Goal: Task Accomplishment & Management: Manage account settings

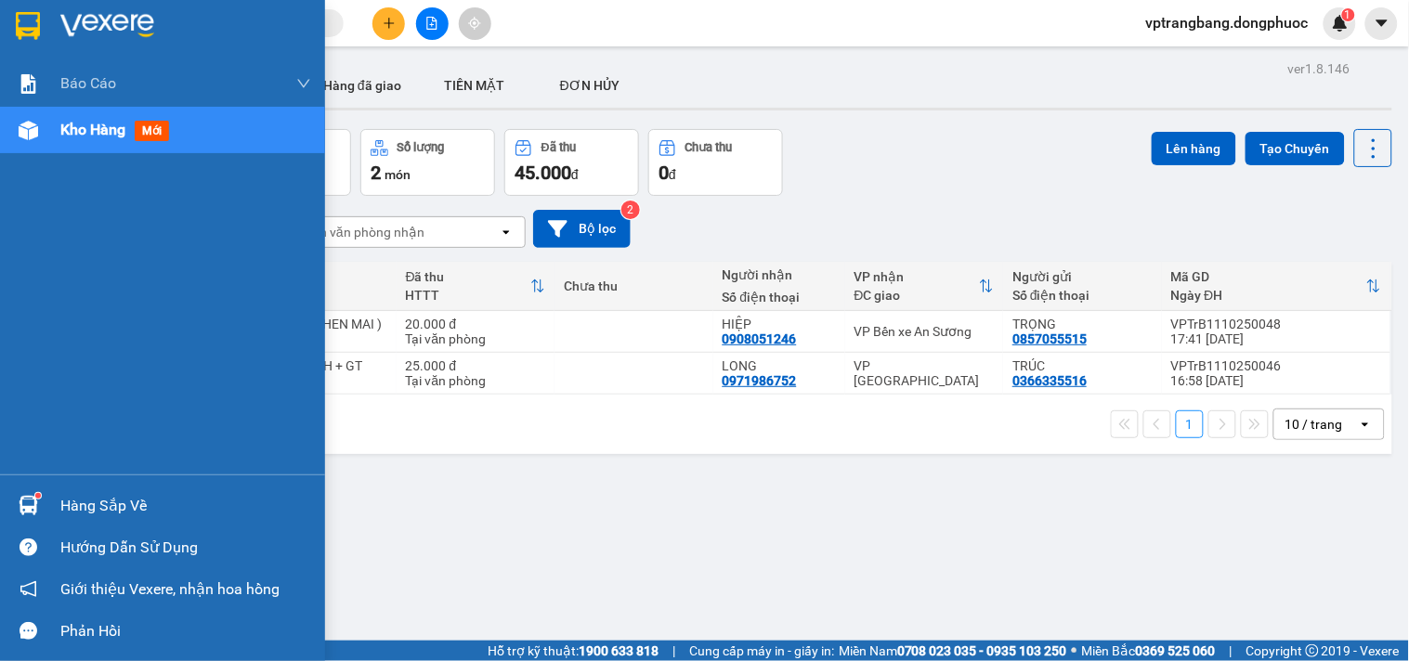
click at [81, 509] on div "Hàng sắp về" at bounding box center [185, 506] width 251 height 28
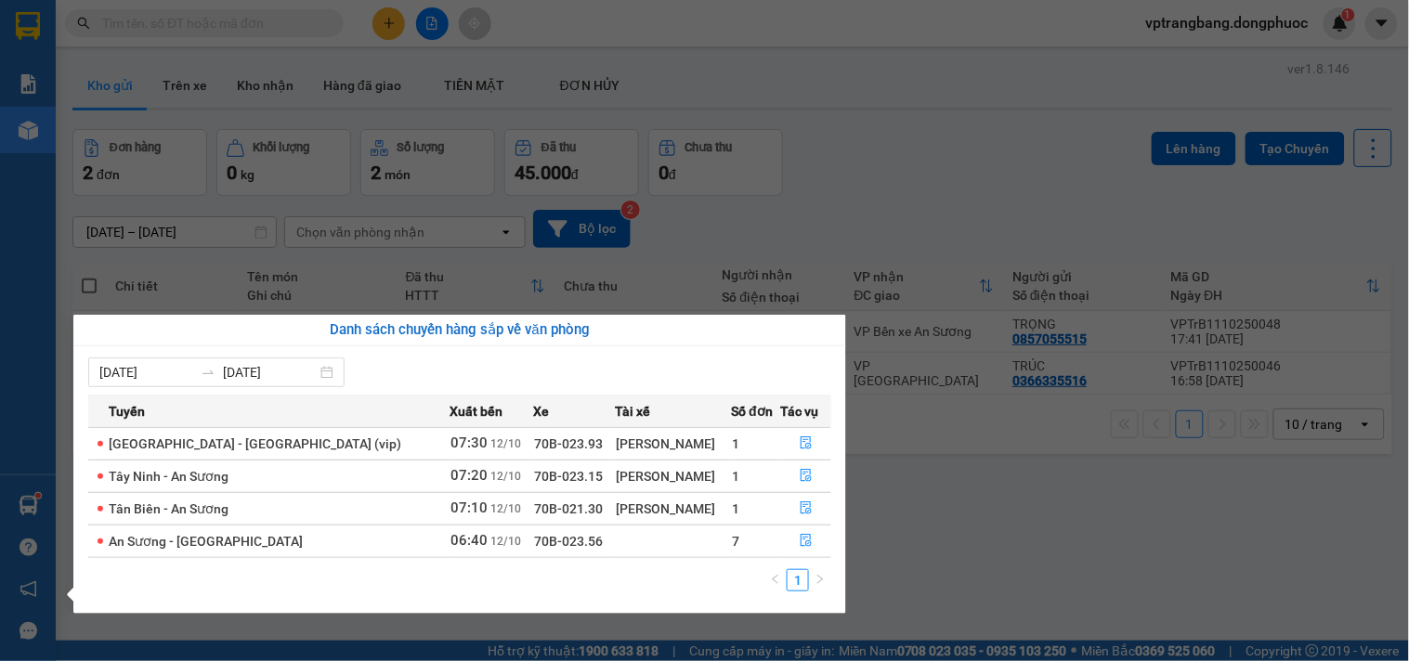
drag, startPoint x: 1063, startPoint y: 189, endPoint x: 365, endPoint y: 7, distance: 721.9
click at [1060, 189] on section "Kết quả tìm kiếm ( 0 ) Bộ lọc No Data vptrangbang.dongphuoc 1 Báo cáo Mẫu 1: Bá…" at bounding box center [704, 330] width 1409 height 661
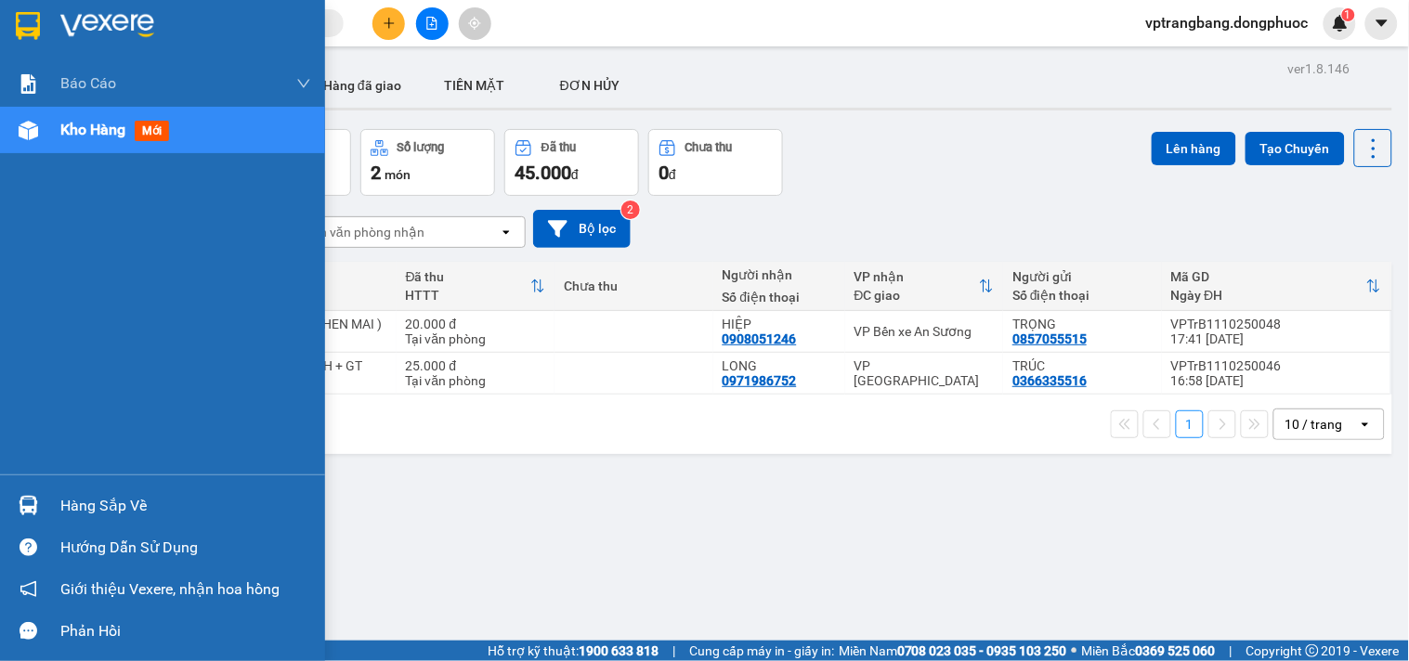
click at [58, 499] on div "Hàng sắp về" at bounding box center [162, 506] width 325 height 42
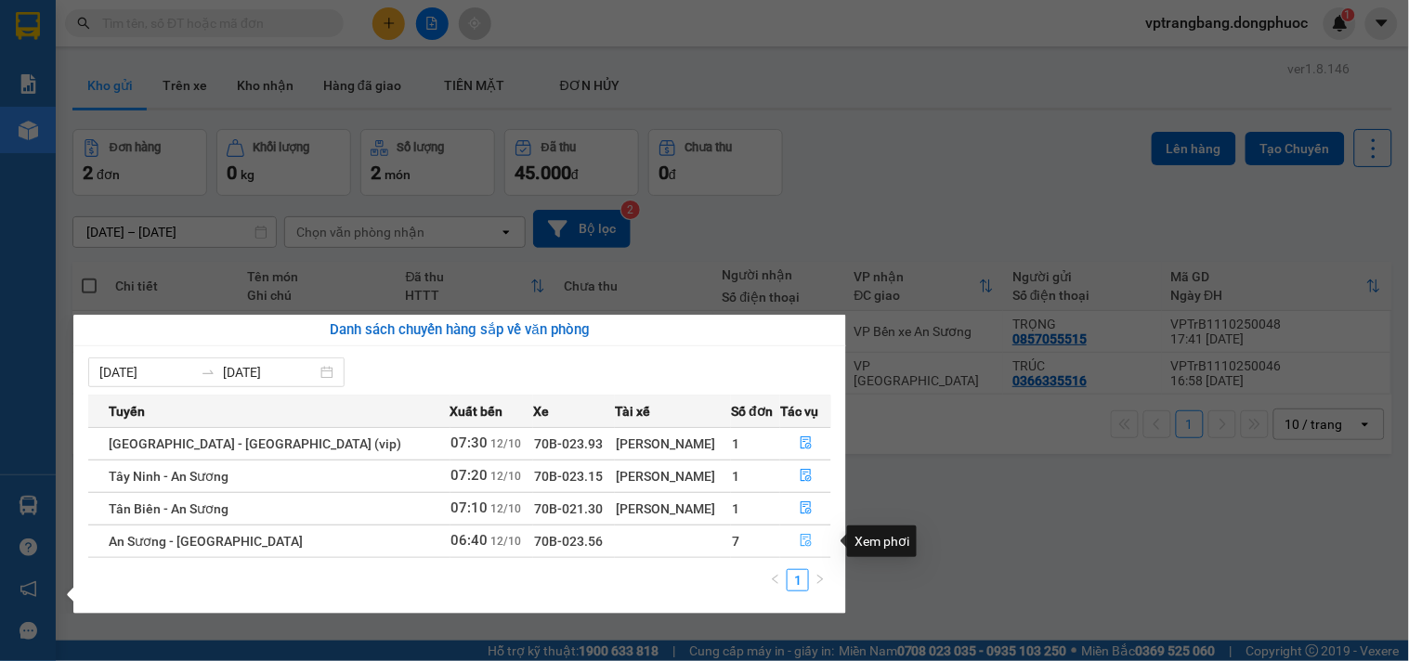
click at [803, 539] on icon "file-done" at bounding box center [806, 540] width 13 height 13
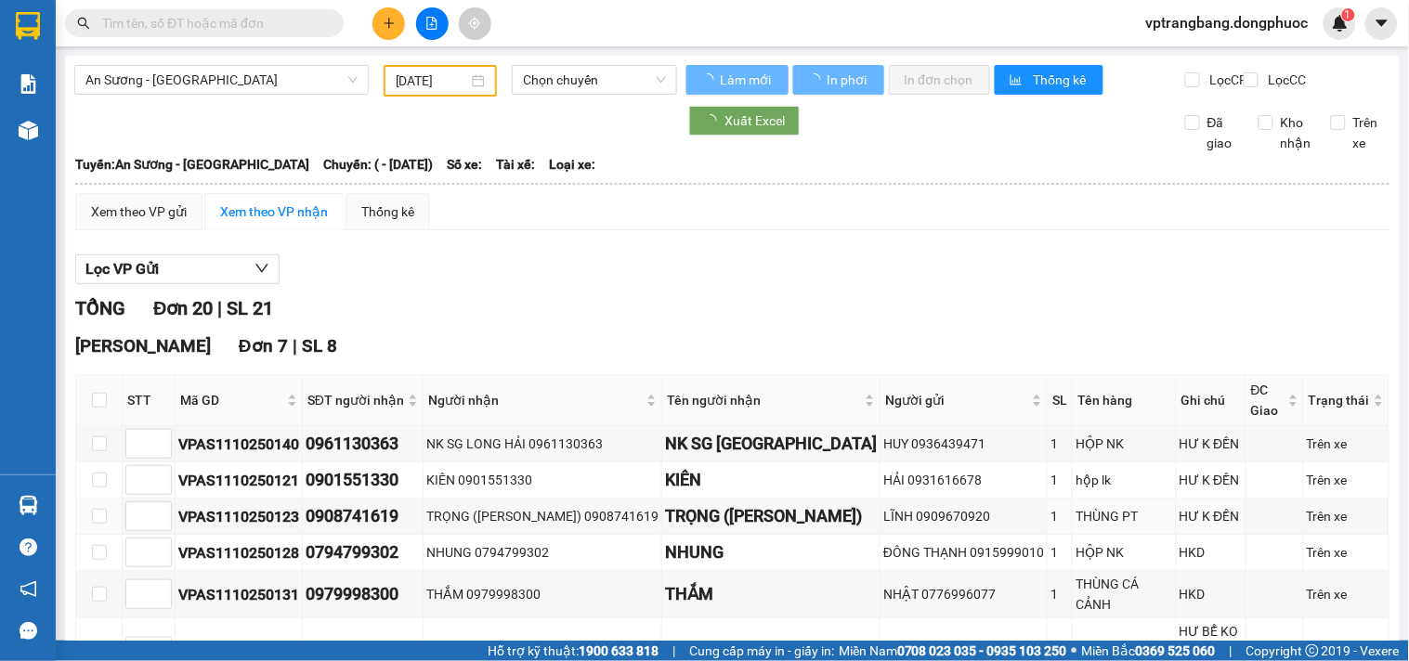
type input "[DATE]"
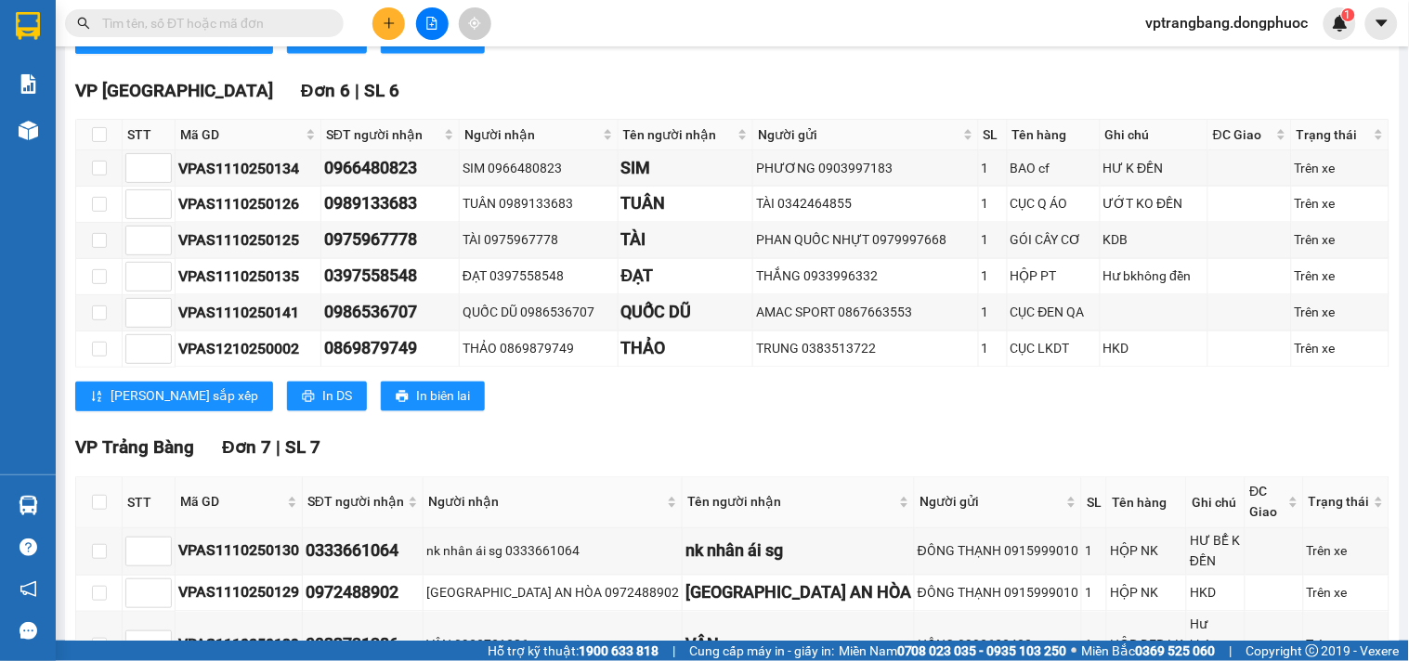
scroll to position [948, 0]
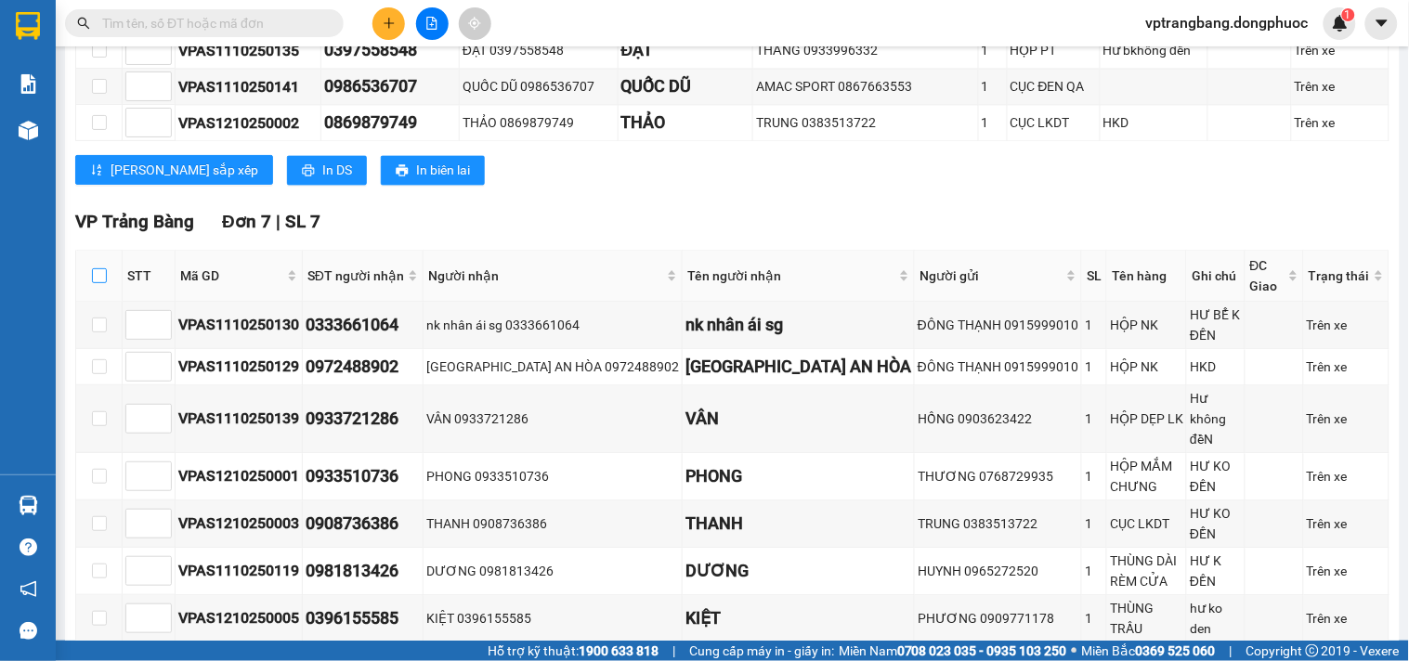
click at [94, 272] on input "checkbox" at bounding box center [99, 275] width 15 height 15
checkbox input "true"
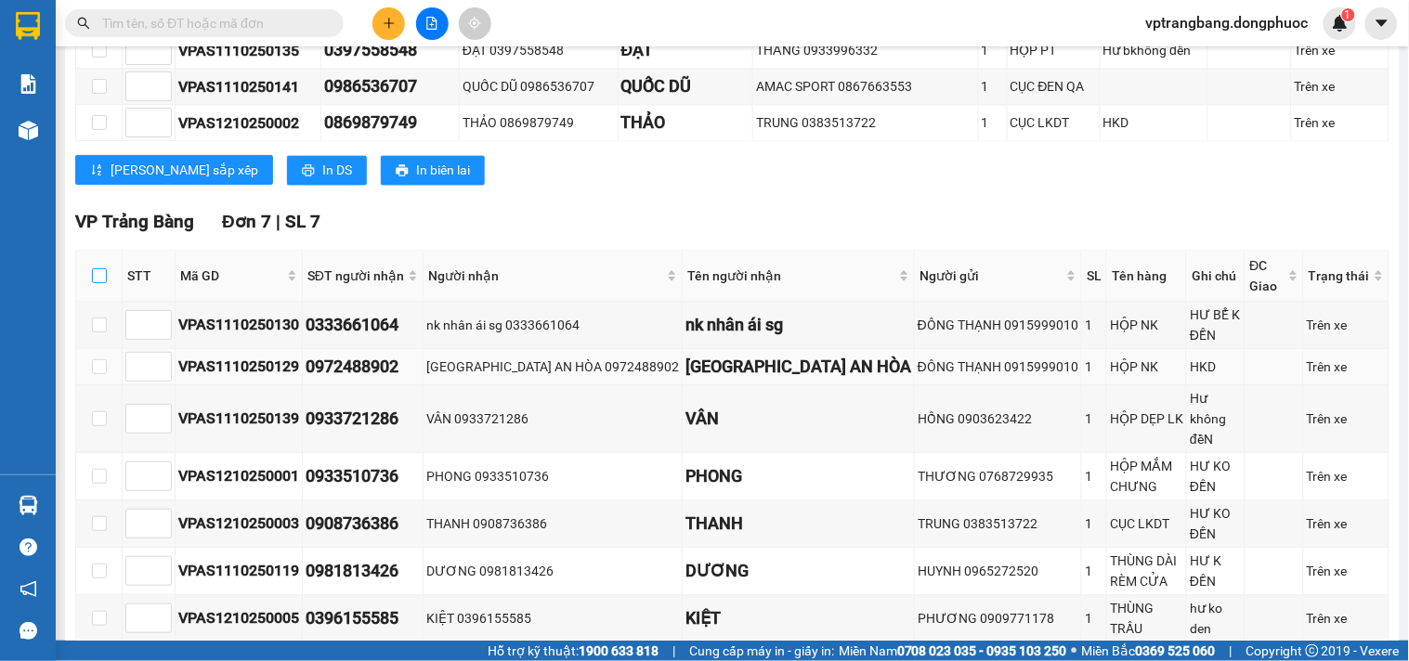
checkbox input "true"
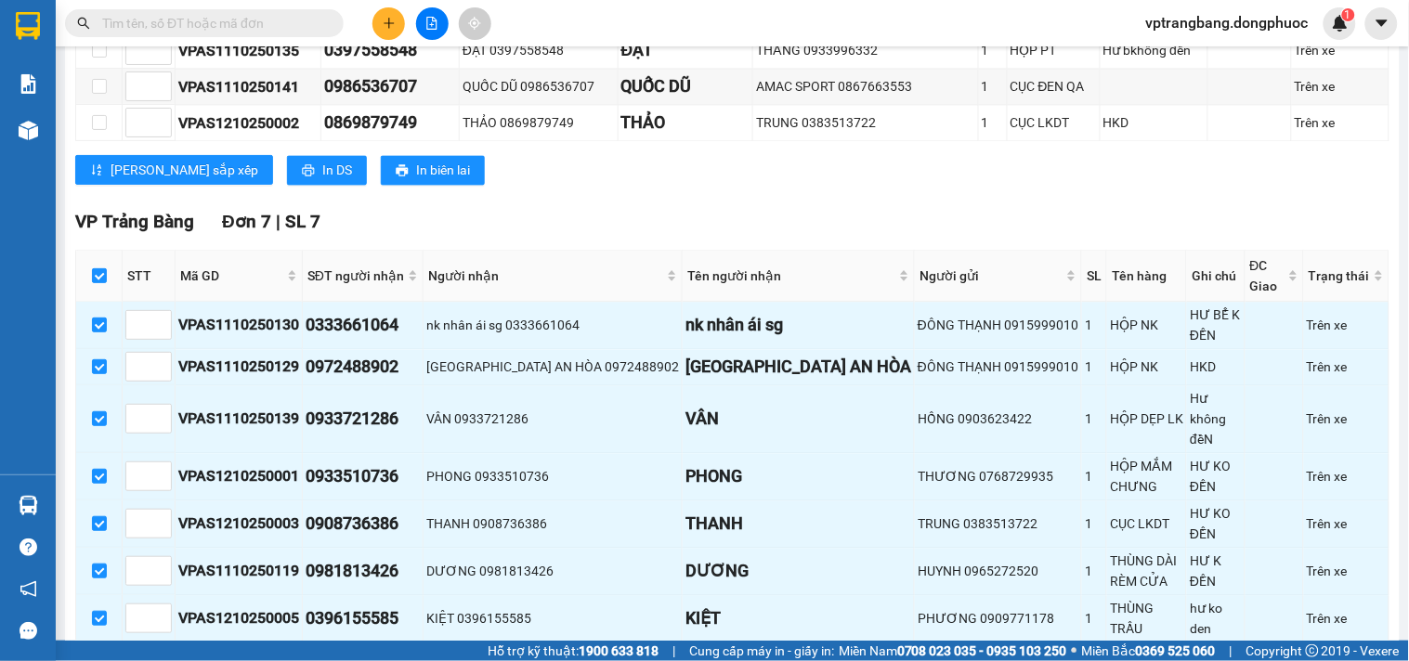
click at [322, 660] on span "Nhập kho nhận" at bounding box center [367, 671] width 90 height 20
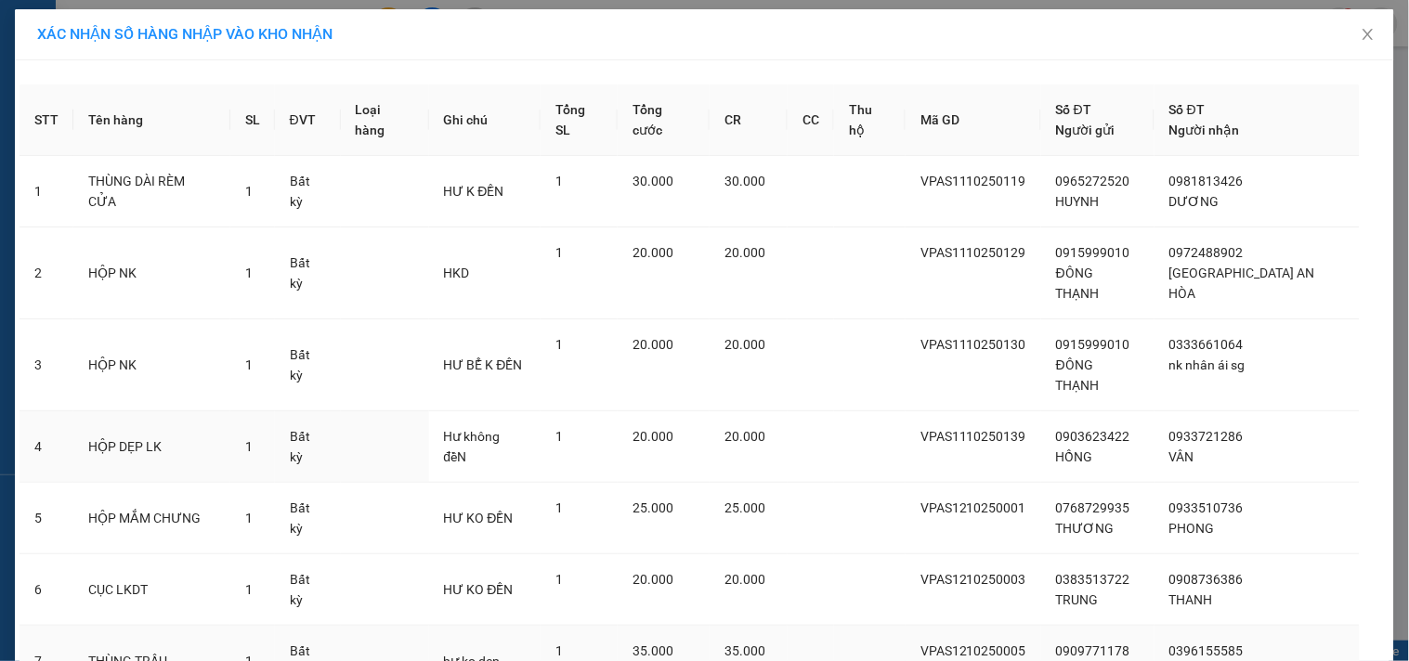
scroll to position [131, 0]
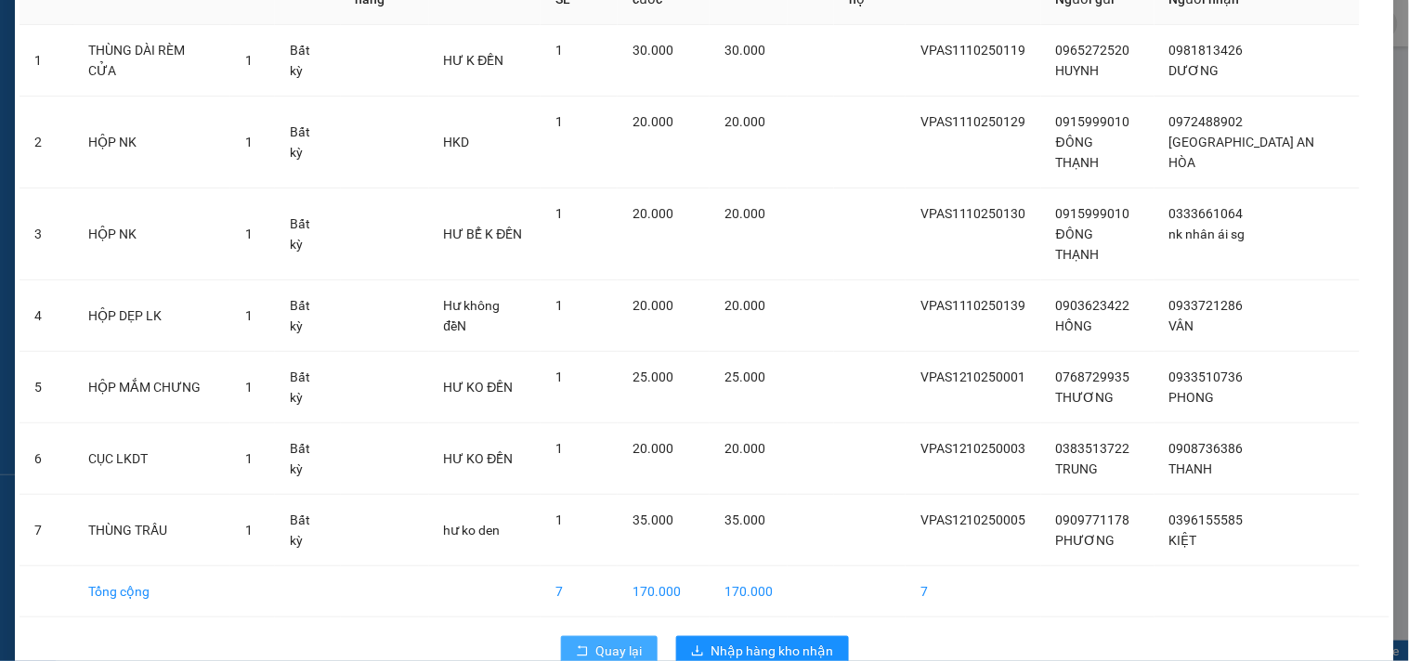
click at [620, 641] on span "Quay lại" at bounding box center [619, 651] width 46 height 20
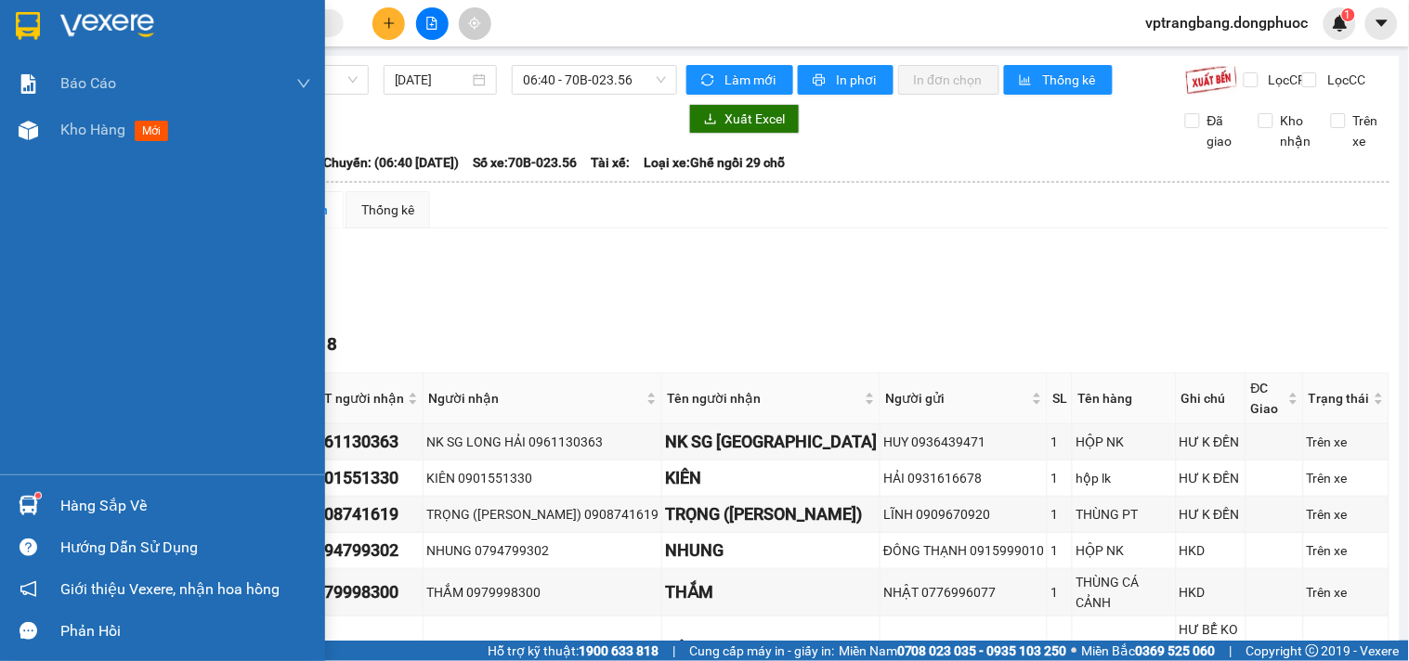
click at [77, 513] on div "Hàng sắp về" at bounding box center [185, 506] width 251 height 28
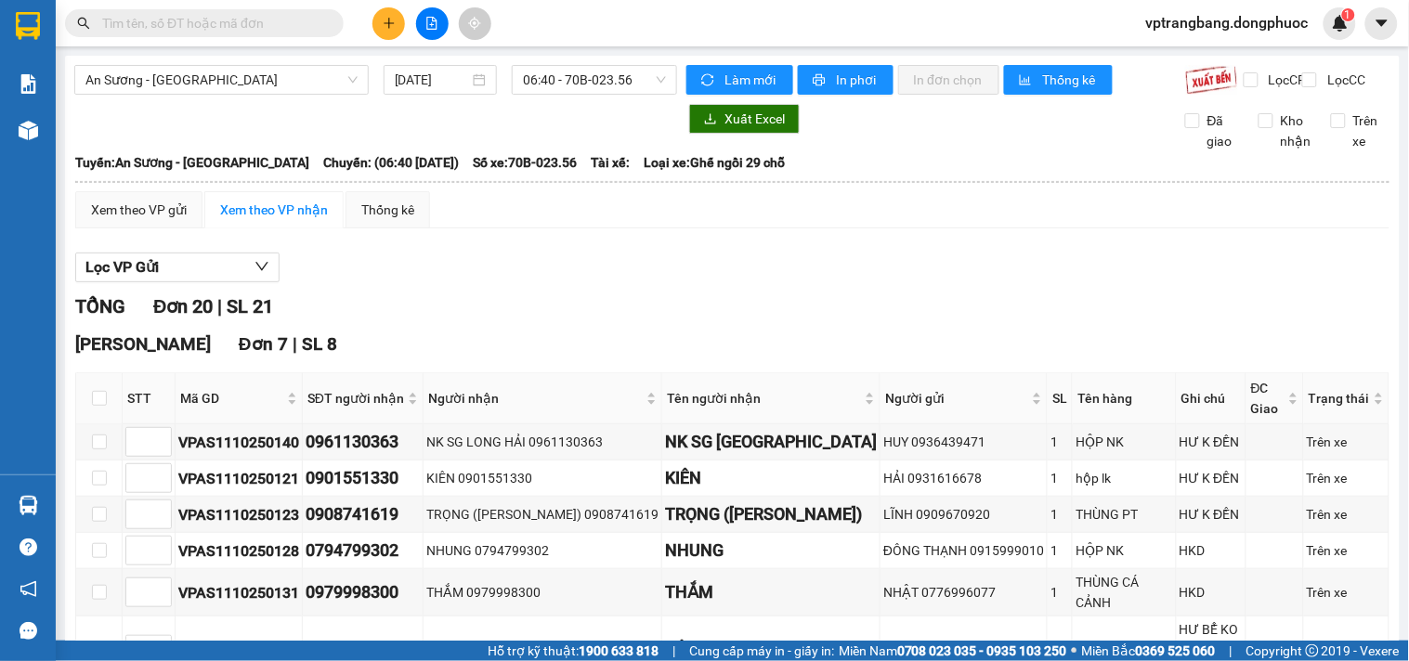
click at [905, 304] on section "Kết quả tìm kiếm ( 0 ) Bộ lọc No Data vptrangbang.dongphuoc 1 Báo cáo Mẫu 1: Bá…" at bounding box center [704, 330] width 1409 height 661
click at [260, 77] on span "An Sương - [GEOGRAPHIC_DATA]" at bounding box center [221, 80] width 272 height 28
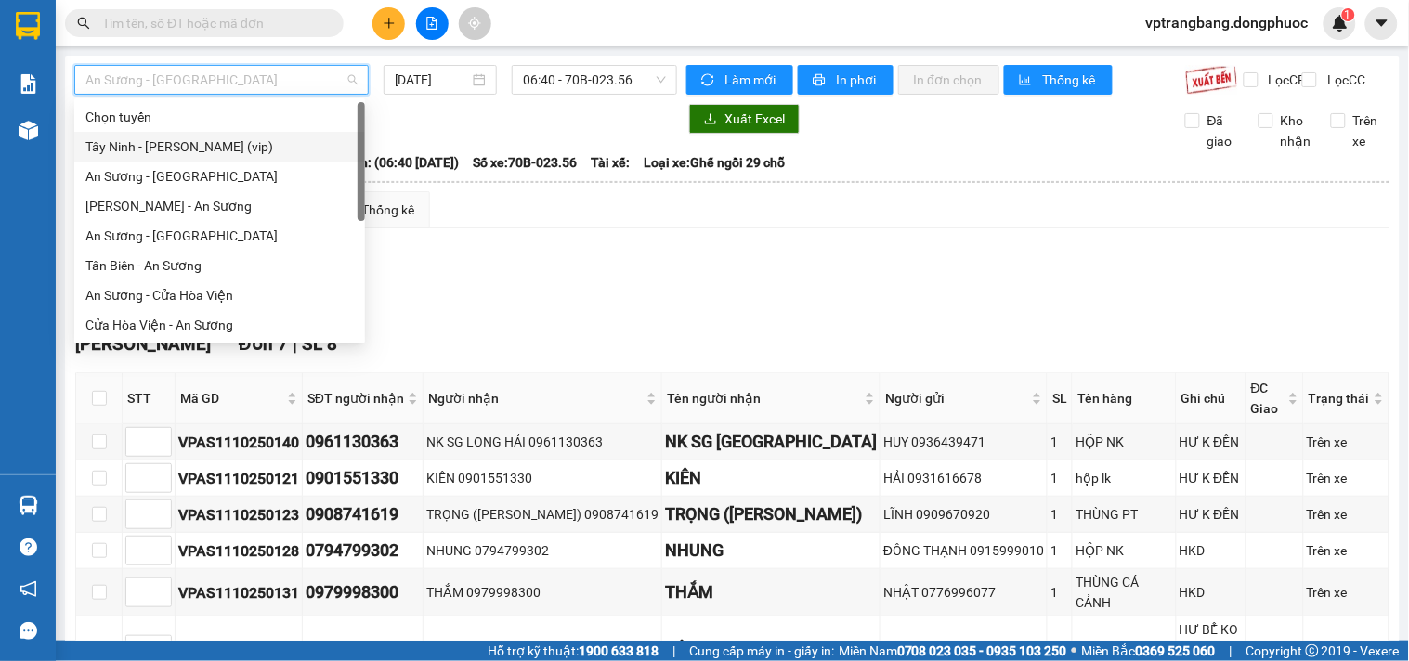
click at [197, 151] on div "Tây Ninh - [PERSON_NAME] (vip)" at bounding box center [219, 147] width 268 height 20
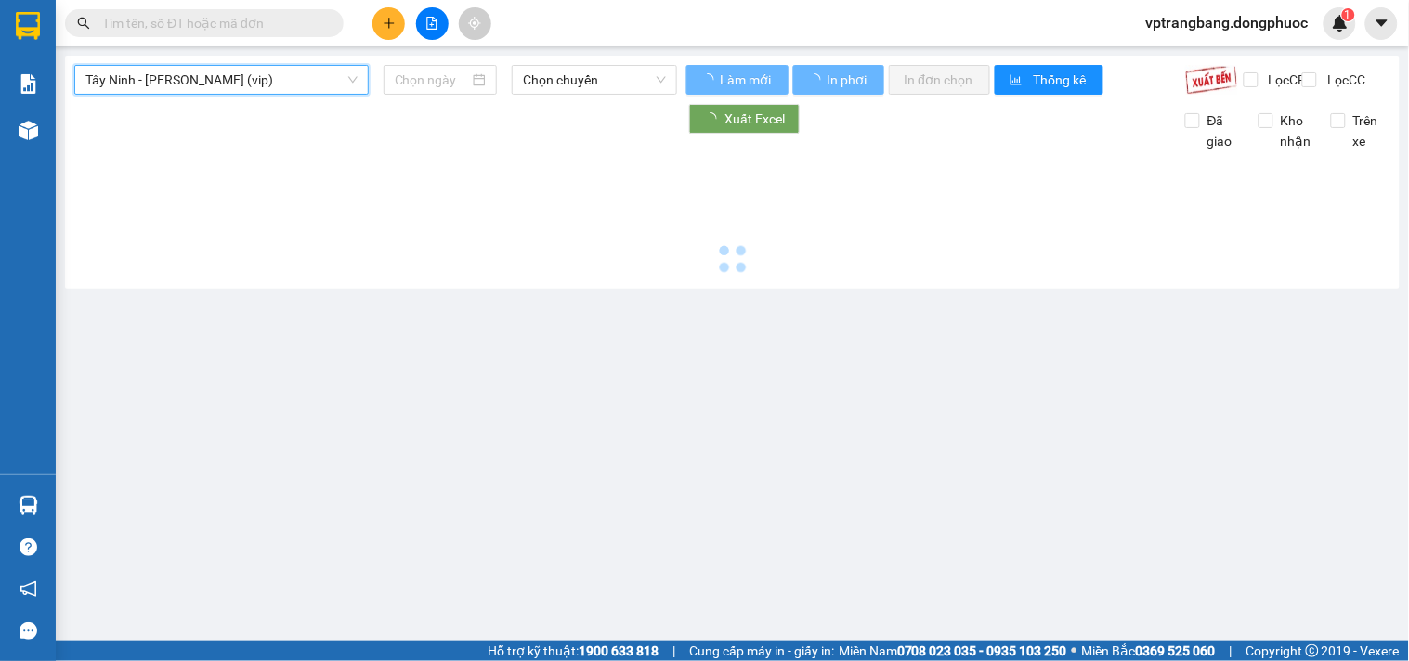
type input "[DATE]"
click at [237, 84] on span "Tây Ninh - [PERSON_NAME] (vip)" at bounding box center [221, 80] width 272 height 28
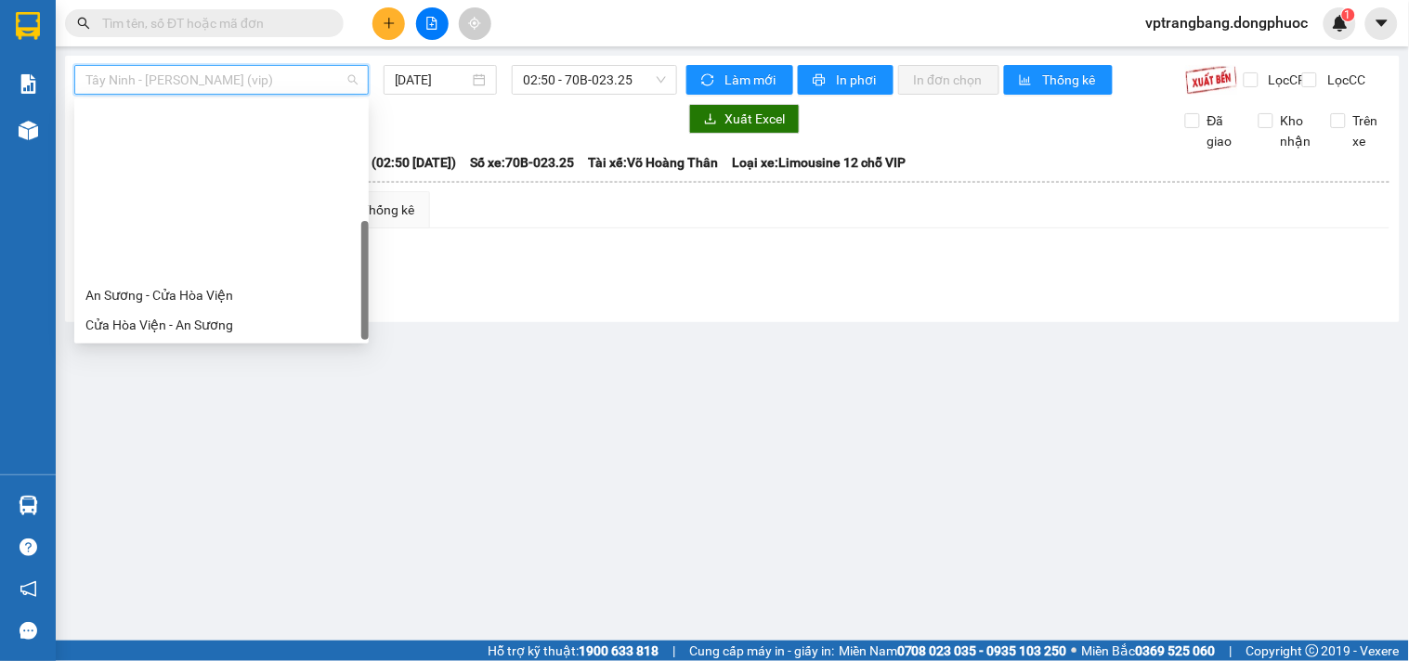
scroll to position [208, 0]
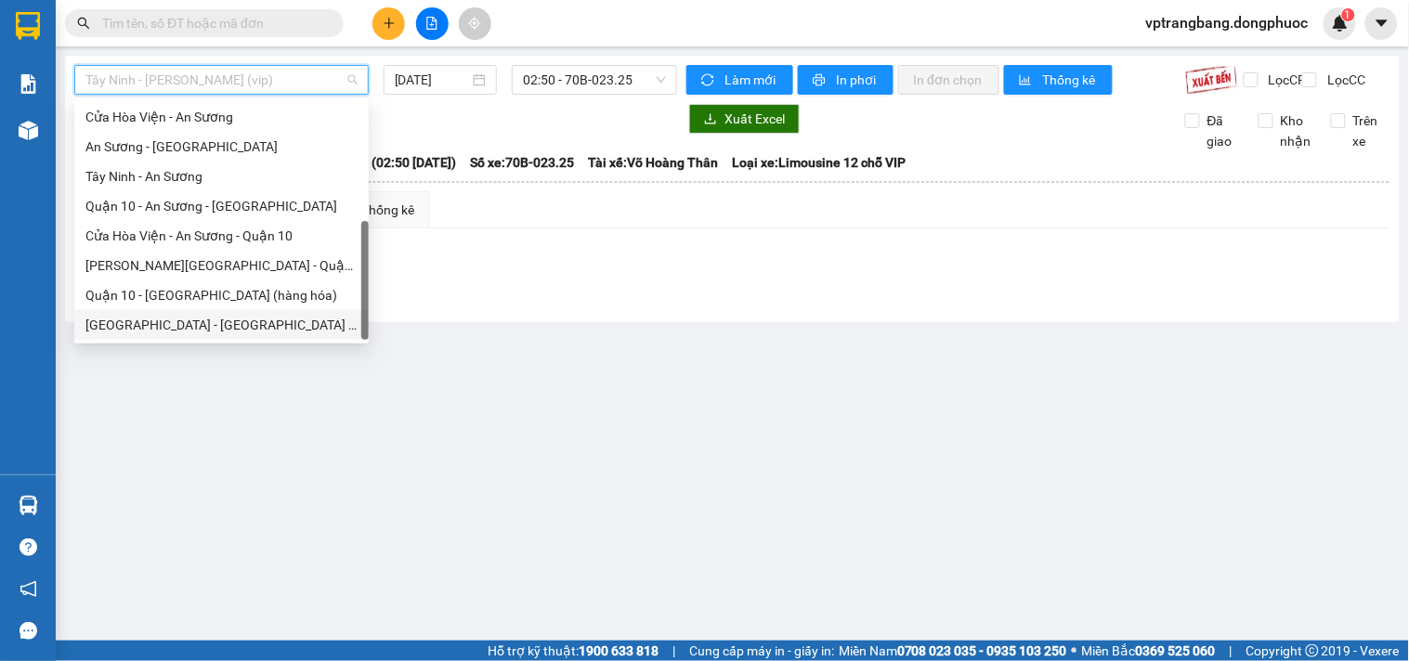
click at [202, 320] on div "[GEOGRAPHIC_DATA] - [GEOGRAPHIC_DATA] (vip)" at bounding box center [221, 325] width 272 height 20
type input "[DATE]"
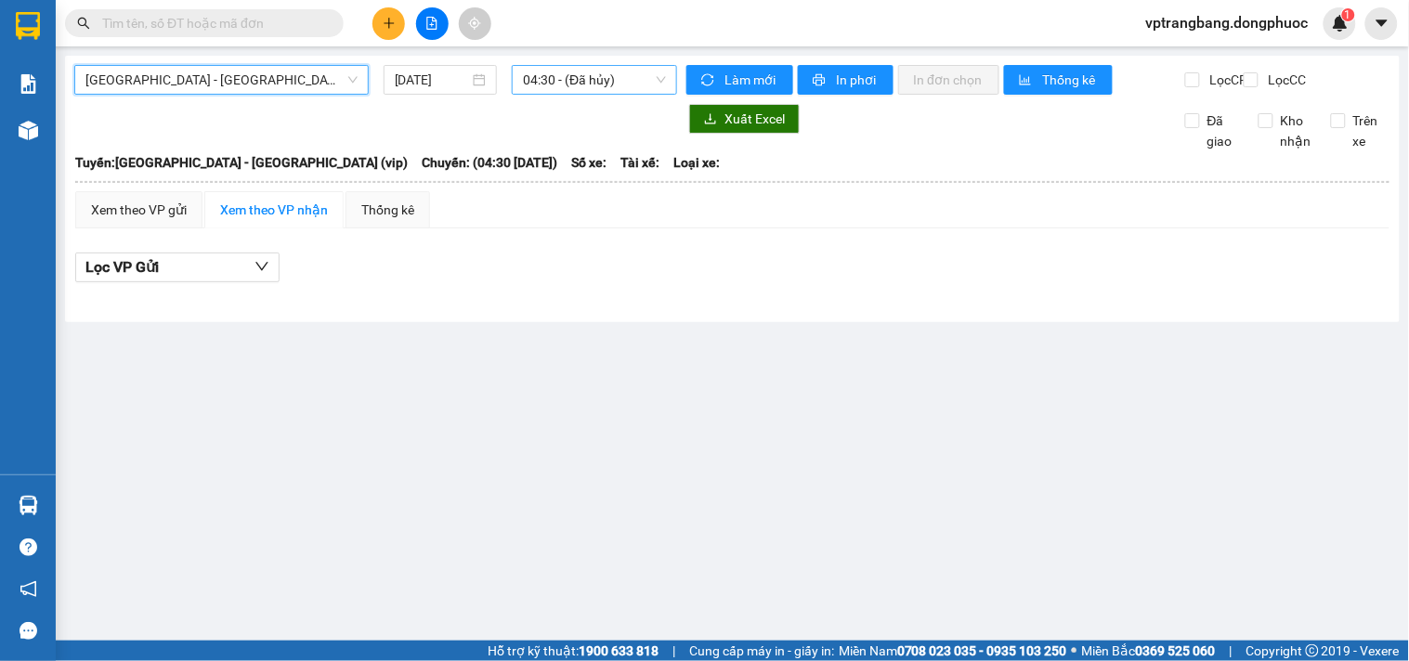
click at [570, 79] on span "04:30 - (Đã hủy)" at bounding box center [594, 80] width 143 height 28
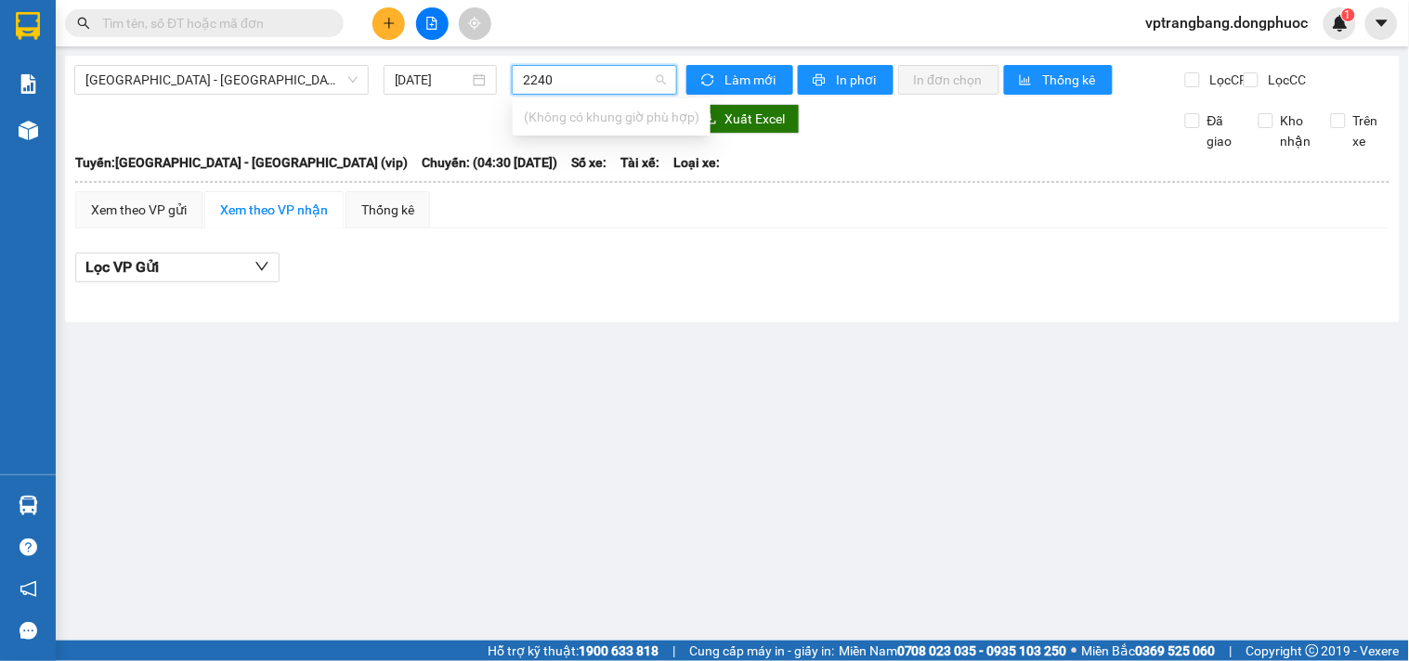
type input "2240"
click at [739, 388] on main "Hồ Chí Minh - Tây Ninh (vip) 12/10/2025 04:30 - (Đã hủy) Làm mới In phơi In đơn…" at bounding box center [704, 320] width 1409 height 641
click at [308, 69] on span "[GEOGRAPHIC_DATA] - [GEOGRAPHIC_DATA] (vip)" at bounding box center [221, 80] width 272 height 28
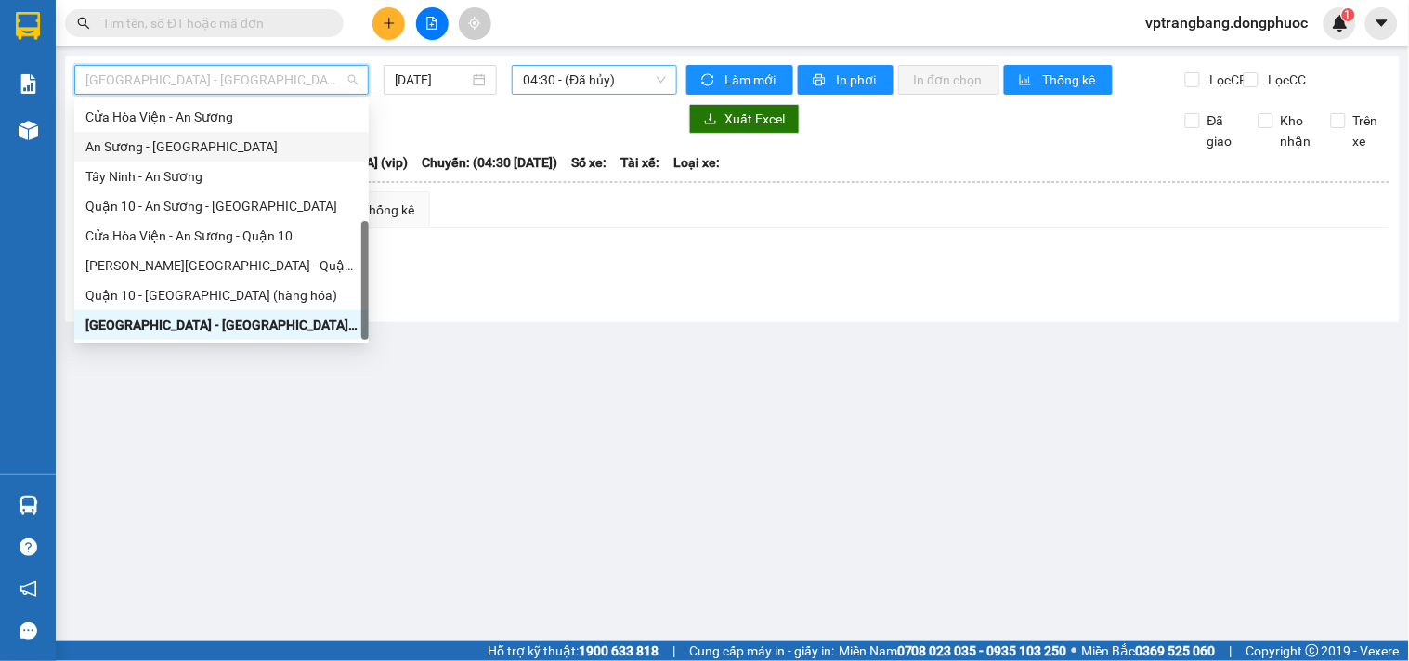
click at [178, 141] on div "An Sương - [GEOGRAPHIC_DATA]" at bounding box center [221, 147] width 272 height 20
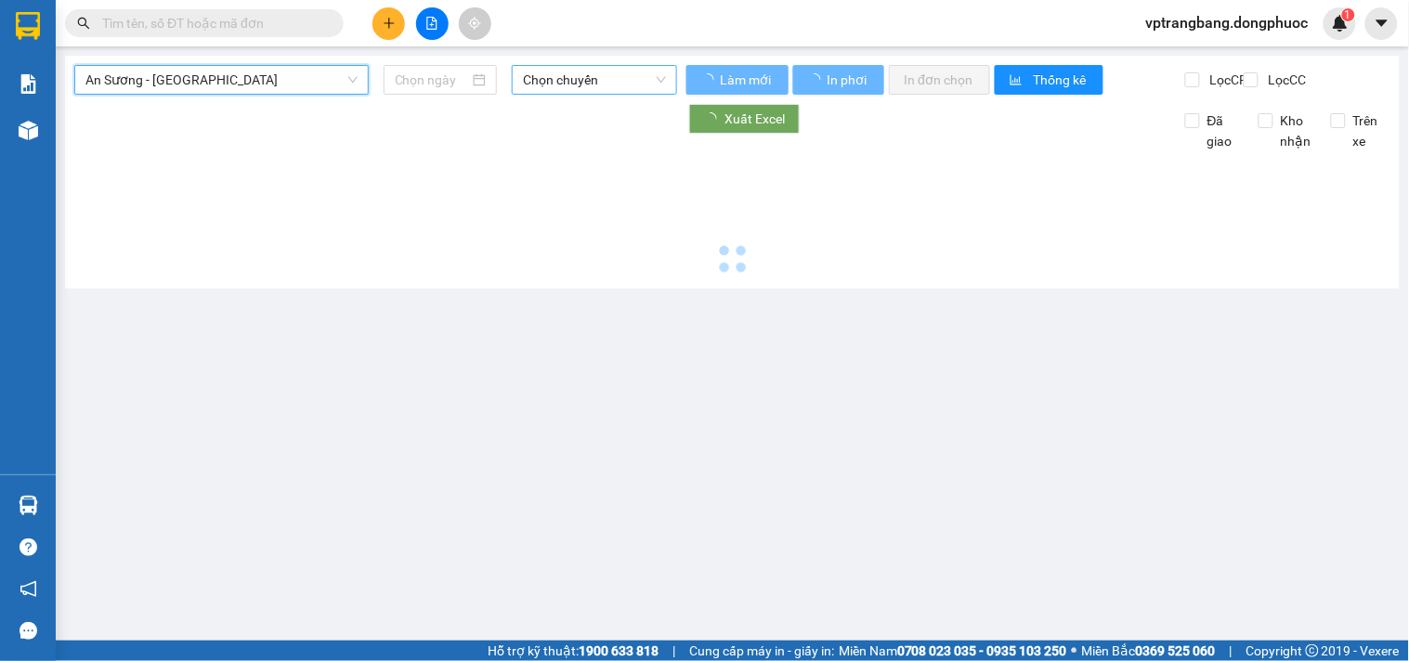
type input "[DATE]"
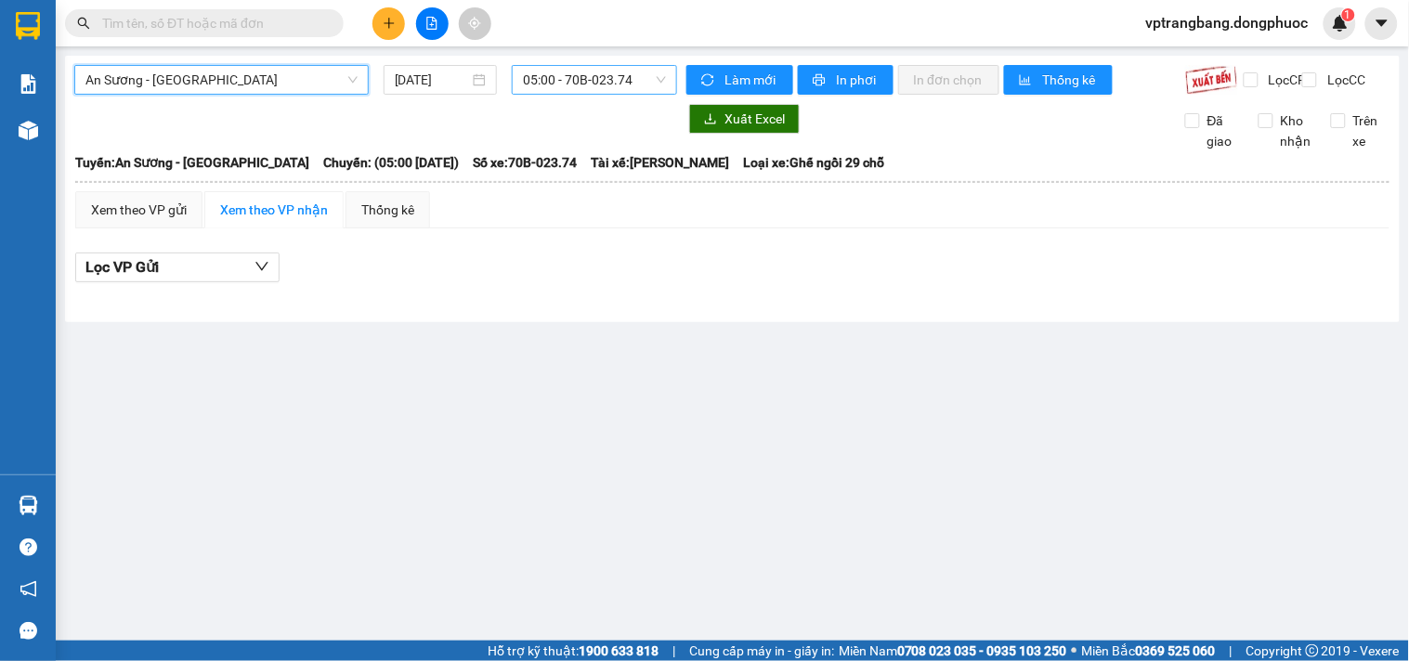
click at [577, 86] on span "05:00 - 70B-023.74" at bounding box center [594, 80] width 143 height 28
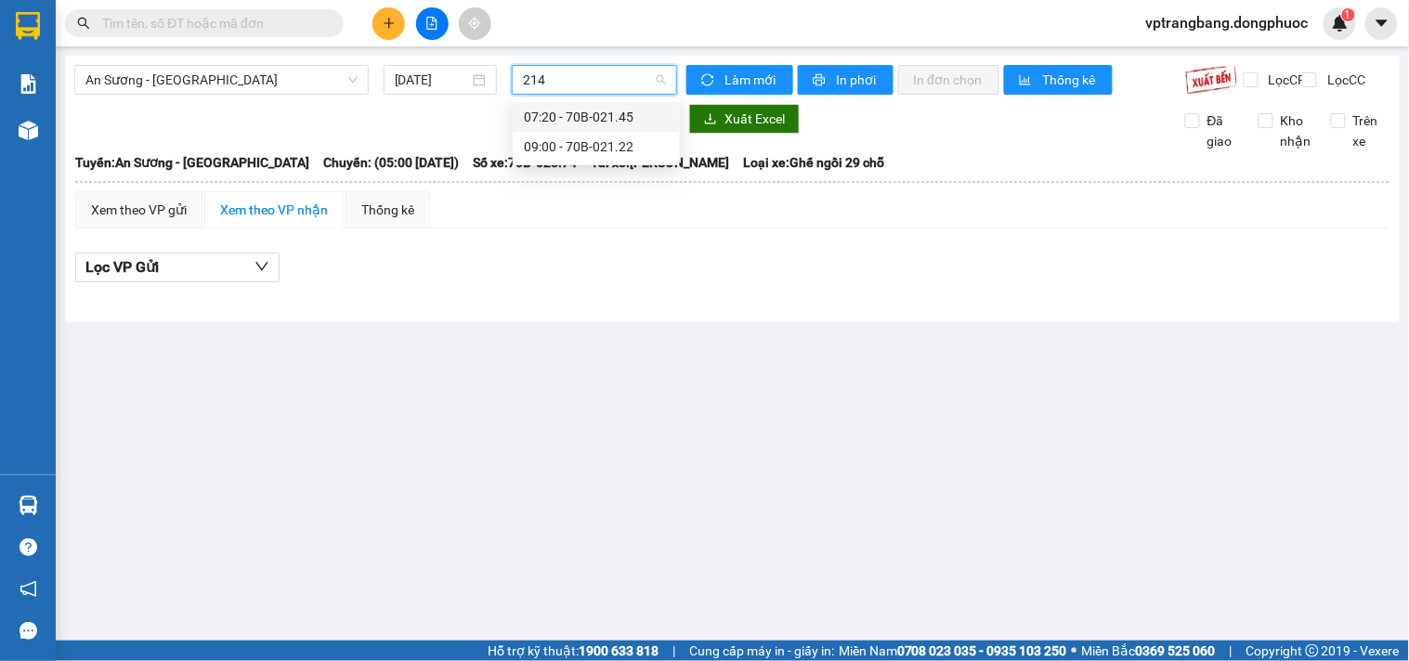
type input "2145"
click at [565, 112] on div "07:20 - 70B-021.45" at bounding box center [596, 117] width 145 height 20
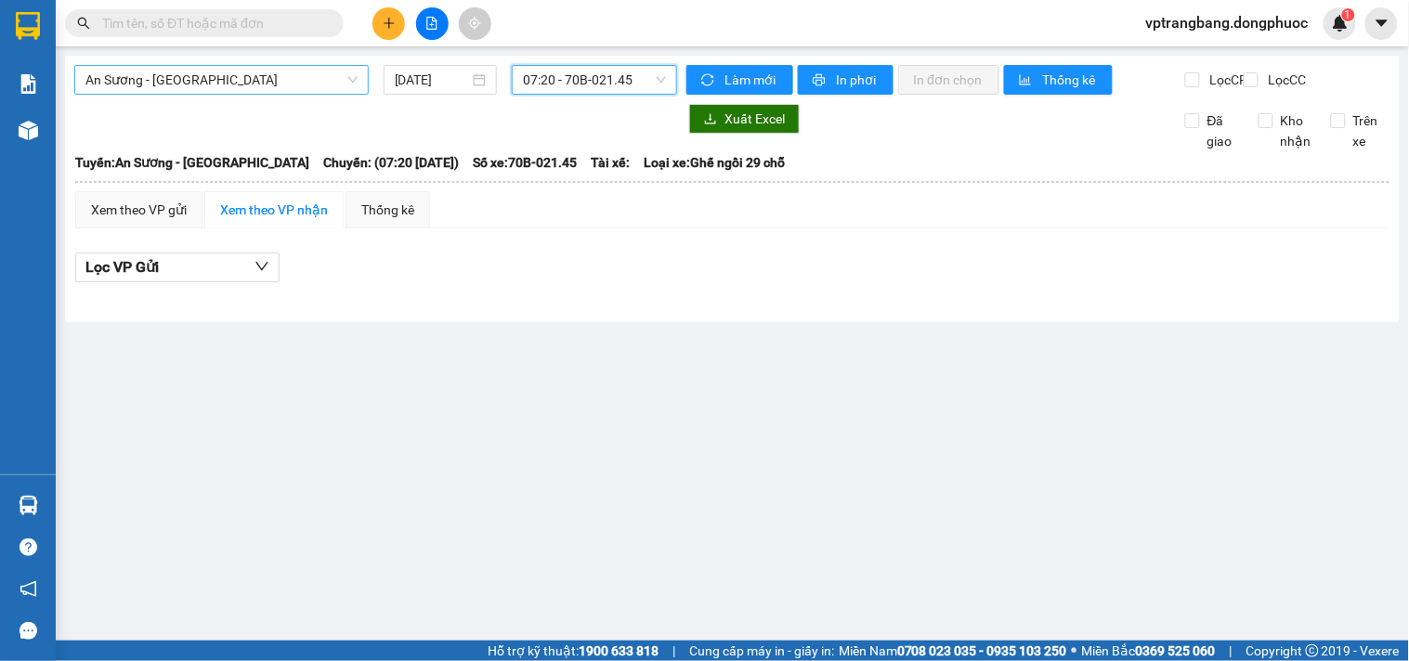
click at [279, 87] on span "An Sương - [GEOGRAPHIC_DATA]" at bounding box center [221, 80] width 272 height 28
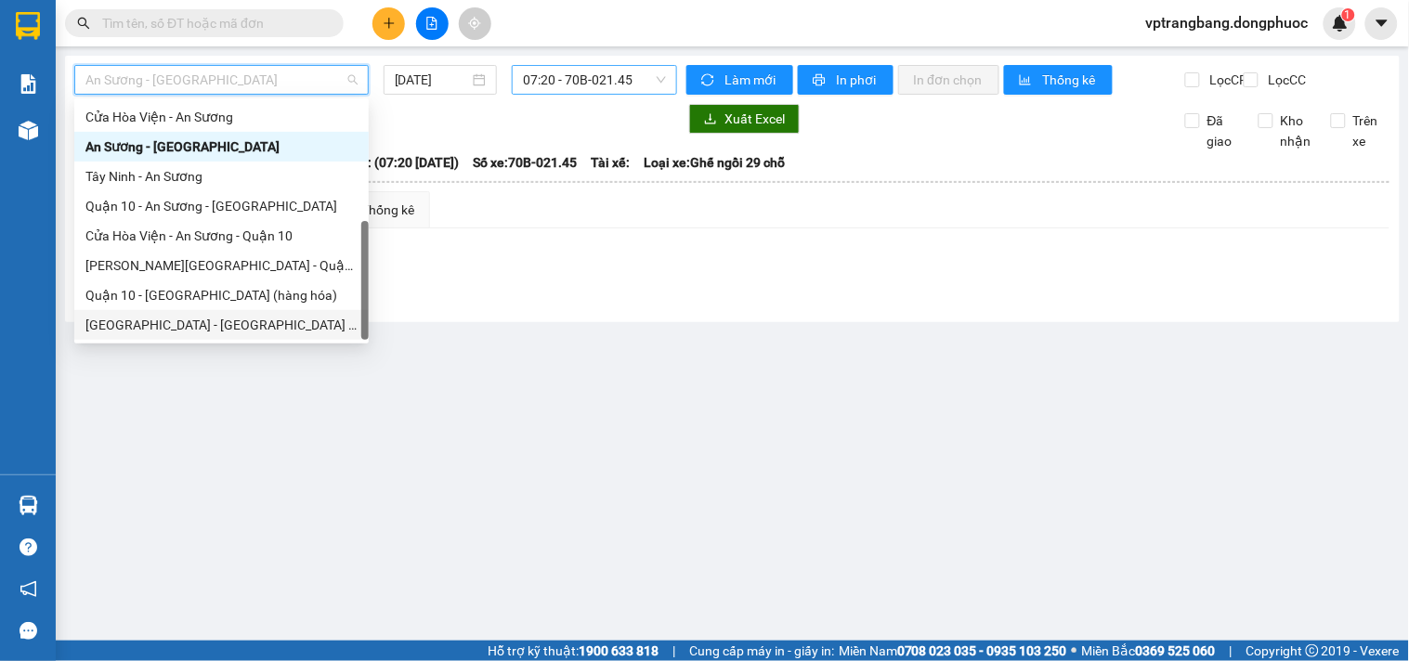
click at [206, 323] on div "[GEOGRAPHIC_DATA] - [GEOGRAPHIC_DATA] (vip)" at bounding box center [221, 325] width 272 height 20
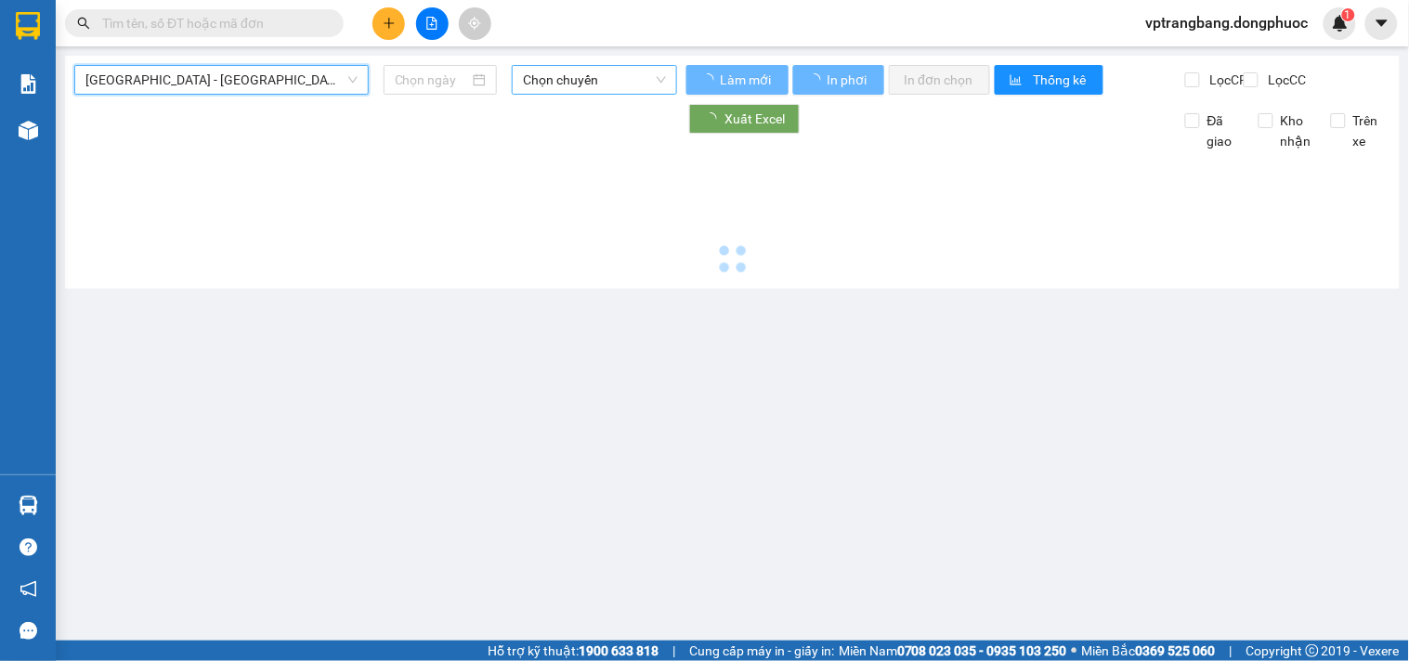
type input "[DATE]"
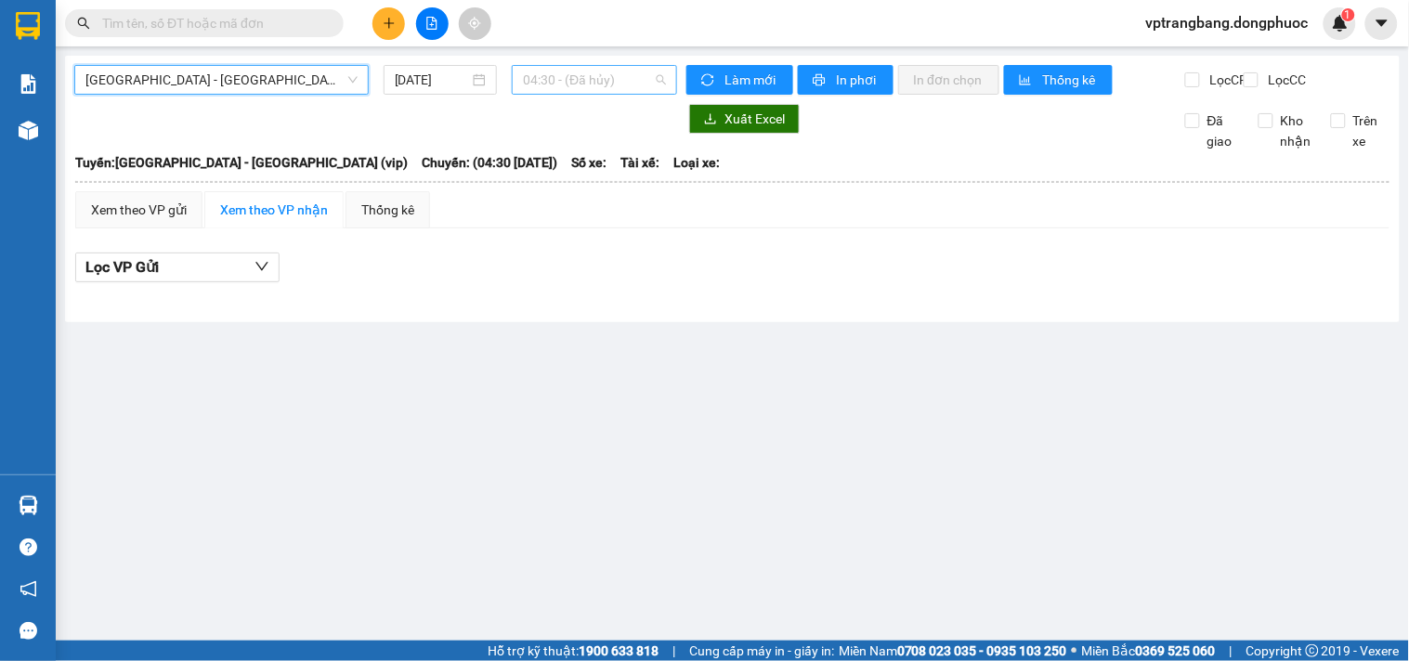
click at [582, 74] on span "04:30 - (Đã hủy)" at bounding box center [594, 80] width 143 height 28
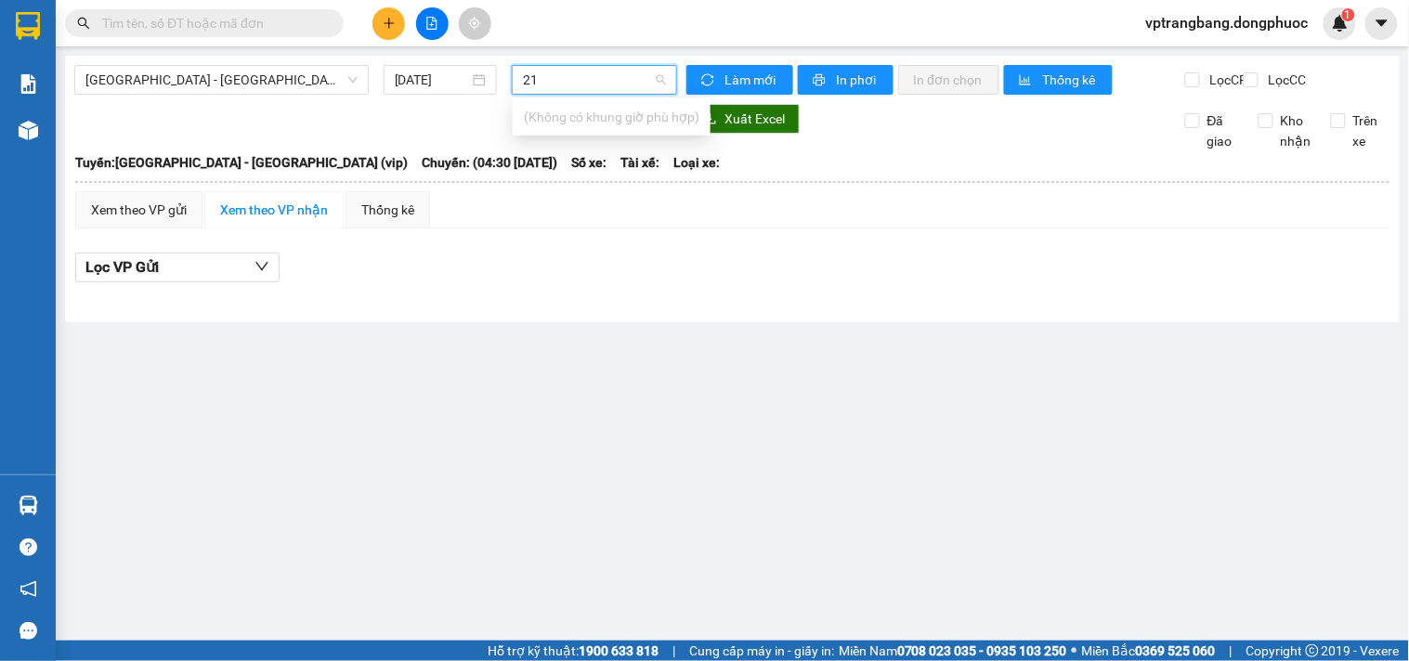
type input "2"
type input "2247"
click at [560, 110] on div "07:00 - 70B-022.47" at bounding box center [596, 117] width 145 height 20
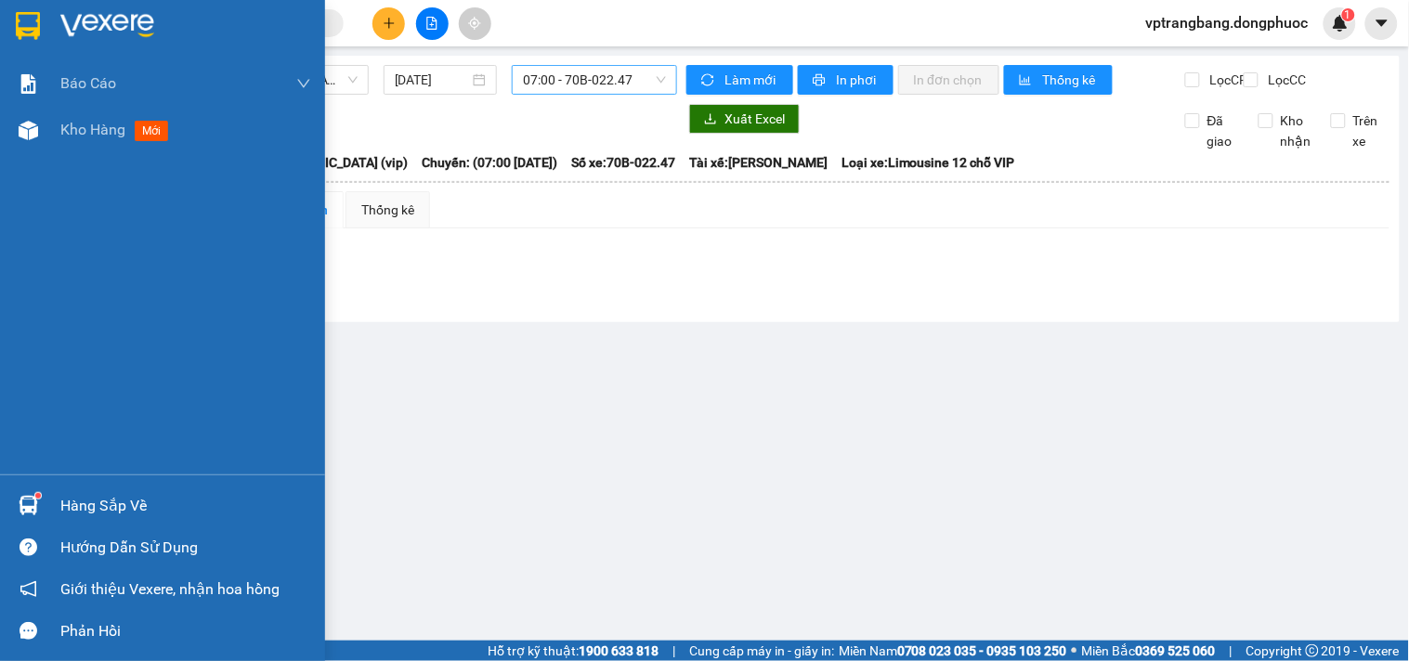
click at [95, 492] on div "Hàng sắp về" at bounding box center [185, 506] width 251 height 28
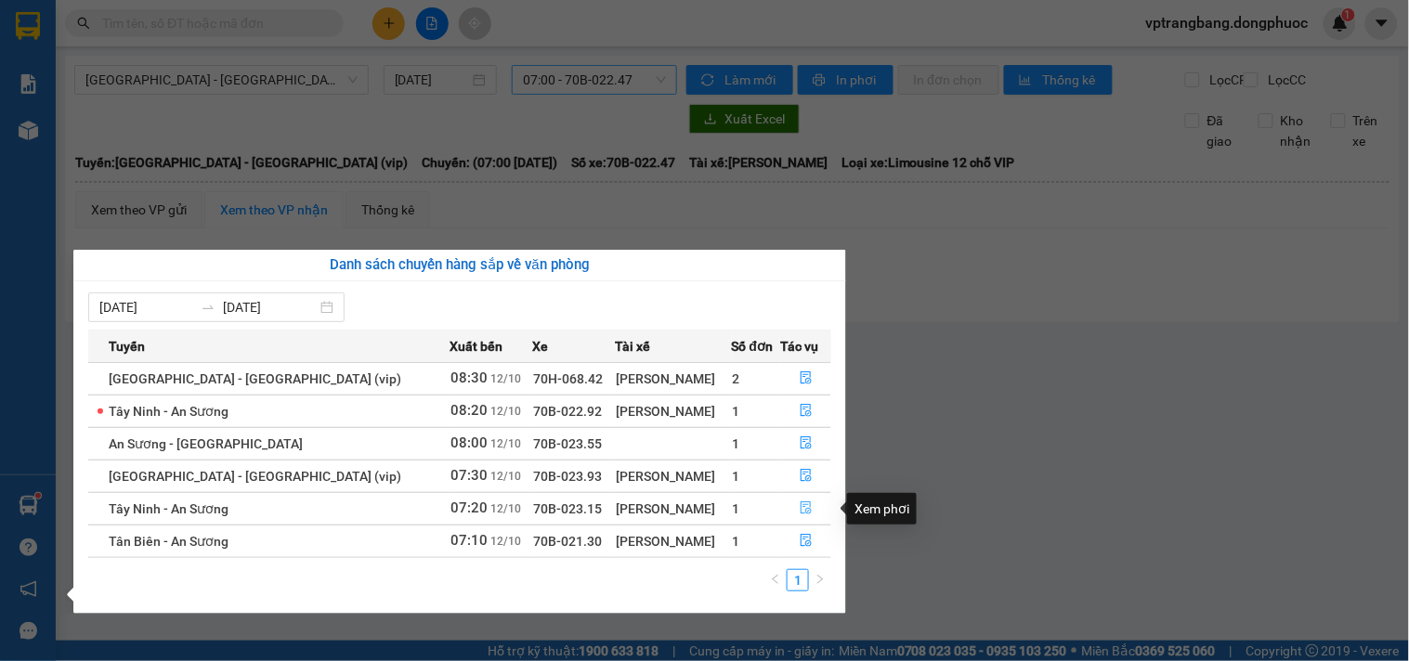
click at [801, 508] on icon "file-done" at bounding box center [806, 507] width 11 height 13
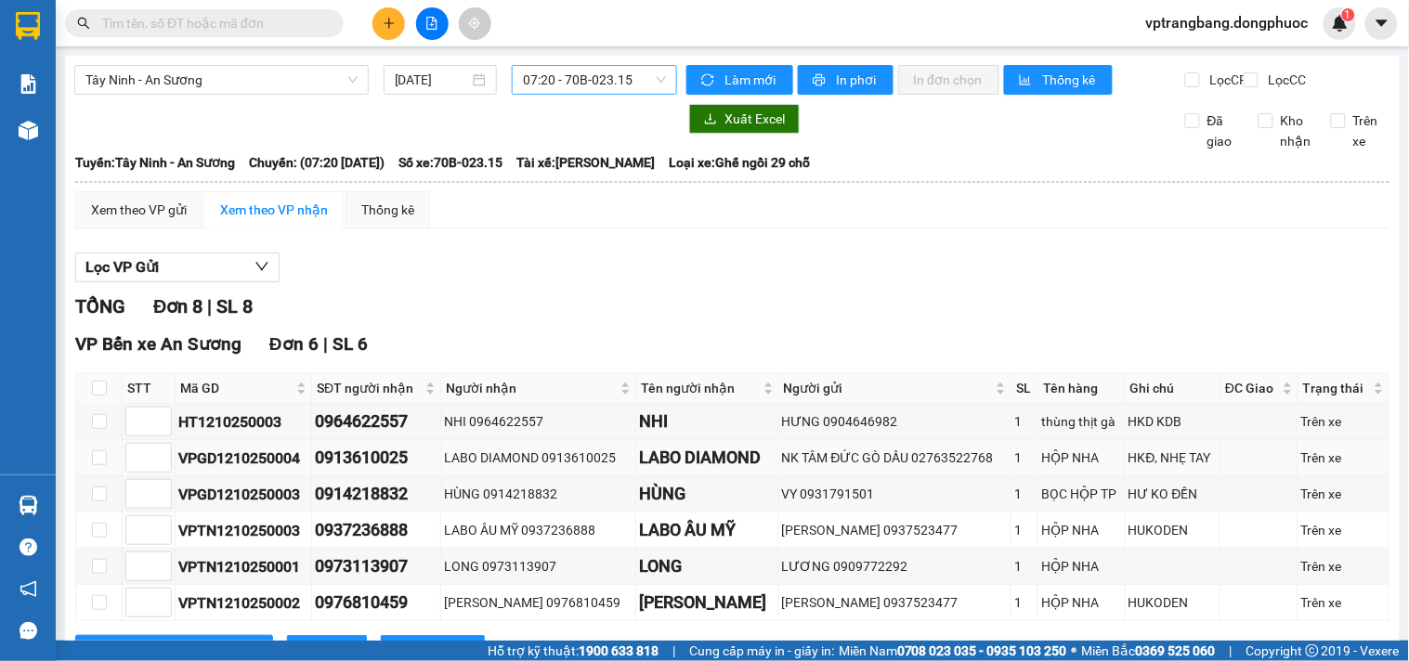
scroll to position [448, 0]
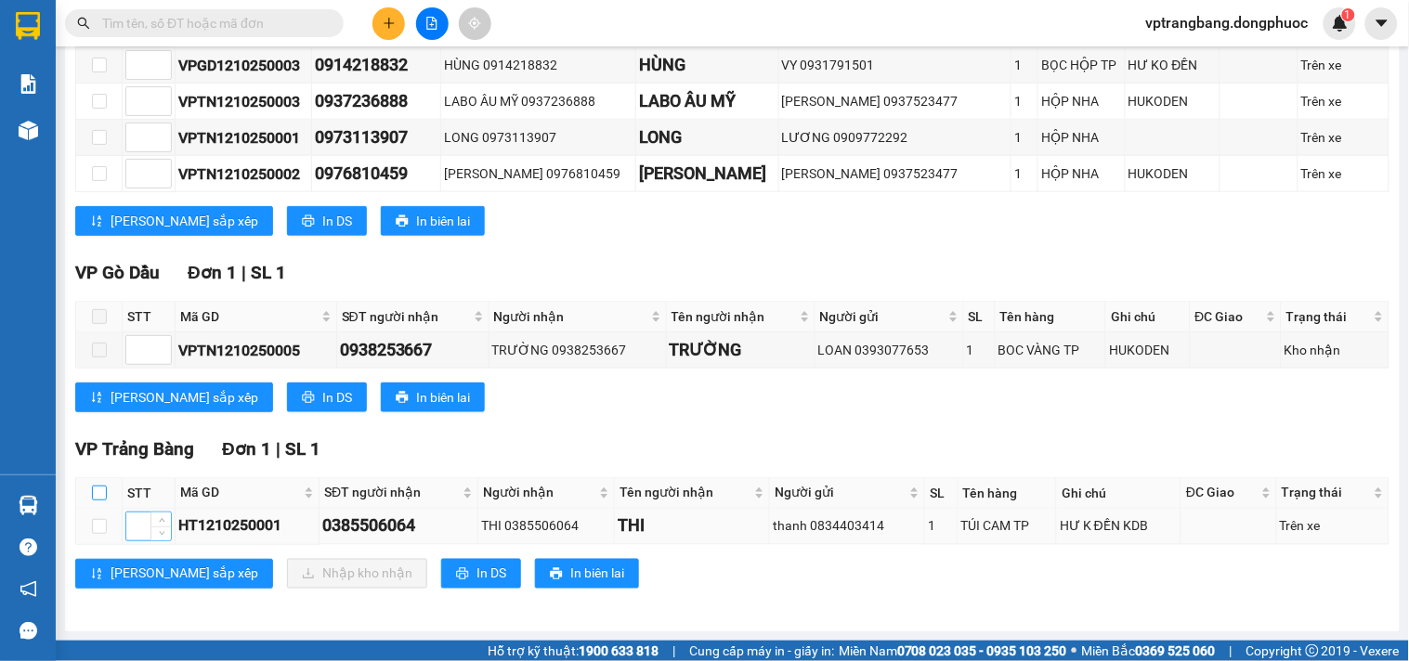
drag, startPoint x: 91, startPoint y: 488, endPoint x: 146, endPoint y: 513, distance: 59.9
click at [89, 489] on th at bounding box center [99, 493] width 46 height 31
click at [98, 494] on input "checkbox" at bounding box center [99, 493] width 15 height 15
checkbox input "true"
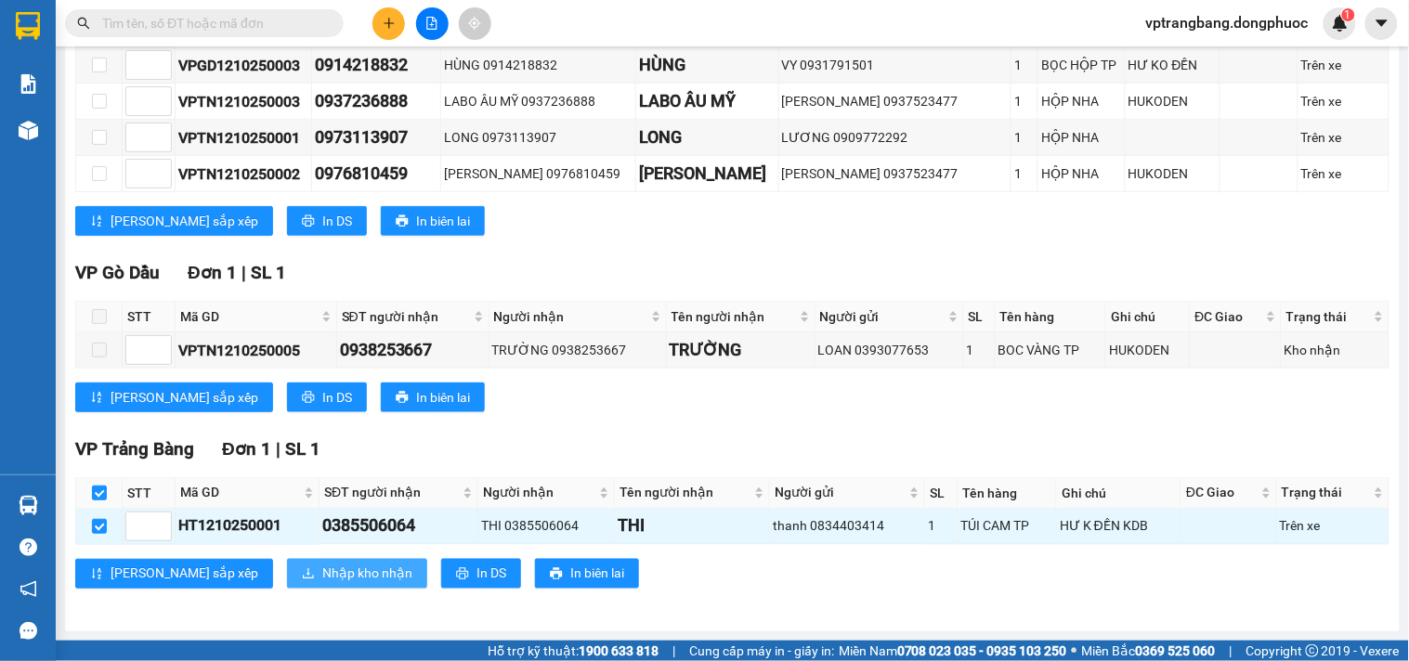
click at [322, 564] on span "Nhập kho nhận" at bounding box center [367, 574] width 90 height 20
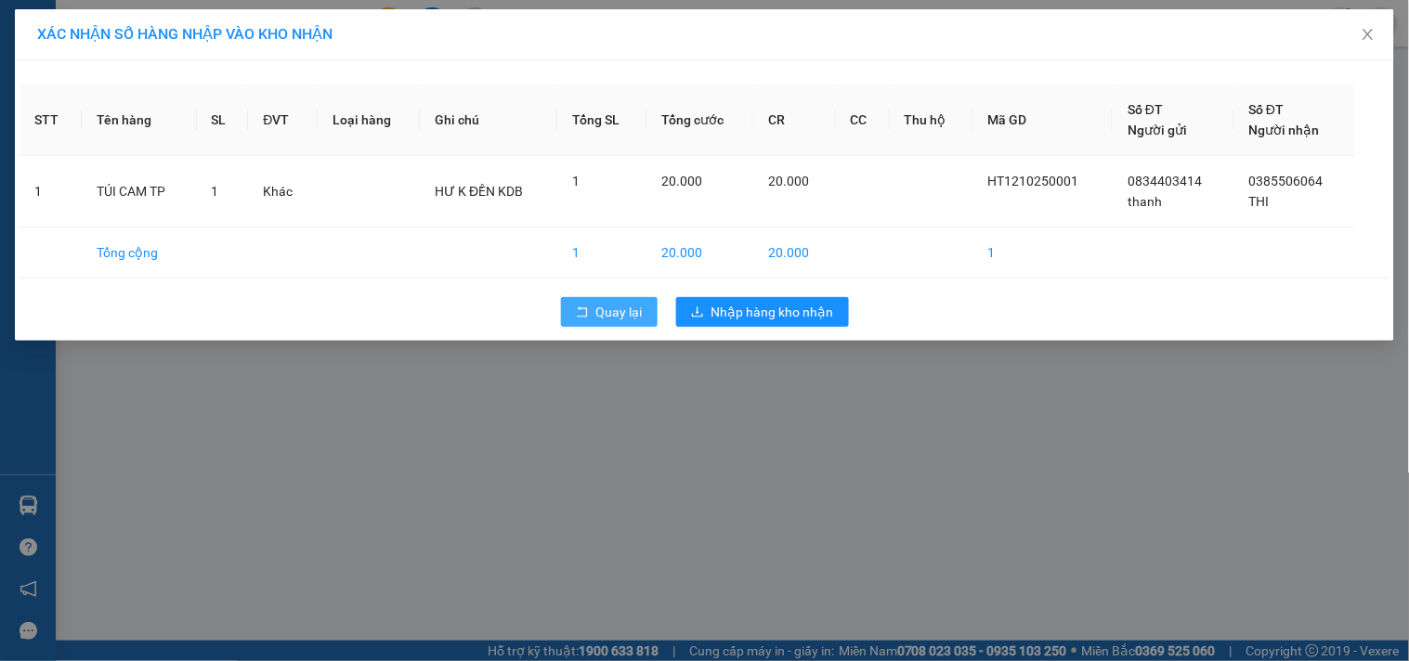
click at [588, 316] on icon "rollback" at bounding box center [582, 312] width 13 height 13
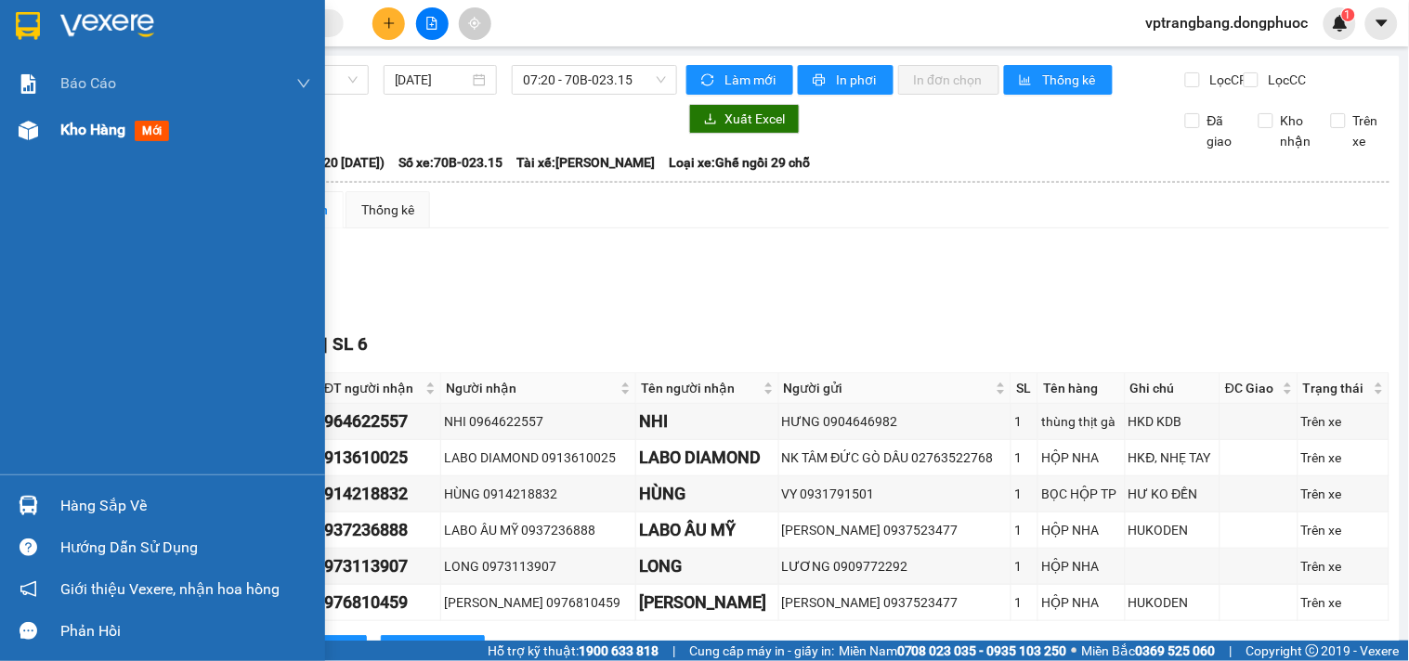
click at [61, 130] on span "Kho hàng" at bounding box center [92, 130] width 65 height 18
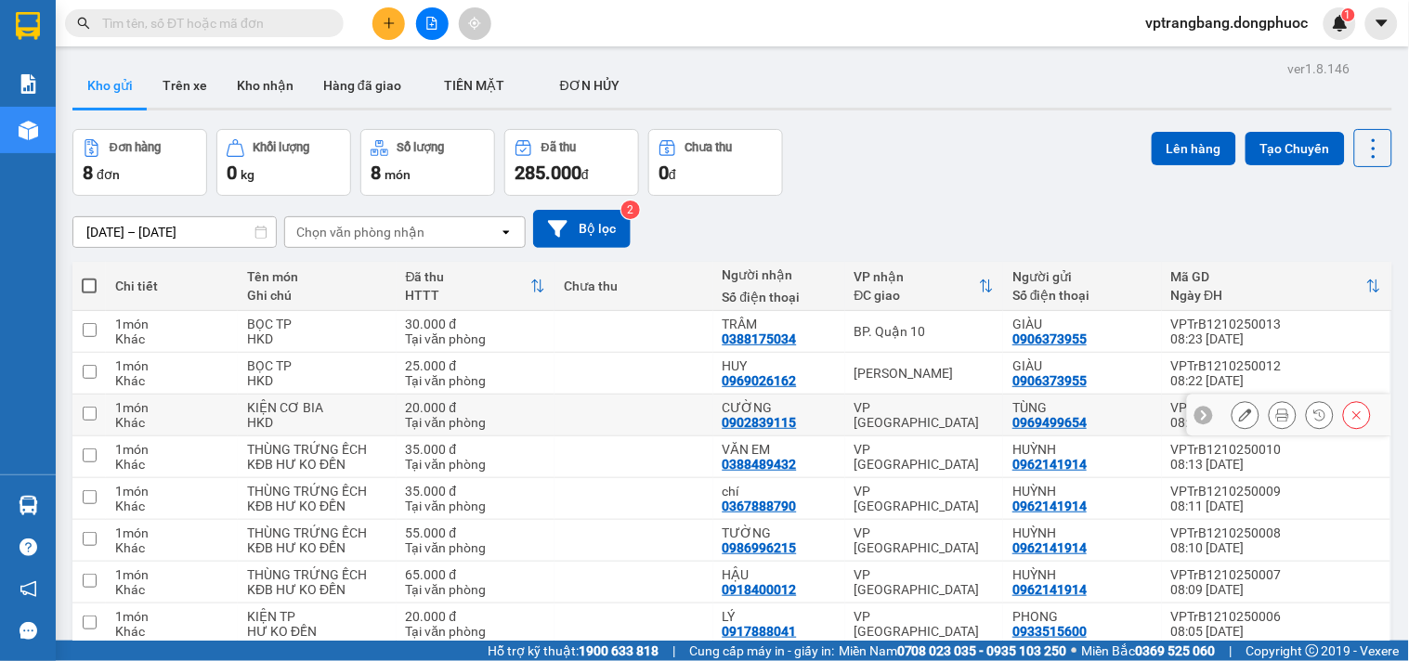
scroll to position [85, 0]
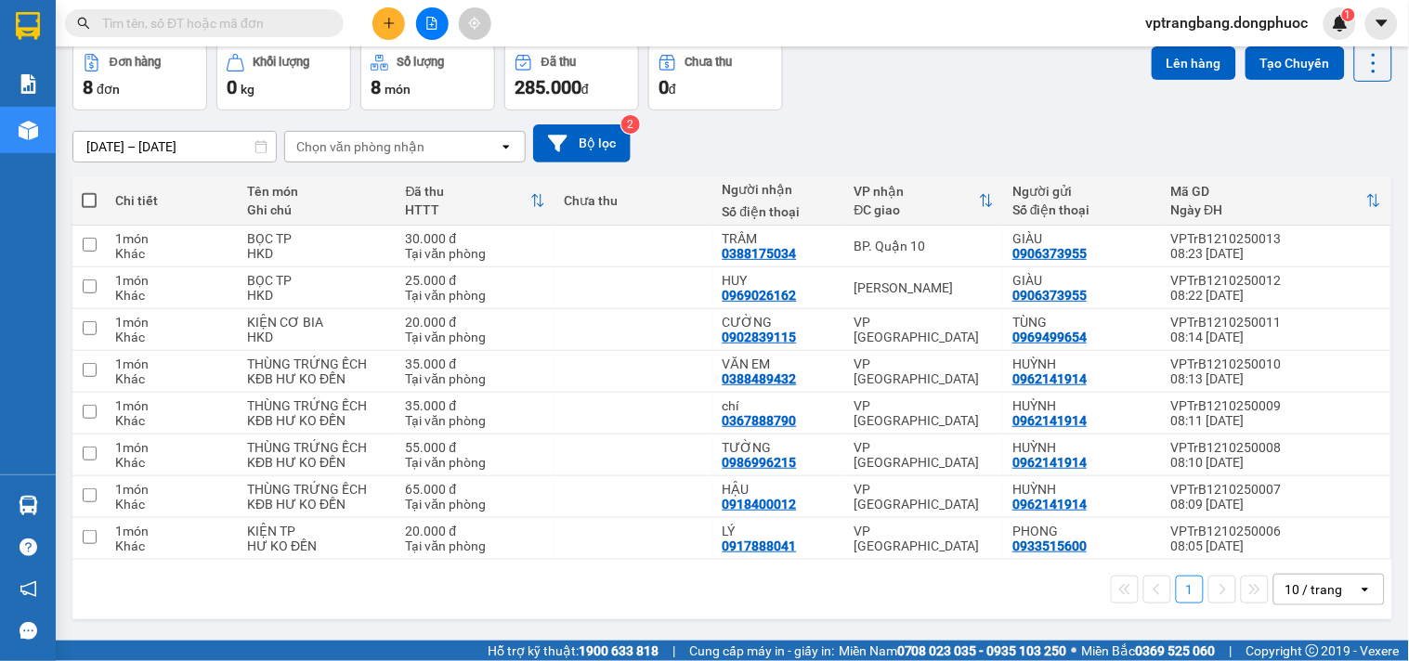
click at [1304, 592] on div "10 / trang" at bounding box center [1314, 589] width 58 height 19
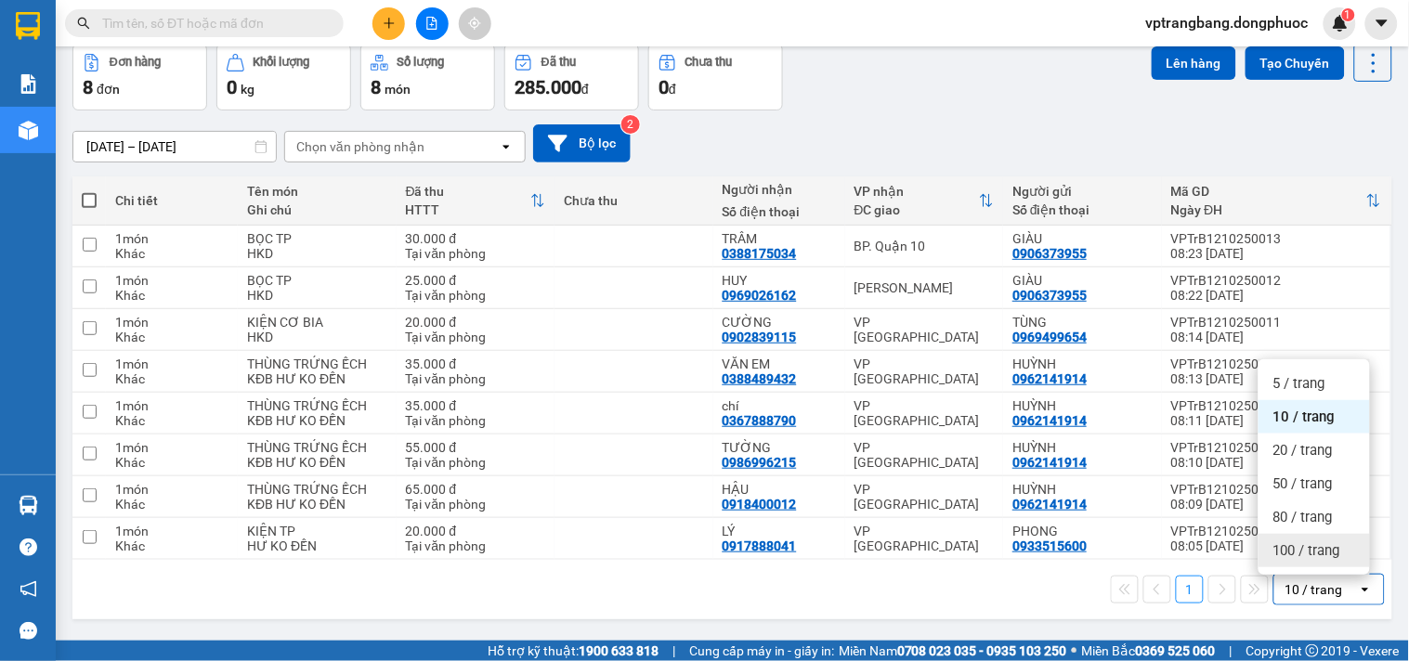
click at [1308, 552] on span "100 / trang" at bounding box center [1306, 550] width 67 height 19
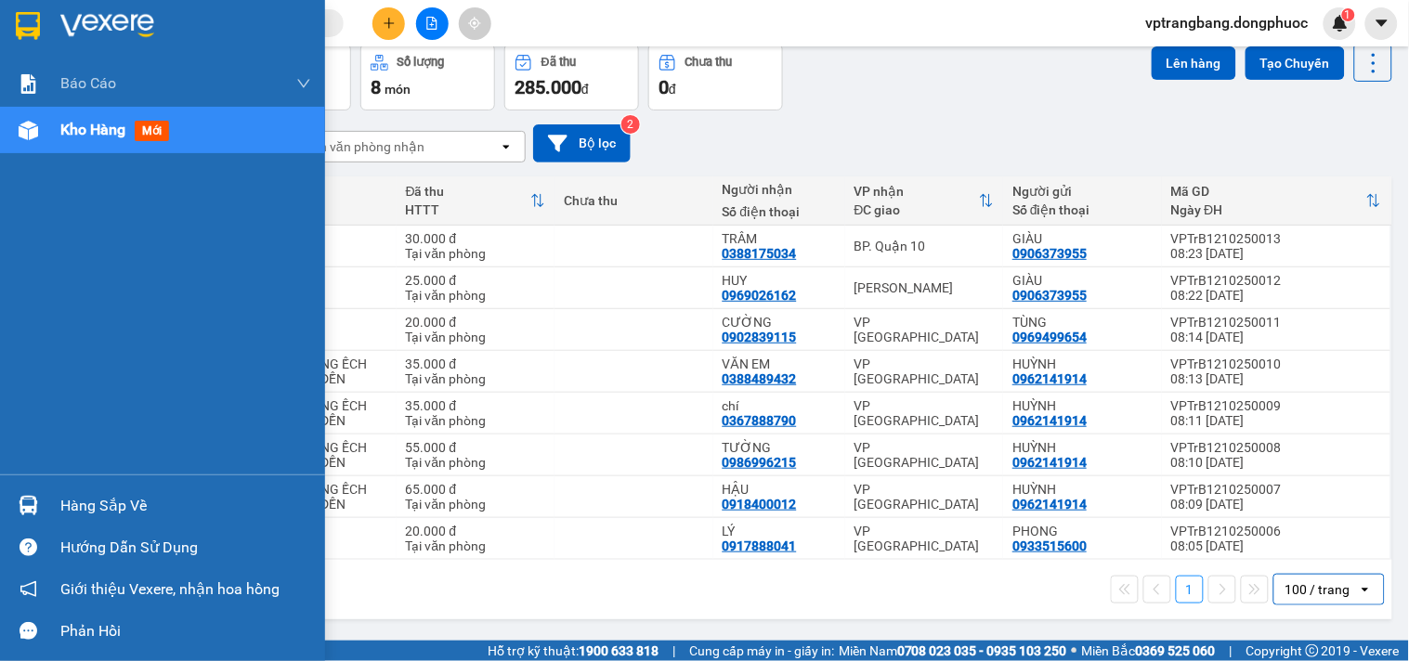
click at [51, 518] on div "Hàng sắp về" at bounding box center [162, 506] width 325 height 42
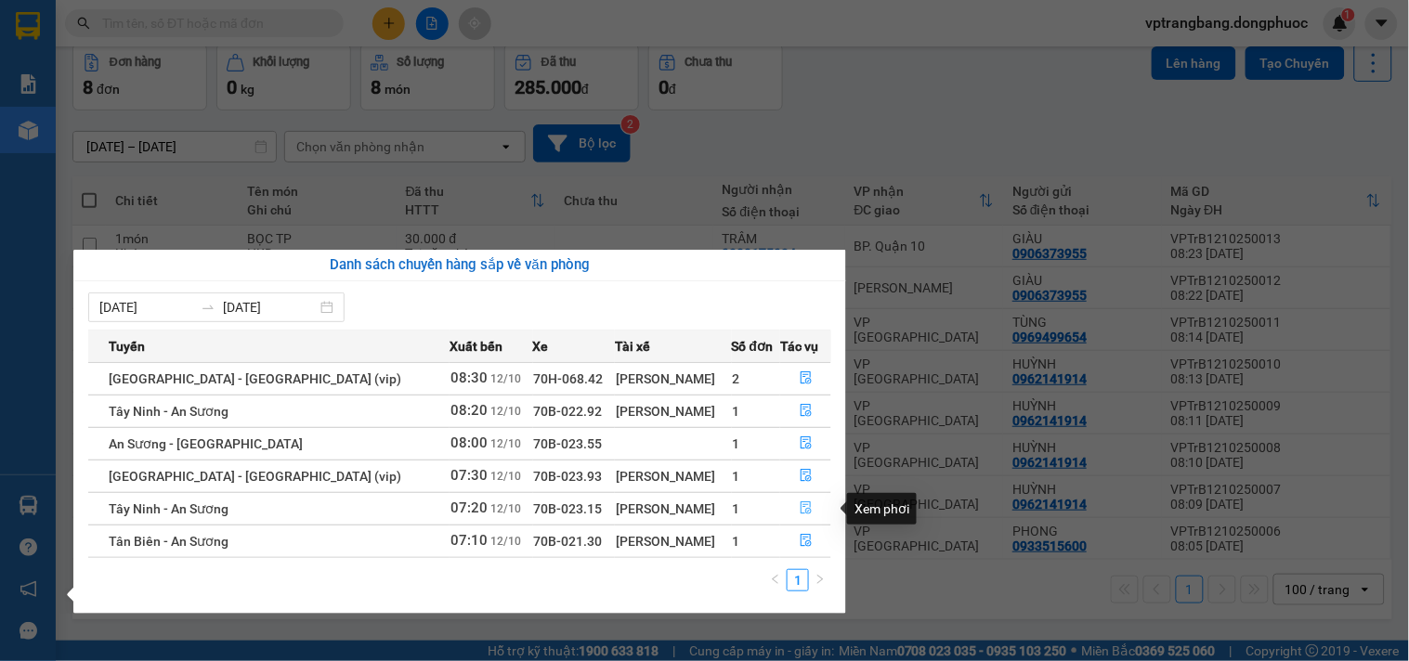
click at [800, 511] on icon "file-done" at bounding box center [806, 507] width 13 height 13
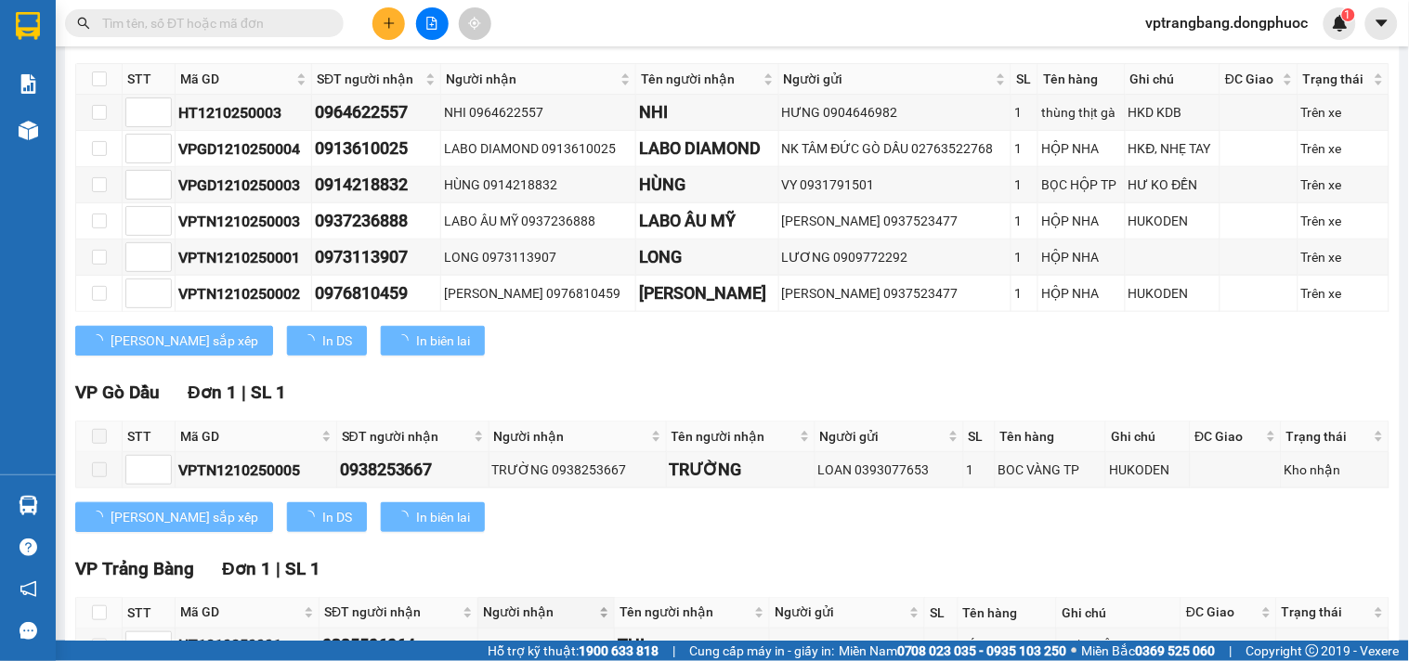
scroll to position [448, 0]
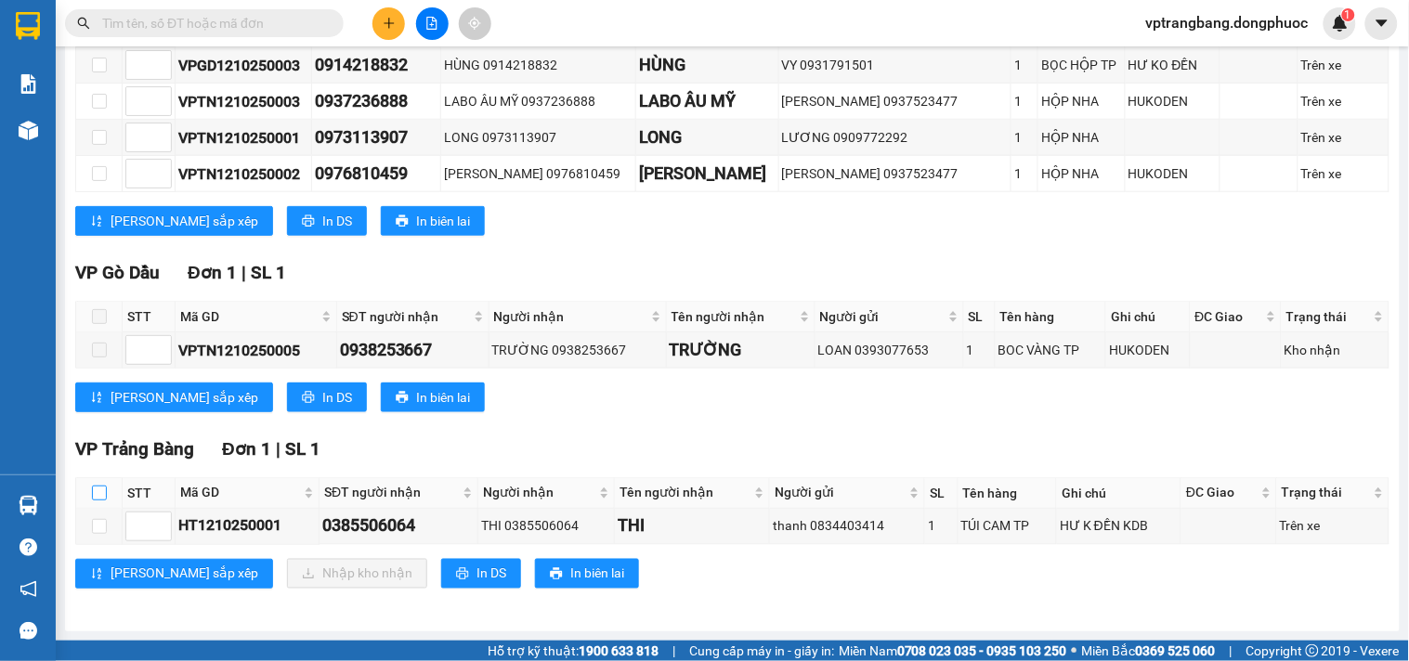
click at [92, 497] on input "checkbox" at bounding box center [99, 493] width 15 height 15
checkbox input "true"
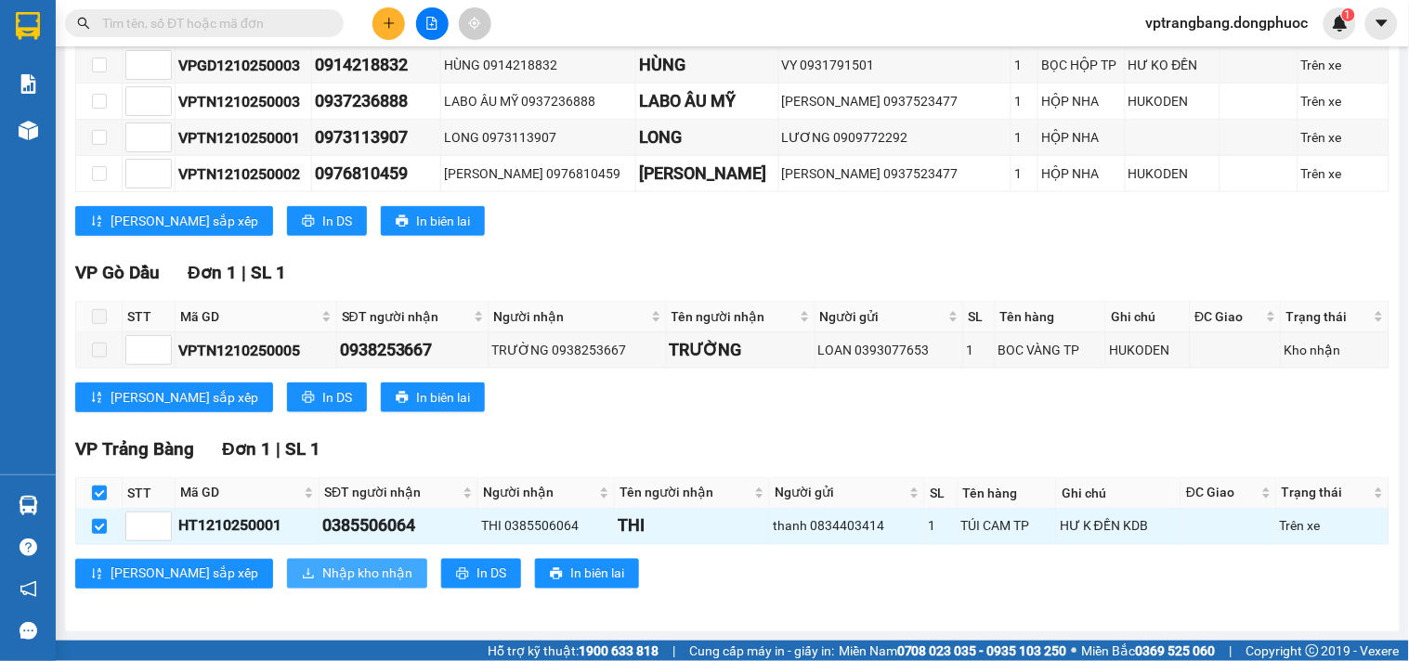
click at [322, 572] on span "Nhập kho nhận" at bounding box center [367, 574] width 90 height 20
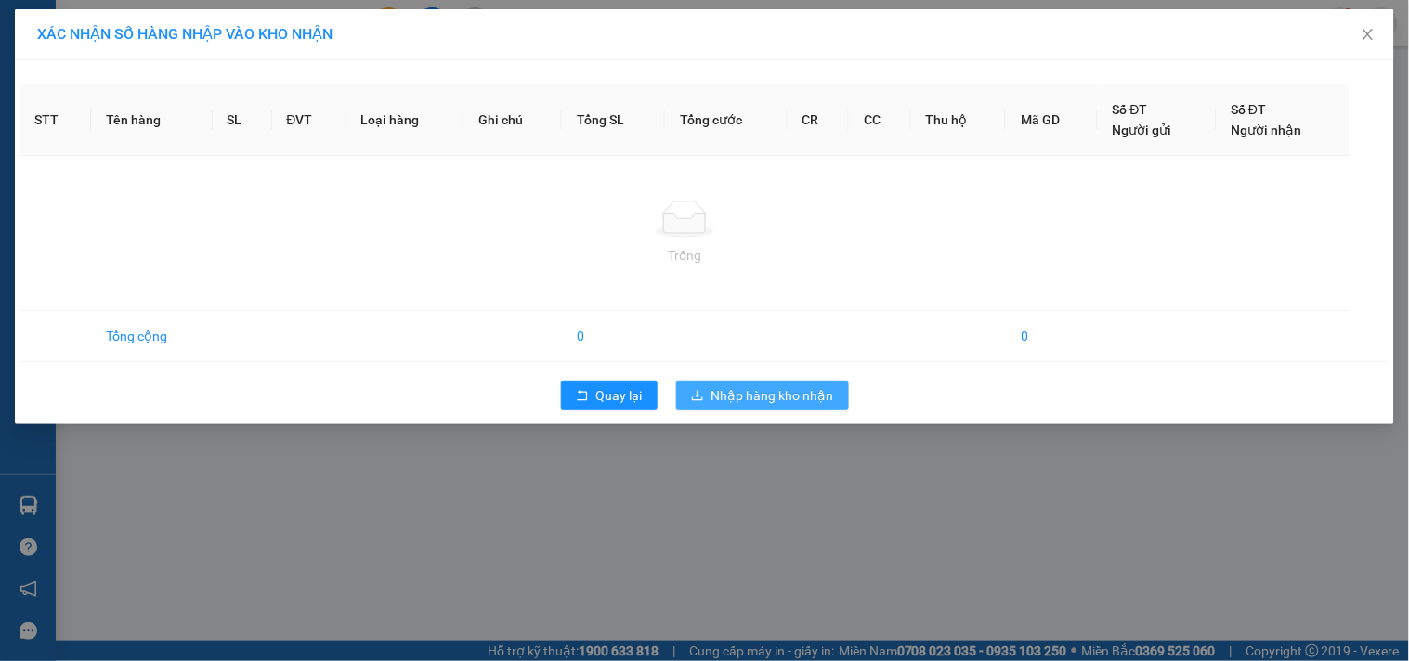
click at [777, 394] on span "Nhập hàng kho nhận" at bounding box center [772, 395] width 123 height 20
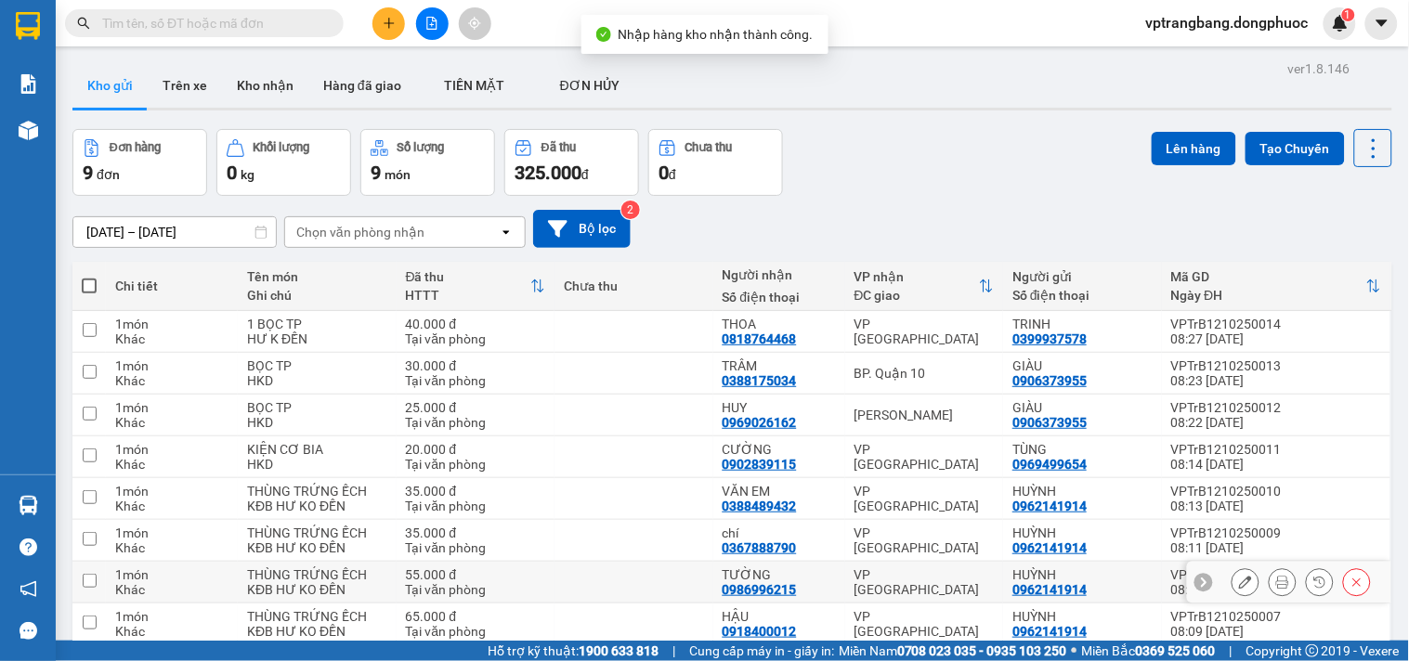
scroll to position [124, 0]
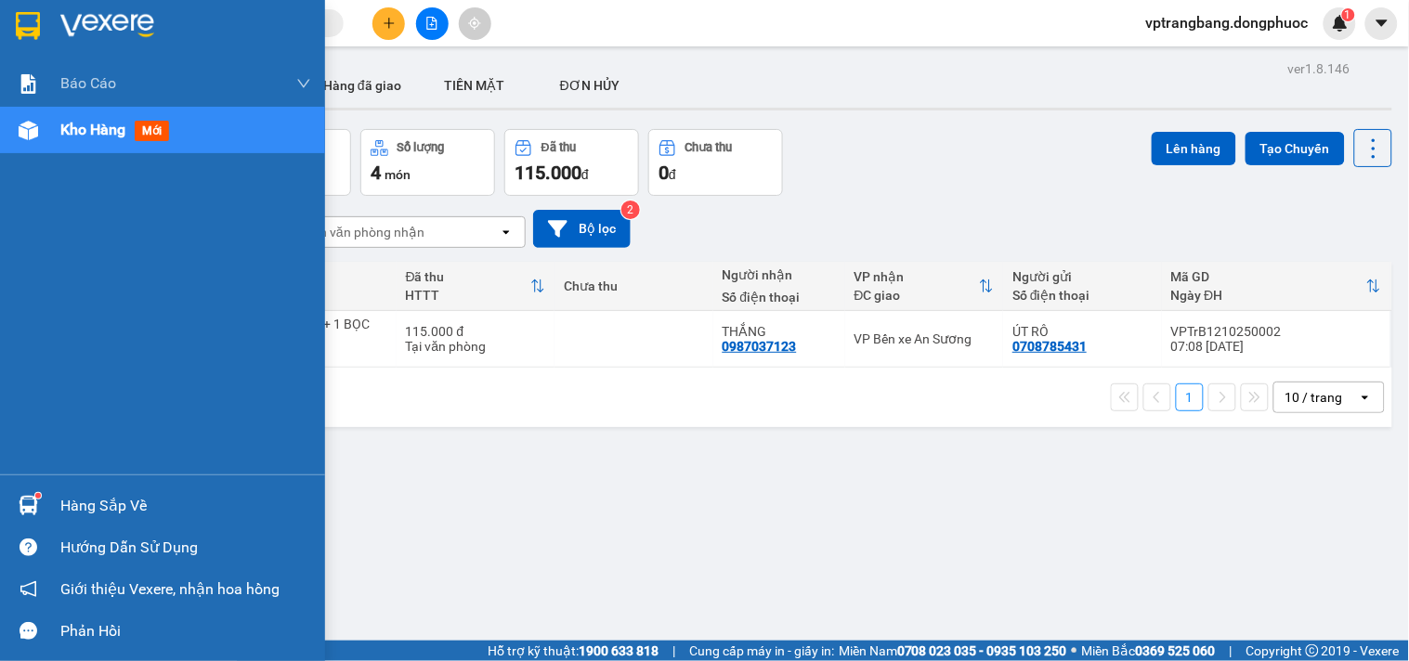
click at [72, 518] on div "Hàng sắp về" at bounding box center [185, 506] width 251 height 28
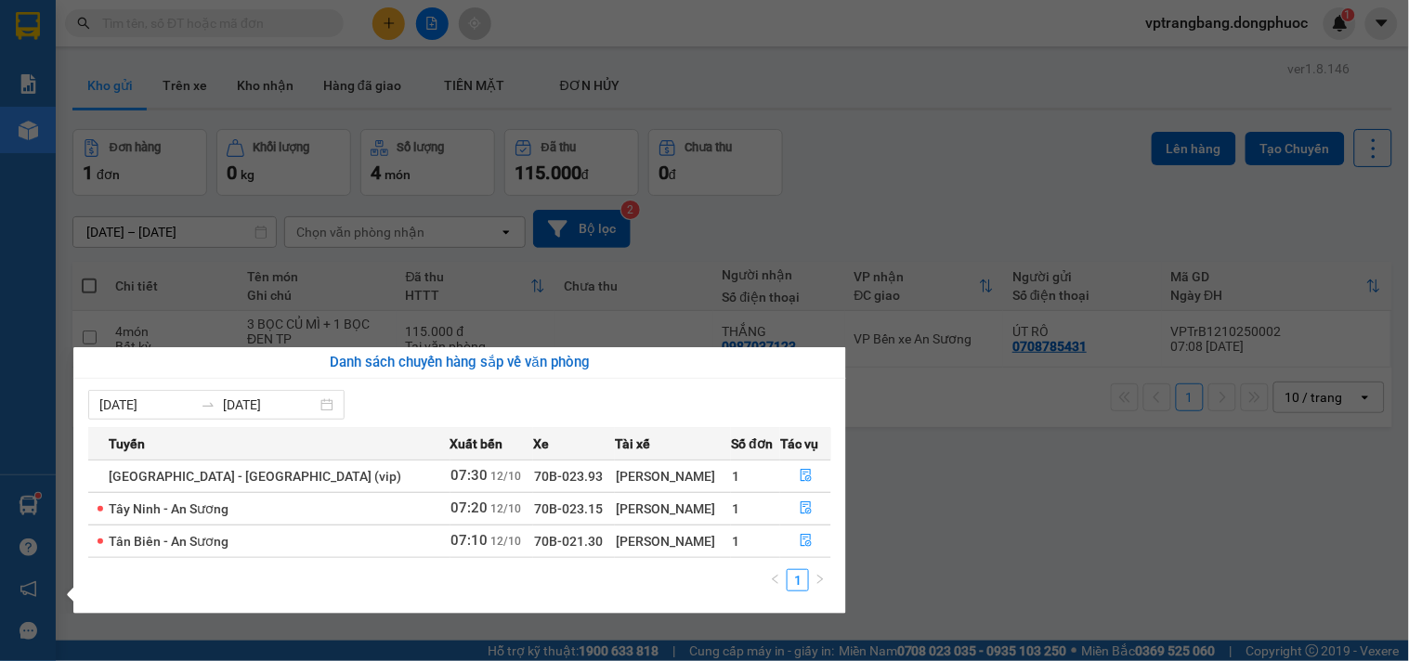
click at [989, 509] on section "Kết quả tìm kiếm ( 0 ) Bộ lọc No Data vptrangbang.dongphuoc 1 Báo cáo Mẫu 1: Bá…" at bounding box center [704, 330] width 1409 height 661
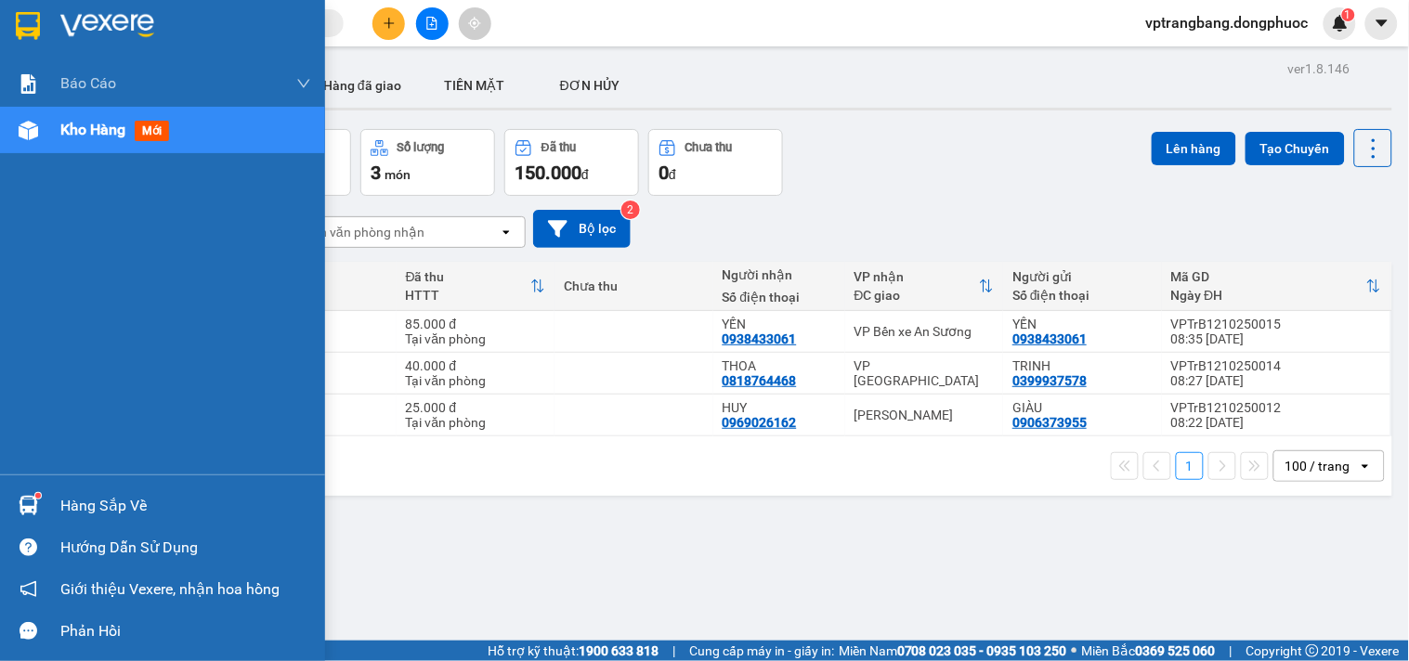
click at [85, 507] on div "Hàng sắp về" at bounding box center [185, 506] width 251 height 28
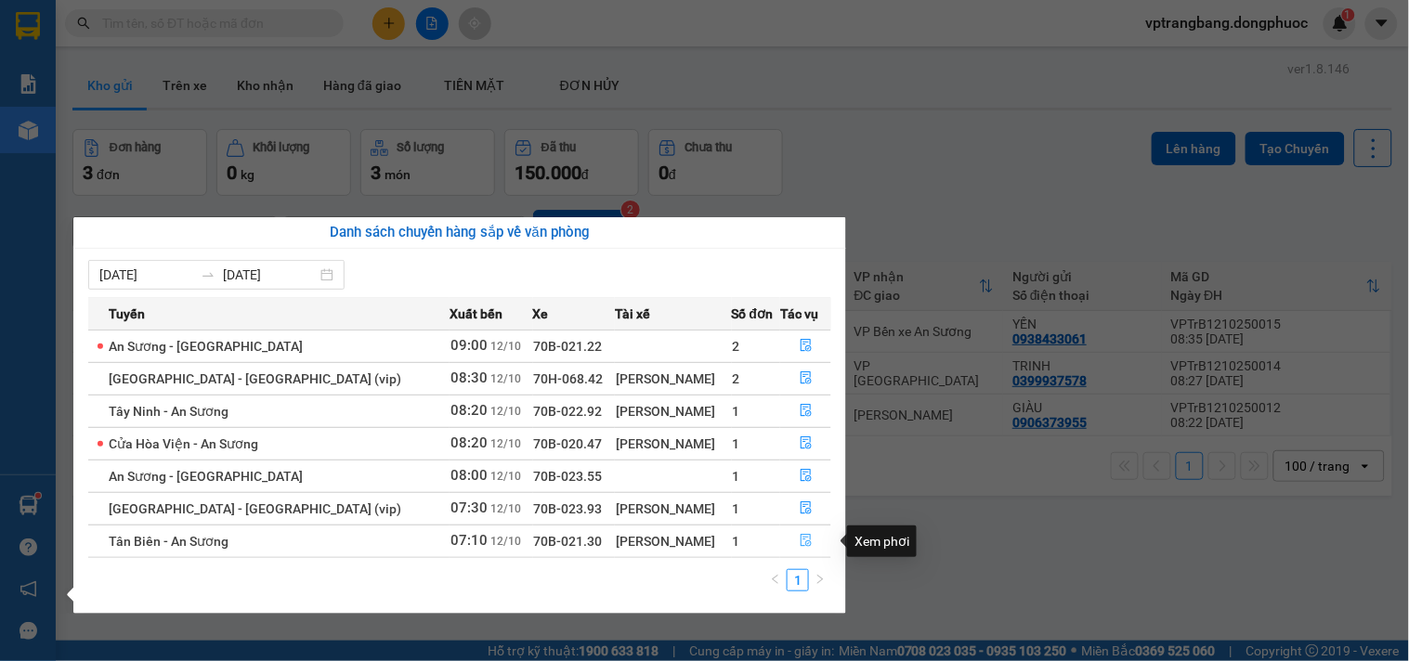
click at [801, 541] on icon "file-done" at bounding box center [806, 540] width 11 height 13
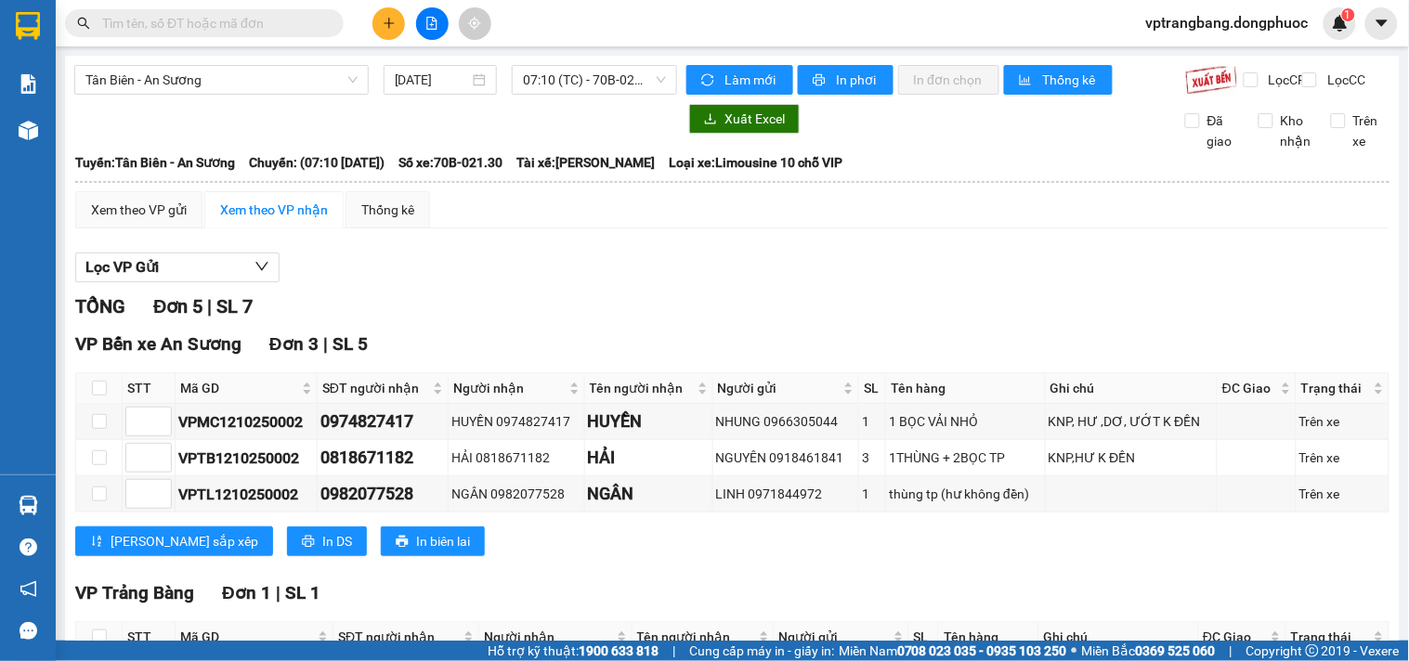
scroll to position [369, 0]
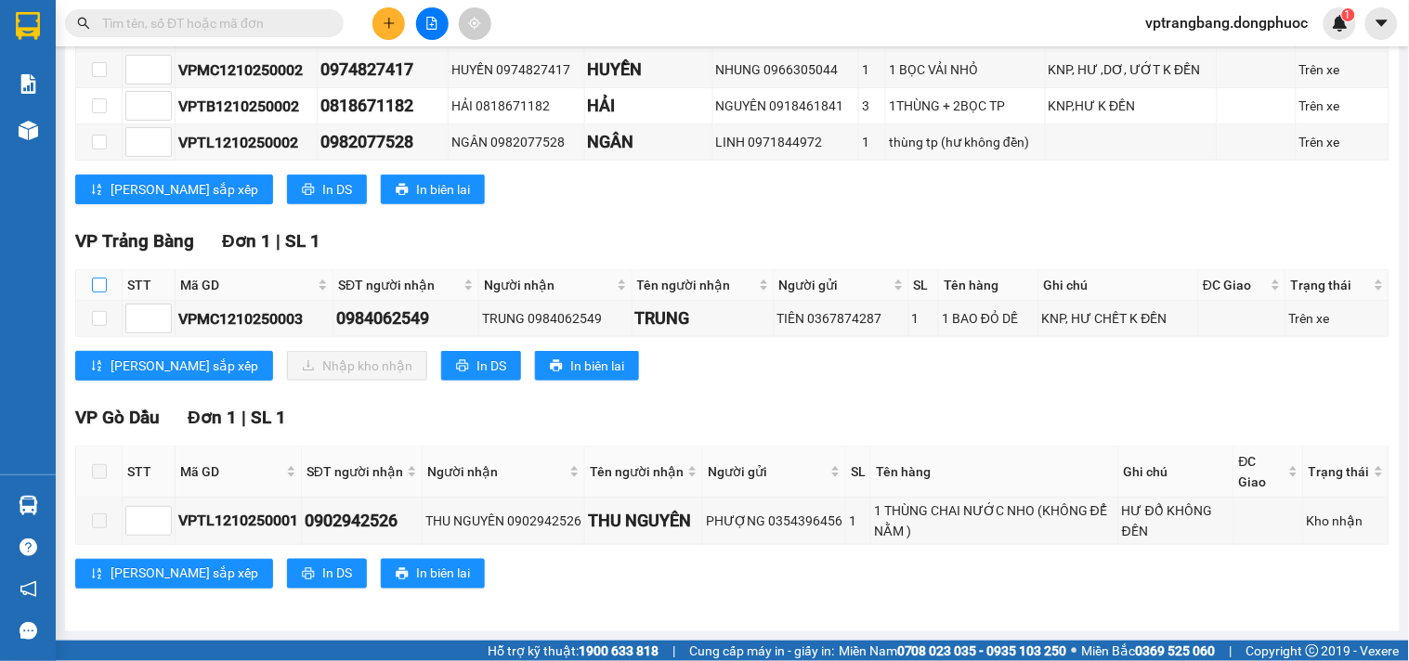
click at [100, 283] on input "checkbox" at bounding box center [99, 285] width 15 height 15
checkbox input "true"
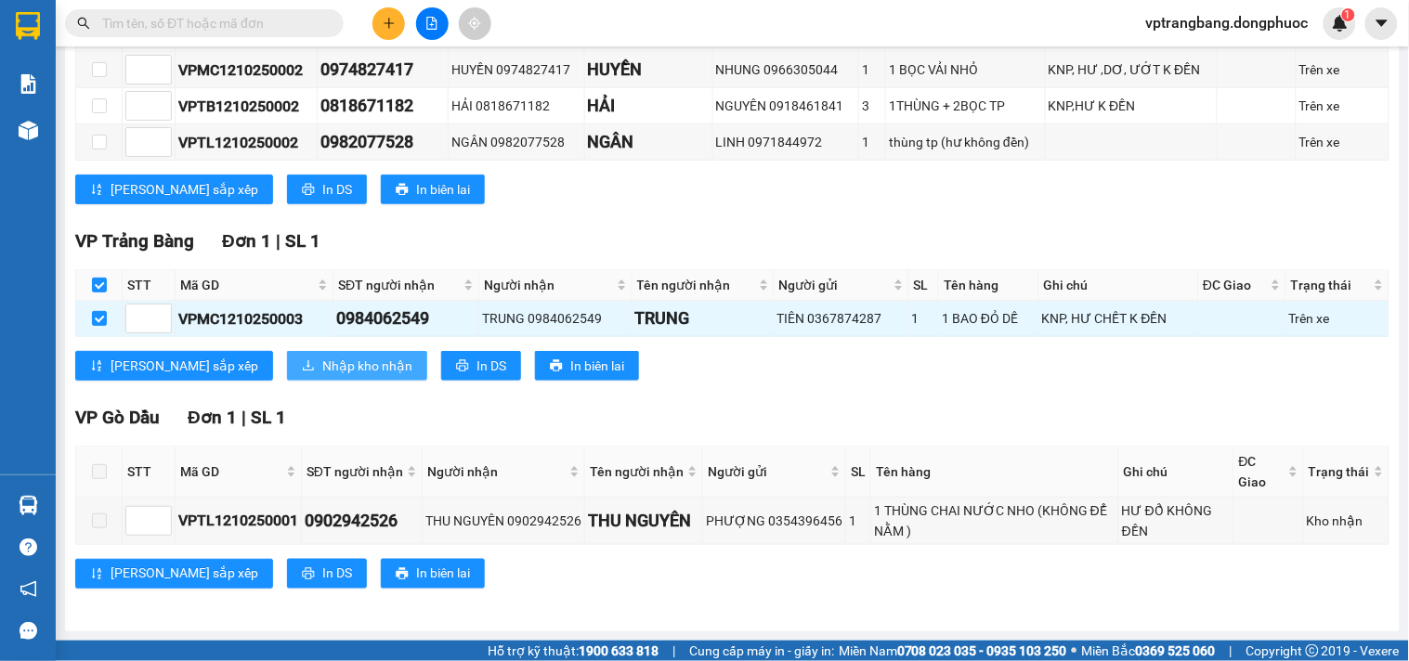
click at [322, 363] on span "Nhập kho nhận" at bounding box center [367, 366] width 90 height 20
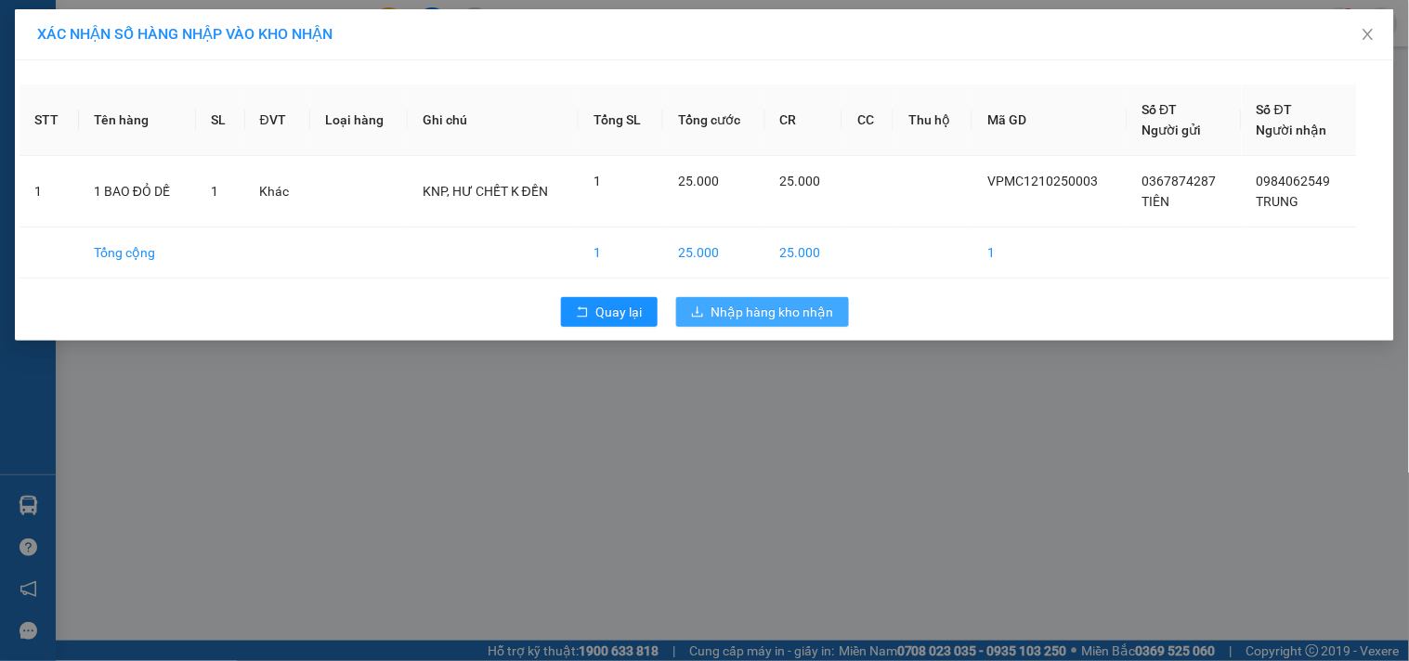
click at [735, 308] on span "Nhập hàng kho nhận" at bounding box center [772, 312] width 123 height 20
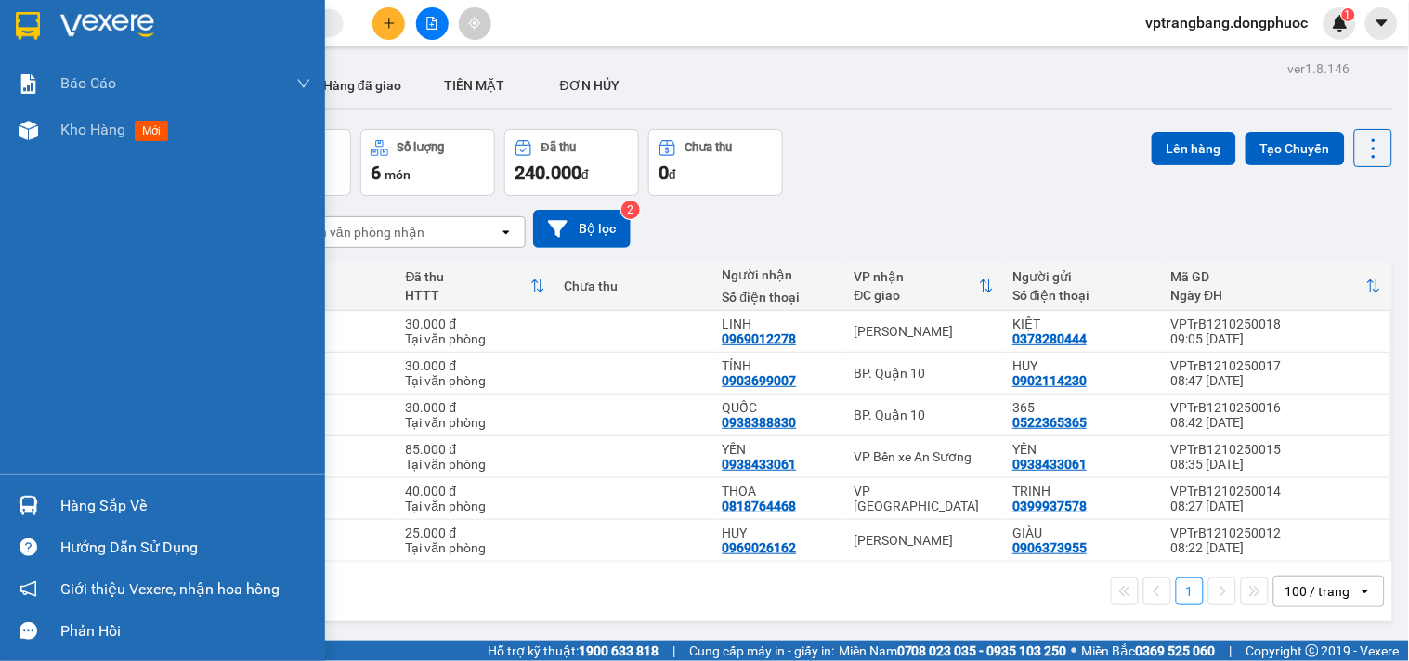
click at [71, 505] on div "Hàng sắp về" at bounding box center [185, 506] width 251 height 28
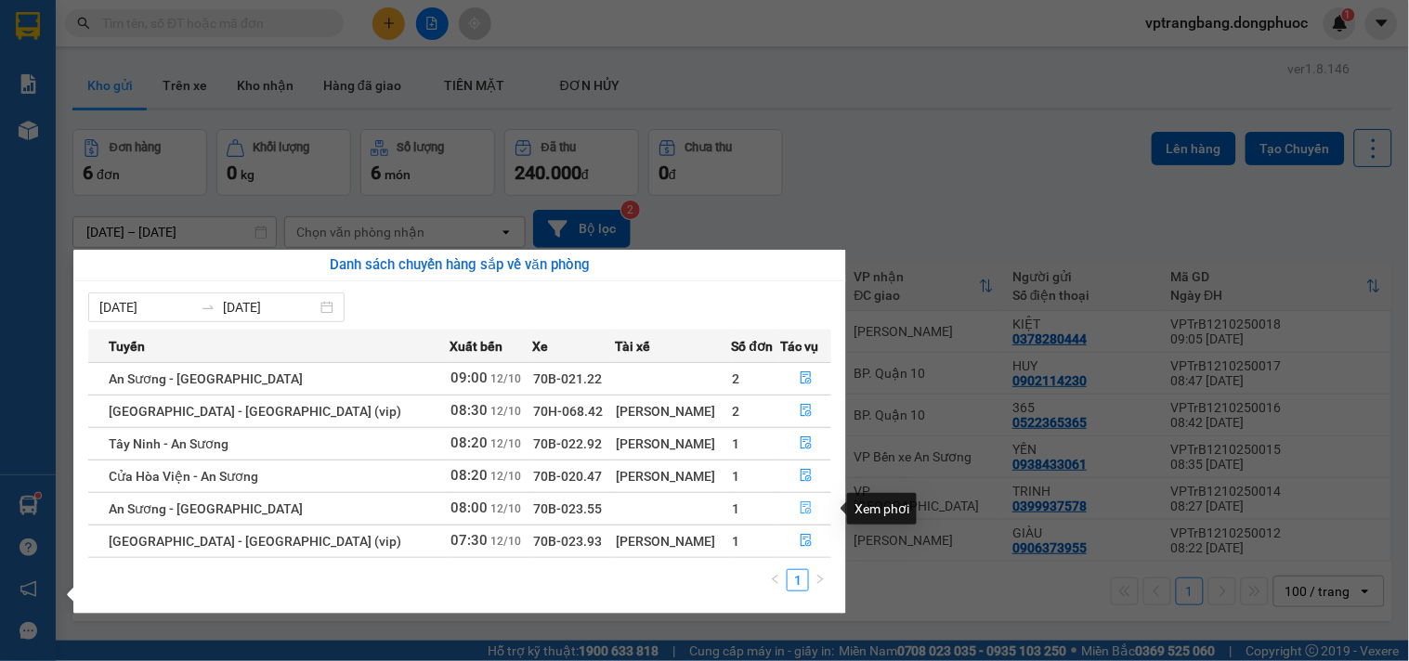
click at [800, 512] on icon "file-done" at bounding box center [806, 507] width 13 height 13
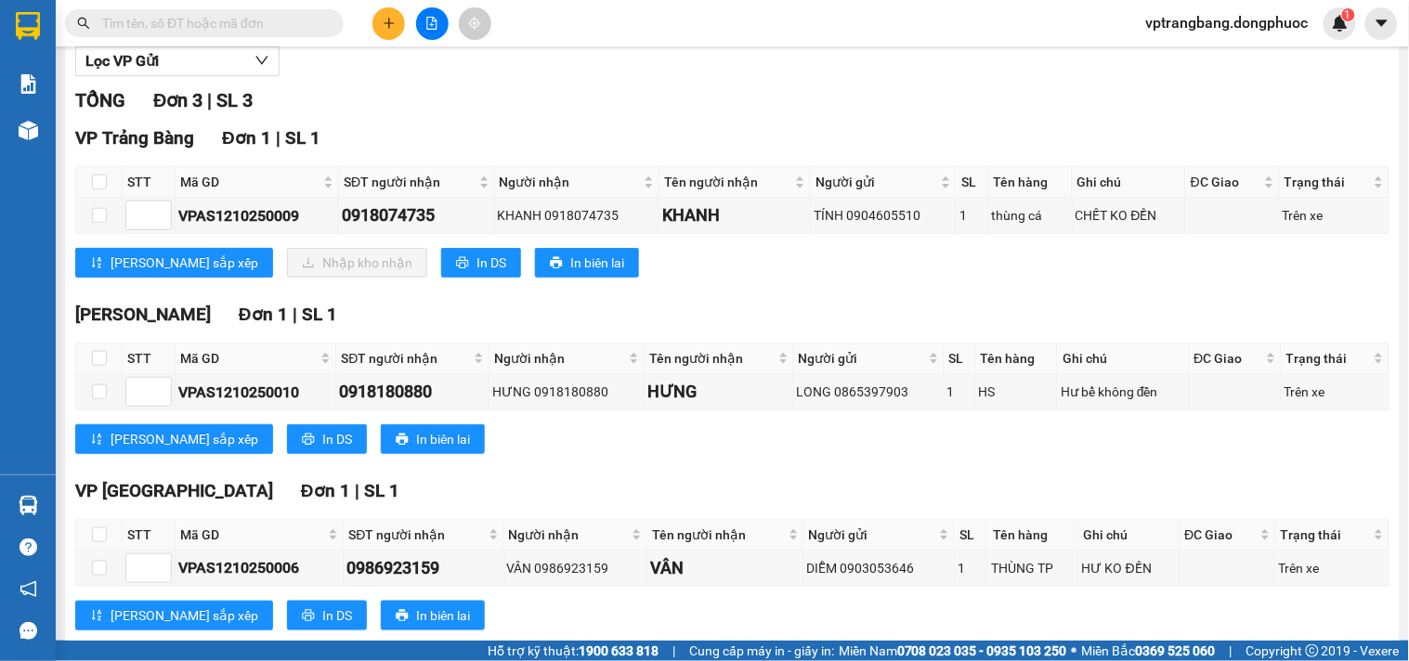
scroll to position [265, 0]
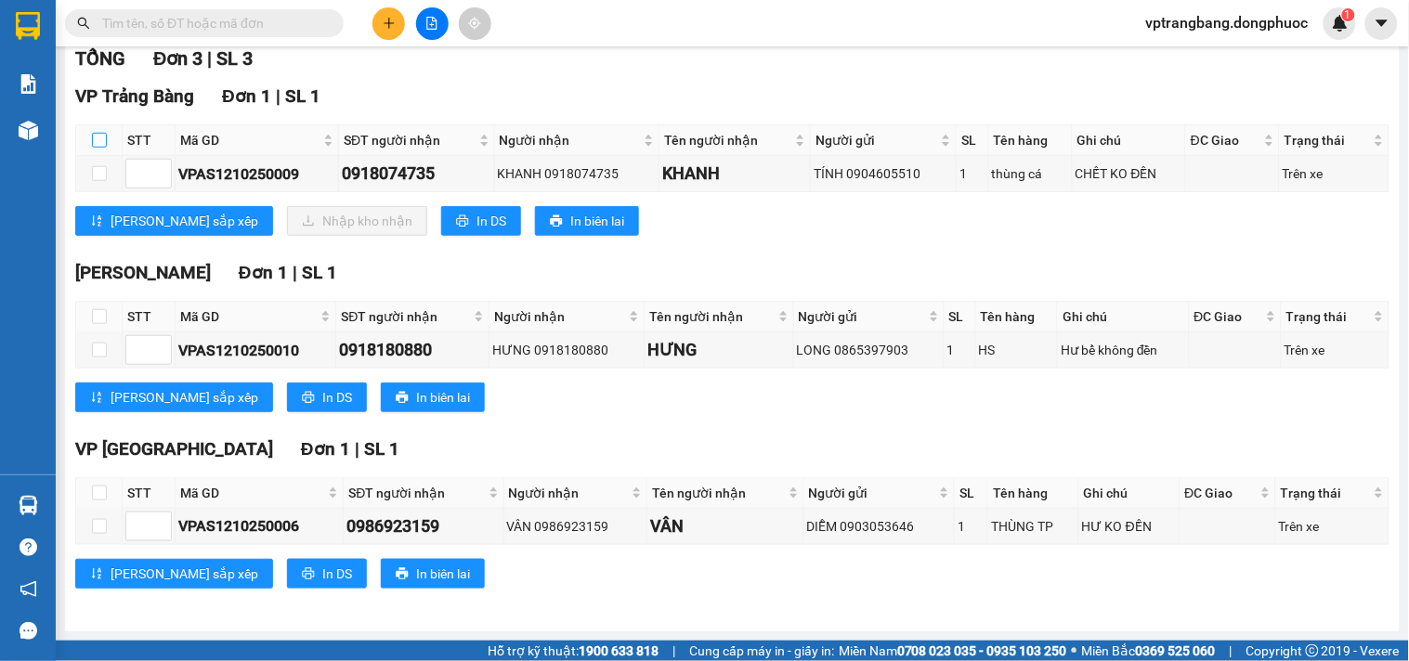
click at [98, 141] on input "checkbox" at bounding box center [99, 140] width 15 height 15
checkbox input "true"
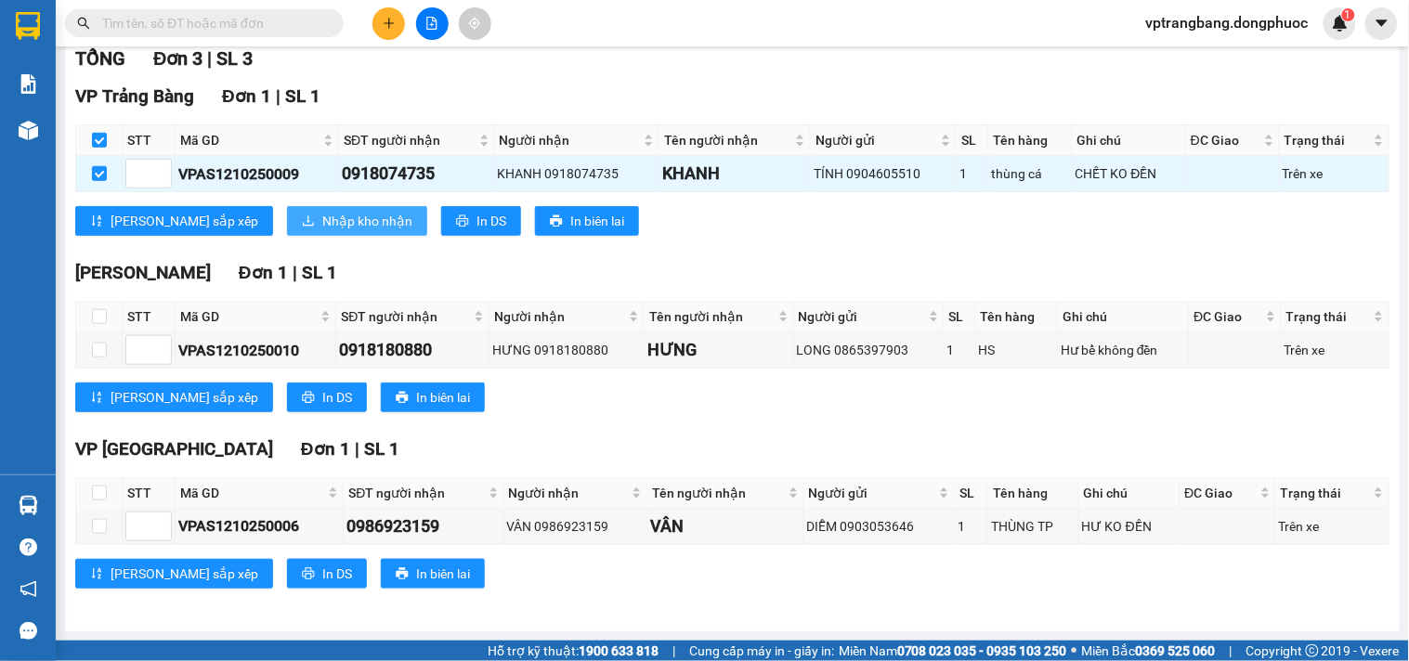
click at [322, 218] on span "Nhập kho nhận" at bounding box center [367, 221] width 90 height 20
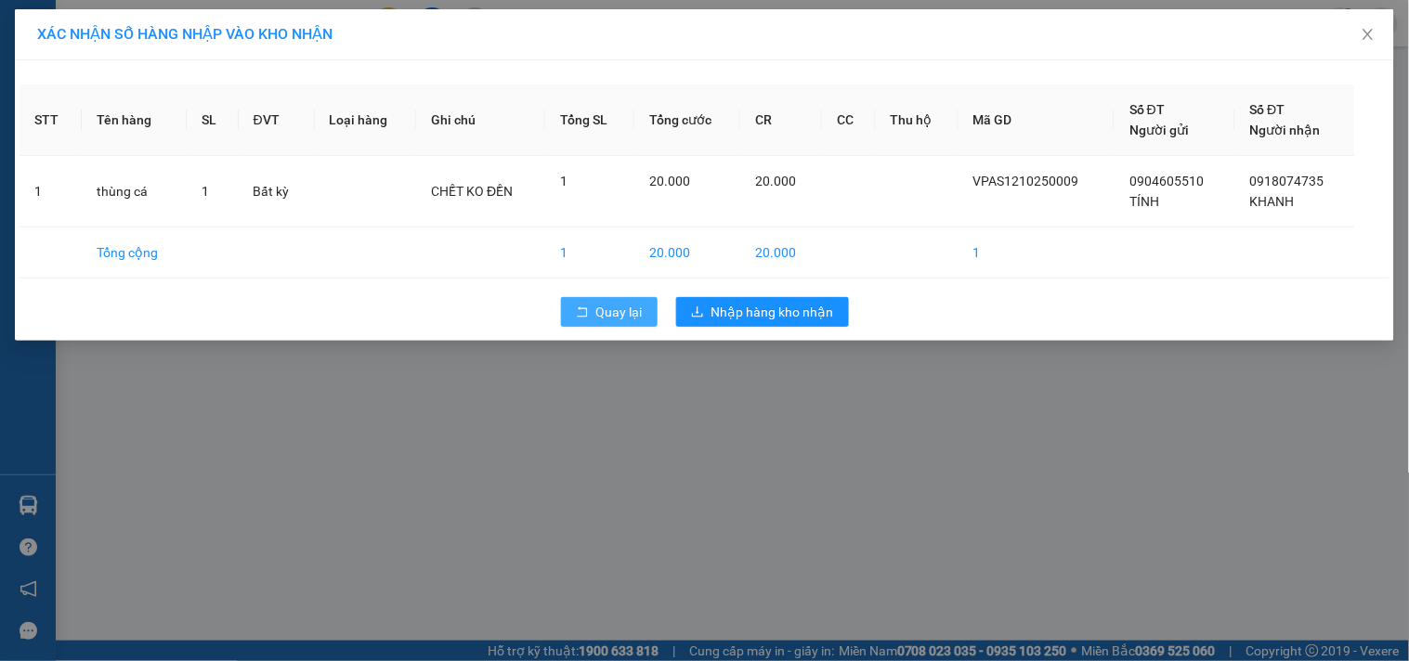
click at [622, 310] on span "Quay lại" at bounding box center [619, 312] width 46 height 20
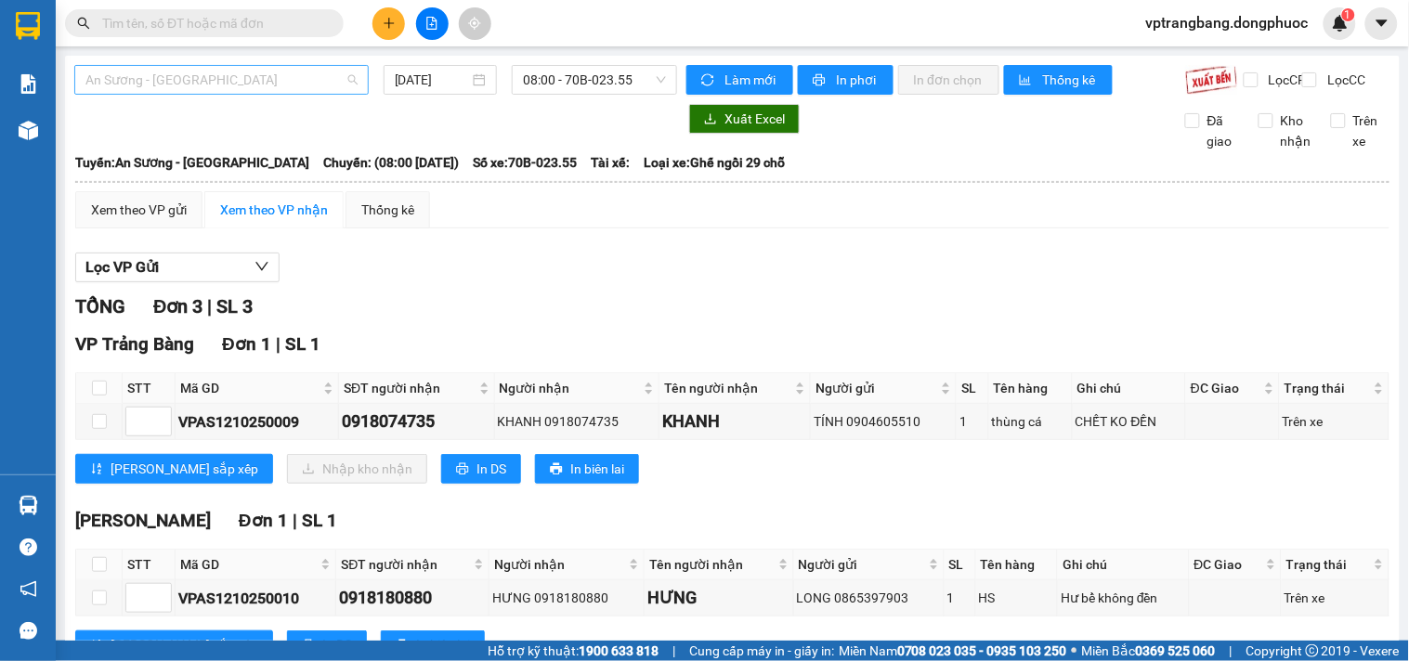
click at [253, 85] on span "An Sương - [GEOGRAPHIC_DATA]" at bounding box center [221, 80] width 272 height 28
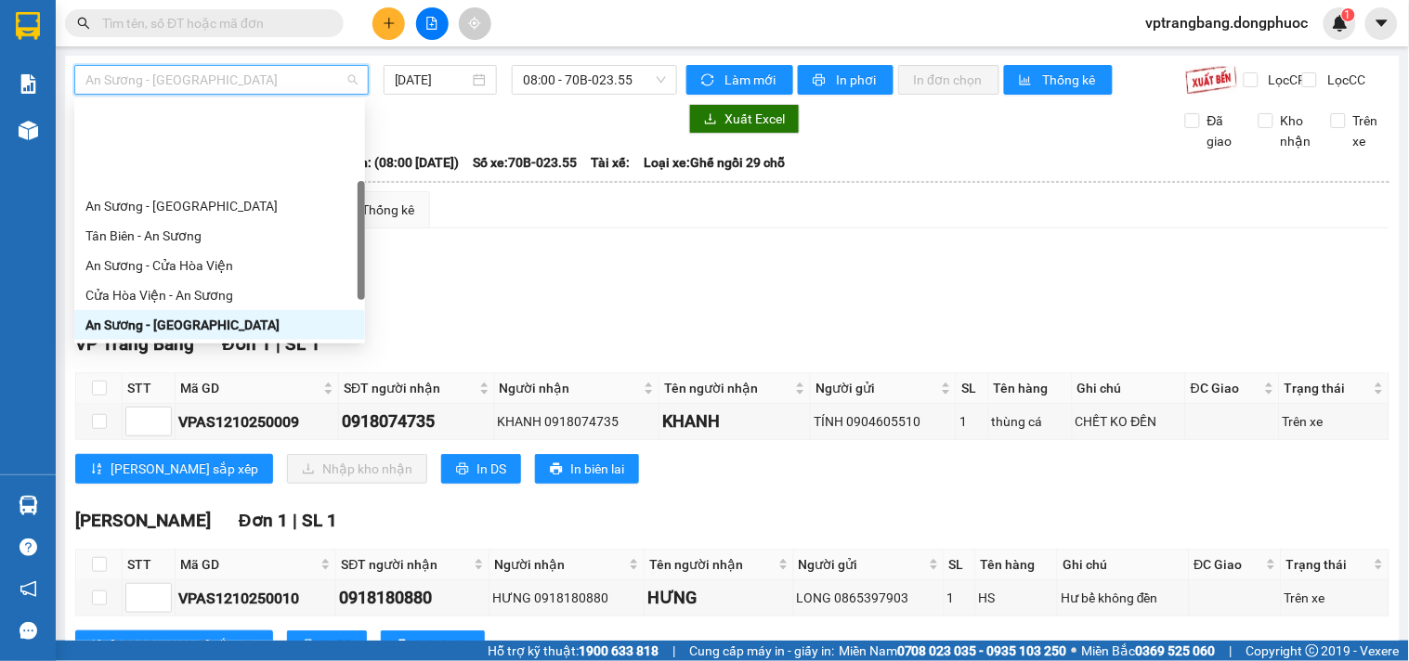
scroll to position [200, 0]
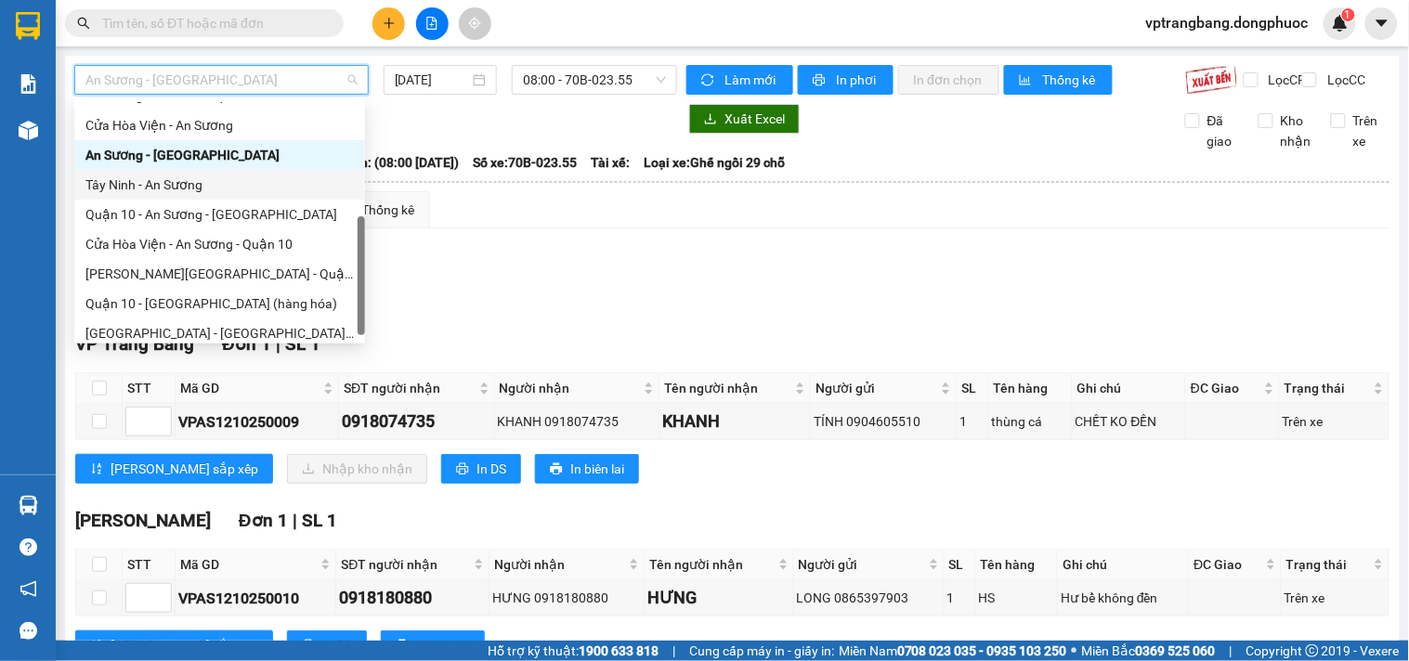
click at [178, 184] on div "Tây Ninh - An Sương" at bounding box center [219, 185] width 268 height 20
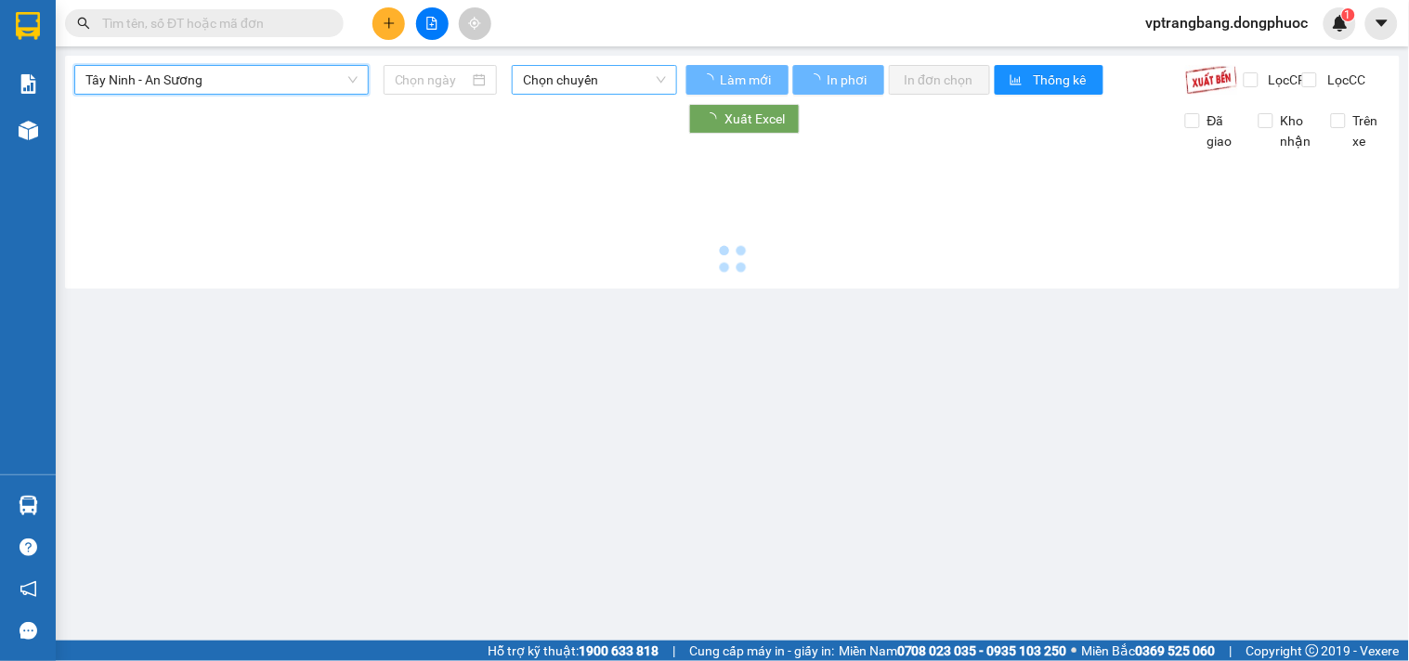
type input "[DATE]"
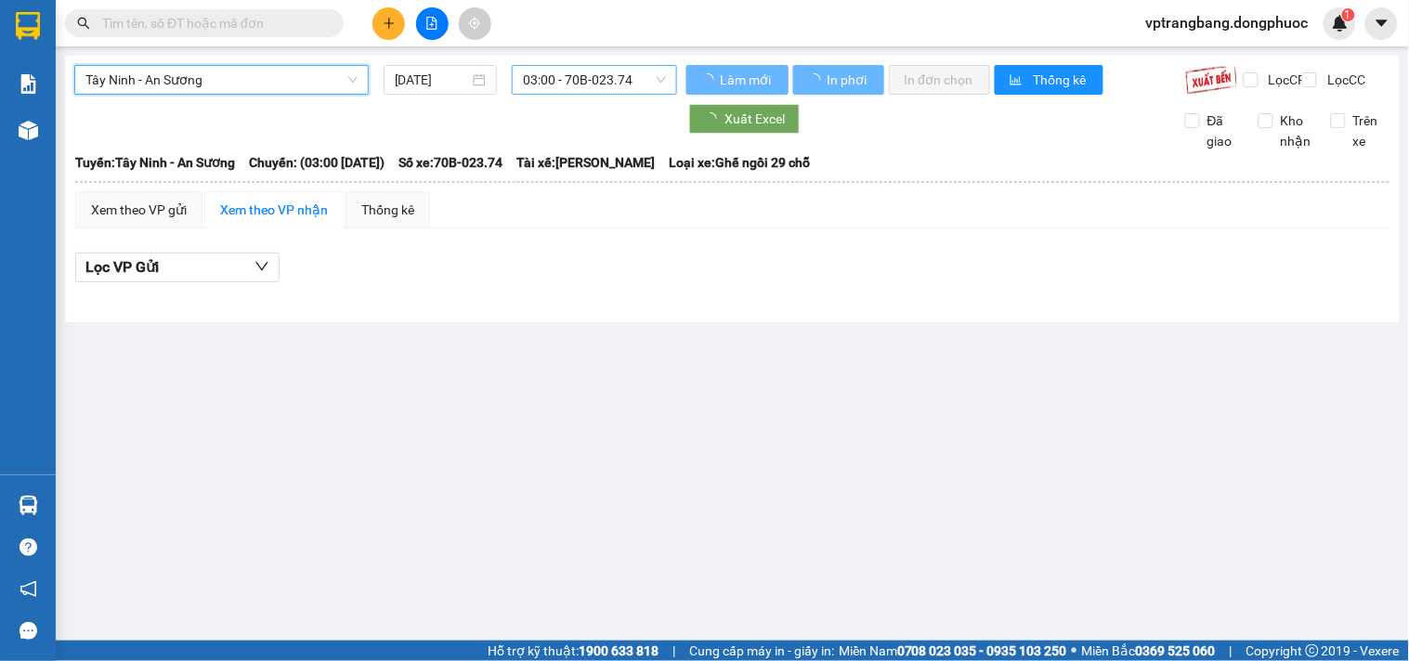
click at [580, 80] on span "03:00 - 70B-023.74" at bounding box center [594, 80] width 143 height 28
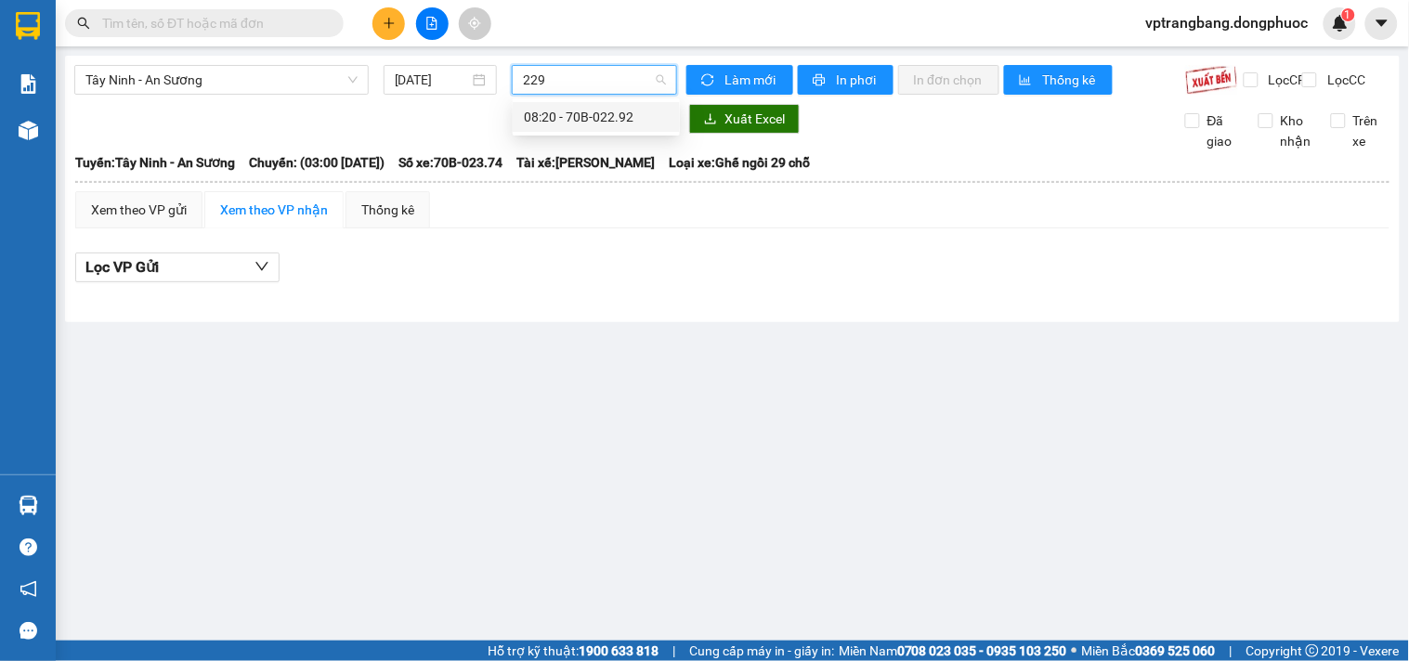
type input "2292"
click at [527, 118] on div "08:20 - 70B-022.92" at bounding box center [596, 117] width 145 height 20
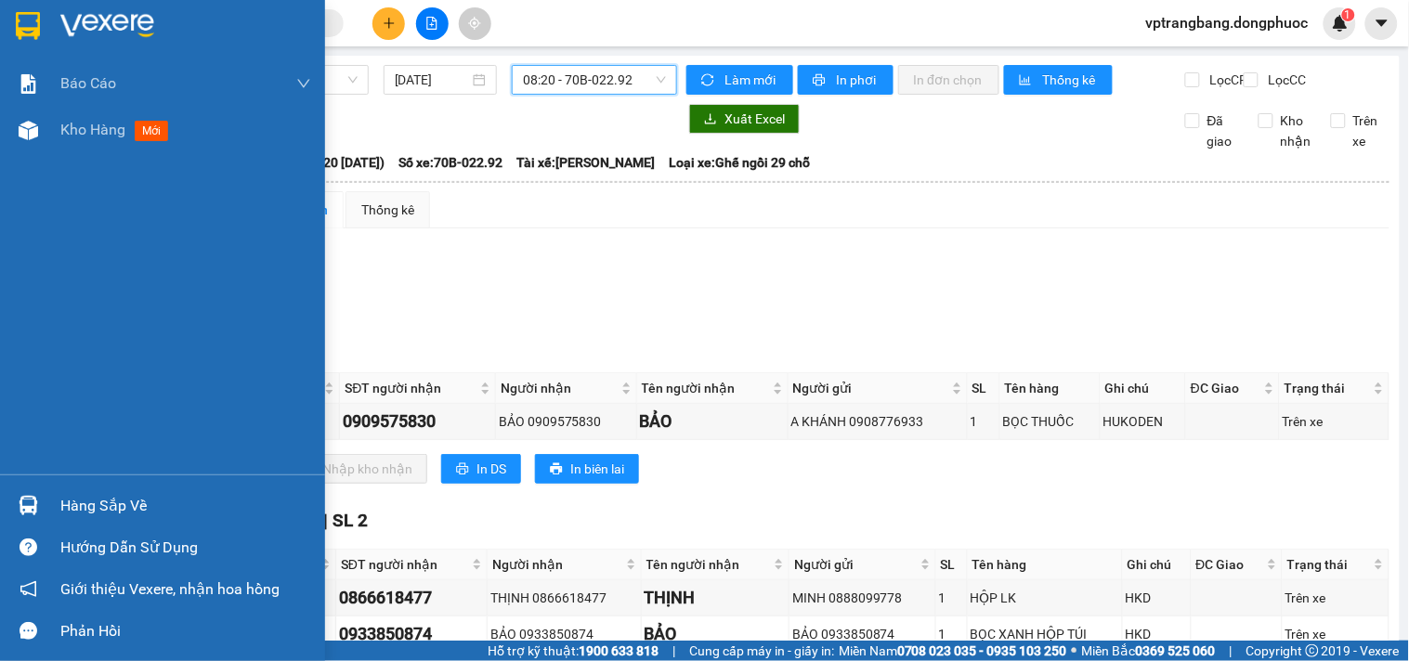
drag, startPoint x: 60, startPoint y: 502, endPoint x: 479, endPoint y: 513, distance: 419.0
click at [61, 502] on div "Hàng sắp về" at bounding box center [185, 506] width 251 height 28
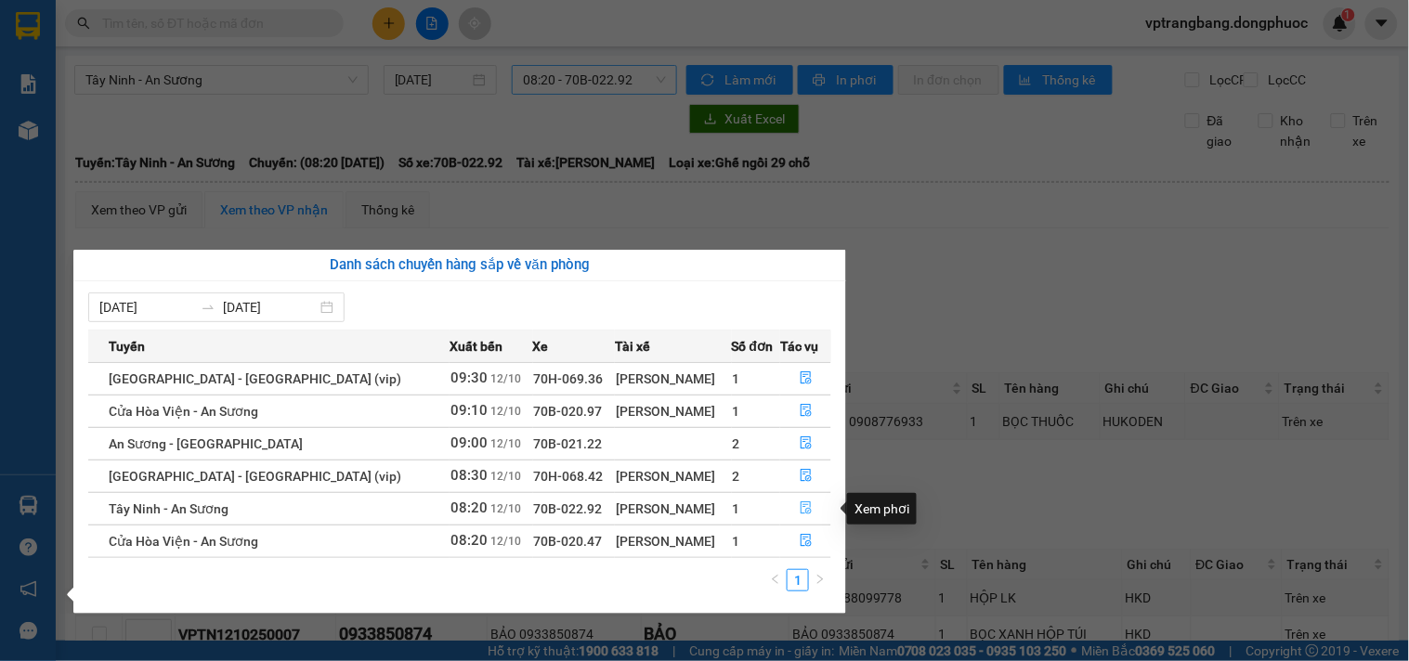
click at [800, 513] on icon "file-done" at bounding box center [806, 507] width 13 height 13
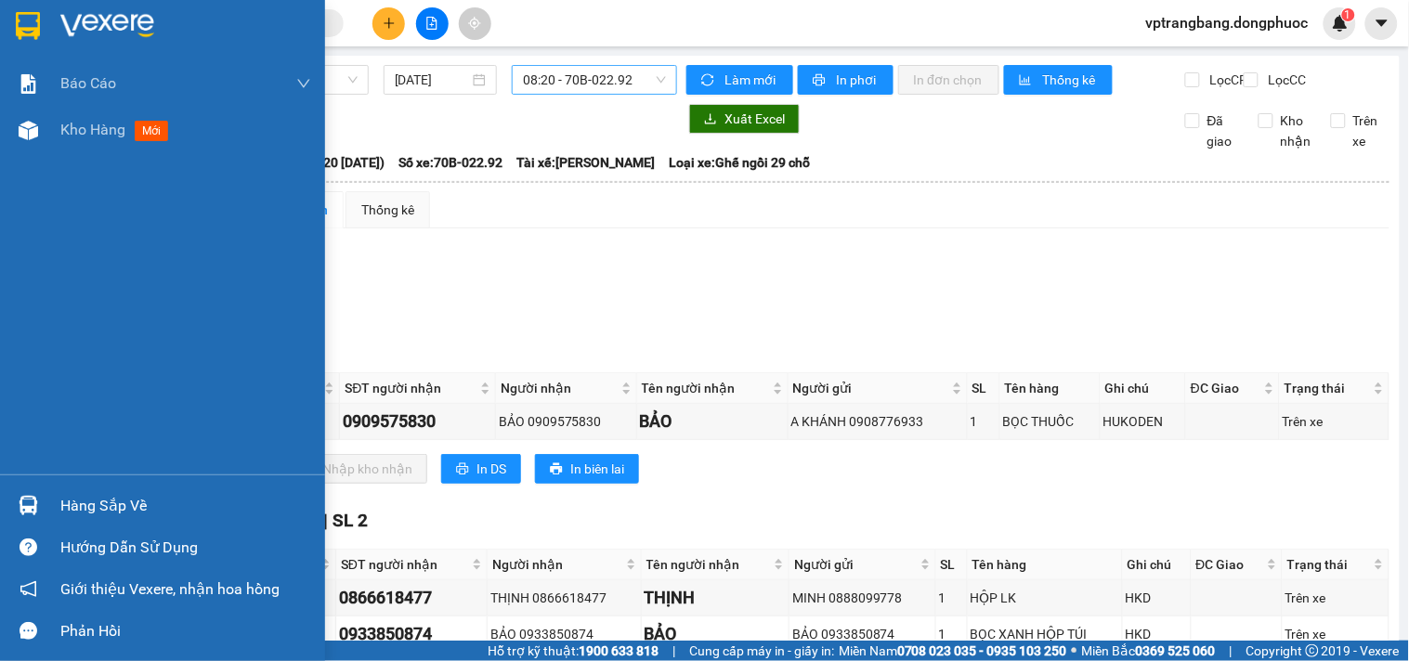
click at [56, 501] on div "Hàng sắp về" at bounding box center [162, 506] width 325 height 42
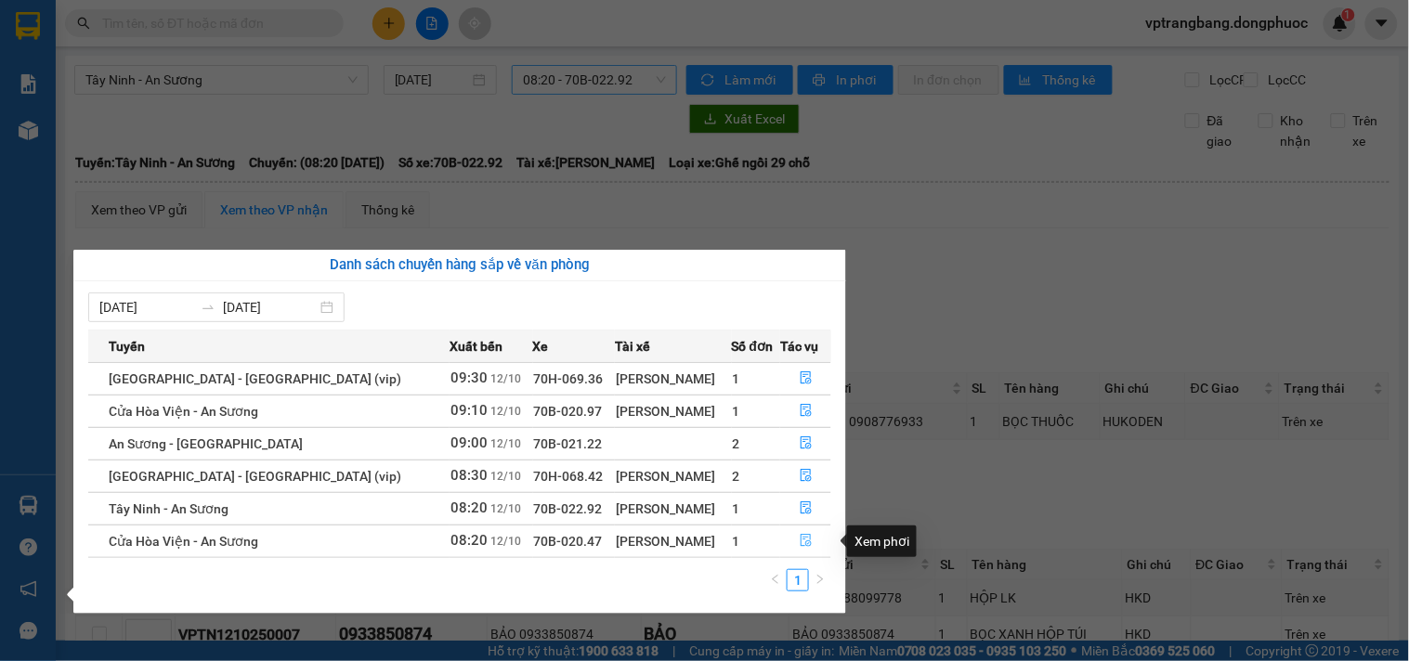
click at [801, 536] on icon "file-done" at bounding box center [806, 540] width 11 height 13
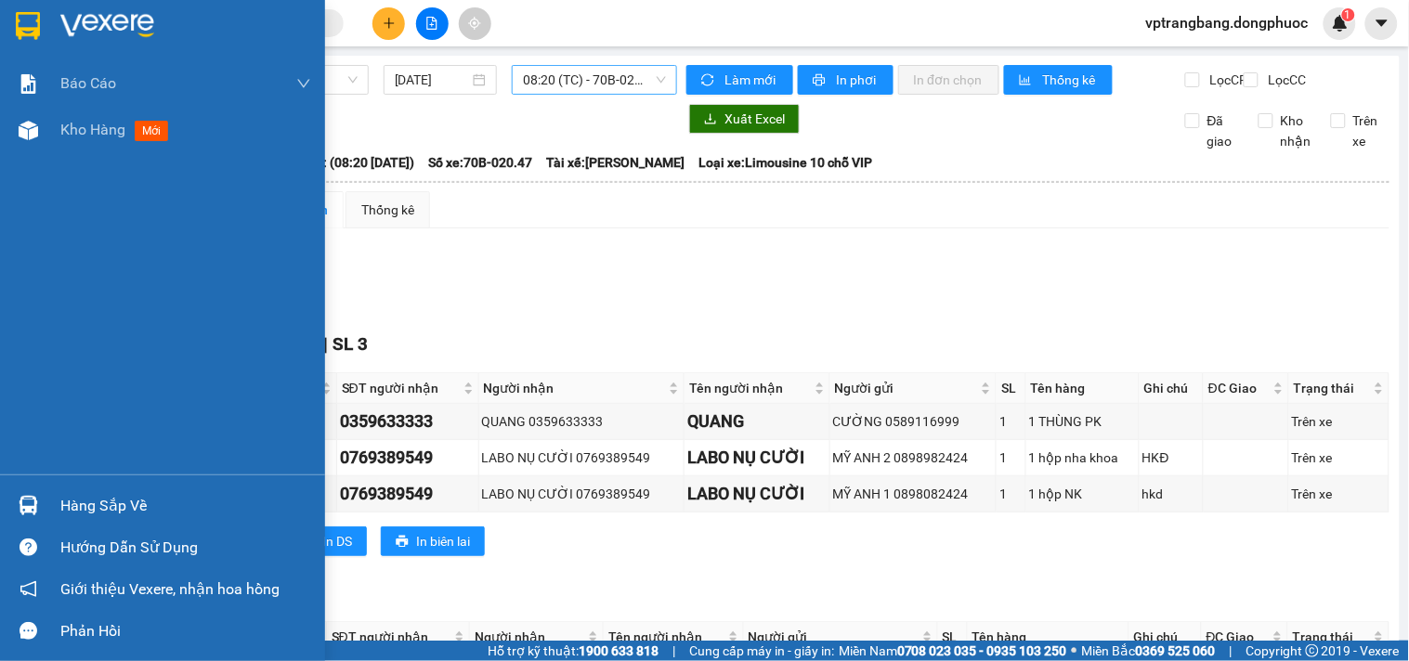
click at [74, 513] on div "Hàng sắp về" at bounding box center [185, 506] width 251 height 28
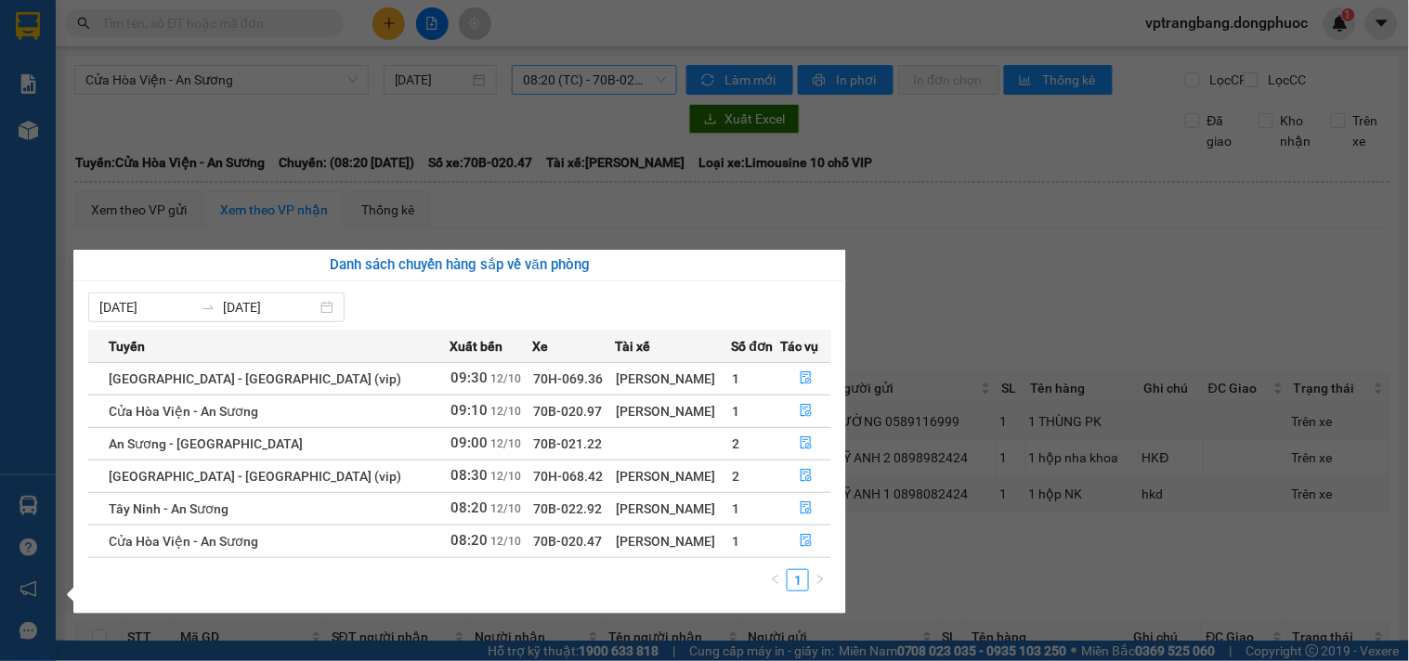
click at [944, 327] on section "Kết quả tìm kiếm ( 0 ) Bộ lọc No Data vptrangbang.dongphuoc 1 Báo cáo Mẫu 1: Bá…" at bounding box center [704, 330] width 1409 height 661
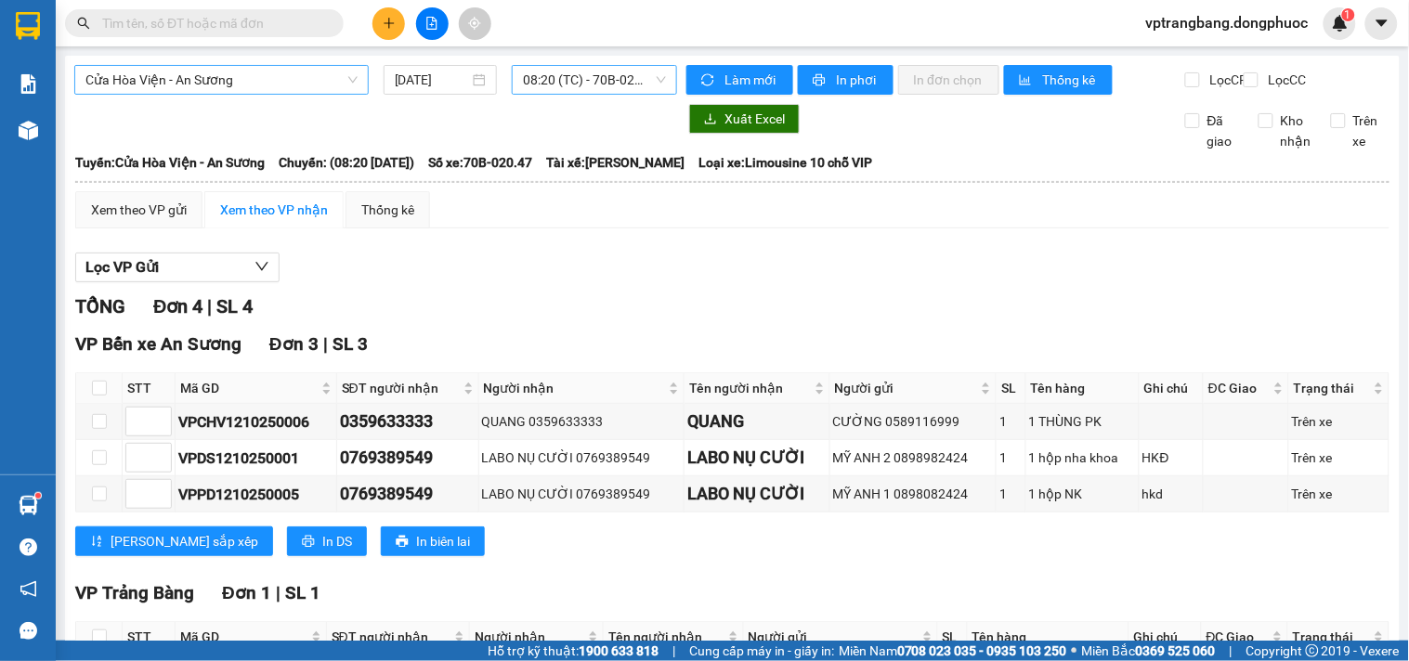
click at [266, 79] on span "Cửa Hòa Viện - An Sương" at bounding box center [221, 80] width 272 height 28
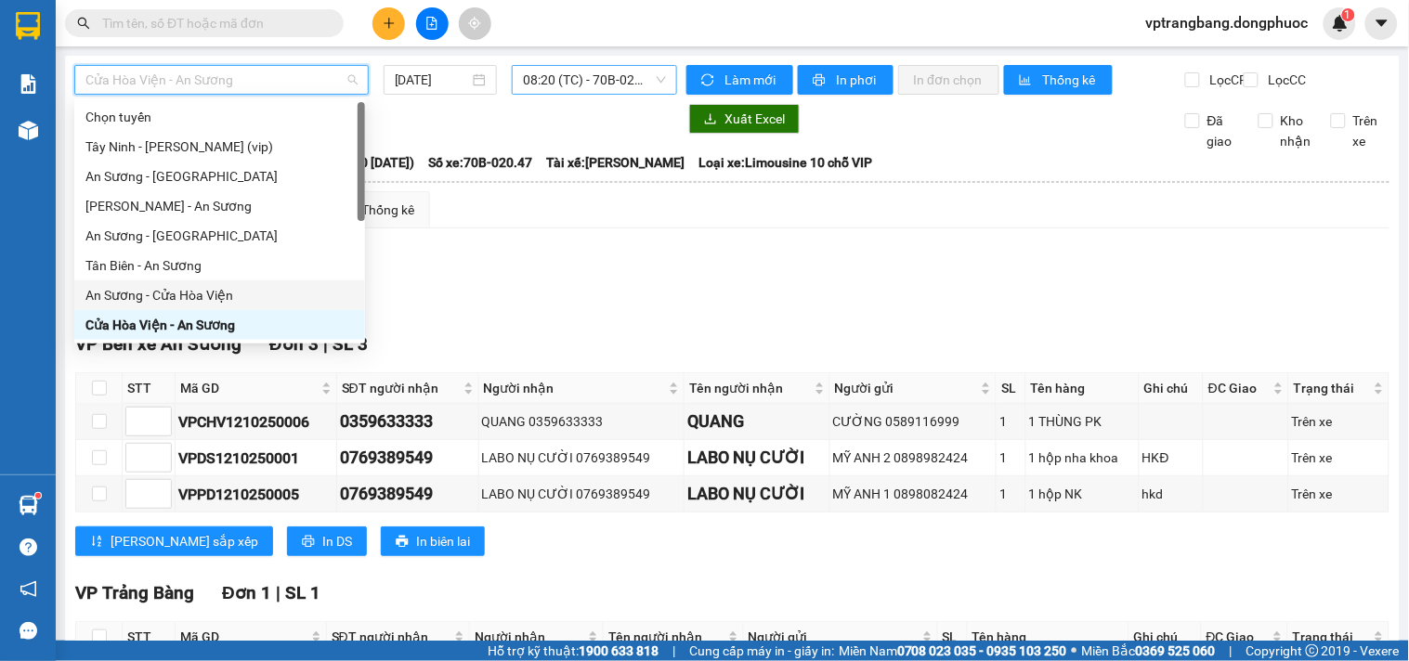
click at [196, 293] on div "An Sương - Cửa Hòa Viện" at bounding box center [219, 295] width 268 height 20
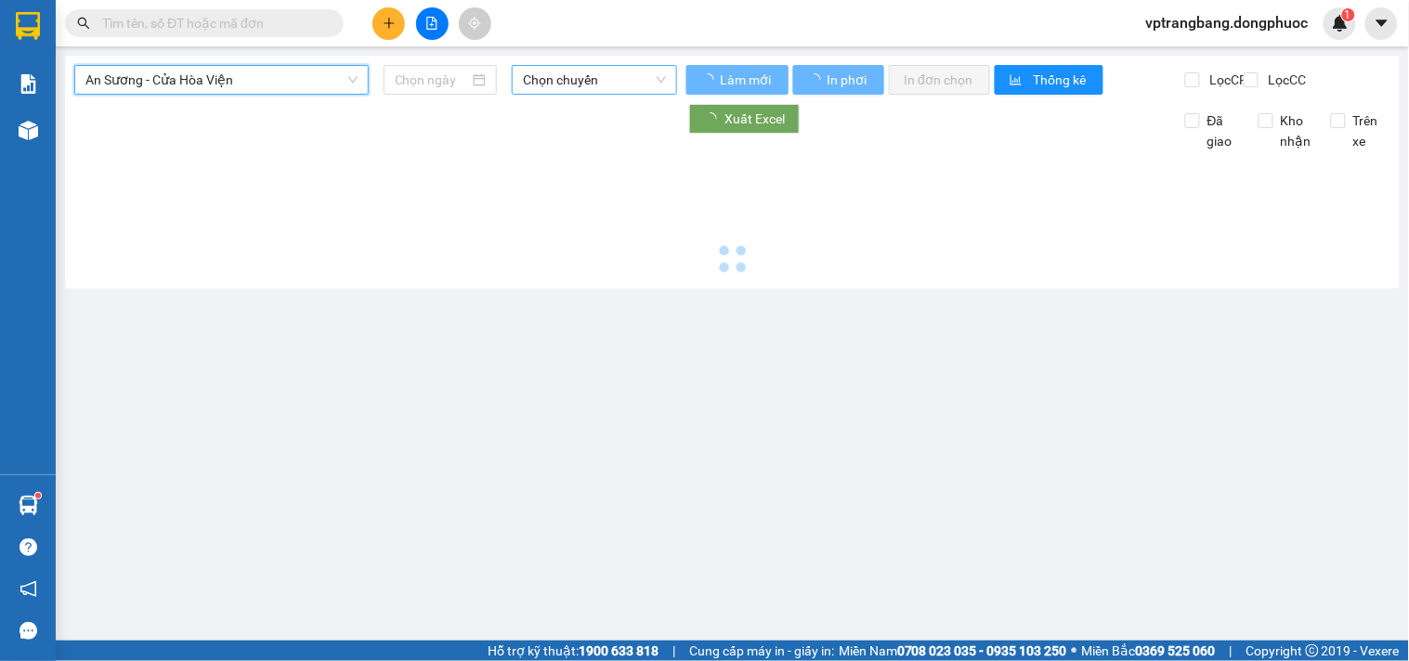
type input "[DATE]"
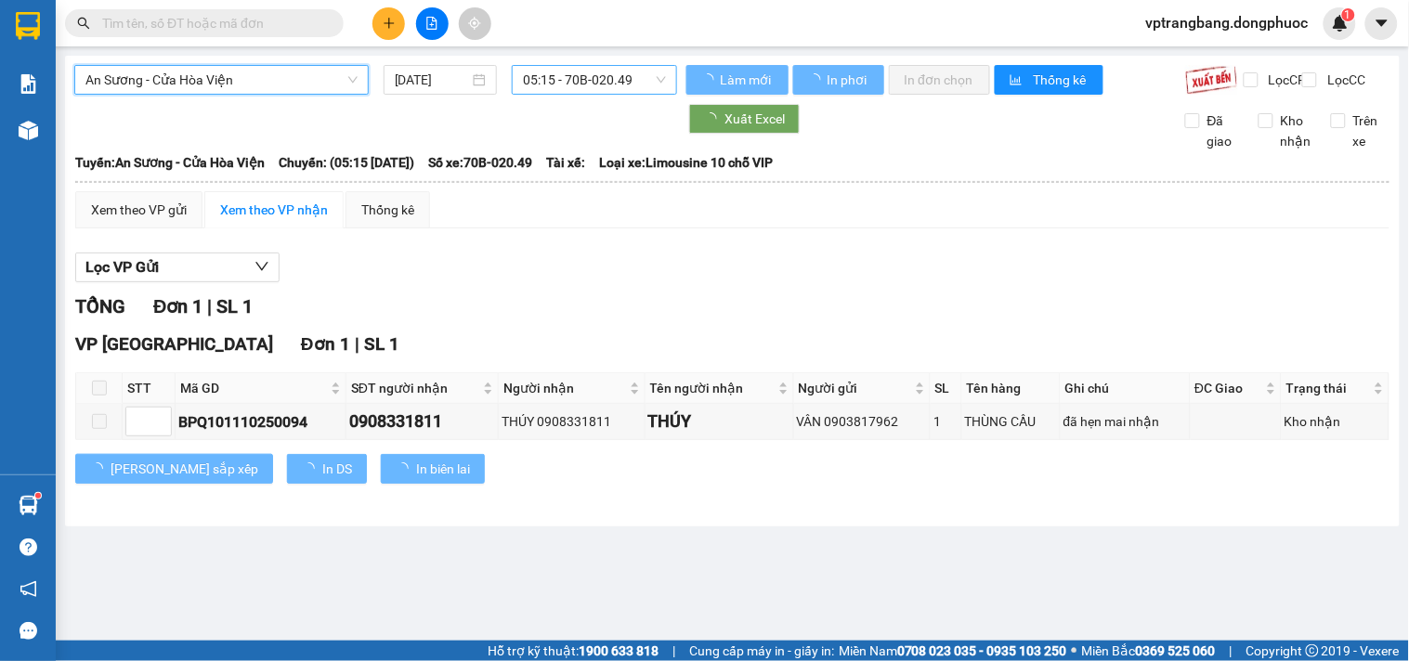
click at [561, 86] on span "05:15 - 70B-020.49" at bounding box center [594, 80] width 143 height 28
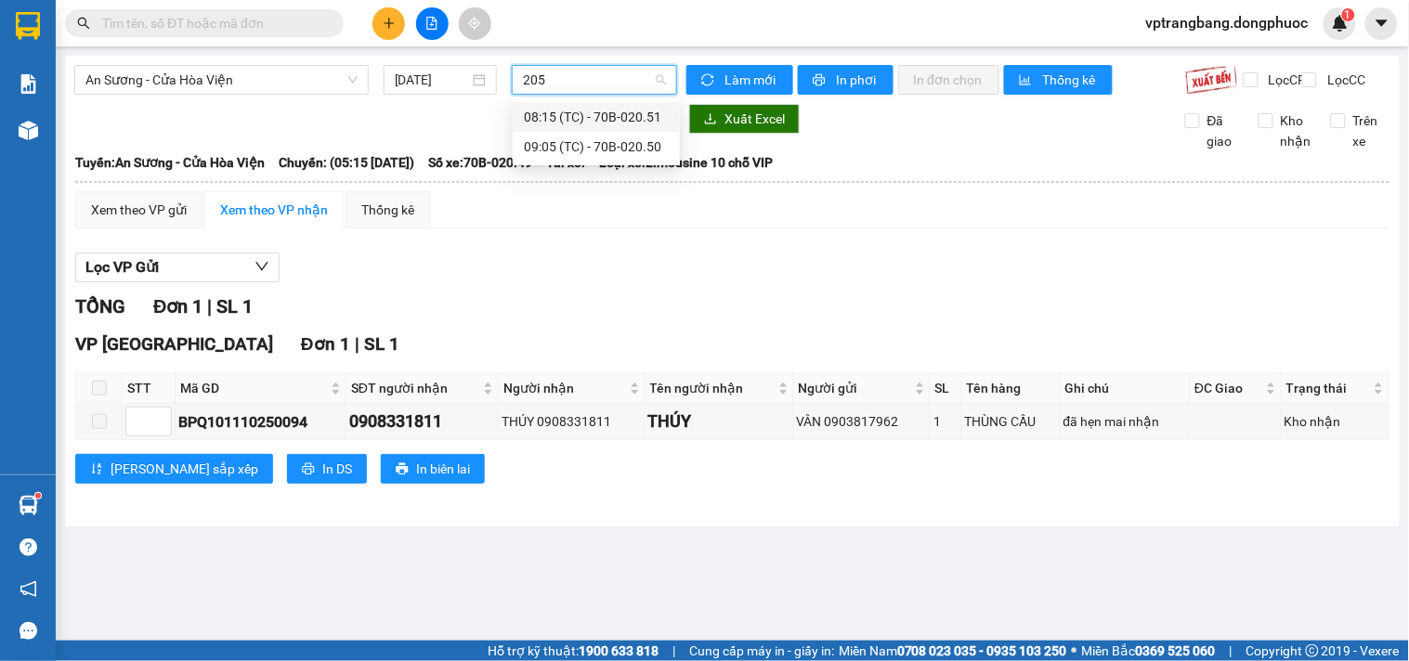
type input "2051"
click at [606, 126] on div "08:15 (TC) - 70B-020.51" at bounding box center [596, 117] width 145 height 20
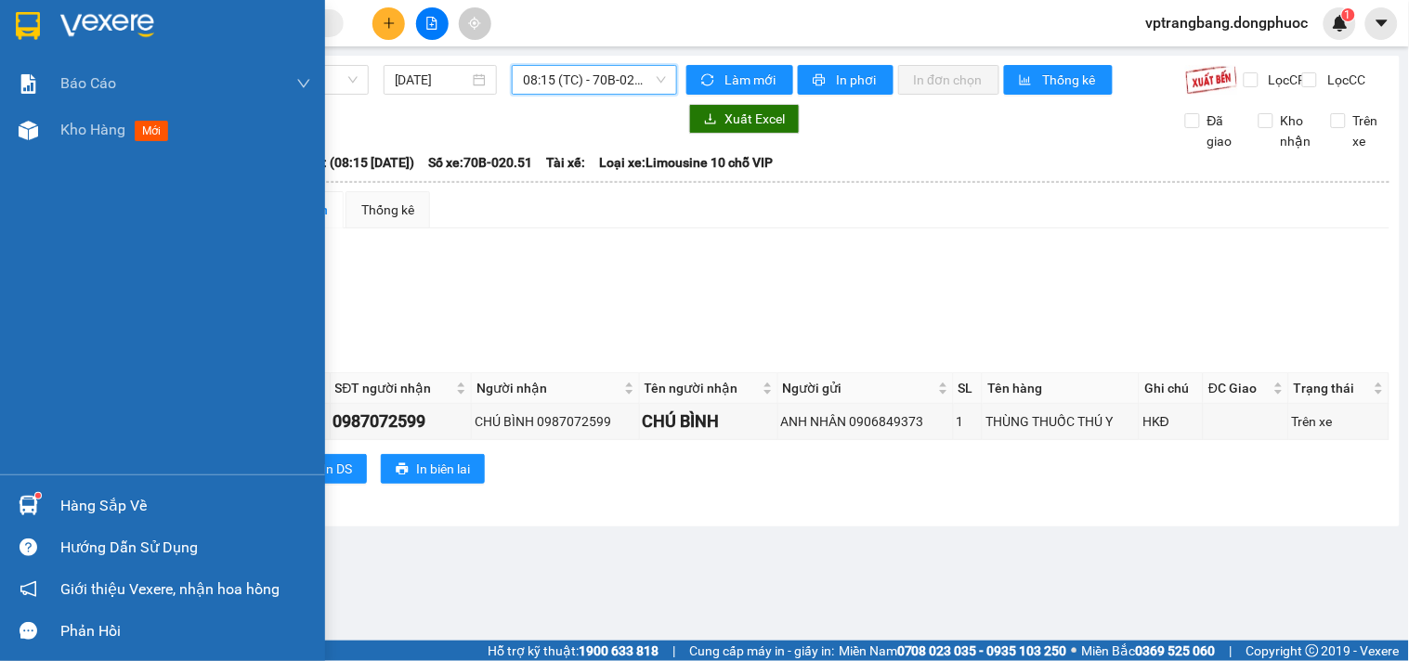
click at [94, 504] on div "Hàng sắp về" at bounding box center [185, 506] width 251 height 28
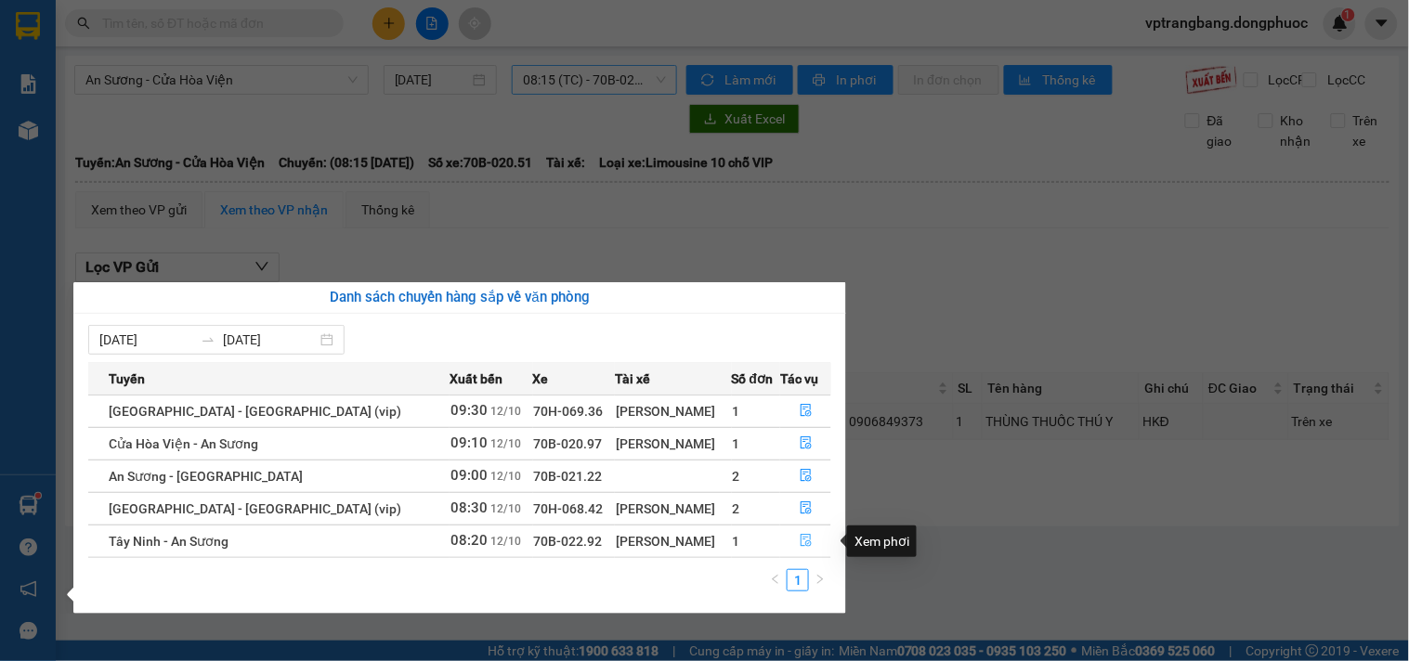
click at [803, 544] on icon "file-done" at bounding box center [806, 540] width 13 height 13
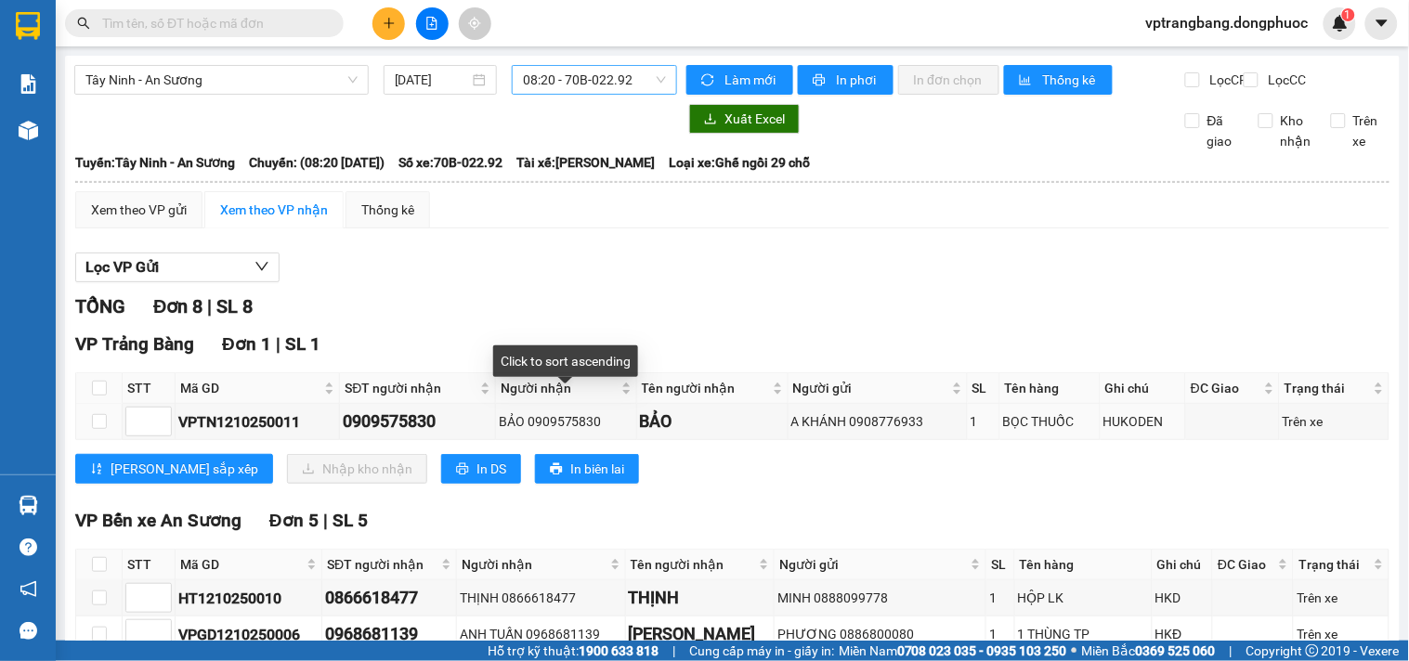
scroll to position [103, 0]
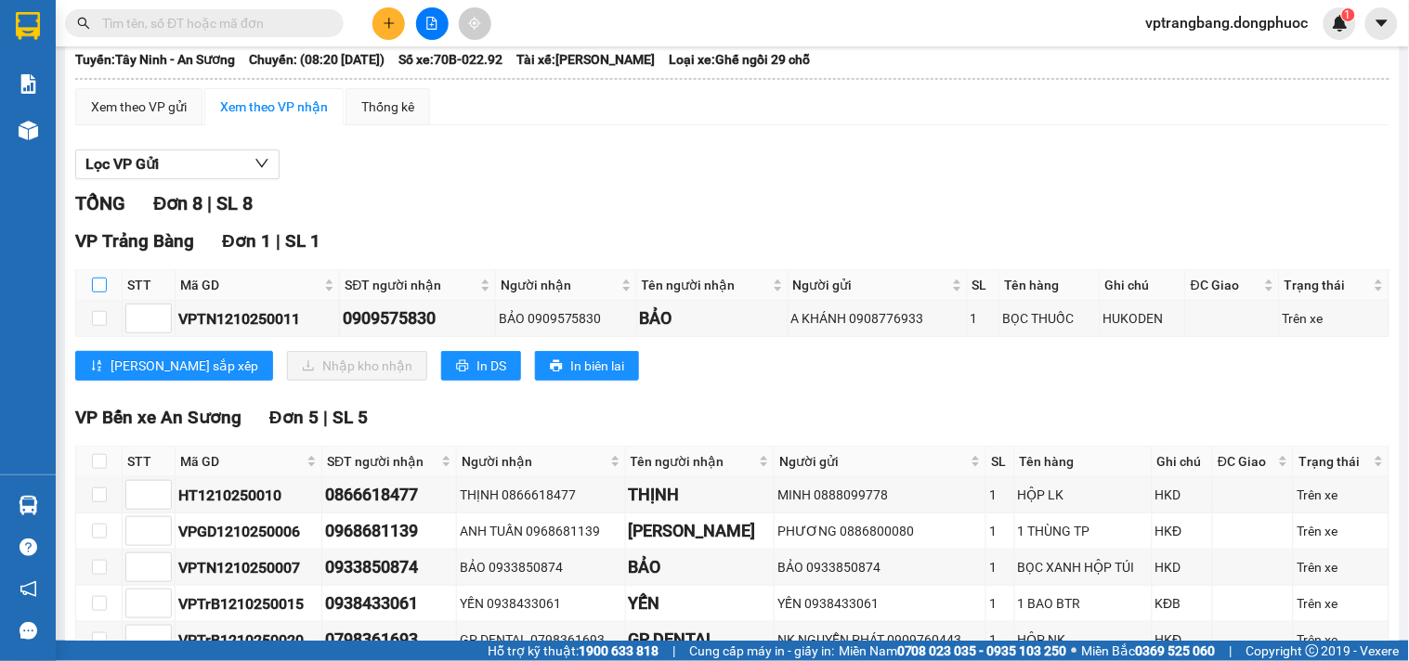
click at [98, 293] on input "checkbox" at bounding box center [99, 285] width 15 height 15
checkbox input "true"
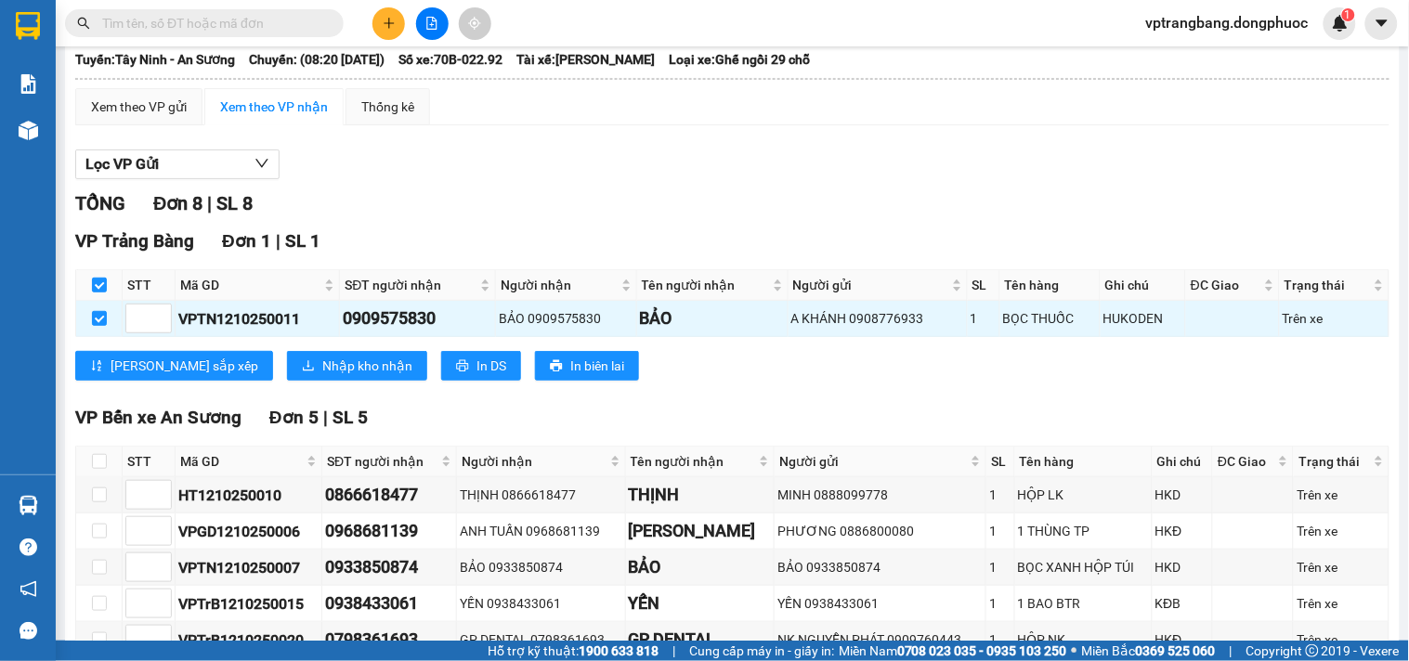
checkbox input "true"
click at [322, 376] on span "Nhập kho nhận" at bounding box center [367, 366] width 90 height 20
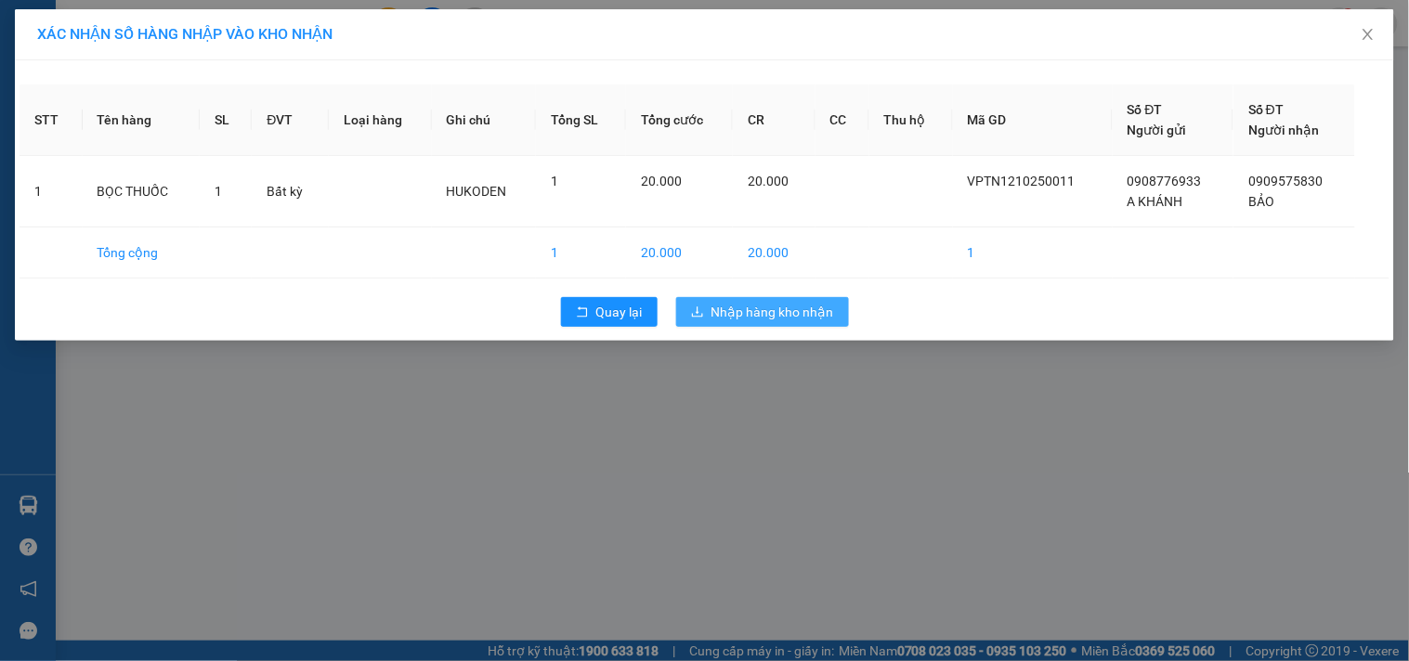
click at [740, 303] on span "Nhập hàng kho nhận" at bounding box center [772, 312] width 123 height 20
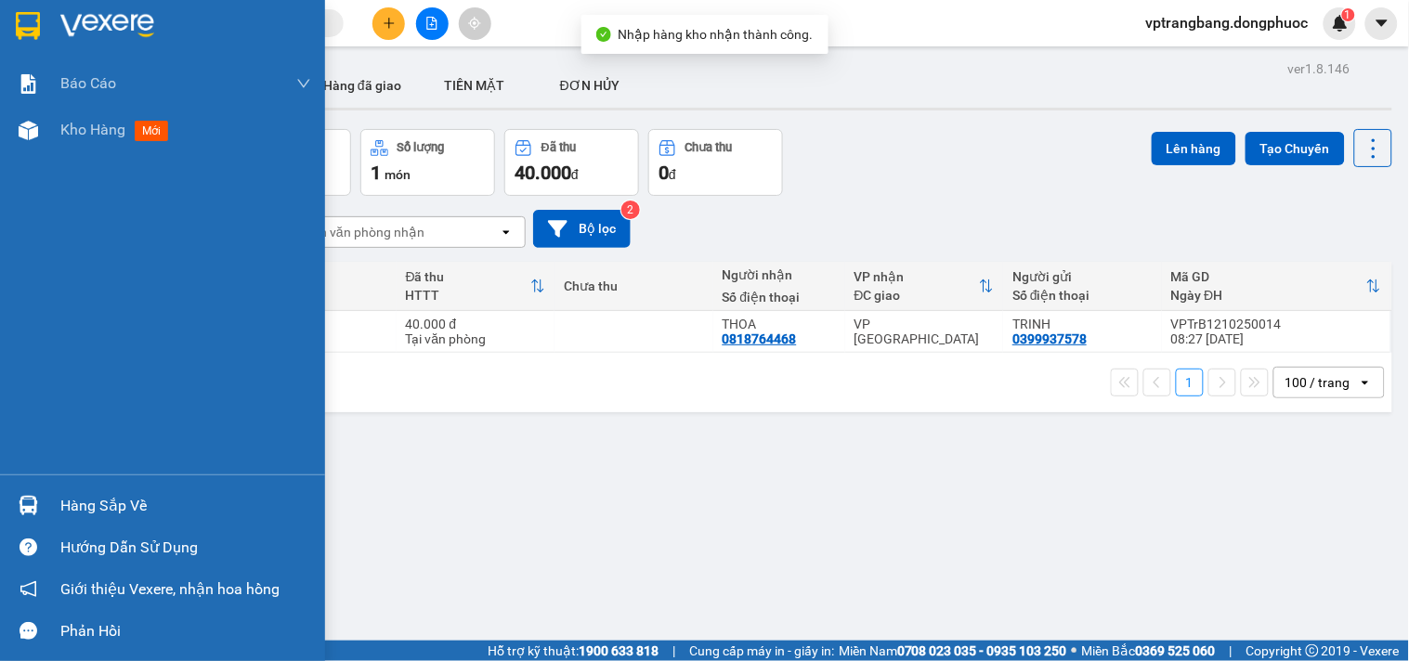
click at [96, 500] on div "Hàng sắp về" at bounding box center [185, 506] width 251 height 28
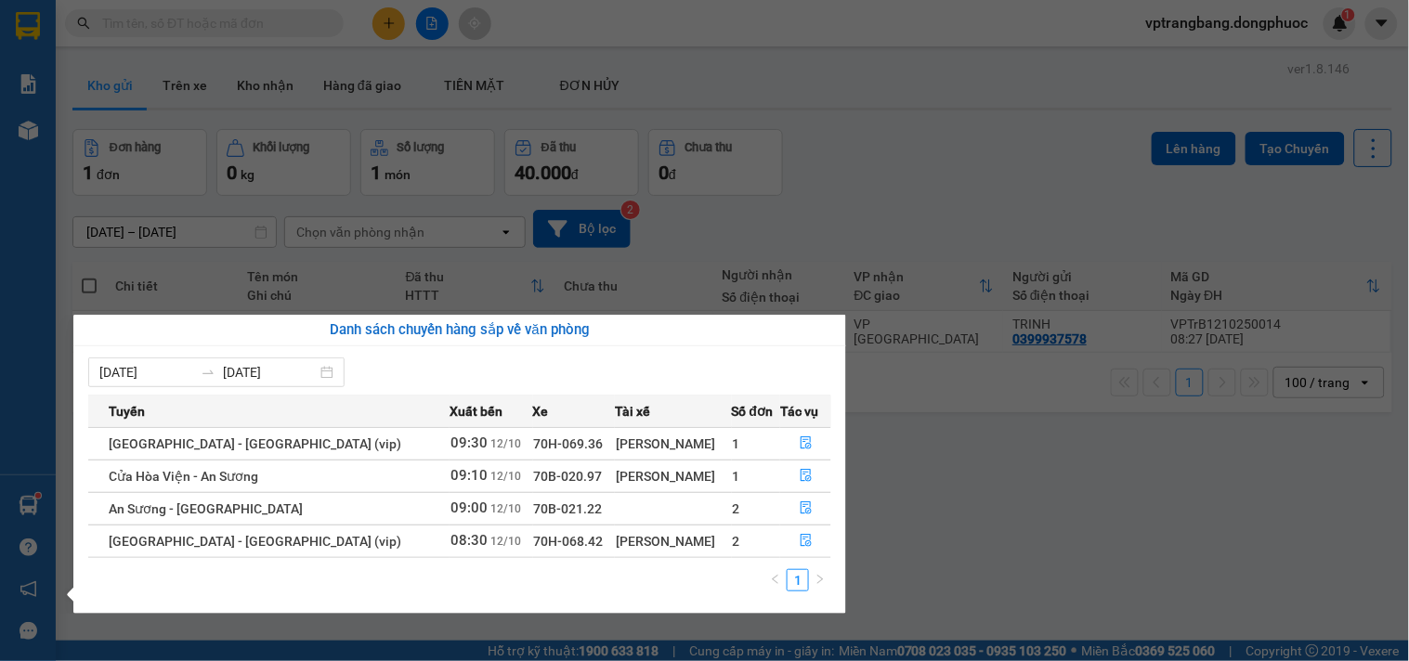
click at [920, 499] on section "Kết quả tìm kiếm ( 0 ) Bộ lọc No Data vptrangbang.dongphuoc 1 Báo cáo Mẫu 1: Bá…" at bounding box center [704, 330] width 1409 height 661
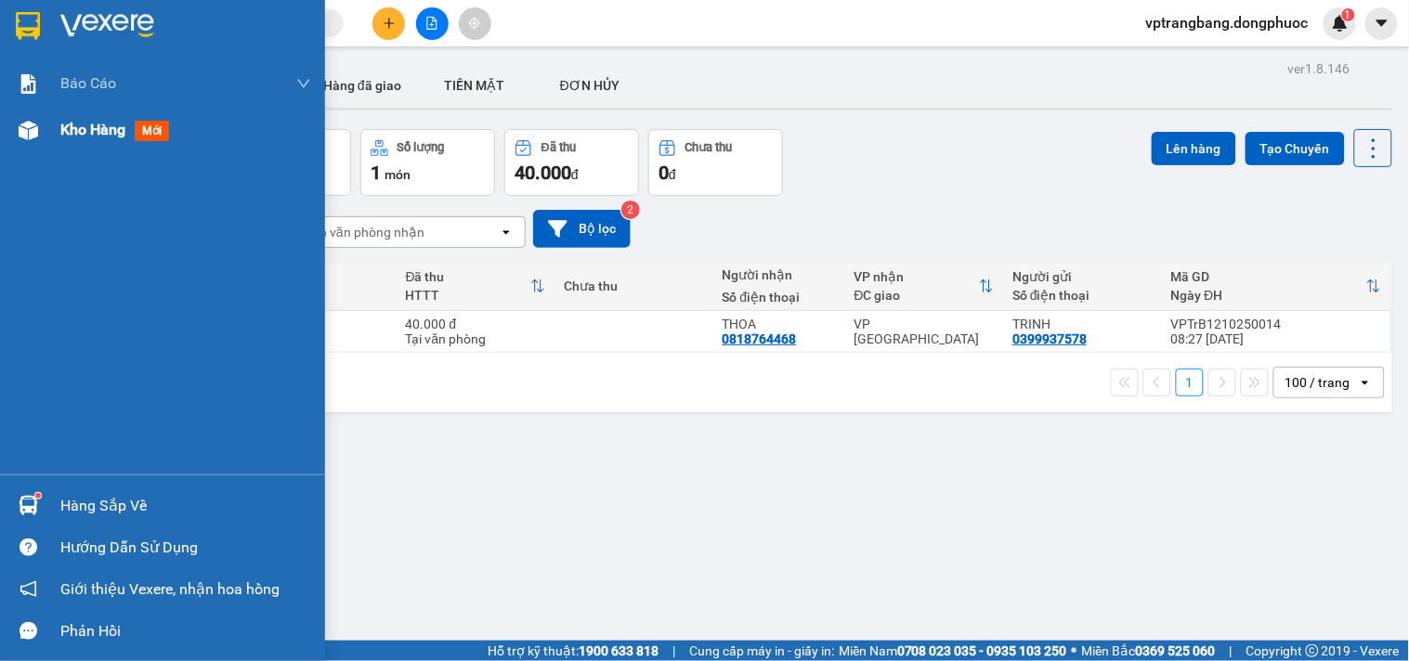
click at [72, 122] on span "Kho hàng" at bounding box center [92, 130] width 65 height 18
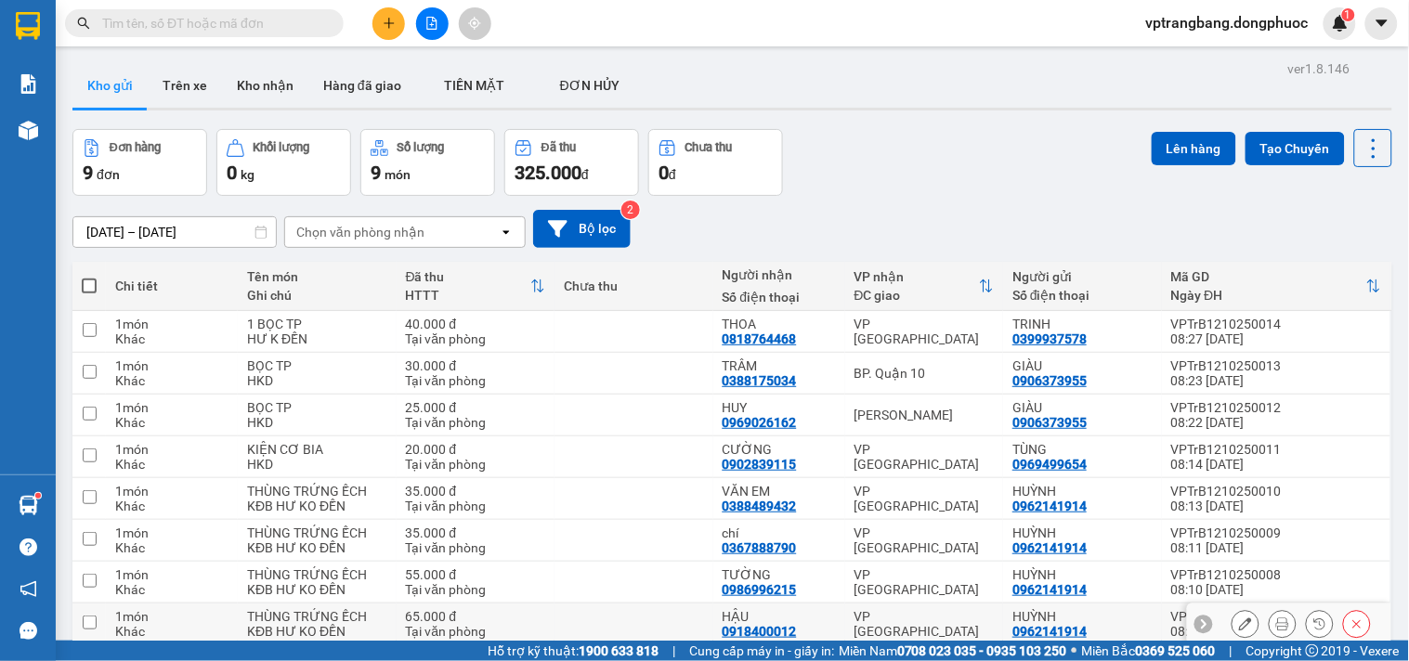
scroll to position [124, 0]
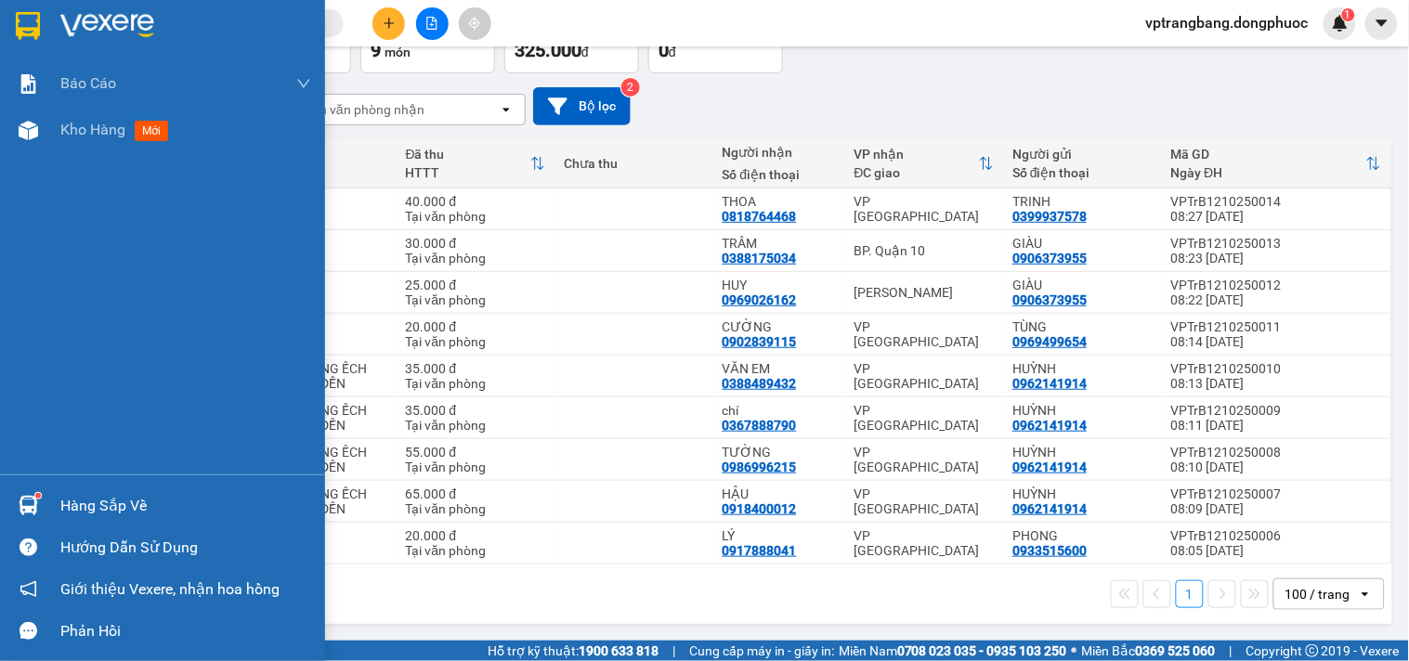
click at [59, 487] on div "Hàng sắp về" at bounding box center [162, 506] width 325 height 42
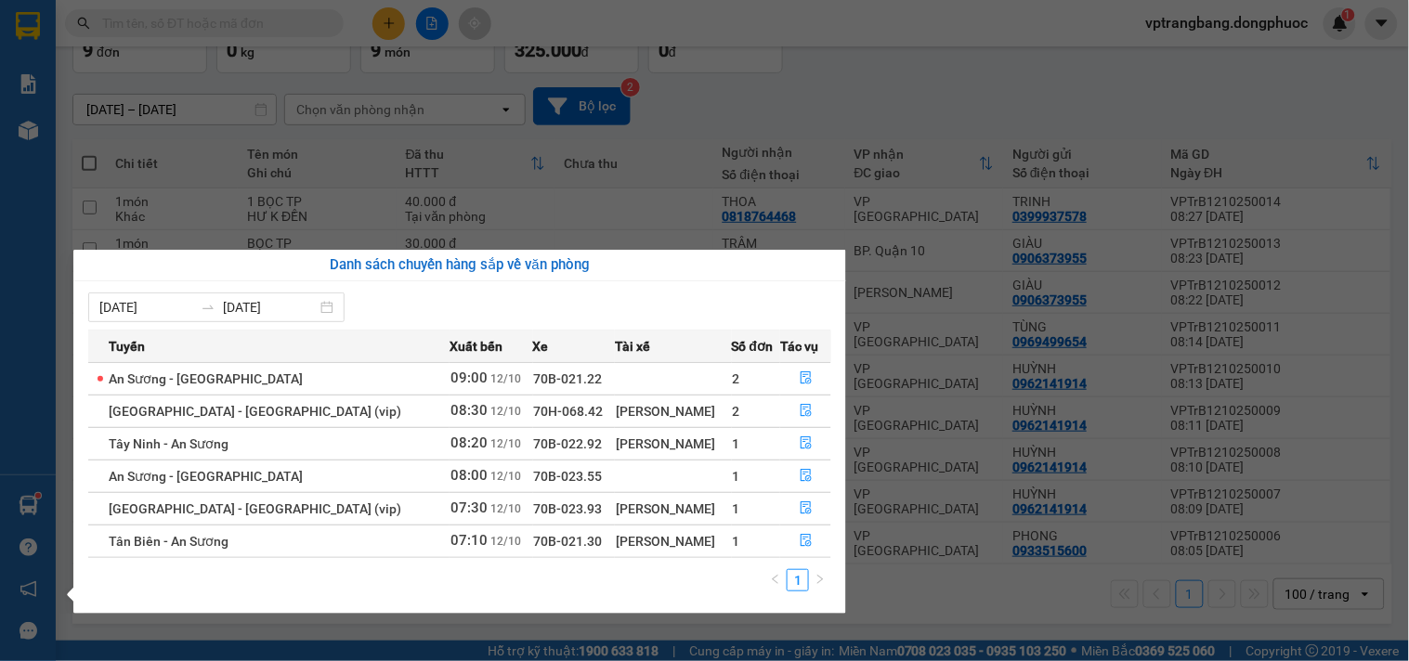
click at [890, 99] on section "Kết quả tìm kiếm ( 0 ) Bộ lọc No Data vptrangbang.dongphuoc 1 Báo cáo Mẫu 1: Bá…" at bounding box center [704, 330] width 1409 height 661
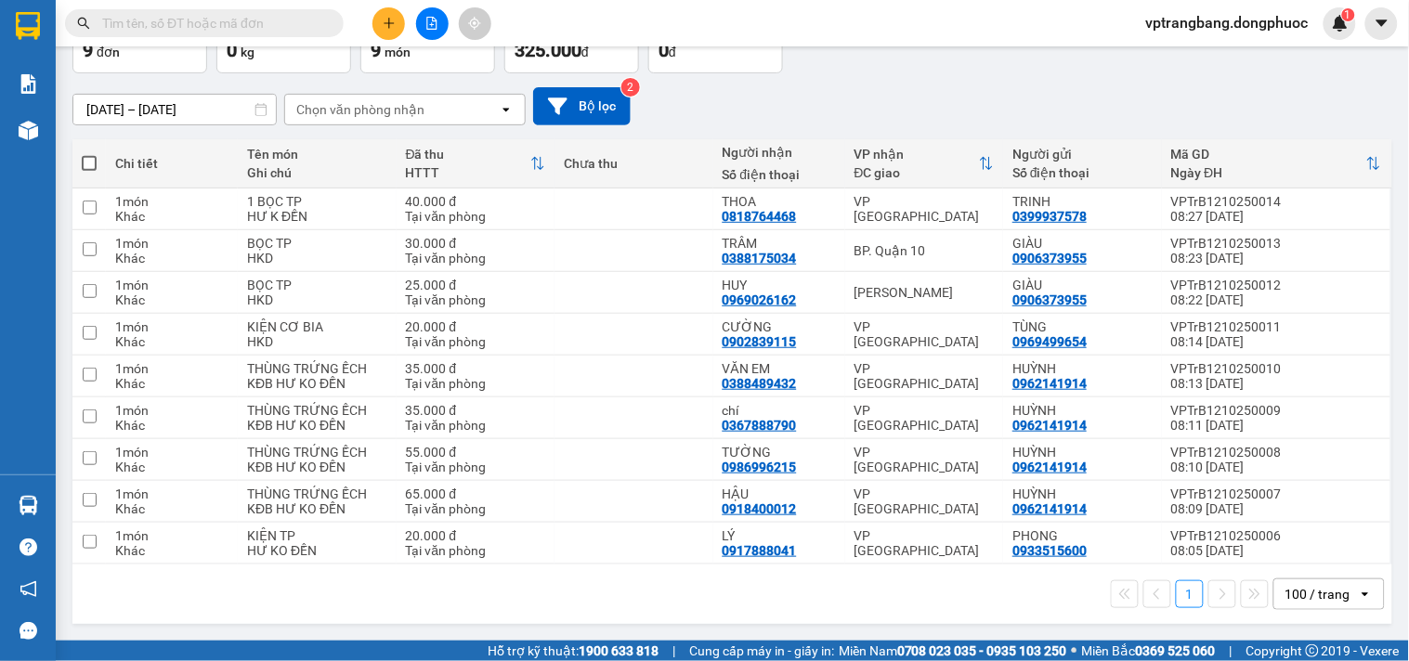
scroll to position [0, 0]
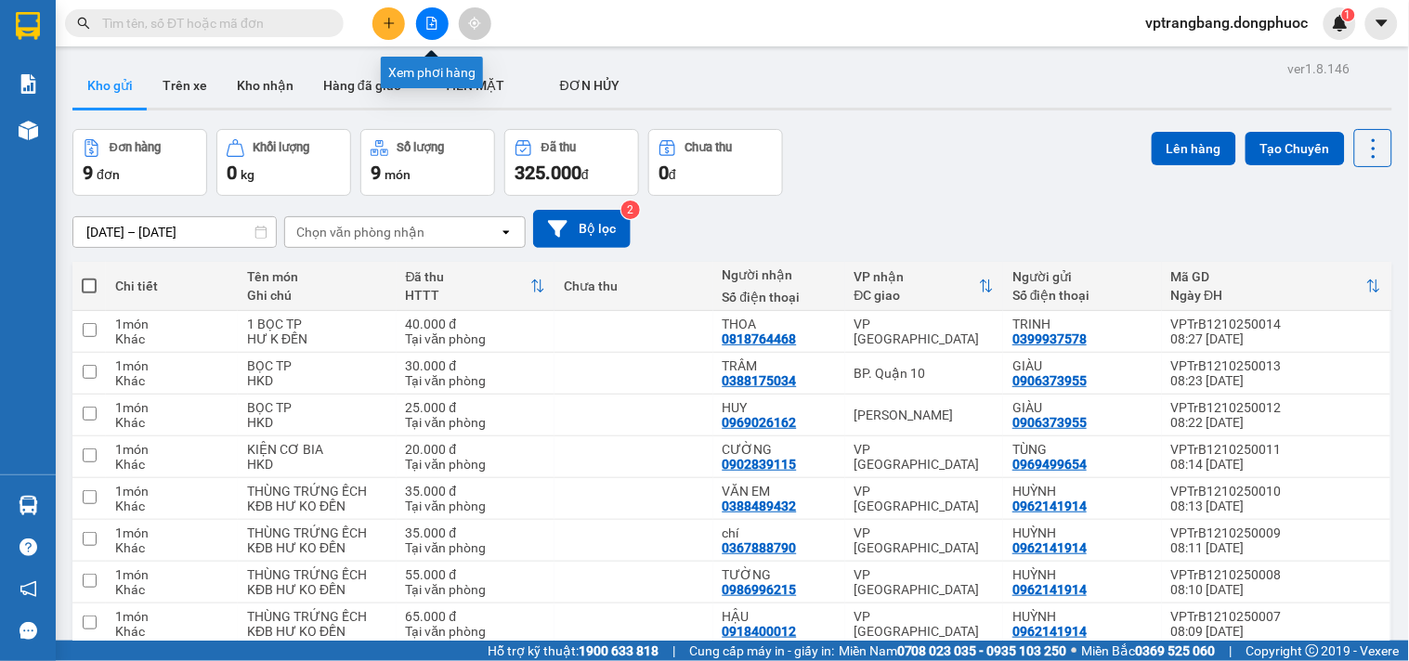
click at [423, 20] on button at bounding box center [432, 23] width 33 height 33
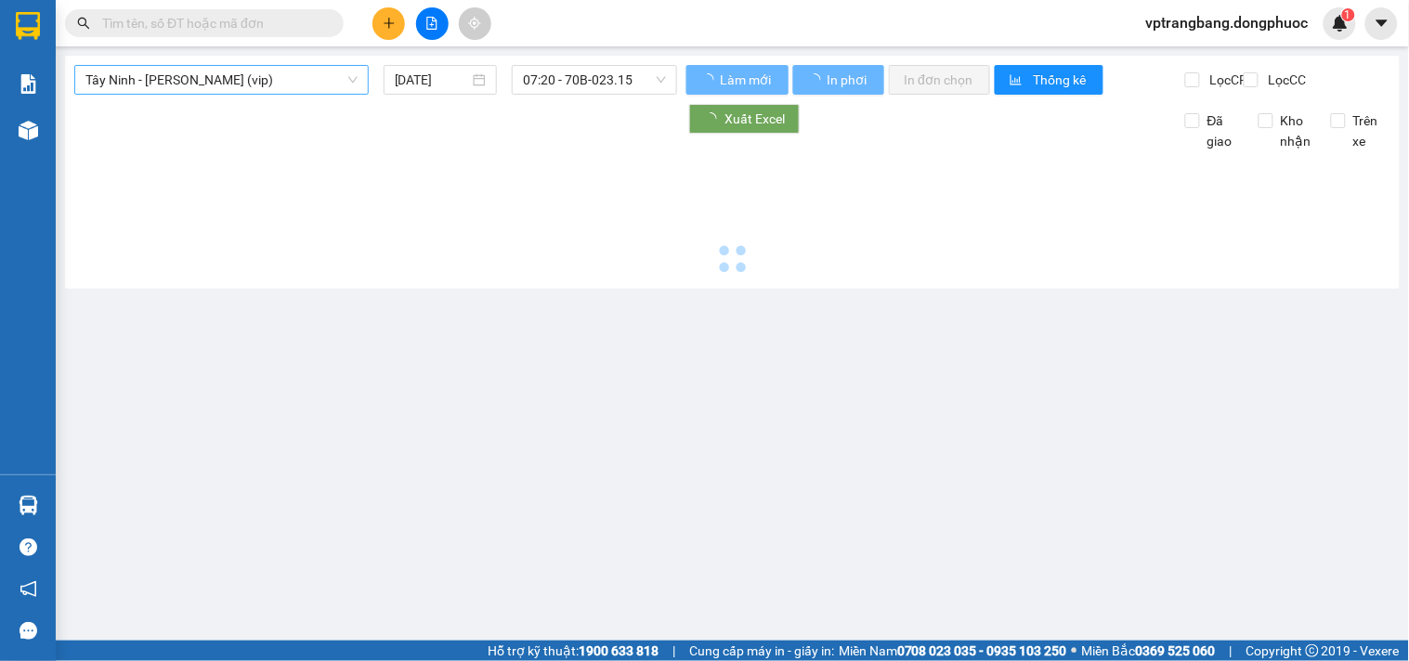
click at [202, 78] on span "Tây Ninh - [PERSON_NAME] (vip)" at bounding box center [221, 80] width 272 height 28
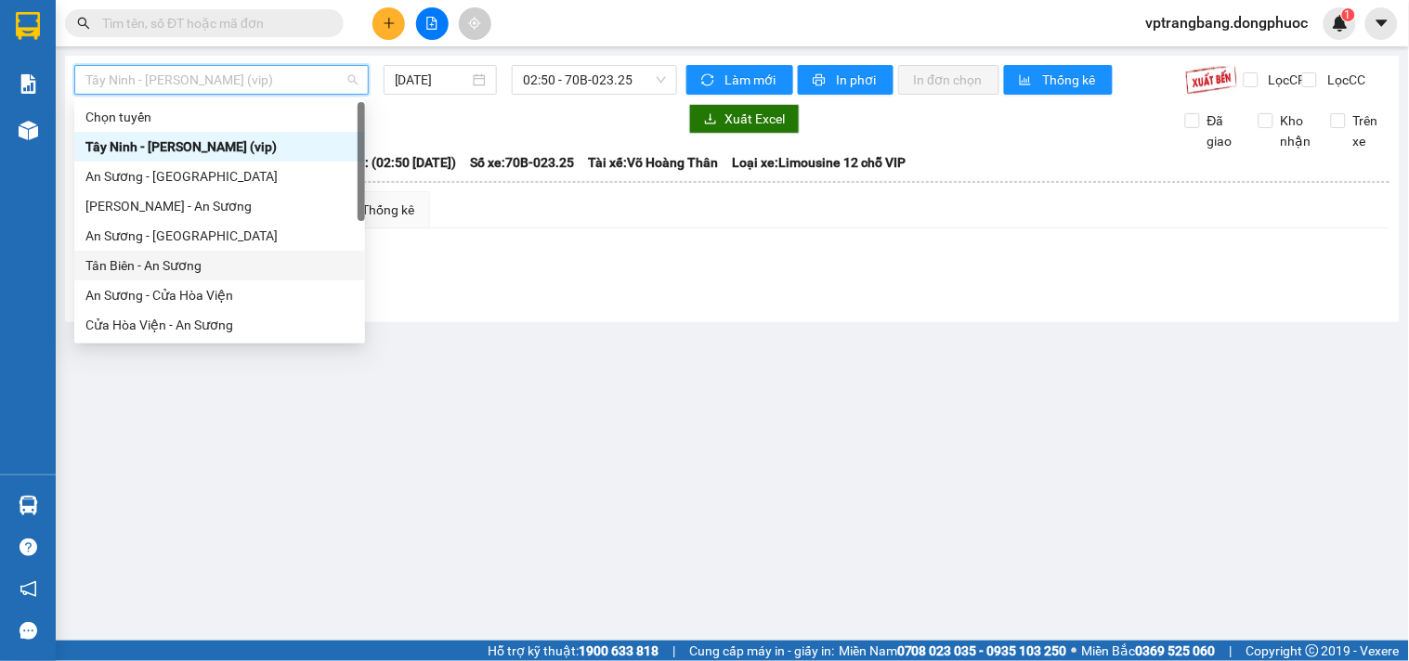
scroll to position [208, 0]
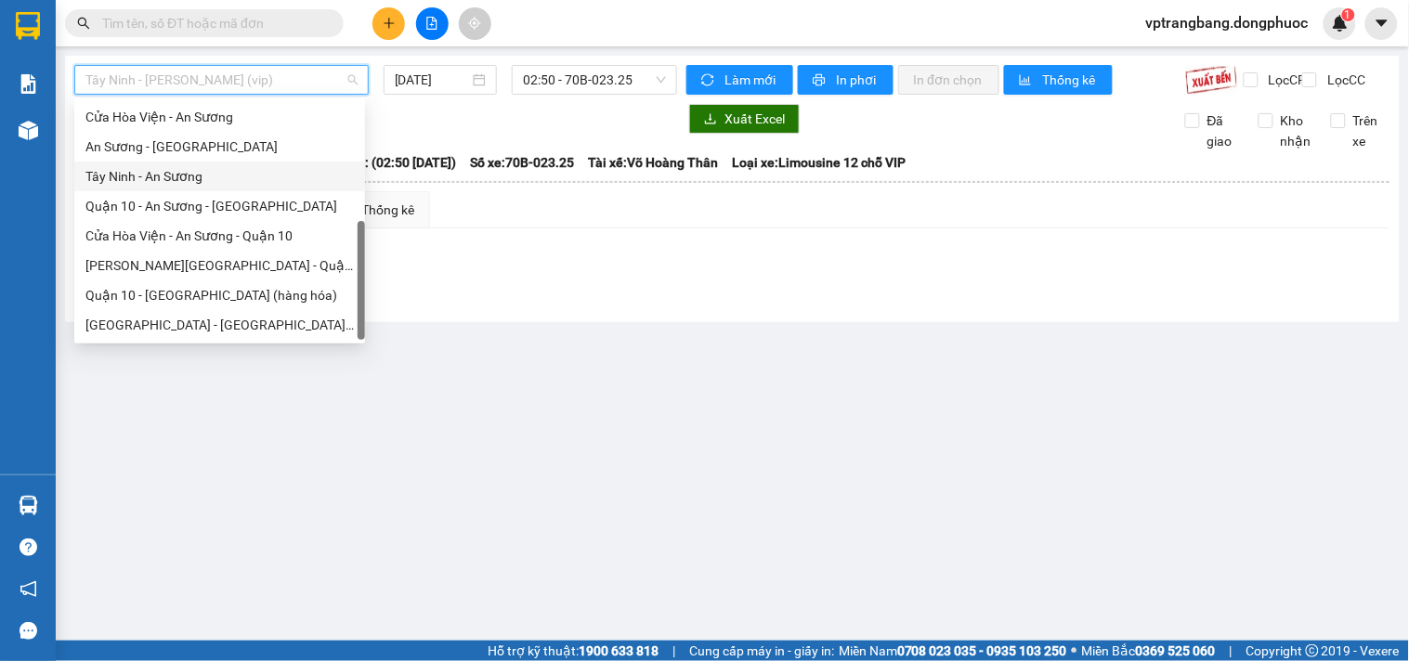
click at [165, 175] on div "Tây Ninh - An Sương" at bounding box center [219, 176] width 268 height 20
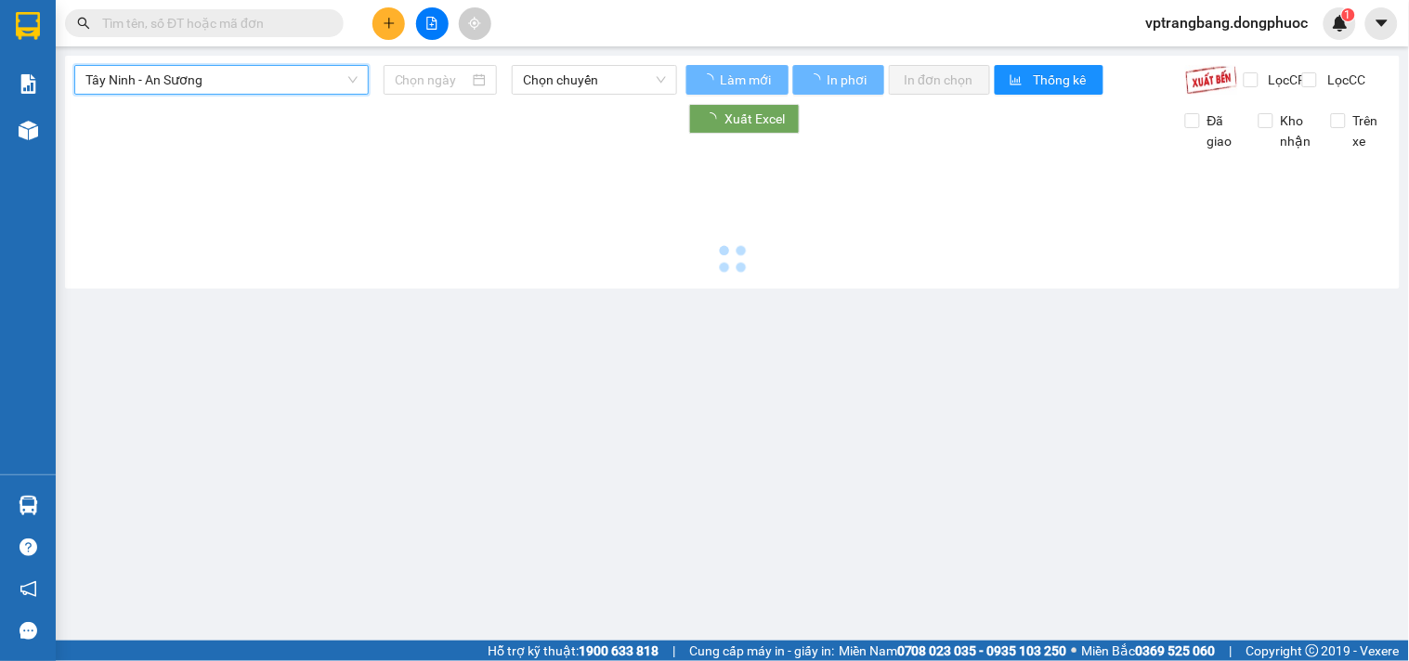
type input "[DATE]"
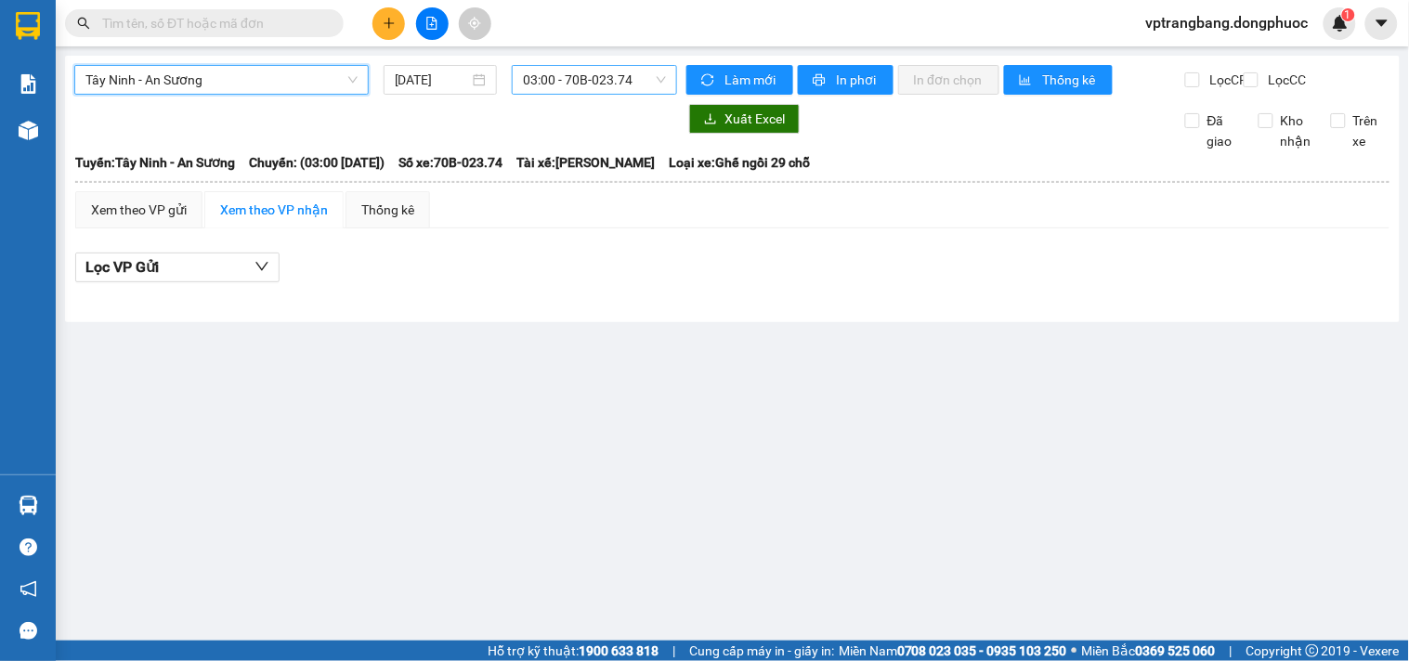
click at [607, 78] on span "03:00 - 70B-023.74" at bounding box center [594, 80] width 143 height 28
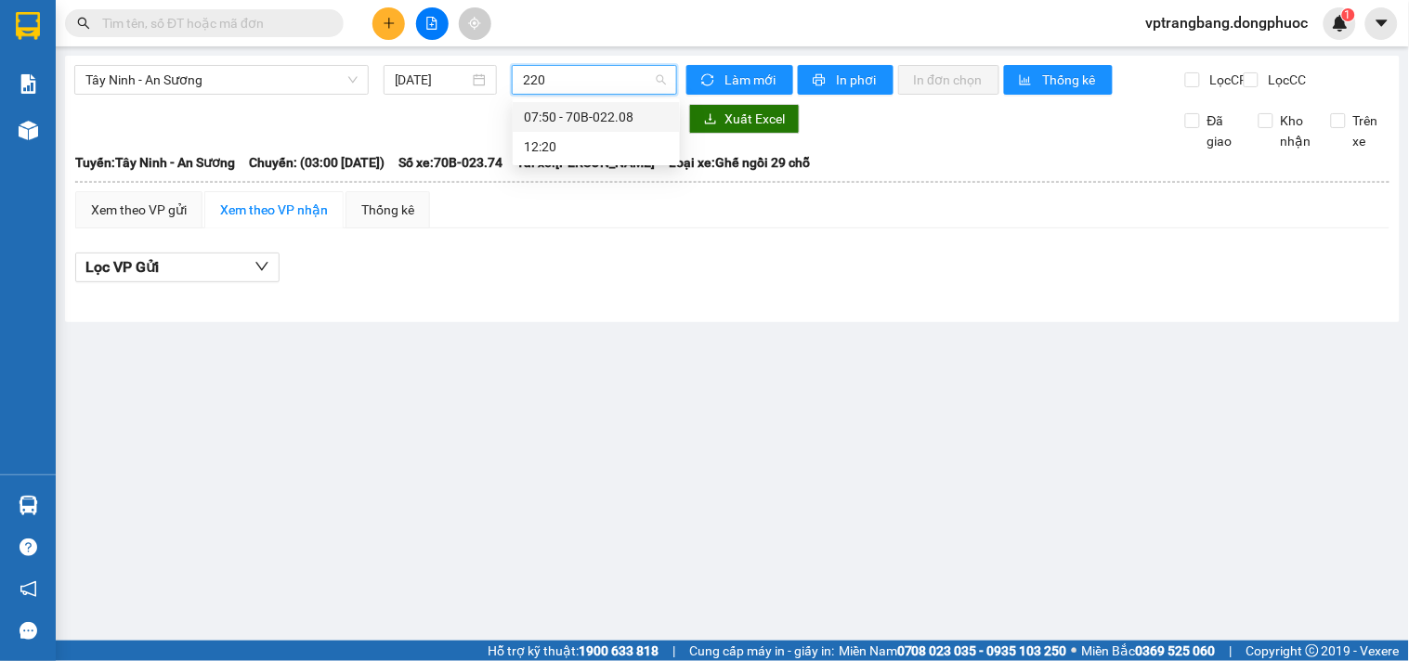
type input "2208"
click at [555, 109] on div "07:50 - 70B-022.08" at bounding box center [596, 117] width 145 height 20
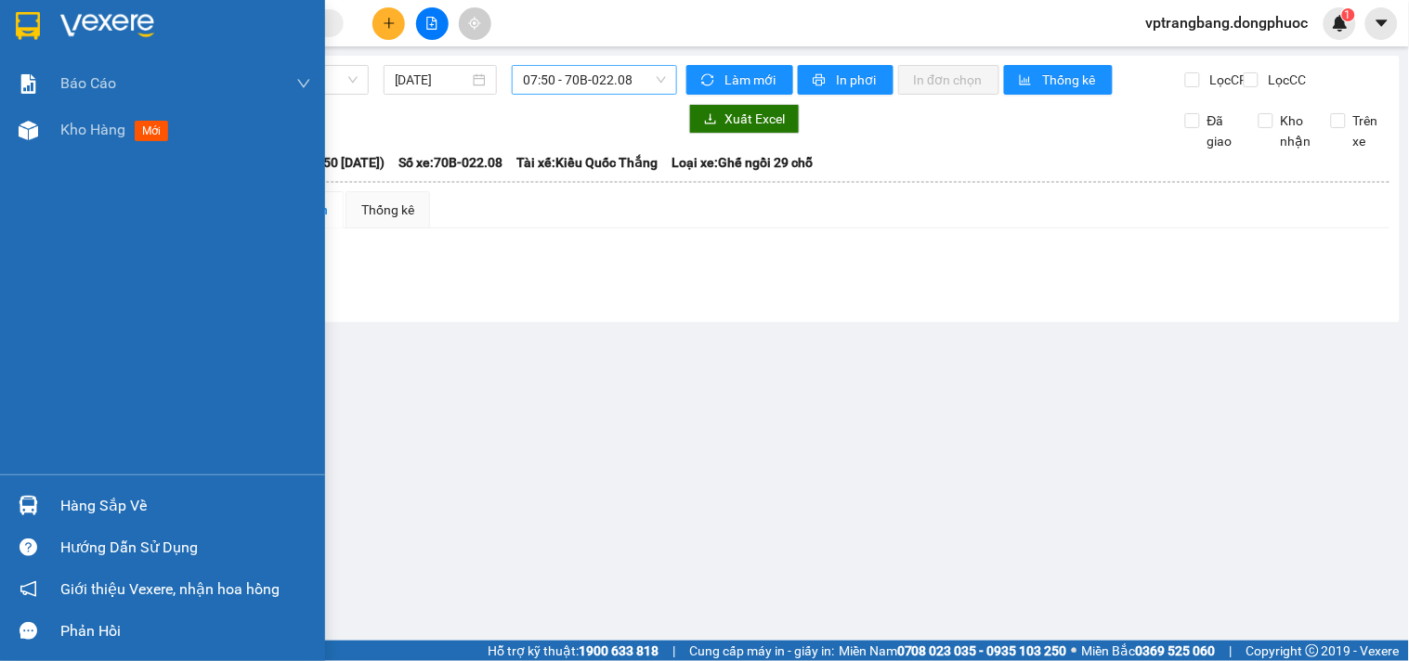
click at [60, 509] on div "Hàng sắp về" at bounding box center [185, 506] width 251 height 28
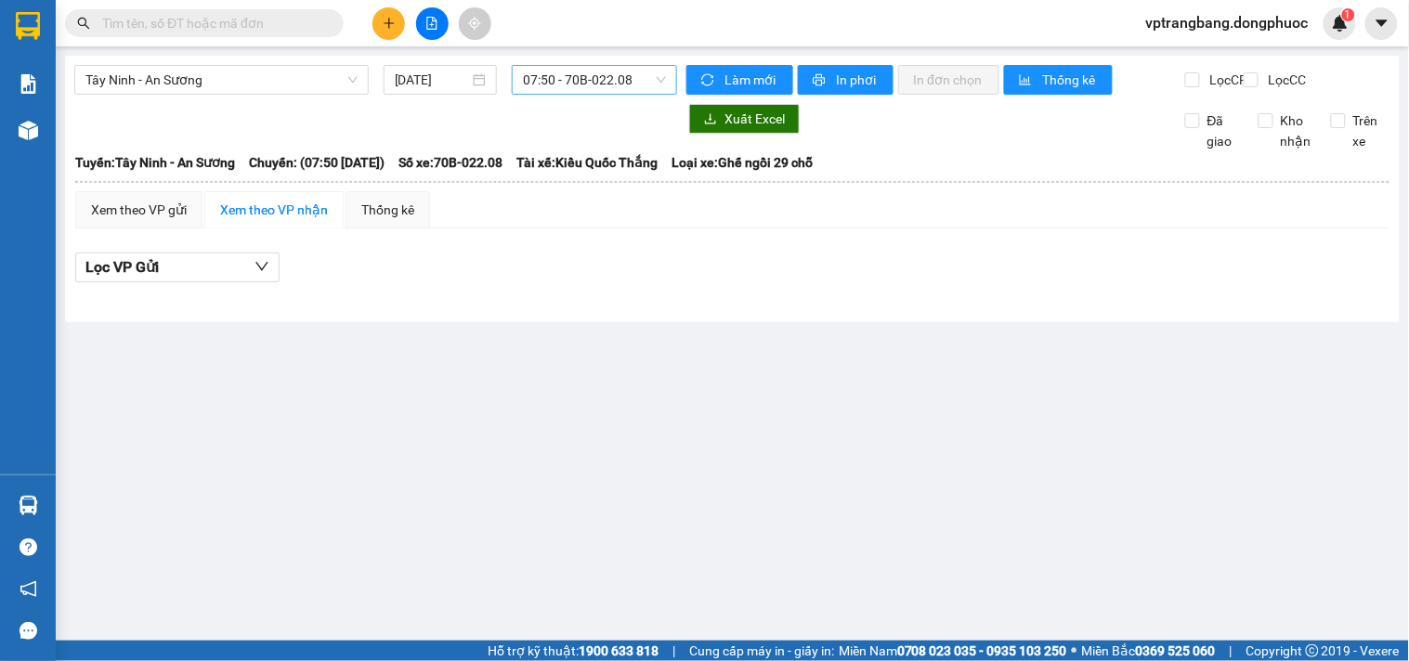
click at [983, 432] on section "Kết quả tìm kiếm ( 0 ) Bộ lọc No Data vptrangbang.dongphuoc 1 Báo cáo Mẫu 1: Bá…" at bounding box center [704, 330] width 1409 height 661
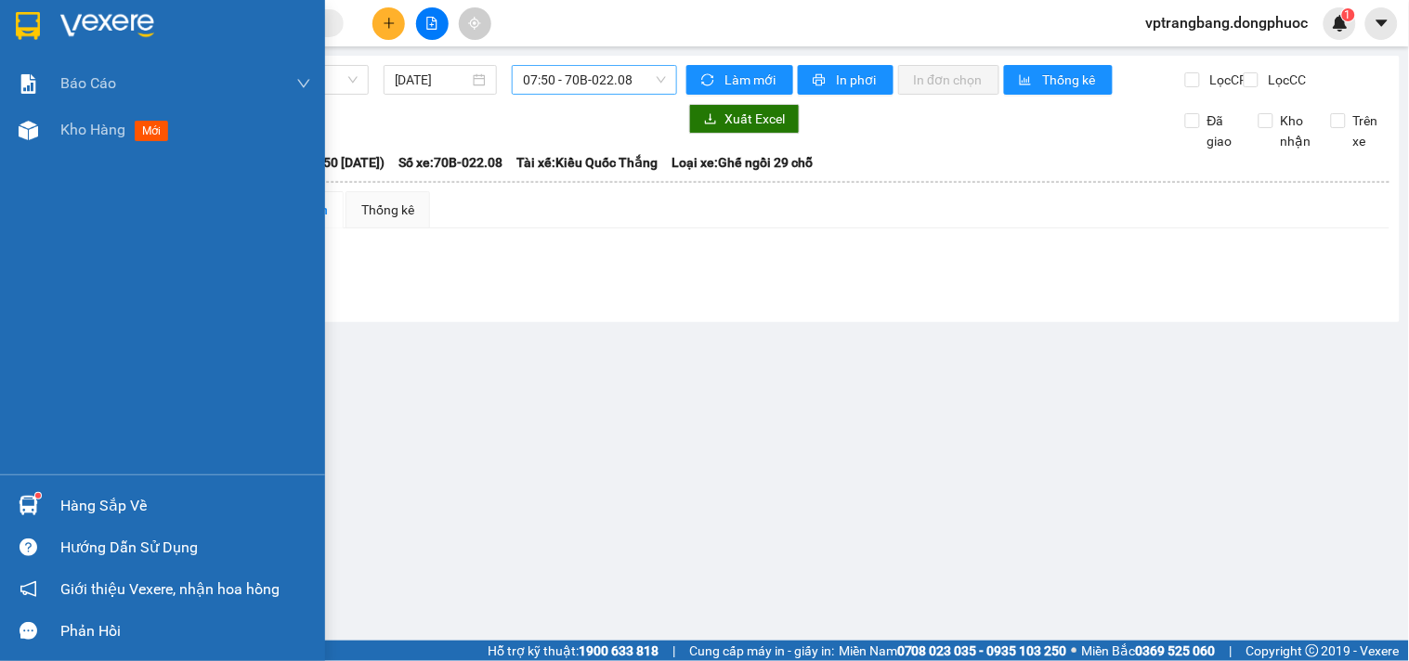
click at [89, 500] on div "Hàng sắp về" at bounding box center [185, 506] width 251 height 28
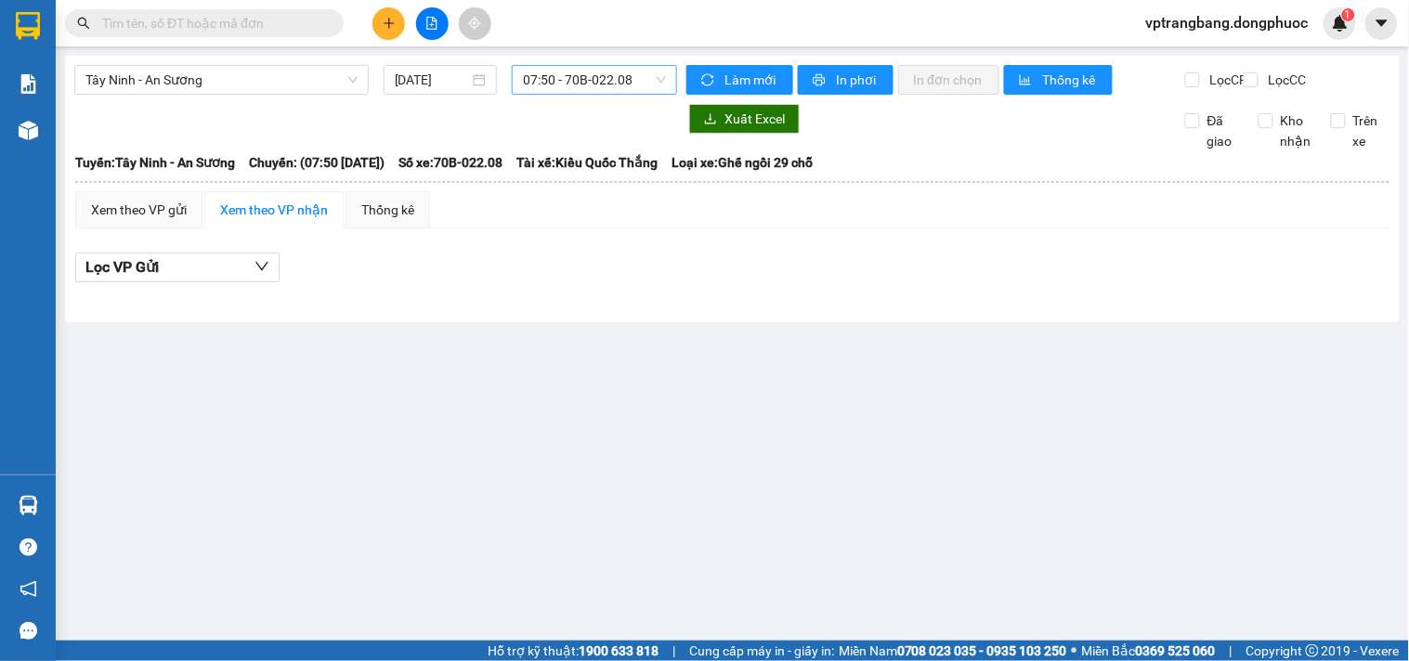
click at [997, 452] on section "Kết quả tìm kiếm ( 0 ) Bộ lọc No Data vptrangbang.dongphuoc 1 Báo cáo Mẫu 1: Bá…" at bounding box center [704, 330] width 1409 height 661
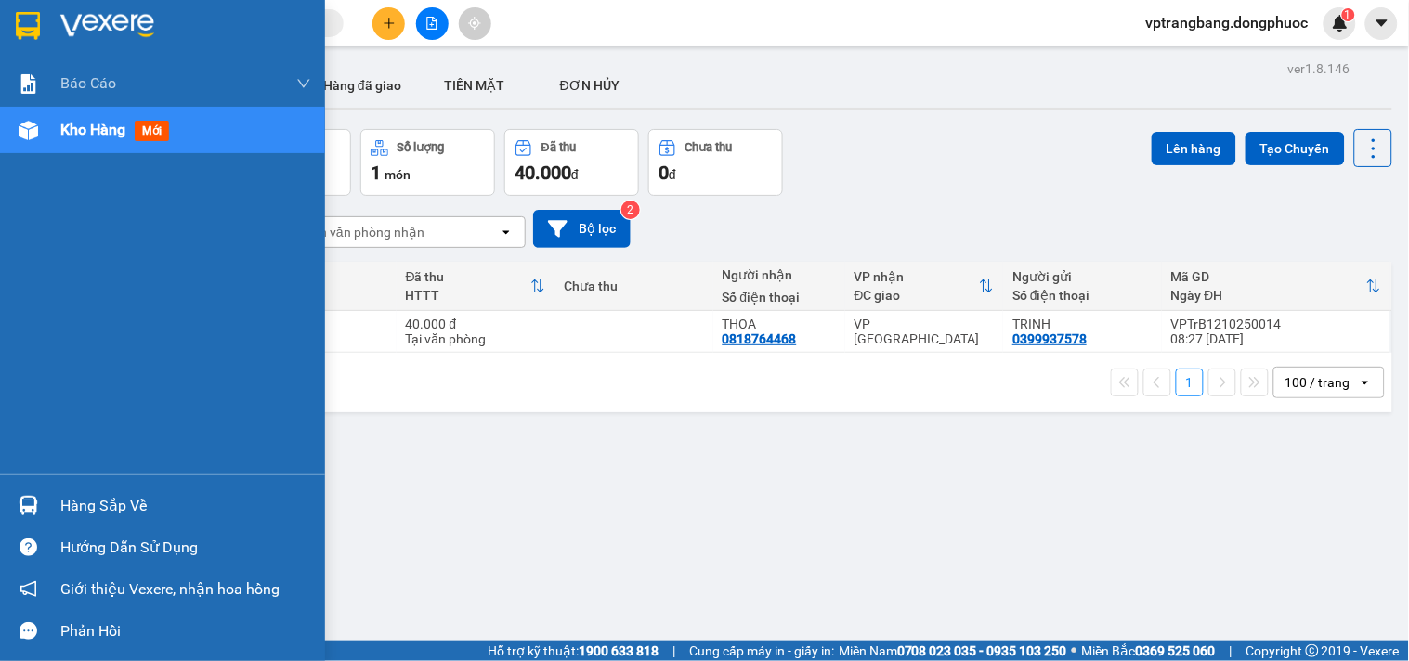
click at [39, 502] on div at bounding box center [28, 505] width 33 height 33
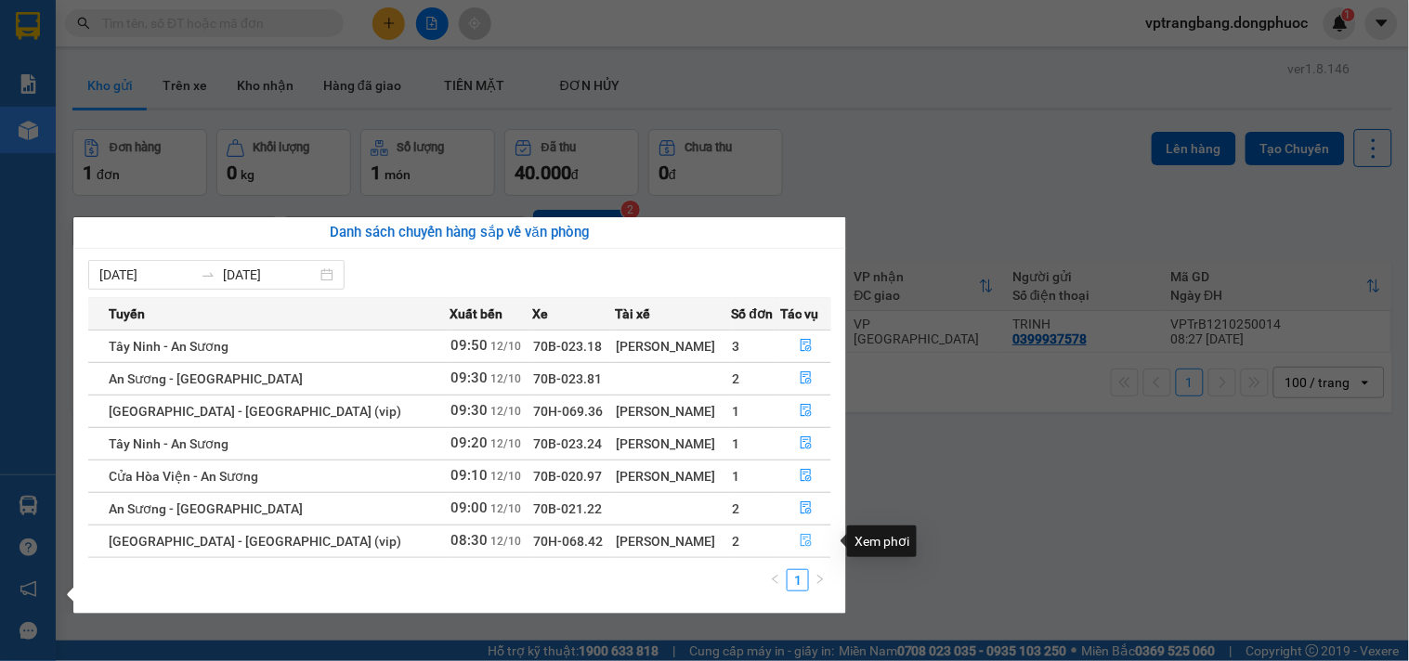
click at [800, 543] on icon "file-done" at bounding box center [806, 540] width 13 height 13
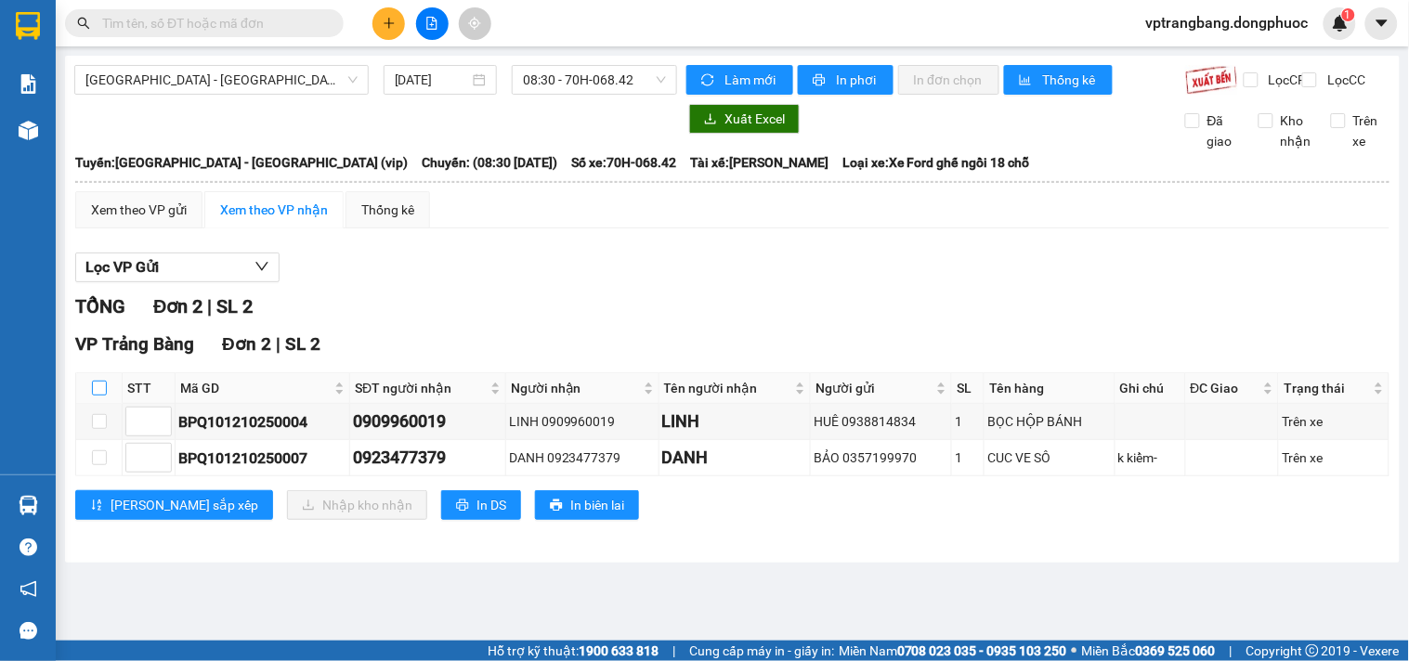
click at [92, 396] on input "checkbox" at bounding box center [99, 388] width 15 height 15
checkbox input "true"
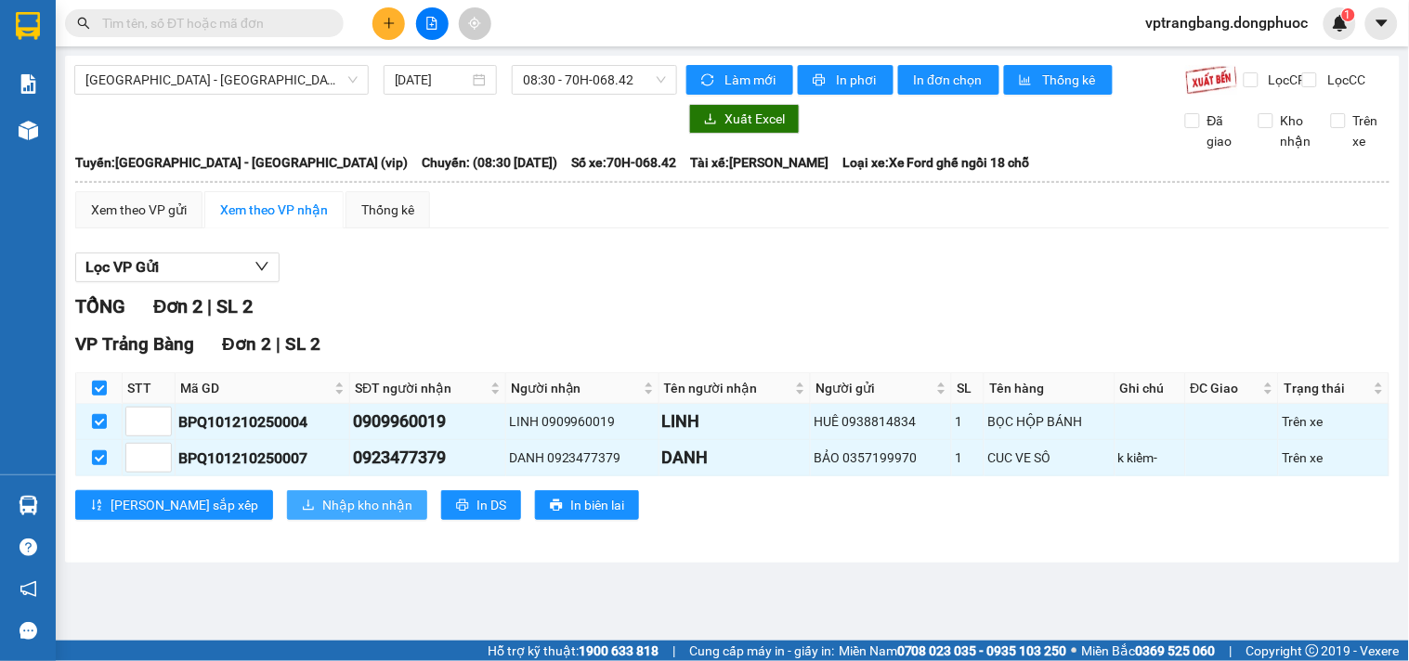
click at [322, 515] on span "Nhập kho nhận" at bounding box center [367, 505] width 90 height 20
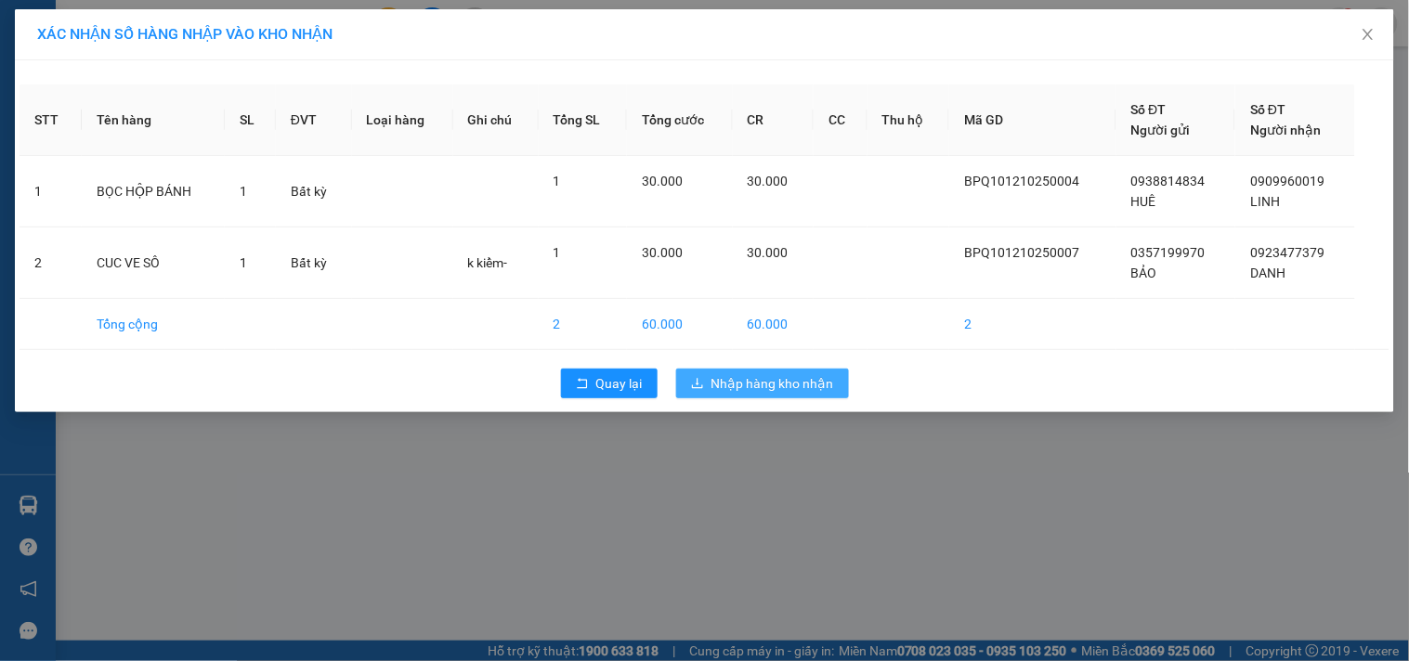
click at [760, 386] on span "Nhập hàng kho nhận" at bounding box center [772, 383] width 123 height 20
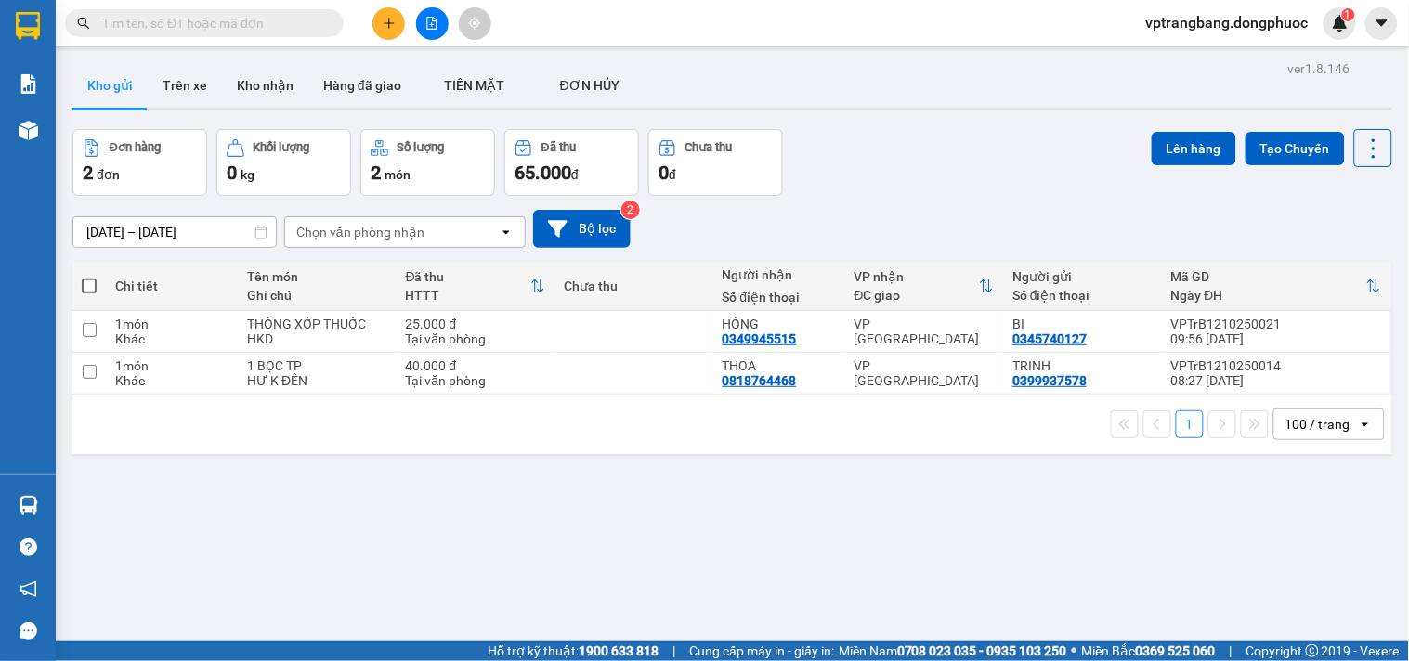
click at [170, 23] on input "text" at bounding box center [211, 23] width 219 height 20
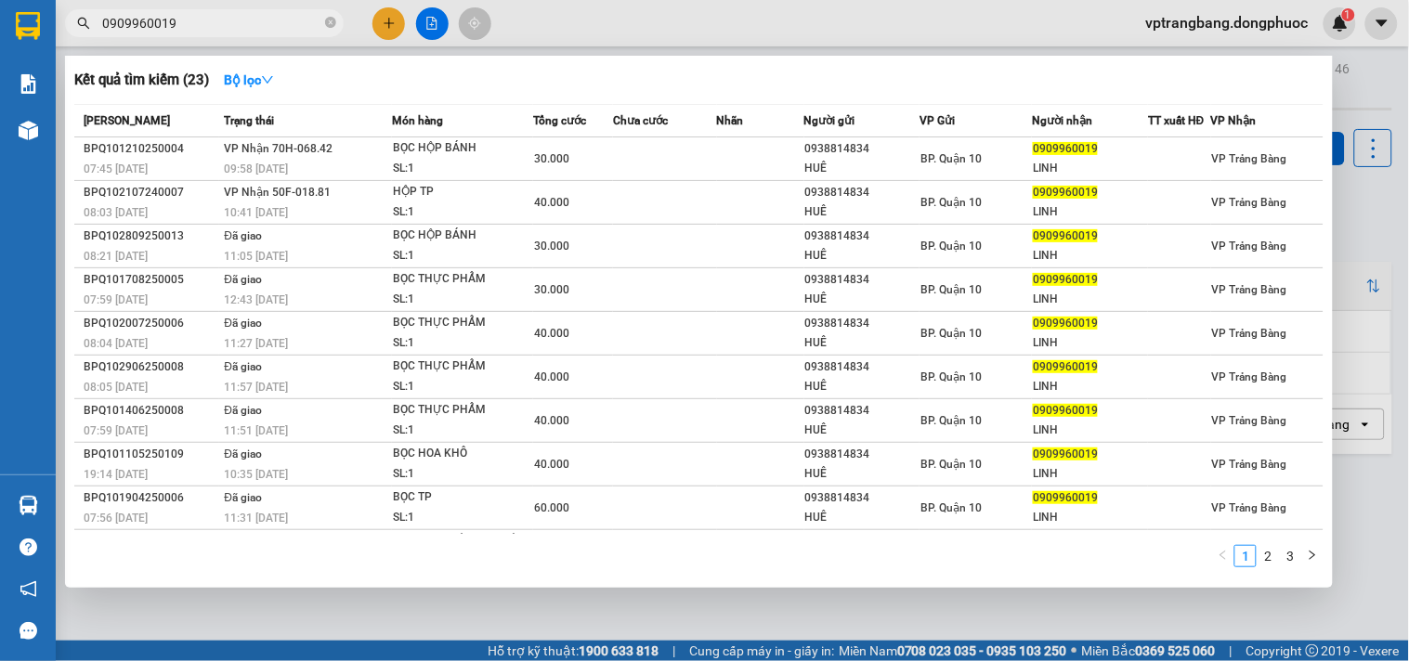
type input "0909960019"
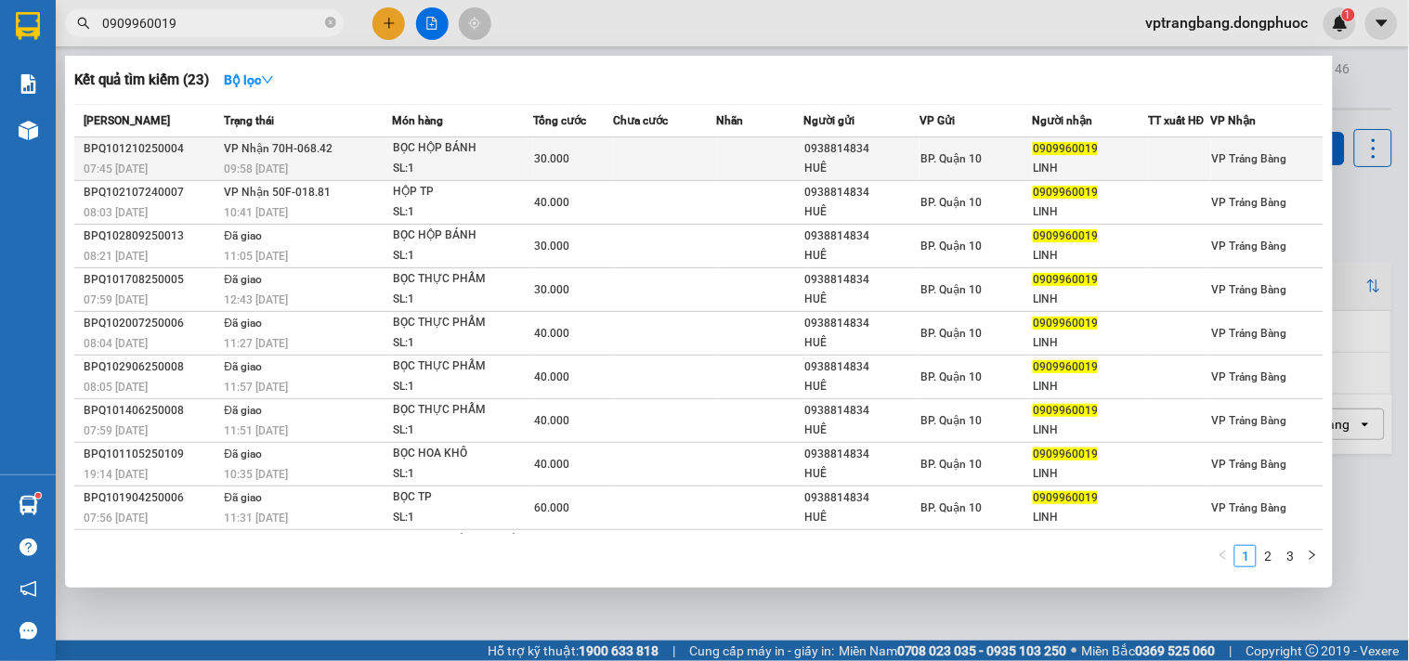
click at [681, 152] on td at bounding box center [665, 159] width 104 height 44
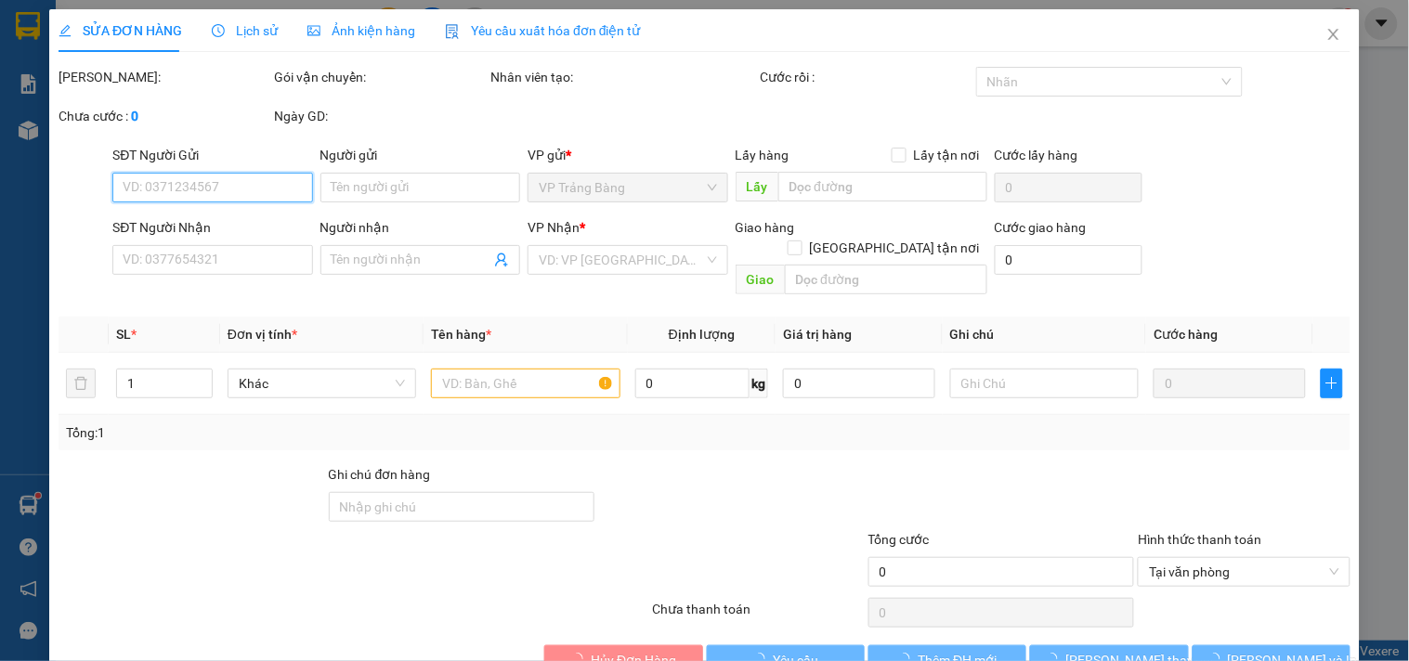
type input "0938814834"
type input "HUÊ"
type input "0909960019"
type input "LINH"
type input "30.000"
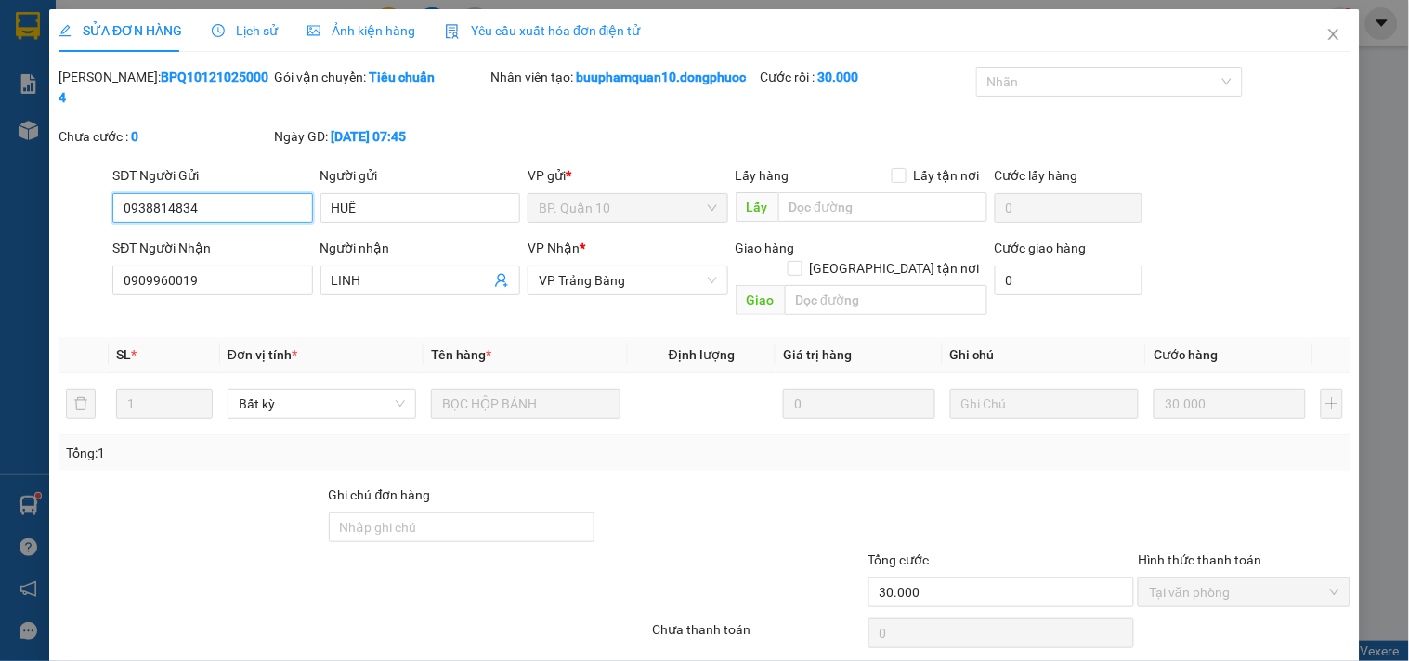
scroll to position [49, 0]
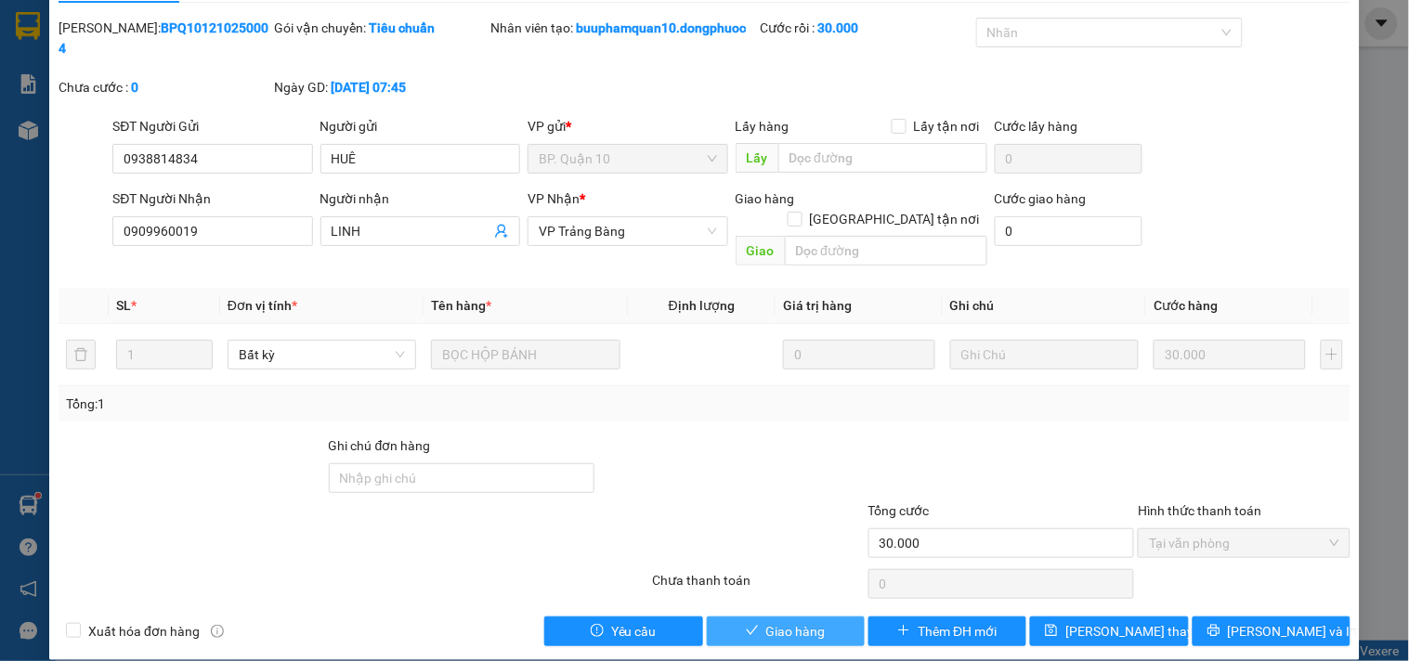
click at [766, 621] on span "Giao hàng" at bounding box center [795, 631] width 59 height 20
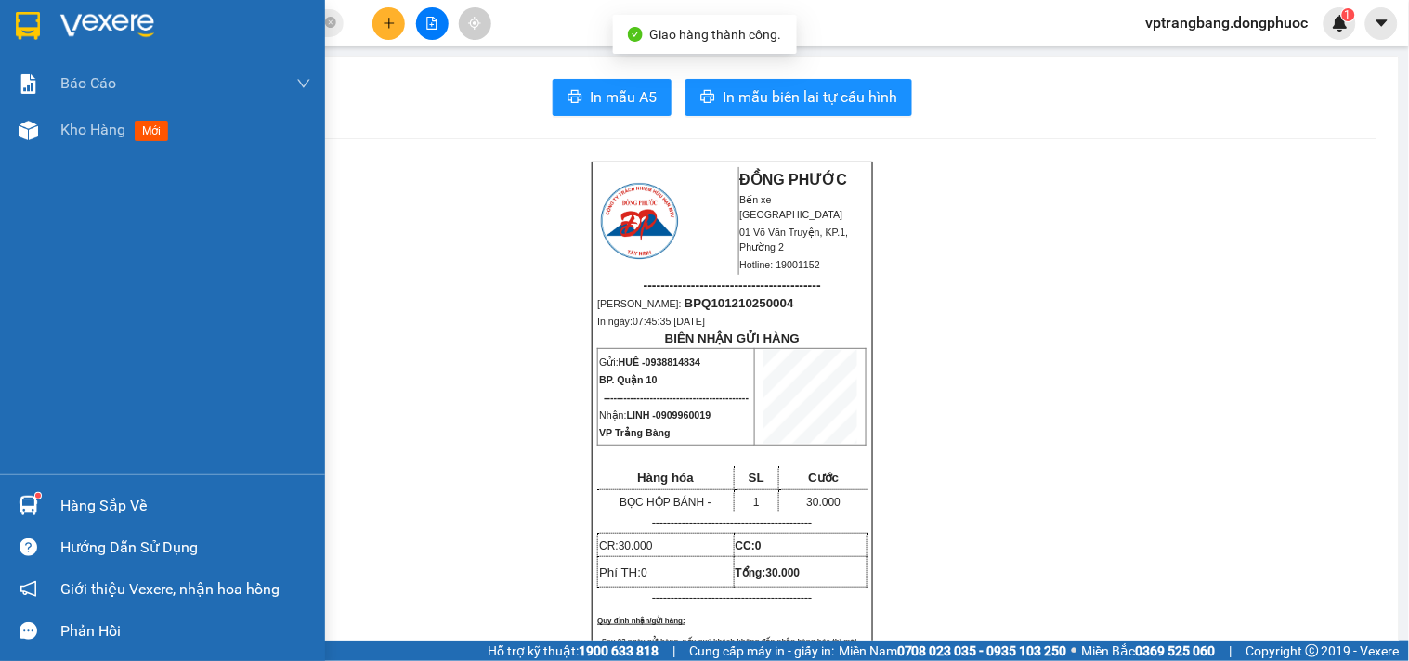
click at [93, 495] on div "Hàng sắp về" at bounding box center [185, 506] width 251 height 28
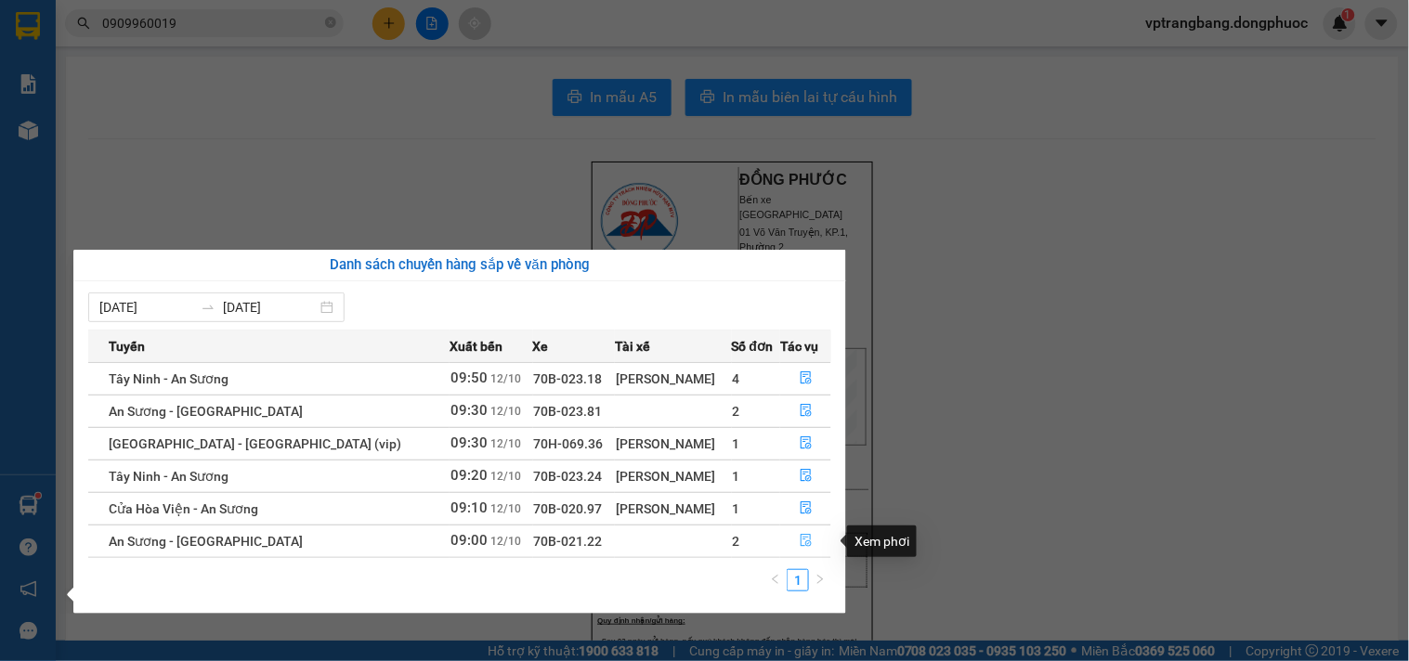
click at [801, 541] on icon "file-done" at bounding box center [806, 540] width 11 height 13
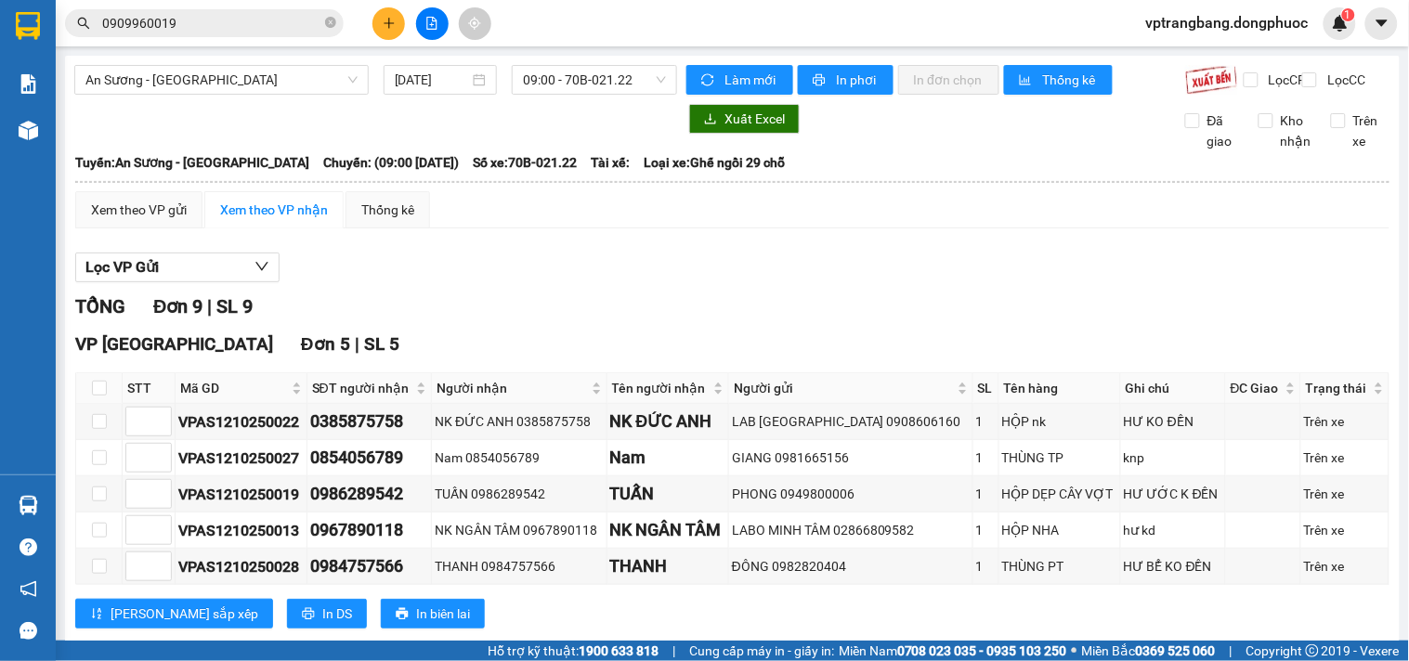
scroll to position [484, 0]
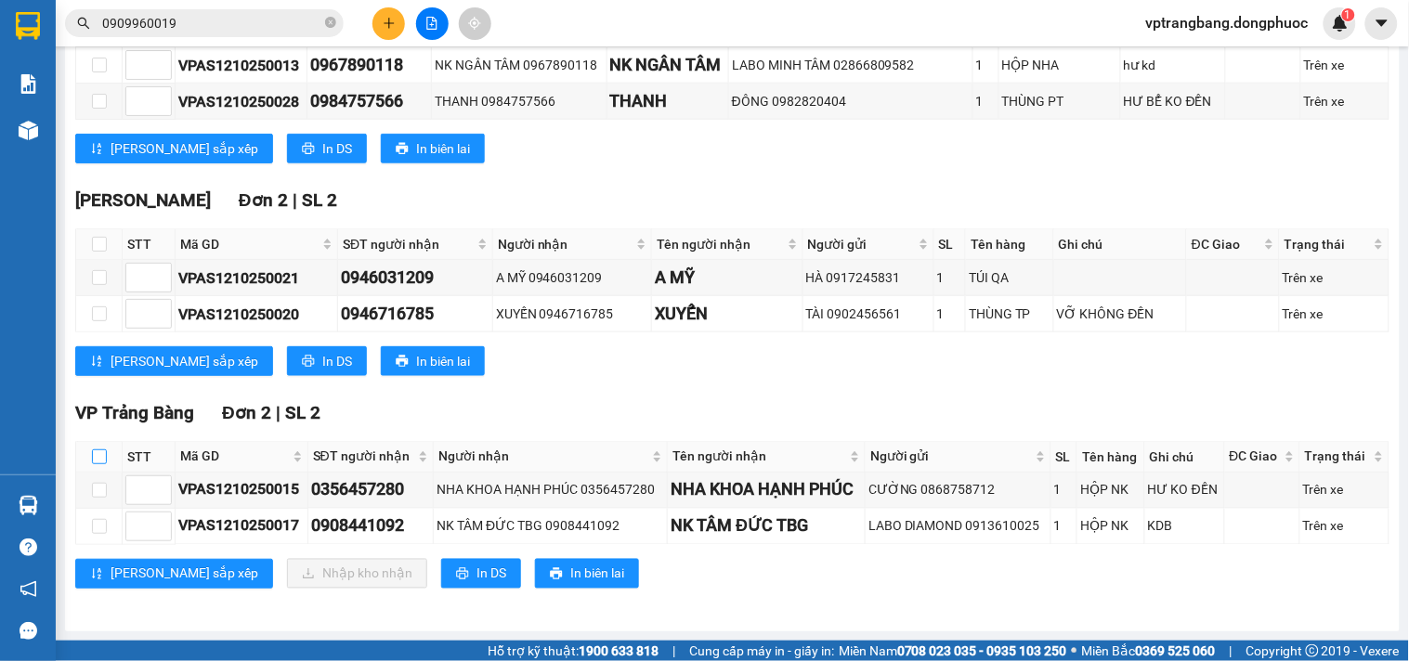
click at [100, 447] on label at bounding box center [99, 457] width 15 height 20
click at [100, 449] on input "checkbox" at bounding box center [99, 456] width 15 height 15
checkbox input "true"
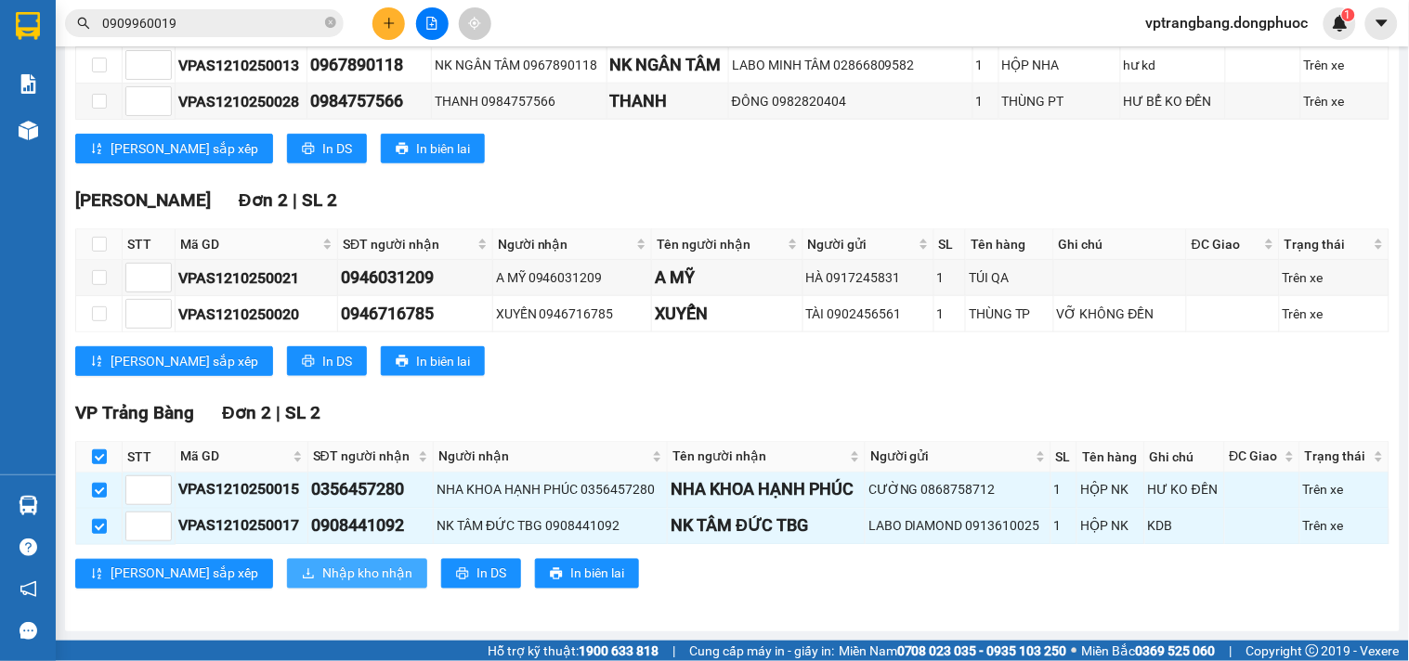
click at [322, 579] on span "Nhập kho nhận" at bounding box center [367, 574] width 90 height 20
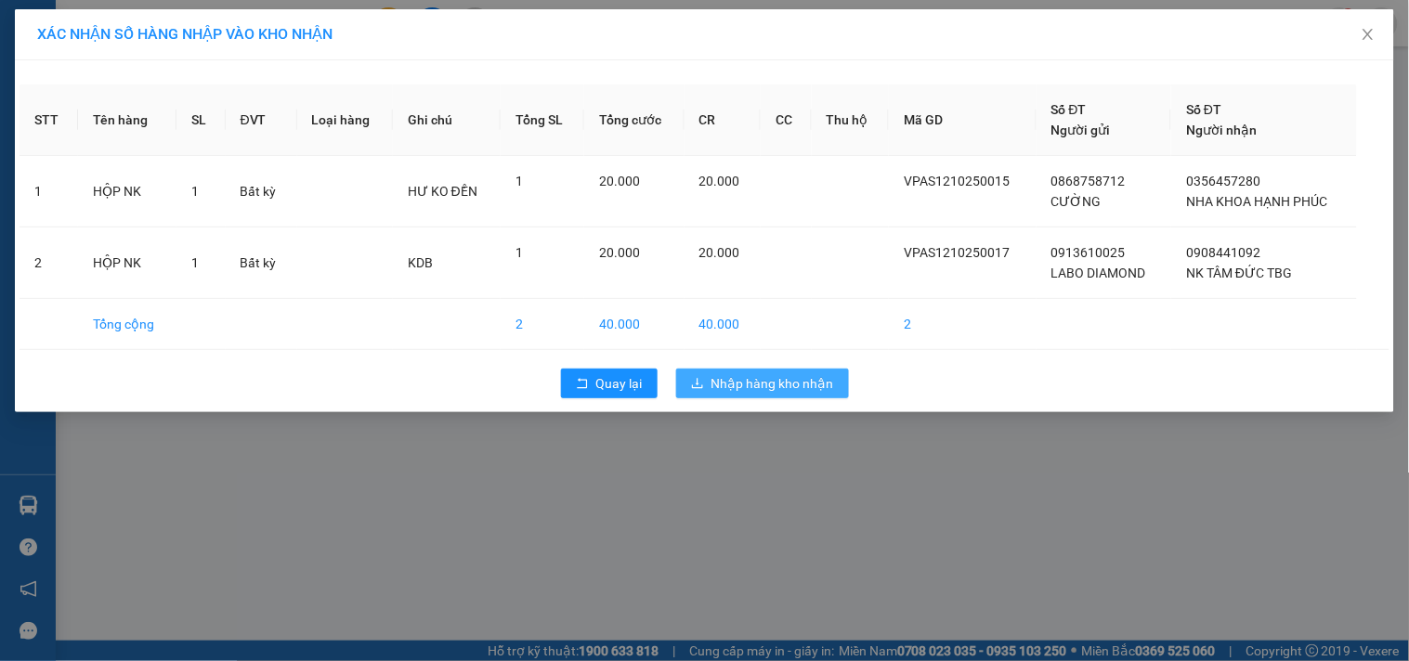
click at [764, 384] on span "Nhập hàng kho nhận" at bounding box center [772, 383] width 123 height 20
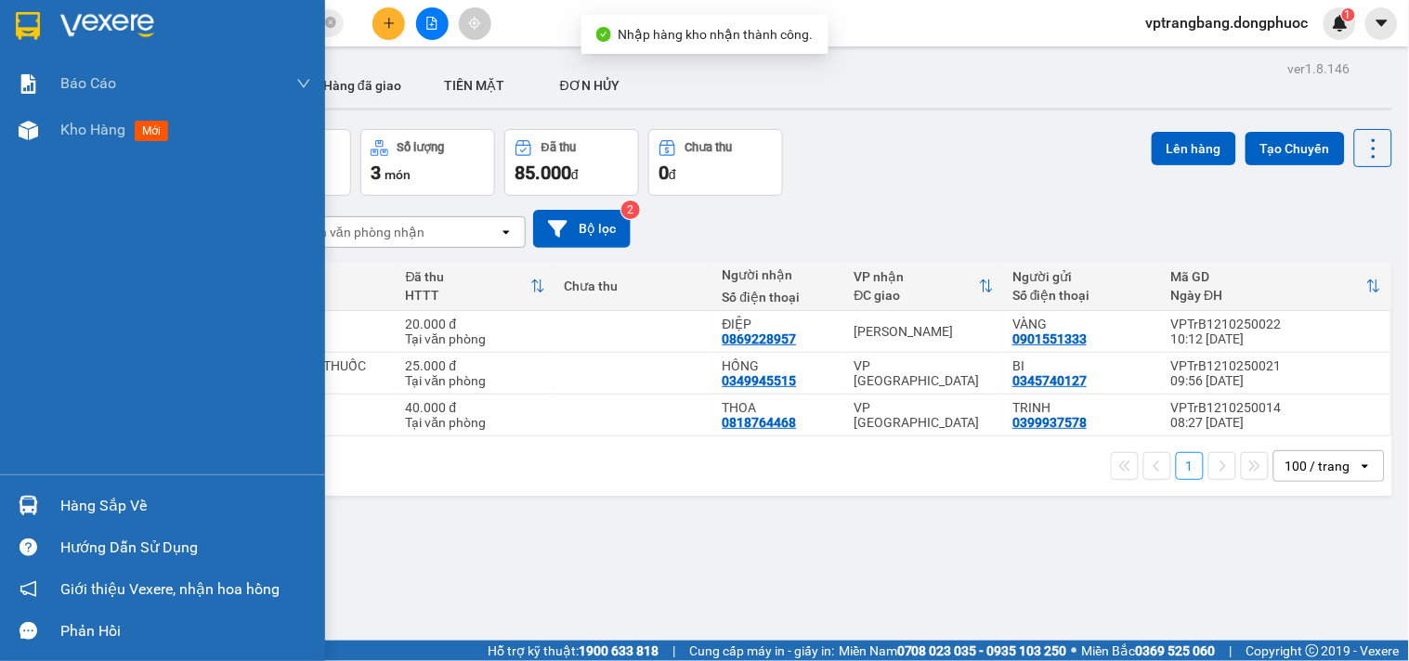
click at [74, 502] on div "Hàng sắp về" at bounding box center [185, 506] width 251 height 28
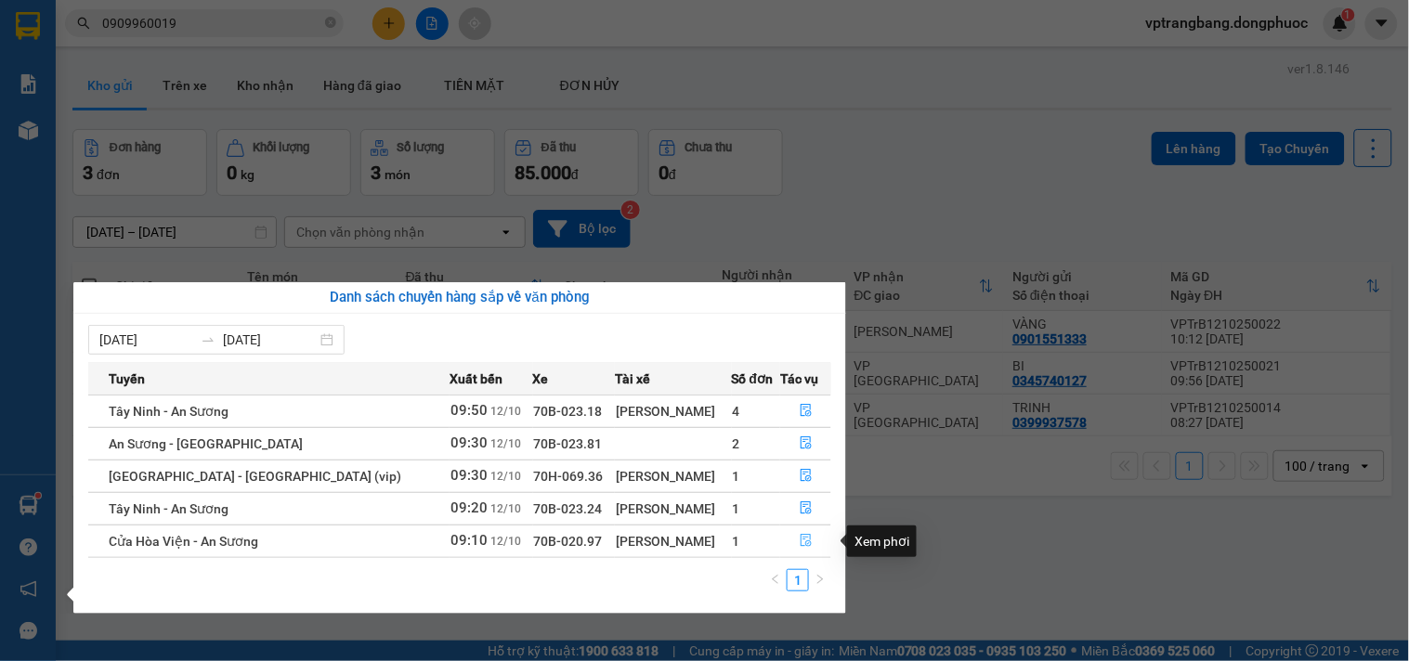
click at [800, 540] on icon "file-done" at bounding box center [806, 540] width 13 height 13
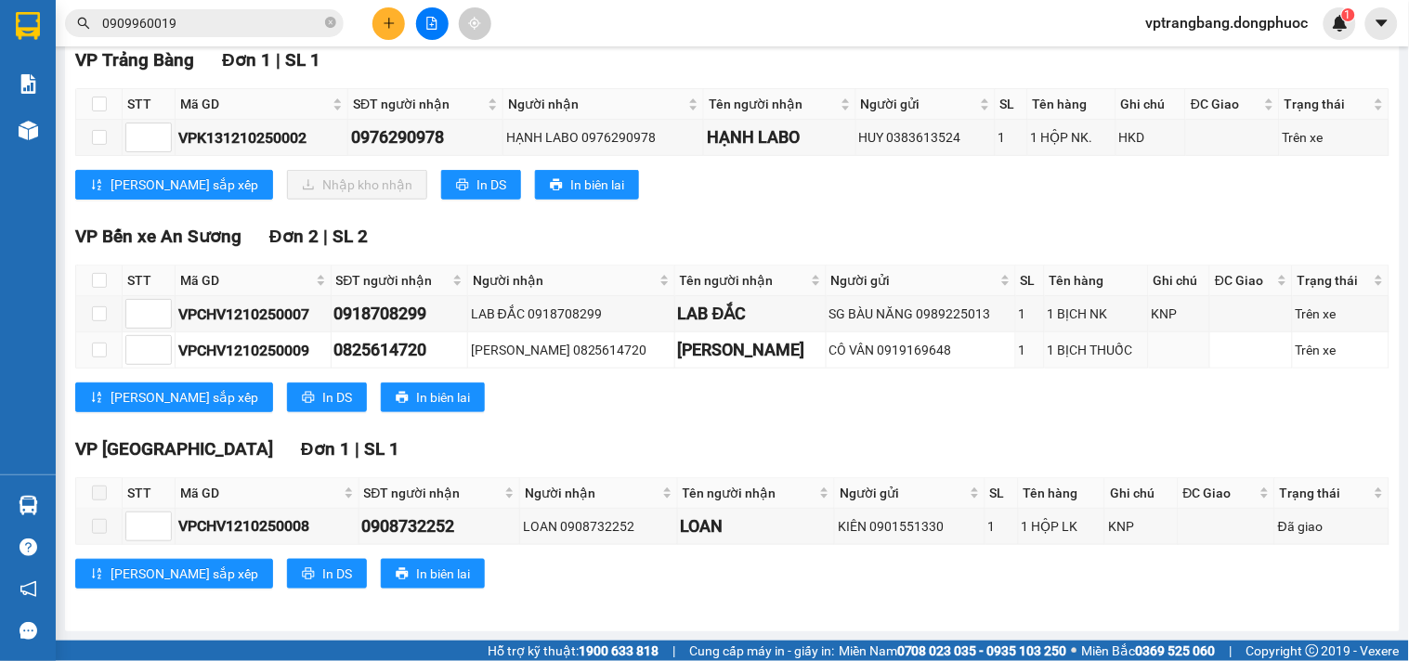
scroll to position [198, 0]
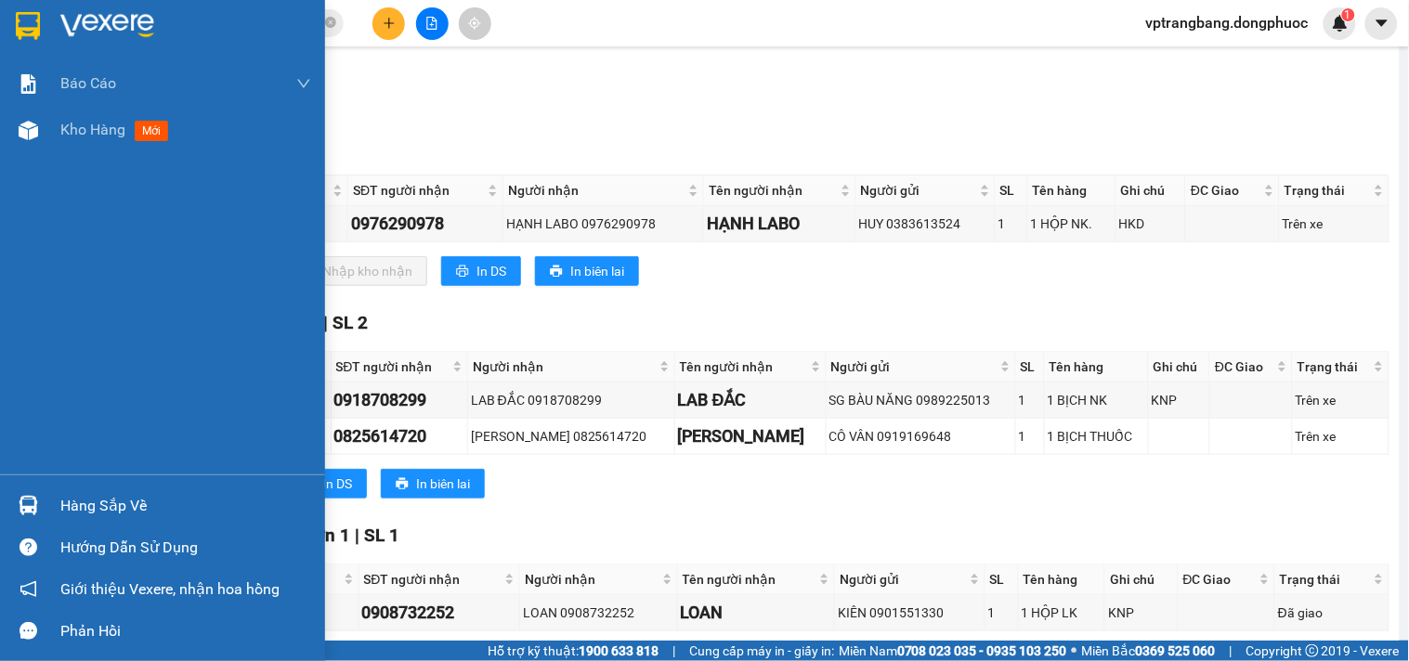
click at [70, 511] on div "Hàng sắp về" at bounding box center [185, 506] width 251 height 28
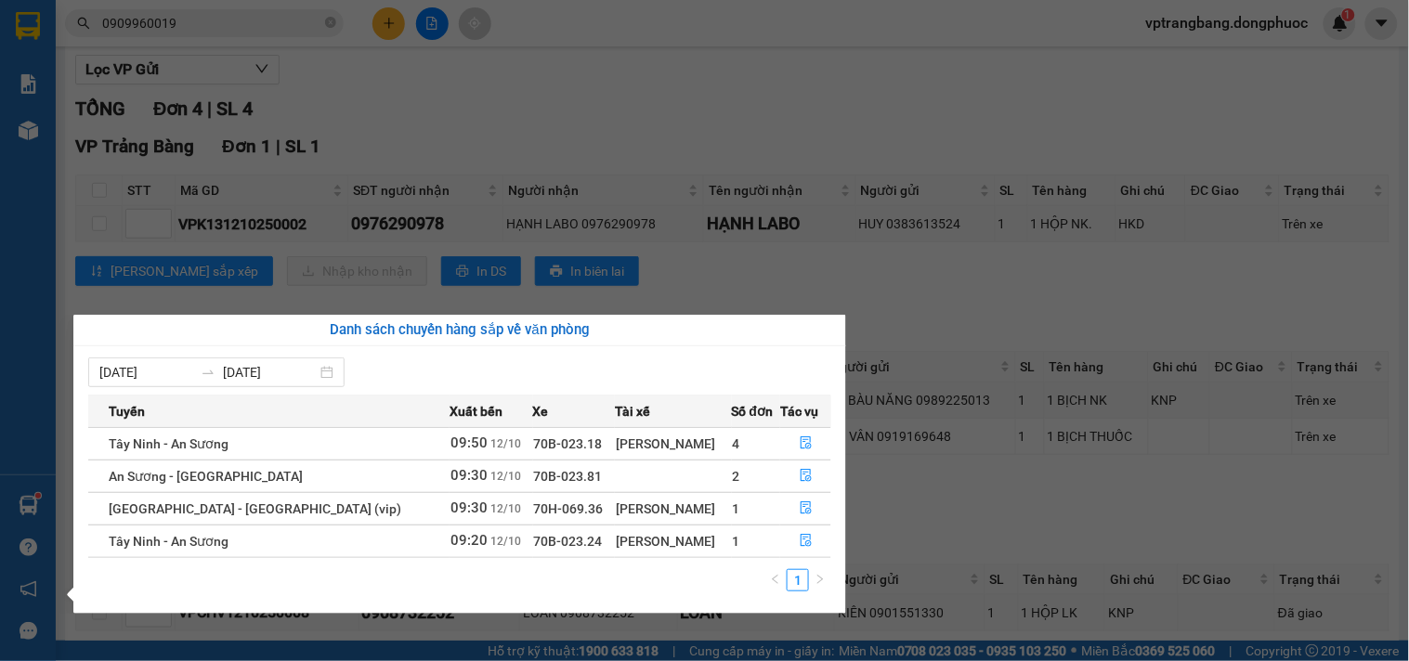
click at [717, 105] on section "Kết quả tìm kiếm ( 23 ) Bộ lọc Mã ĐH Trạng thái Món hàng Tổng cước Chưa cước Nh…" at bounding box center [704, 330] width 1409 height 661
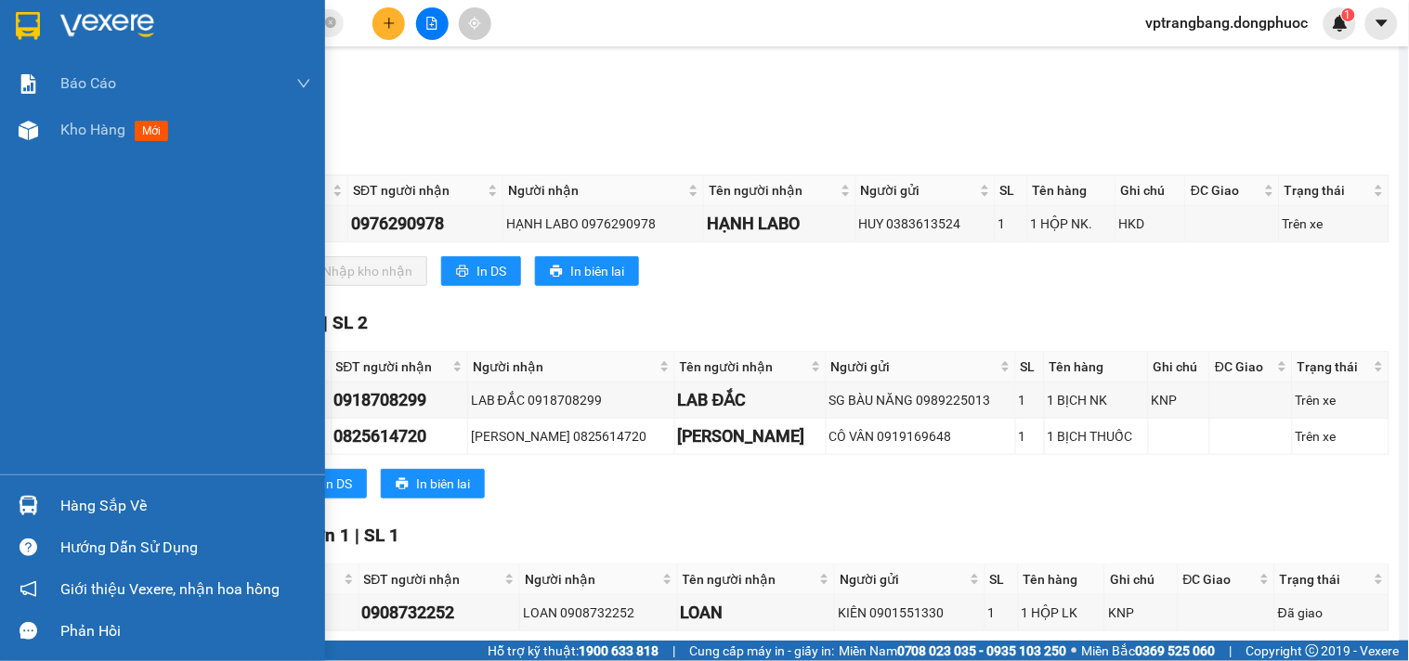
click at [39, 514] on div at bounding box center [28, 505] width 33 height 33
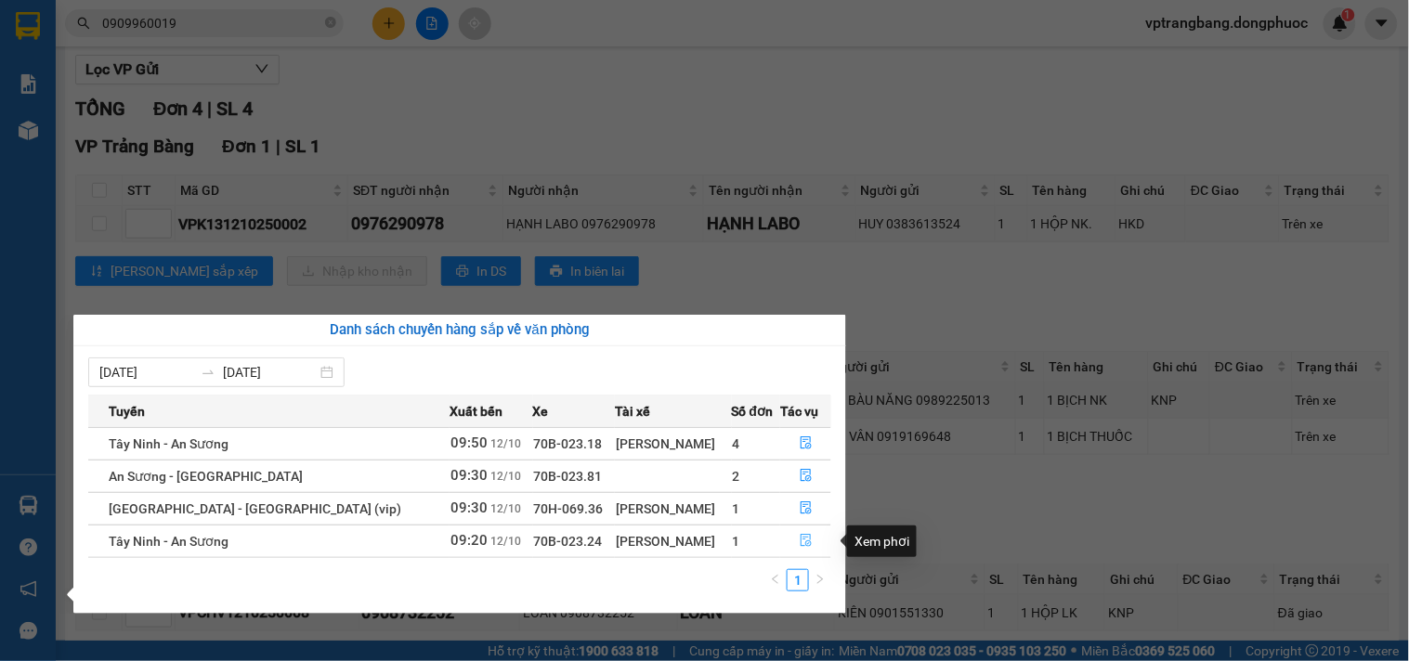
click at [801, 539] on icon "file-done" at bounding box center [806, 540] width 11 height 13
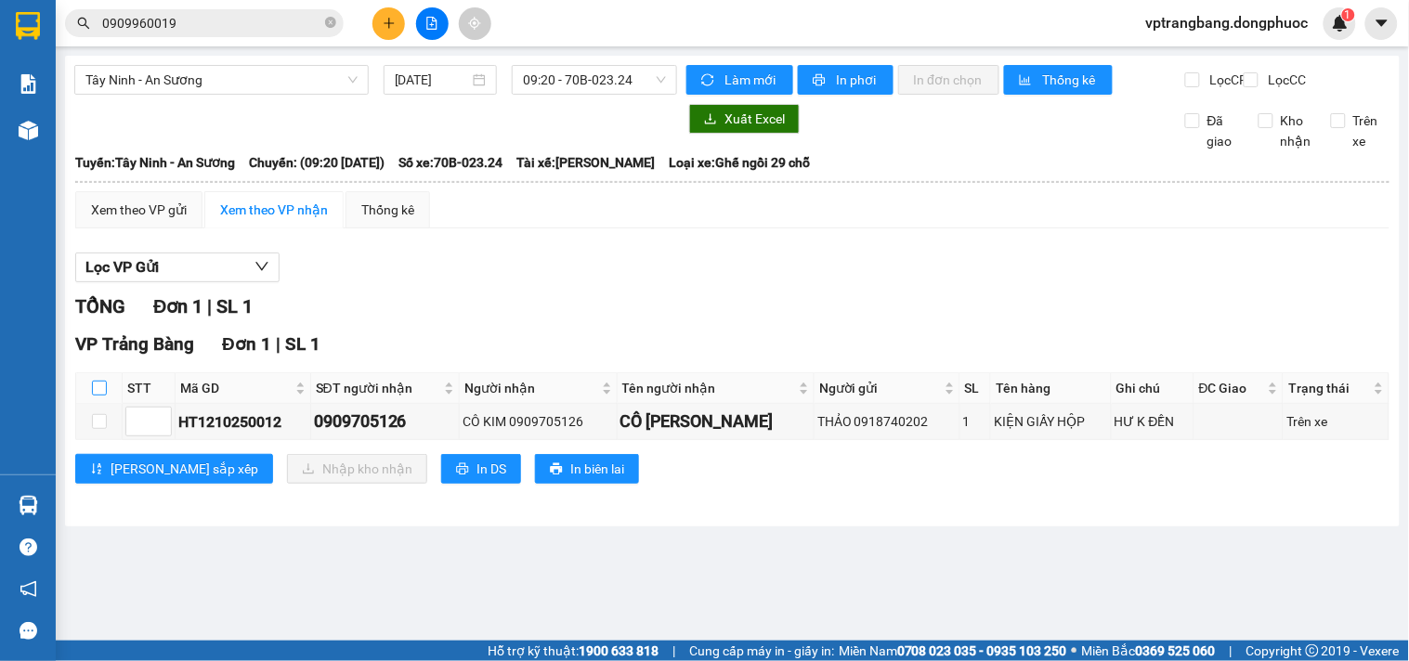
drag, startPoint x: 95, startPoint y: 403, endPoint x: 147, endPoint y: 410, distance: 52.4
click at [98, 396] on input "checkbox" at bounding box center [99, 388] width 15 height 15
checkbox input "true"
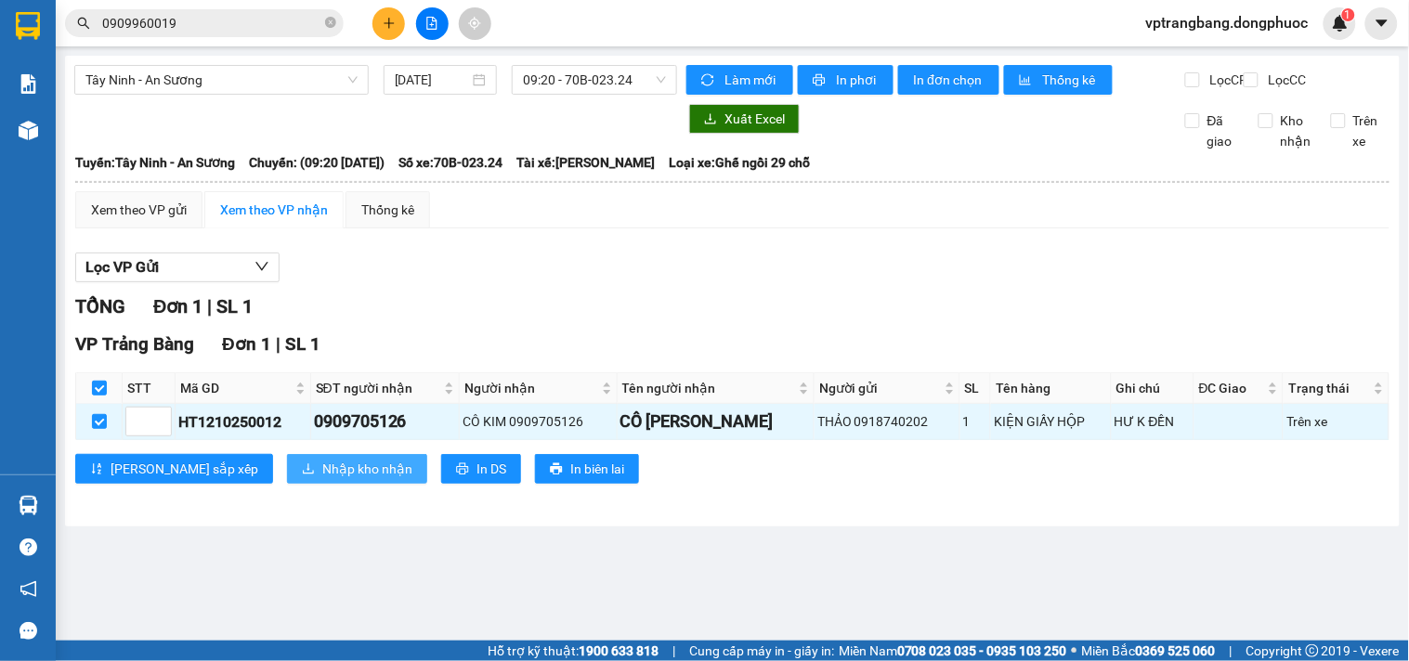
click at [322, 479] on span "Nhập kho nhận" at bounding box center [367, 469] width 90 height 20
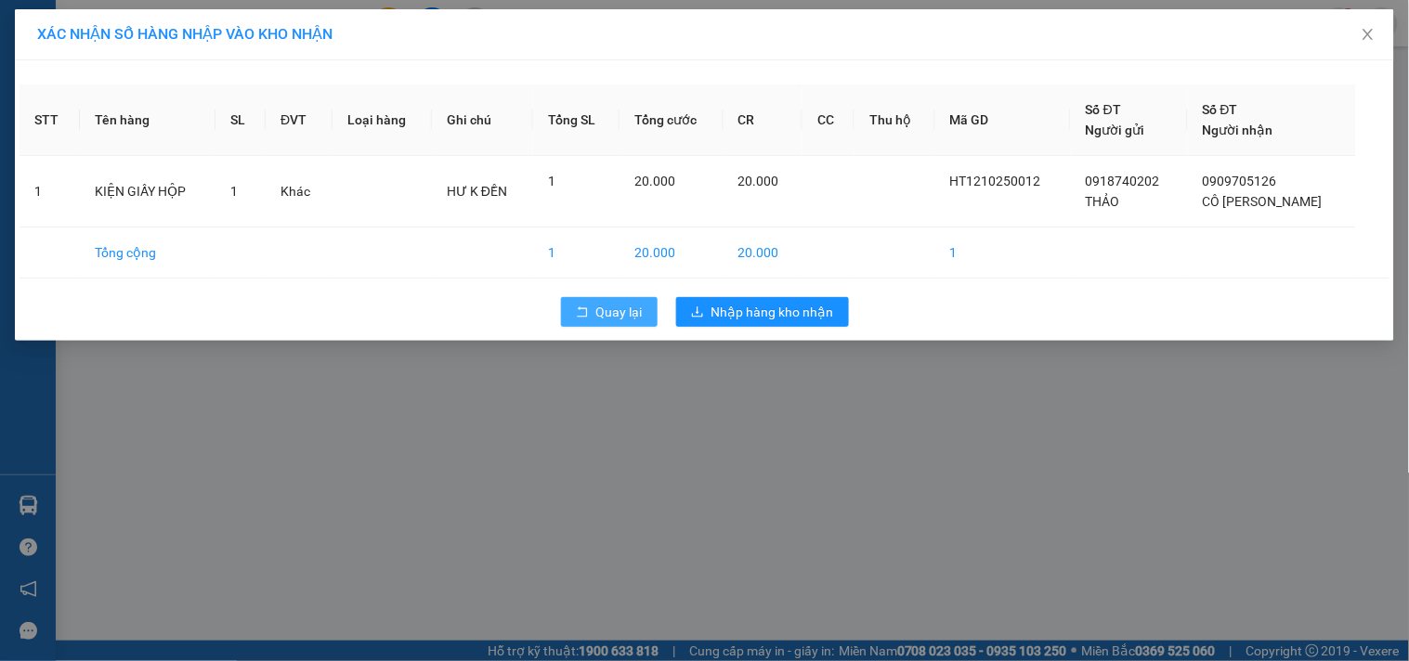
click at [609, 322] on button "Quay lại" at bounding box center [609, 312] width 97 height 30
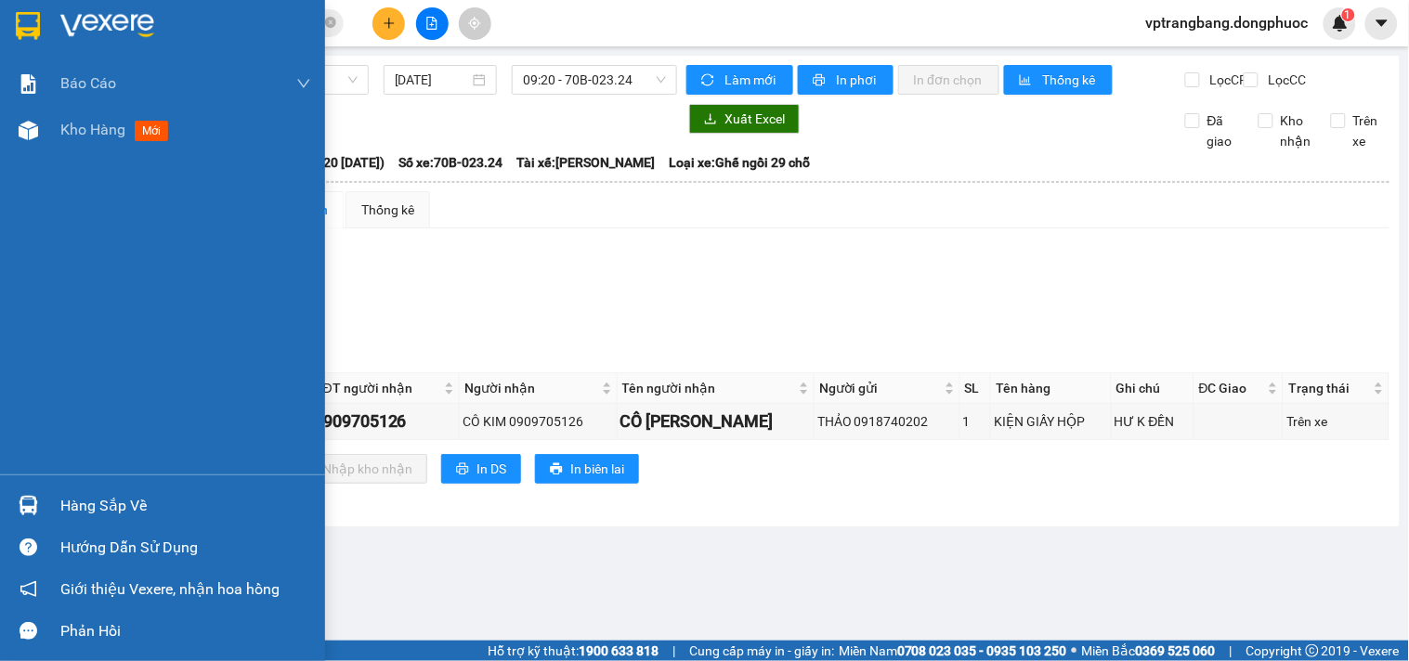
drag, startPoint x: 57, startPoint y: 504, endPoint x: 615, endPoint y: 493, distance: 558.3
click at [58, 503] on div "Hàng sắp về" at bounding box center [162, 506] width 325 height 42
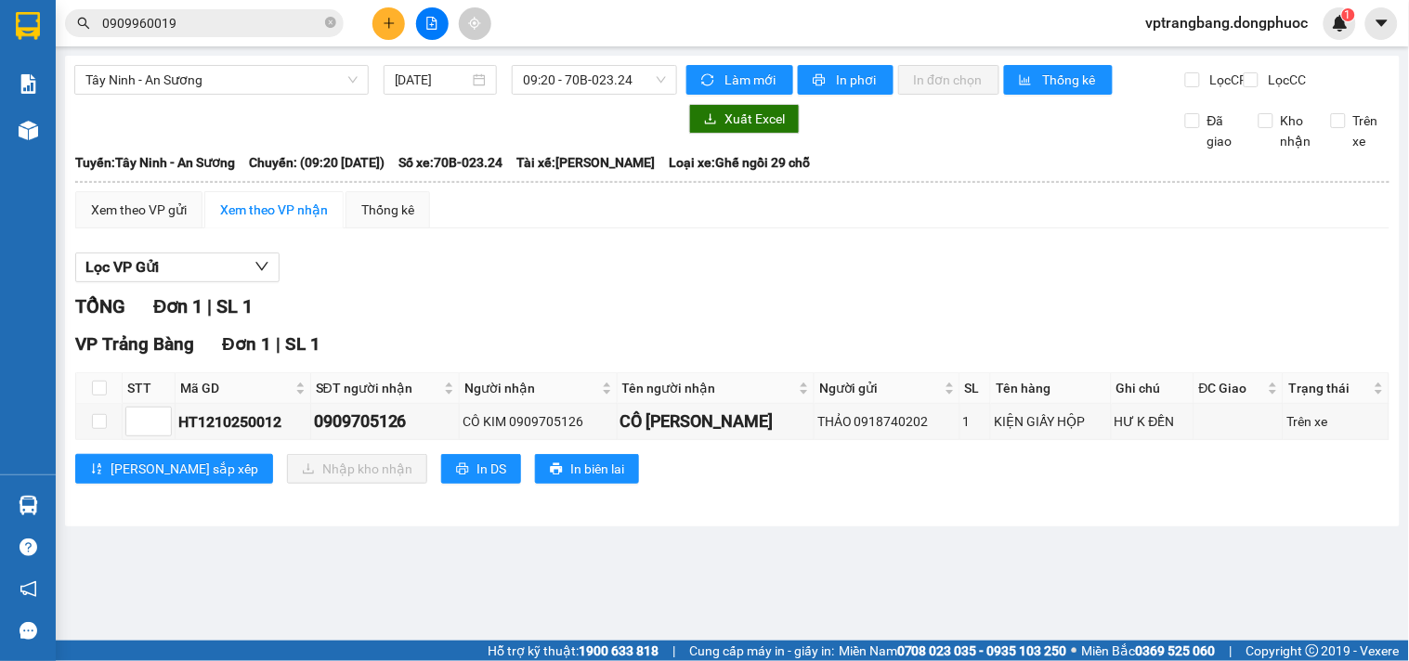
click at [975, 297] on section "Kết quả tìm kiếm ( 23 ) Bộ lọc Mã ĐH Trạng thái Món hàng Tổng cước Chưa cước Nh…" at bounding box center [704, 330] width 1409 height 661
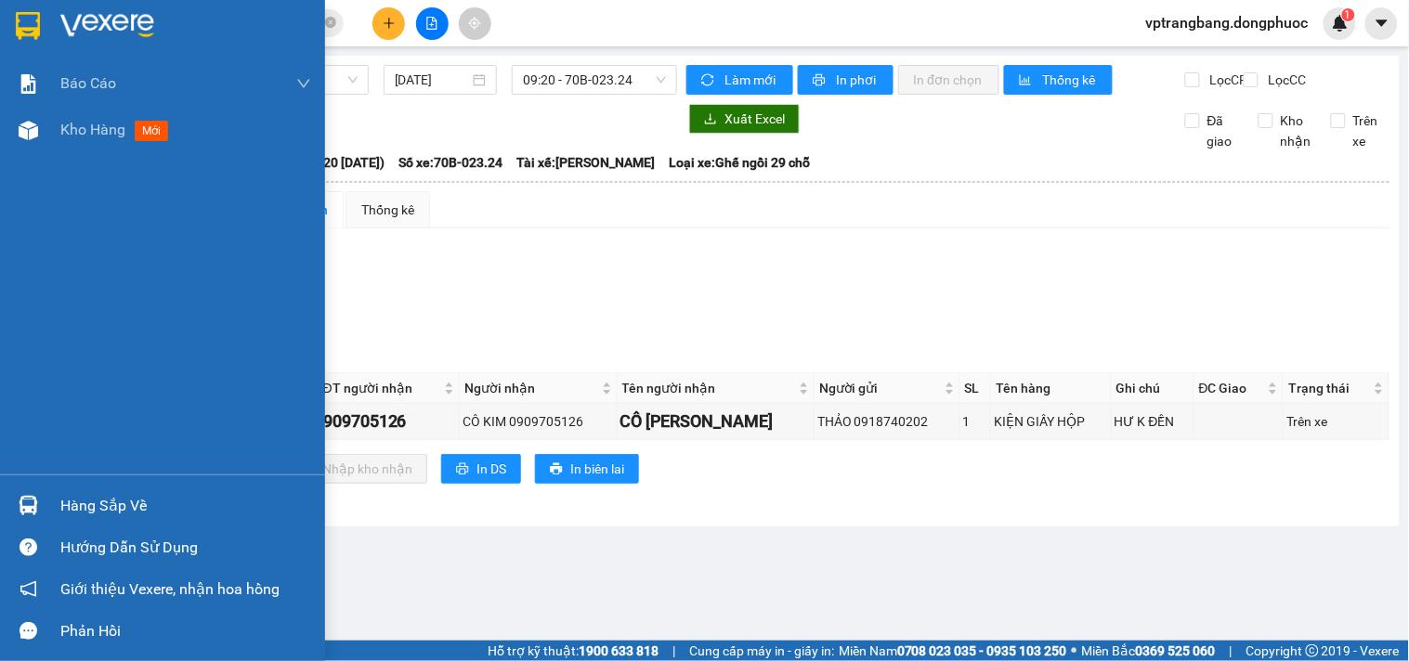
click at [71, 502] on div "Hàng sắp về" at bounding box center [185, 506] width 251 height 28
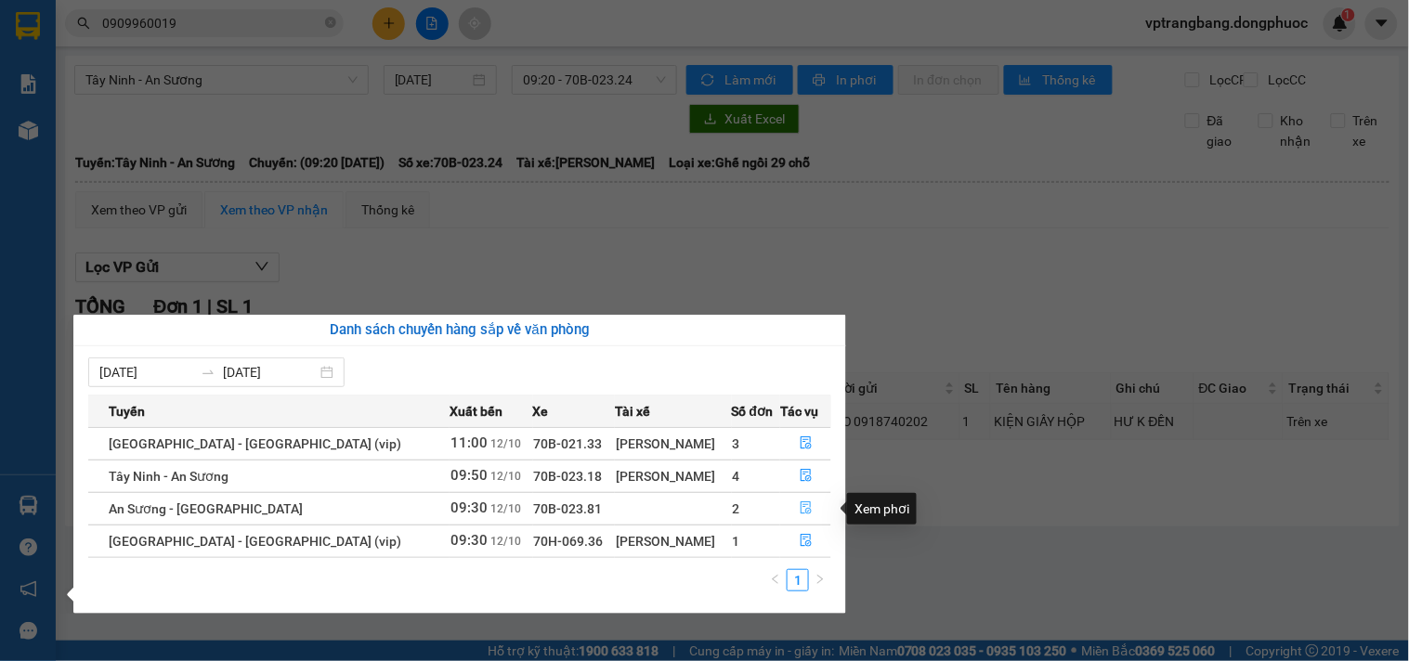
click at [800, 502] on icon "file-done" at bounding box center [806, 507] width 13 height 13
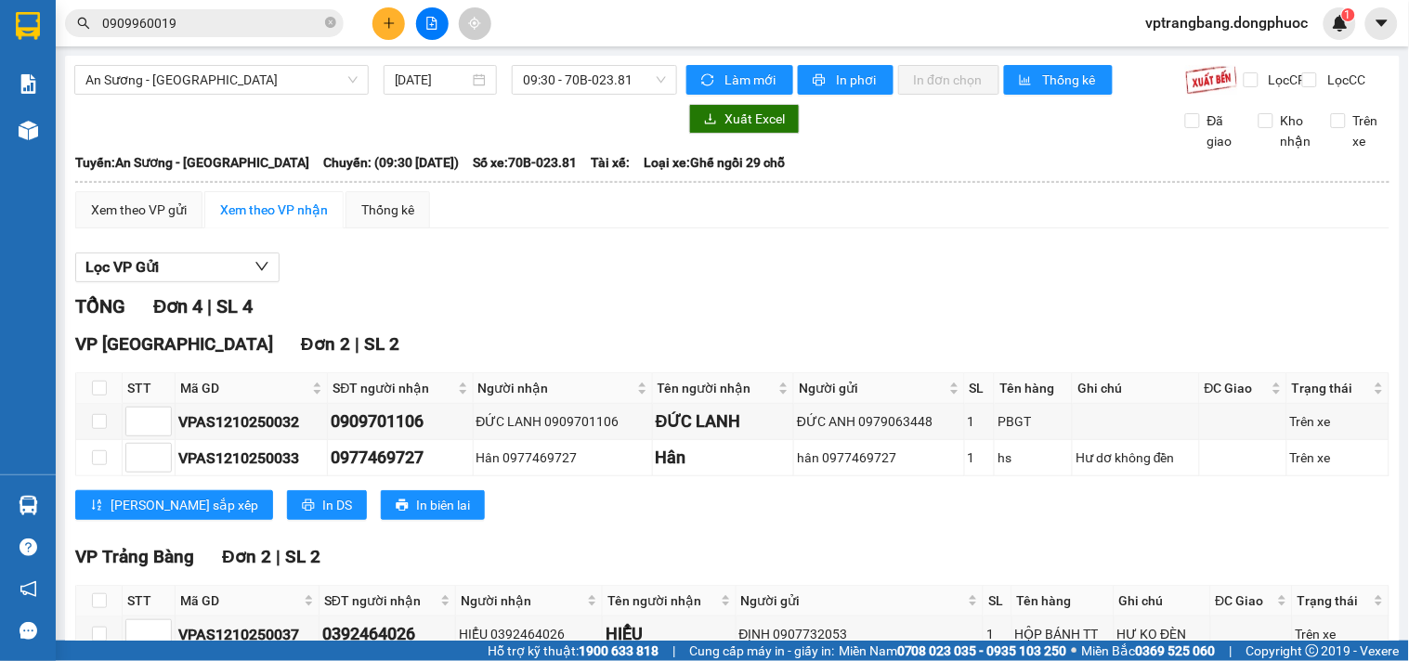
scroll to position [162, 0]
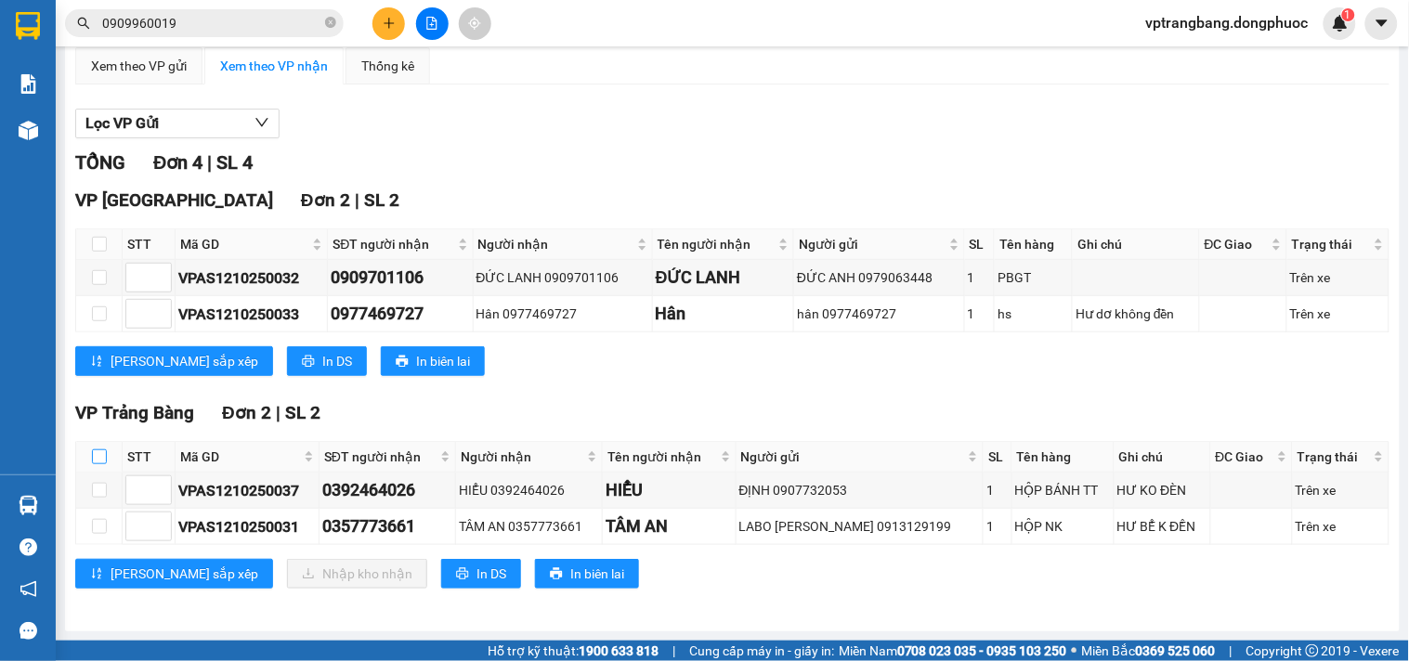
click at [96, 456] on input "checkbox" at bounding box center [99, 456] width 15 height 15
checkbox input "true"
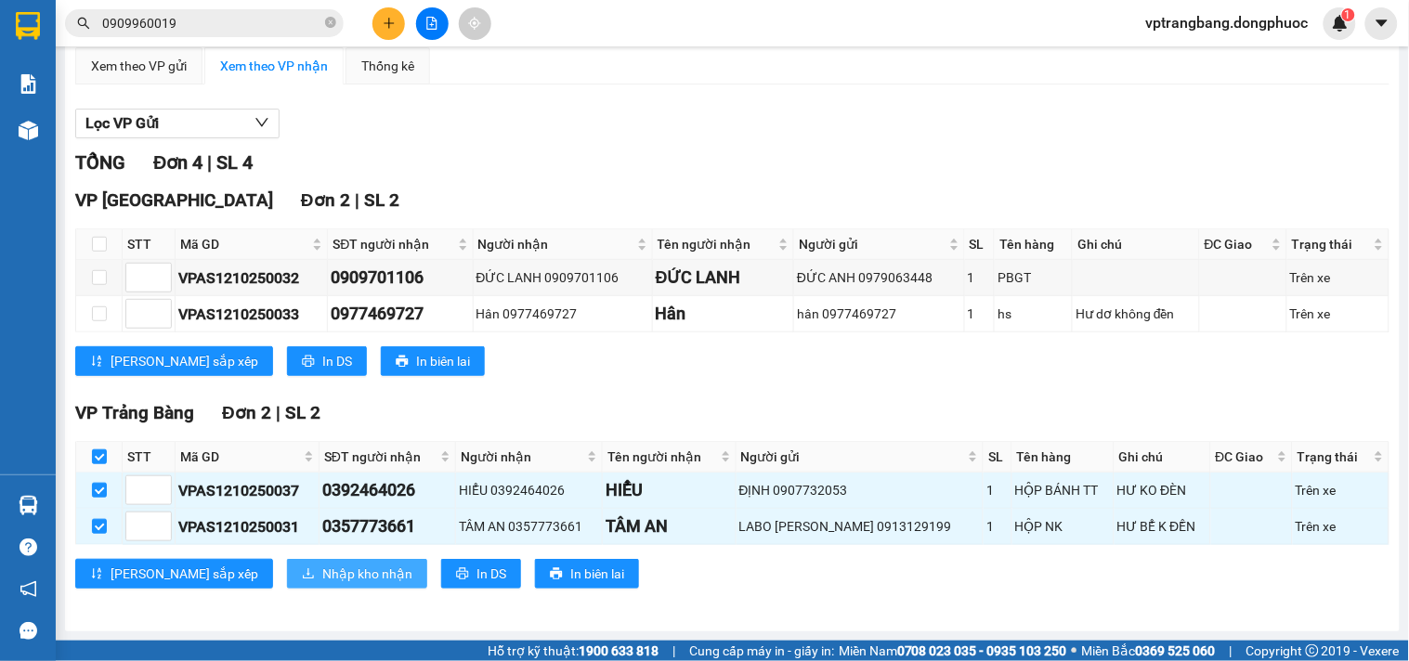
click at [322, 574] on span "Nhập kho nhận" at bounding box center [367, 574] width 90 height 20
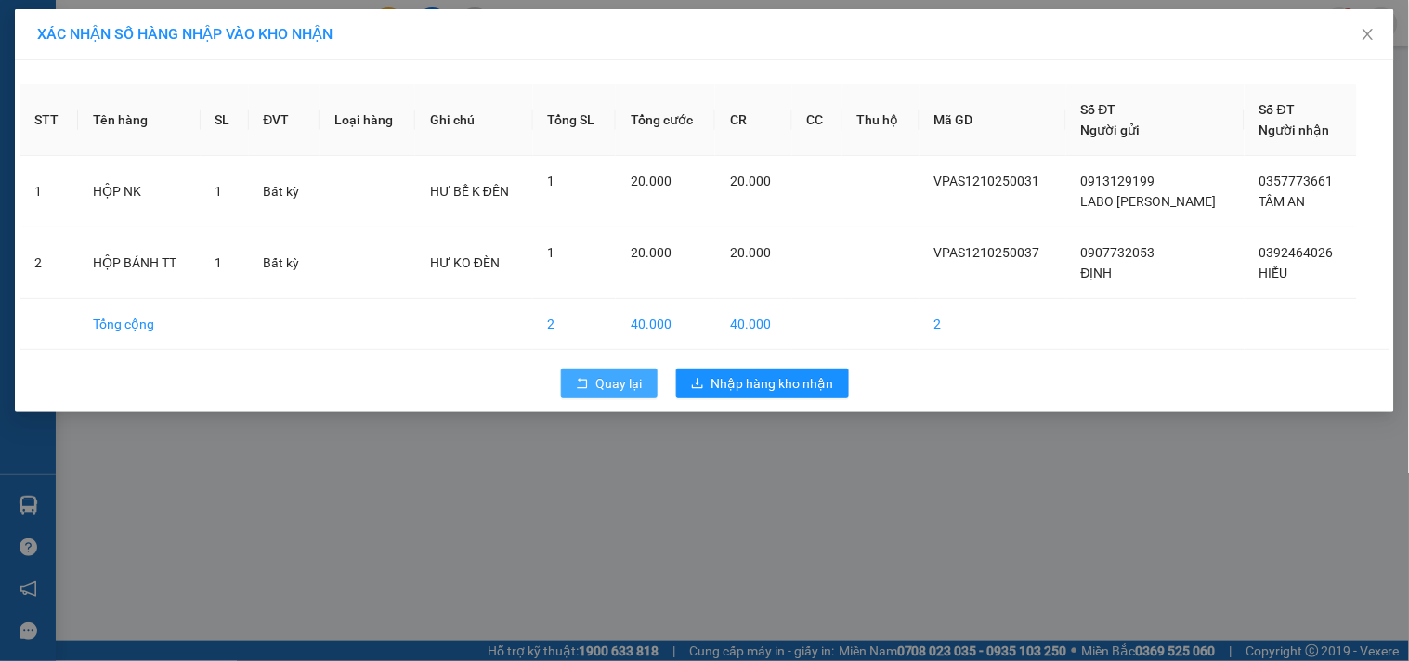
click at [587, 376] on button "Quay lại" at bounding box center [609, 384] width 97 height 30
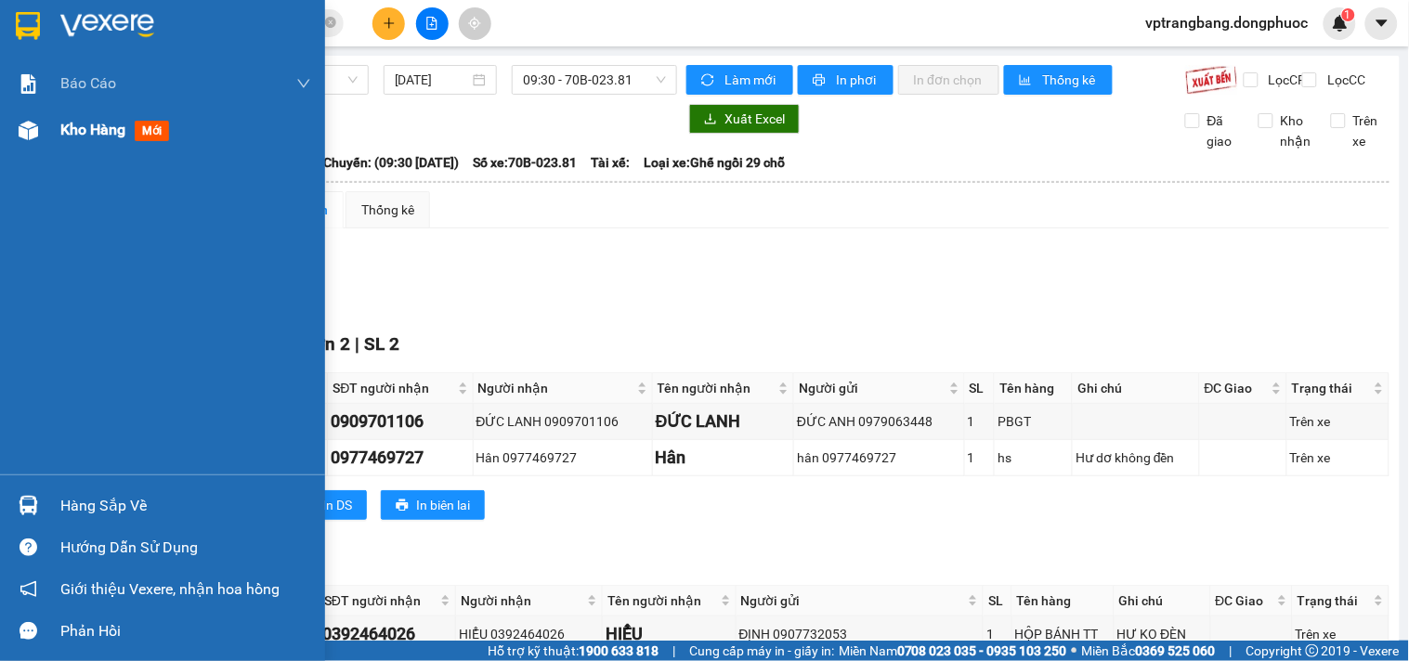
click at [77, 124] on span "Kho hàng" at bounding box center [92, 130] width 65 height 18
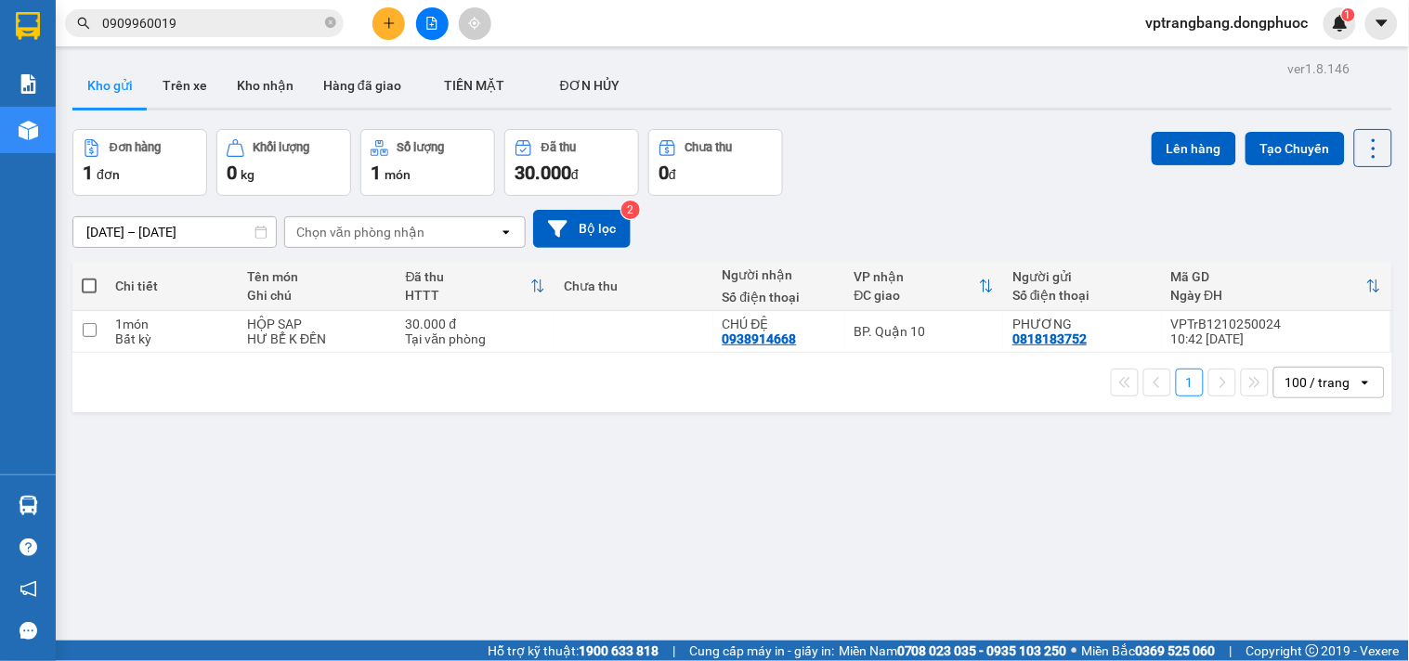
click at [254, 32] on input "0909960019" at bounding box center [211, 23] width 219 height 20
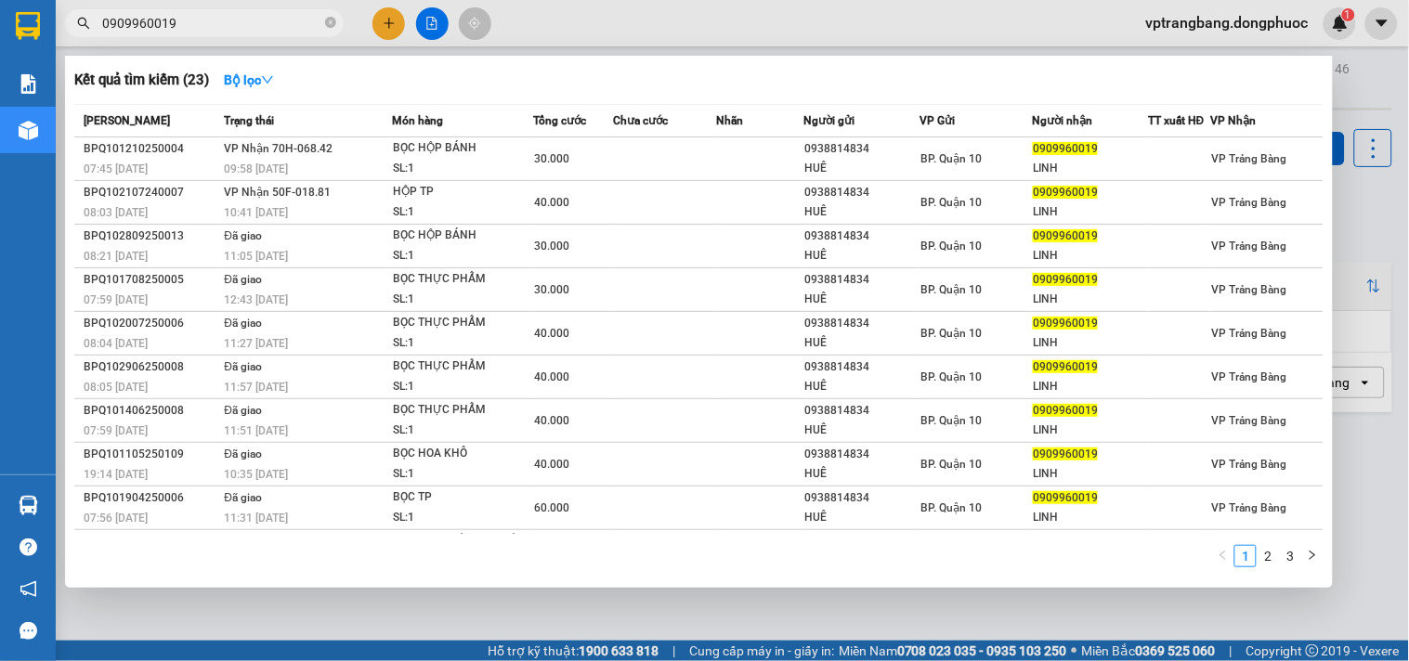
click at [254, 32] on input "0909960019" at bounding box center [211, 23] width 219 height 20
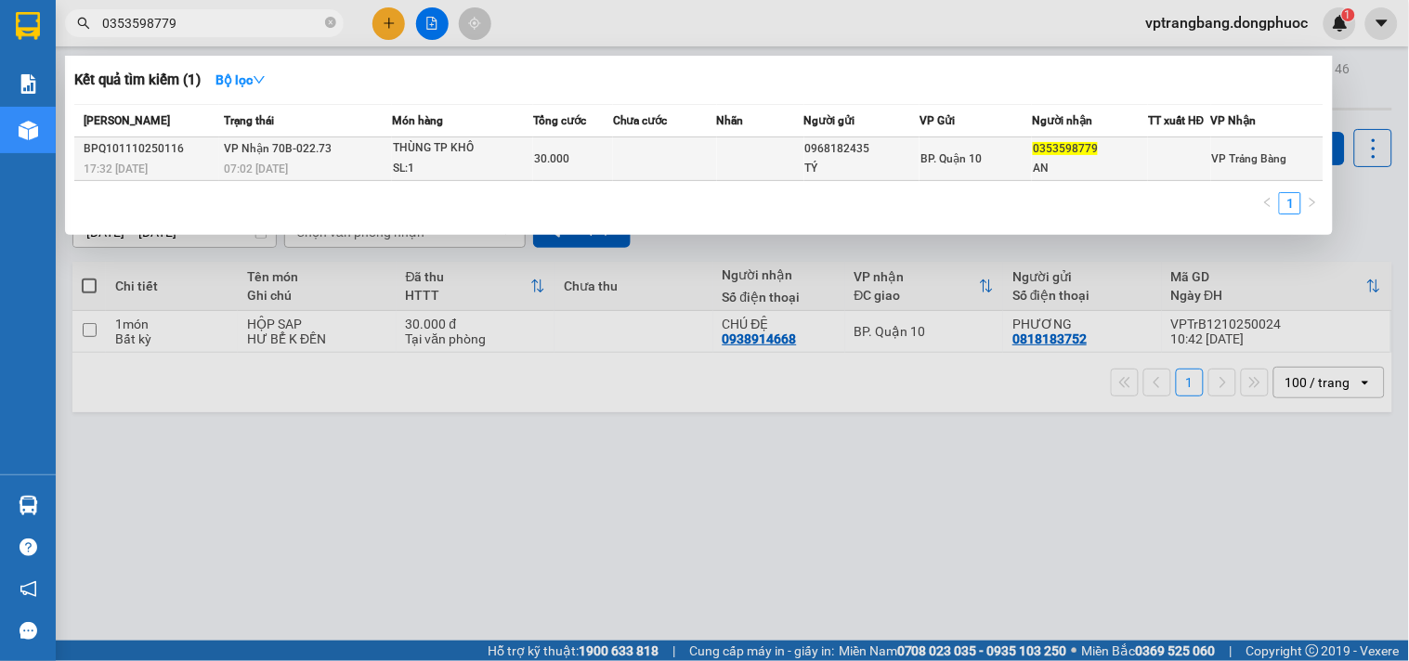
type input "0353598779"
click at [678, 152] on td at bounding box center [665, 159] width 104 height 44
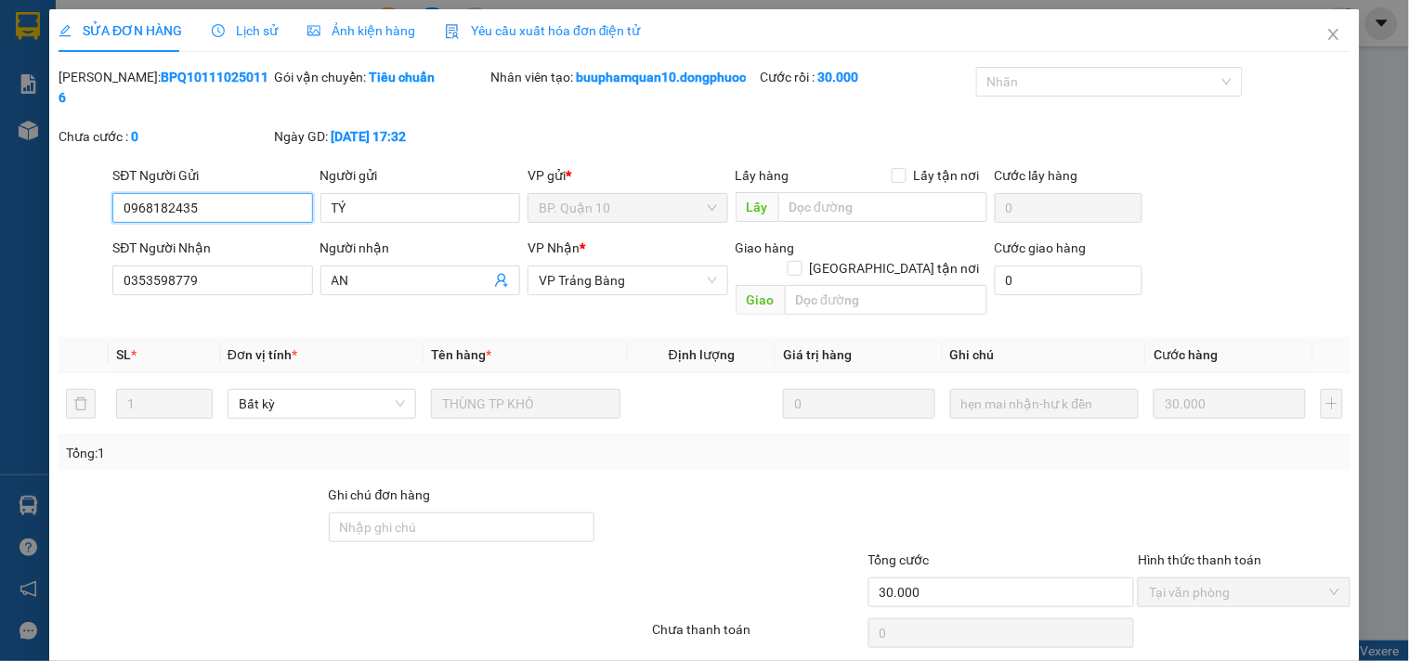
type input "0968182435"
type input "TÝ"
type input "0353598779"
type input "AN"
type input "30.000"
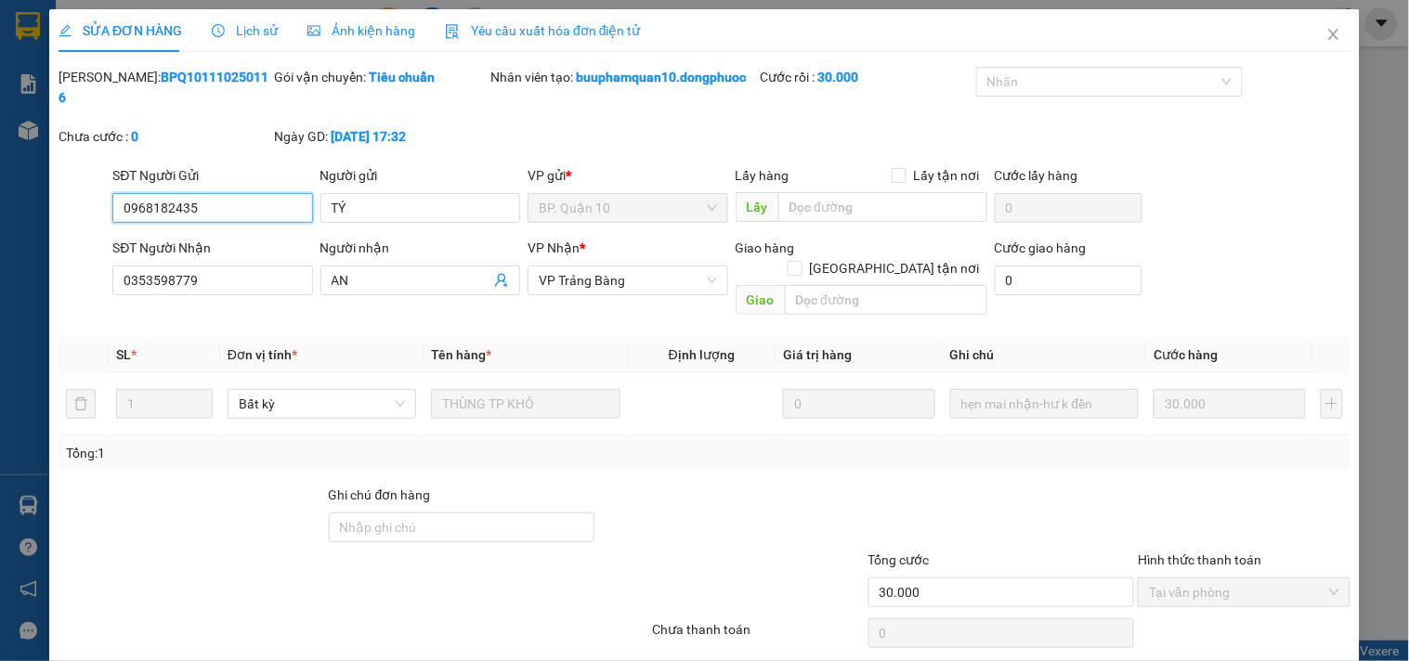
scroll to position [49, 0]
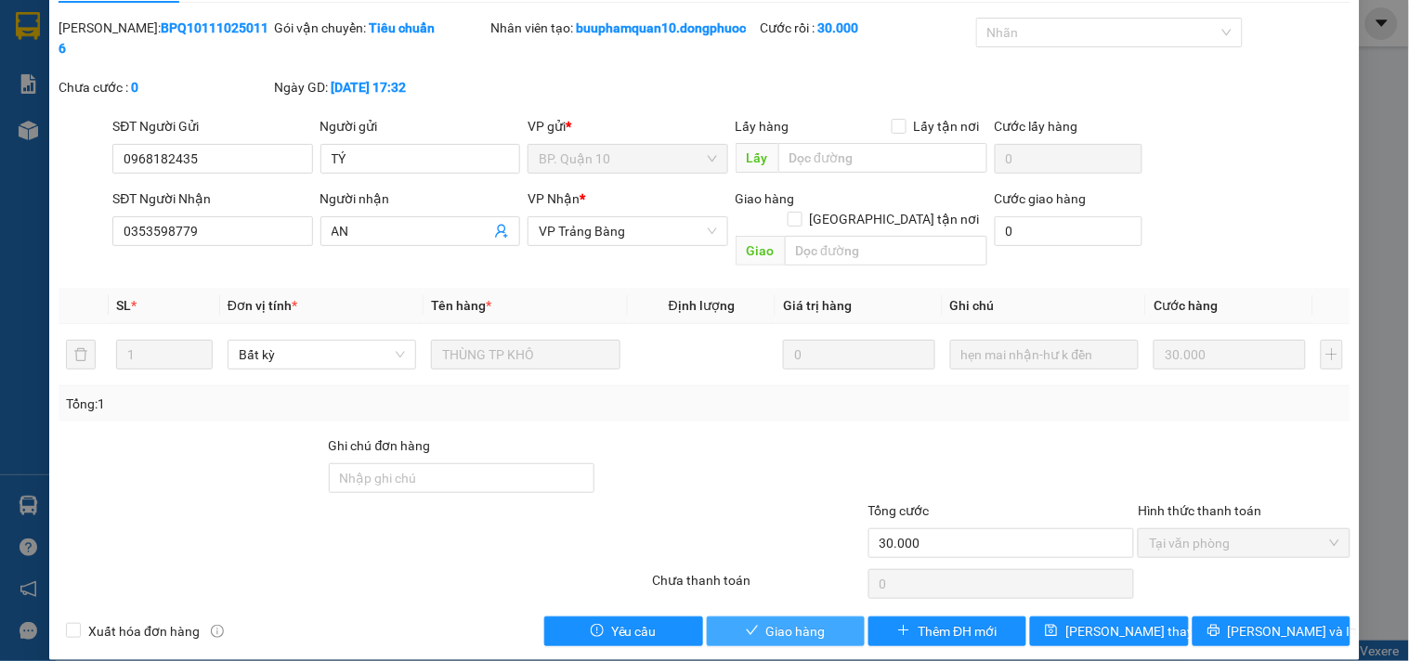
click at [760, 620] on button "Giao hàng" at bounding box center [786, 632] width 158 height 30
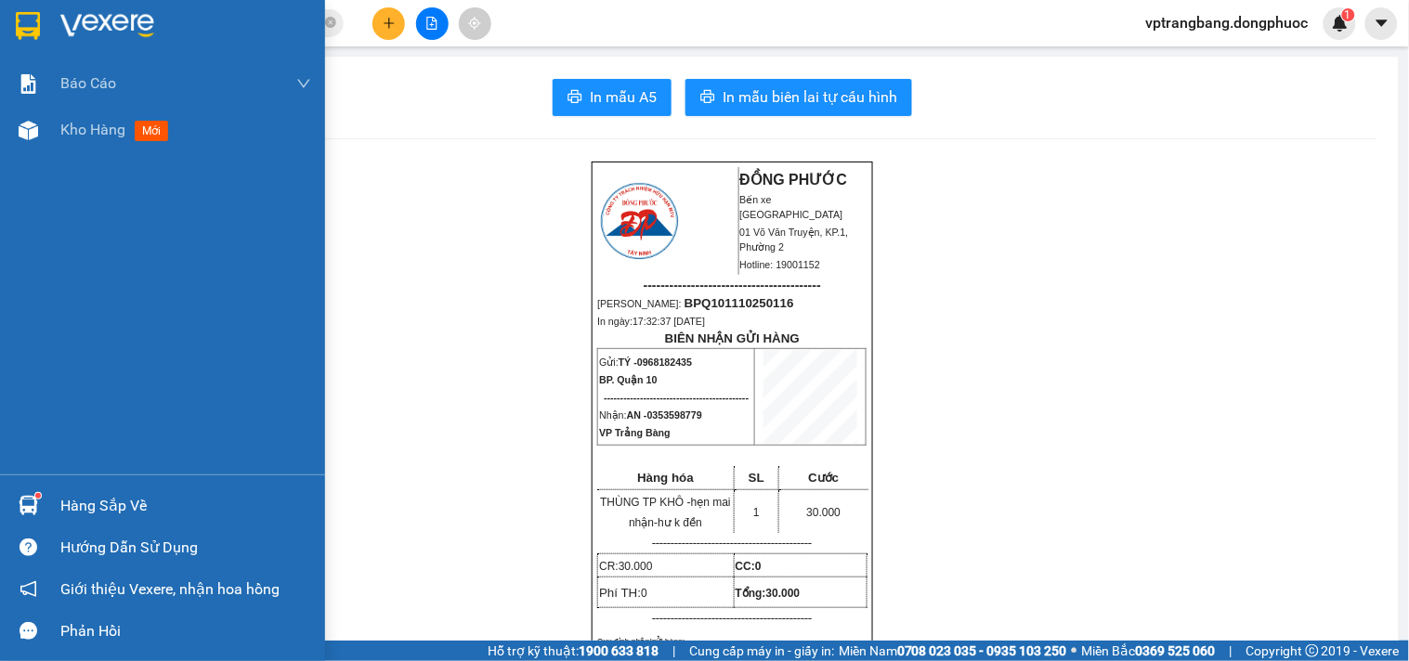
click at [81, 499] on div "Hàng sắp về" at bounding box center [185, 506] width 251 height 28
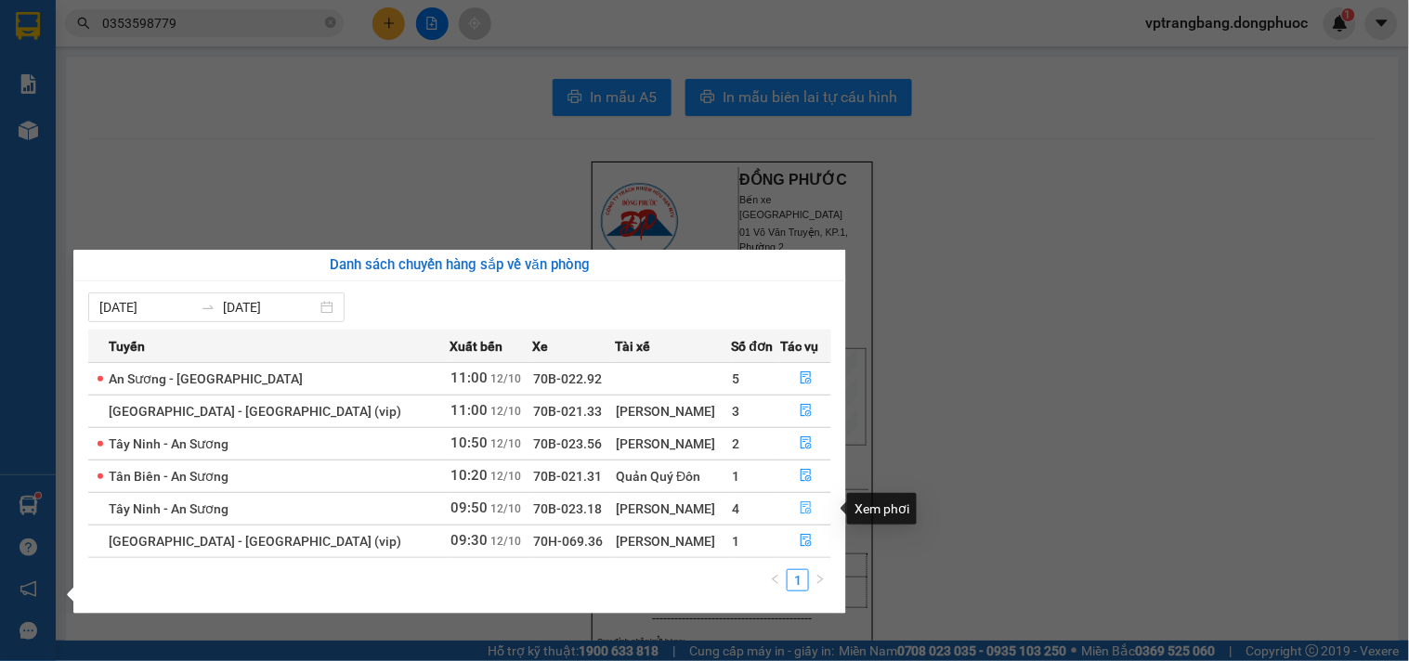
click at [803, 507] on icon "file-done" at bounding box center [806, 507] width 13 height 13
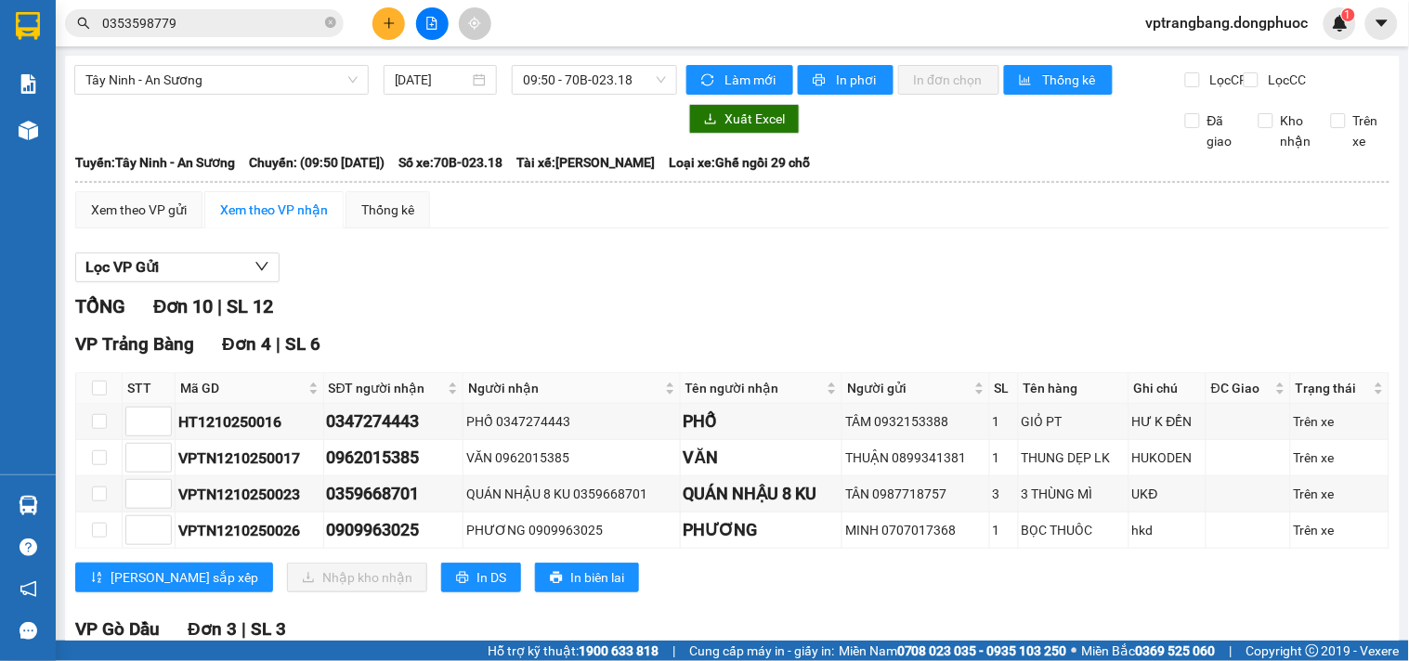
scroll to position [103, 0]
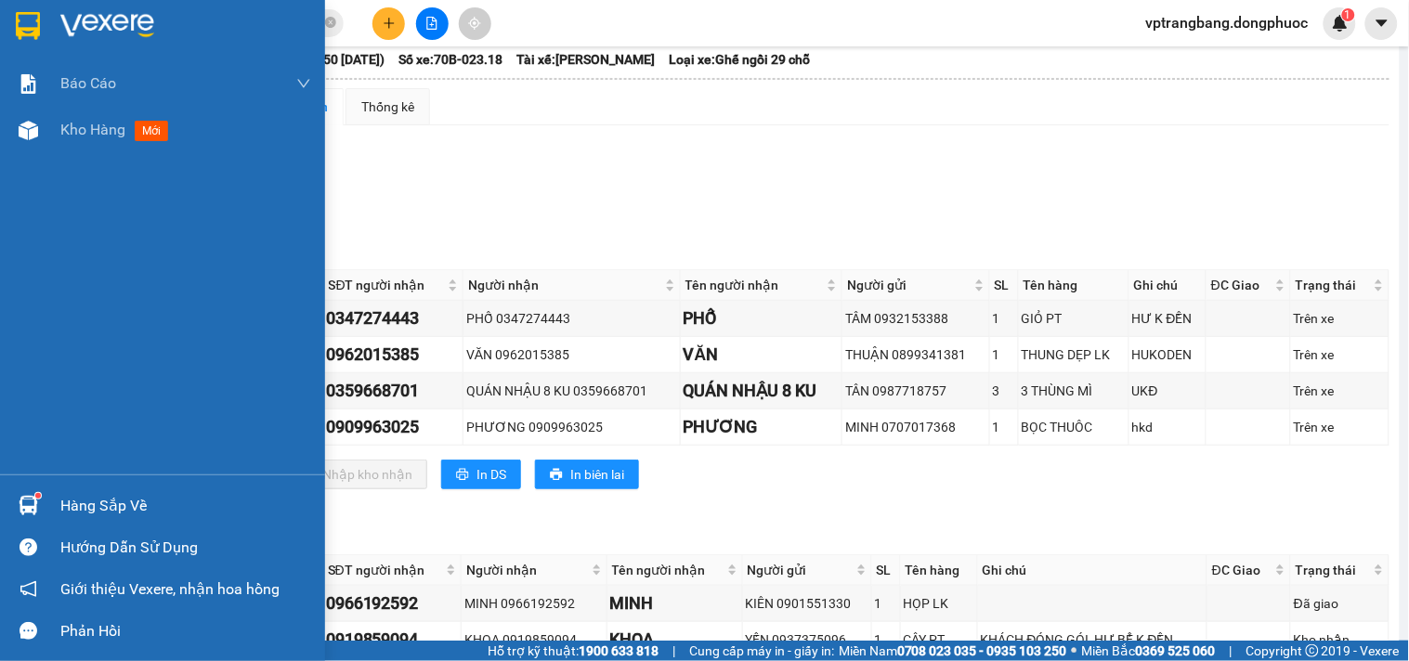
click at [54, 512] on div "Hàng sắp về" at bounding box center [162, 506] width 325 height 42
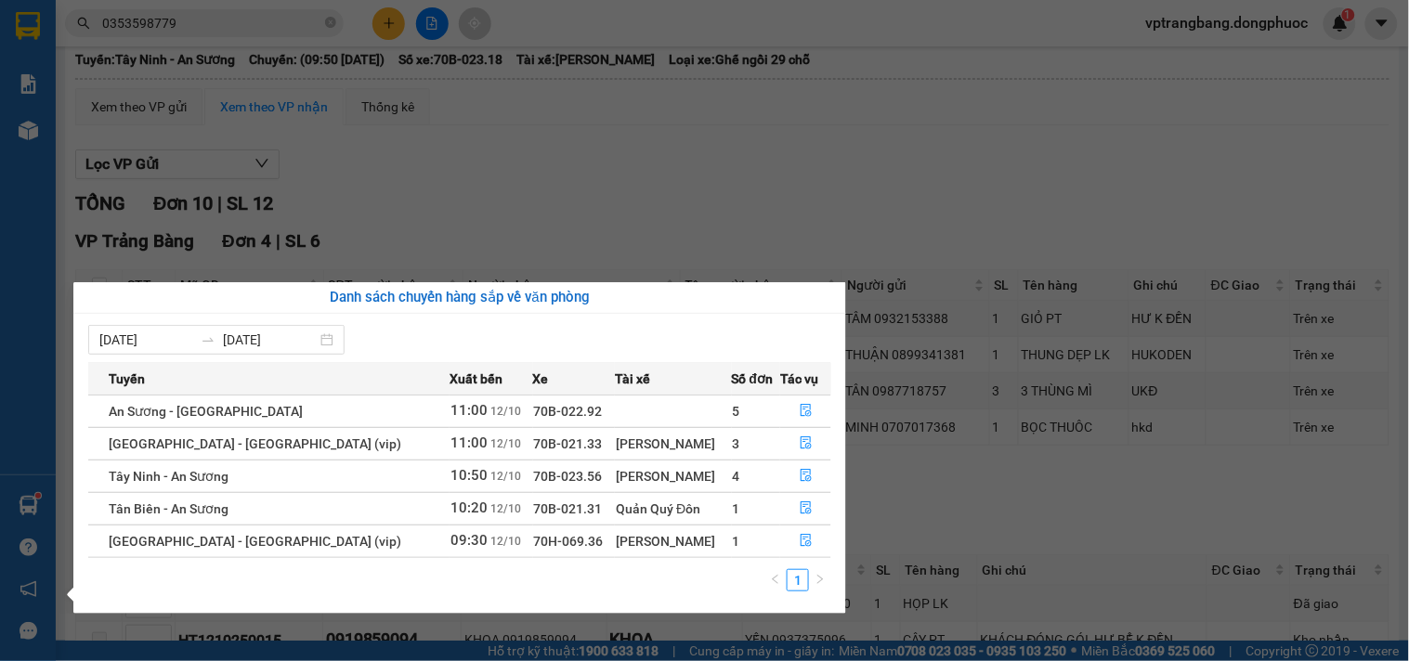
click at [892, 240] on section "Kết quả tìm kiếm ( 1 ) Bộ lọc Mã ĐH Trạng thái Món hàng Tổng cước Chưa cước Nhã…" at bounding box center [704, 330] width 1409 height 661
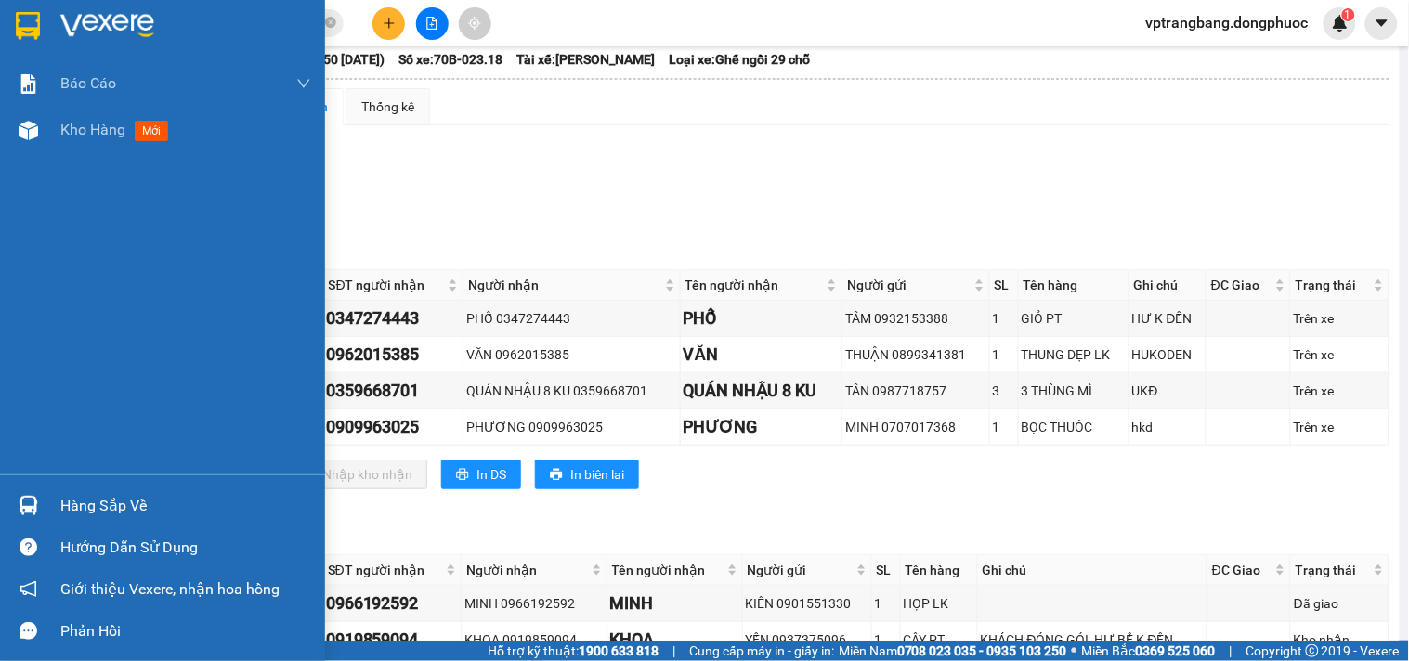
drag, startPoint x: 82, startPoint y: 495, endPoint x: 91, endPoint y: 490, distance: 10.4
click at [84, 494] on div "Hàng sắp về" at bounding box center [185, 506] width 251 height 28
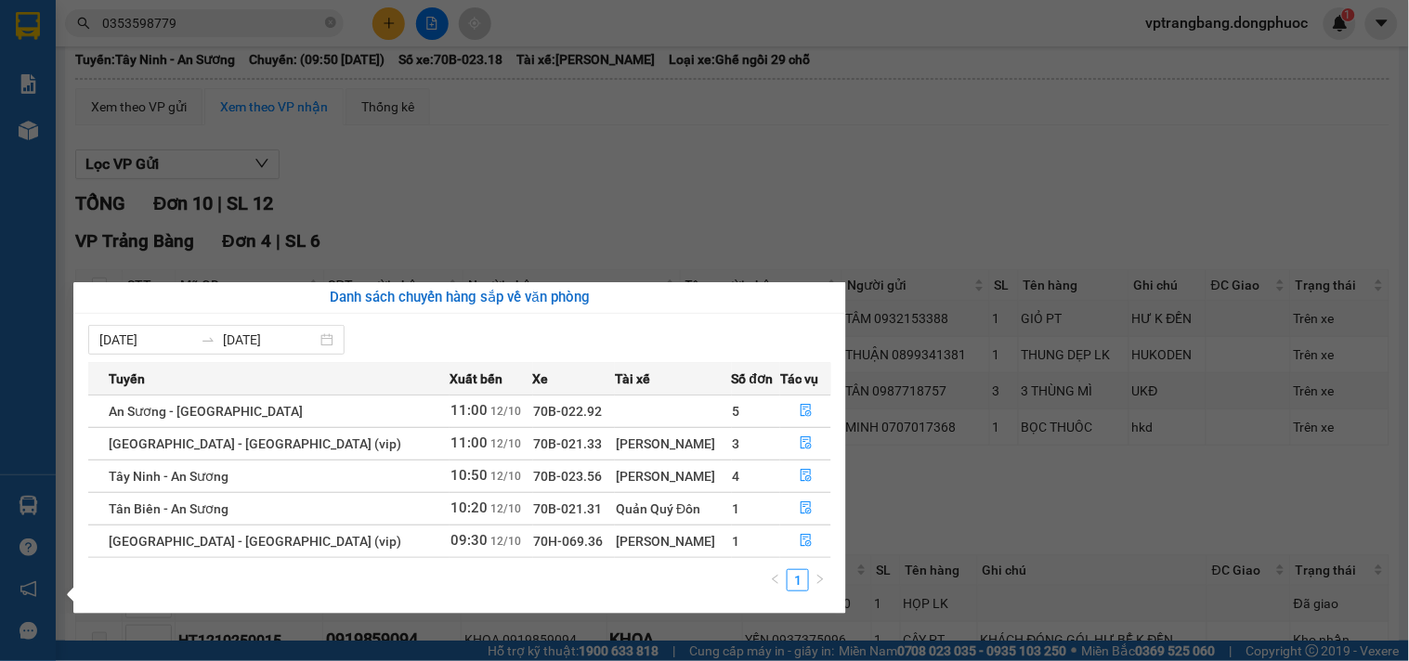
click at [555, 235] on section "Kết quả tìm kiếm ( 1 ) Bộ lọc Mã ĐH Trạng thái Món hàng Tổng cước Chưa cước Nhã…" at bounding box center [704, 330] width 1409 height 661
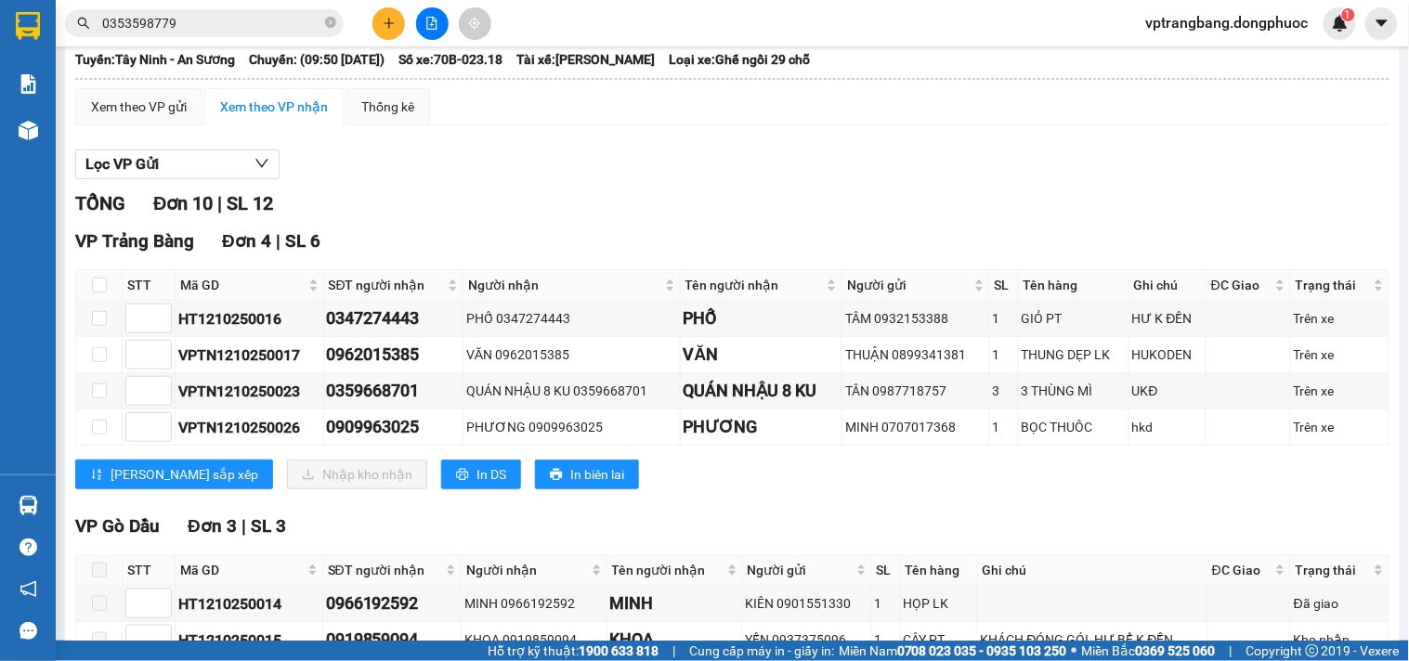
click at [437, 197] on div "Lọc VP Gửi TỔNG Đơn 10 | SL 12 VP Trảng Bàng Đơn 4 | SL 6 STT Mã GD SĐT người …" at bounding box center [732, 575] width 1314 height 870
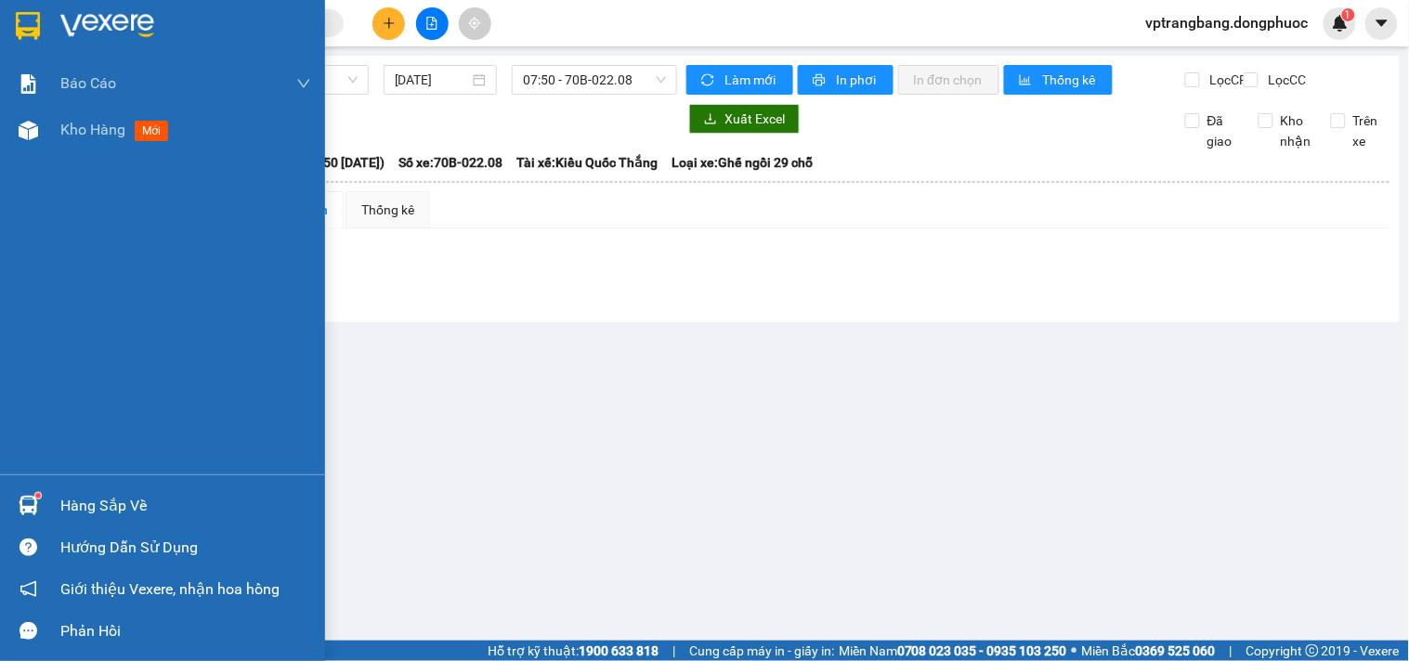
click at [84, 499] on div "Hàng sắp về" at bounding box center [185, 506] width 251 height 28
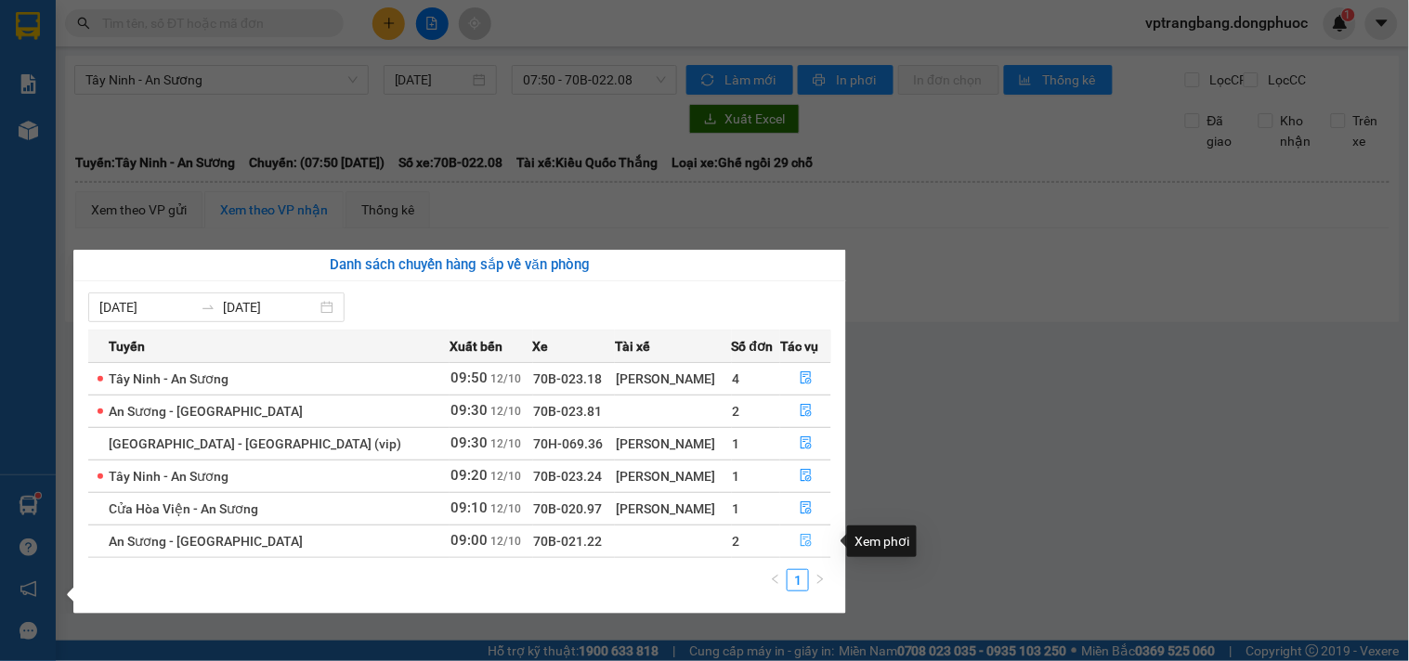
click at [801, 546] on icon "file-done" at bounding box center [806, 540] width 11 height 13
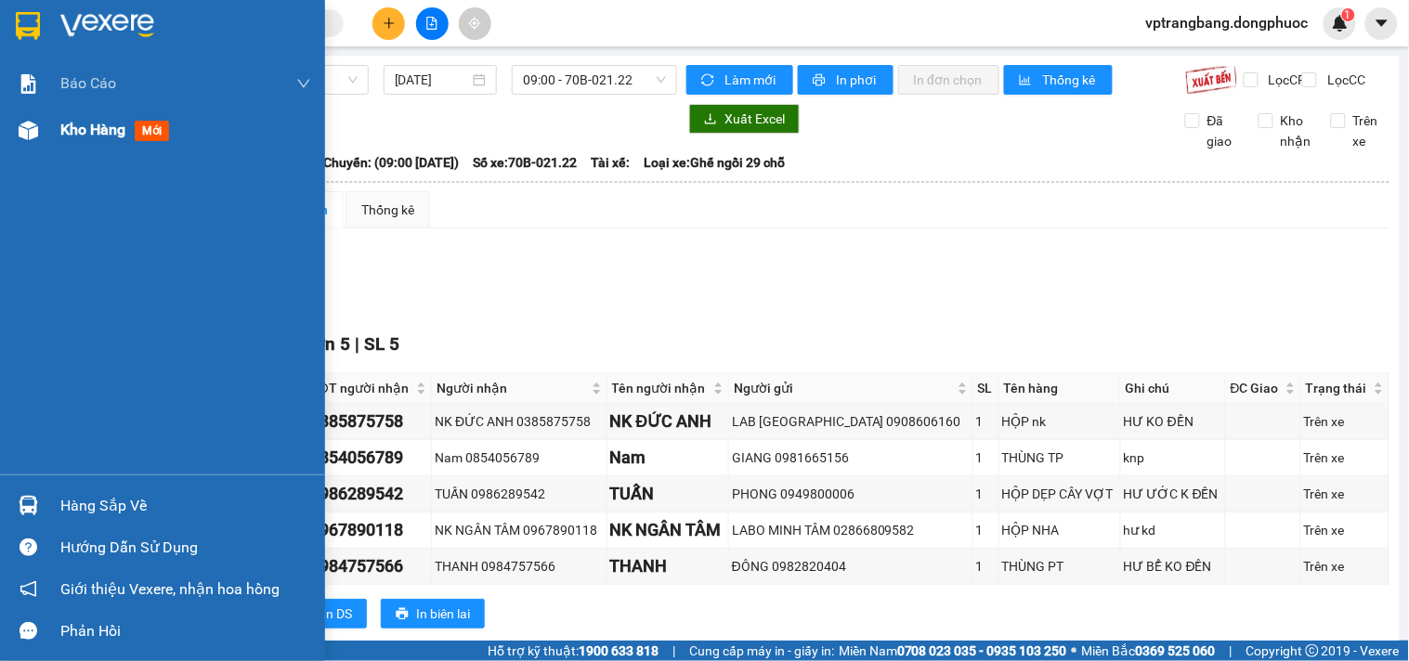
click at [74, 131] on span "Kho hàng" at bounding box center [92, 130] width 65 height 18
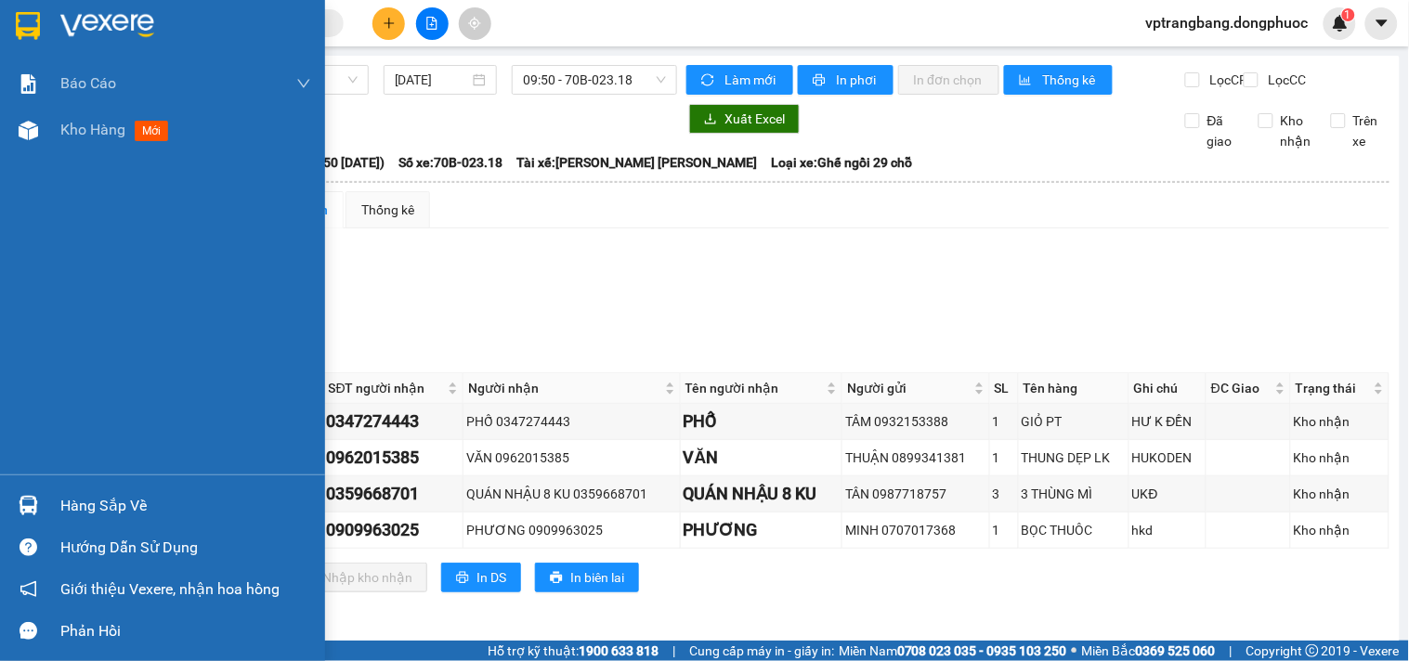
click at [63, 506] on div "Hàng sắp về" at bounding box center [185, 506] width 251 height 28
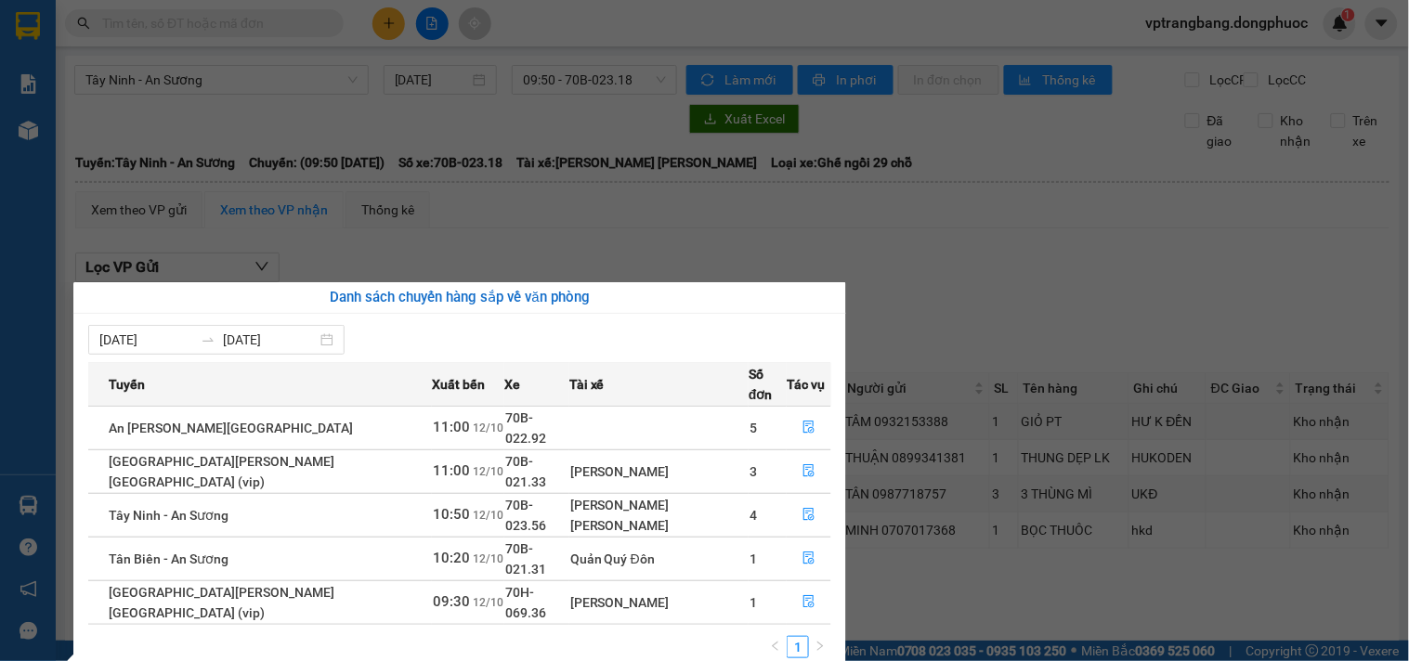
drag, startPoint x: 950, startPoint y: 318, endPoint x: 820, endPoint y: 210, distance: 168.8
click at [950, 317] on section "Kết quả [PERSON_NAME] ( 0 ) Bộ lọc No Data vptrangbang.dongphuoc 1 [PERSON_NAME…" at bounding box center [704, 330] width 1409 height 661
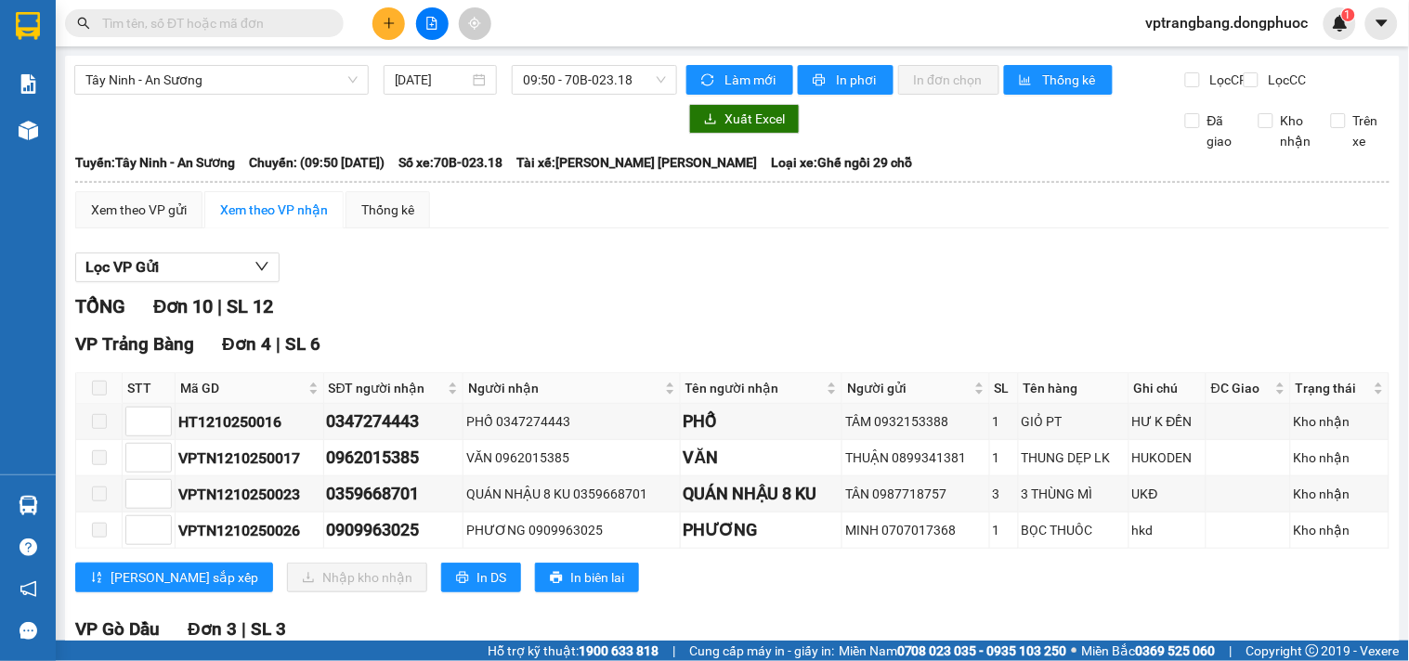
click at [147, 13] on input "text" at bounding box center [211, 23] width 219 height 20
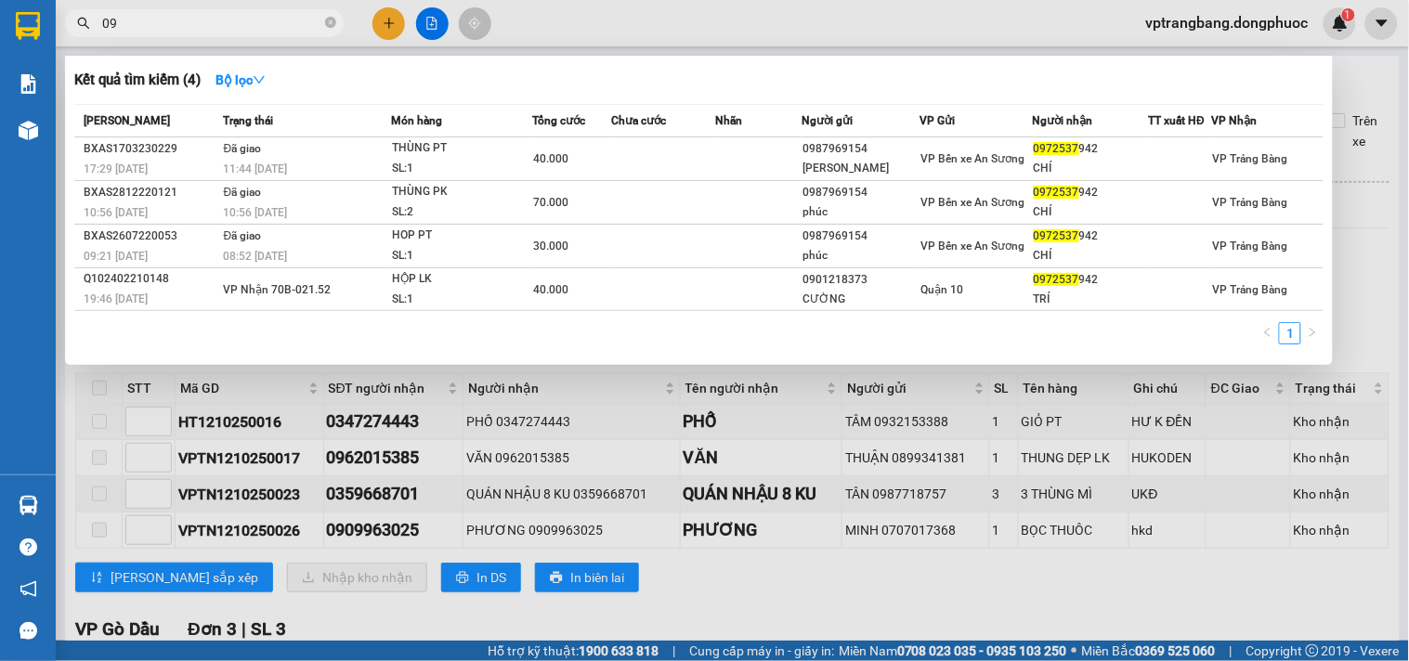
type input "0"
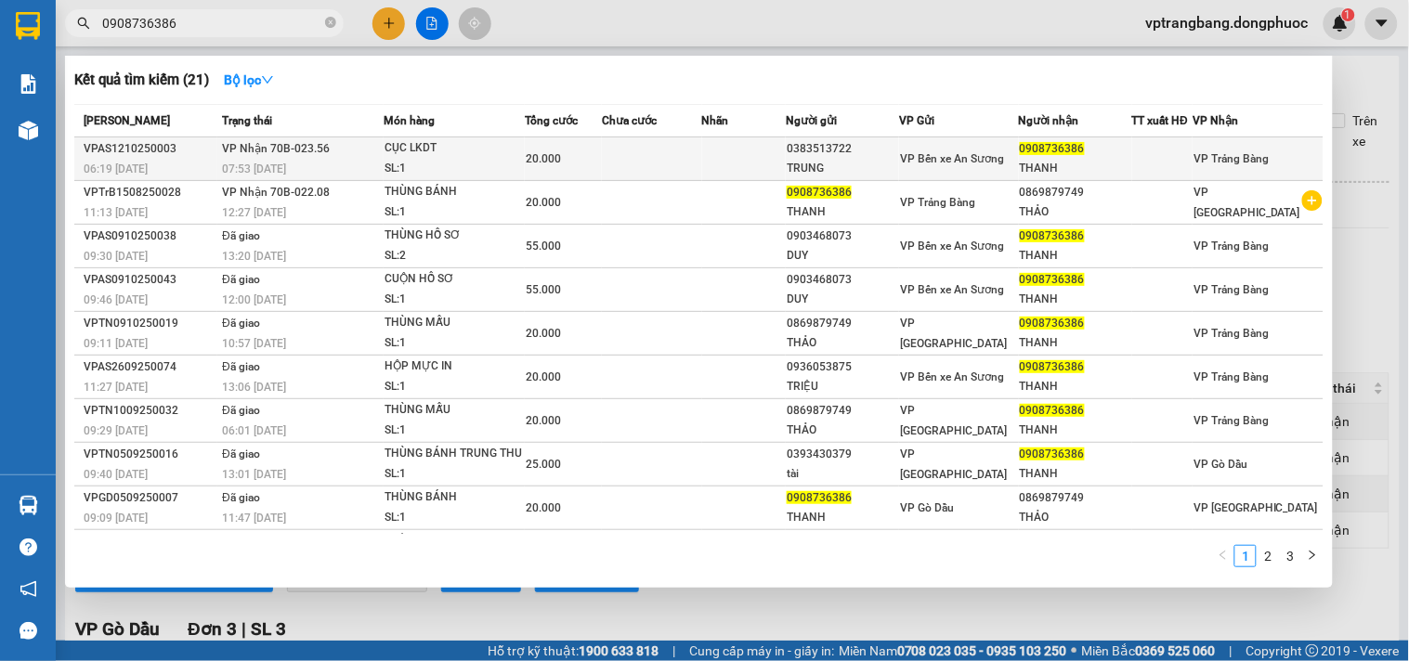
type input "0908736386"
click at [615, 152] on td at bounding box center [652, 159] width 100 height 44
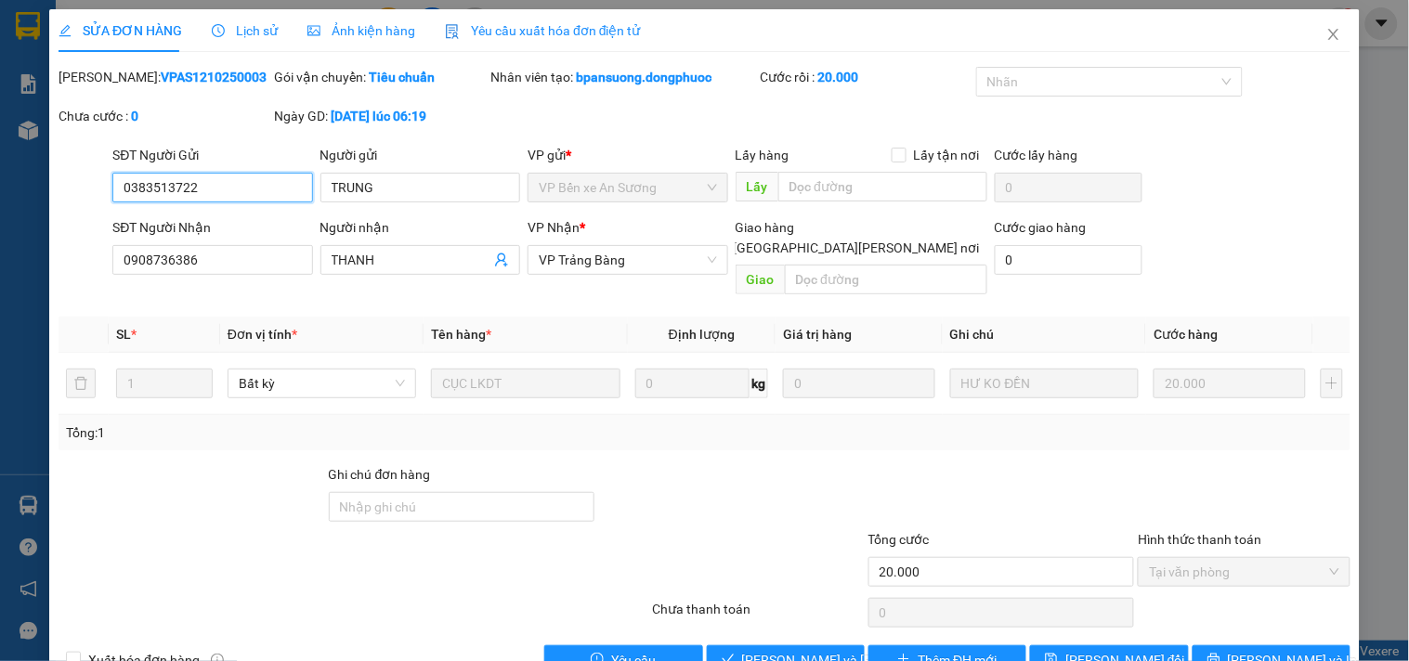
type input "0383513722"
type input "TRUNG"
type input "0908736386"
type input "THANH"
type input "20.000"
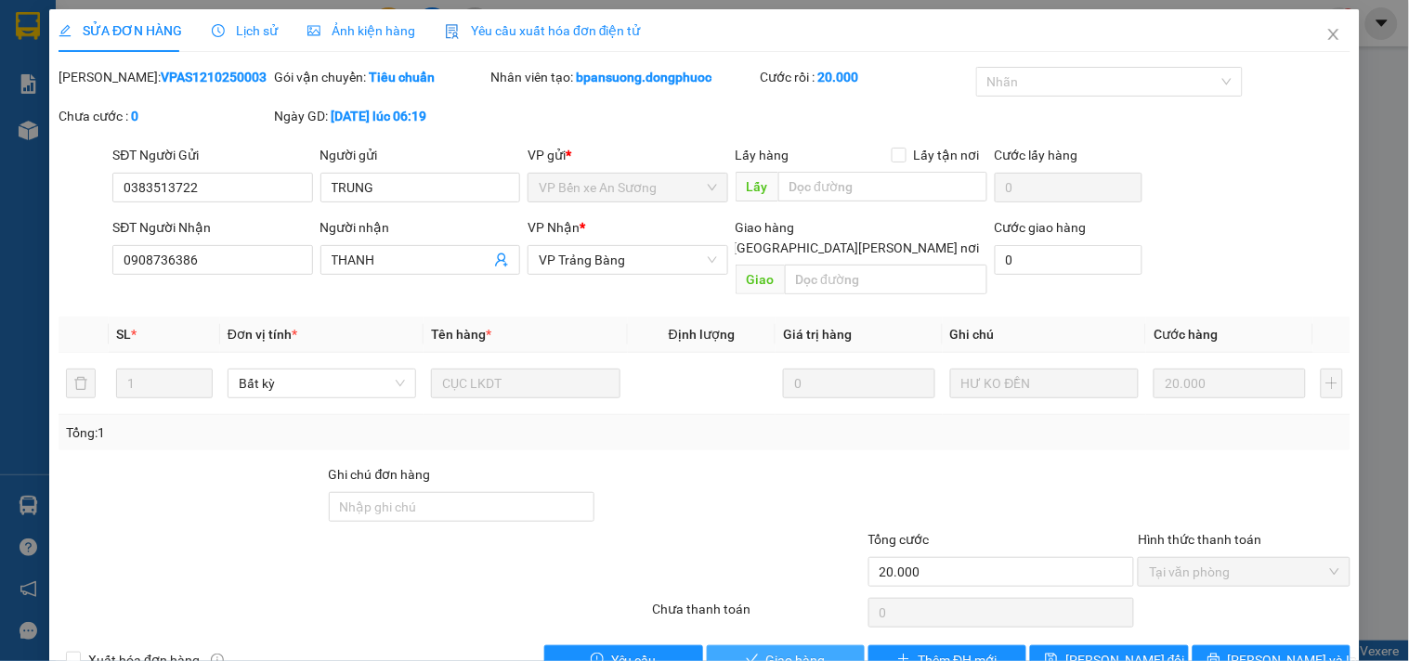
click at [769, 650] on span "Giao hàng" at bounding box center [795, 660] width 59 height 20
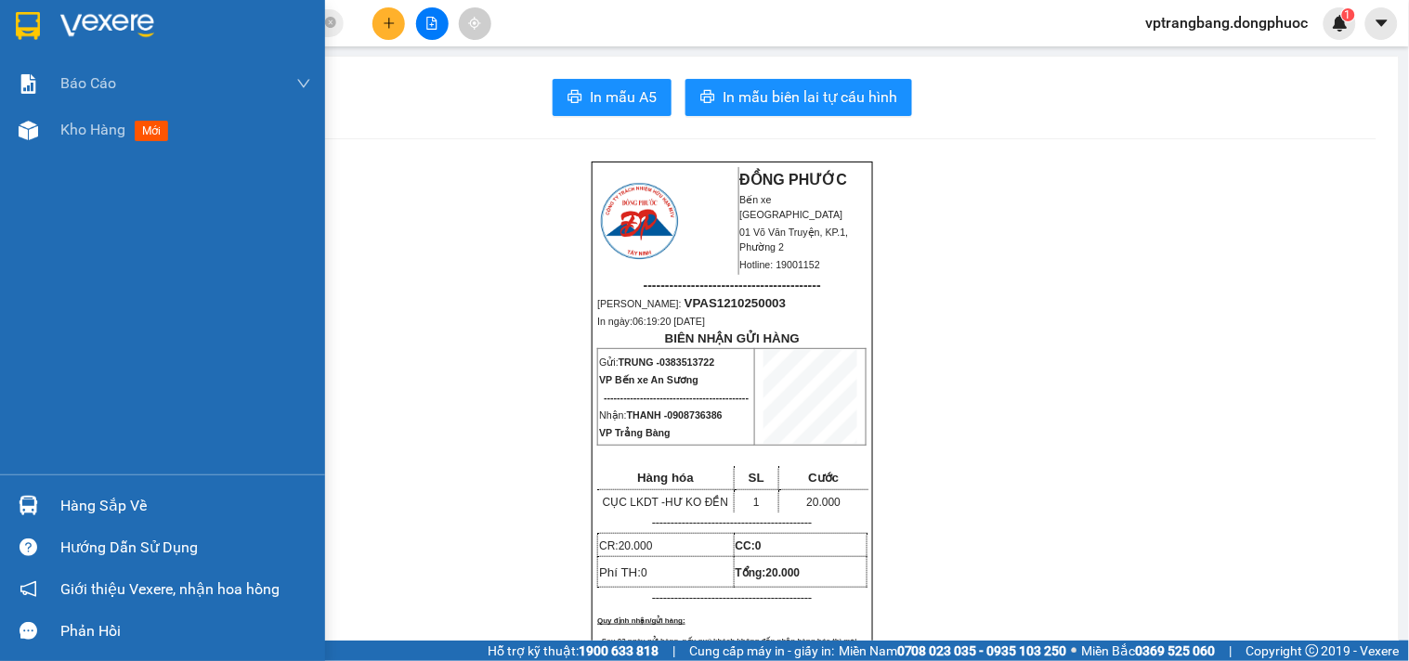
click at [69, 496] on div "Hàng sắp về" at bounding box center [185, 506] width 251 height 28
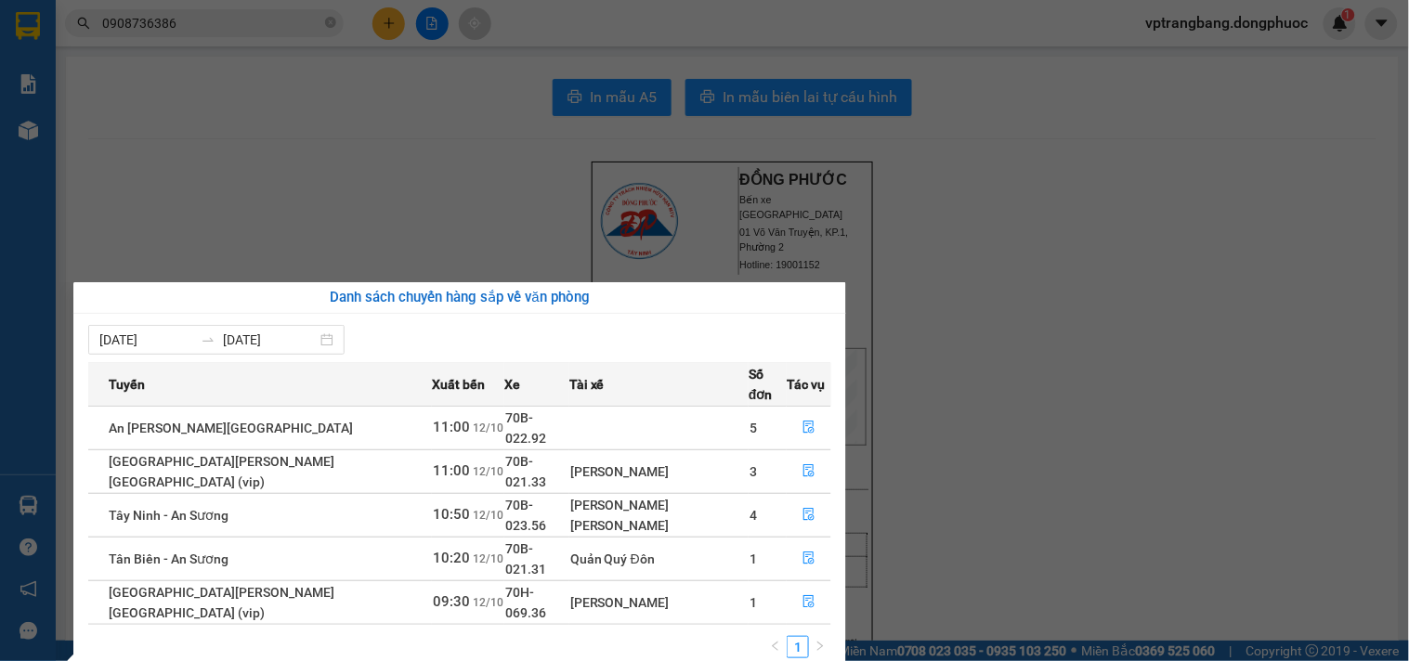
click at [967, 347] on section "Kết quả tìm kiếm ( 21 ) Bộ lọc Mã ĐH Trạng thái Món hàng Tổng cước Chưa cước Nh…" at bounding box center [704, 330] width 1409 height 661
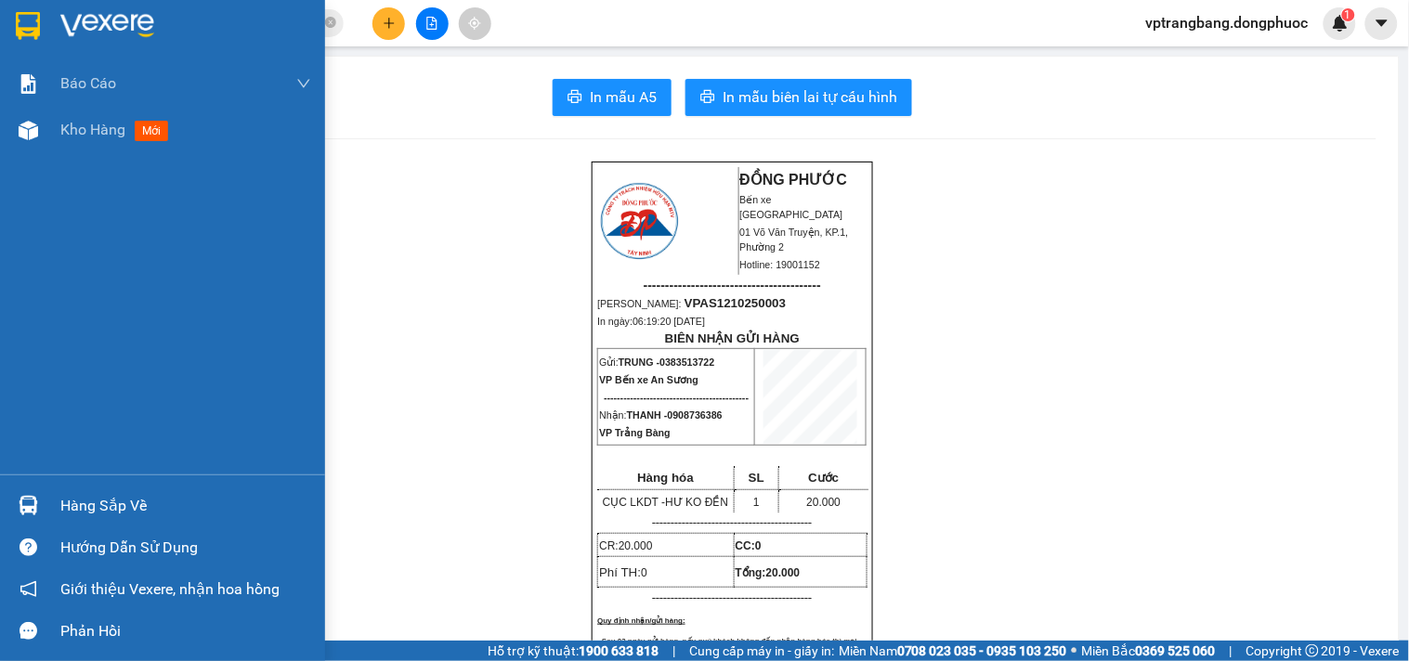
drag, startPoint x: 66, startPoint y: 508, endPoint x: 328, endPoint y: 554, distance: 265.8
click at [76, 508] on div "Hàng sắp về" at bounding box center [185, 506] width 251 height 28
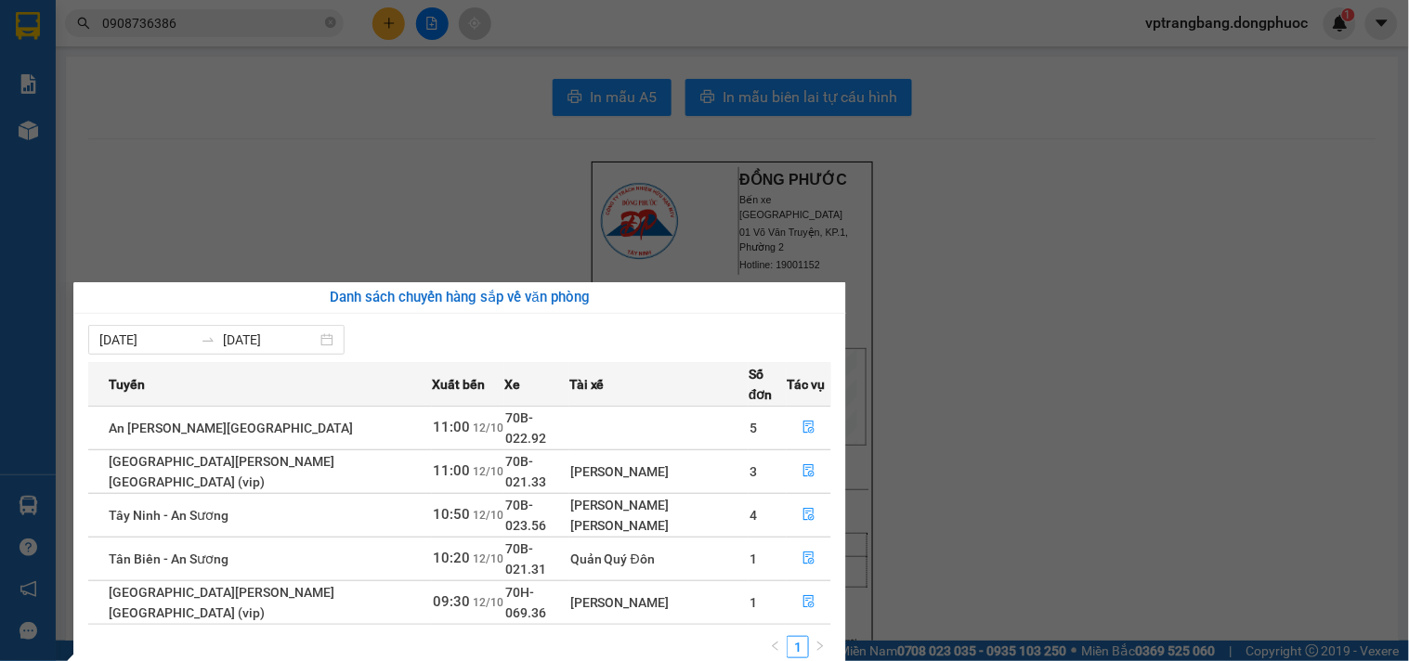
click at [1140, 310] on section "Kết quả tìm kiếm ( 21 ) Bộ lọc Mã ĐH Trạng thái Món hàng Tổng cước Chưa cước Nh…" at bounding box center [704, 330] width 1409 height 661
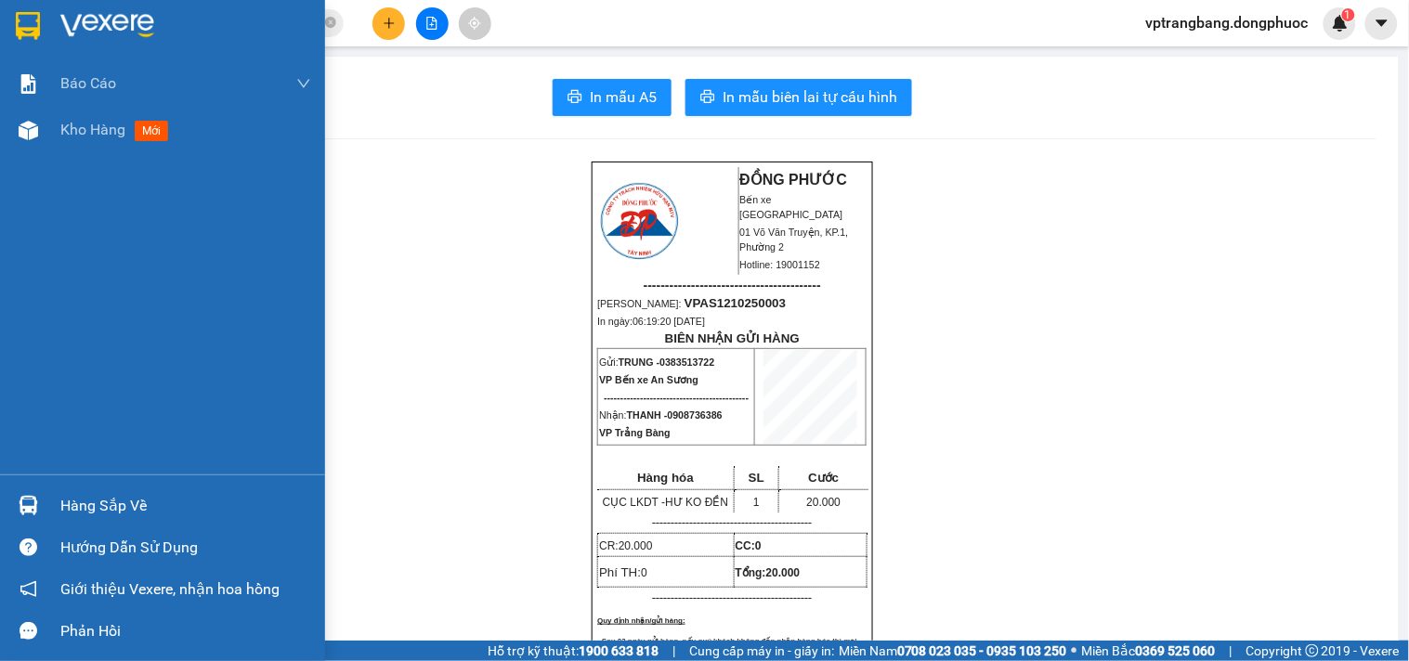
drag, startPoint x: 63, startPoint y: 514, endPoint x: 195, endPoint y: 492, distance: 133.6
click at [65, 514] on div "Hàng sắp về" at bounding box center [185, 506] width 251 height 28
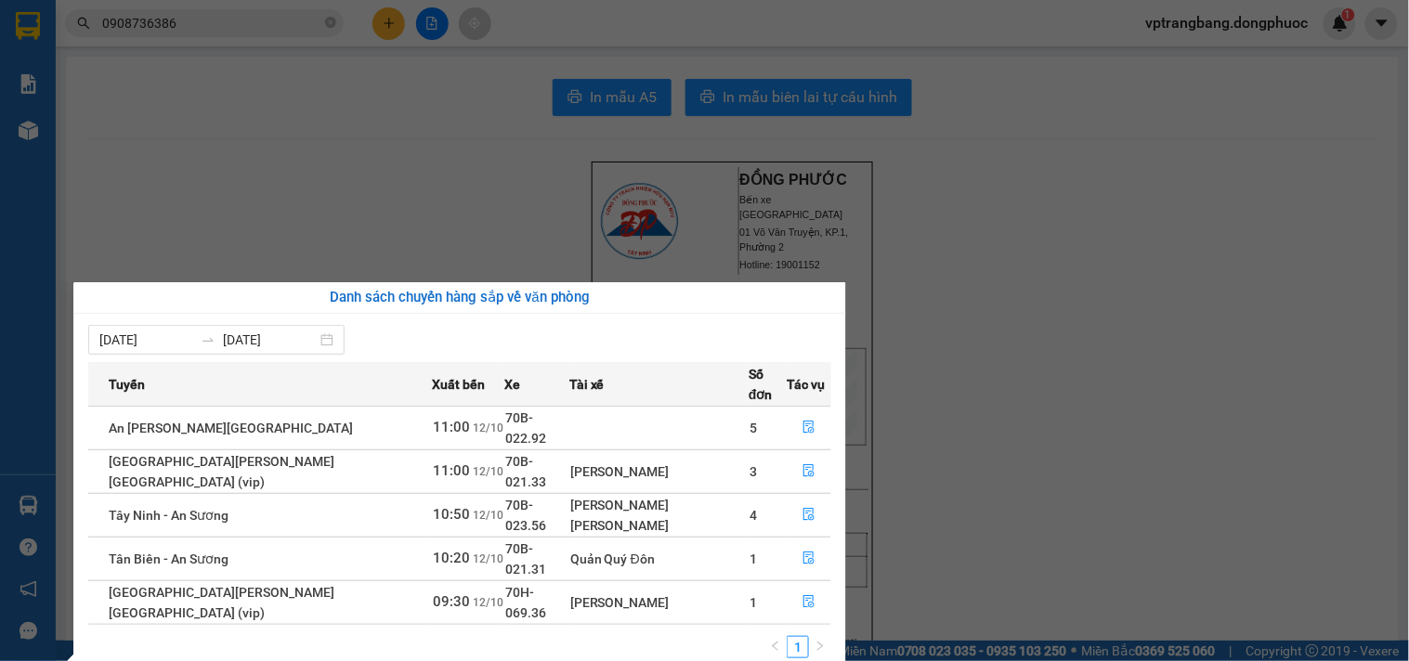
click at [939, 386] on section "Kết quả tìm kiếm ( 21 ) Bộ lọc Mã ĐH Trạng thái Món hàng Tổng cước Chưa cước Nh…" at bounding box center [704, 330] width 1409 height 661
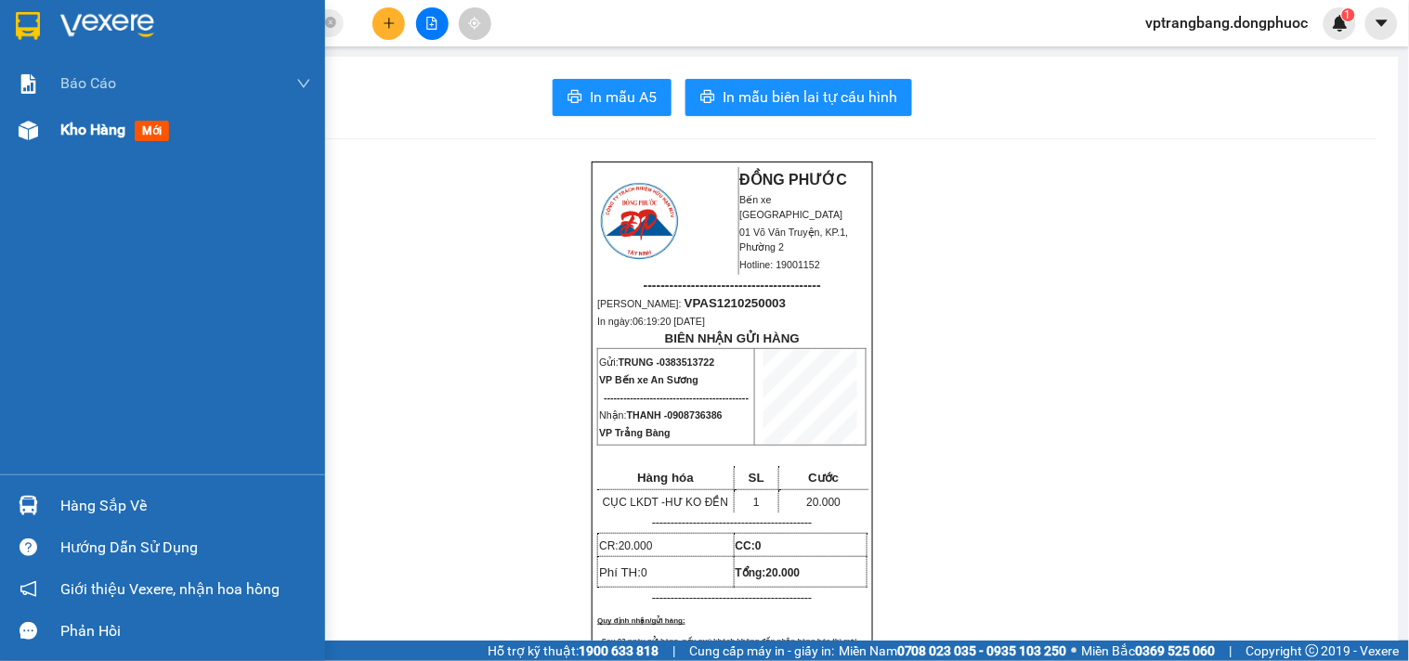
click at [96, 127] on span "Kho hàng" at bounding box center [92, 130] width 65 height 18
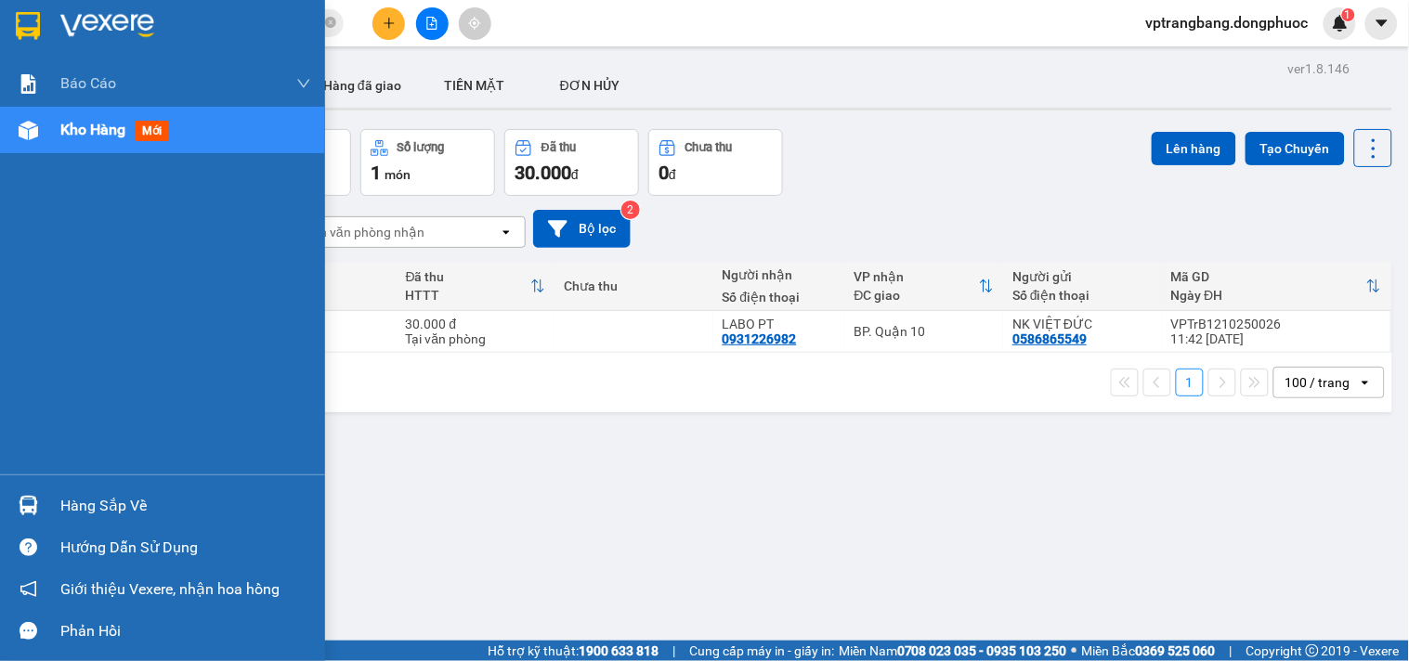
click at [65, 495] on div "Hàng sắp về" at bounding box center [185, 506] width 251 height 28
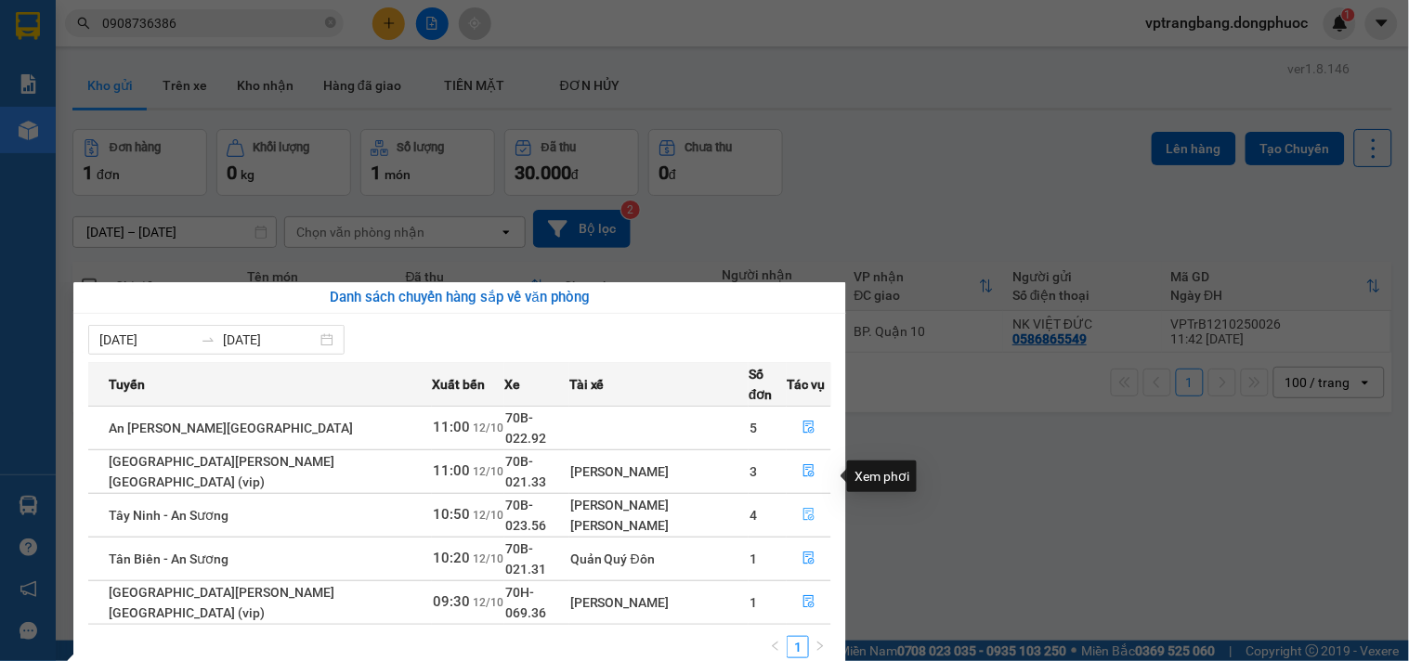
click at [802, 508] on icon "file-done" at bounding box center [808, 514] width 13 height 13
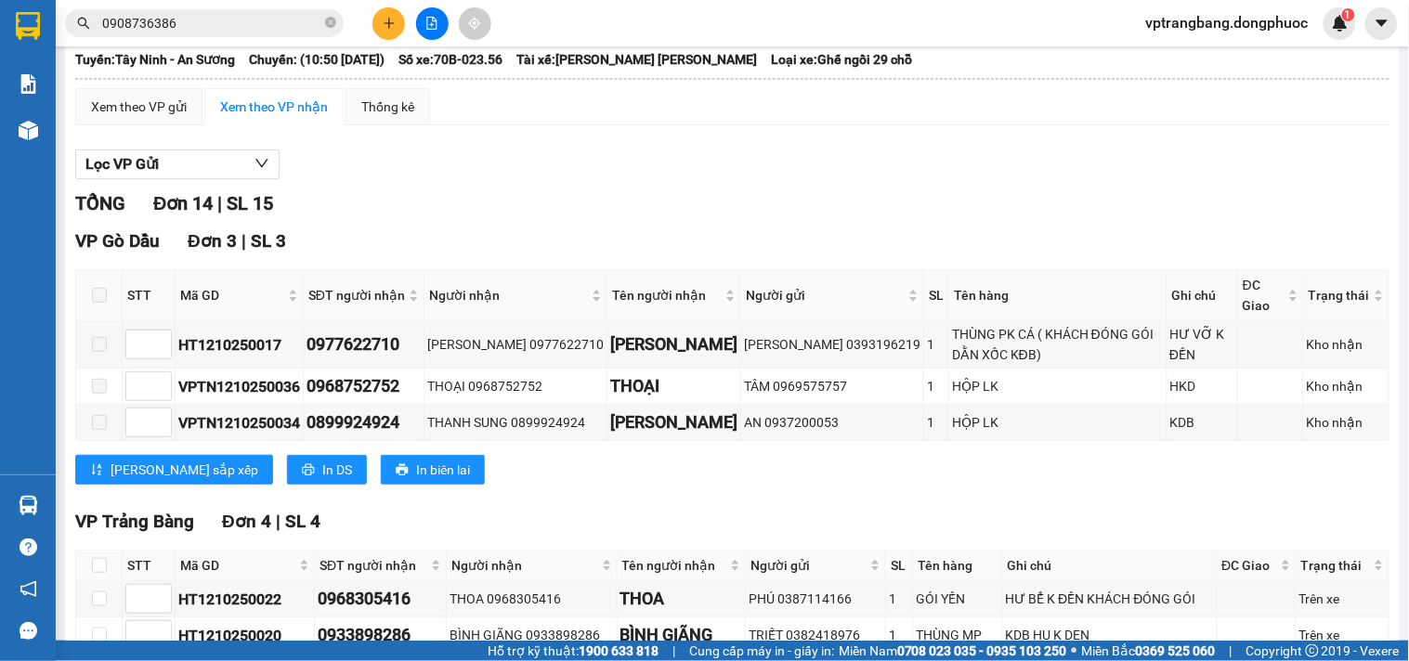
scroll to position [412, 0]
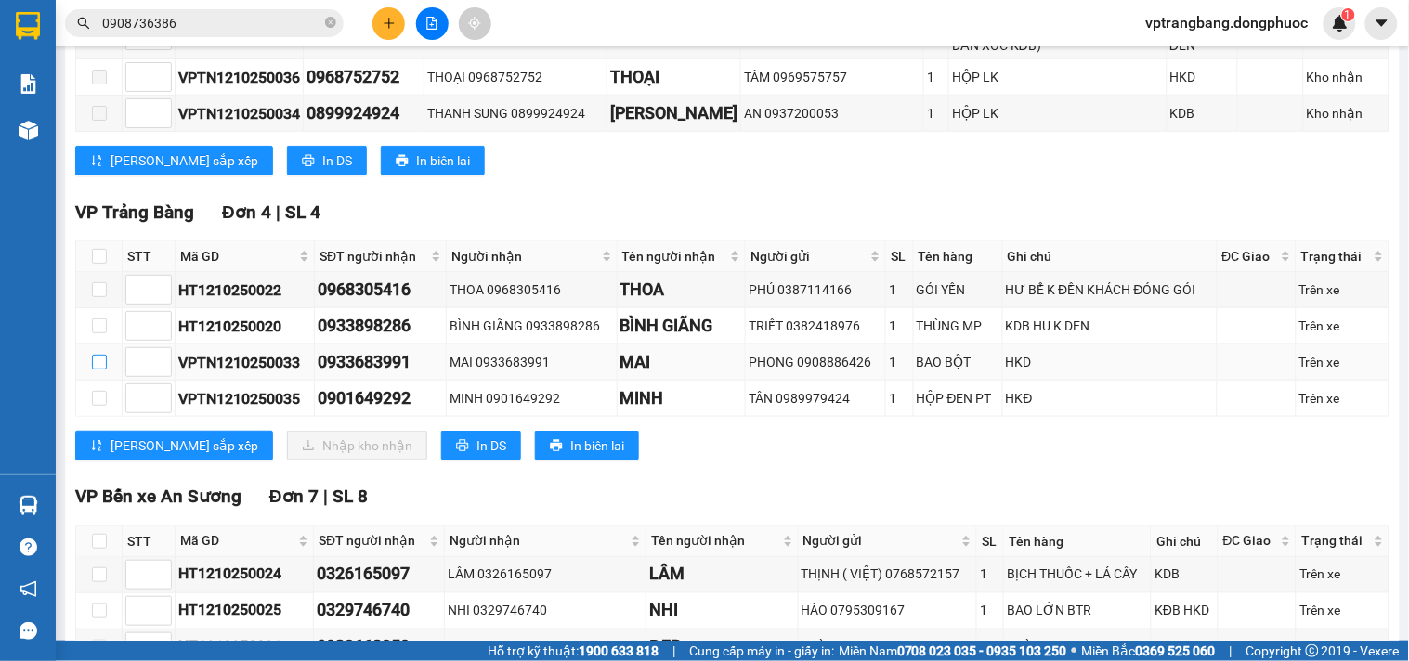
click at [99, 370] on input "checkbox" at bounding box center [99, 362] width 15 height 15
checkbox input "true"
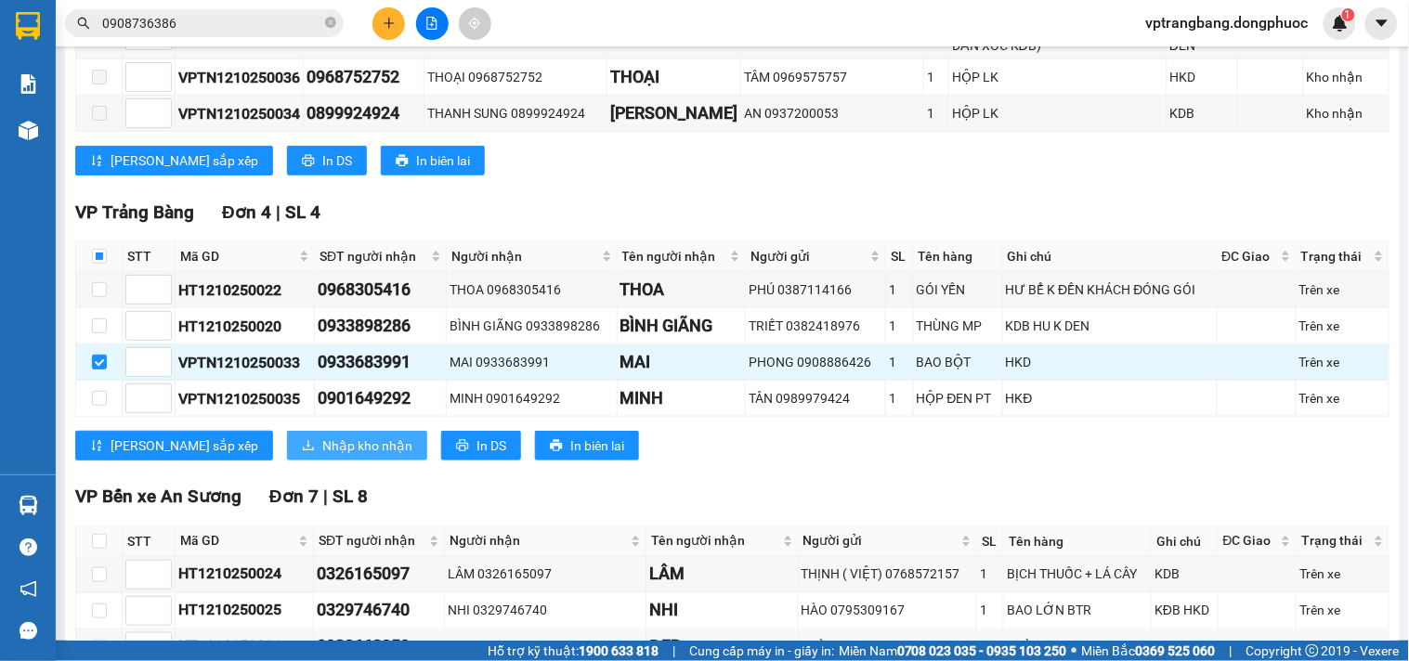
click at [322, 456] on span "Nhập kho nhận" at bounding box center [367, 446] width 90 height 20
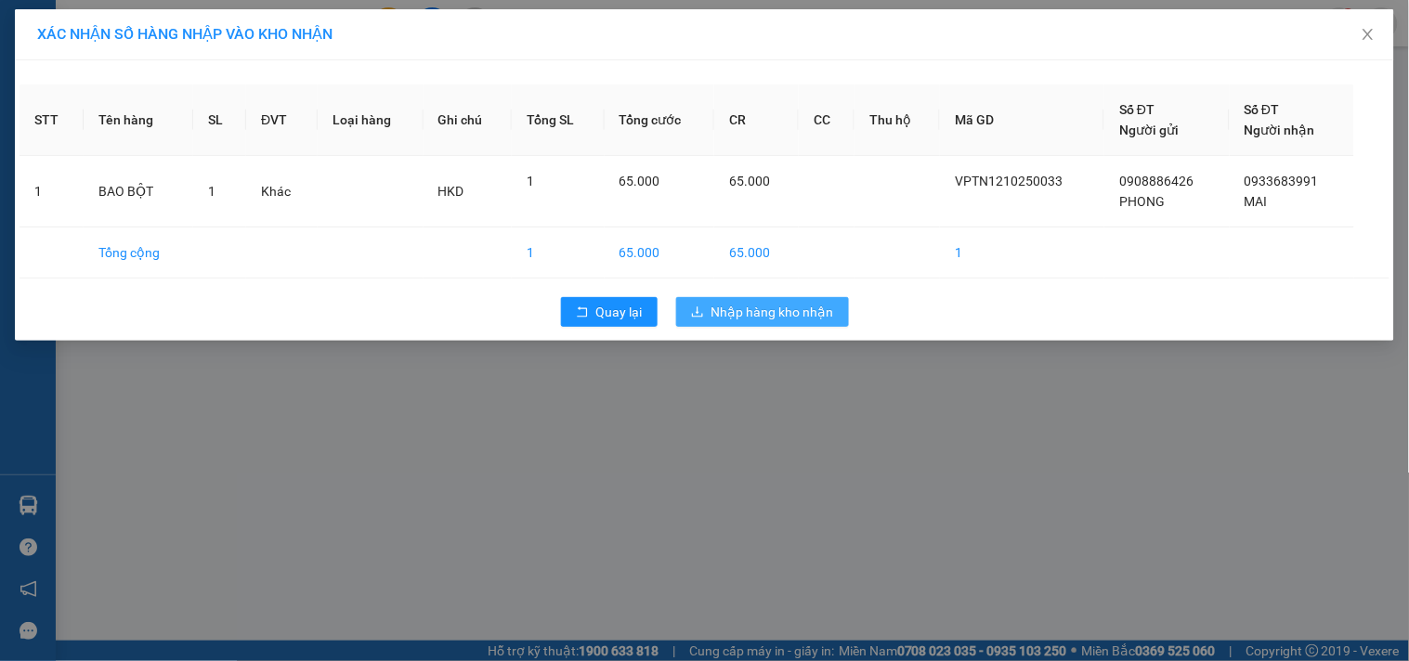
click at [767, 317] on span "Nhập hàng kho nhận" at bounding box center [772, 312] width 123 height 20
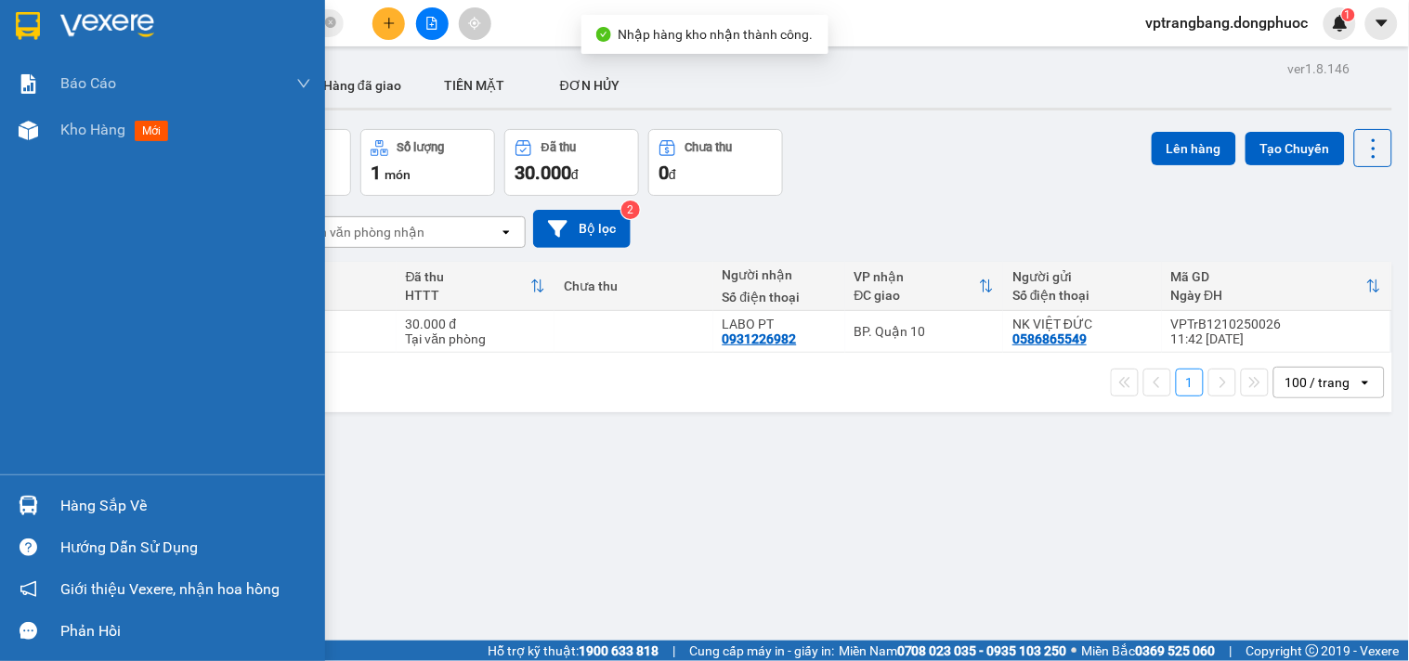
click at [59, 503] on div "Hàng sắp về" at bounding box center [162, 506] width 325 height 42
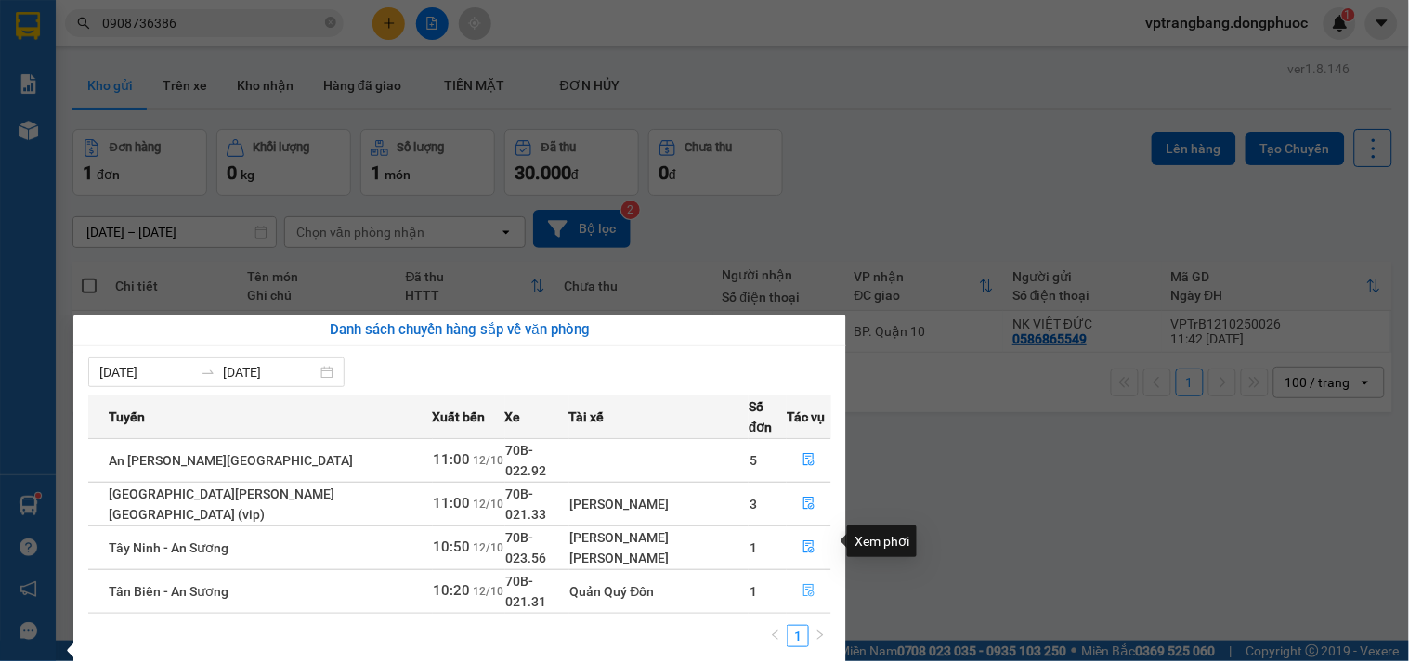
click at [802, 584] on icon "file-done" at bounding box center [808, 590] width 13 height 13
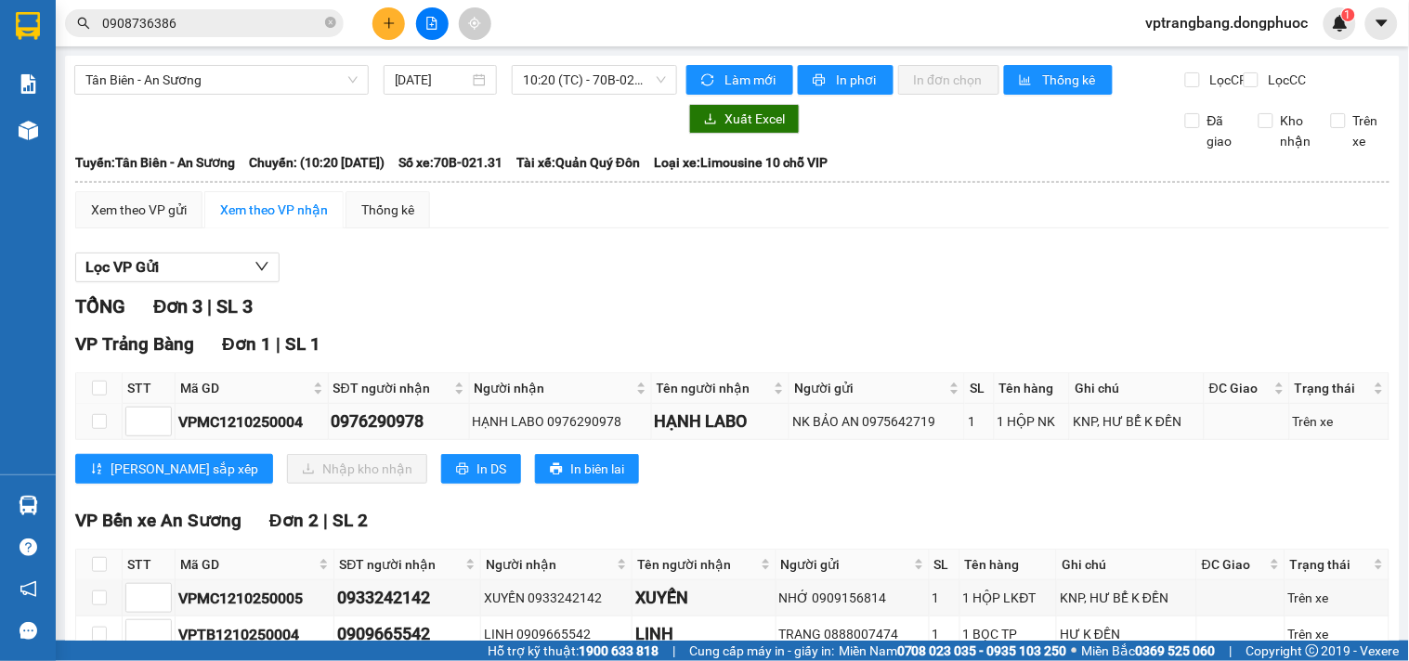
scroll to position [103, 0]
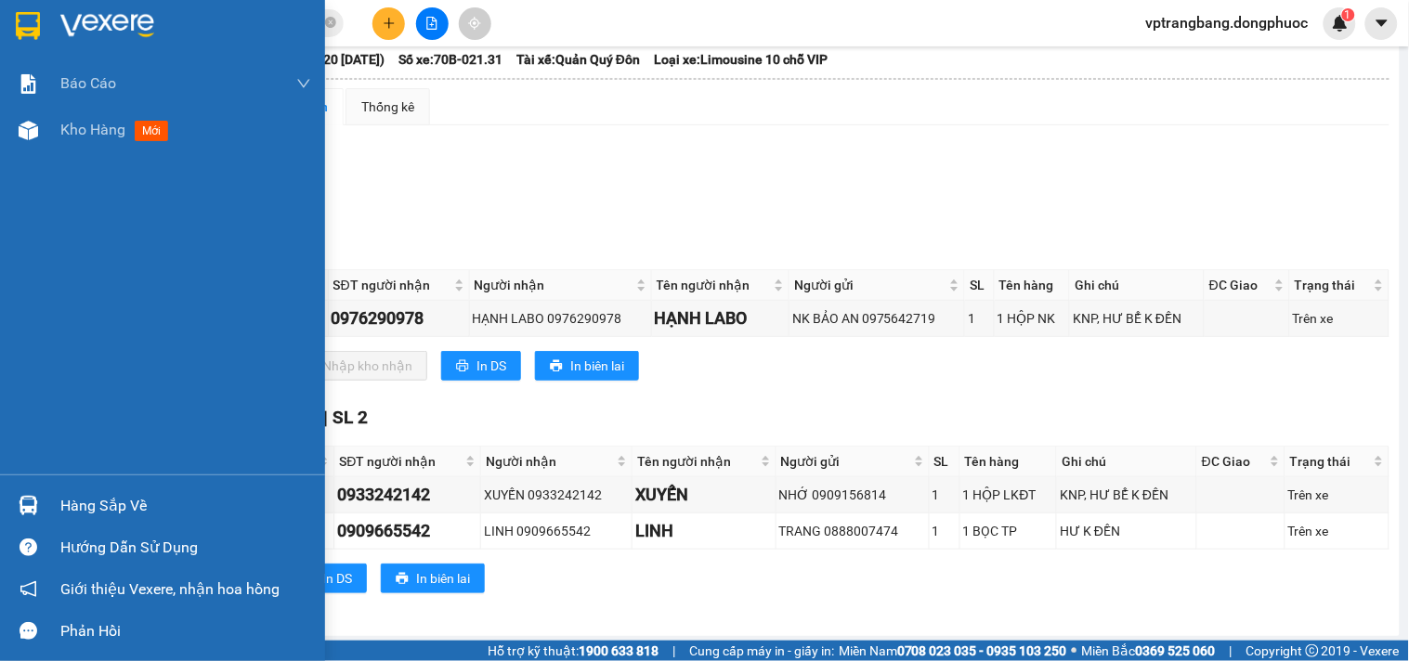
click at [78, 495] on div "Hàng sắp về" at bounding box center [185, 506] width 251 height 28
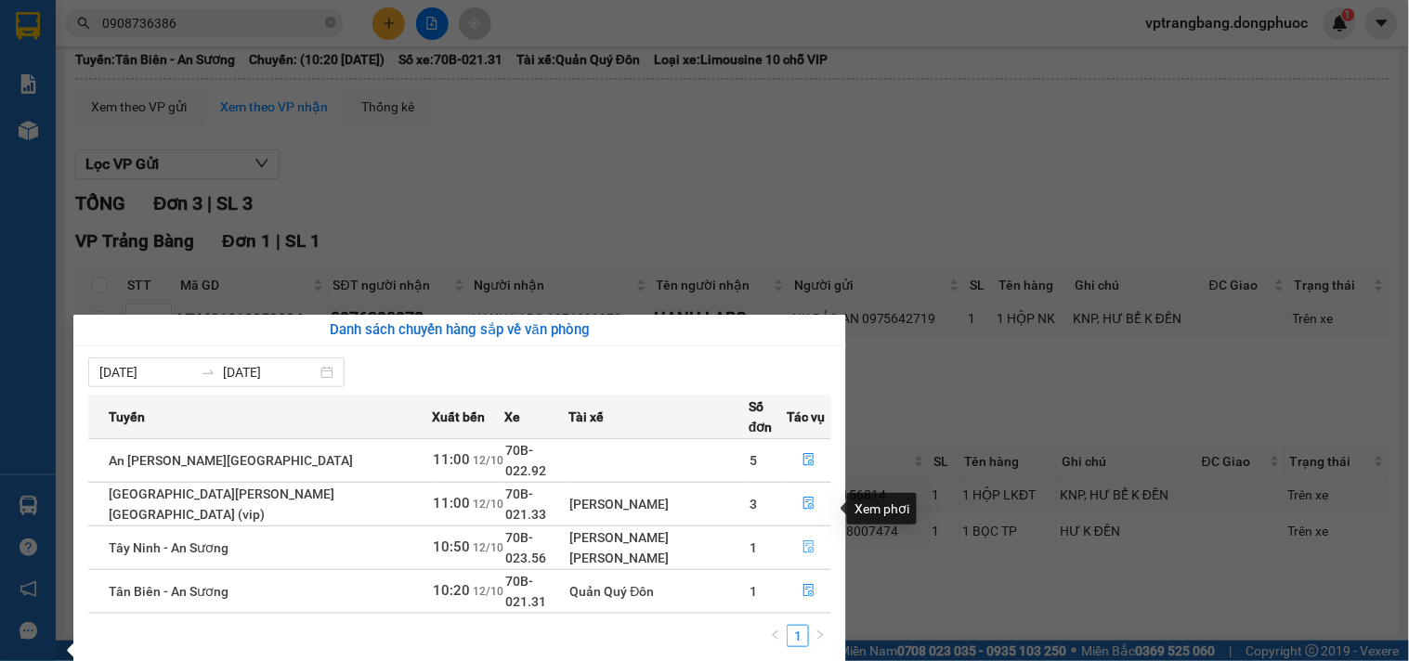
click at [802, 541] on icon "file-done" at bounding box center [808, 547] width 13 height 13
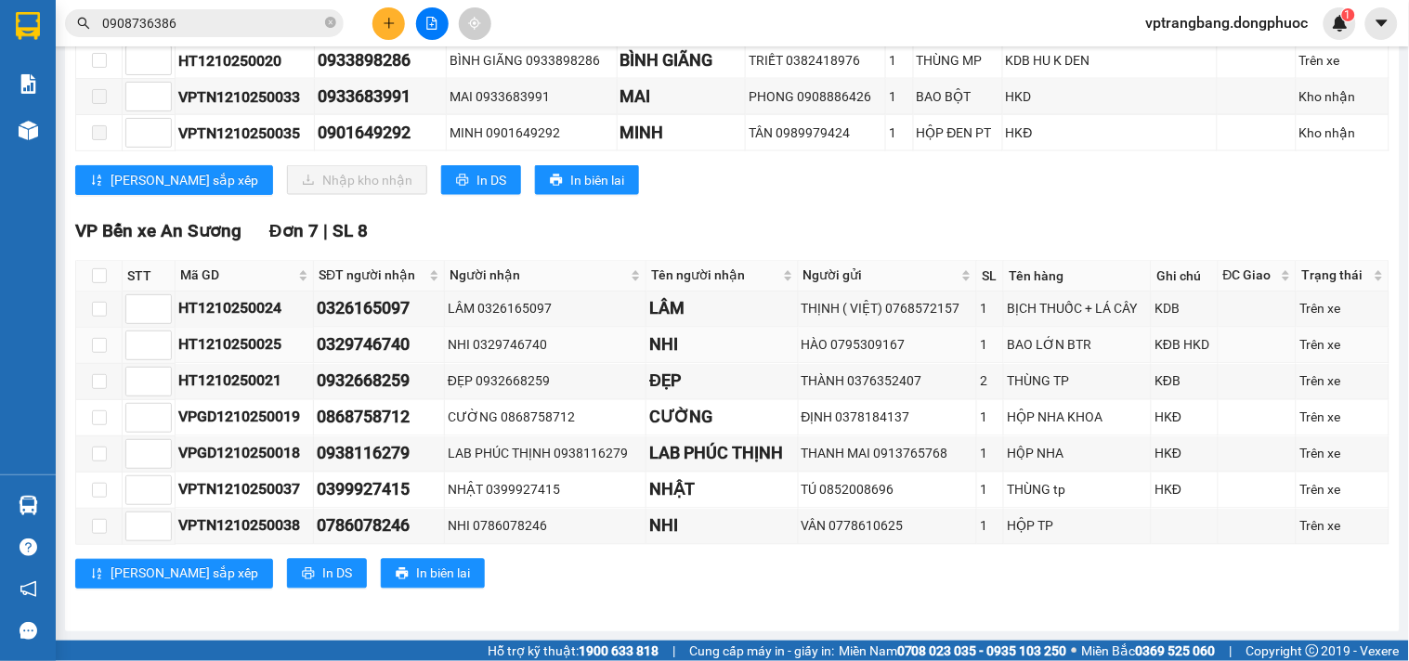
scroll to position [492, 0]
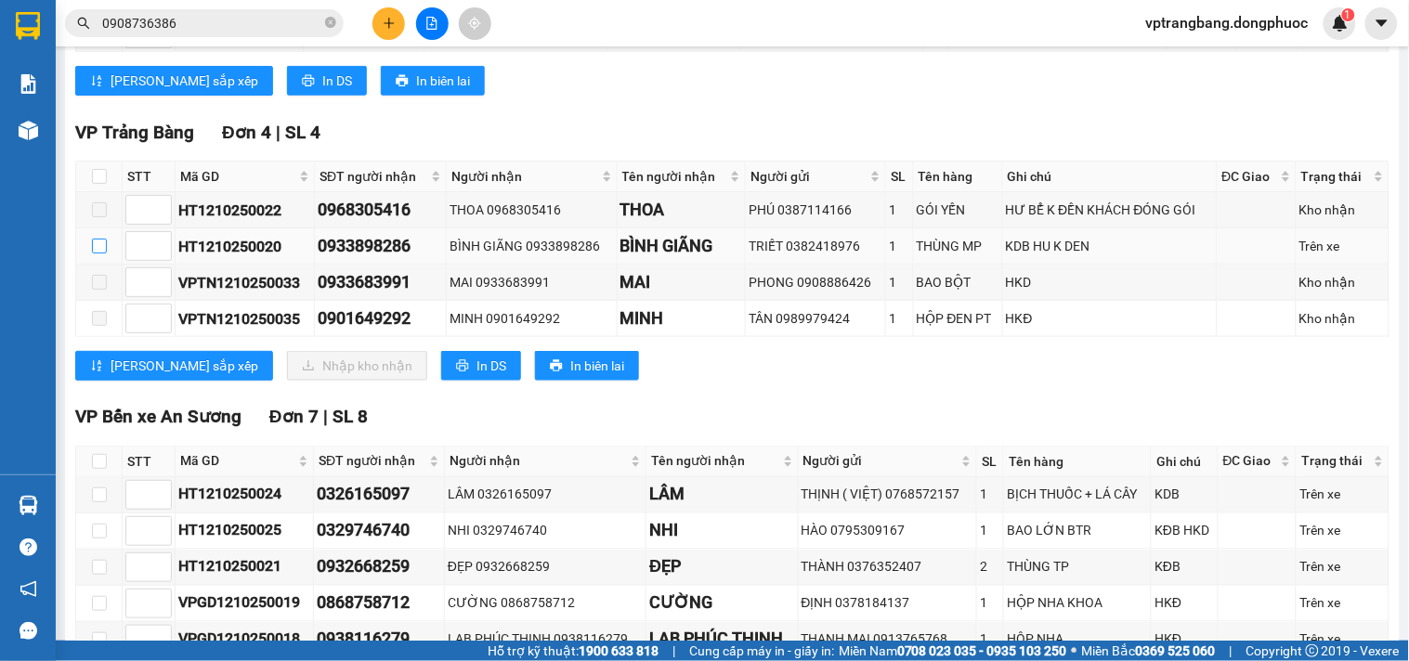
click at [103, 254] on input "checkbox" at bounding box center [99, 246] width 15 height 15
checkbox input "true"
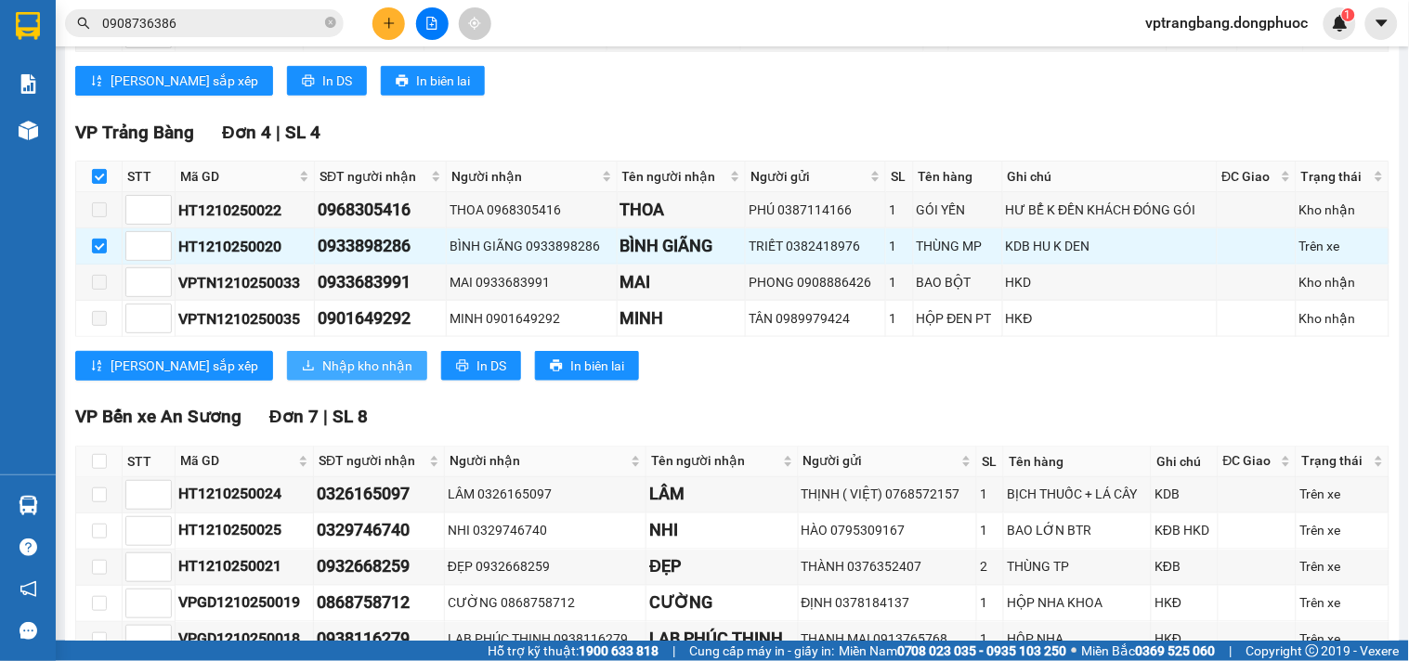
click at [322, 376] on span "Nhập kho nhận" at bounding box center [367, 366] width 90 height 20
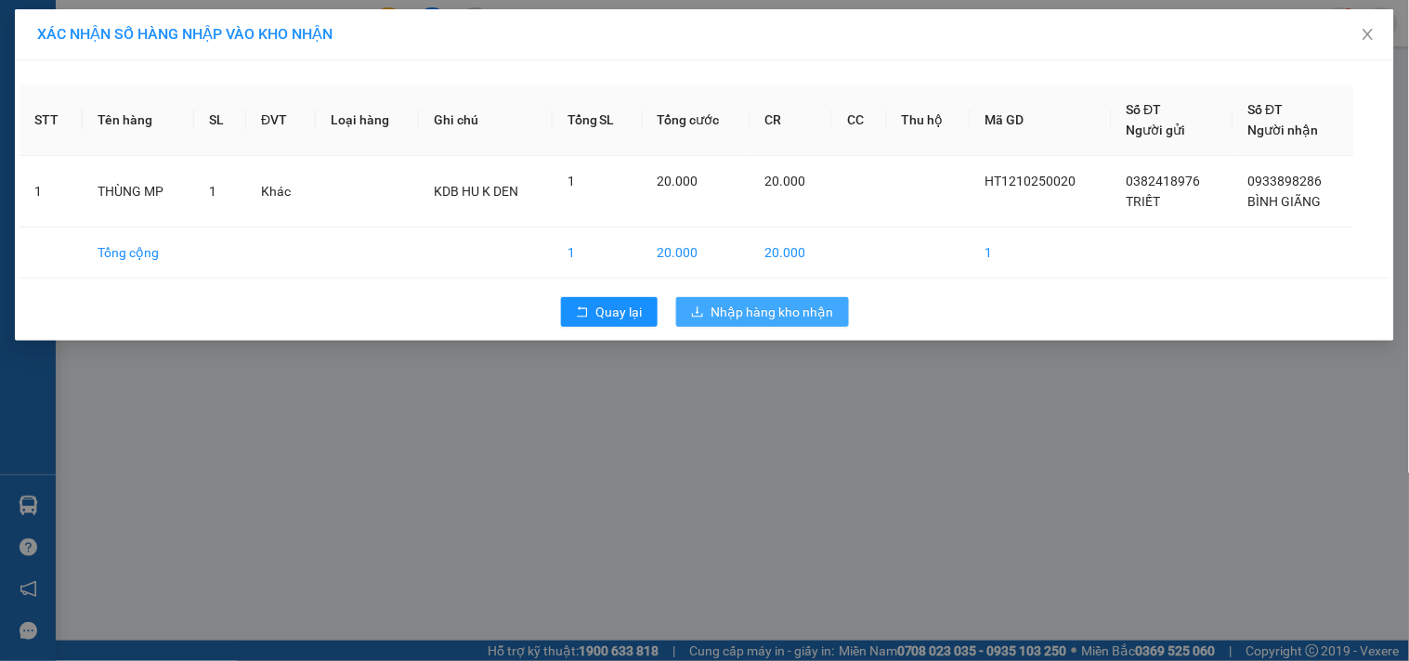
click at [765, 322] on button "Nhập hàng kho nhận" at bounding box center [762, 312] width 173 height 30
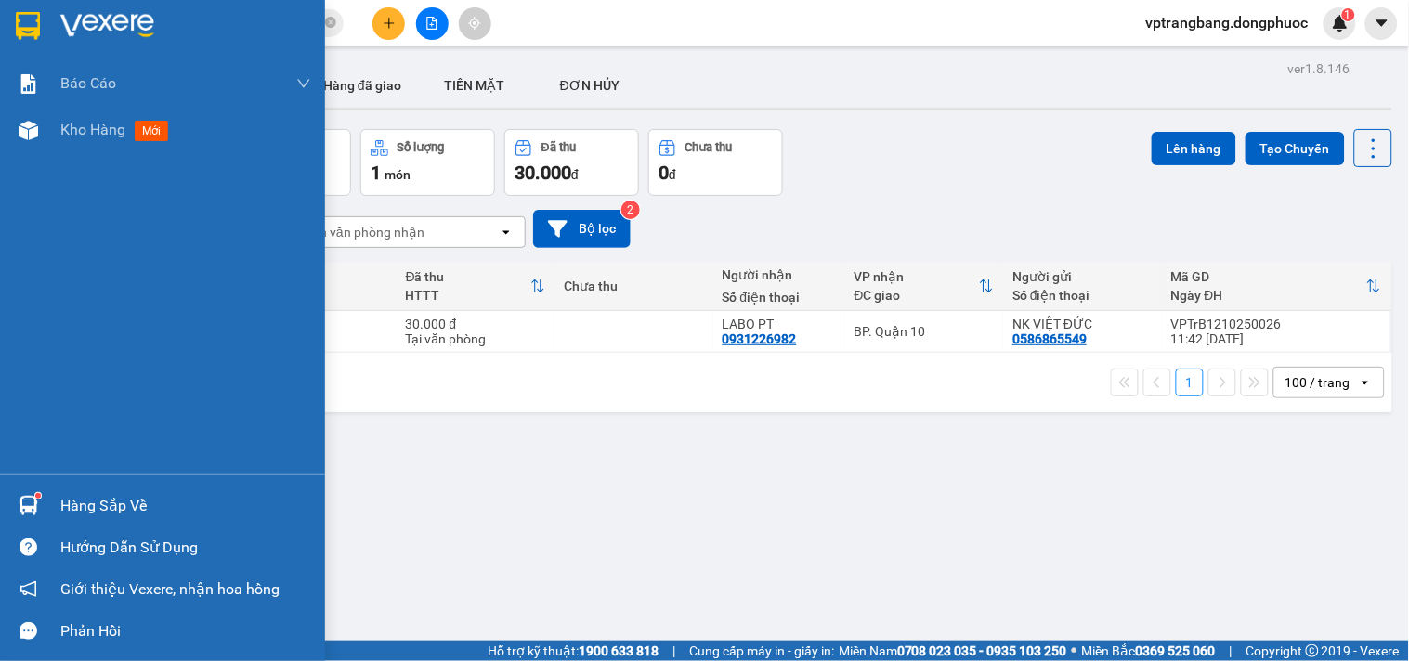
drag, startPoint x: 33, startPoint y: 524, endPoint x: 52, endPoint y: 515, distance: 21.2
click at [40, 522] on div "Hàng sắp về" at bounding box center [162, 506] width 325 height 42
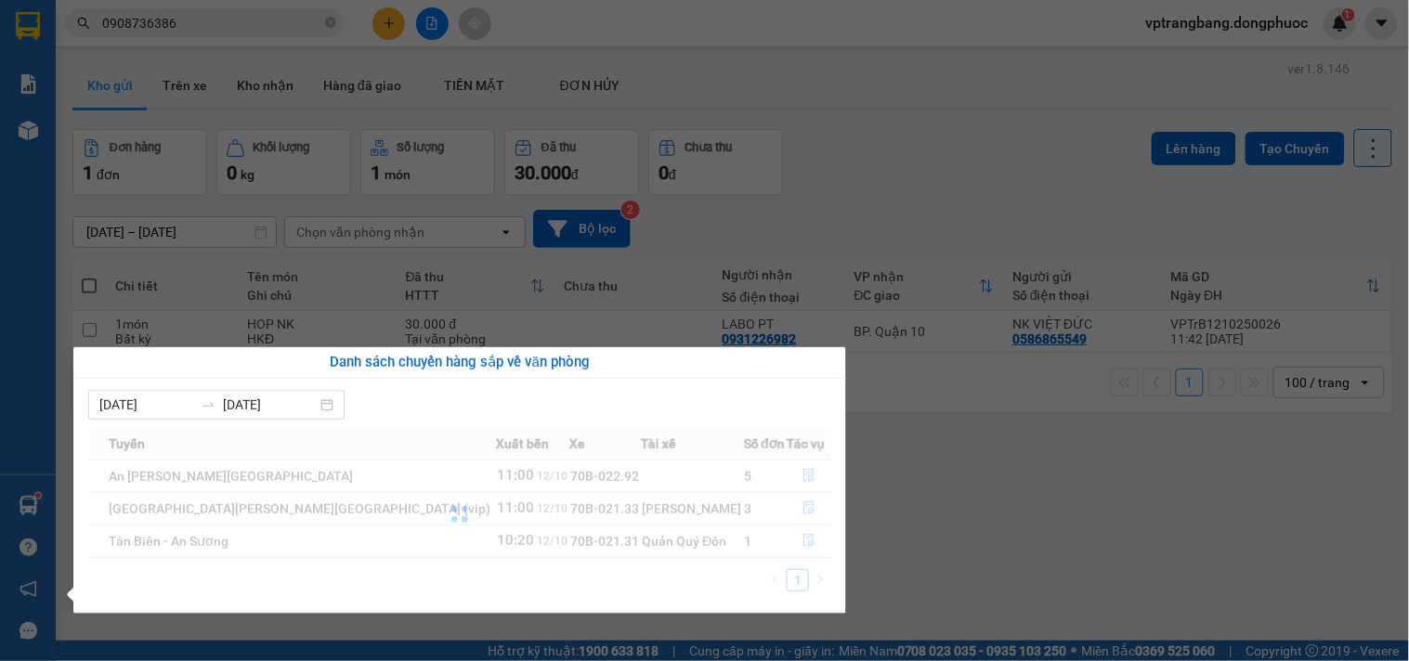
click at [52, 515] on div "Báo cáo Mẫu 1: Báo cáo dòng tiền theo nhân viên Mẫu 1: Báo cáo dòng tiền theo n…" at bounding box center [28, 330] width 56 height 661
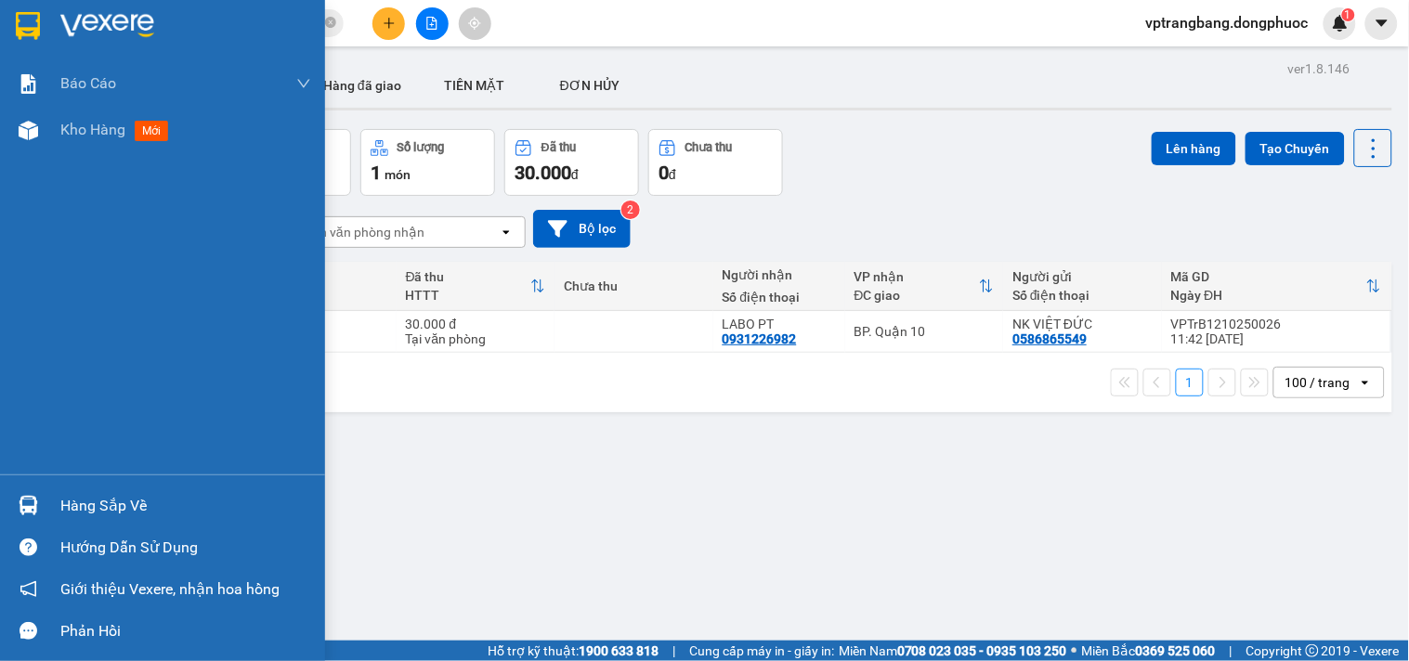
click at [82, 511] on div "Hàng sắp về" at bounding box center [185, 506] width 251 height 28
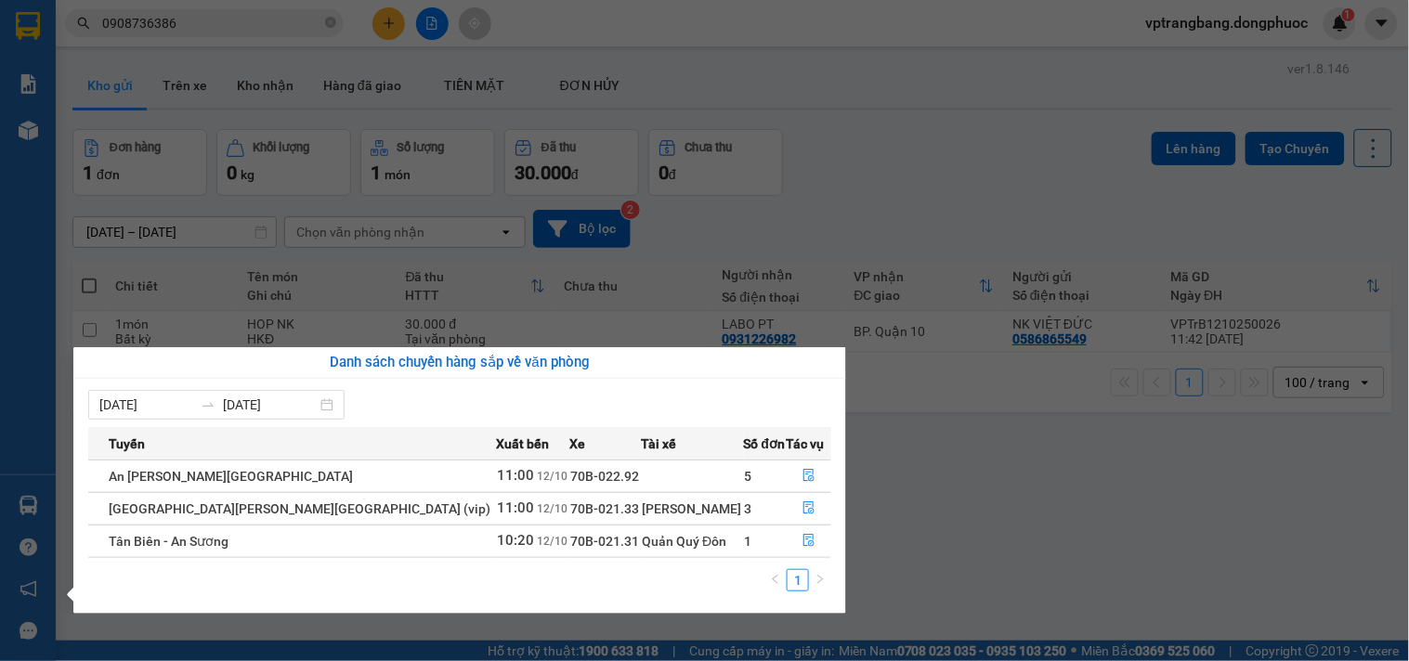
click at [897, 220] on section "Kết quả tìm kiếm ( 21 ) Bộ lọc Mã ĐH Trạng thái Món hàng Tổng cước Chưa cước Nh…" at bounding box center [704, 330] width 1409 height 661
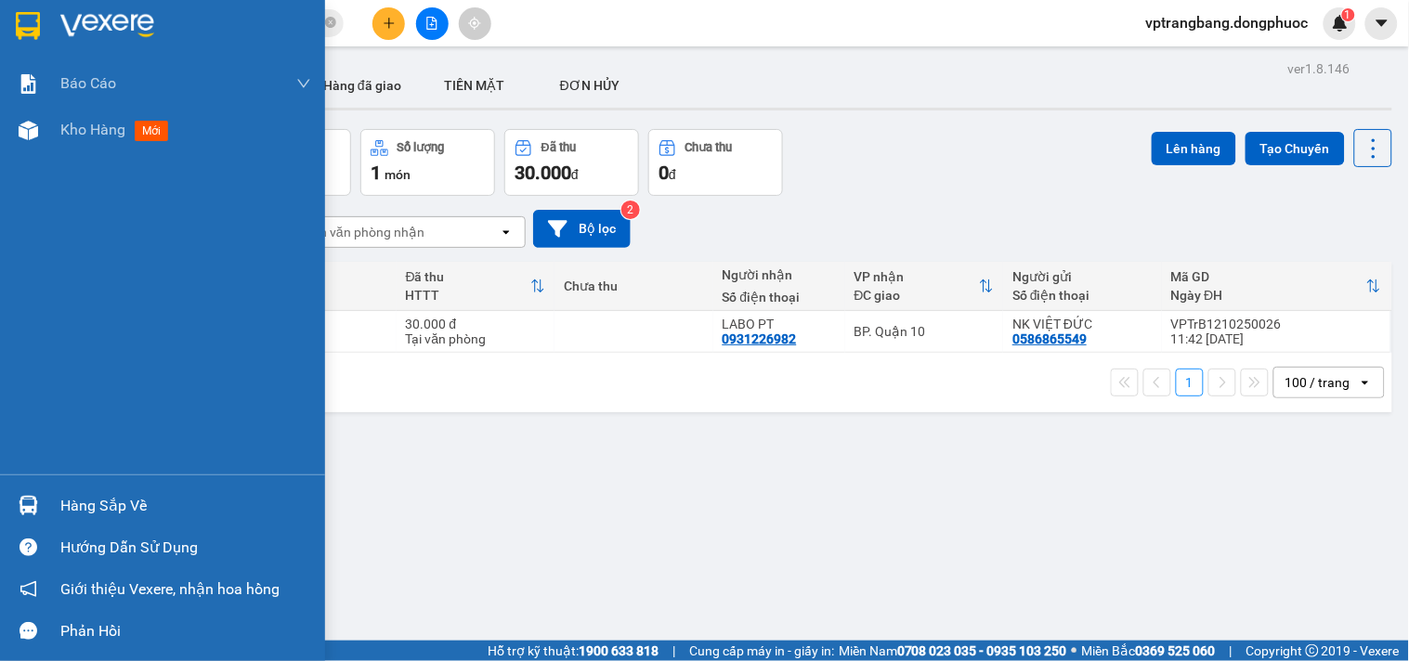
drag, startPoint x: 54, startPoint y: 507, endPoint x: 99, endPoint y: 501, distance: 45.8
click at [57, 507] on div "Hàng sắp về" at bounding box center [162, 506] width 325 height 42
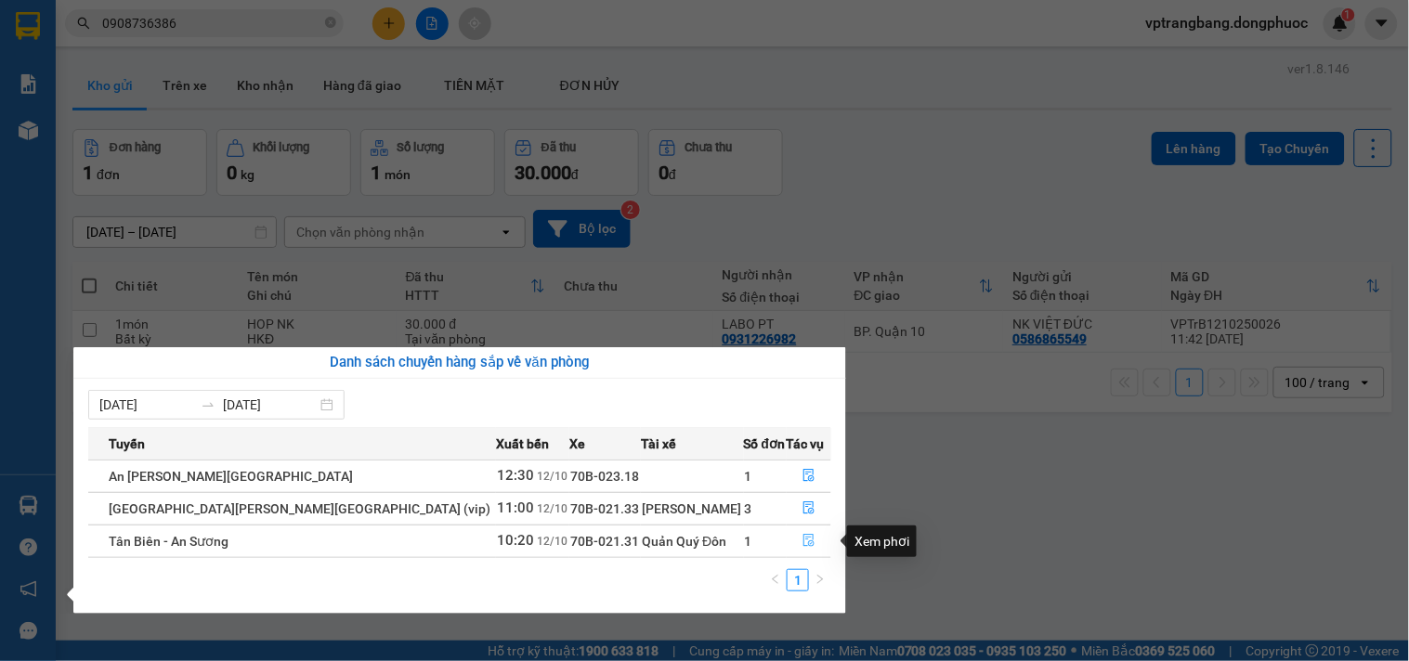
click at [802, 541] on icon "file-done" at bounding box center [808, 540] width 13 height 13
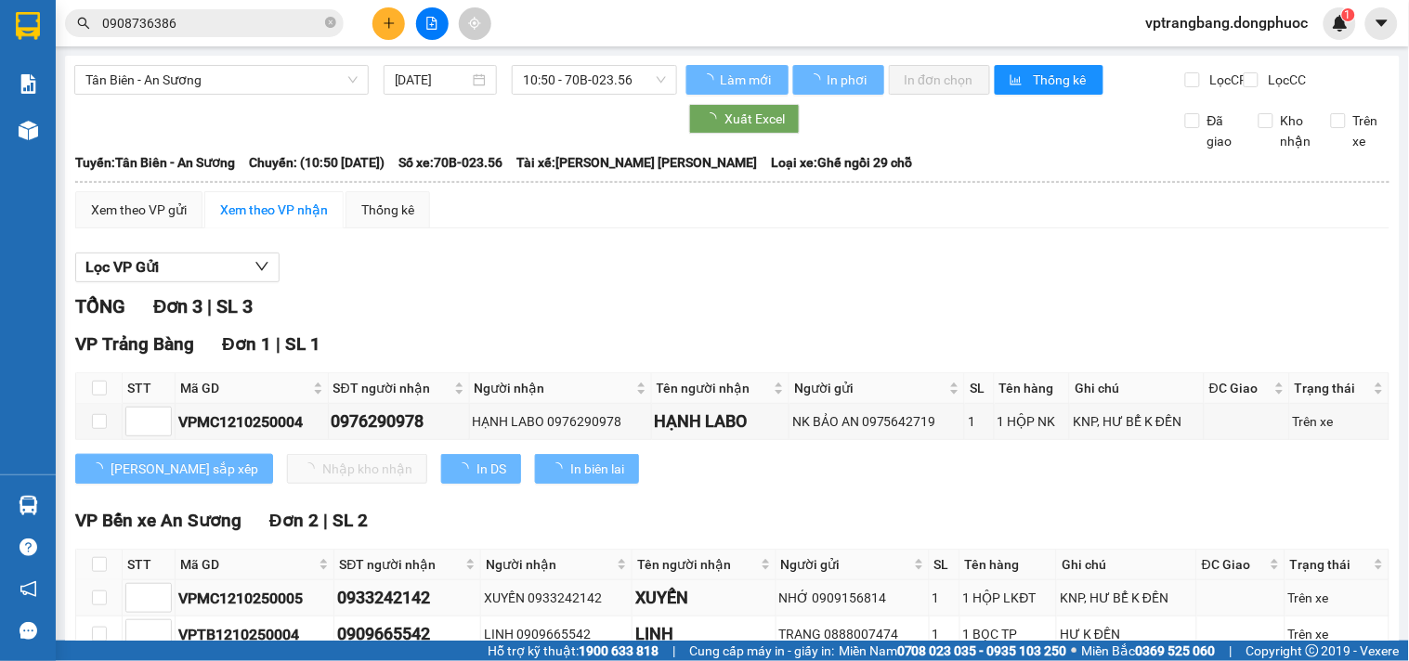
scroll to position [124, 0]
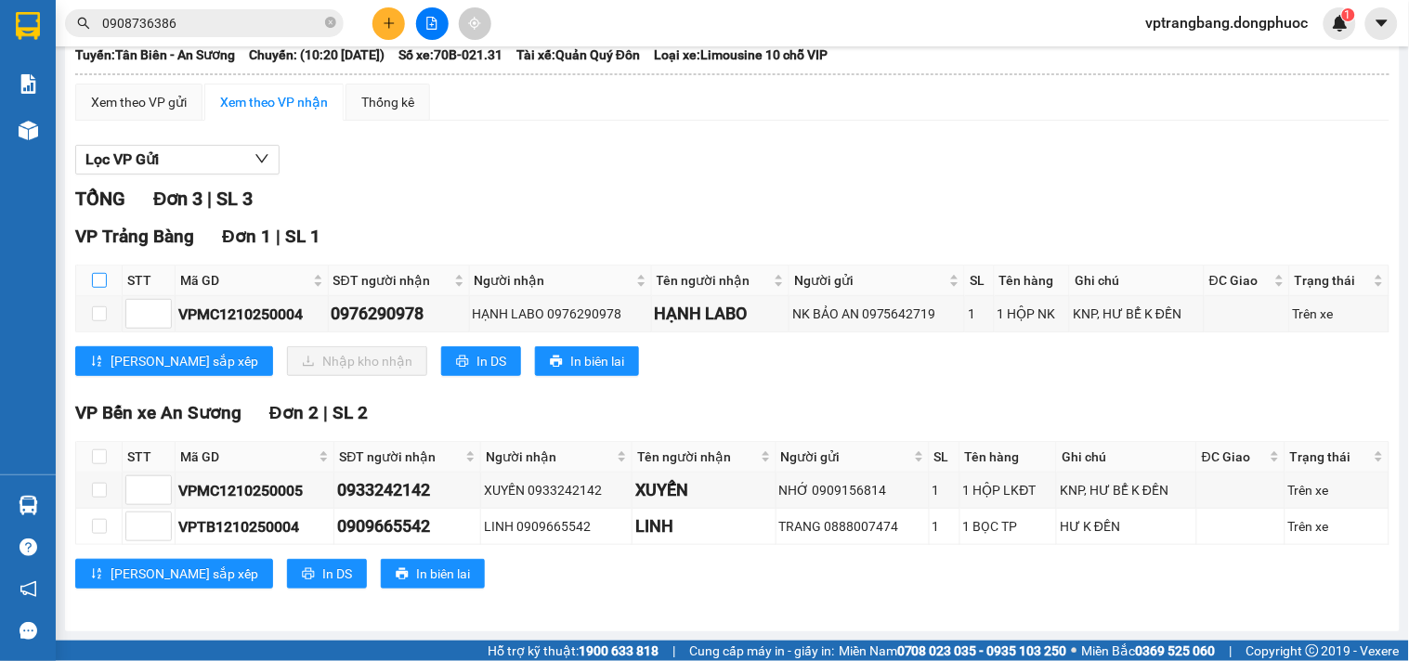
click at [99, 275] on input "checkbox" at bounding box center [99, 280] width 15 height 15
checkbox input "true"
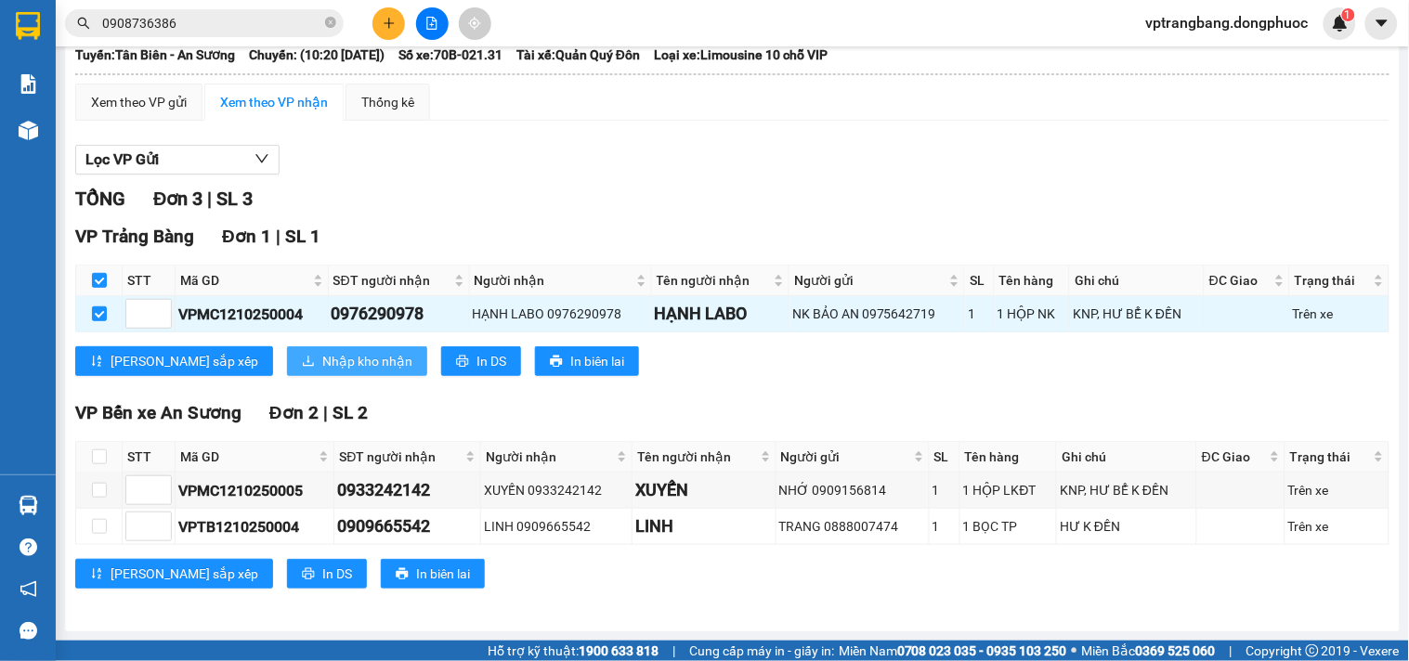
click at [322, 355] on span "Nhập kho nhận" at bounding box center [367, 361] width 90 height 20
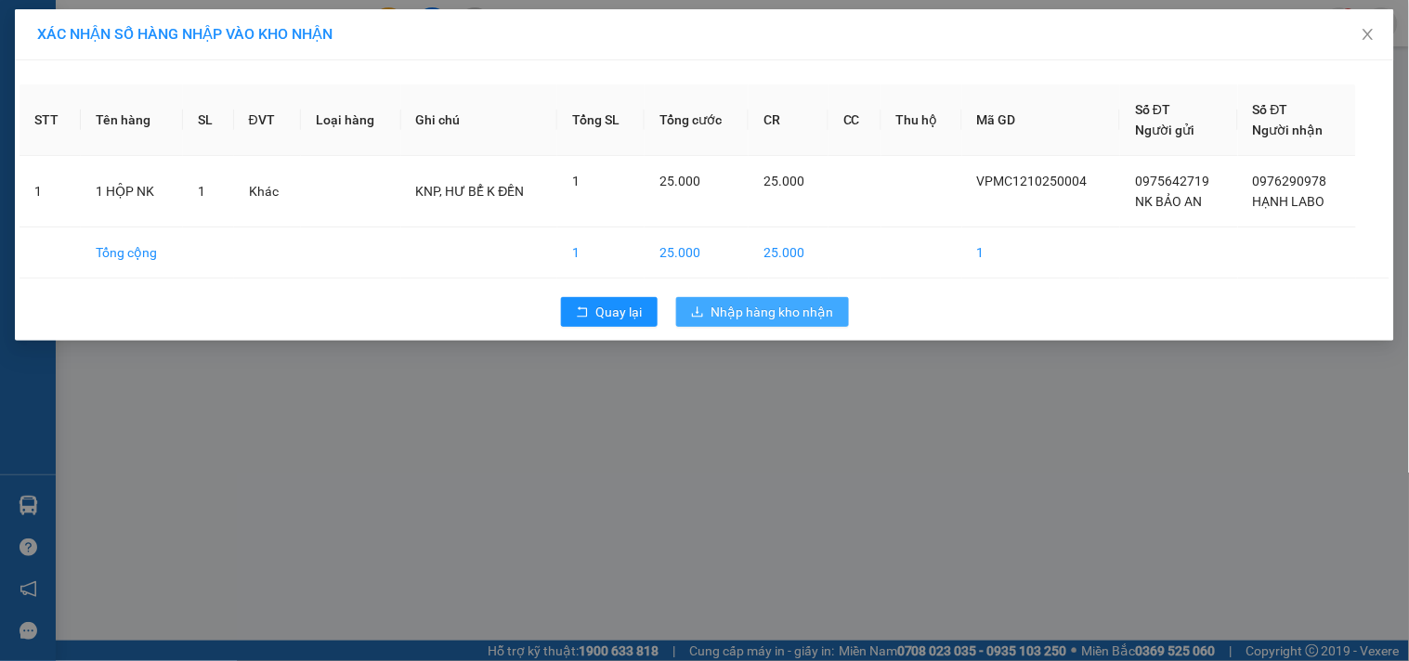
click at [740, 316] on span "Nhập hàng kho nhận" at bounding box center [772, 312] width 123 height 20
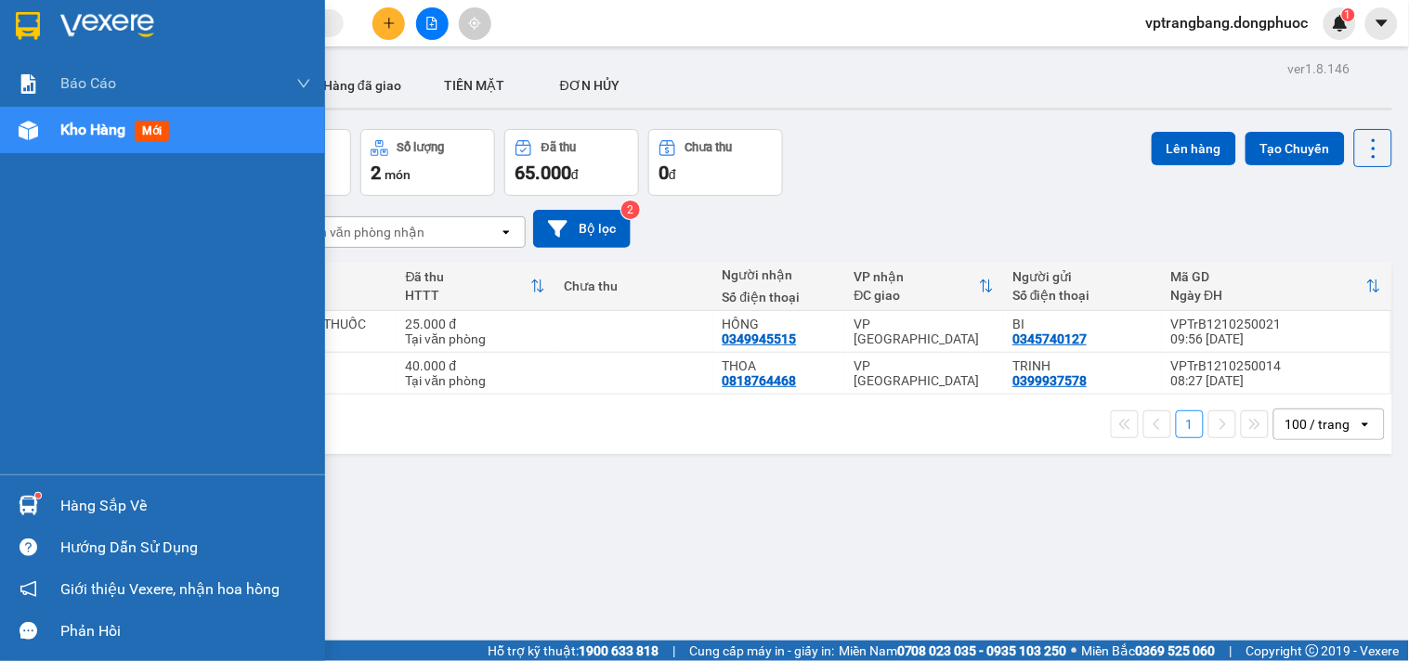
drag, startPoint x: 72, startPoint y: 496, endPoint x: 102, endPoint y: 495, distance: 29.7
click at [74, 496] on div "Hàng sắp về" at bounding box center [185, 506] width 251 height 28
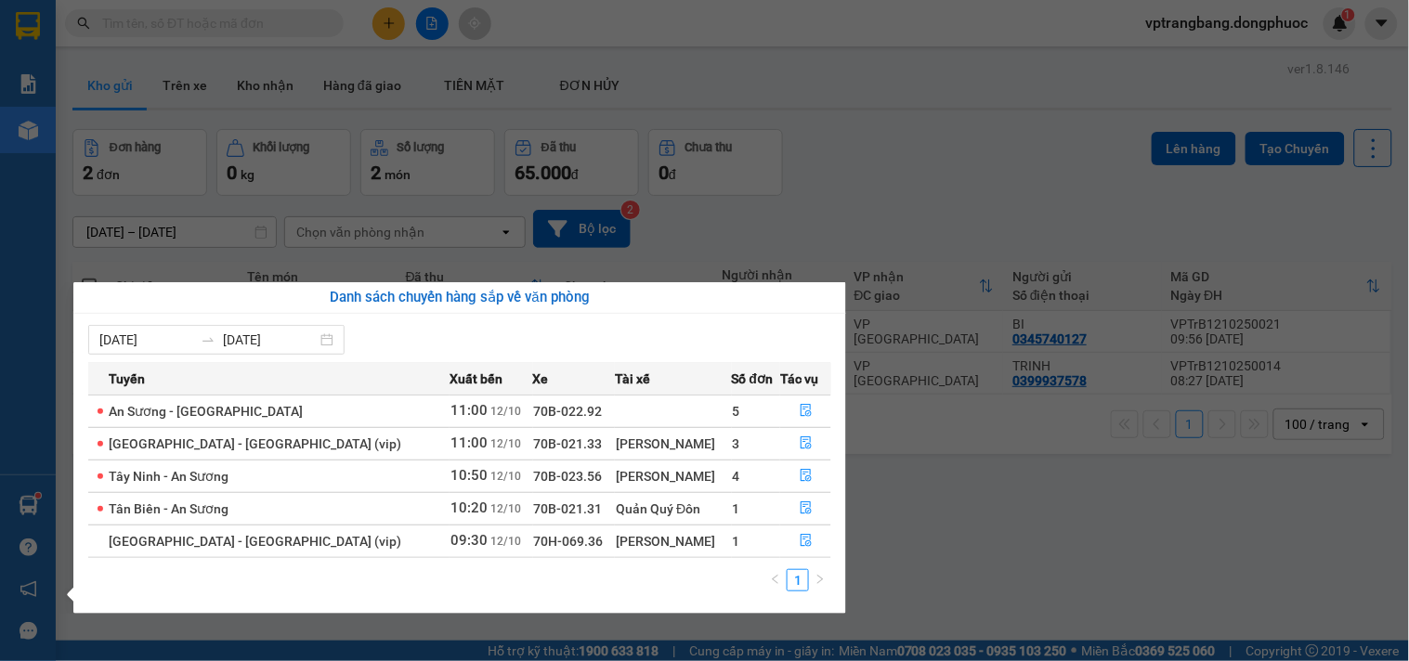
click at [948, 174] on section "Kết quả tìm kiếm ( 0 ) Bộ lọc No Data vptrangbang.dongphuoc 1 Báo cáo Mẫu 1: Bá…" at bounding box center [704, 330] width 1409 height 661
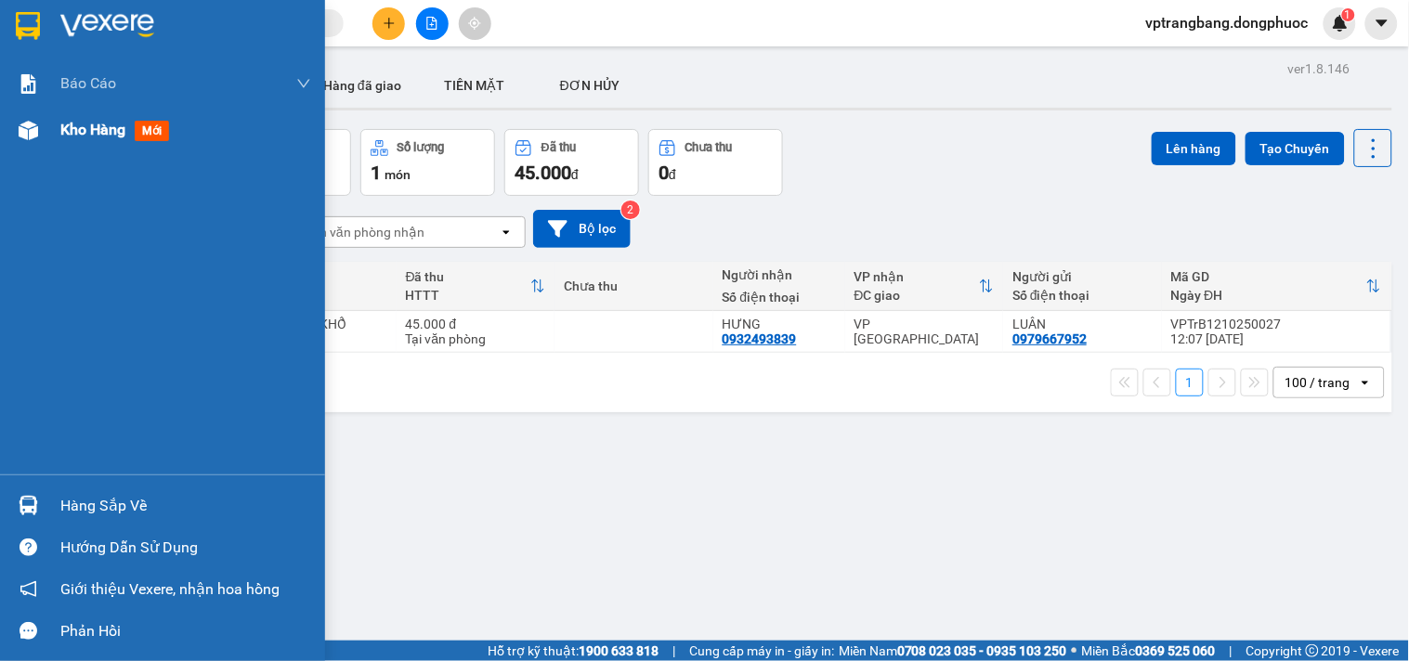
click at [96, 137] on span "Kho hàng" at bounding box center [92, 130] width 65 height 18
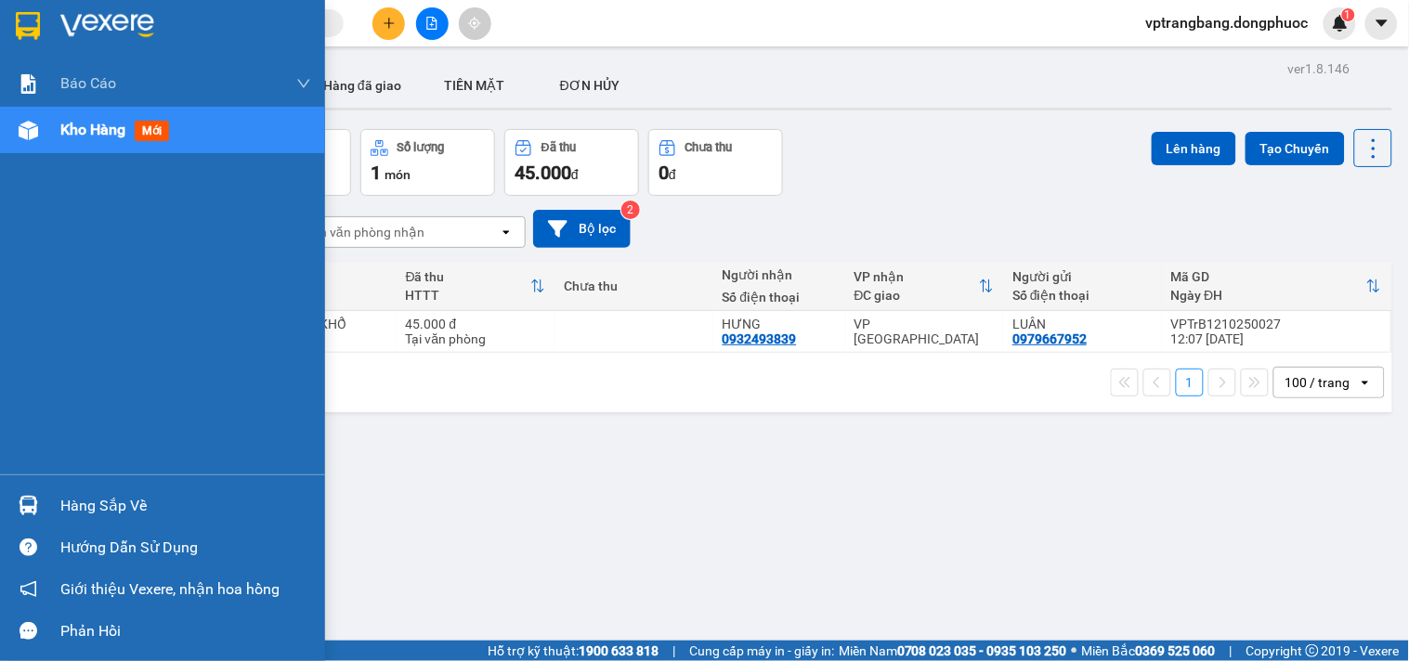
click at [69, 504] on div "Hàng sắp về" at bounding box center [185, 506] width 251 height 28
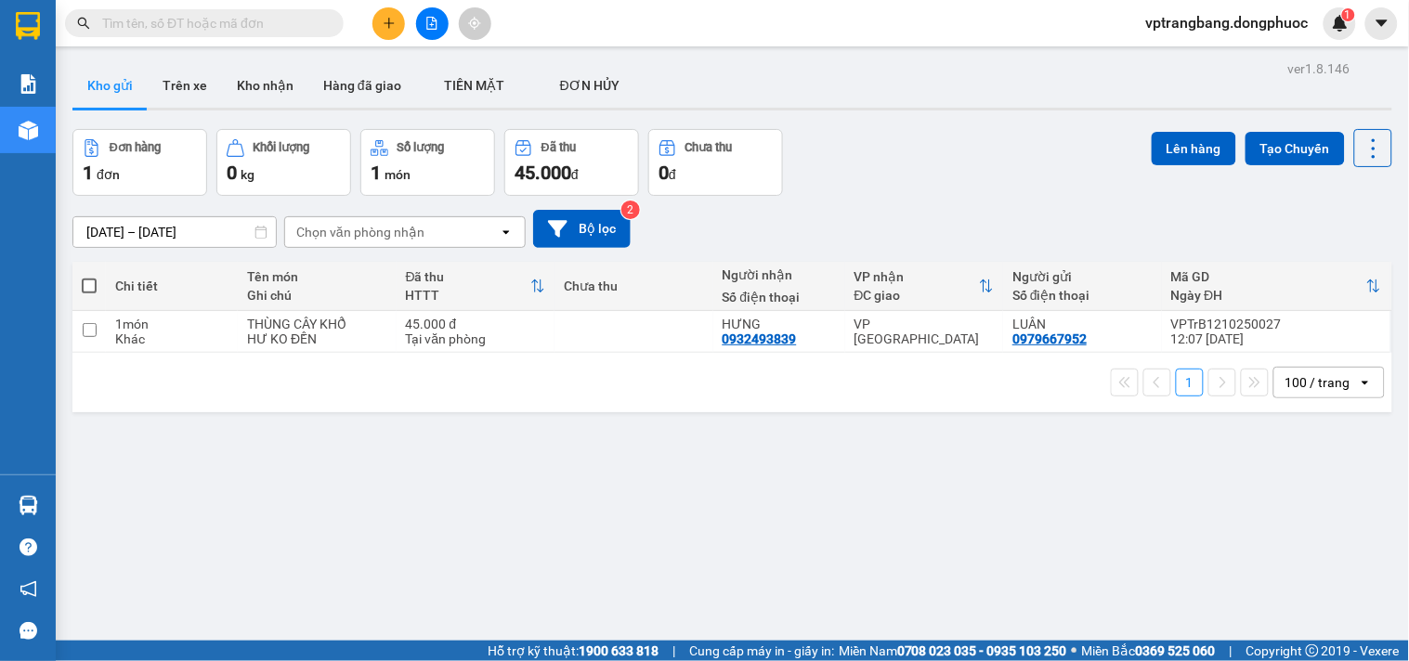
drag, startPoint x: 862, startPoint y: 201, endPoint x: 387, endPoint y: 35, distance: 502.5
click at [862, 199] on section "Kết quả [PERSON_NAME] ( 0 ) Bộ lọc No Data vptrangbang.dongphuoc 1 [PERSON_NAME…" at bounding box center [704, 330] width 1409 height 661
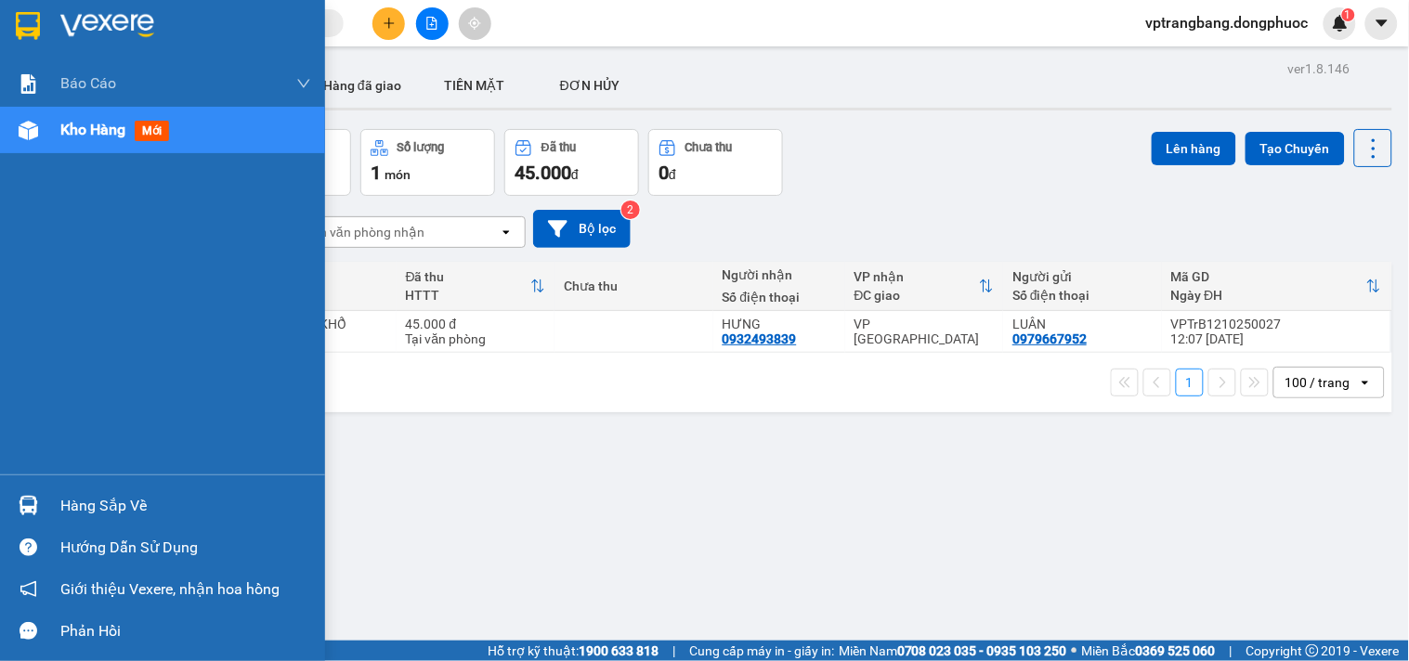
click at [72, 505] on div "Hàng sắp về" at bounding box center [185, 506] width 251 height 28
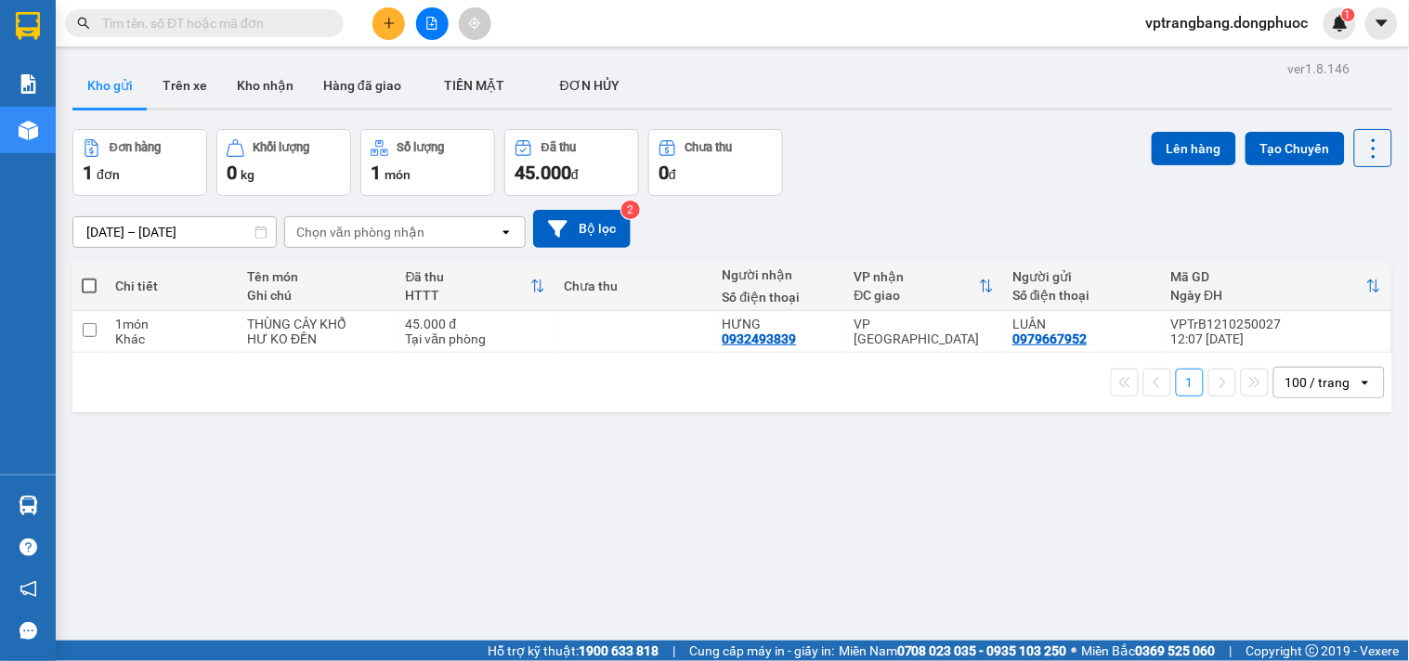
click at [957, 528] on section "Kết quả [PERSON_NAME] ( 0 ) Bộ lọc No Data vptrangbang.dongphuoc 1 [PERSON_NAME…" at bounding box center [704, 330] width 1409 height 661
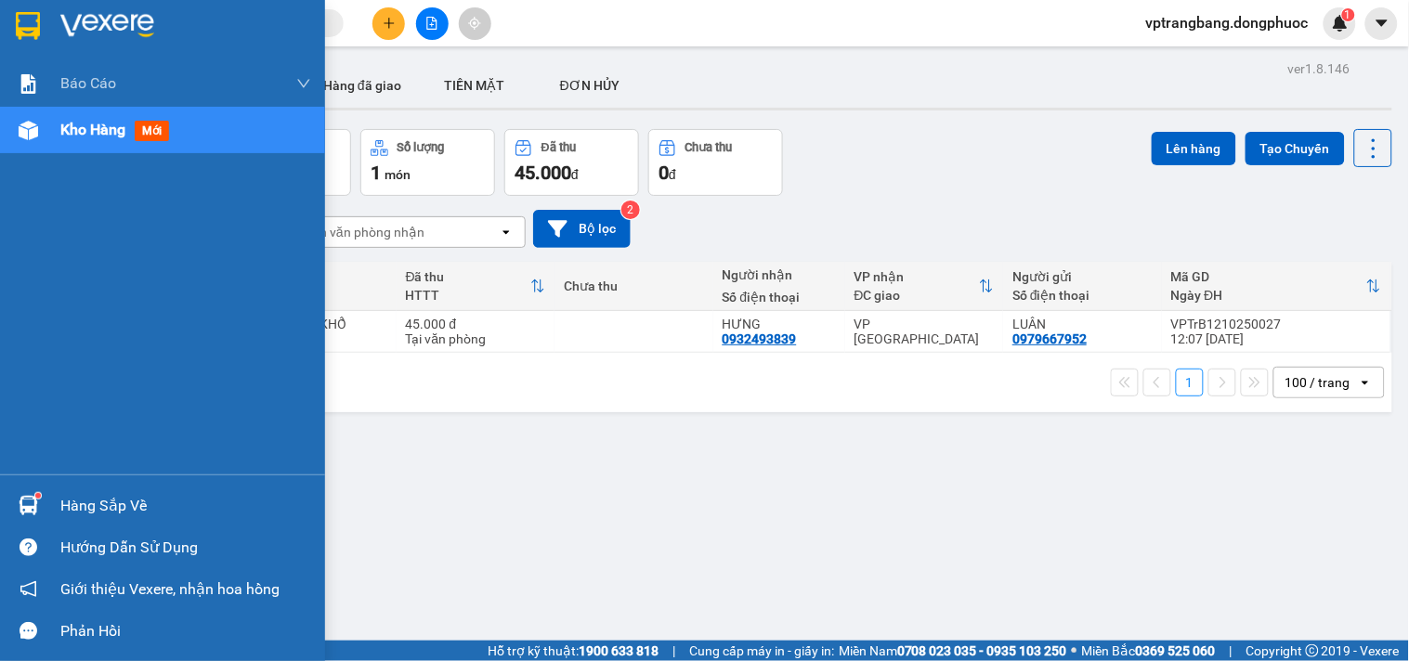
click at [62, 497] on div "Hàng sắp về" at bounding box center [185, 506] width 251 height 28
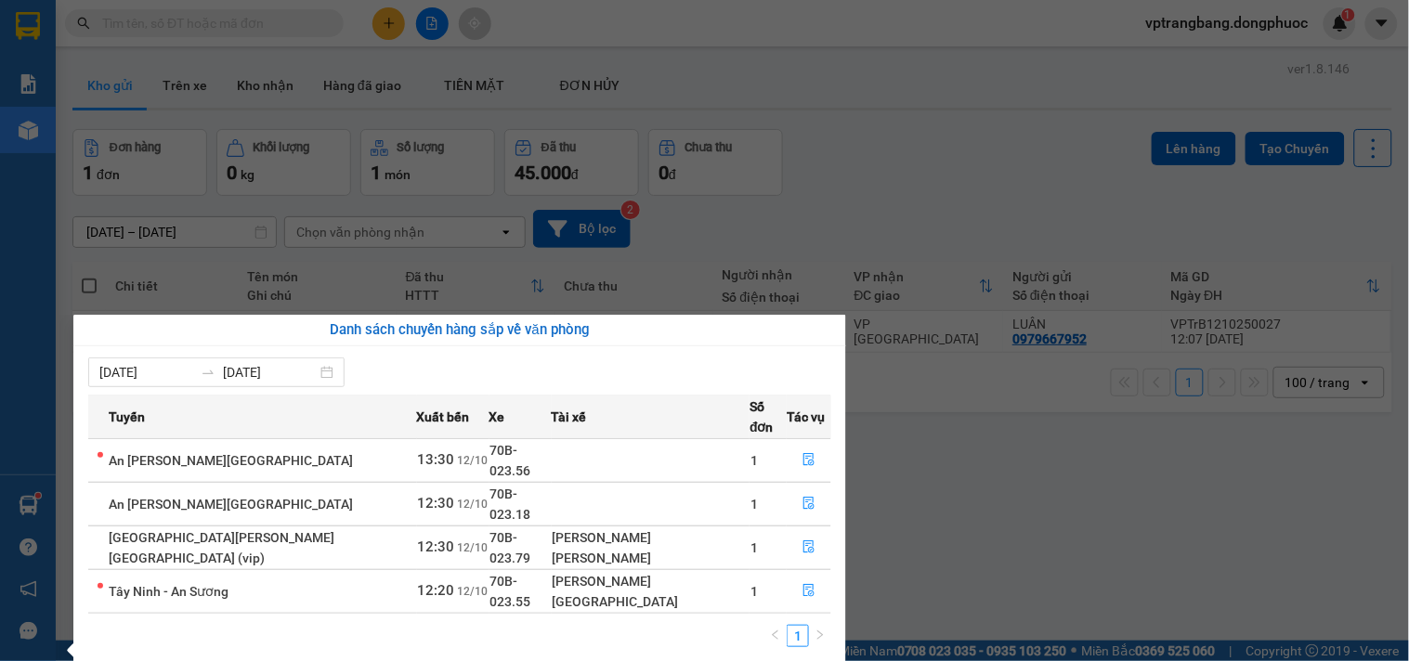
click at [840, 224] on section "Kết quả tìm kiếm ( 0 ) Bộ lọc No Data vptrangbang.dongphuoc 1 Báo cáo Mẫu 1: Bá…" at bounding box center [704, 330] width 1409 height 661
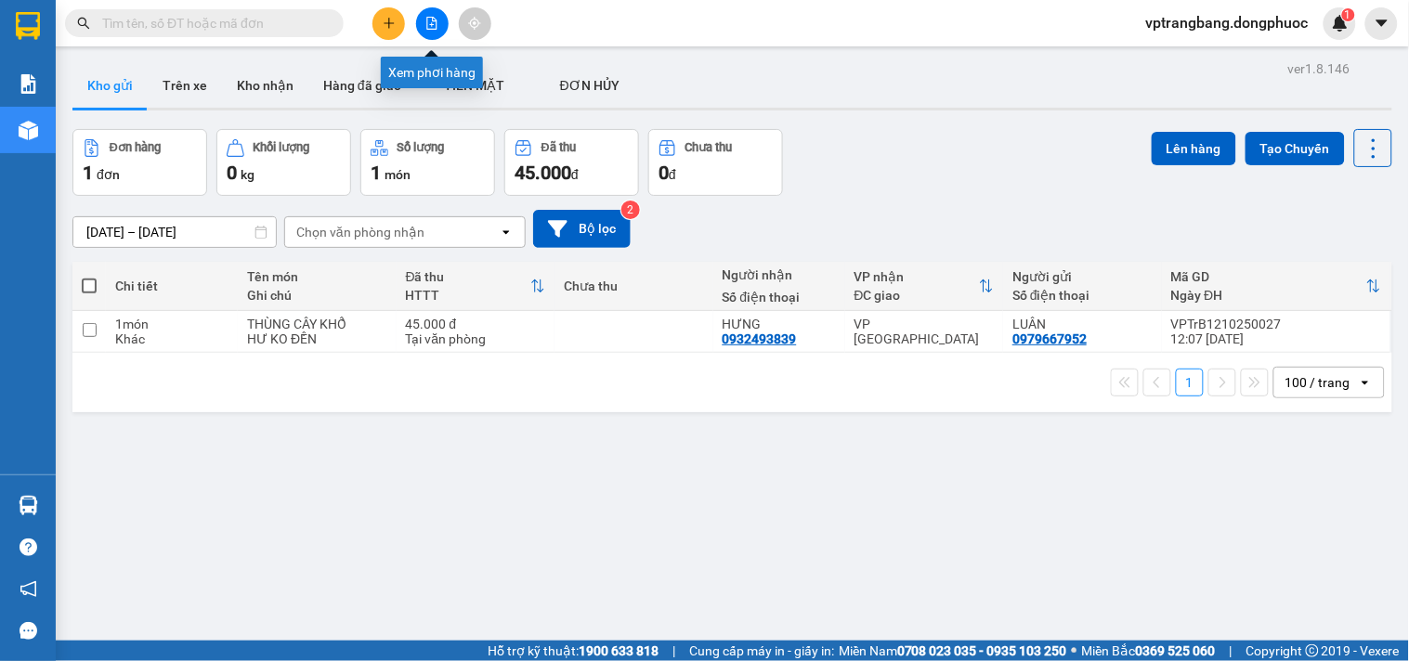
click at [434, 20] on icon "file-add" at bounding box center [432, 23] width 10 height 13
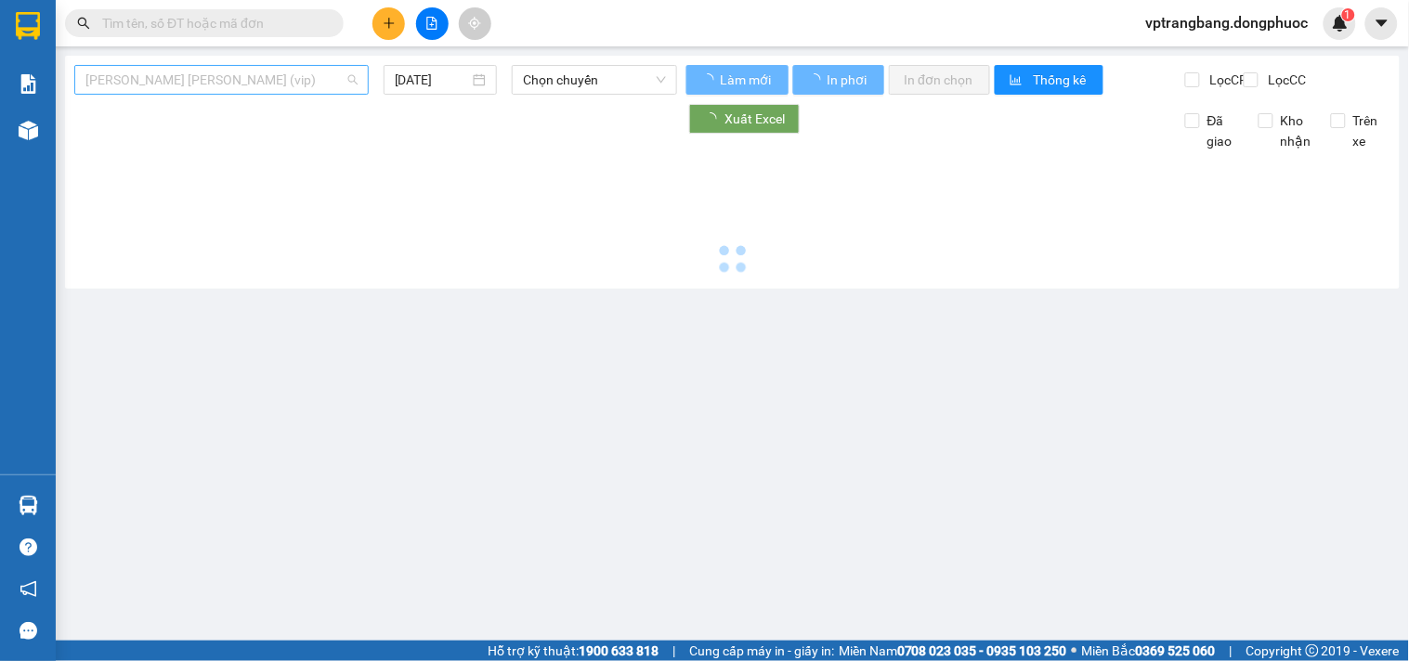
click at [217, 84] on span "Tây Ninh - Hồ Chí Minh (vip)" at bounding box center [221, 80] width 272 height 28
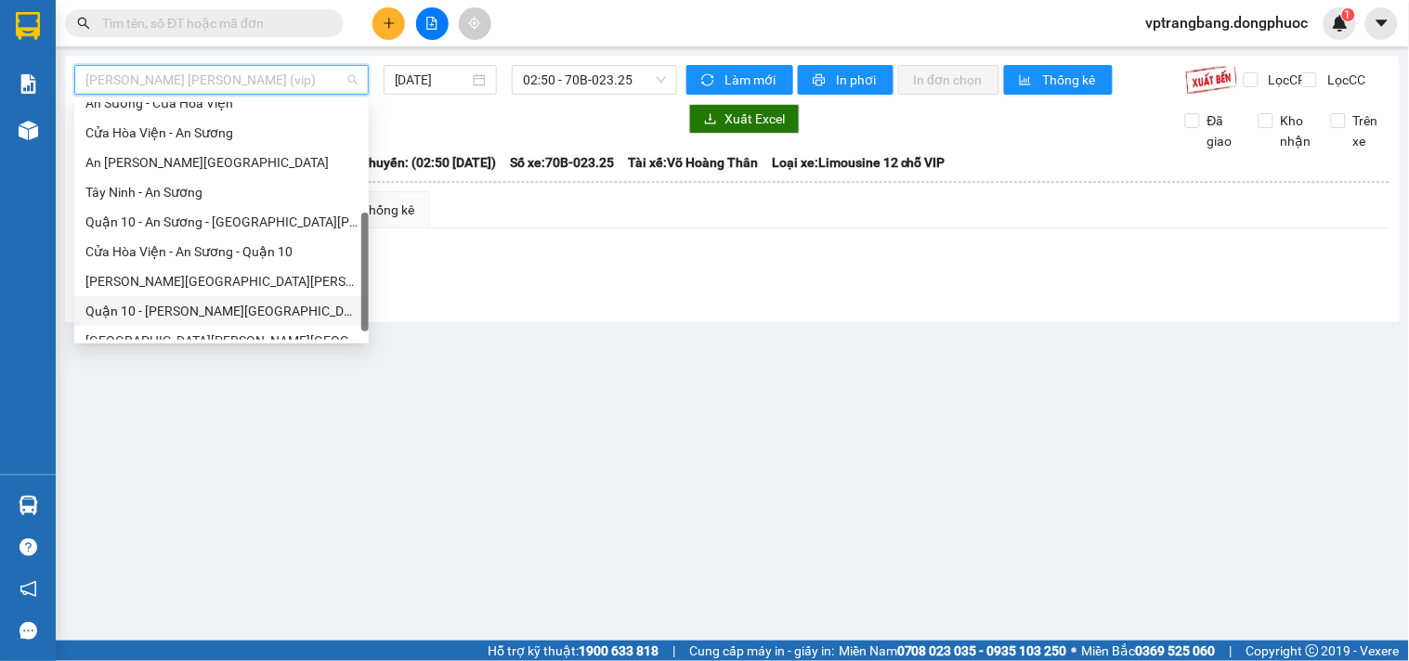
scroll to position [208, 0]
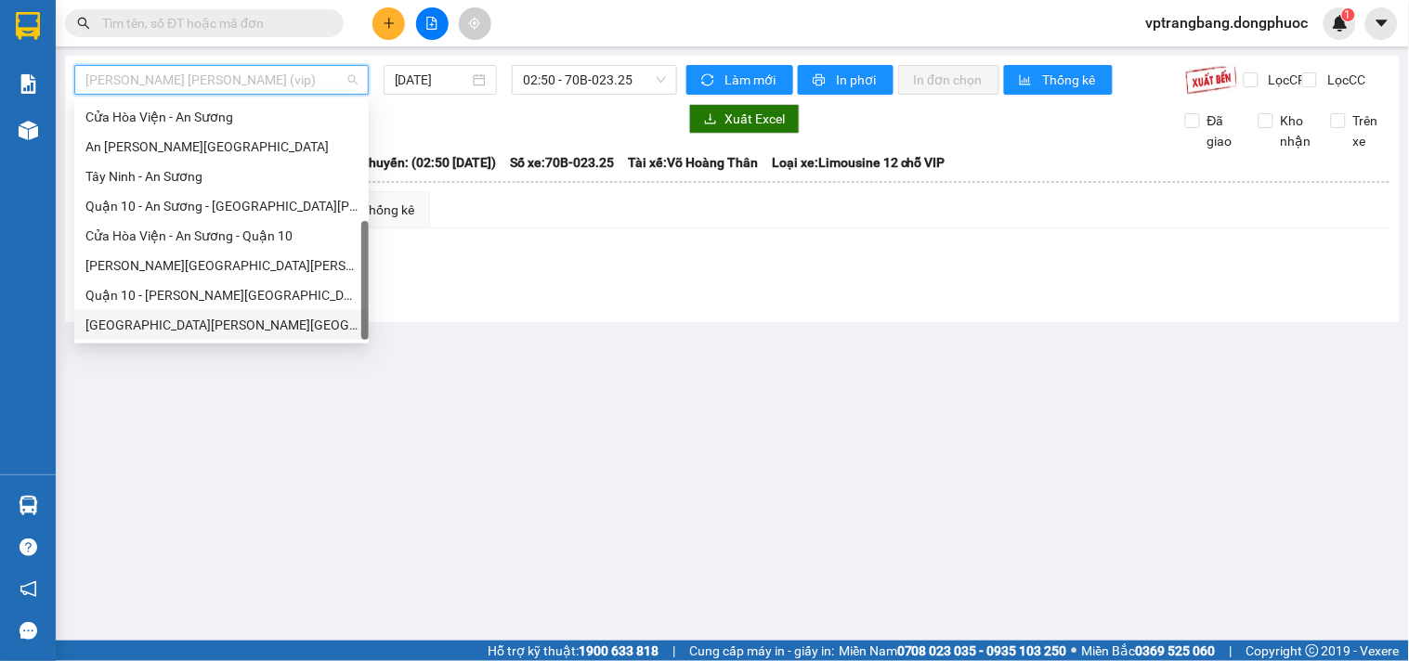
click at [172, 315] on div "[GEOGRAPHIC_DATA] - [GEOGRAPHIC_DATA] (vip)" at bounding box center [221, 325] width 272 height 20
type input "[DATE]"
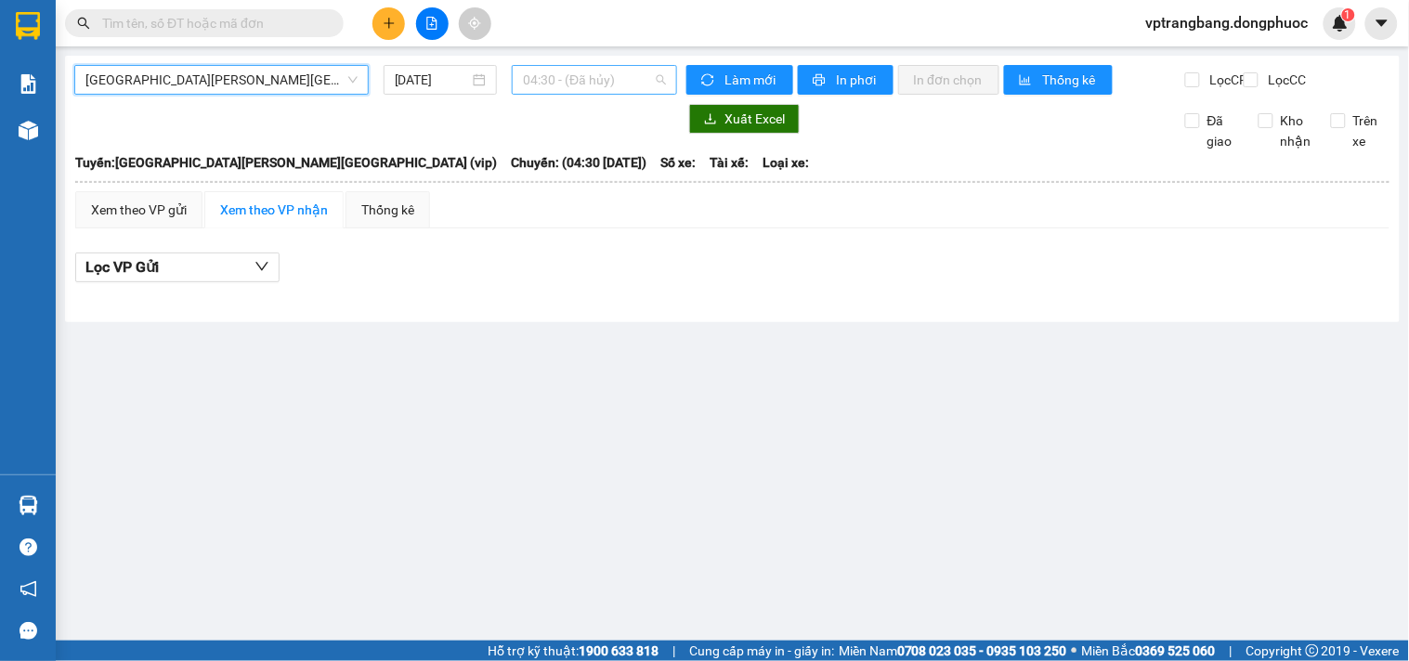
click at [541, 87] on span "04:30 - (Đã hủy)" at bounding box center [594, 80] width 143 height 28
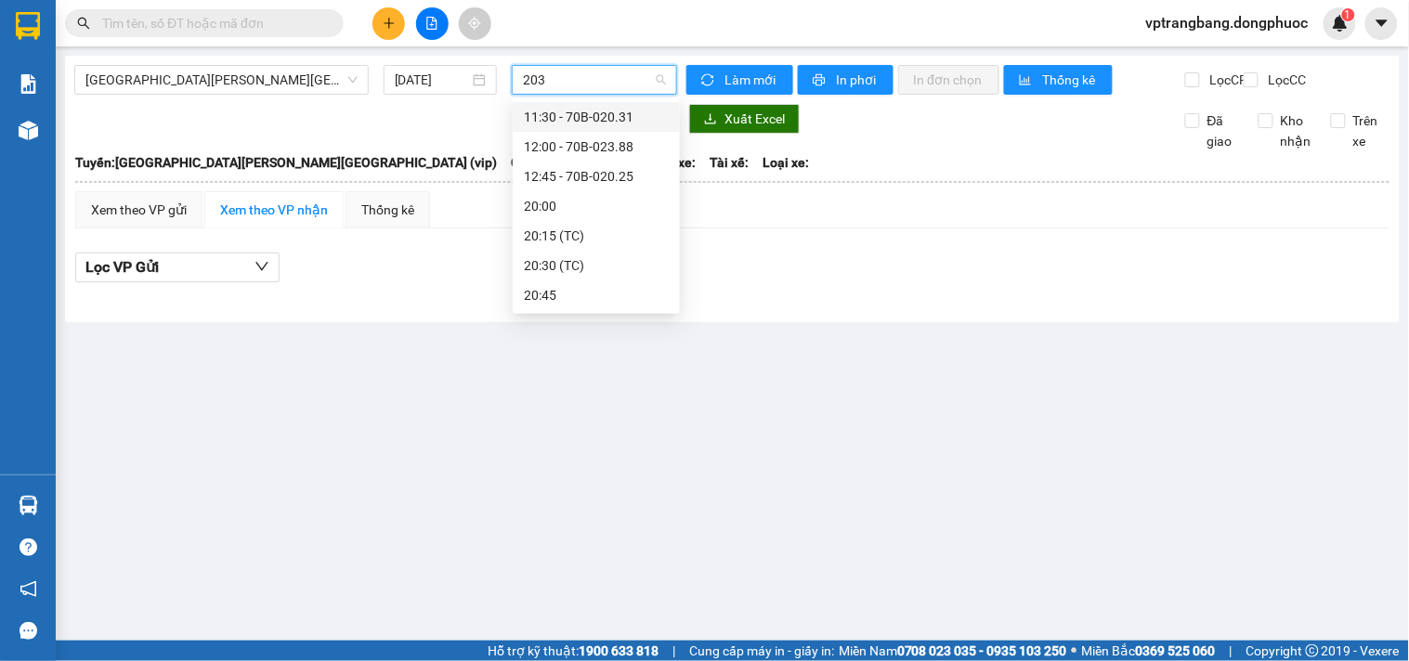
type input "2031"
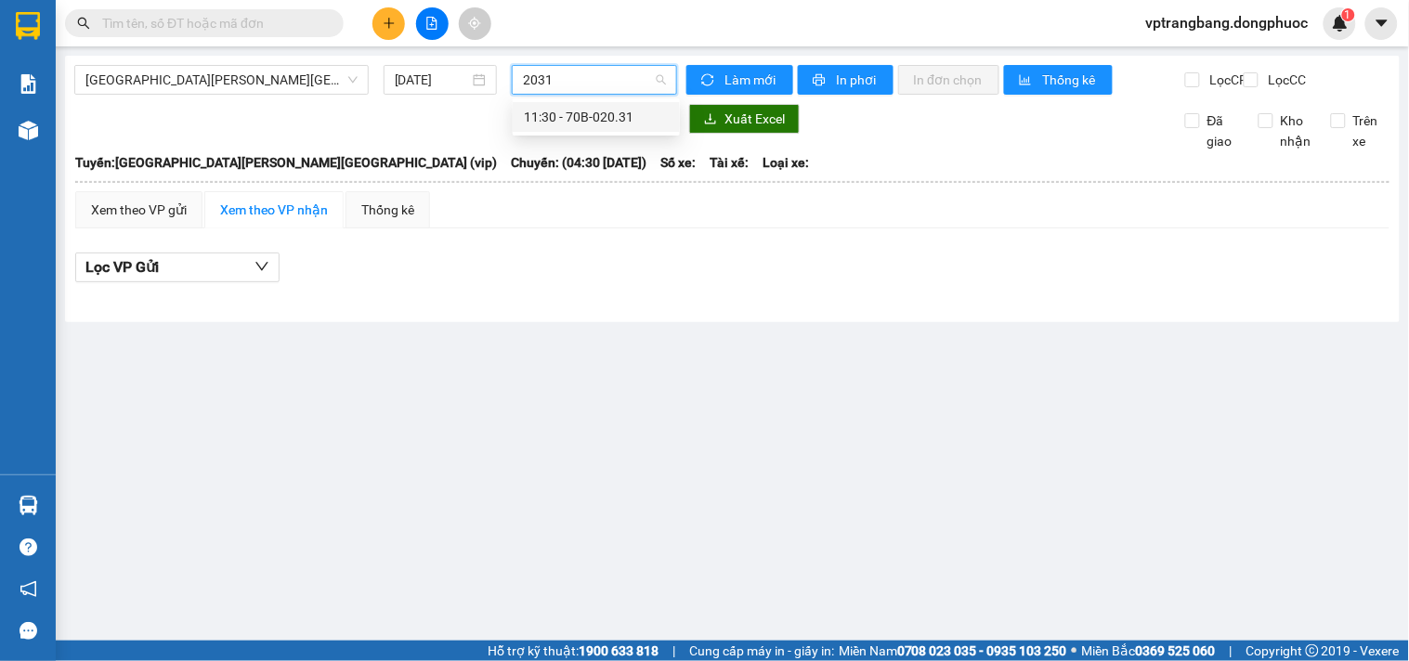
click at [563, 119] on div "11:30 - 70B-020.31" at bounding box center [596, 117] width 145 height 20
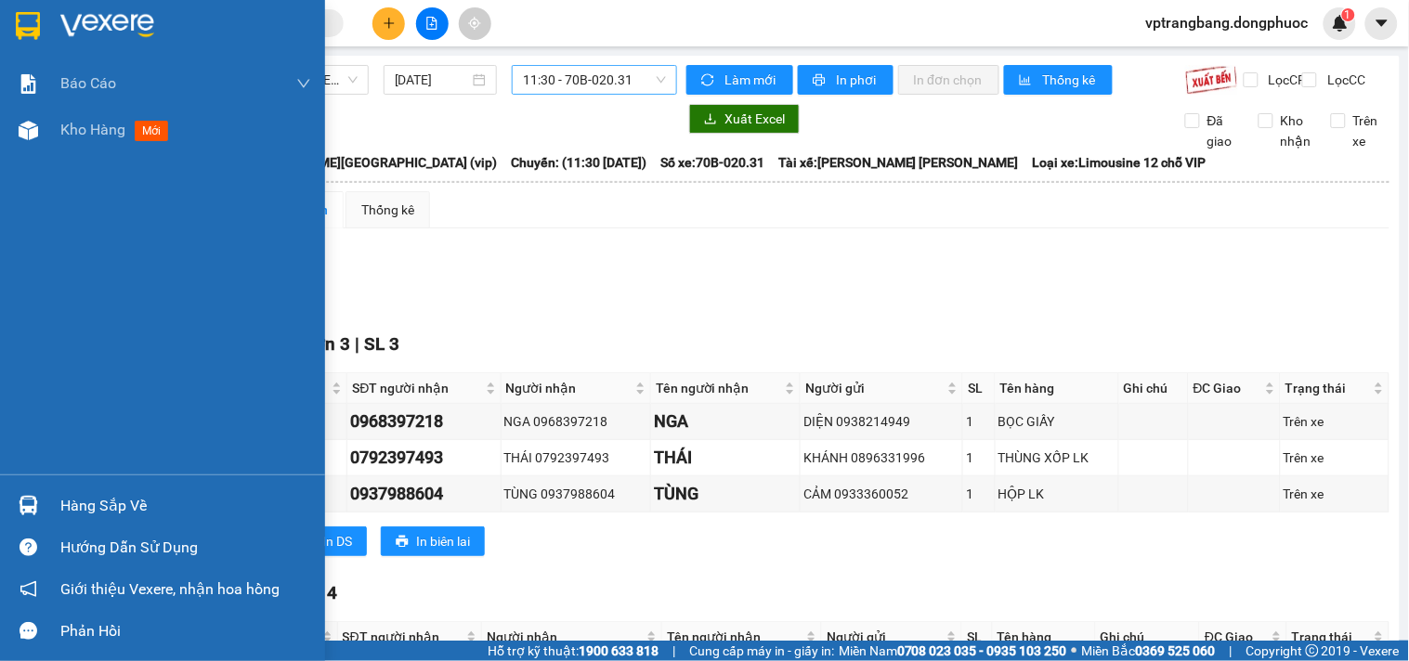
click at [63, 505] on div "Hàng sắp về" at bounding box center [185, 506] width 251 height 28
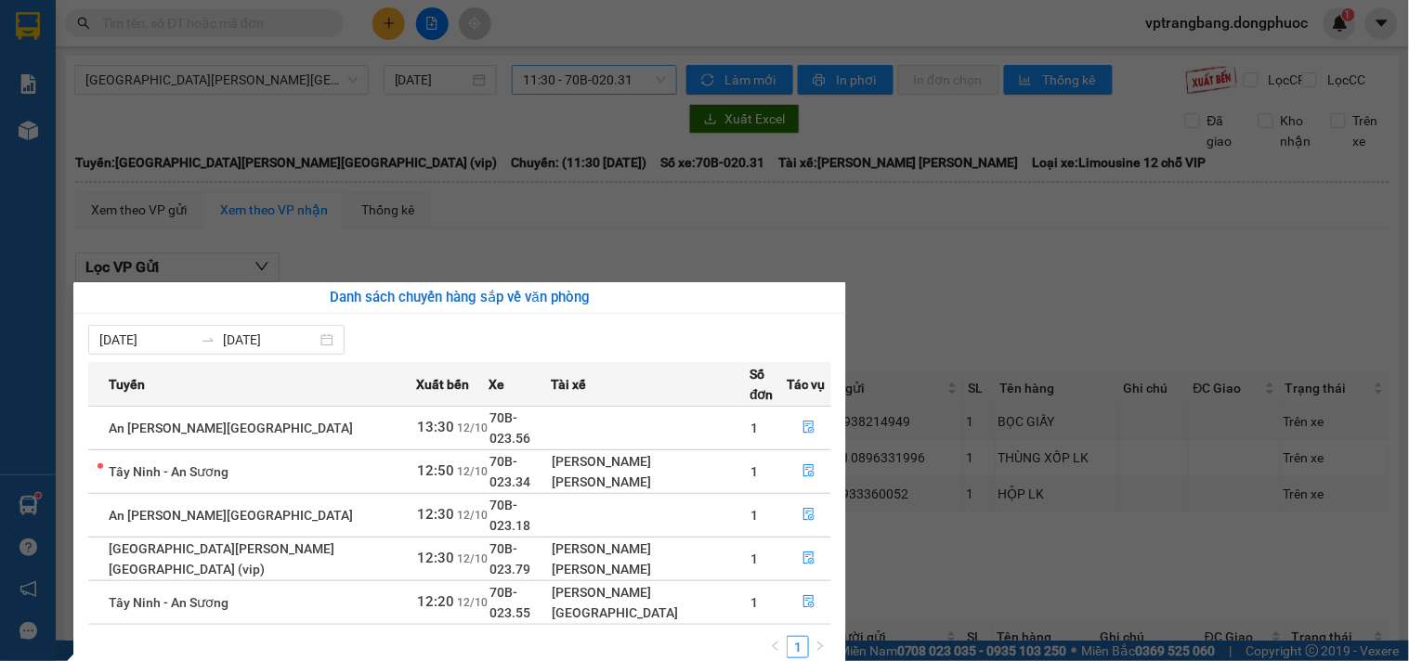
click at [851, 281] on section "Kết quả tìm kiếm ( 0 ) Bộ lọc No Data vptrangbang.dongphuoc 1 Báo cáo Mẫu 1: Bá…" at bounding box center [704, 330] width 1409 height 661
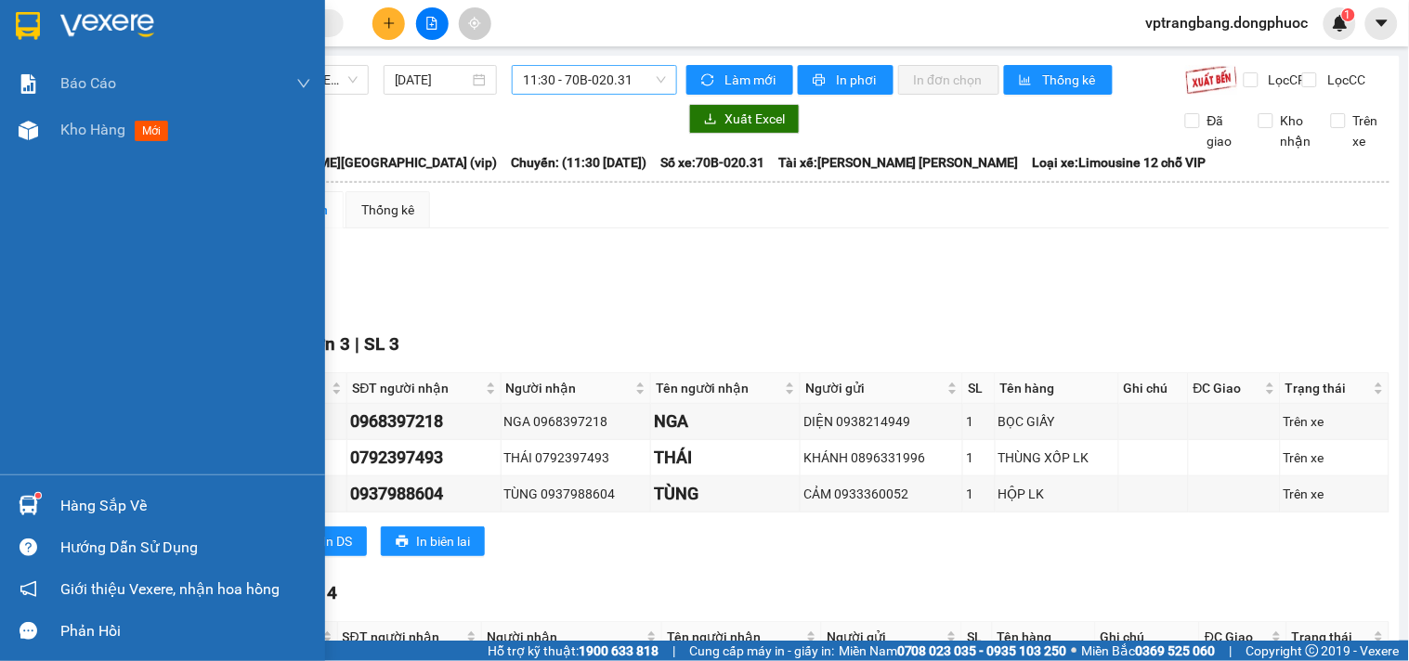
click at [72, 506] on div "Hàng sắp về" at bounding box center [185, 506] width 251 height 28
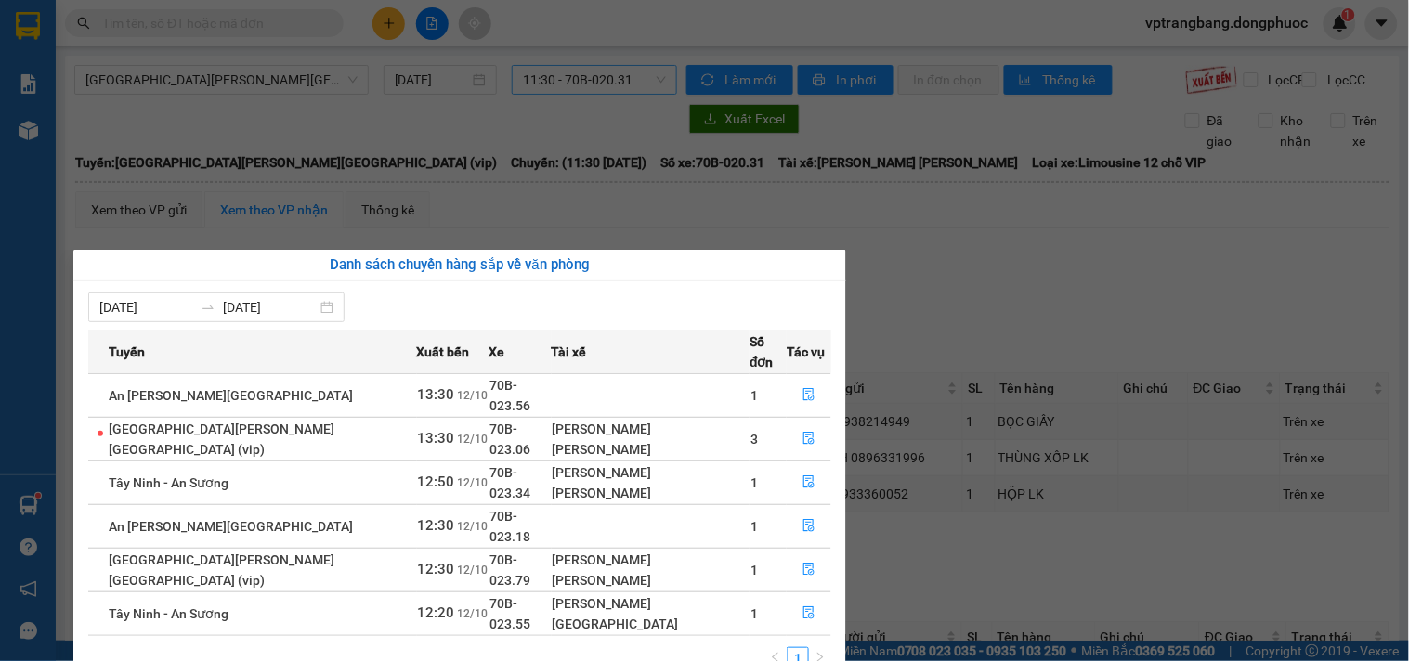
click at [975, 323] on section "Kết quả tìm kiếm ( 0 ) Bộ lọc No Data vptrangbang.dongphuoc 1 Báo cáo Mẫu 1: Bá…" at bounding box center [704, 330] width 1409 height 661
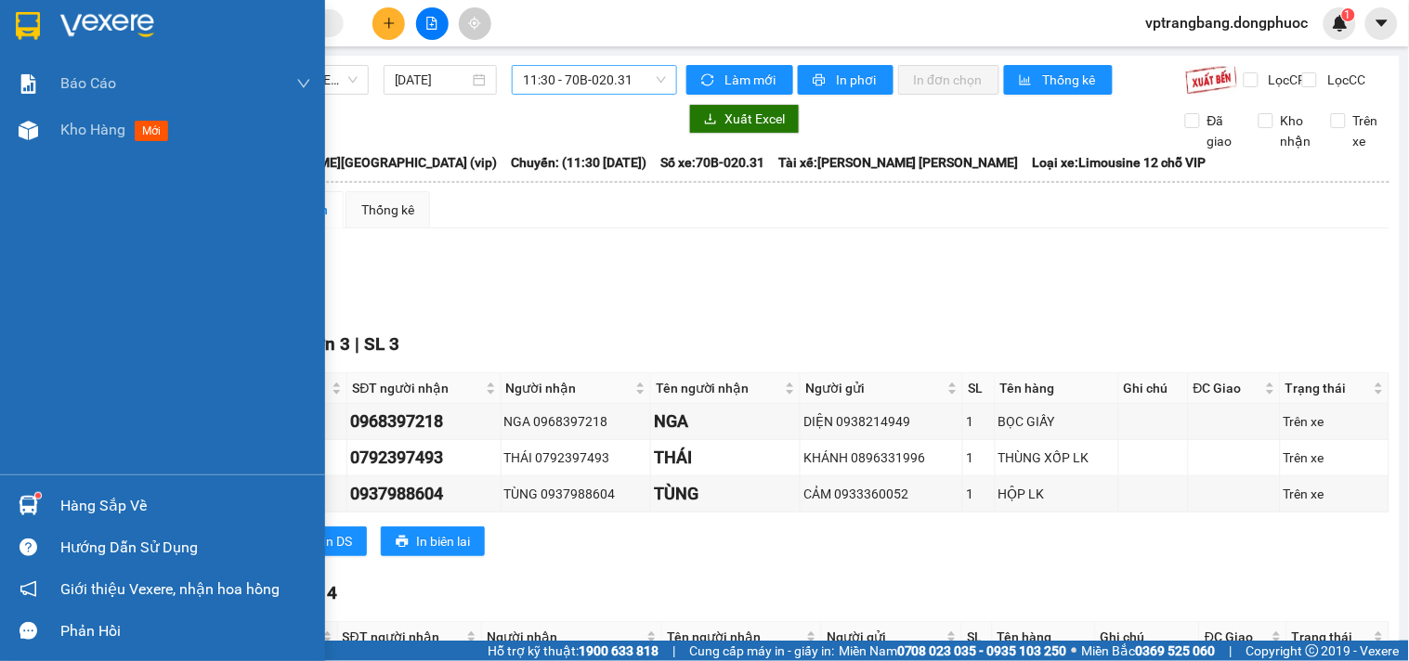
click at [91, 502] on div "Hàng sắp về" at bounding box center [185, 506] width 251 height 28
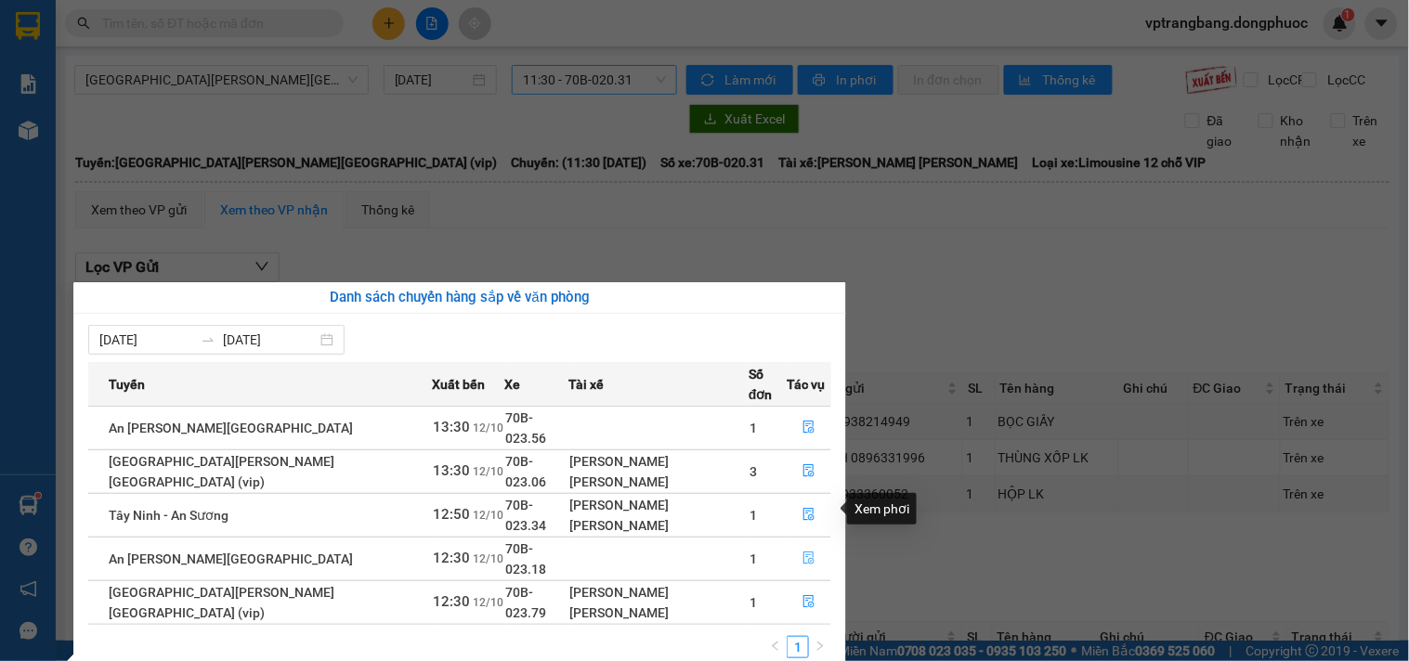
click at [792, 544] on button "button" at bounding box center [809, 559] width 43 height 30
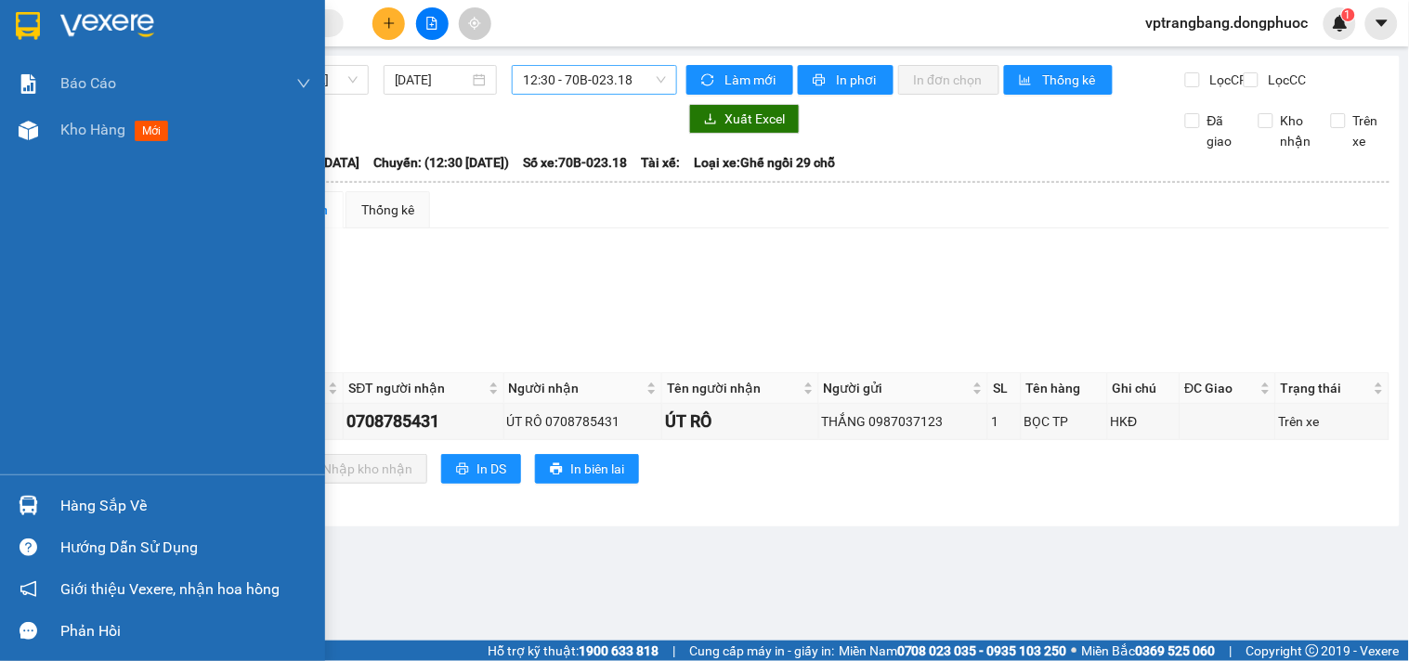
click at [82, 507] on div "Hàng sắp về" at bounding box center [185, 506] width 251 height 28
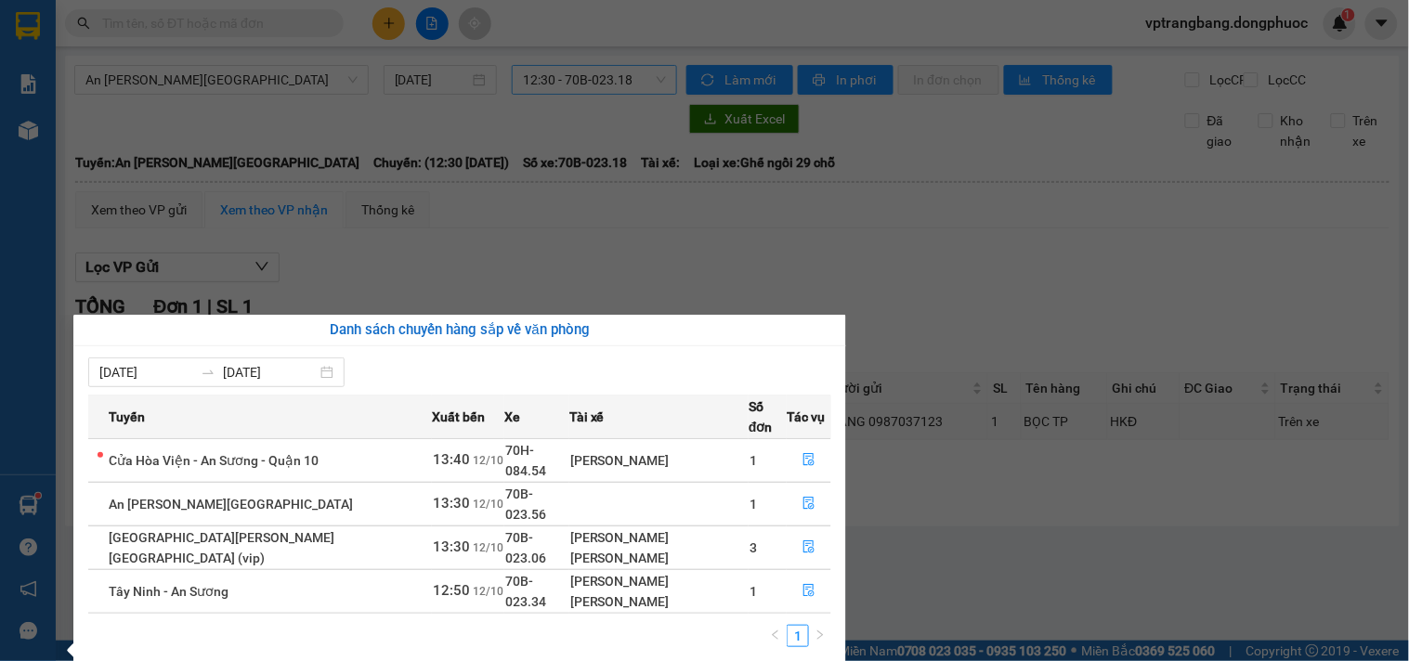
click at [932, 323] on section "Kết quả tìm kiếm ( 0 ) Bộ lọc No Data vptrangbang.dongphuoc 1 Báo cáo Mẫu 1: Bá…" at bounding box center [704, 330] width 1409 height 661
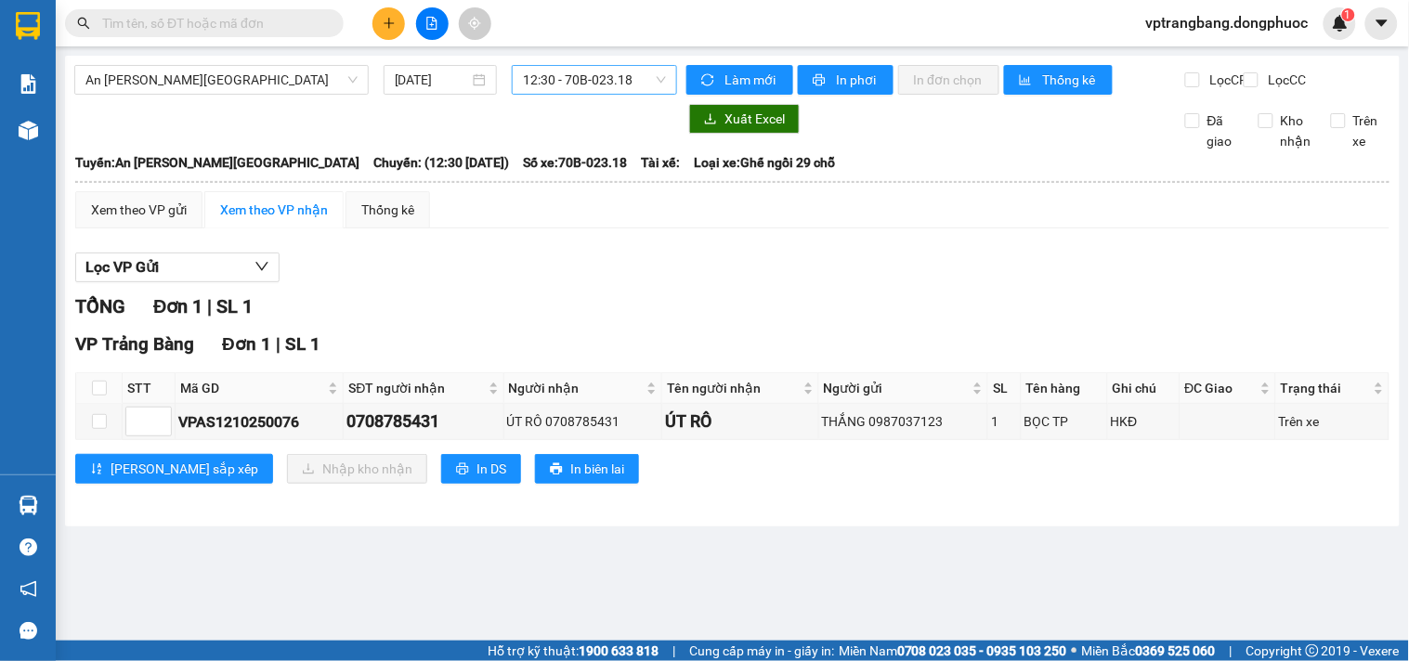
click at [541, 85] on span "12:30 - 70B-023.18" at bounding box center [594, 80] width 143 height 28
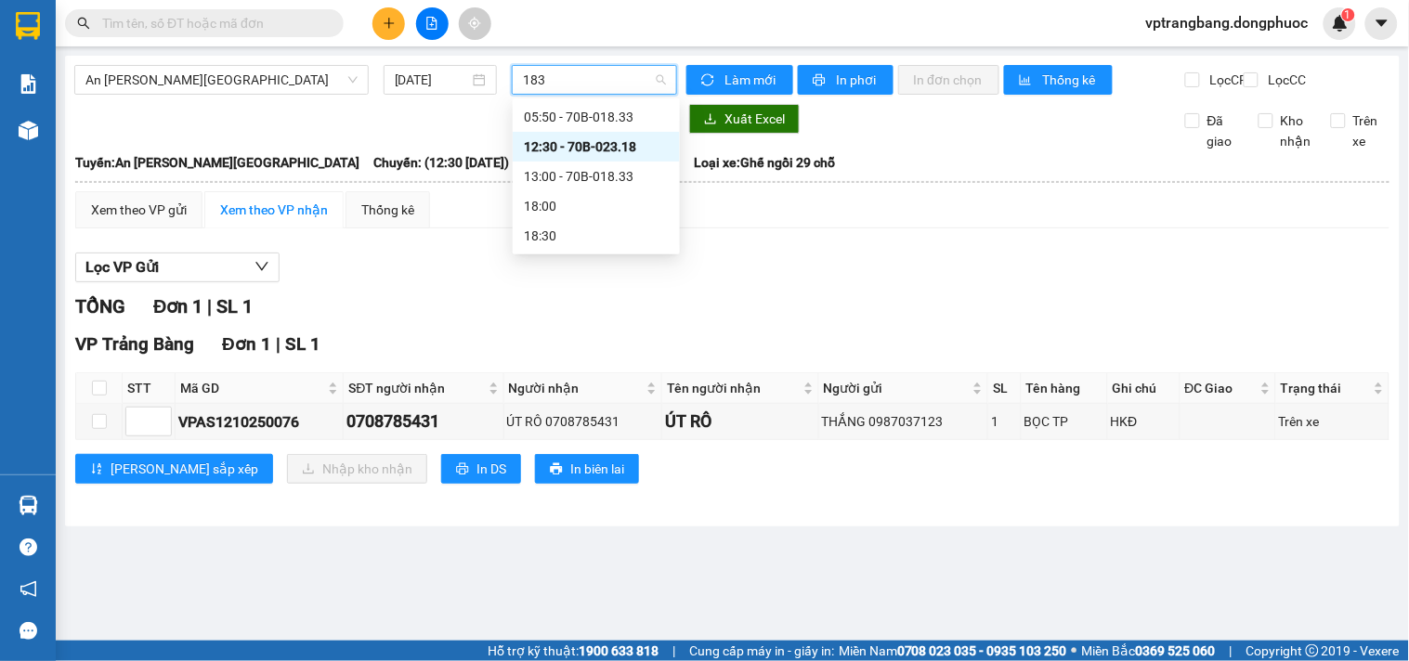
type input "1833"
click at [591, 150] on div "13:00 - 70B-018.33" at bounding box center [596, 147] width 145 height 20
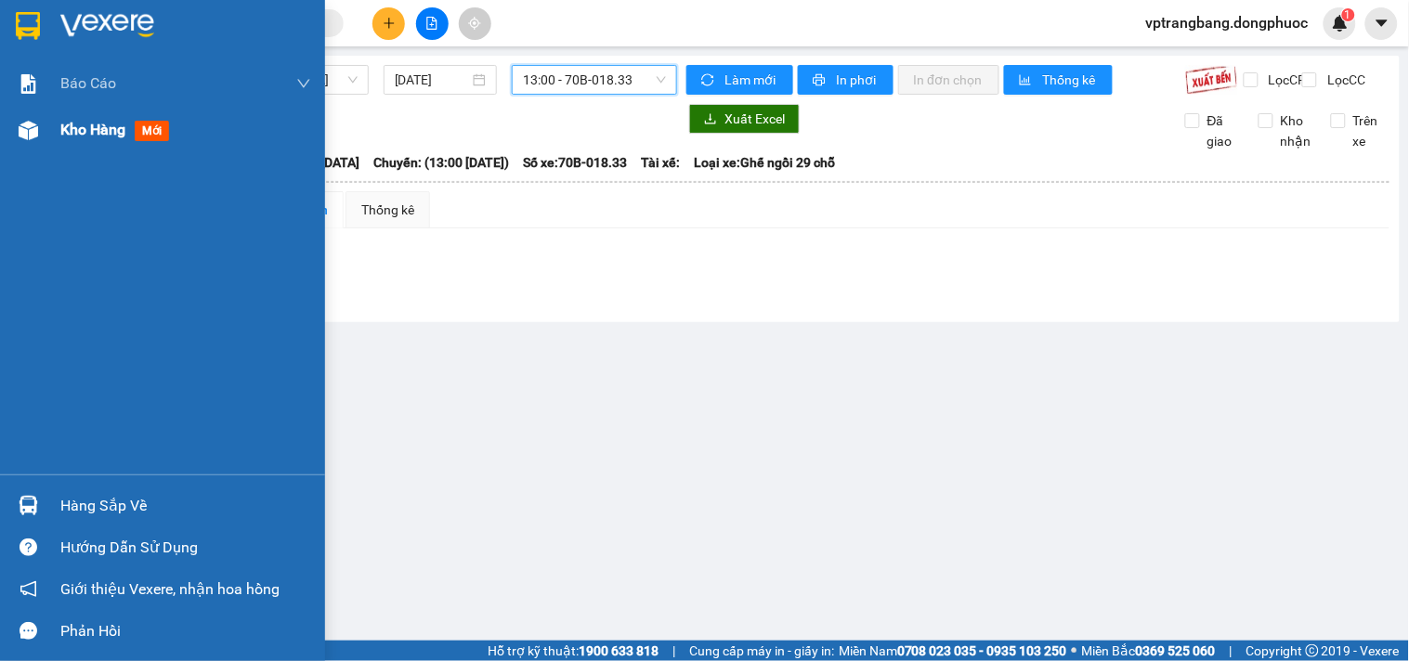
click at [82, 137] on span "Kho hàng" at bounding box center [92, 130] width 65 height 18
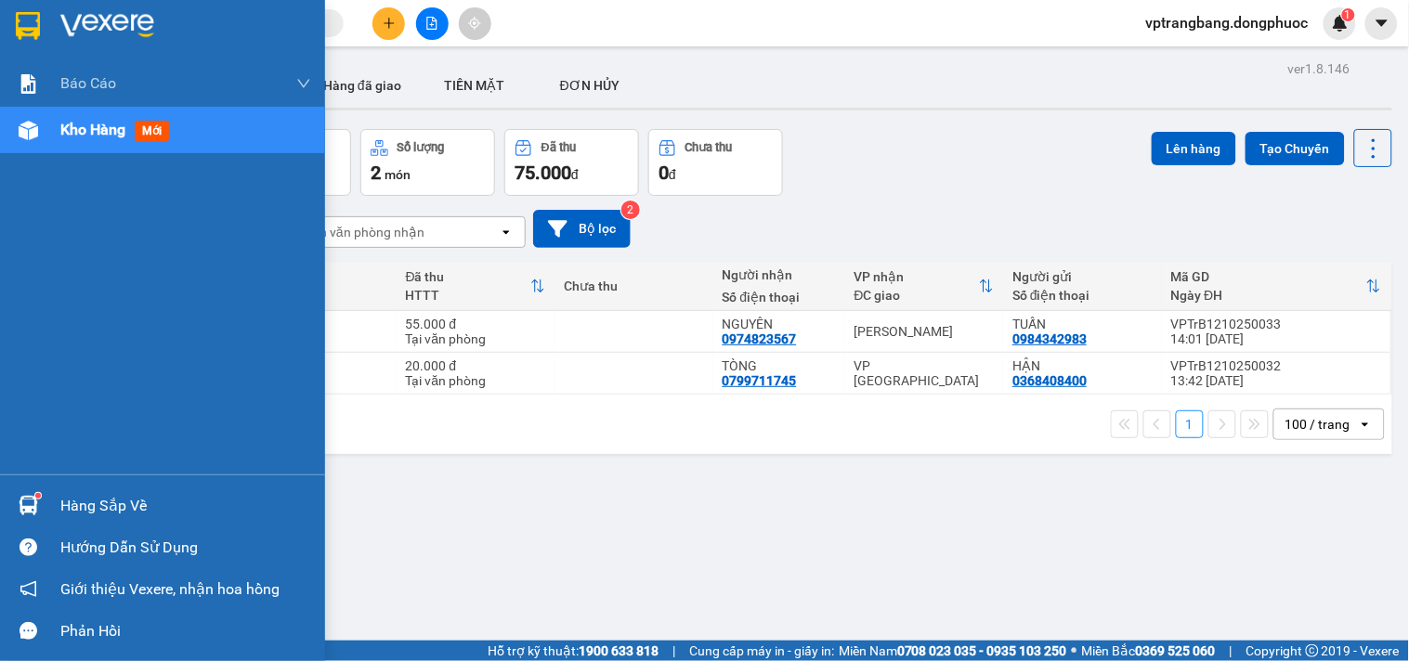
click at [76, 499] on div "Hàng sắp về" at bounding box center [185, 506] width 251 height 28
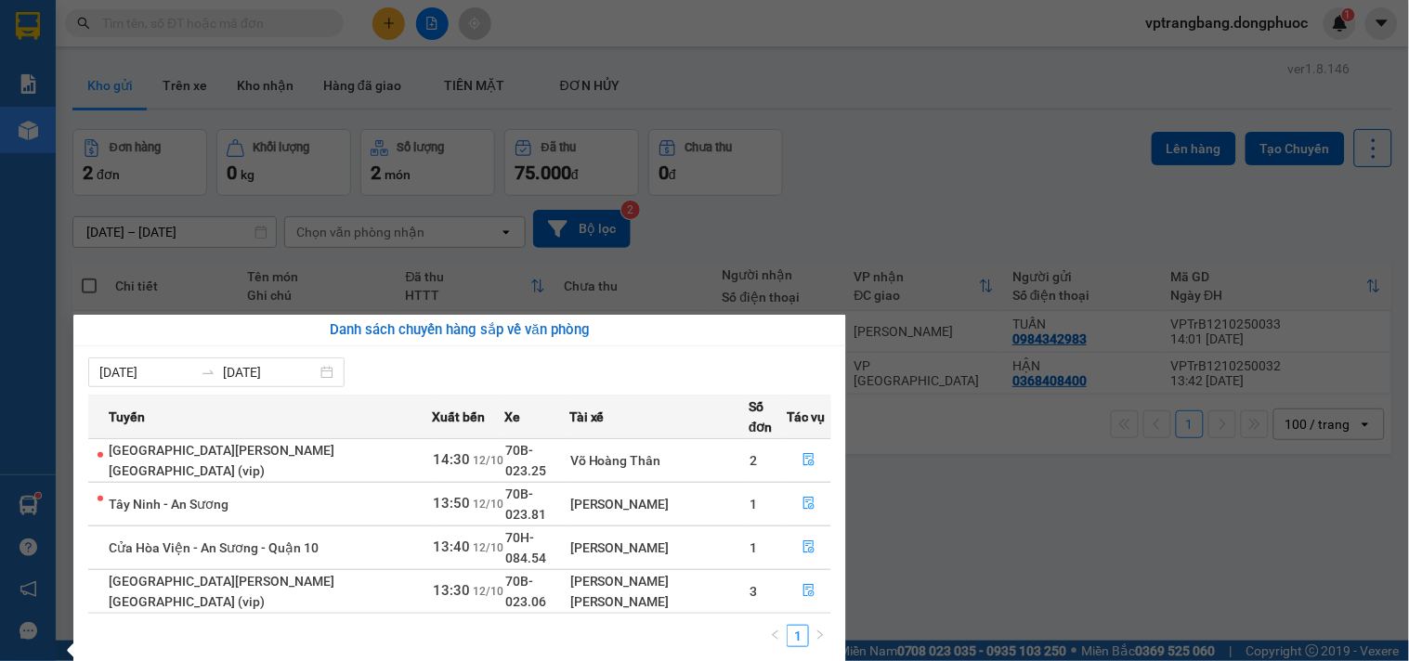
click at [931, 160] on section "Kết quả tìm kiếm ( 0 ) Bộ lọc No Data vptrangbang.dongphuoc 1 Báo cáo Mẫu 1: Bá…" at bounding box center [704, 330] width 1409 height 661
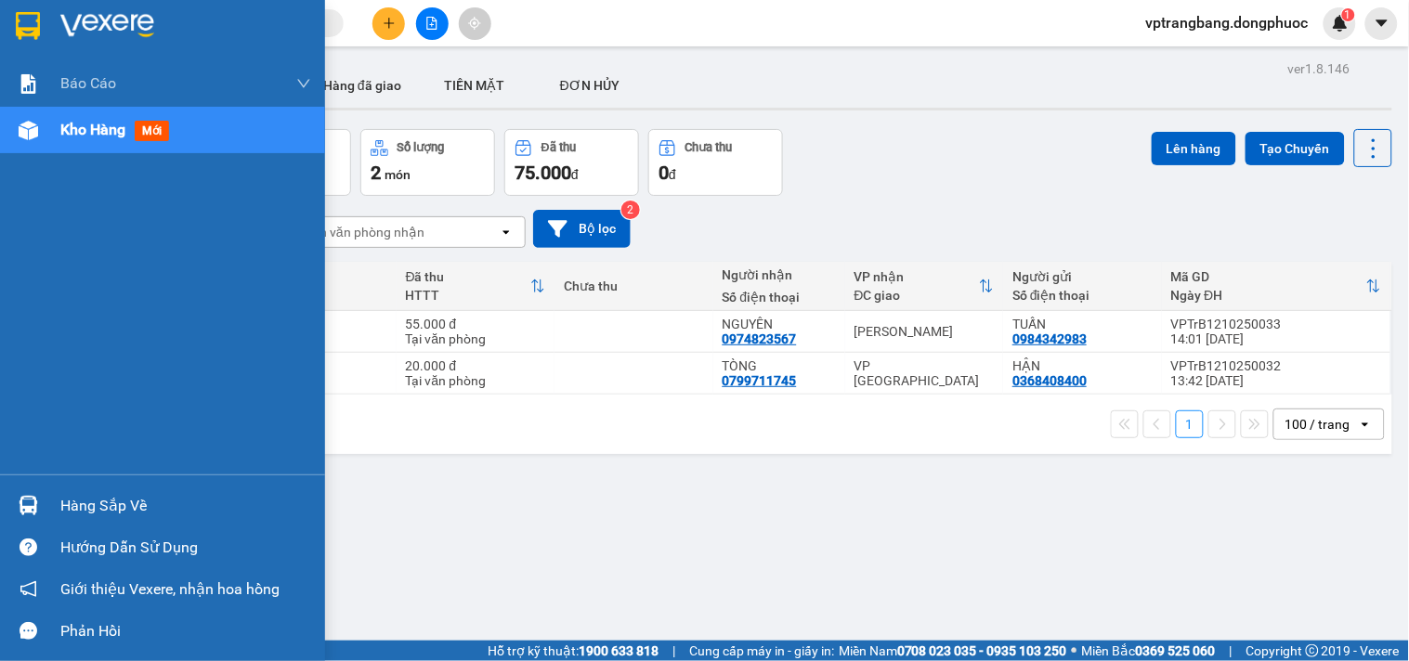
click at [44, 514] on div "Hàng sắp về" at bounding box center [162, 506] width 325 height 42
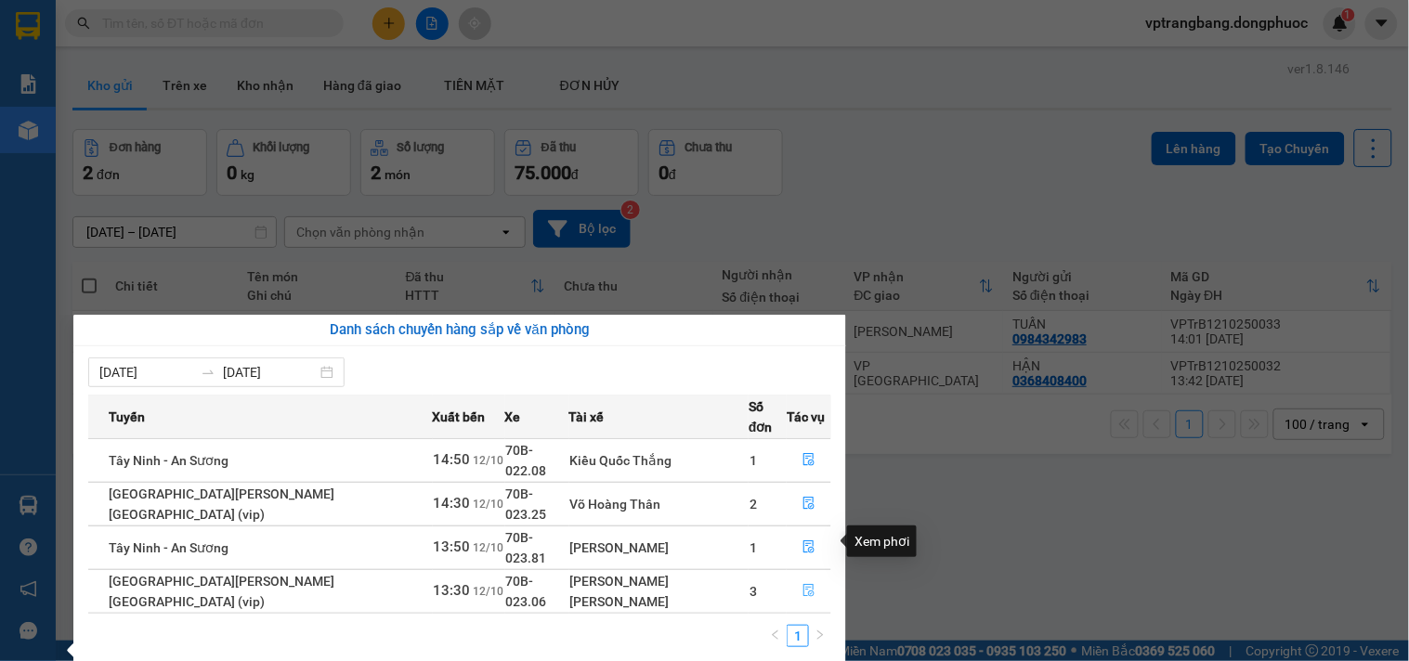
click at [802, 584] on icon "file-done" at bounding box center [808, 590] width 13 height 13
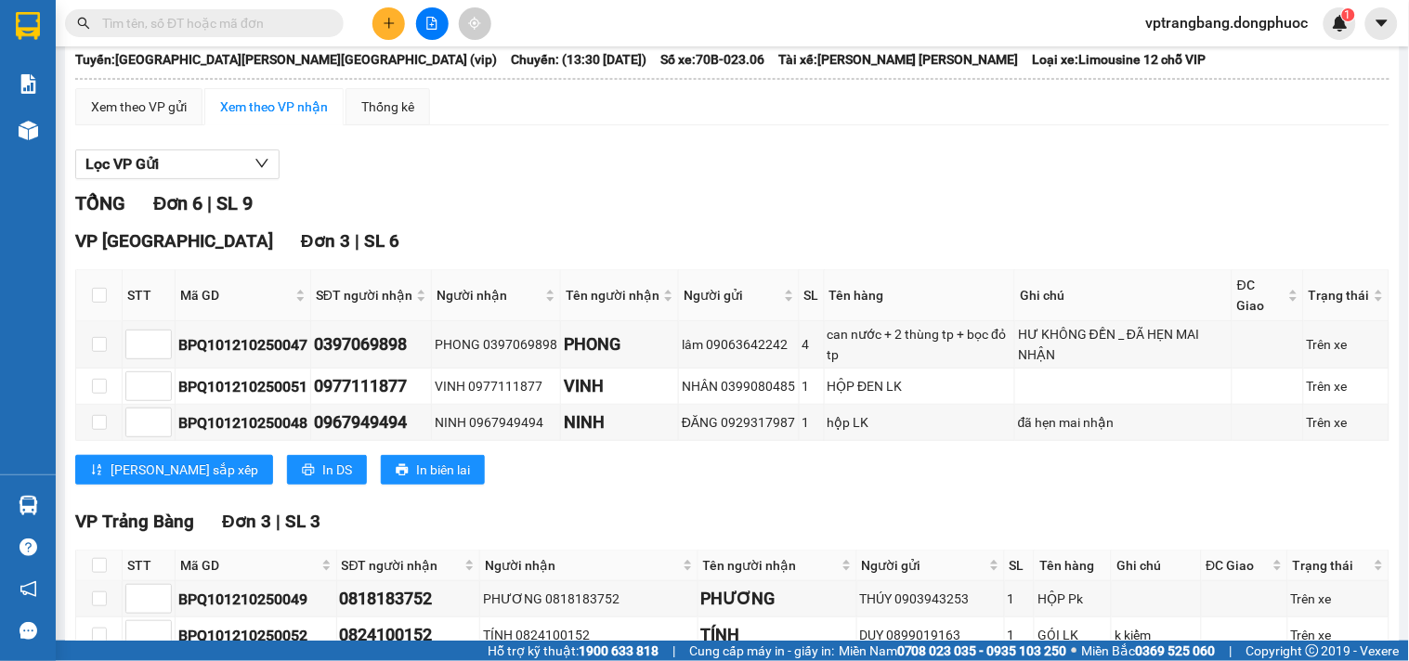
scroll to position [266, 0]
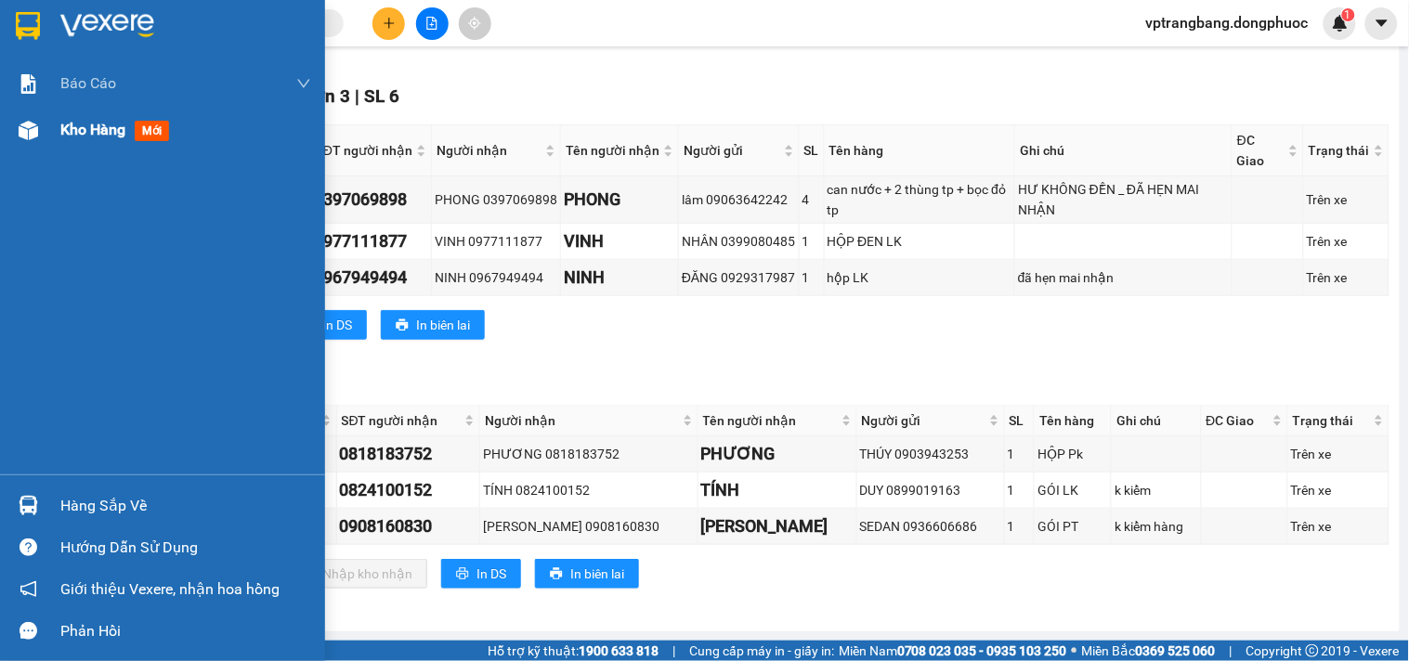
click at [99, 124] on span "Kho hàng" at bounding box center [92, 130] width 65 height 18
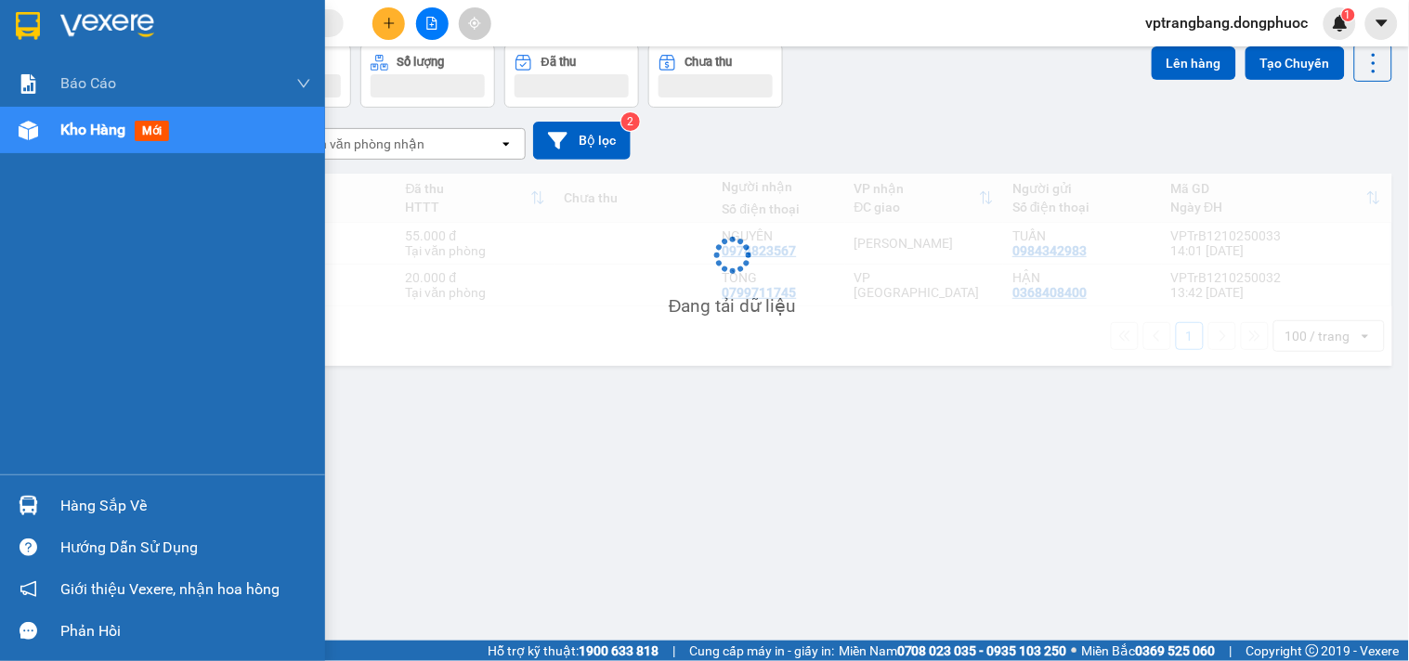
scroll to position [85, 0]
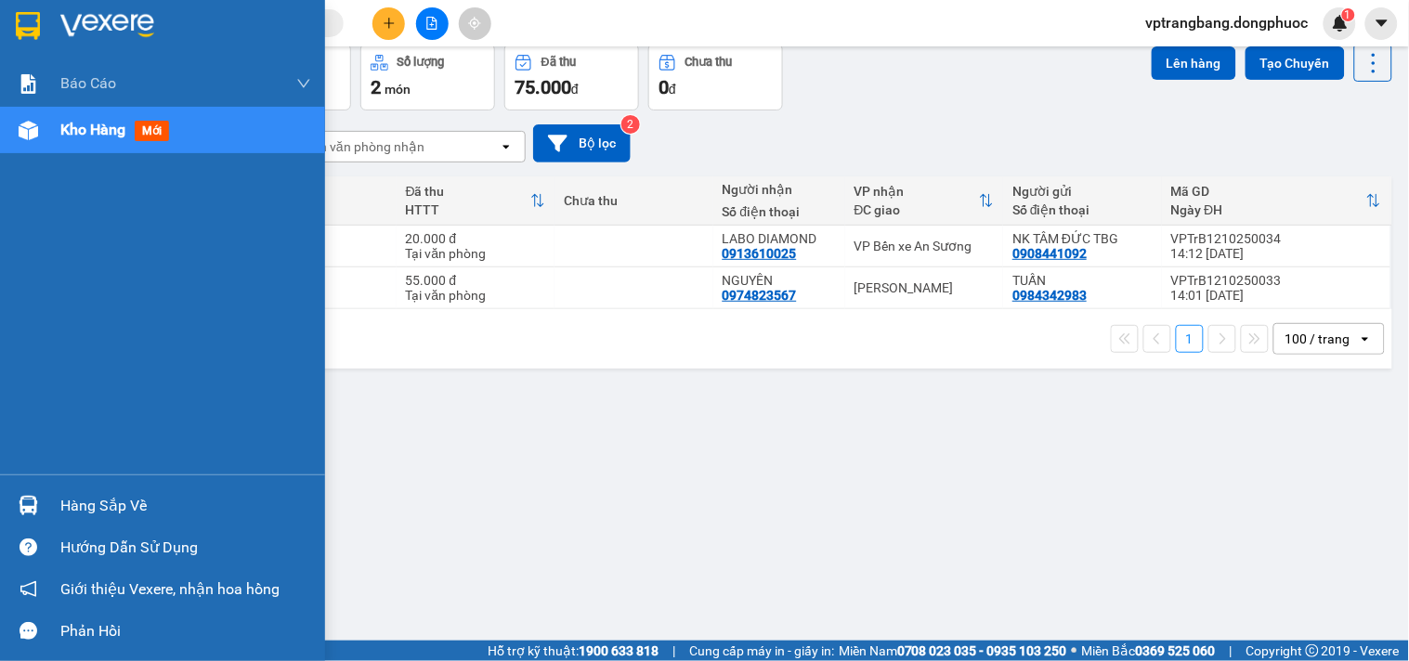
click at [50, 498] on div "Hàng sắp về" at bounding box center [162, 506] width 325 height 42
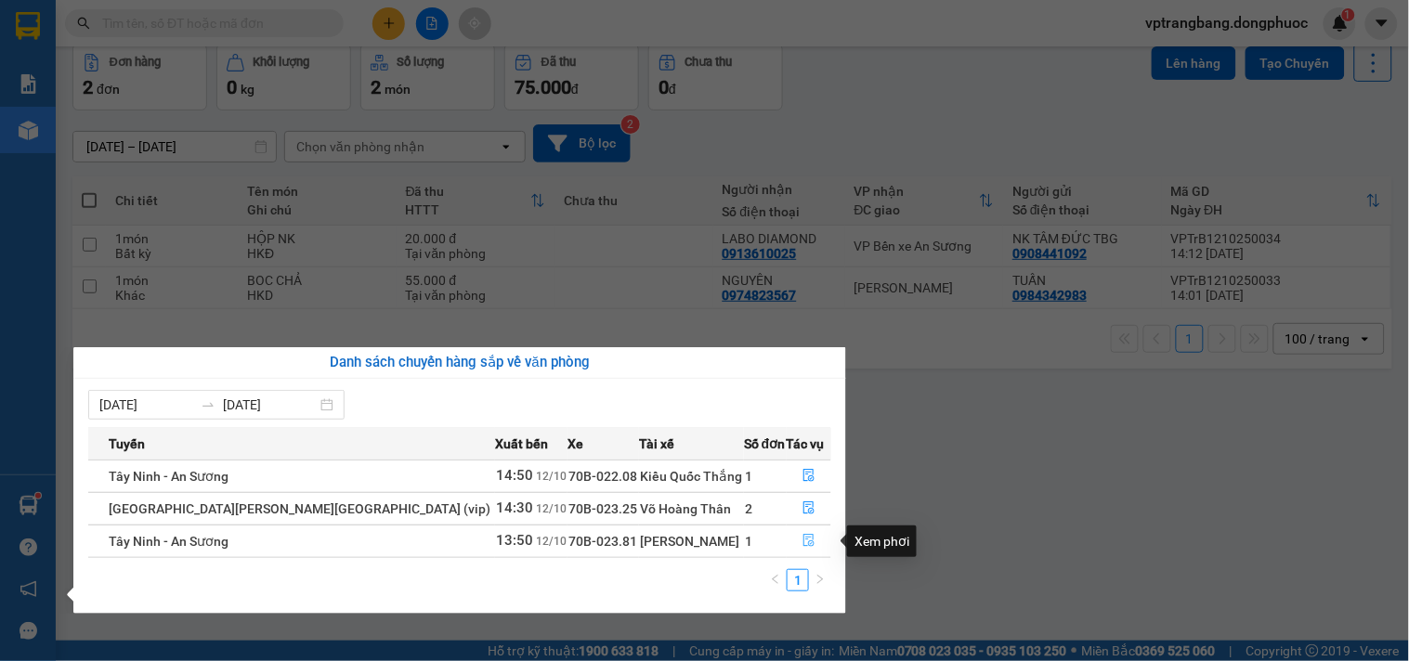
click at [802, 541] on icon "file-done" at bounding box center [808, 540] width 13 height 13
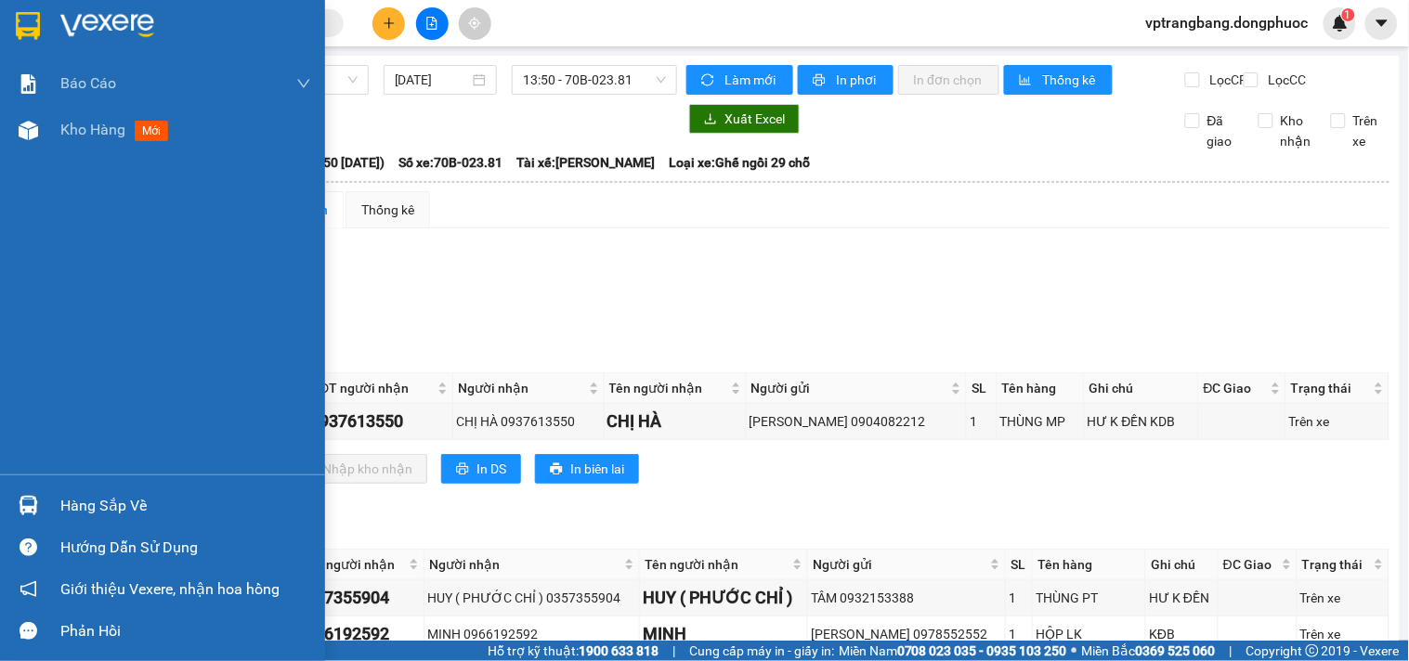
click at [53, 498] on div "Hàng sắp về" at bounding box center [162, 506] width 325 height 42
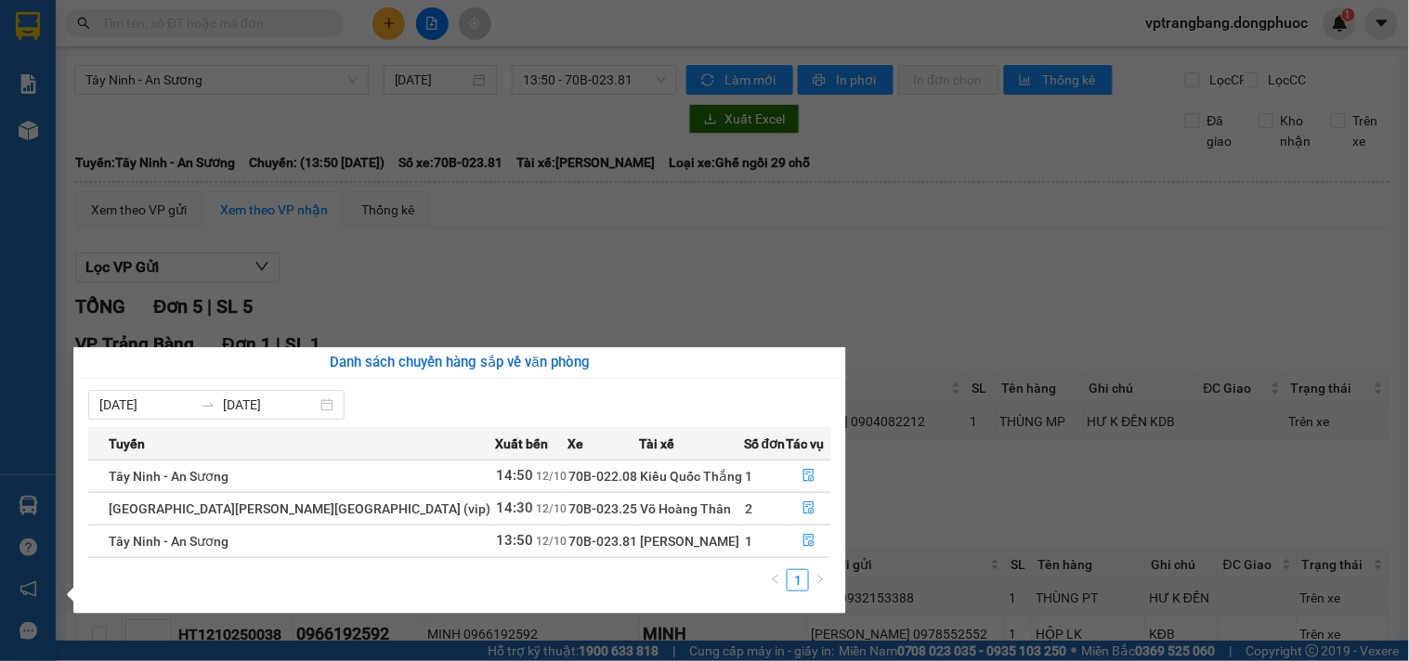
click at [824, 288] on section "Kết quả tìm kiếm ( 0 ) Bộ lọc No Data vptrangbang.dongphuoc 1 Báo cáo Mẫu 1: Bá…" at bounding box center [704, 330] width 1409 height 661
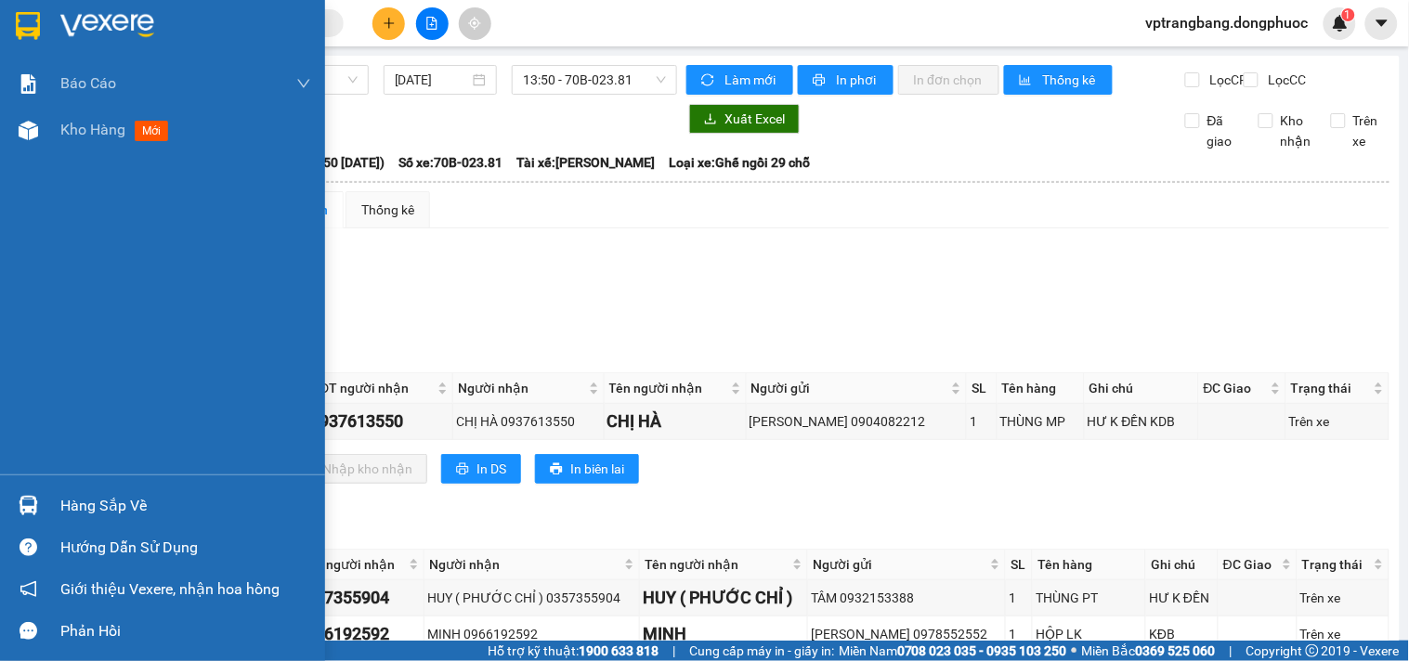
drag, startPoint x: 49, startPoint y: 505, endPoint x: 474, endPoint y: 467, distance: 426.1
click at [51, 505] on div "Hàng sắp về" at bounding box center [162, 506] width 325 height 42
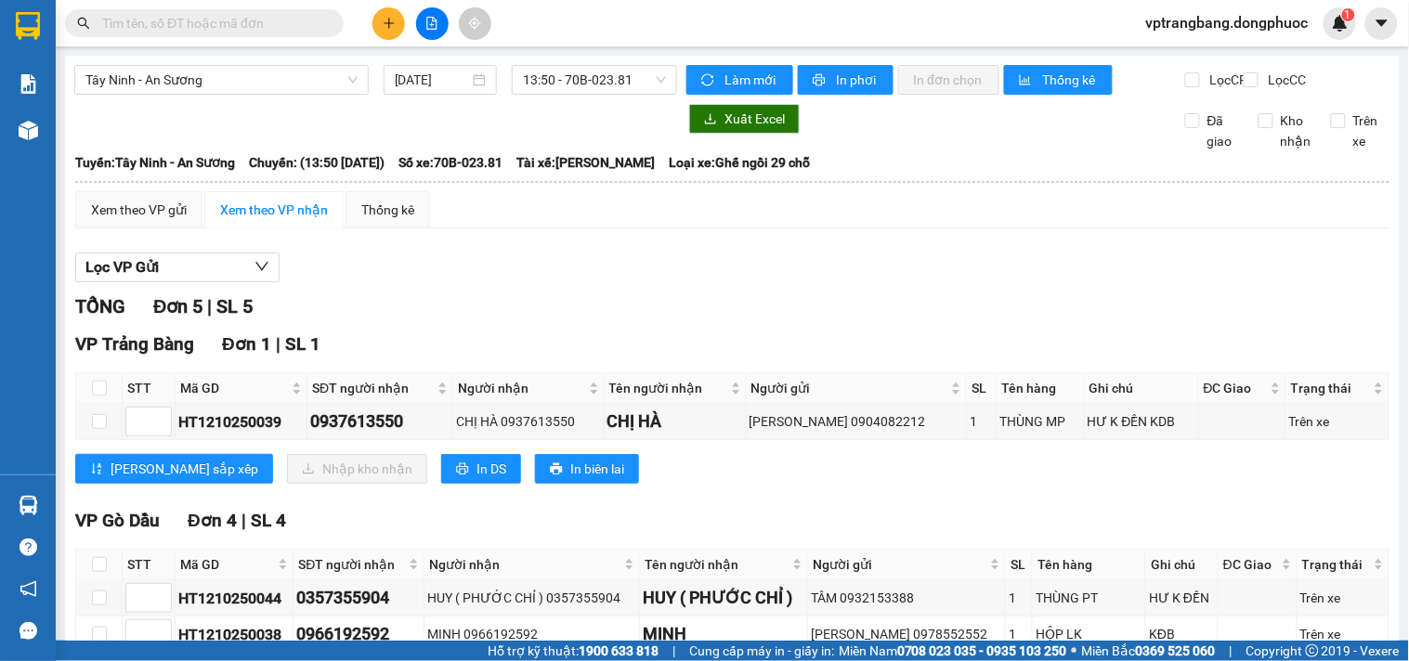
click at [890, 319] on section "Kết quả tìm kiếm ( 0 ) Bộ lọc No Data vptrangbang.dongphuoc 1 Báo cáo Mẫu 1: Bá…" at bounding box center [704, 330] width 1409 height 661
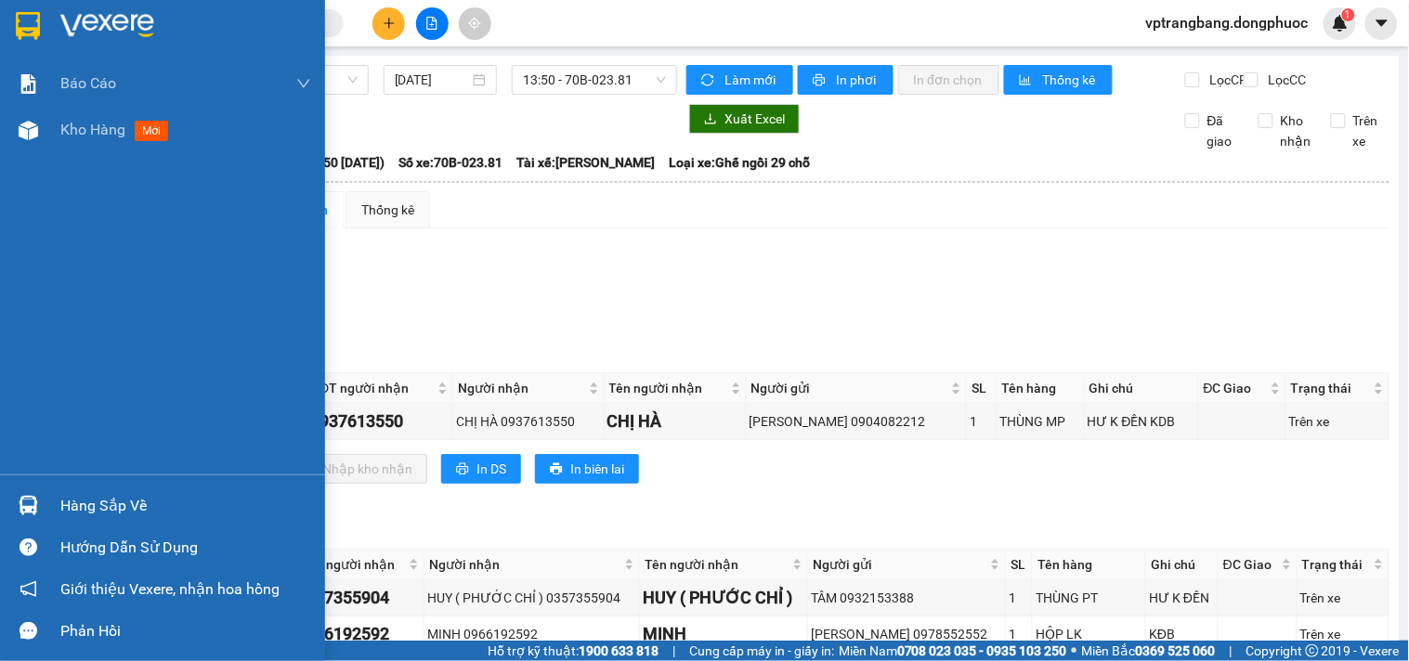
click at [60, 505] on div "Hàng sắp về" at bounding box center [185, 506] width 251 height 28
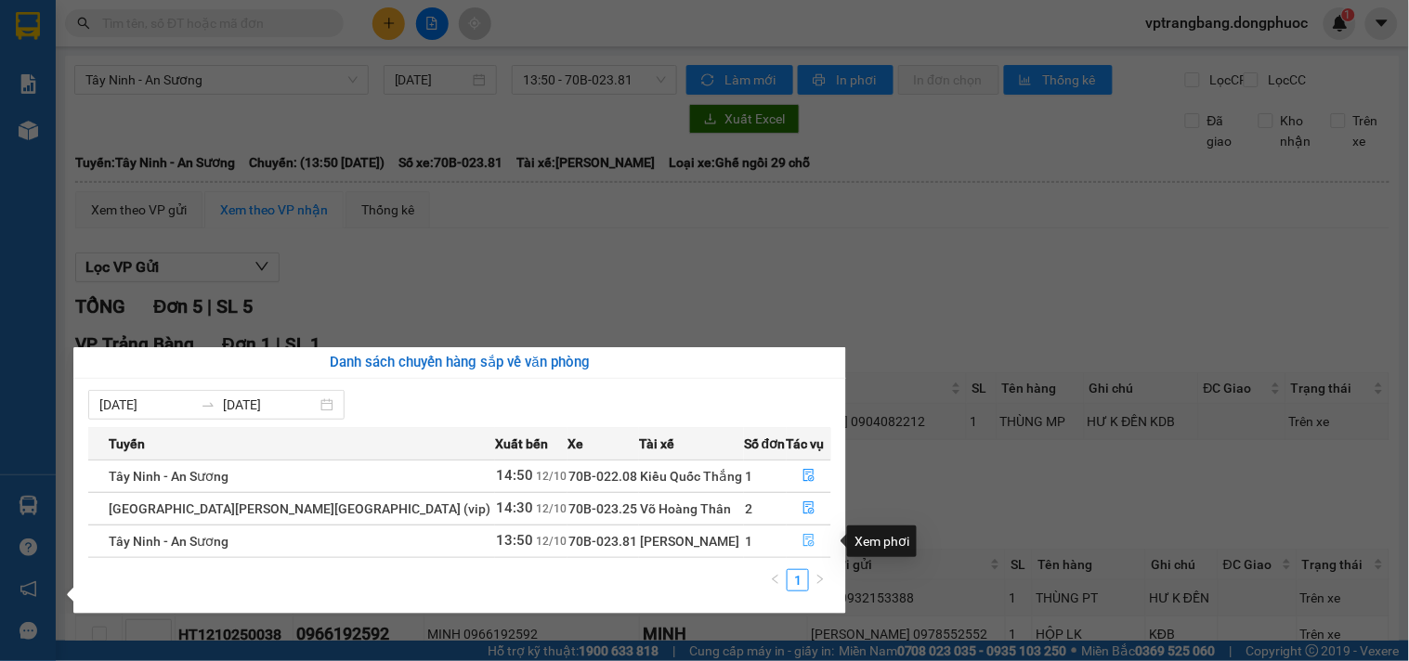
click at [803, 542] on icon "file-done" at bounding box center [808, 540] width 11 height 13
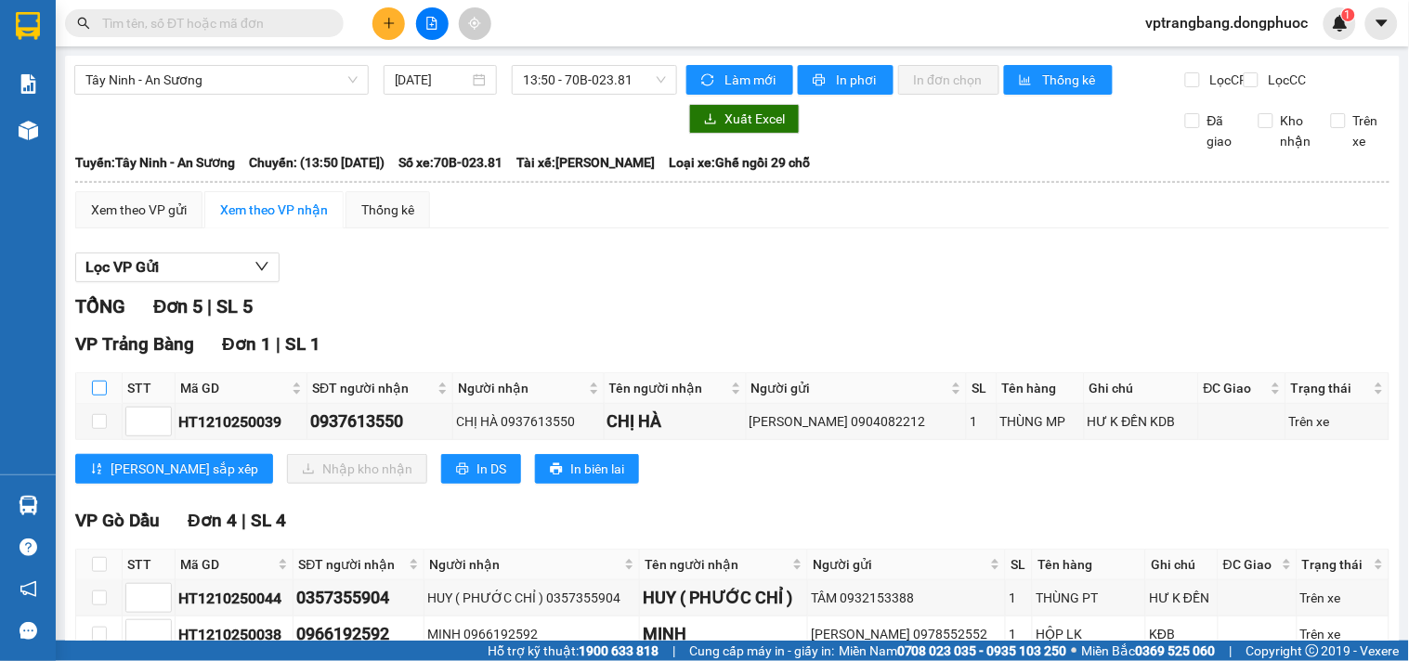
click at [102, 396] on input "checkbox" at bounding box center [99, 388] width 15 height 15
checkbox input "true"
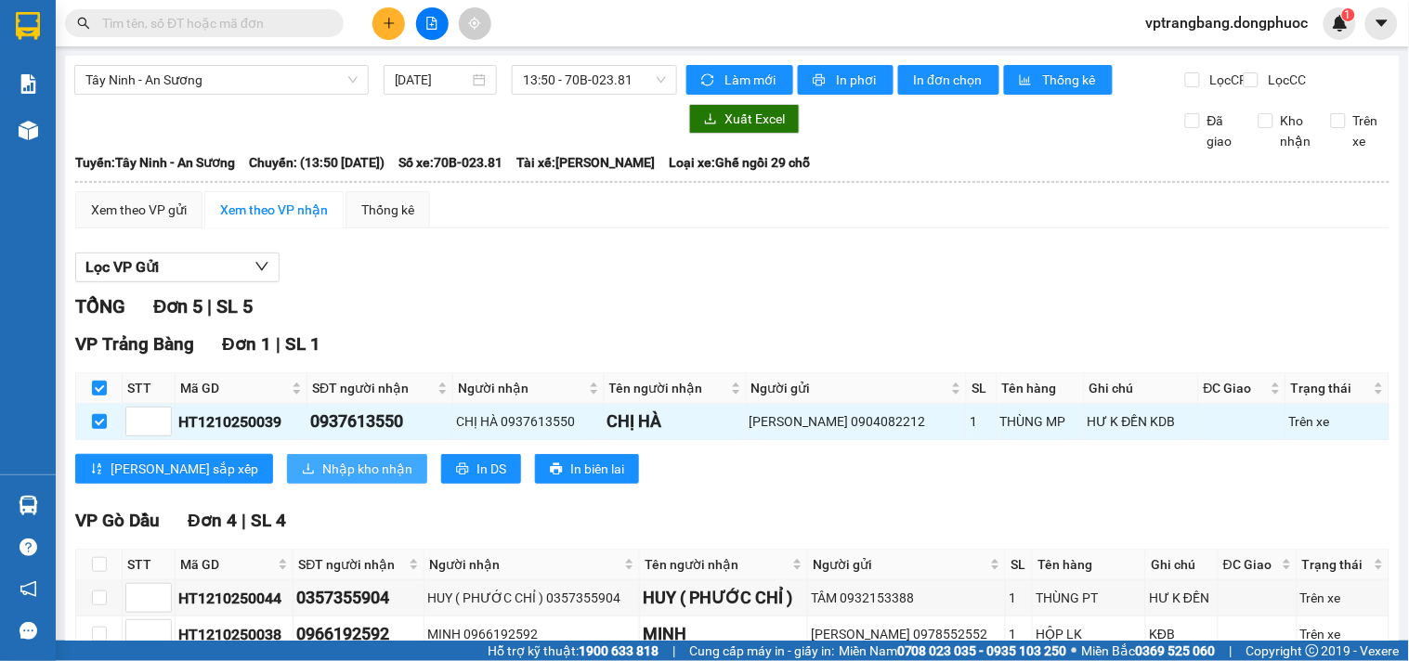
click at [293, 484] on button "Nhập kho nhận" at bounding box center [357, 469] width 140 height 30
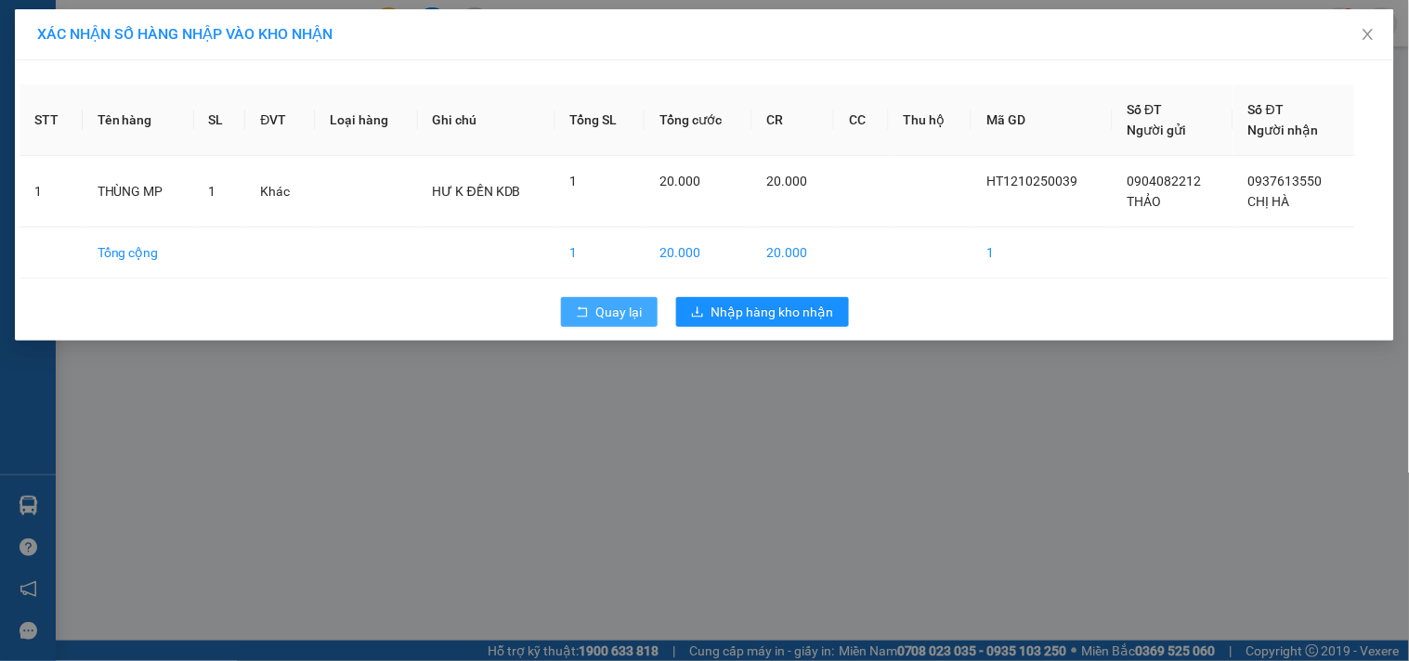
click at [614, 313] on span "Quay lại" at bounding box center [619, 312] width 46 height 20
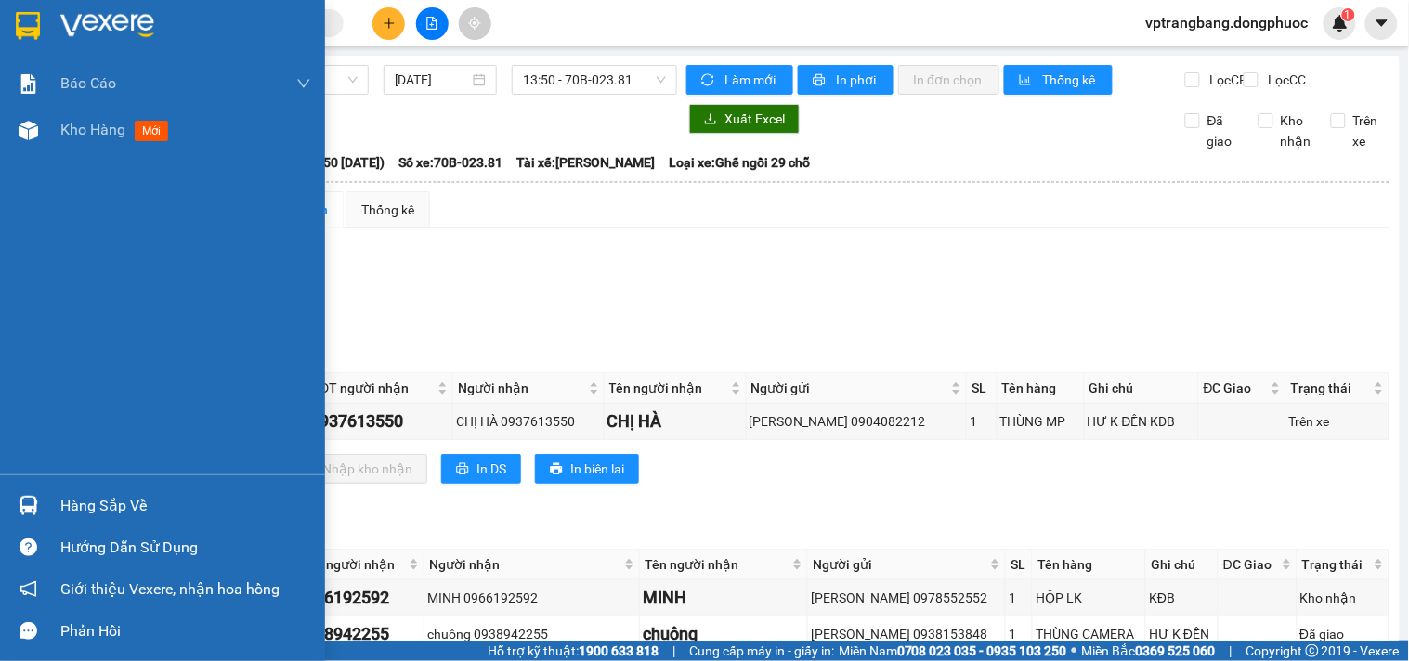
click at [71, 501] on div "Hàng sắp về" at bounding box center [185, 506] width 251 height 28
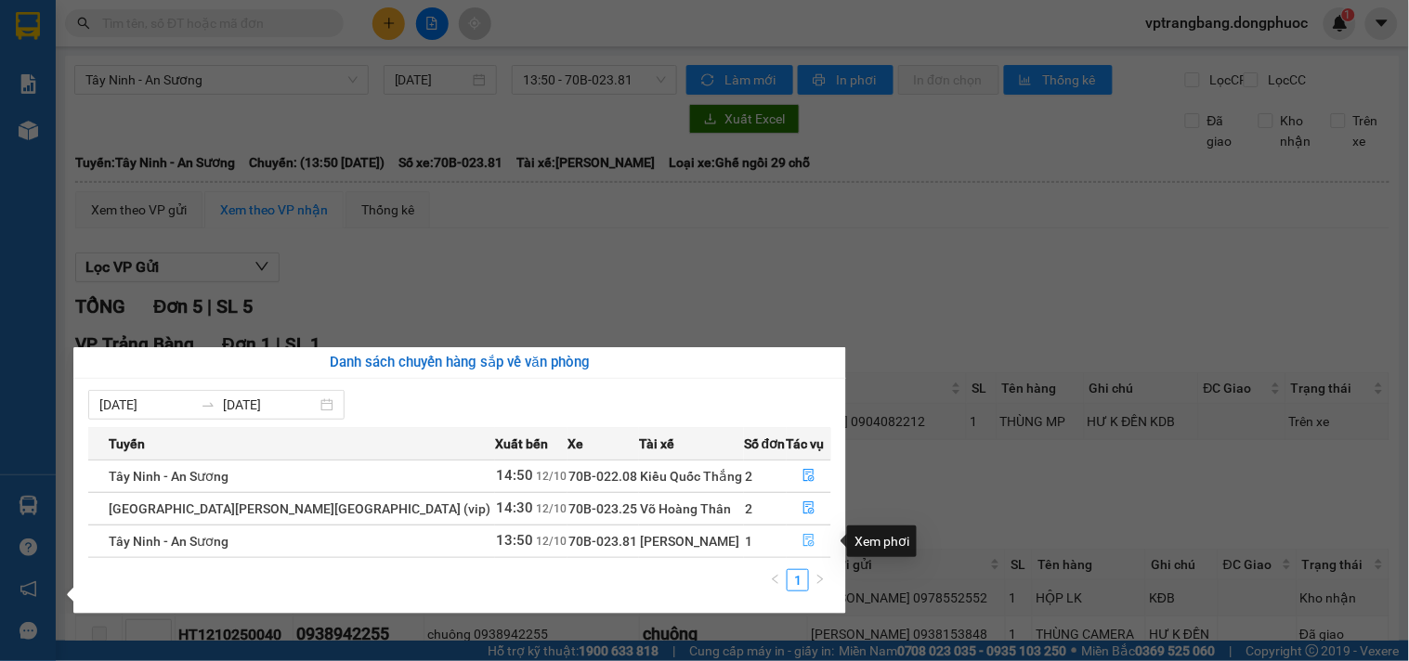
click at [803, 549] on span "file-done" at bounding box center [808, 541] width 13 height 15
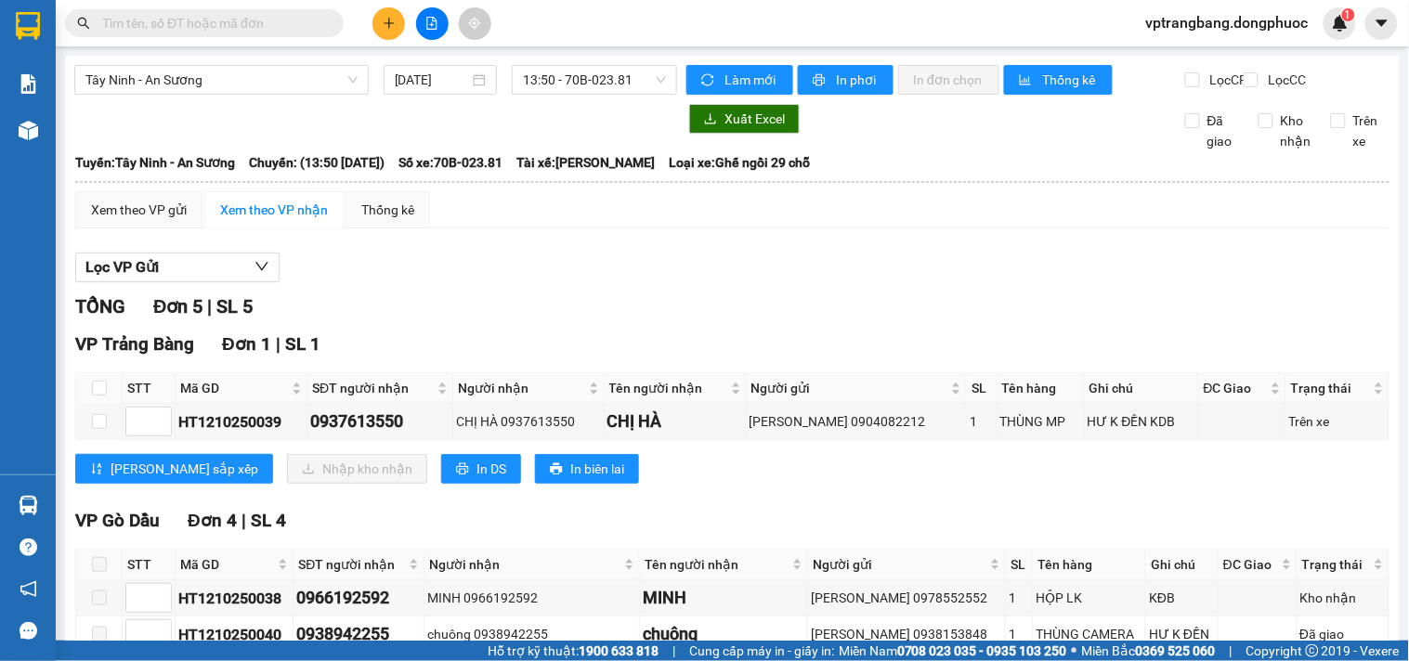
click at [507, 283] on div "Lọc VP Gửi" at bounding box center [732, 268] width 1314 height 31
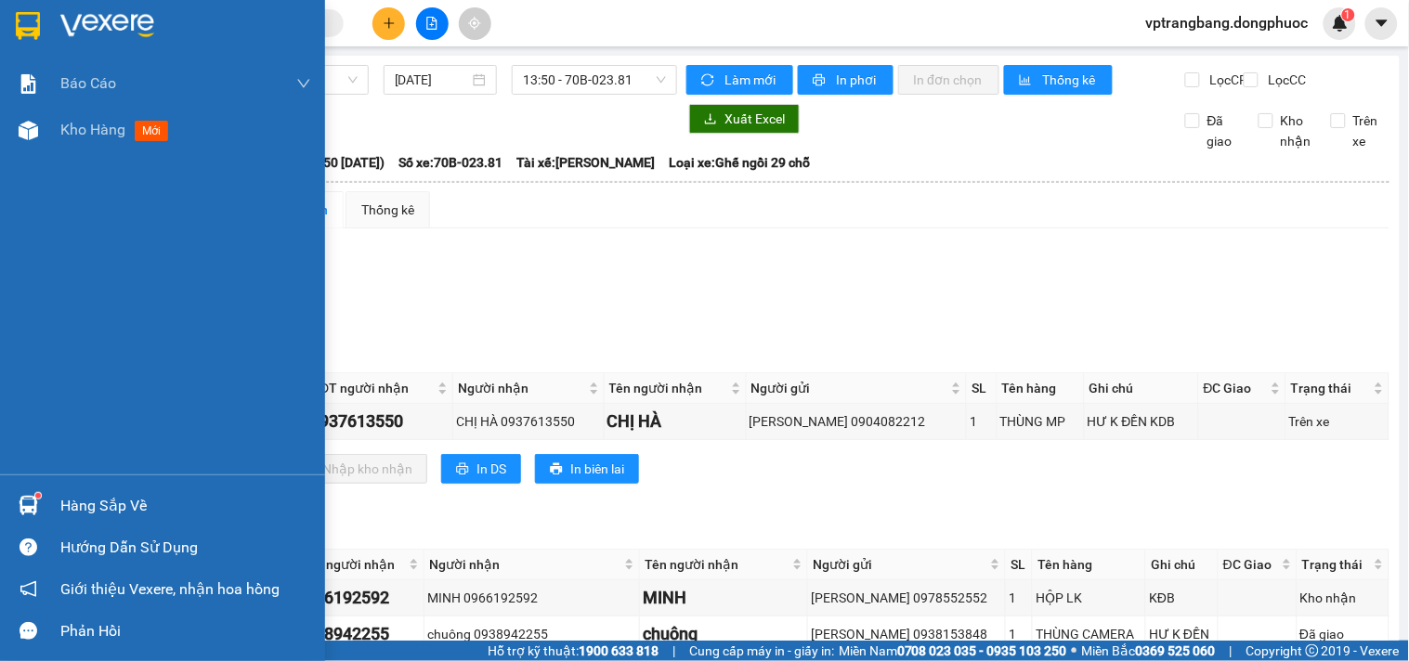
click at [60, 499] on div "Hàng sắp về" at bounding box center [185, 506] width 251 height 28
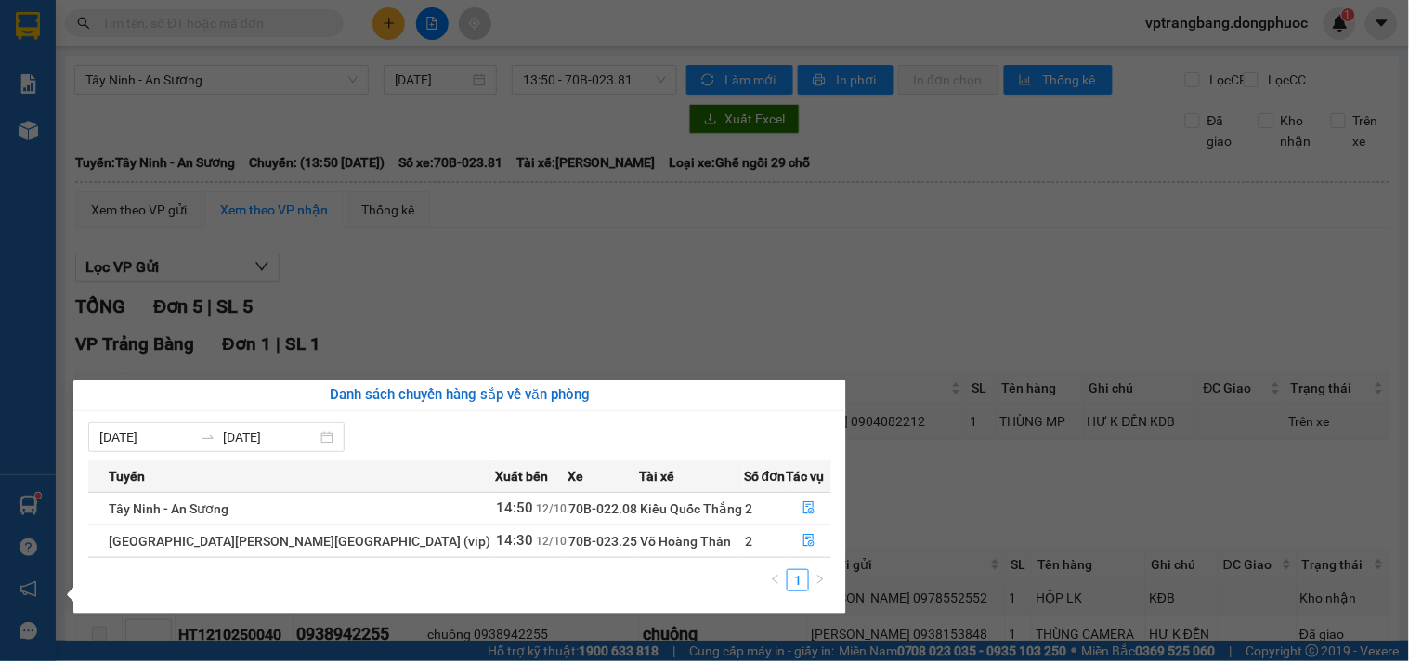
click at [756, 365] on section "Kết quả tìm kiếm ( 0 ) Bộ lọc No Data vptrangbang.dongphuoc 1 Báo cáo Mẫu 1: Bá…" at bounding box center [704, 330] width 1409 height 661
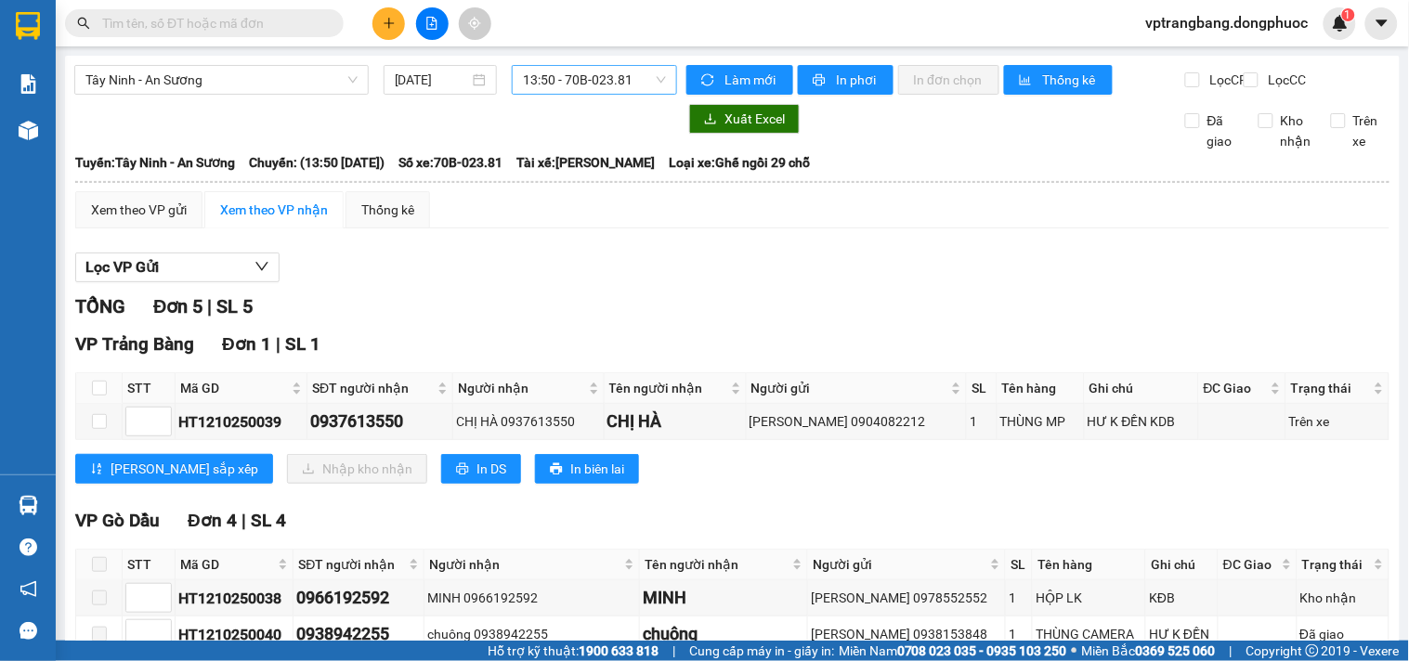
click at [563, 77] on span "13:50 - 70B-023.81" at bounding box center [594, 80] width 143 height 28
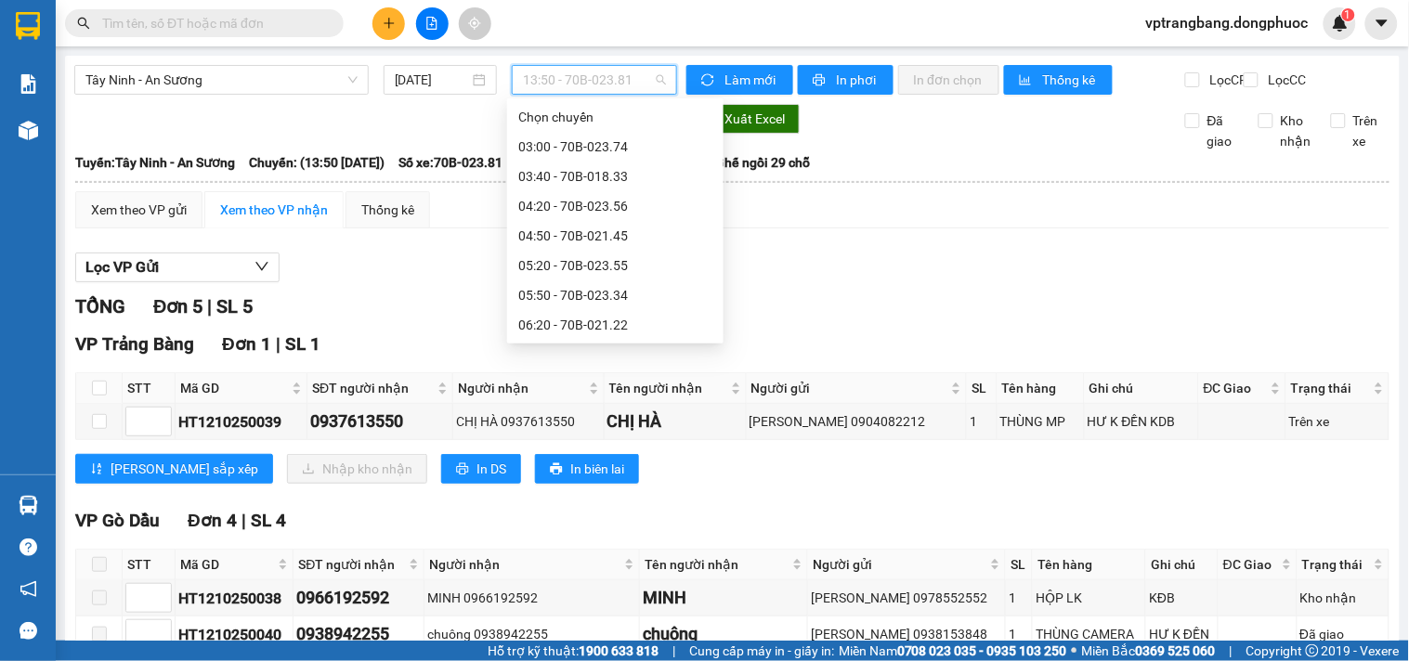
scroll to position [446, 0]
click at [615, 95] on div "Tây Ninh - An Sương 12/10/2025 13:50 - 70B-023.81" at bounding box center [375, 80] width 603 height 30
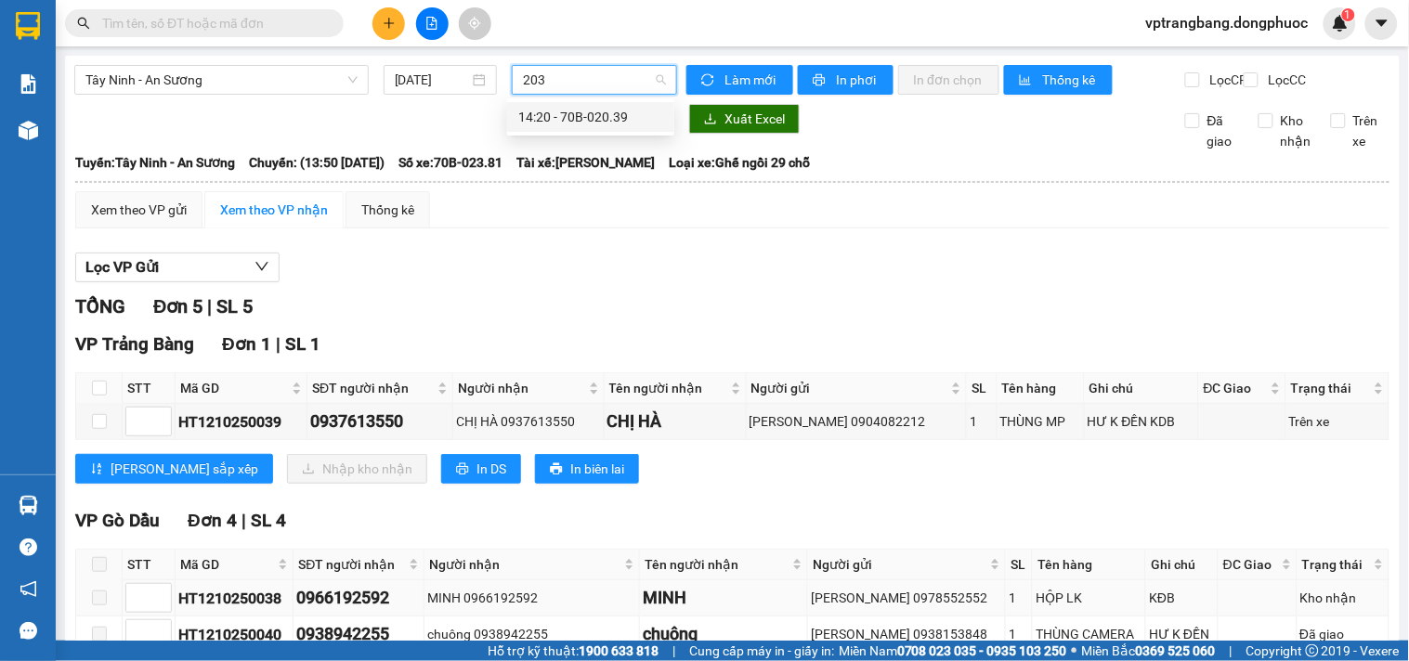
type input "2039"
click at [546, 112] on div "14:20 - 70B-020.39" at bounding box center [590, 117] width 145 height 20
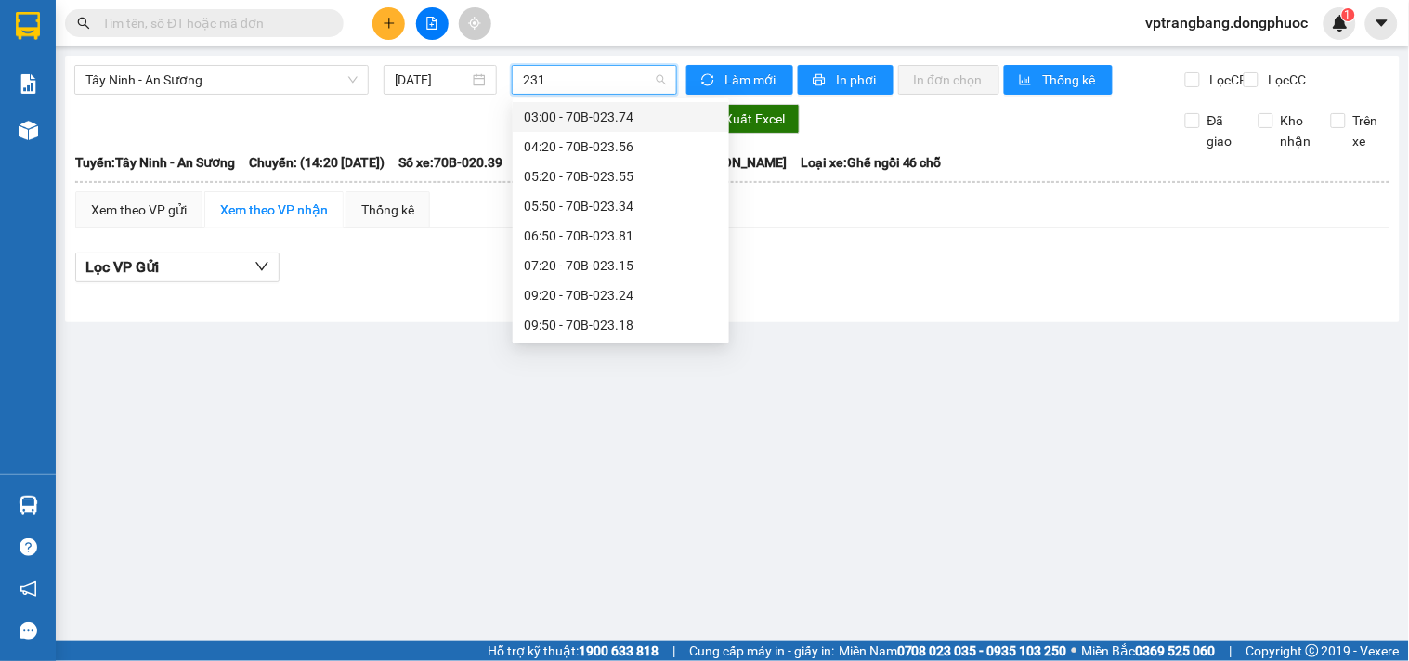
type input "2315"
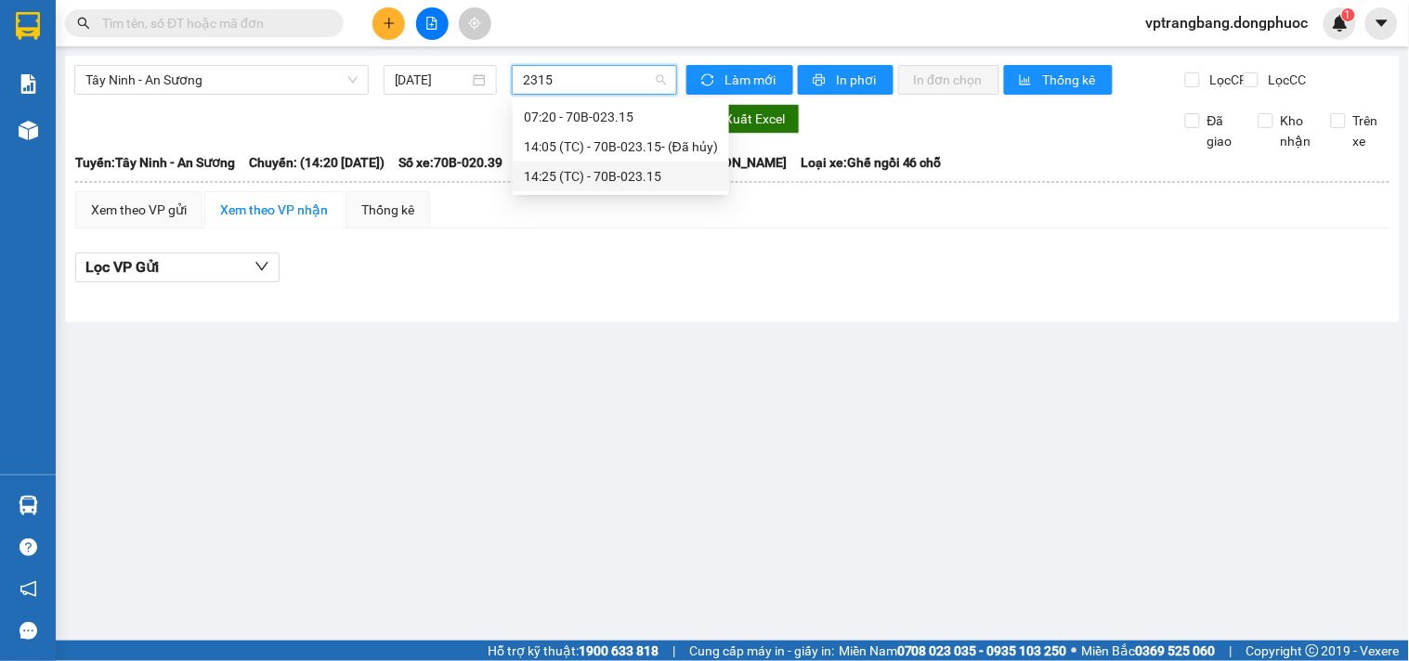
click at [593, 180] on div "14:25 (TC) - 70B-023.15" at bounding box center [621, 176] width 194 height 20
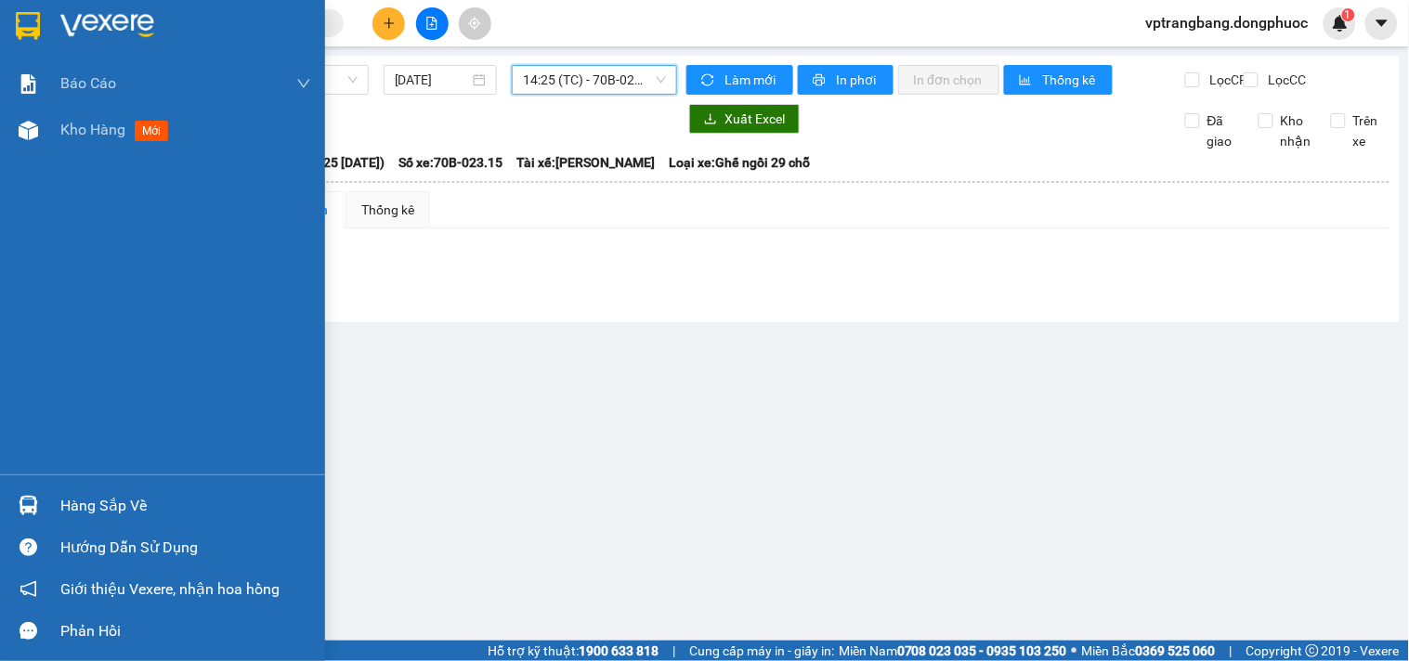
click at [84, 514] on div "Hàng sắp về" at bounding box center [185, 506] width 251 height 28
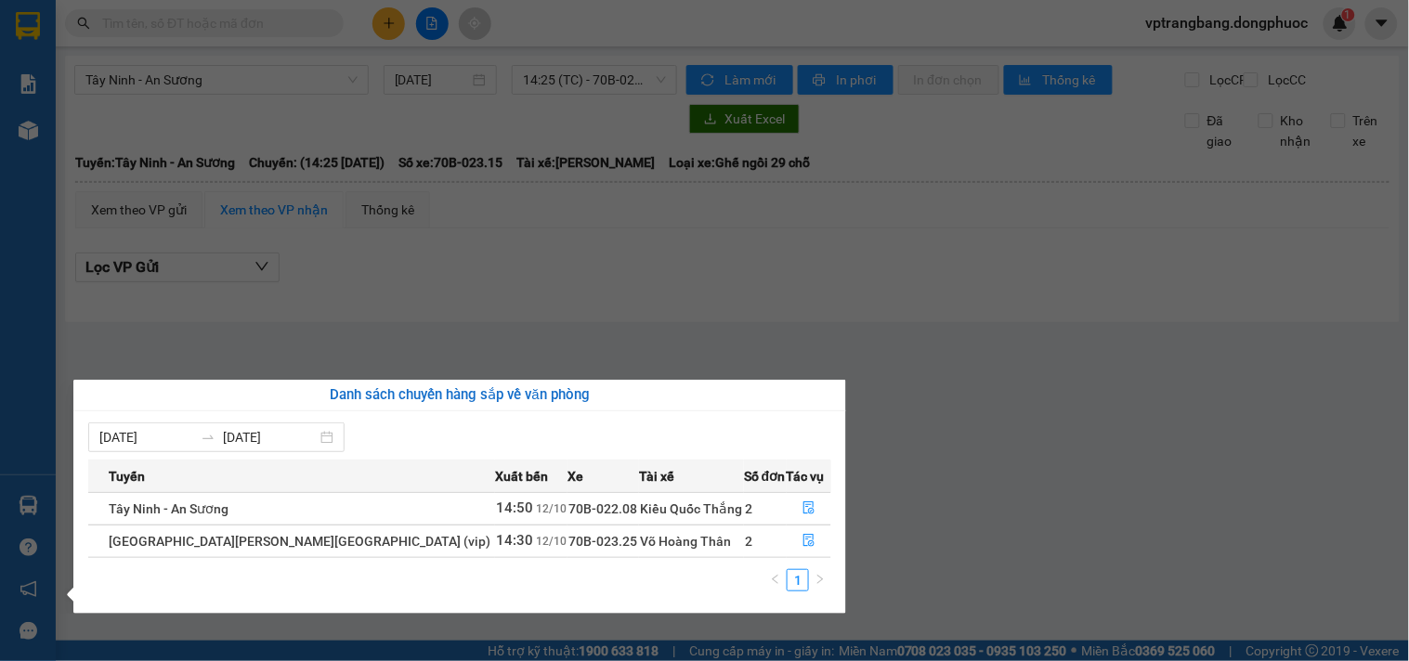
click at [695, 305] on section "Kết quả tìm kiếm ( 0 ) Bộ lọc No Data vptrangbang.dongphuoc 1 Báo cáo Mẫu 1: Bá…" at bounding box center [704, 330] width 1409 height 661
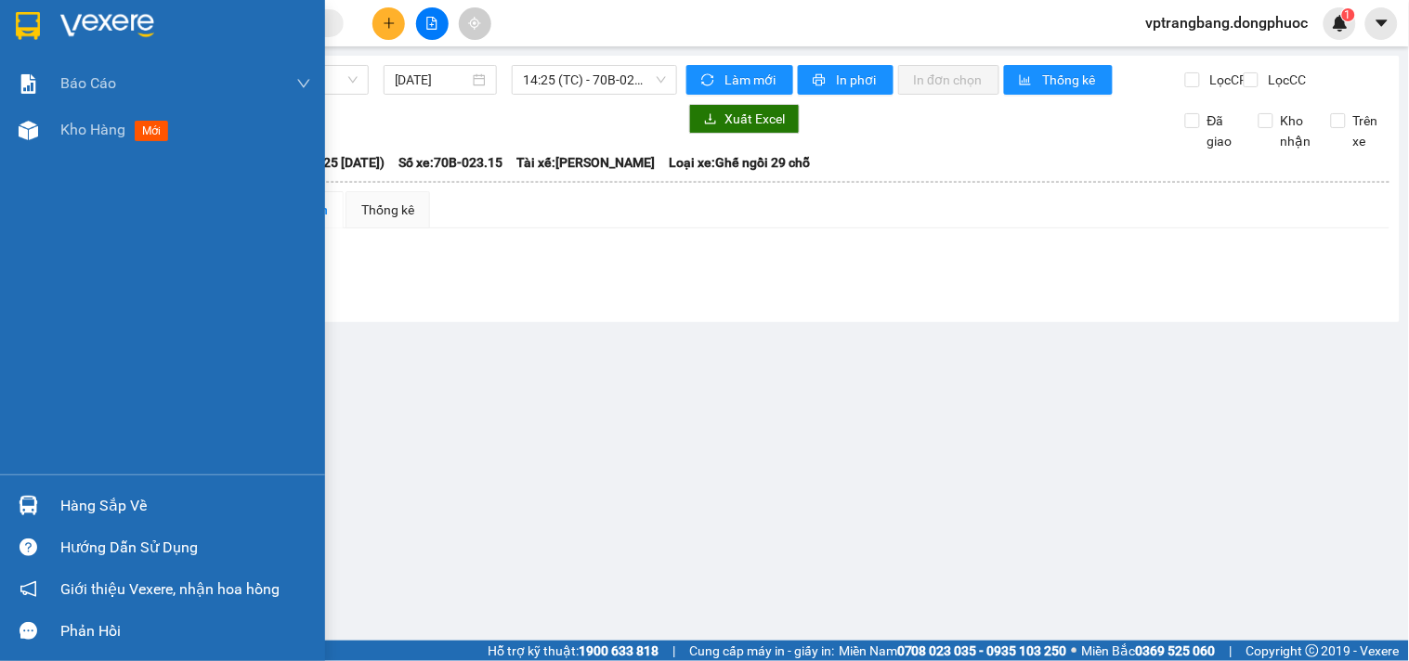
click at [70, 488] on div "Hàng sắp về" at bounding box center [162, 506] width 325 height 42
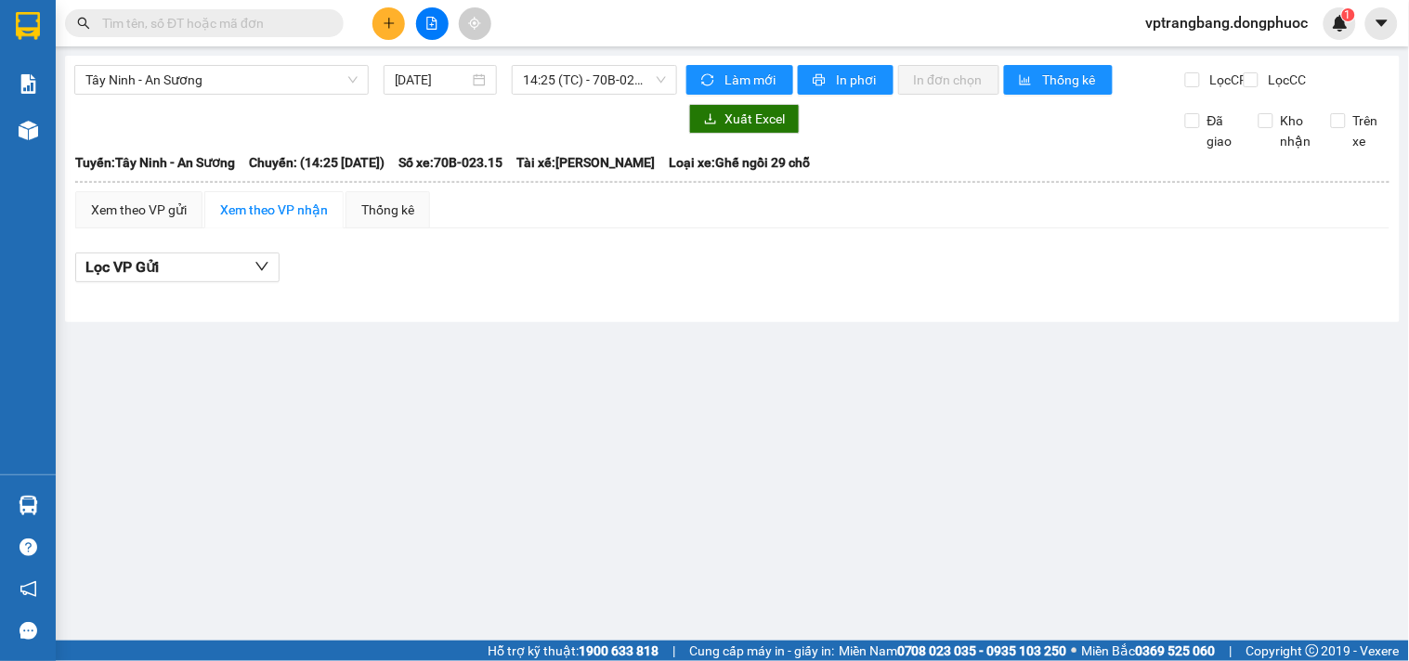
click at [892, 330] on section "Kết quả tìm kiếm ( 0 ) Bộ lọc No Data vptrangbang.dongphuoc 1 Báo cáo Mẫu 1: Bá…" at bounding box center [704, 330] width 1409 height 661
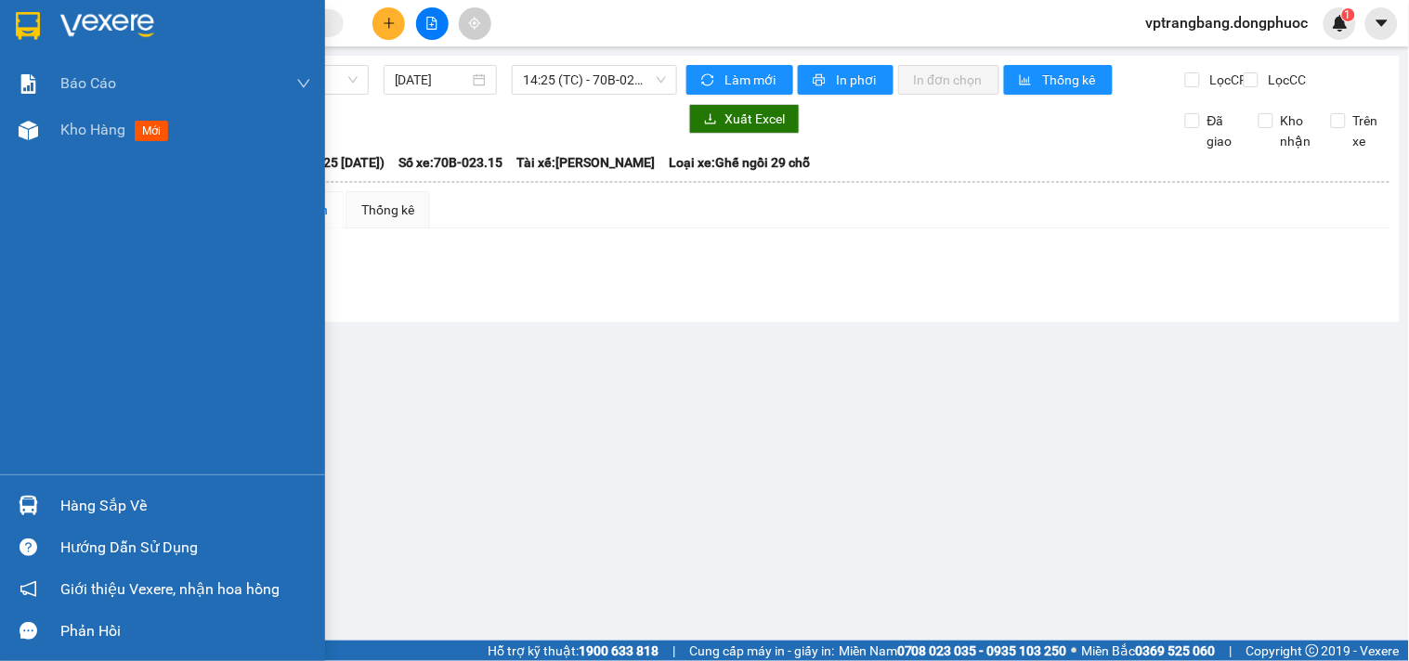
click at [38, 508] on div at bounding box center [28, 505] width 33 height 33
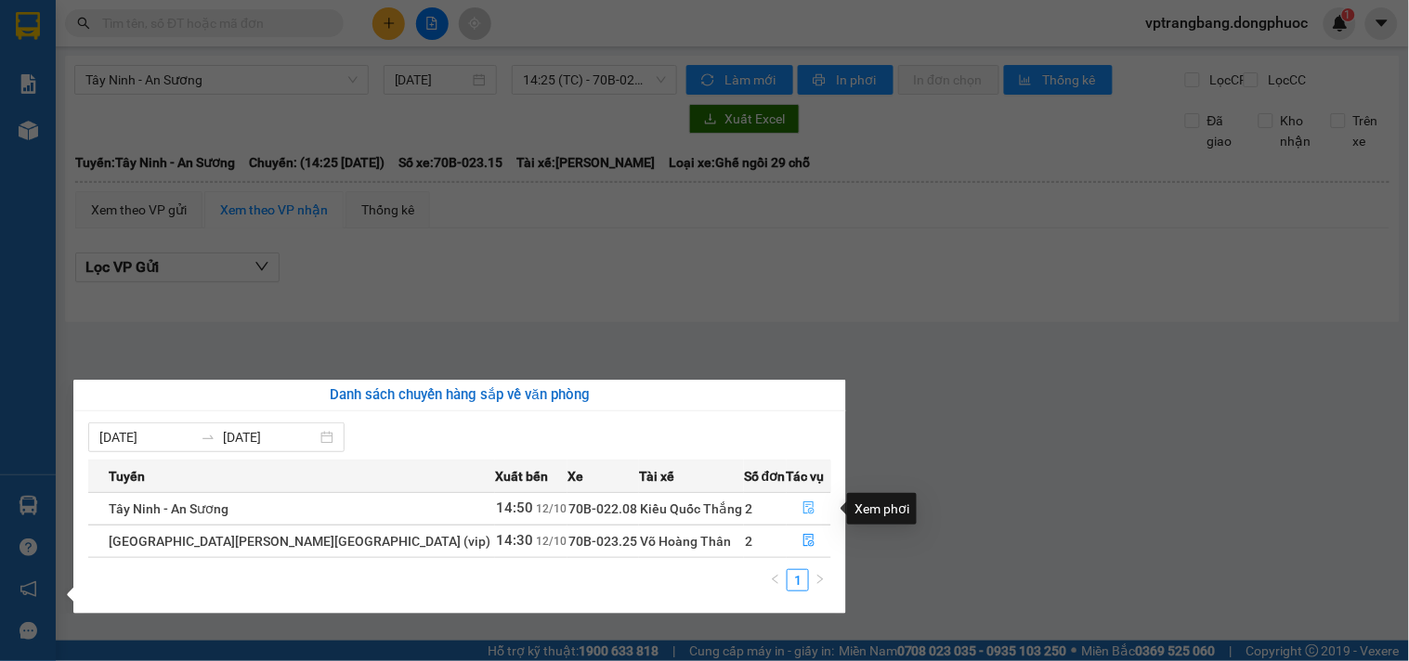
click at [802, 507] on icon "file-done" at bounding box center [808, 507] width 13 height 13
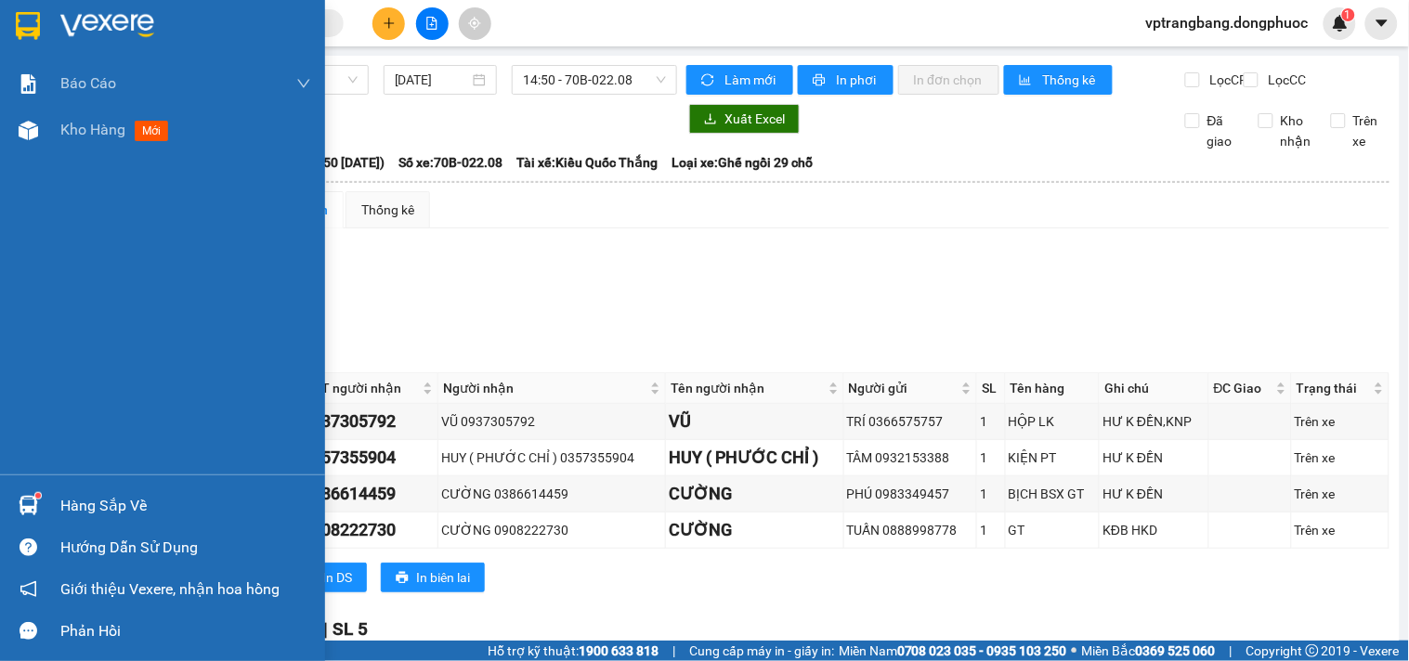
click at [90, 514] on div "Hàng sắp về" at bounding box center [185, 506] width 251 height 28
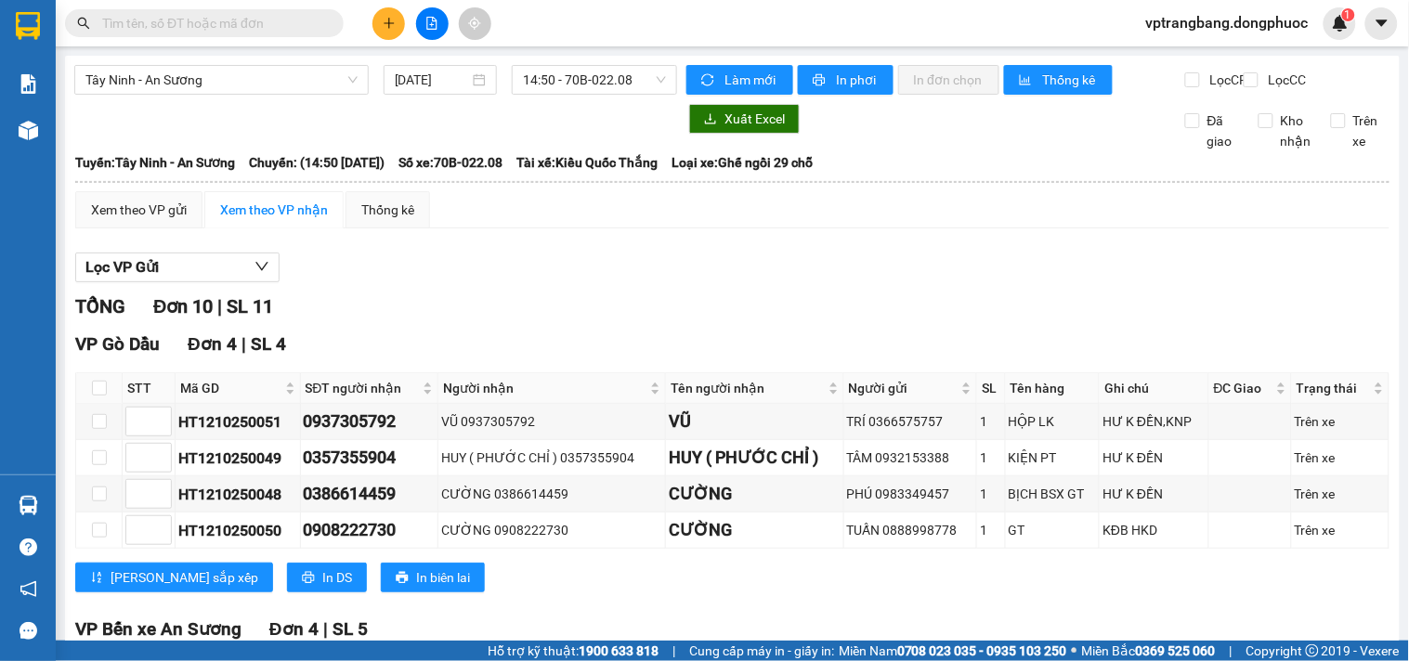
click at [796, 295] on section "Kết quả tìm kiếm ( 0 ) Bộ lọc No Data vptrangbang.dongphuoc 1 Báo cáo Mẫu 1: Bá…" at bounding box center [704, 330] width 1409 height 661
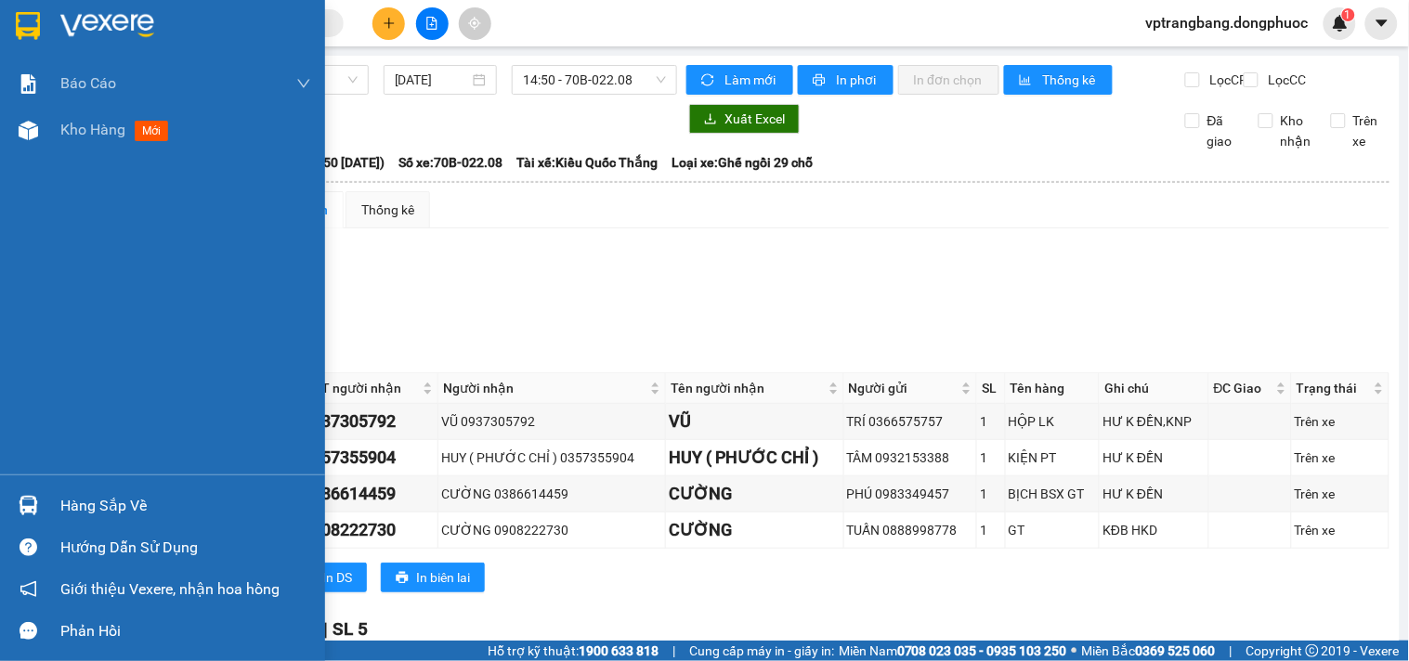
click at [78, 512] on div "Hàng sắp về" at bounding box center [185, 506] width 251 height 28
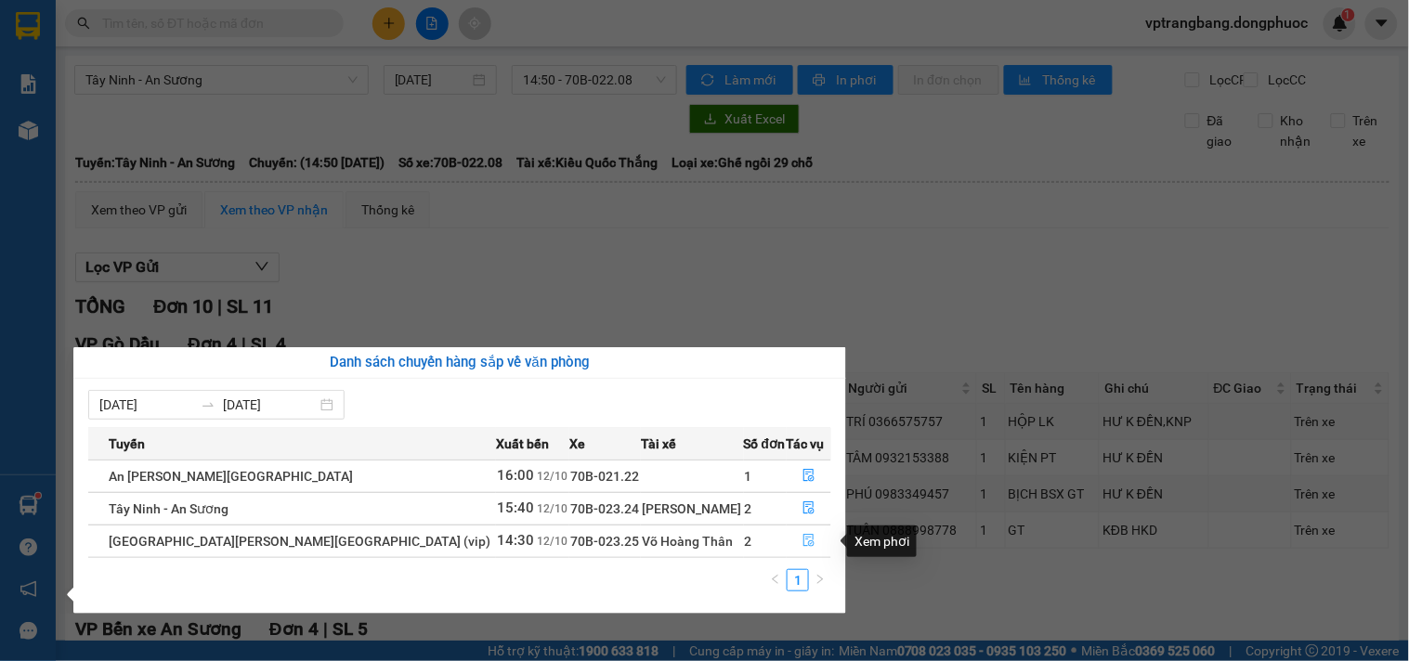
click at [803, 545] on icon "file-done" at bounding box center [808, 540] width 11 height 13
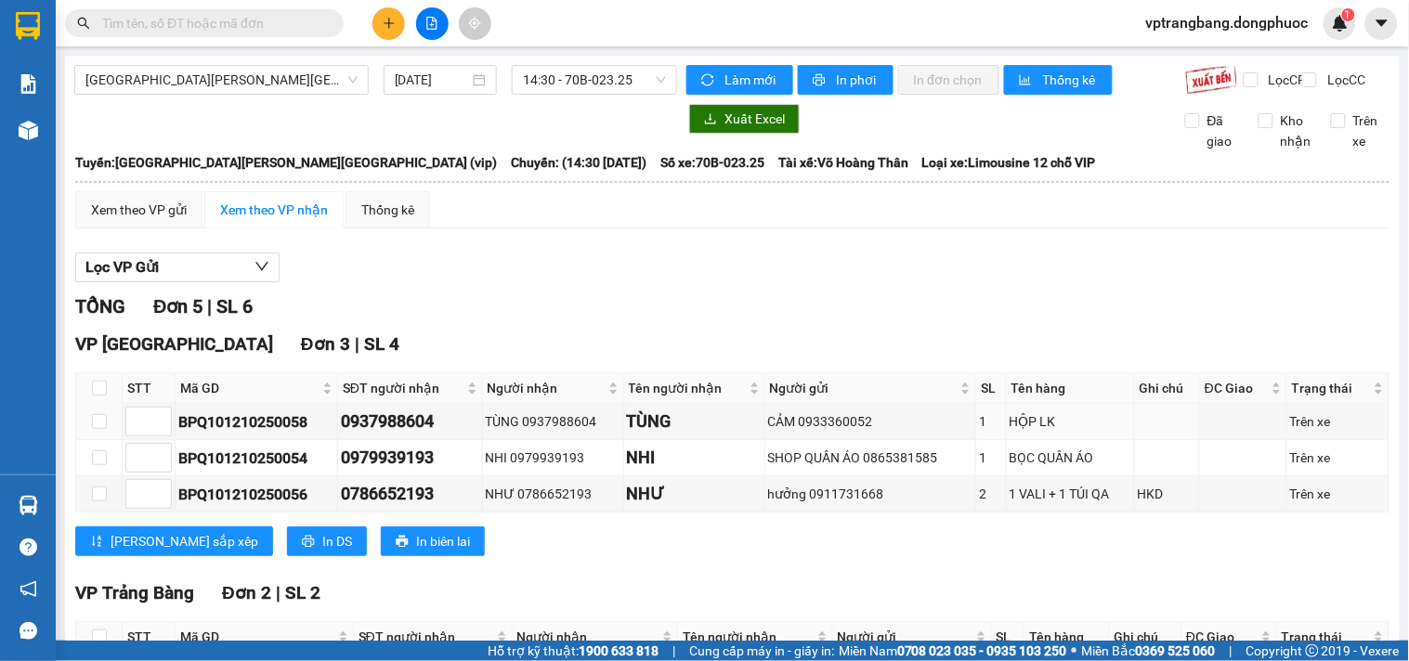
scroll to position [198, 0]
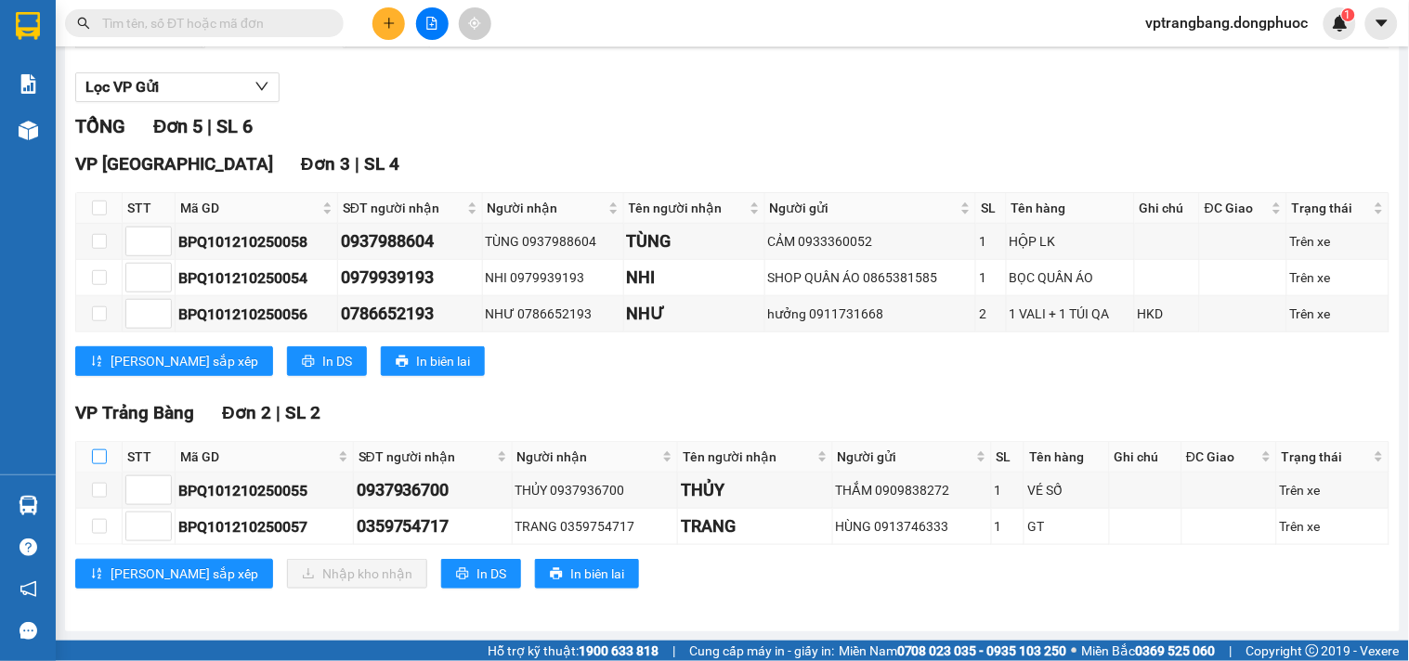
click at [95, 452] on input "checkbox" at bounding box center [99, 456] width 15 height 15
checkbox input "true"
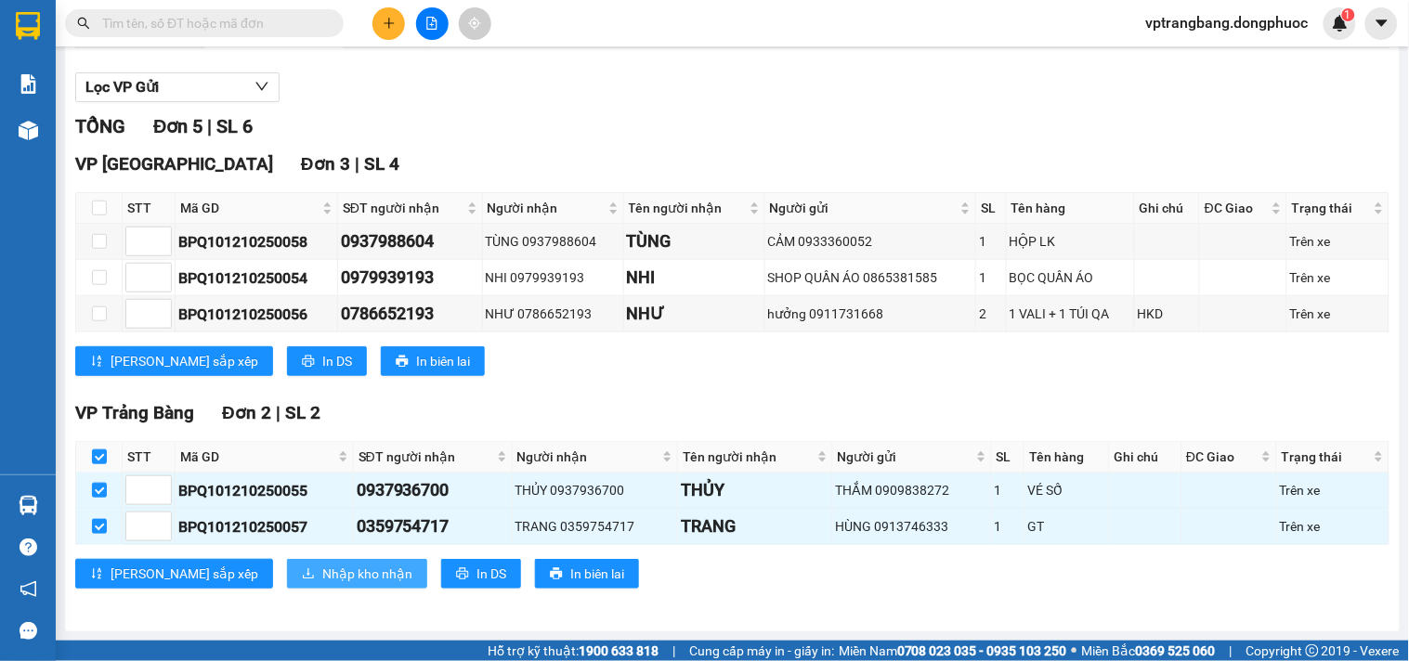
click at [287, 588] on button "Nhập kho nhận" at bounding box center [357, 574] width 140 height 30
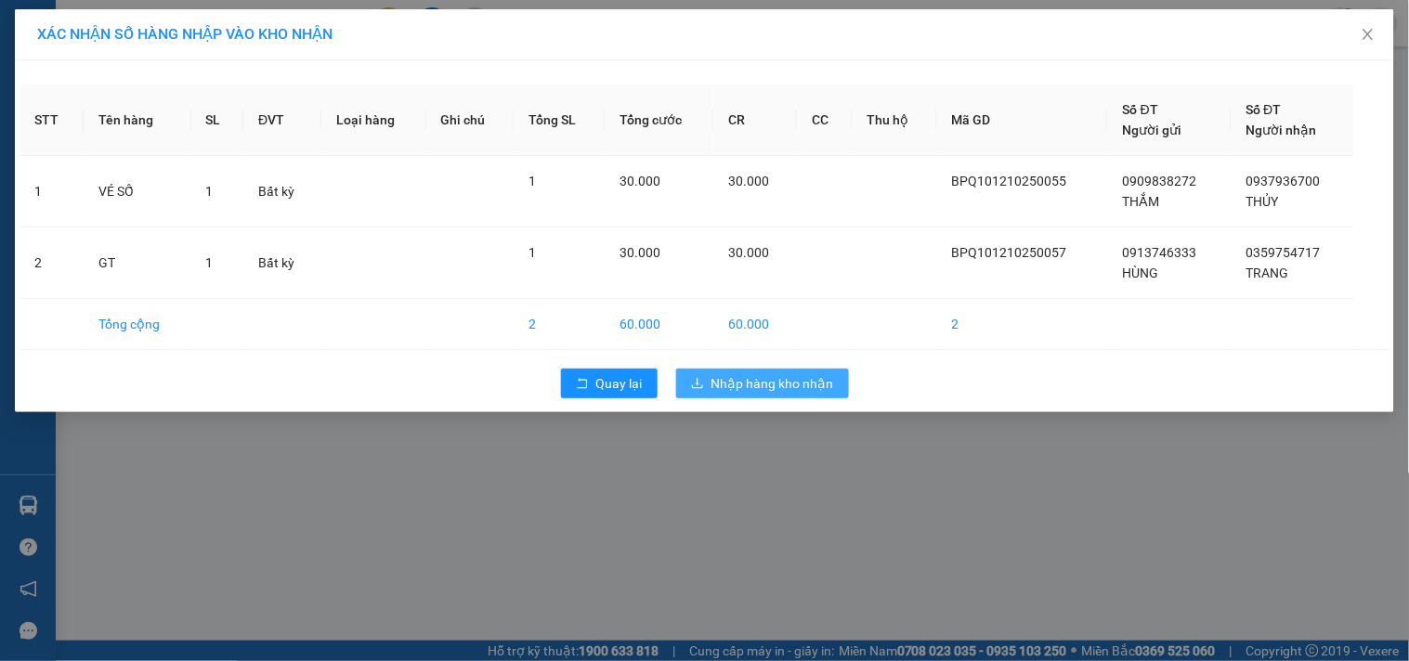
click at [775, 376] on span "Nhập hàng kho nhận" at bounding box center [772, 383] width 123 height 20
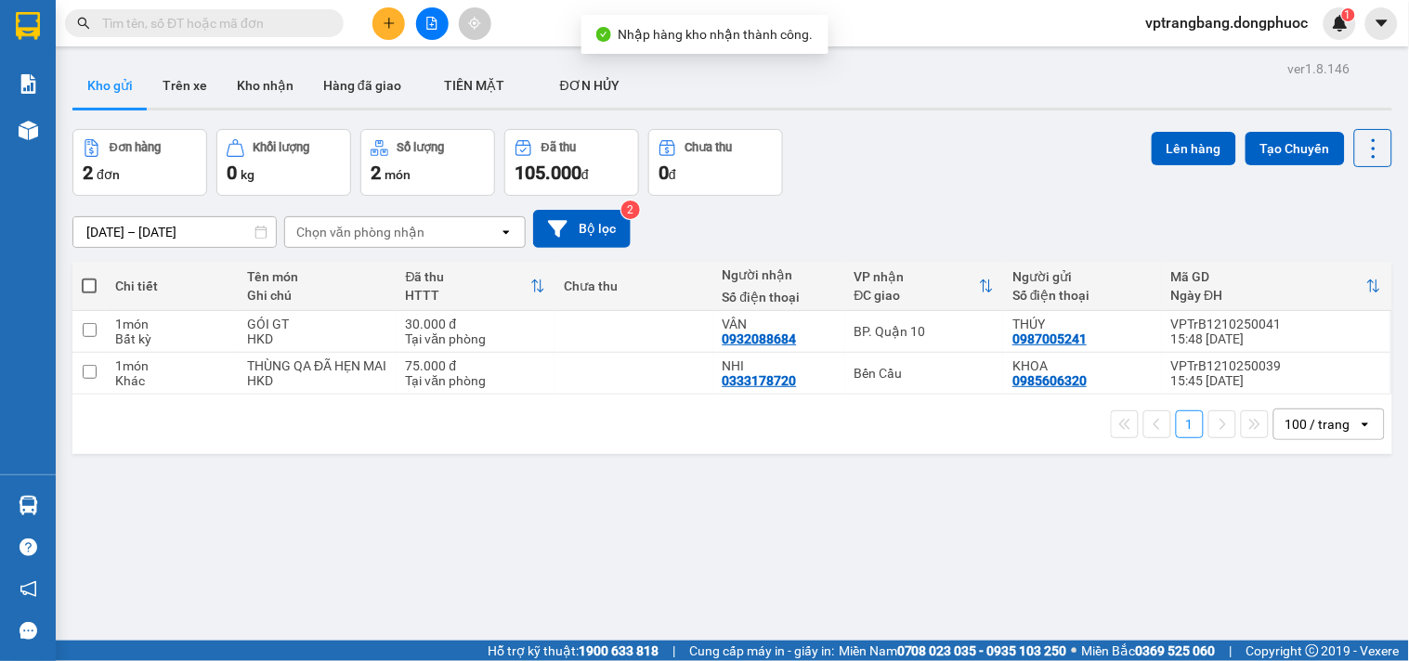
click at [301, 542] on div "ver 1.8.146 Kho gửi Trên xe Kho nhận Hàng đã giao TIỀN MẶT ĐƠN HỦY Đơn hàng 2…" at bounding box center [732, 386] width 1335 height 661
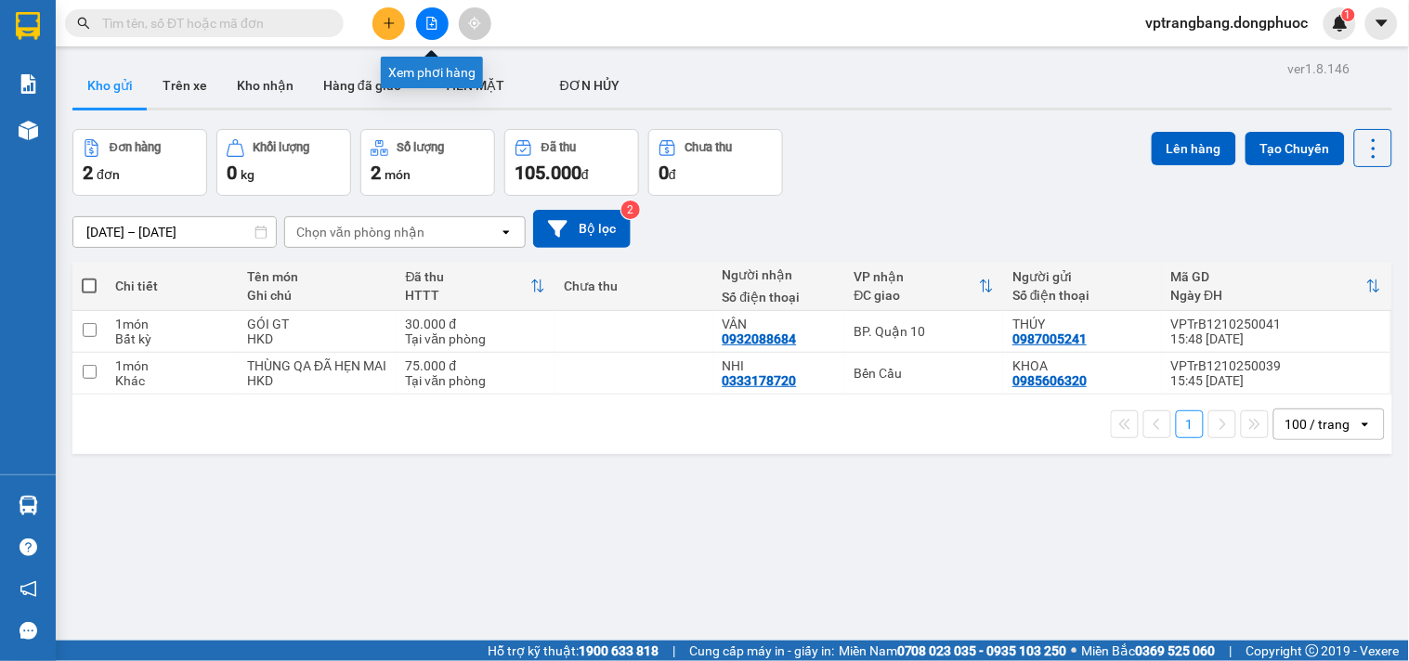
click at [434, 22] on icon "file-add" at bounding box center [431, 23] width 13 height 13
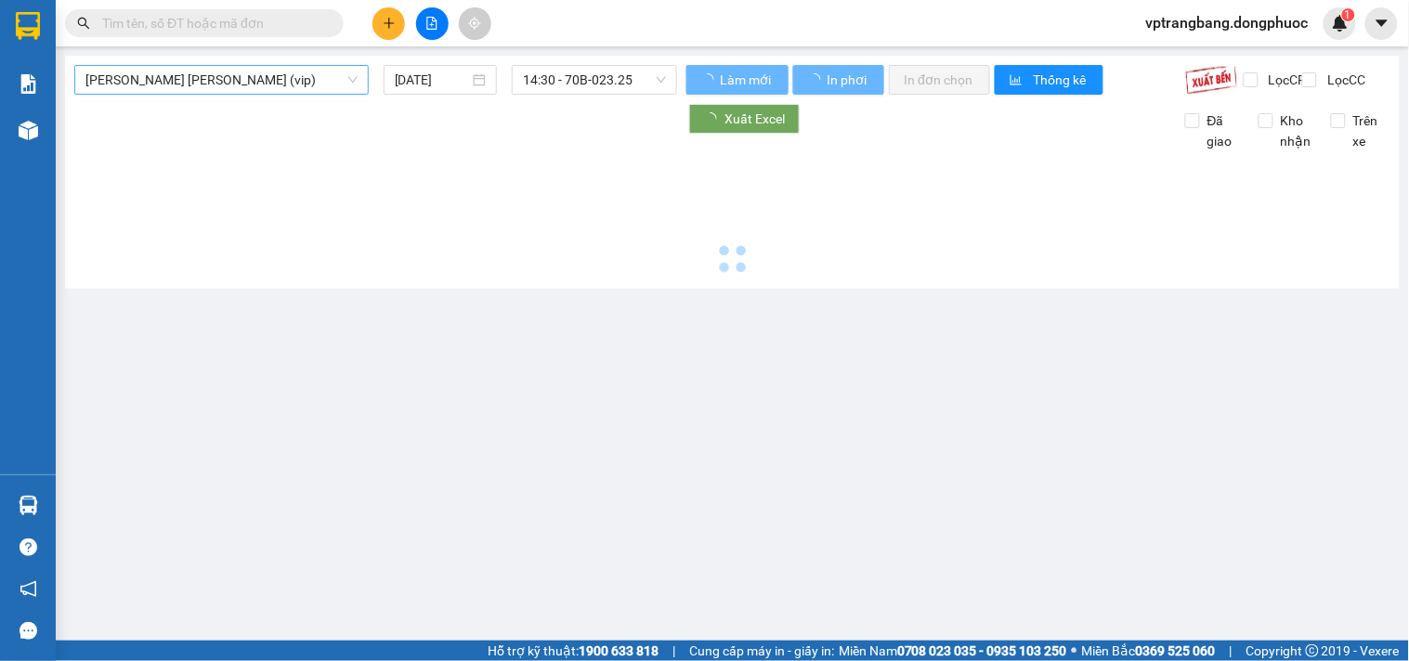
click at [200, 86] on span "Tây Ninh - [PERSON_NAME] (vip)" at bounding box center [221, 80] width 272 height 28
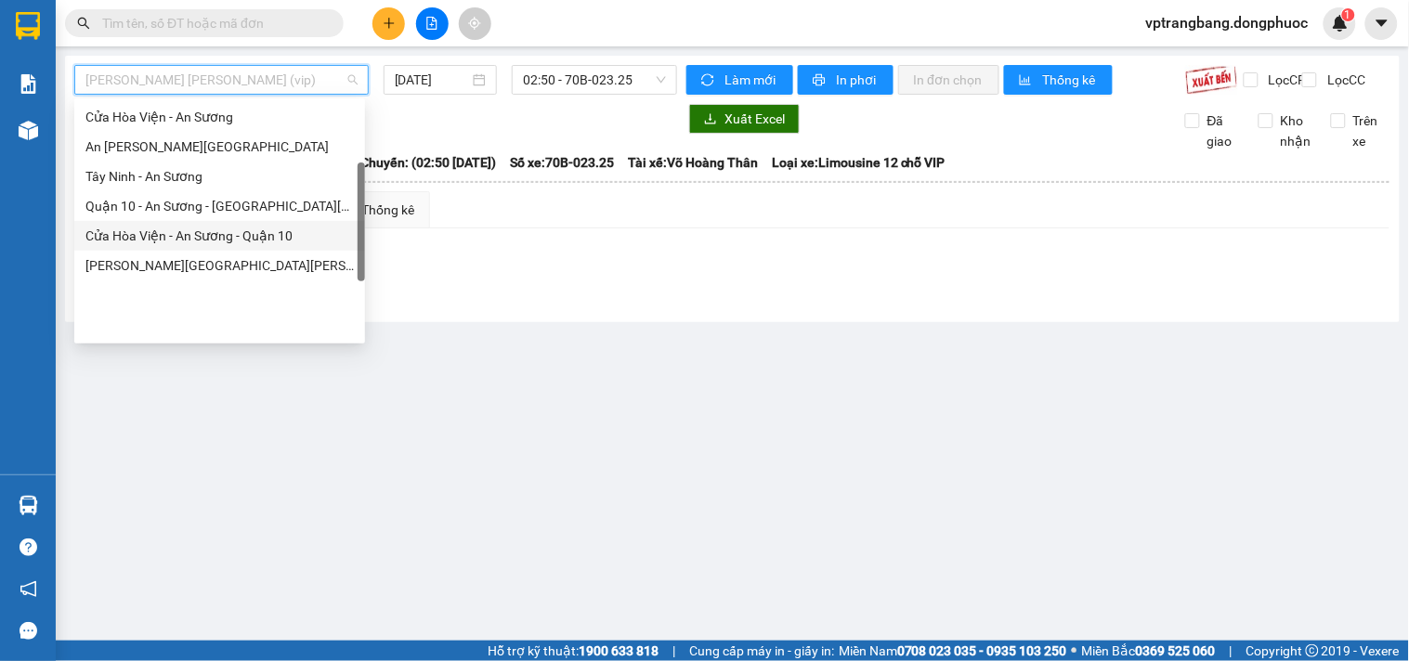
scroll to position [105, 0]
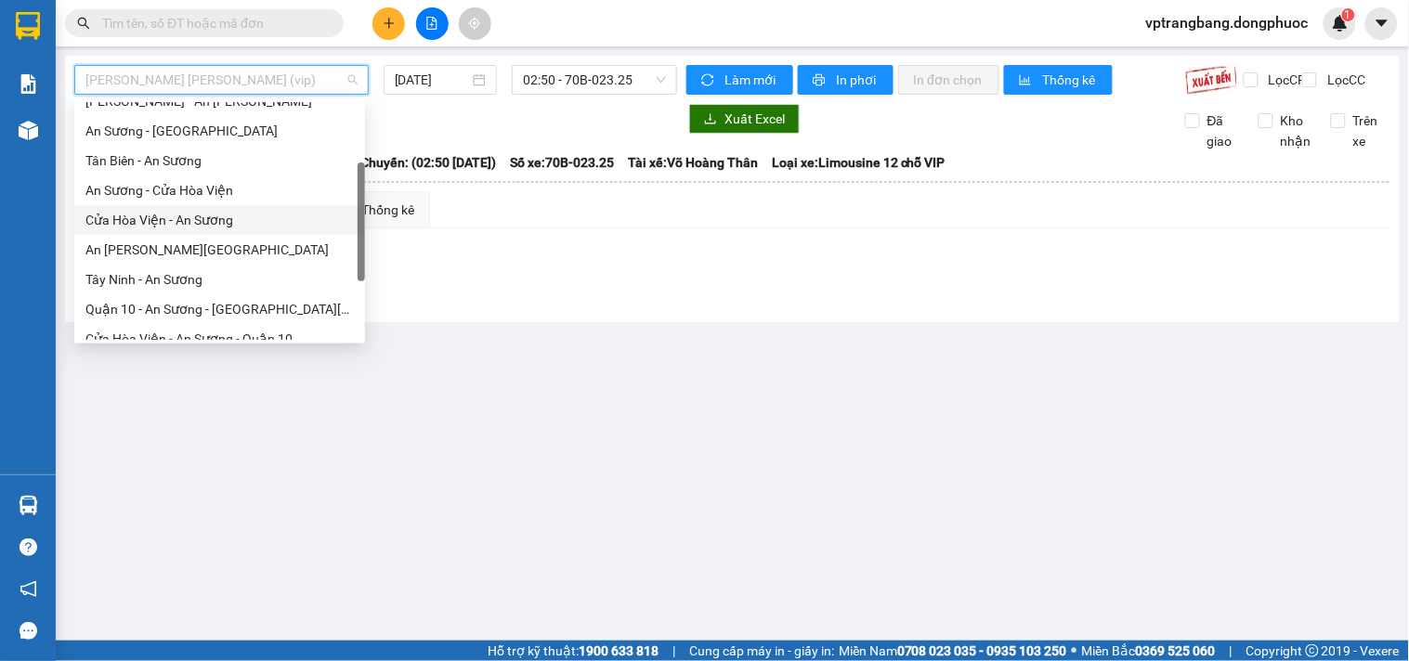
click at [198, 221] on div "Cửa Hòa Viện - An Sương" at bounding box center [219, 220] width 268 height 20
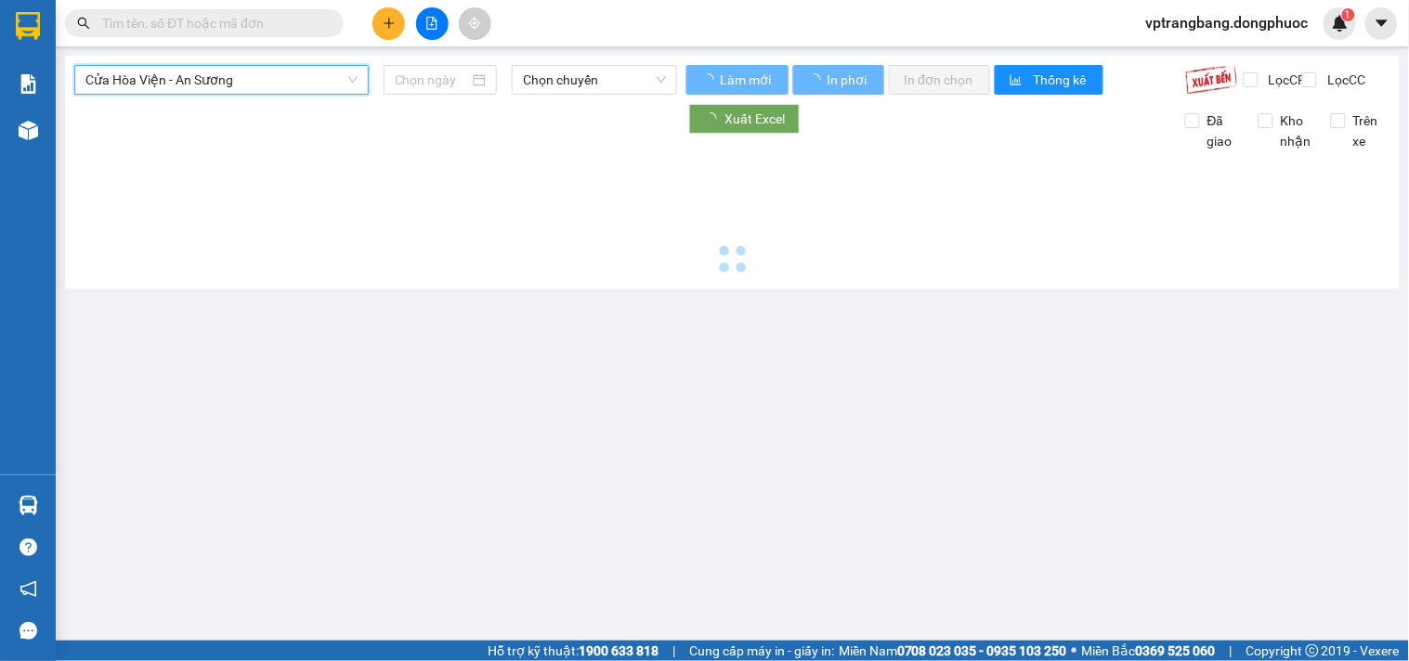
type input "[DATE]"
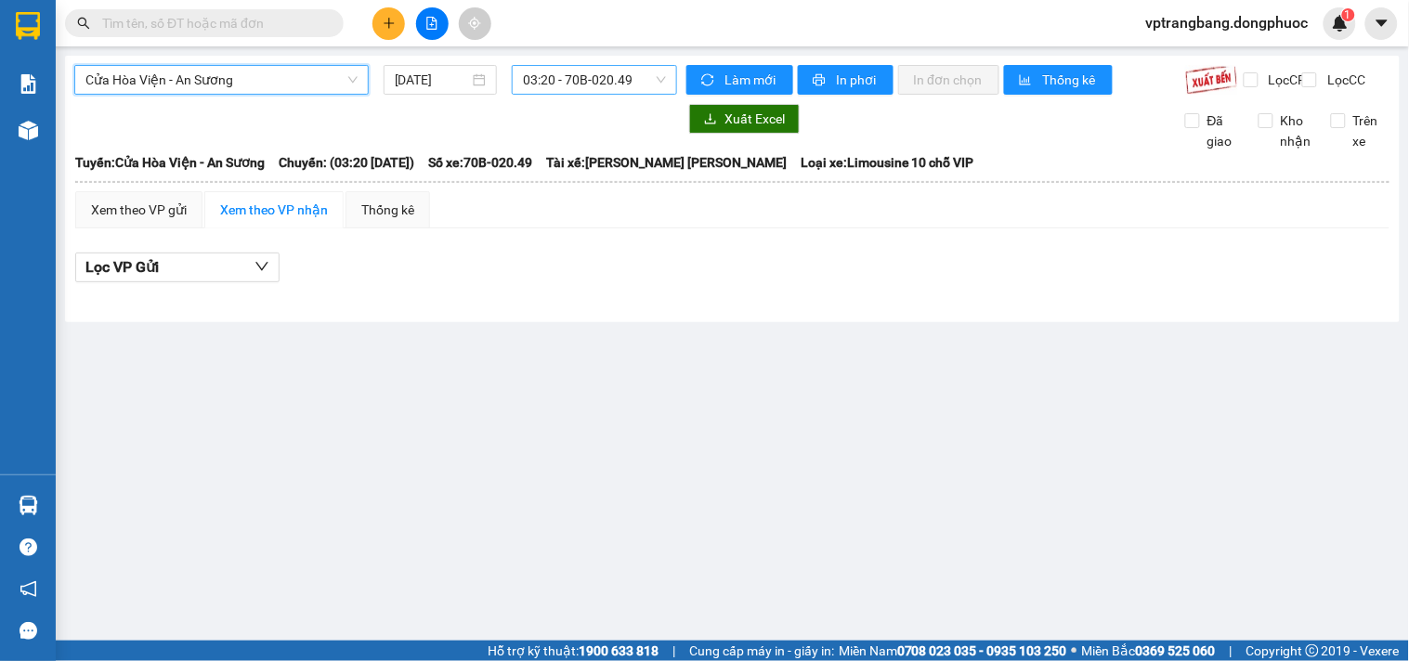
click at [562, 79] on span "03:20 - 70B-020.49" at bounding box center [594, 80] width 143 height 28
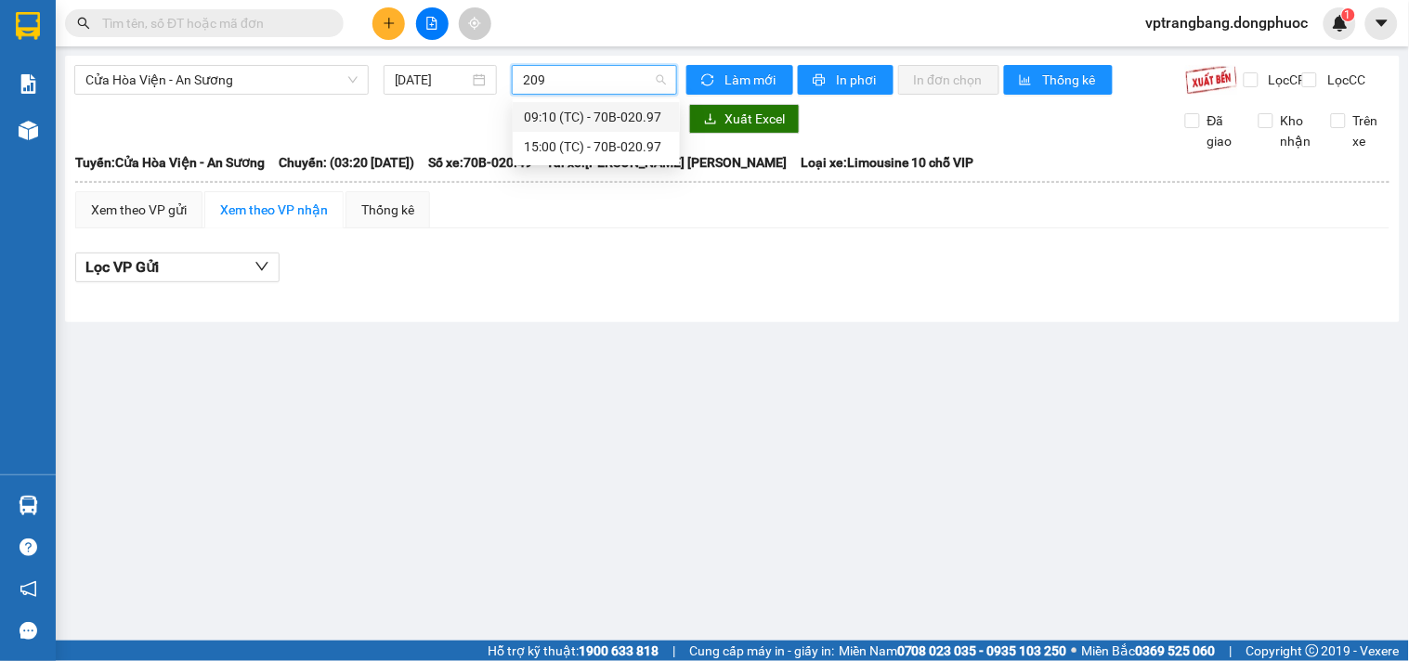
type input "2097"
click at [596, 154] on div "15:00 (TC) - 70B-020.97" at bounding box center [596, 147] width 145 height 20
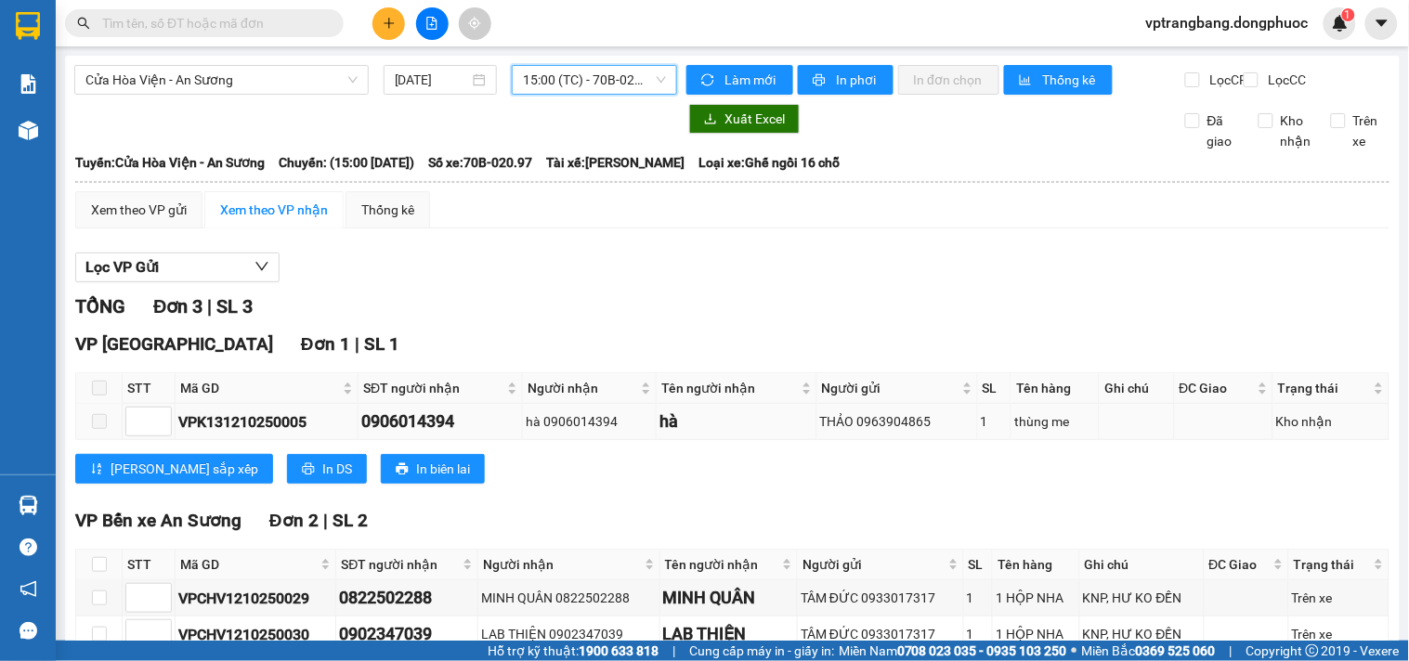
scroll to position [124, 0]
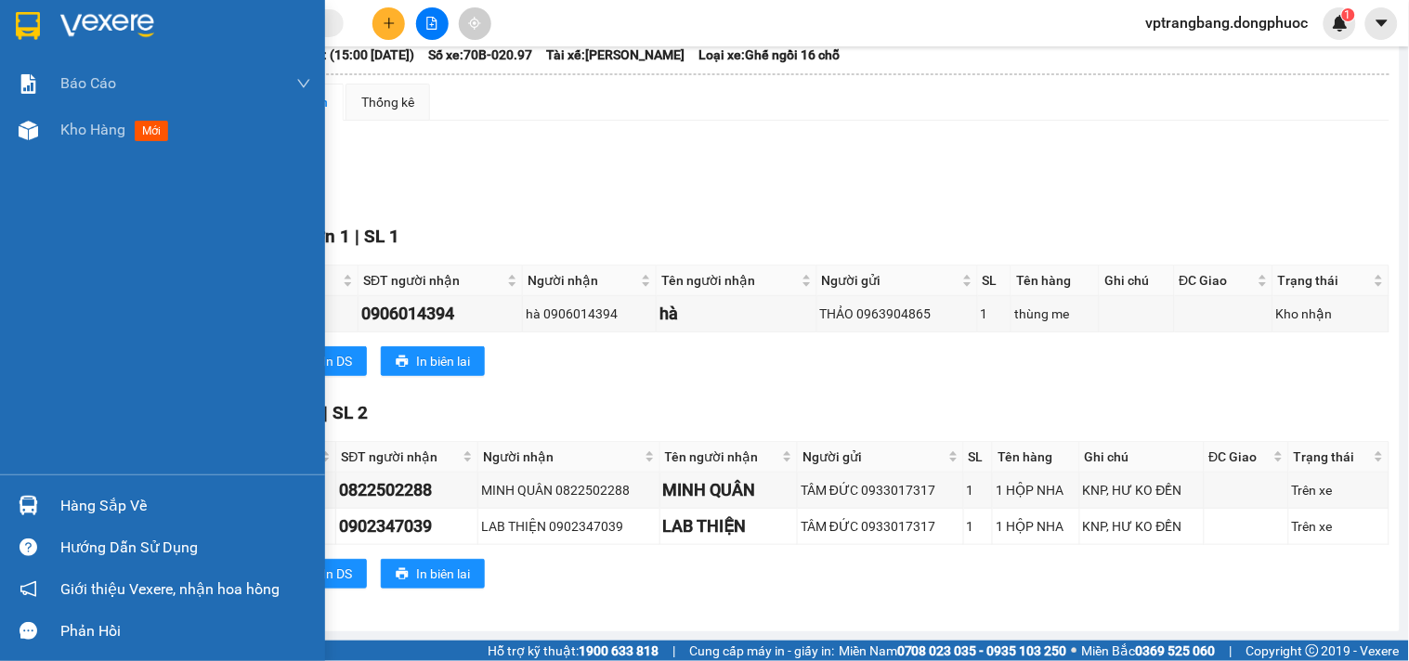
click at [32, 511] on img at bounding box center [29, 506] width 20 height 20
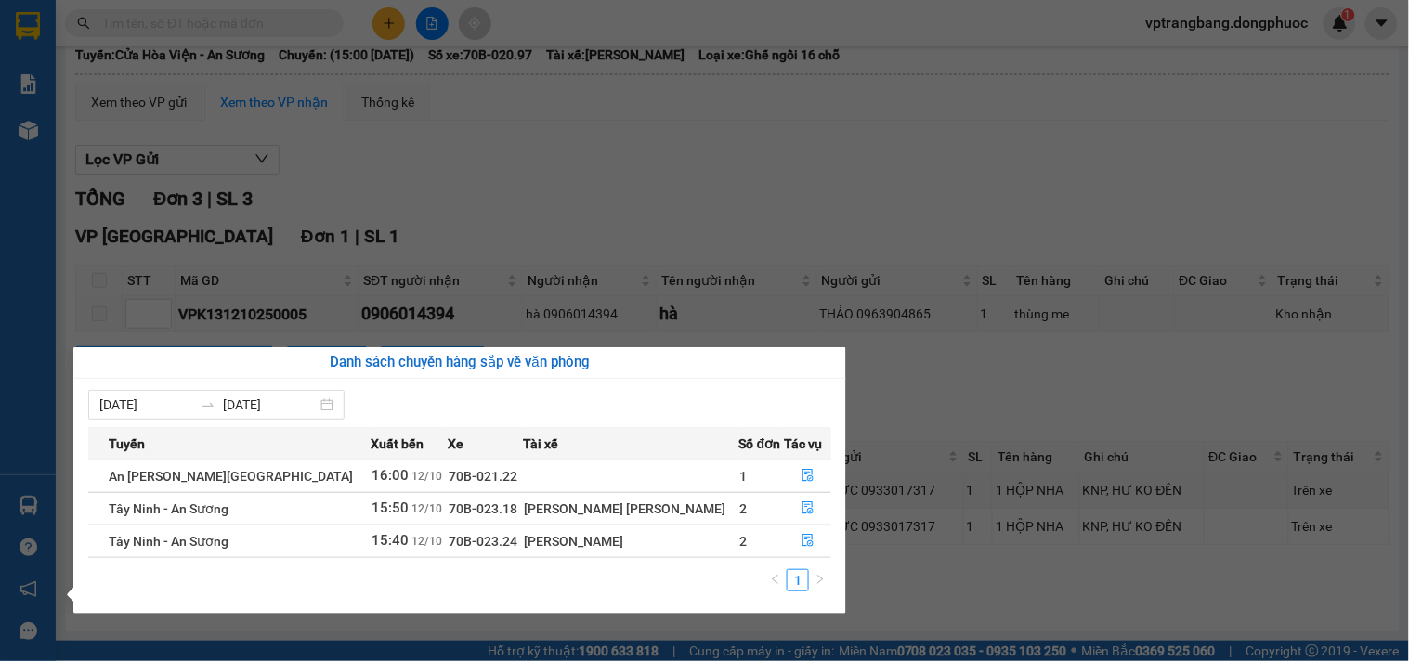
click at [903, 197] on section "Kết quả tìm kiếm ( 0 ) Bộ lọc No Data vptrangbang.dongphuoc 1 Báo cáo Mẫu 1: Bá…" at bounding box center [704, 330] width 1409 height 661
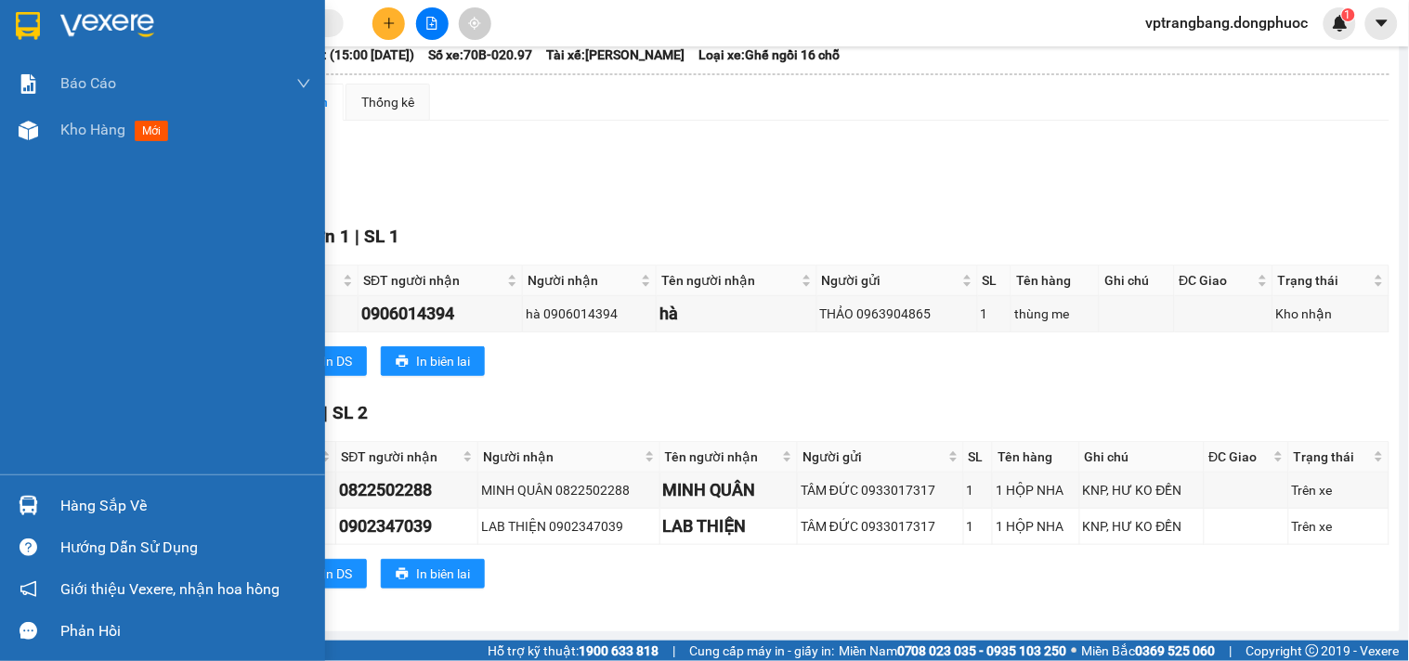
click at [90, 503] on div "Hàng sắp về" at bounding box center [185, 506] width 251 height 28
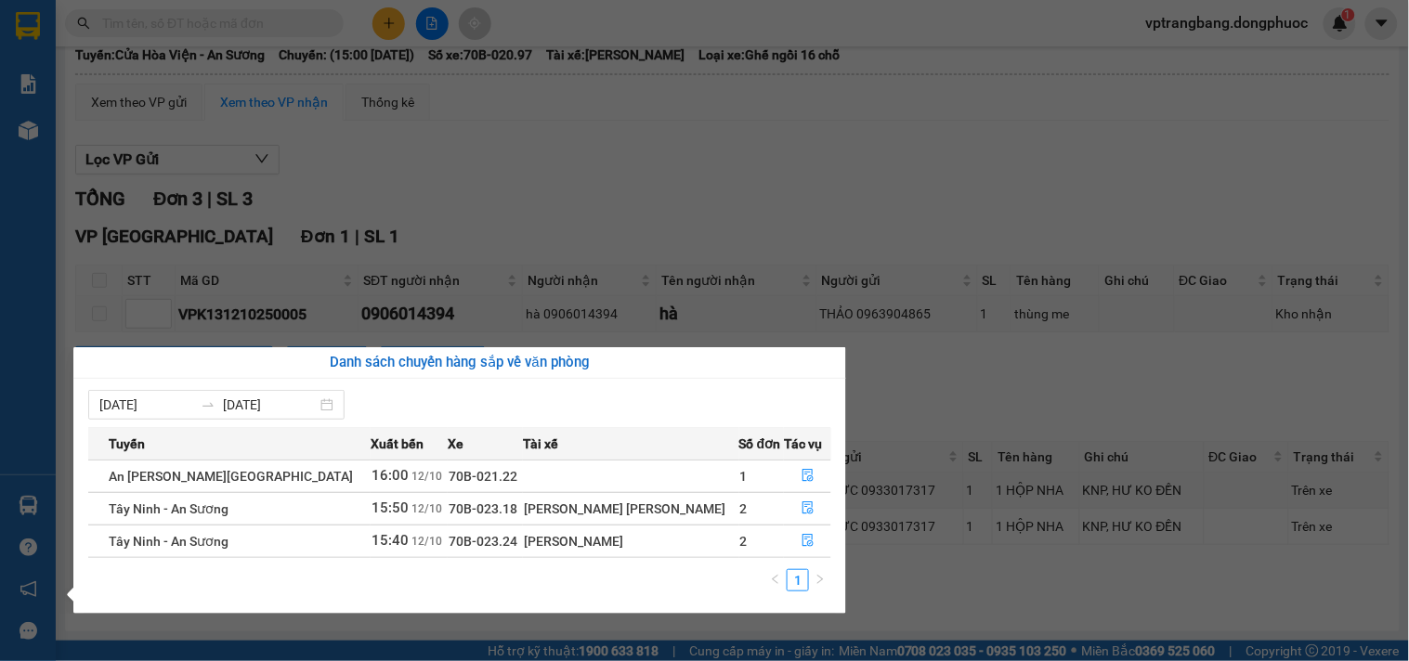
click at [731, 235] on section "Kết quả tìm kiếm ( 0 ) Bộ lọc No Data vptrangbang.dongphuoc 1 Báo cáo Mẫu 1: Bá…" at bounding box center [704, 330] width 1409 height 661
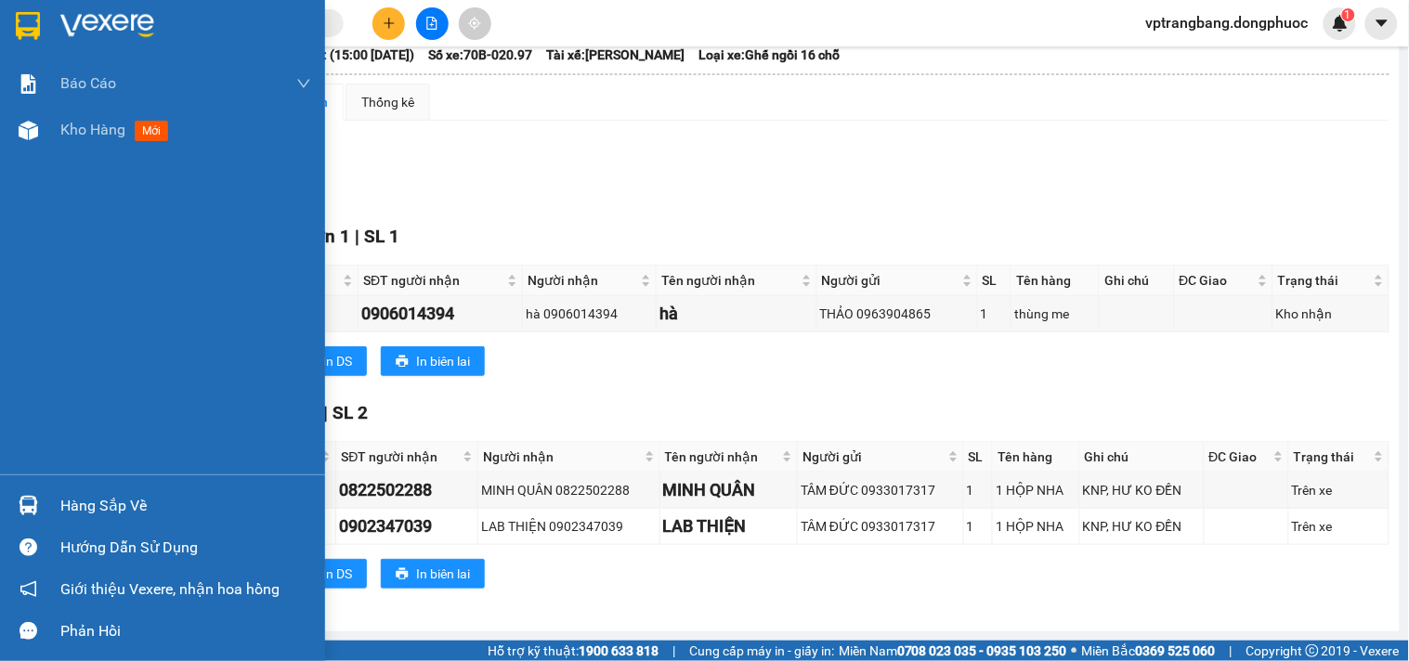
click at [57, 511] on div "Hàng sắp về" at bounding box center [162, 506] width 325 height 42
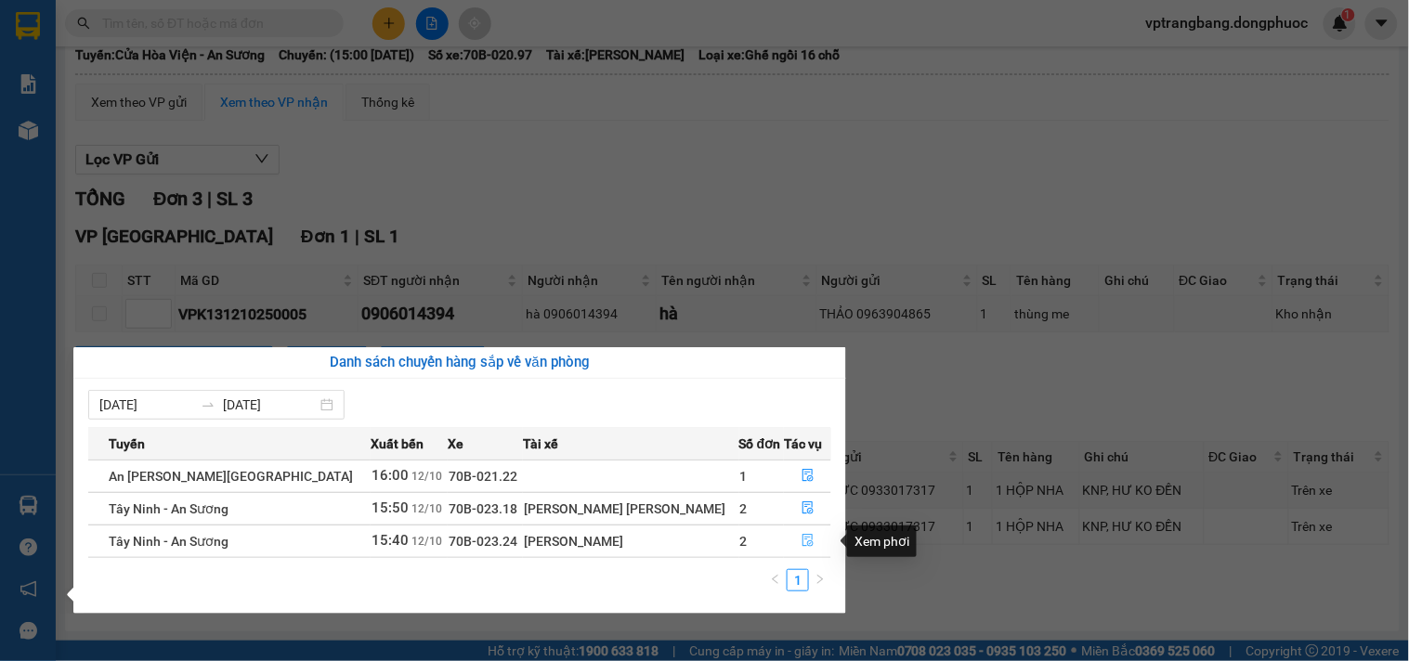
click at [801, 543] on icon "file-done" at bounding box center [807, 540] width 13 height 13
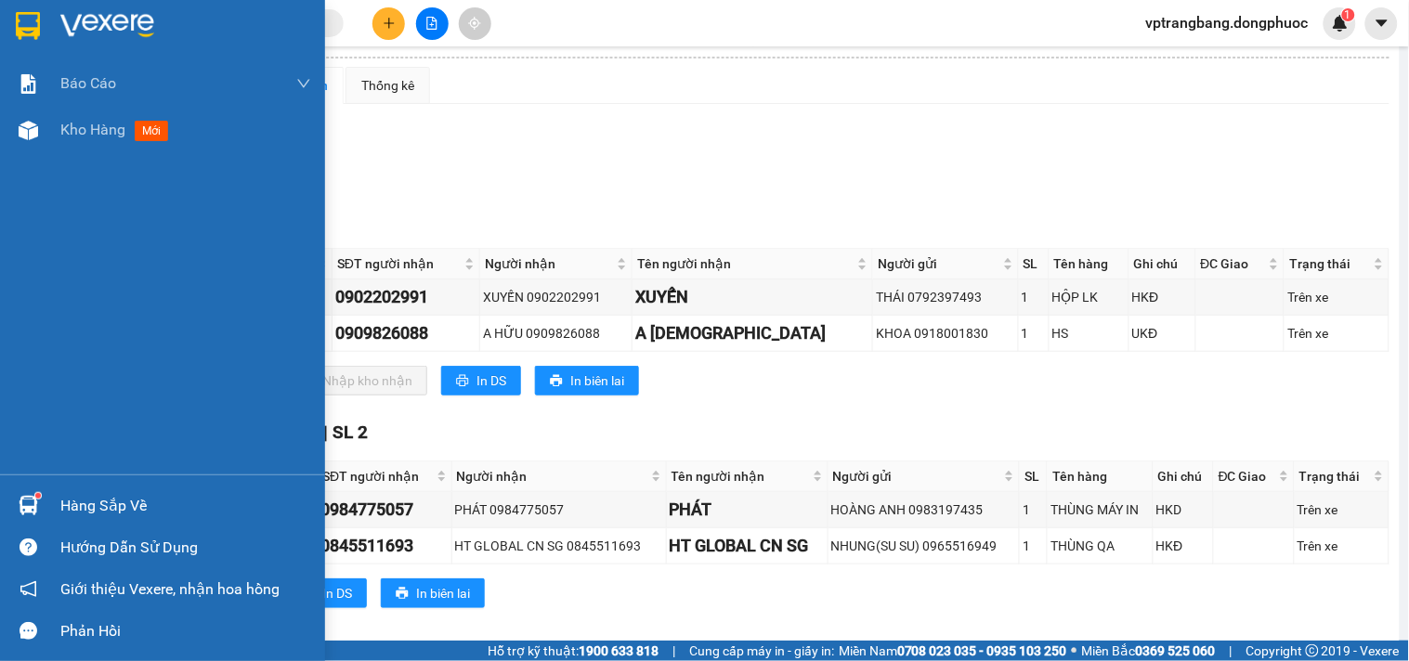
click at [77, 497] on div "Hàng sắp về" at bounding box center [185, 506] width 251 height 28
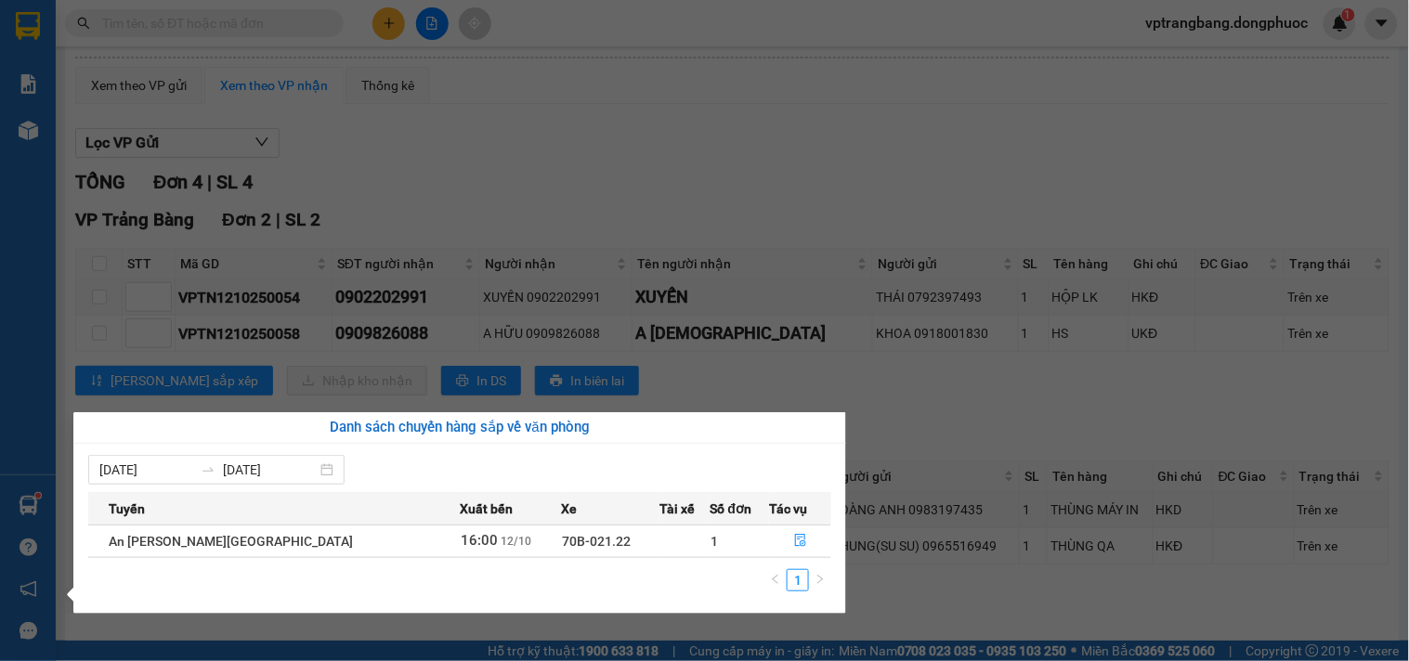
click at [866, 195] on section "Kết quả tìm kiếm ( 0 ) Bộ lọc No Data vptrangbang.dongphuoc 1 Báo cáo Mẫu 1: Bá…" at bounding box center [704, 330] width 1409 height 661
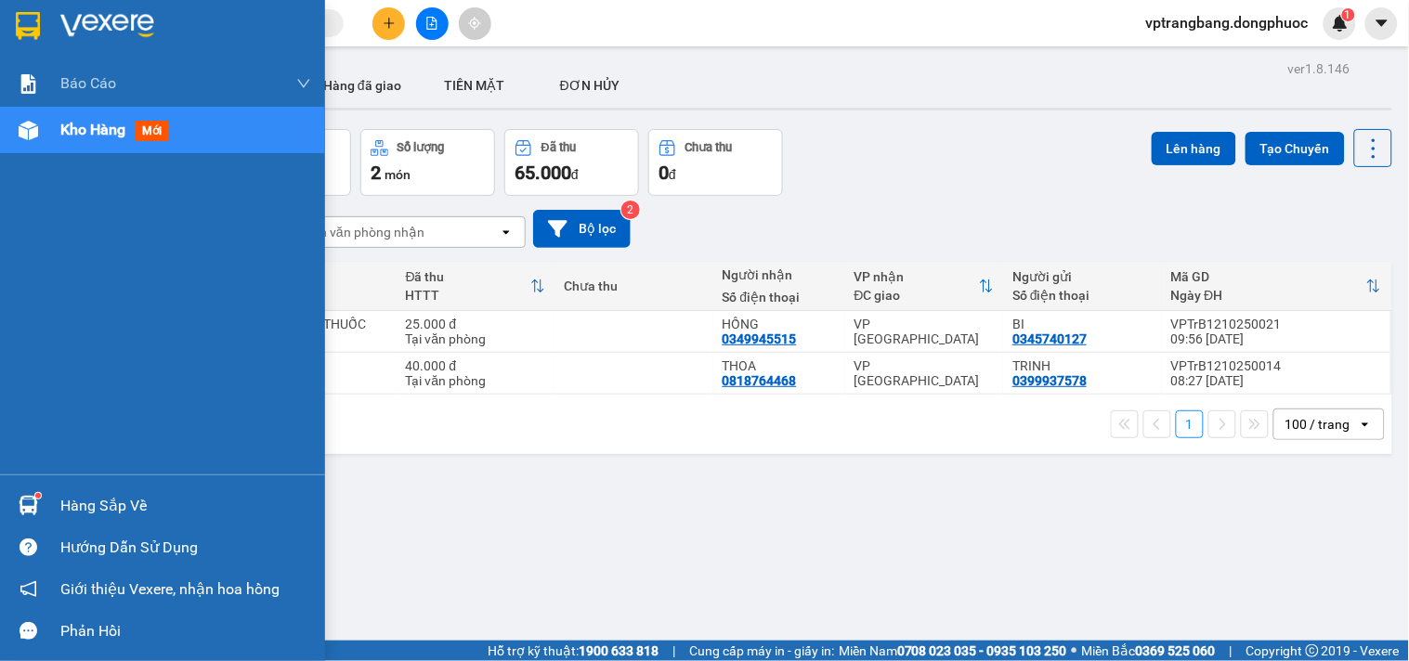
click at [90, 518] on div "Hàng sắp về" at bounding box center [185, 506] width 251 height 28
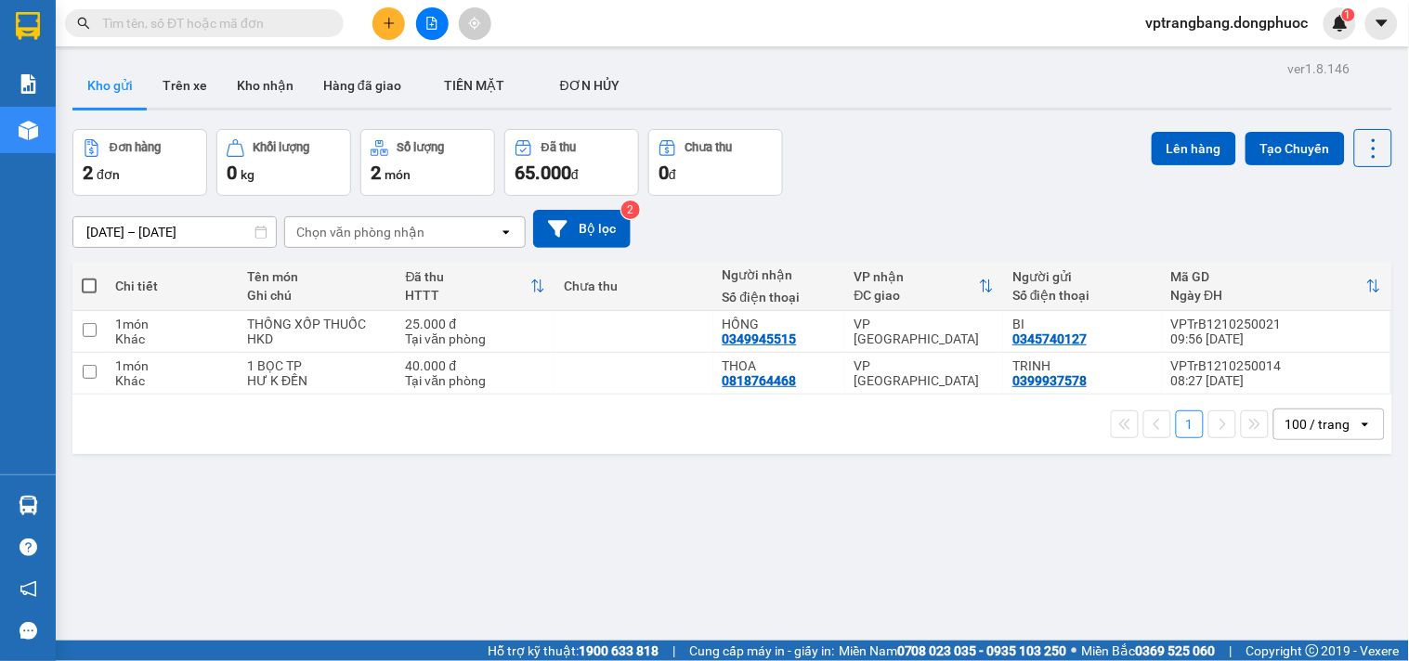
click at [890, 151] on section "Kết quả tìm kiếm ( 0 ) Bộ lọc No Data vptrangbang.dongphuoc 1 Báo cáo Mẫu 1: Bá…" at bounding box center [704, 330] width 1409 height 661
click at [182, 13] on input "text" at bounding box center [211, 23] width 219 height 20
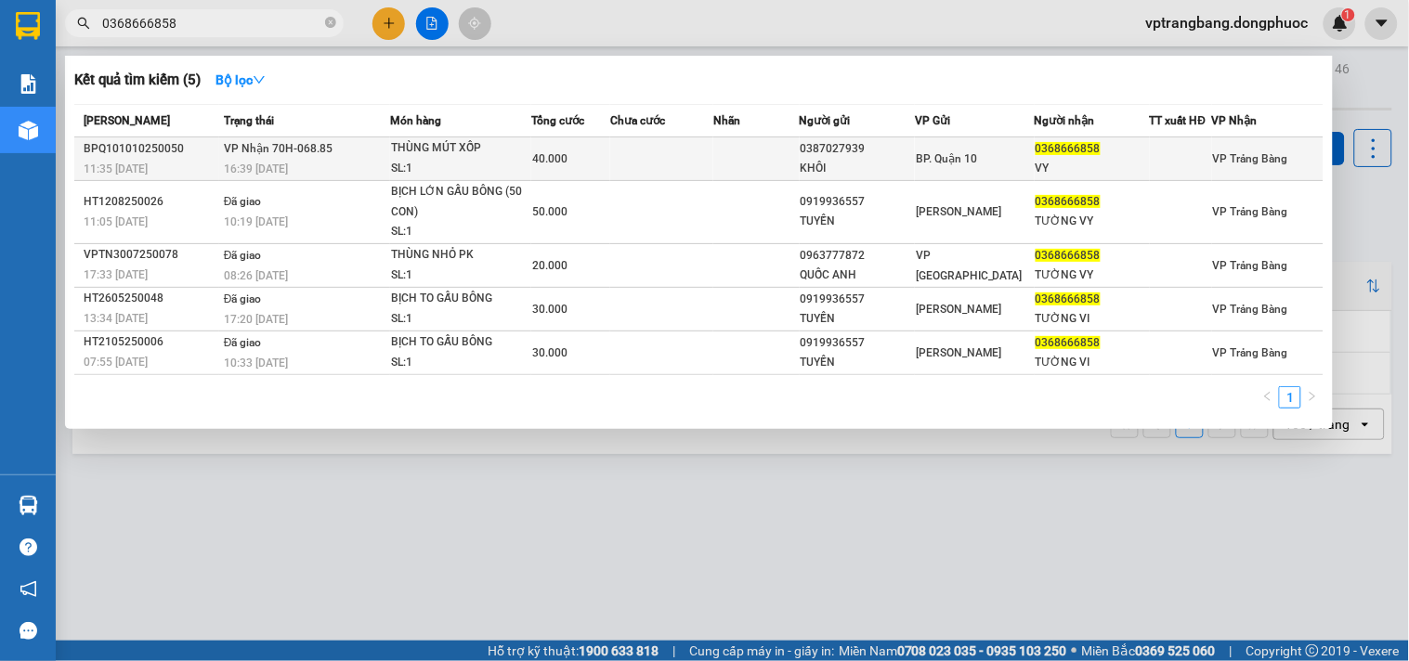
type input "0368666858"
click at [683, 161] on td at bounding box center [661, 159] width 103 height 44
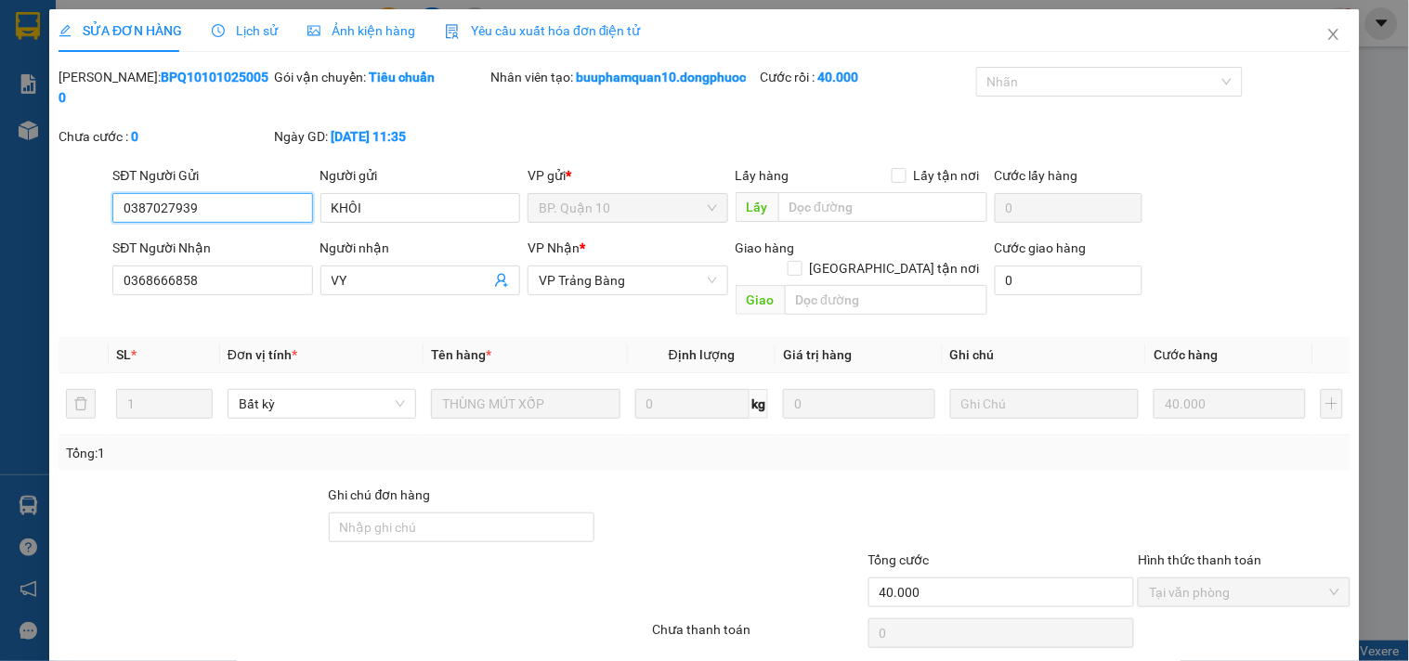
type input "0387027939"
type input "KHÔI"
type input "0368666858"
type input "VY"
type input "40.000"
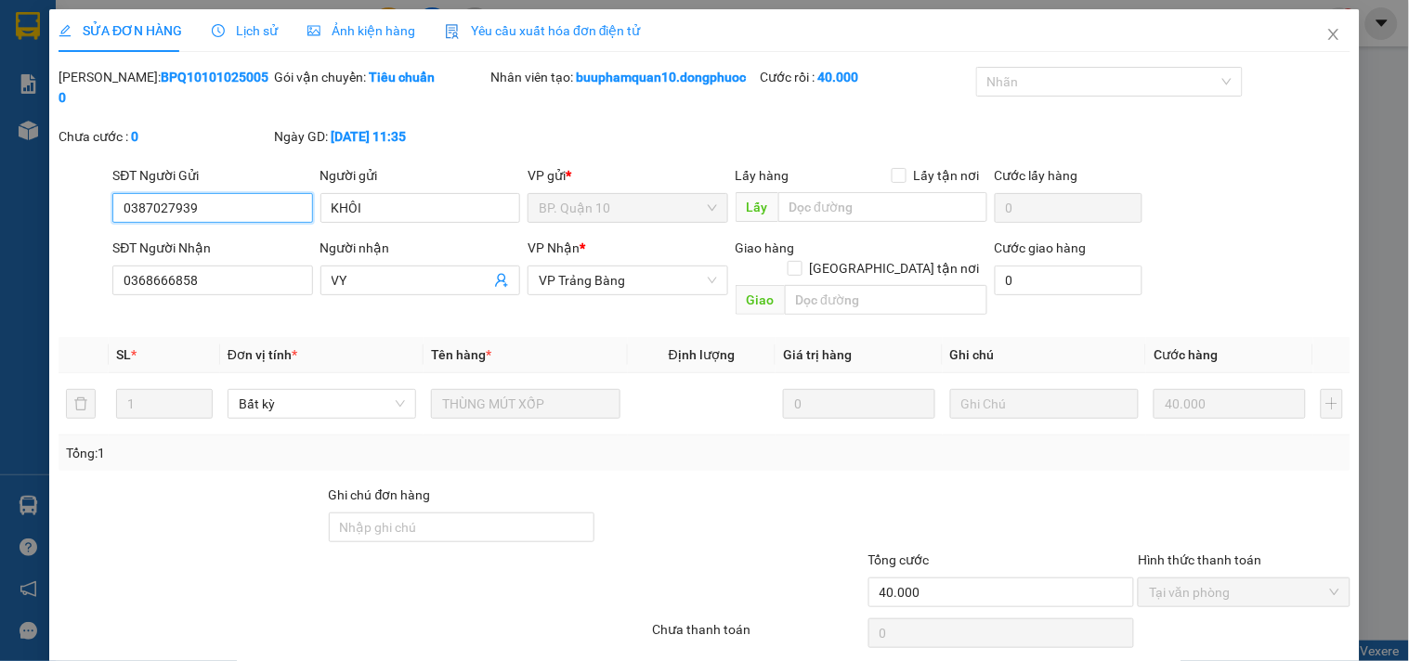
scroll to position [49, 0]
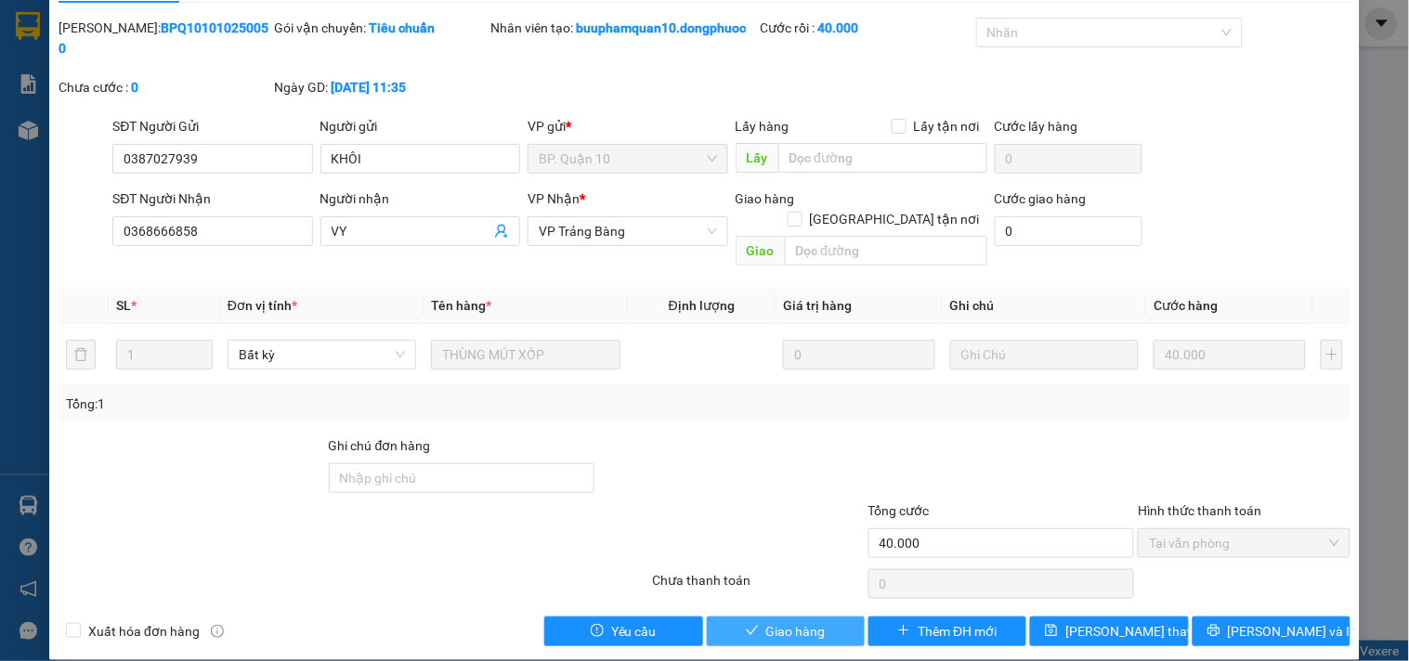
click at [796, 621] on span "Giao hàng" at bounding box center [795, 631] width 59 height 20
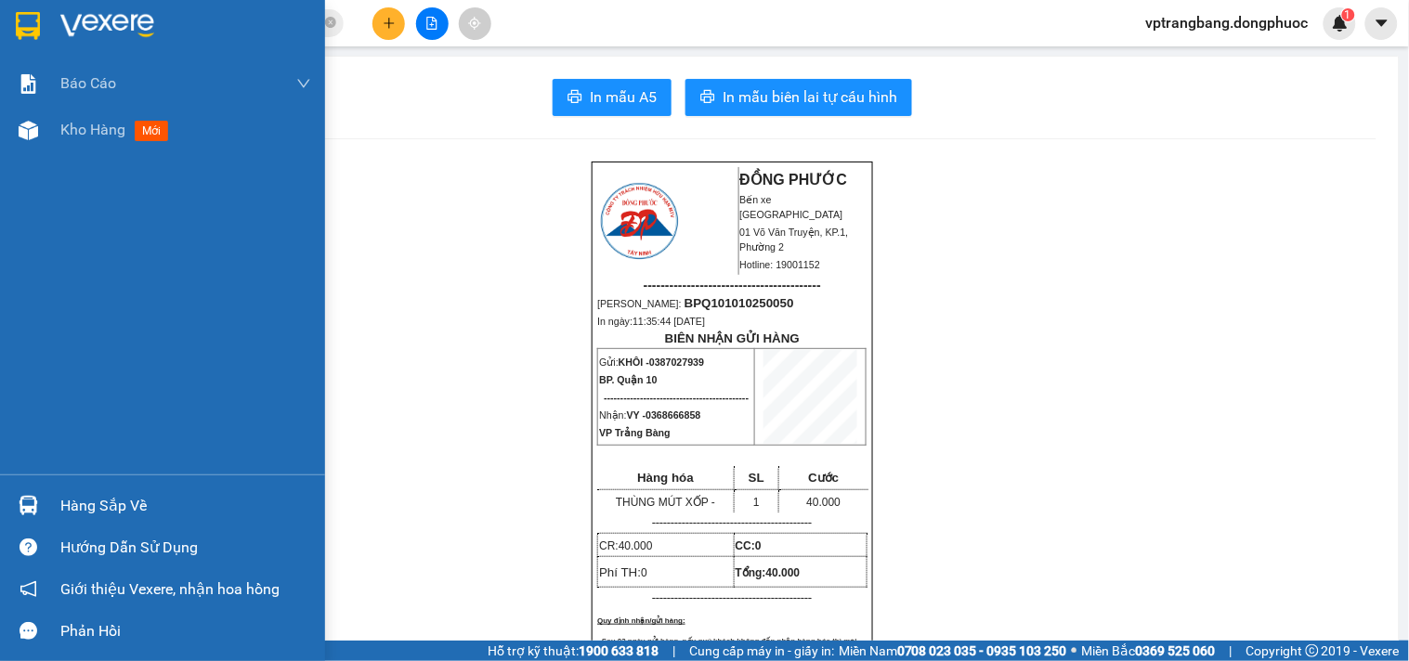
click at [78, 495] on div "Hàng sắp về" at bounding box center [185, 506] width 251 height 28
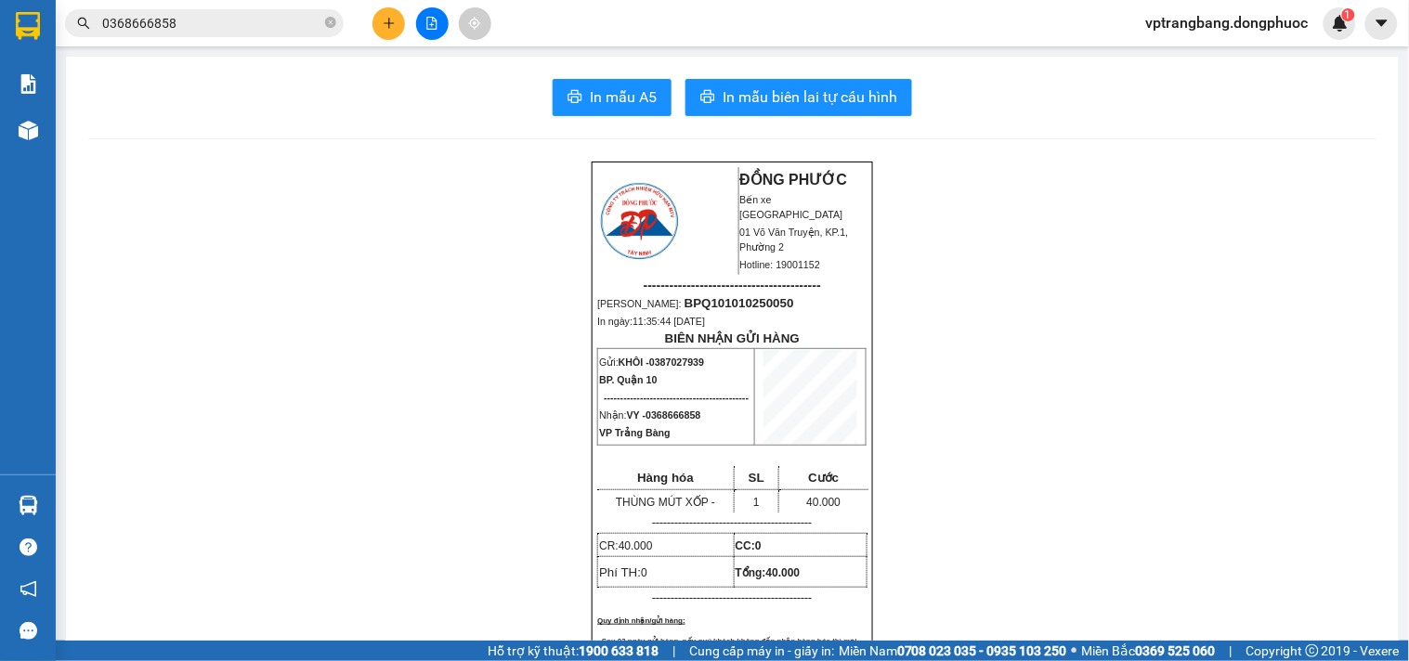
click at [1009, 370] on section "Kết quả tìm kiếm ( 5 ) Bộ lọc Mã ĐH Trạng thái Món hàng Tổng cước Chưa cước Nhã…" at bounding box center [704, 330] width 1409 height 661
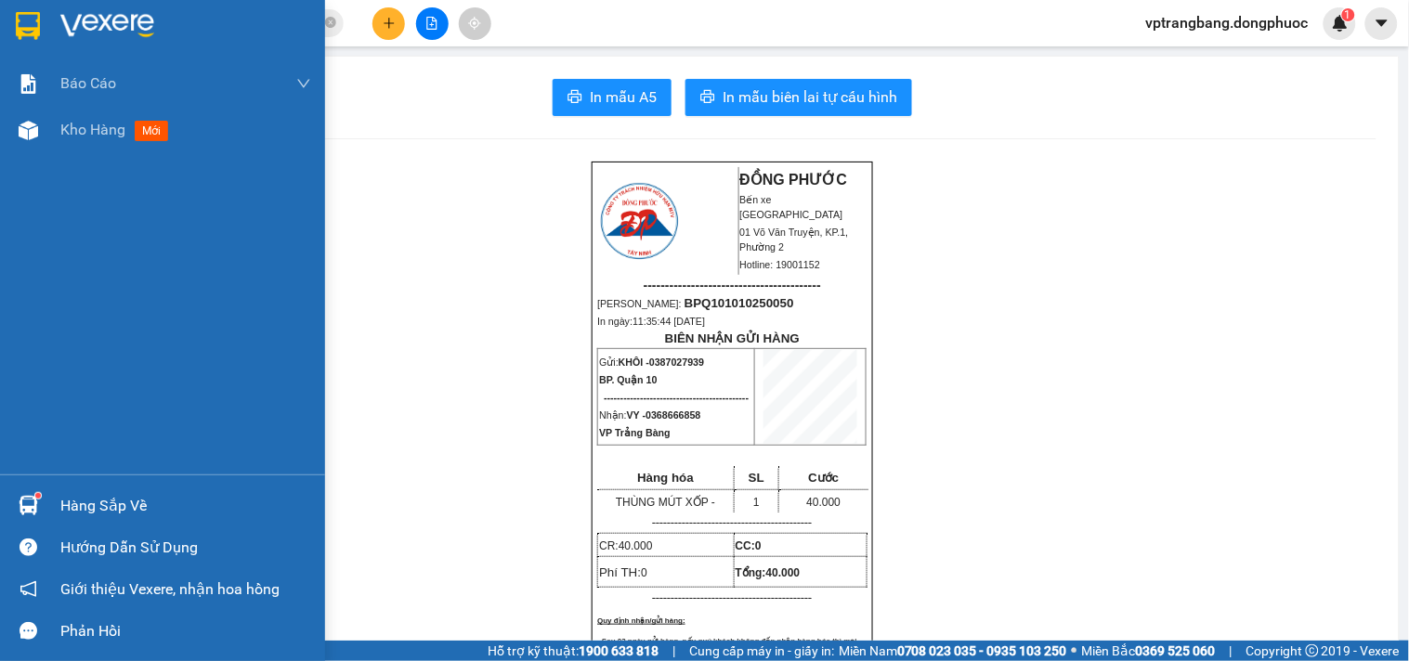
click at [85, 502] on div "Hàng sắp về" at bounding box center [185, 506] width 251 height 28
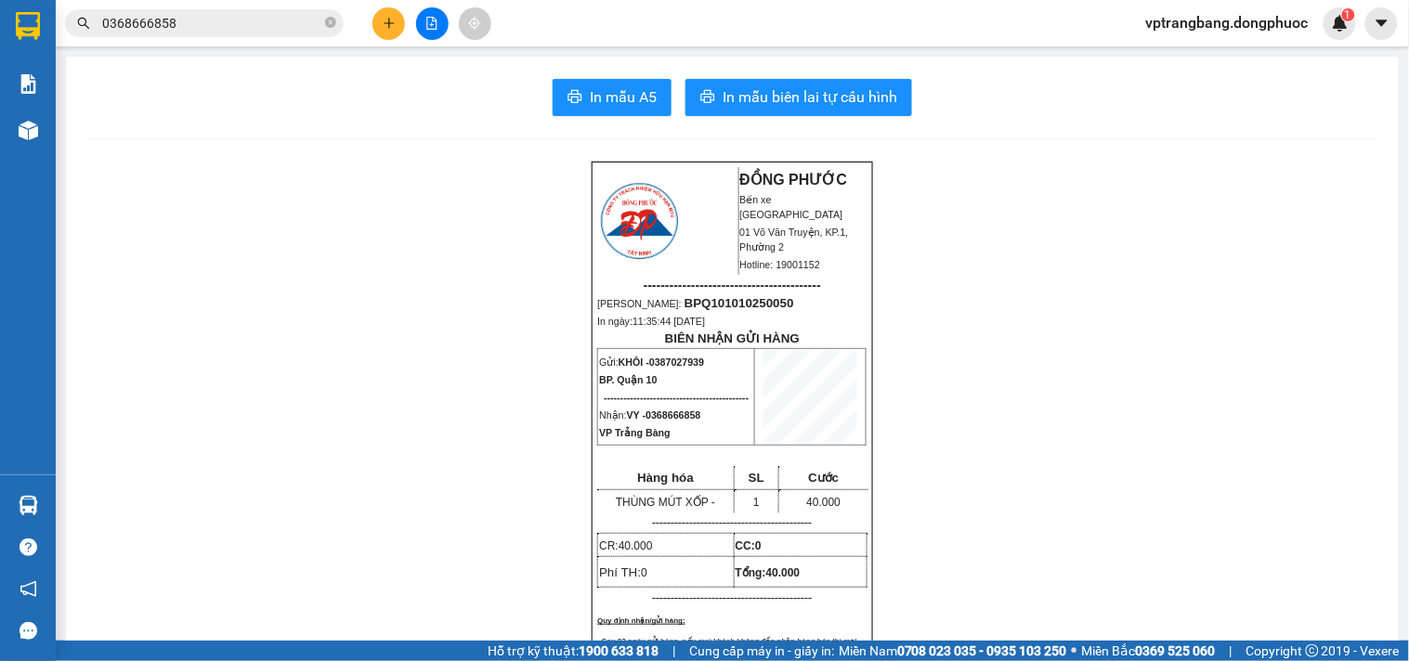
click at [1016, 410] on section "Kết quả tìm kiếm ( 5 ) Bộ lọc Mã ĐH Trạng thái Món hàng Tổng cước Chưa cước Nhã…" at bounding box center [704, 330] width 1409 height 661
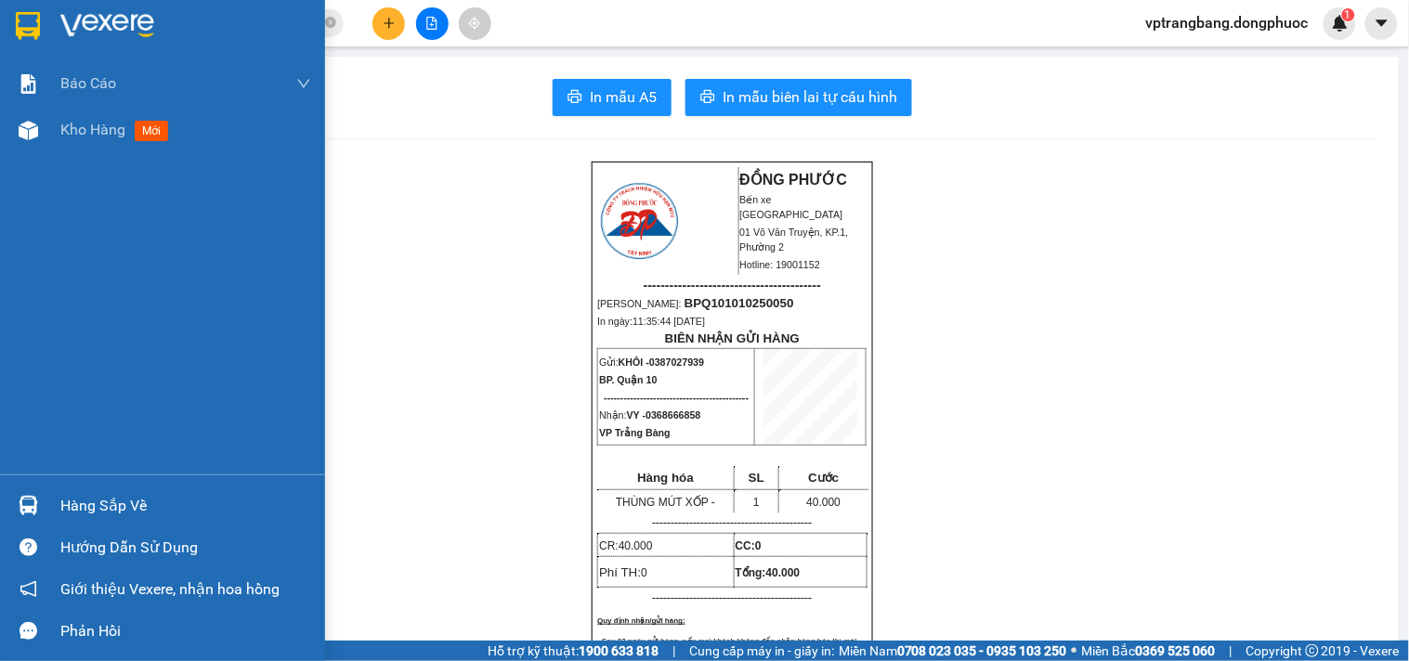
click at [116, 501] on div "Hàng sắp về" at bounding box center [185, 506] width 251 height 28
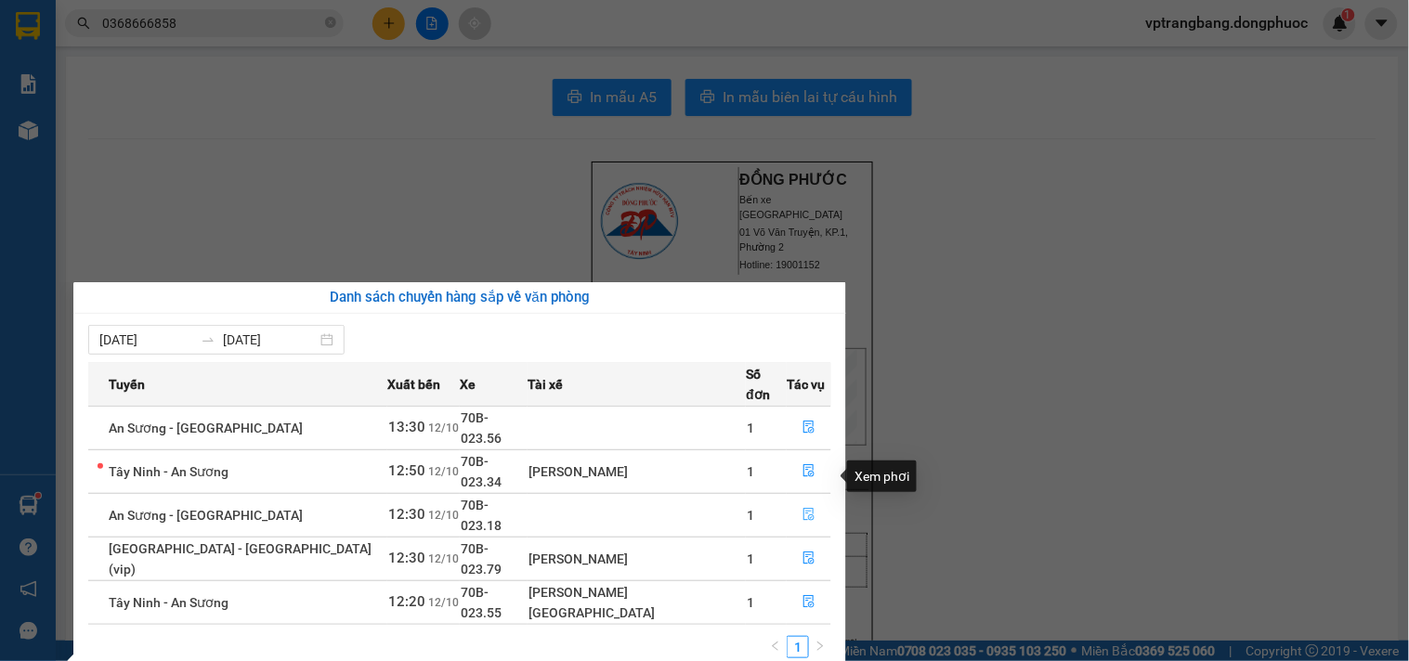
click at [802, 508] on icon "file-done" at bounding box center [808, 514] width 13 height 13
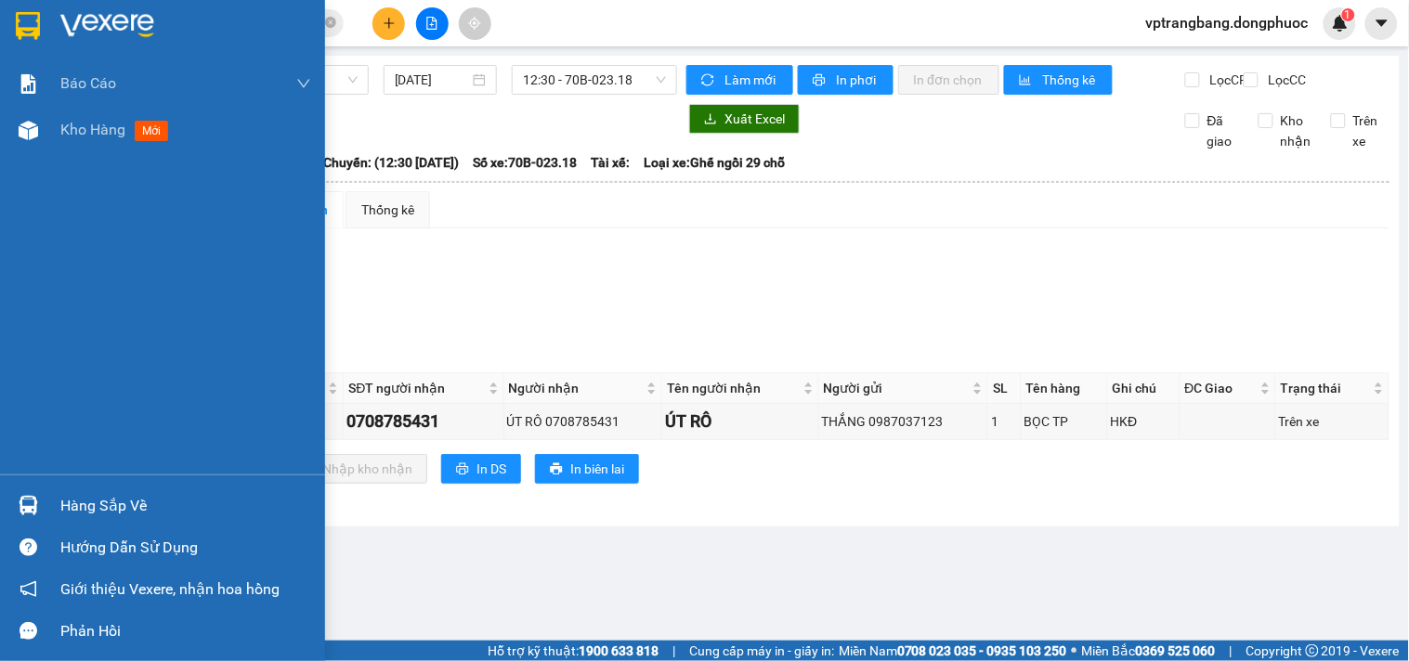
drag, startPoint x: 45, startPoint y: 506, endPoint x: 93, endPoint y: 511, distance: 48.5
click at [46, 506] on div "Hàng sắp về" at bounding box center [162, 506] width 325 height 42
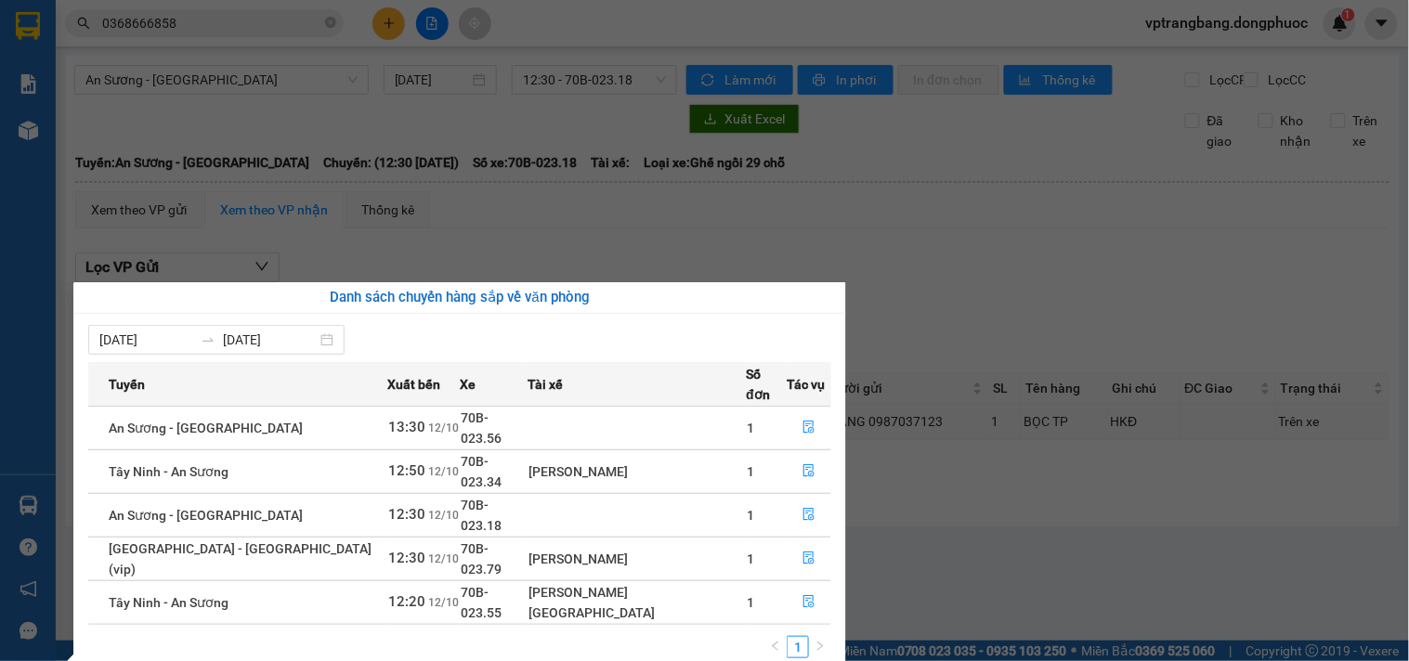
click at [985, 312] on section "Kết quả tìm kiếm ( 5 ) Bộ lọc Mã ĐH Trạng thái Món hàng Tổng cước Chưa cước Nhã…" at bounding box center [704, 330] width 1409 height 661
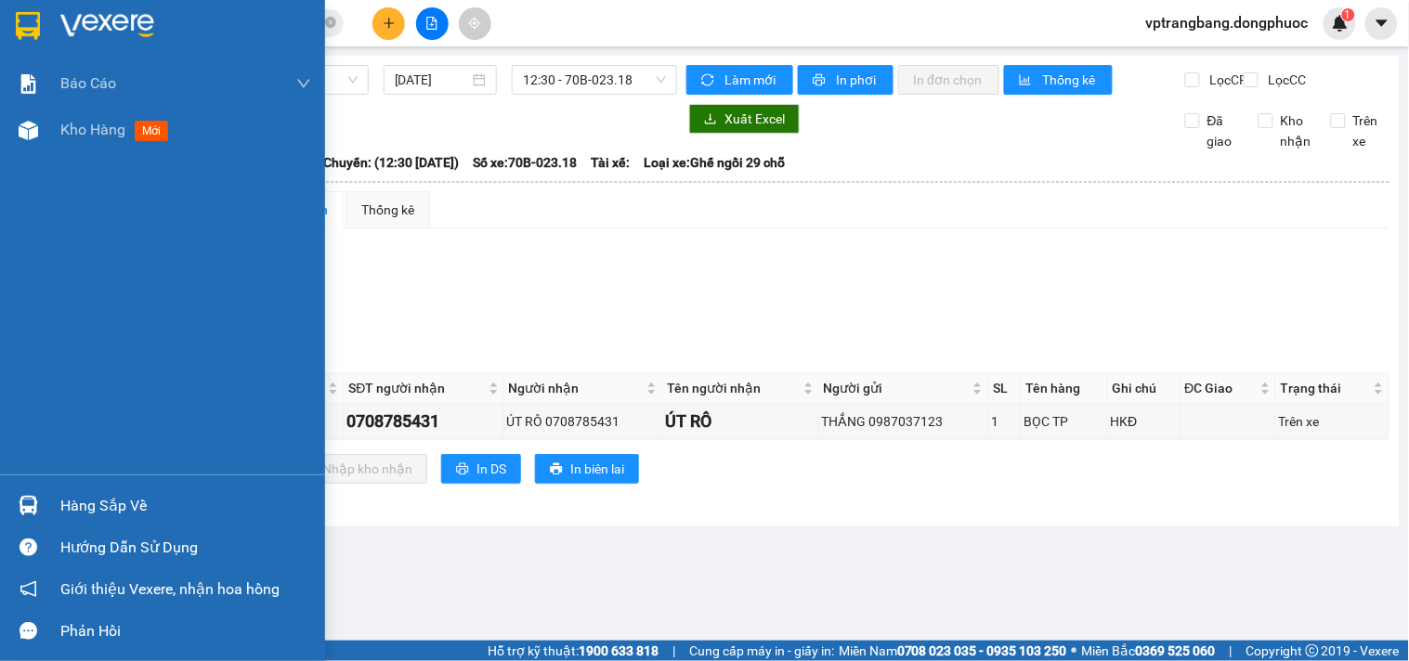
click at [79, 508] on div "Hàng sắp về" at bounding box center [185, 506] width 251 height 28
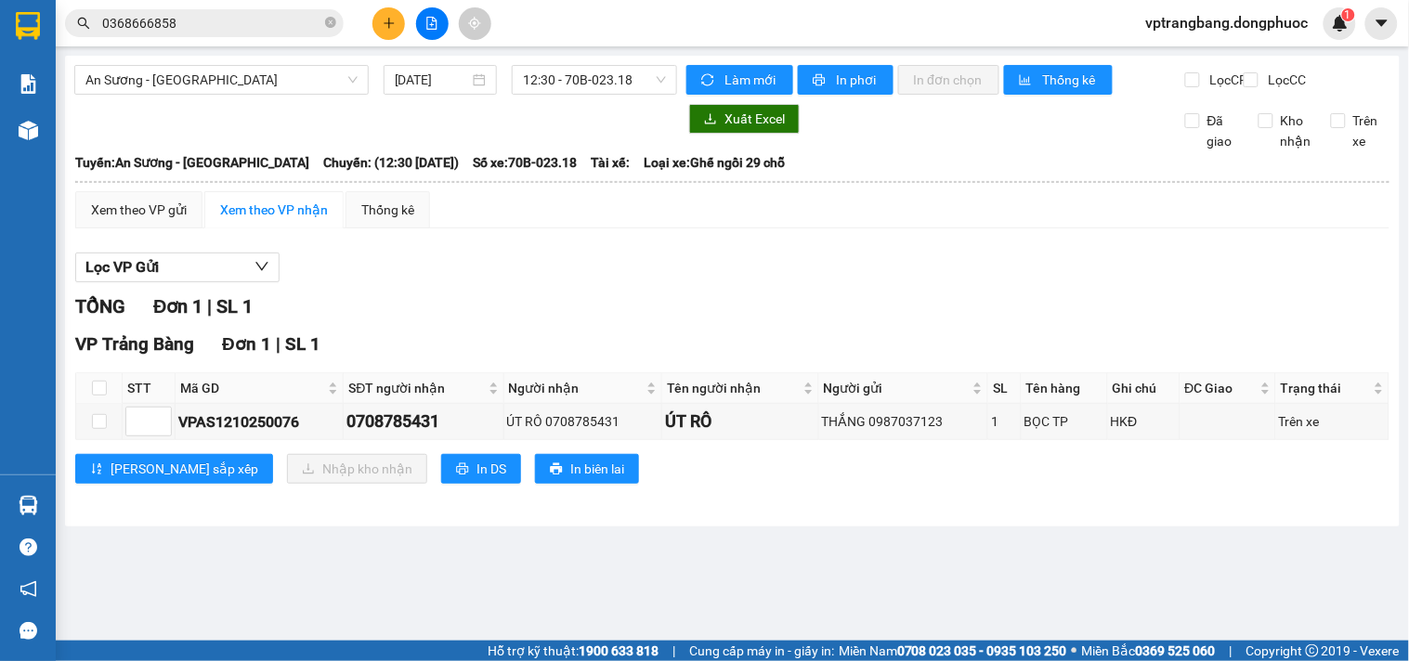
click at [880, 312] on section "Kết quả tìm kiếm ( 5 ) Bộ lọc Mã ĐH Trạng thái Món hàng Tổng cước Chưa cước Nhã…" at bounding box center [704, 330] width 1409 height 661
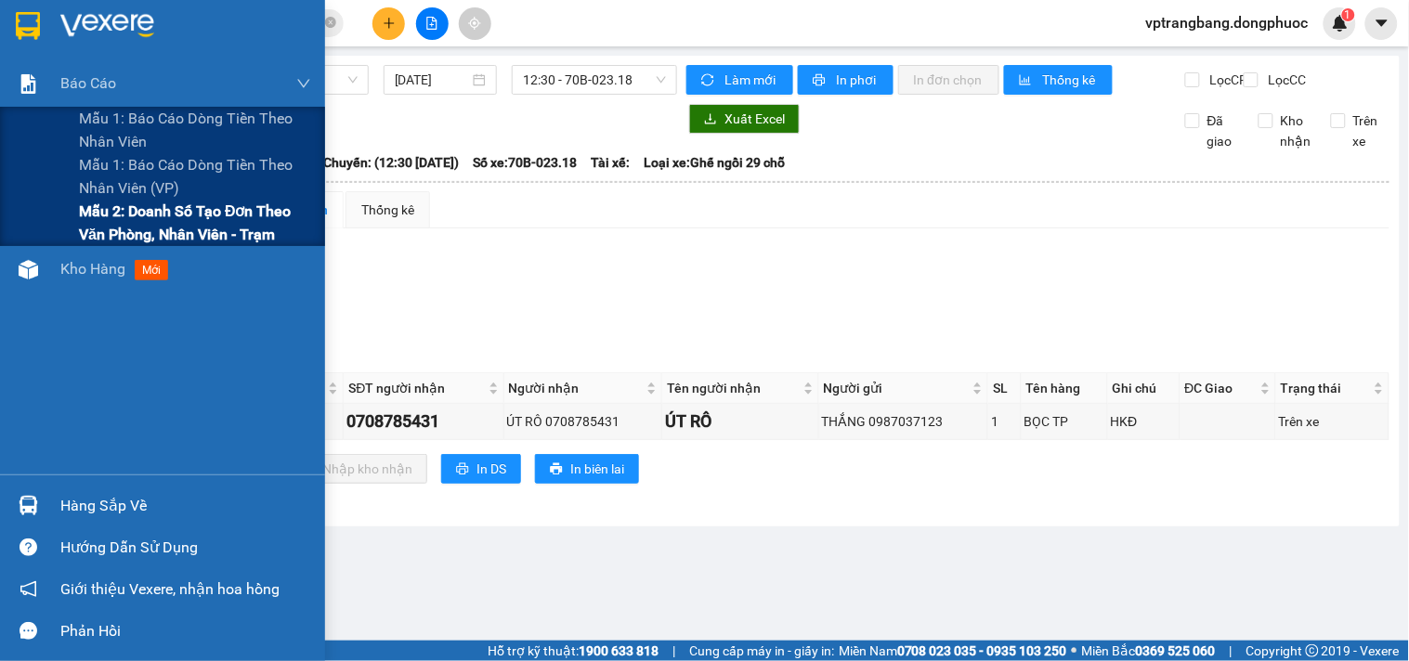
click at [84, 217] on span "Mẫu 2: Doanh số tạo đơn theo Văn phòng, nhân viên - Trạm" at bounding box center [195, 223] width 232 height 46
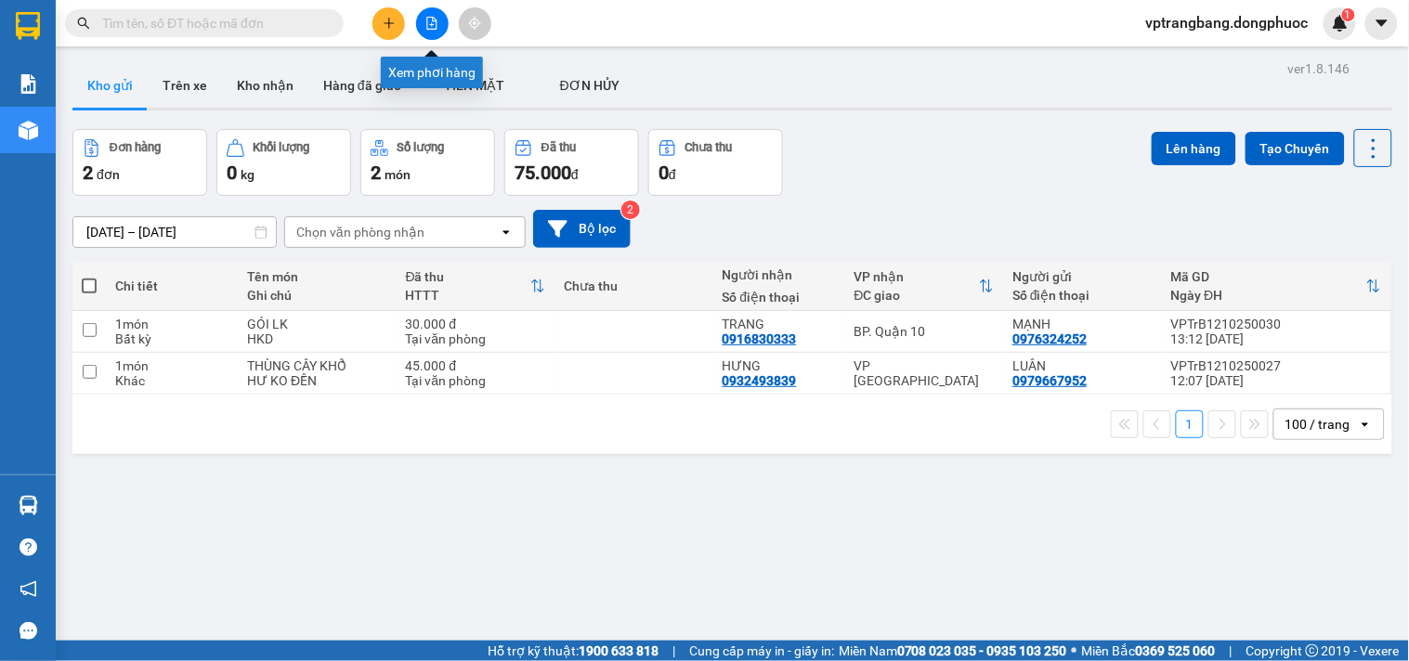
click at [433, 30] on button at bounding box center [432, 23] width 33 height 33
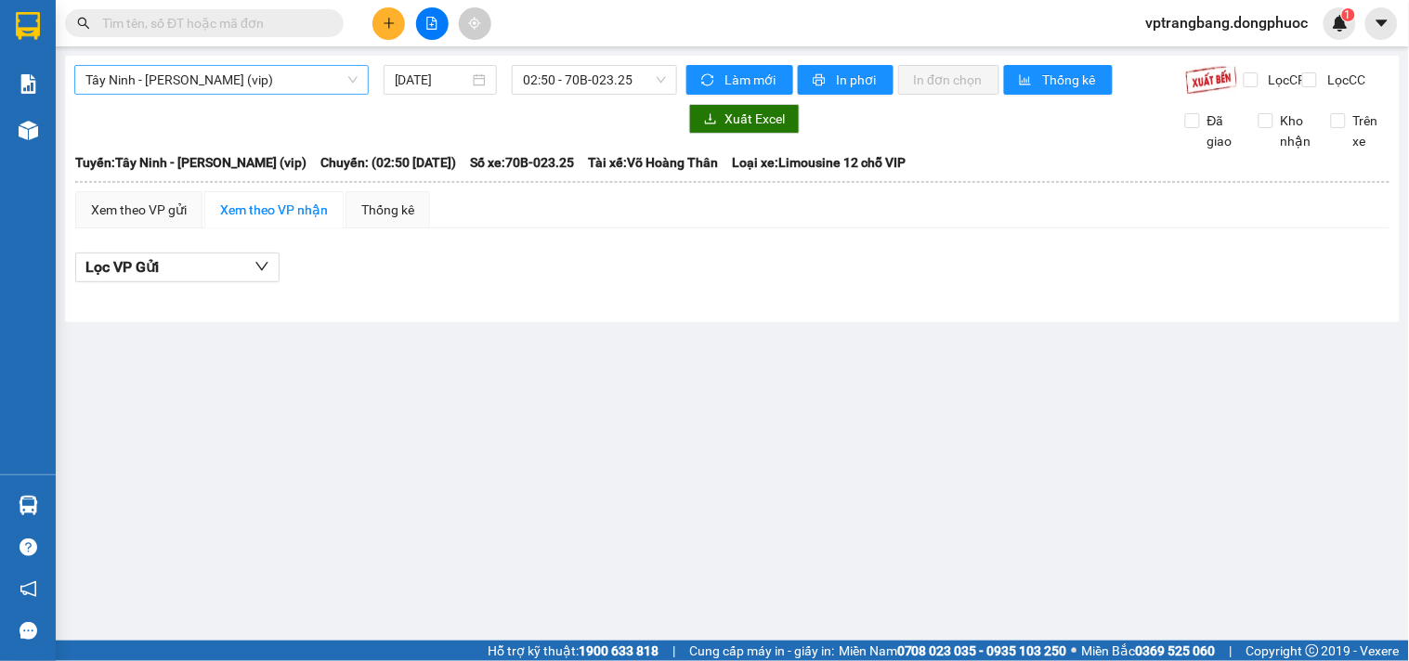
click at [254, 86] on span "Tây Ninh - [PERSON_NAME] (vip)" at bounding box center [221, 80] width 272 height 28
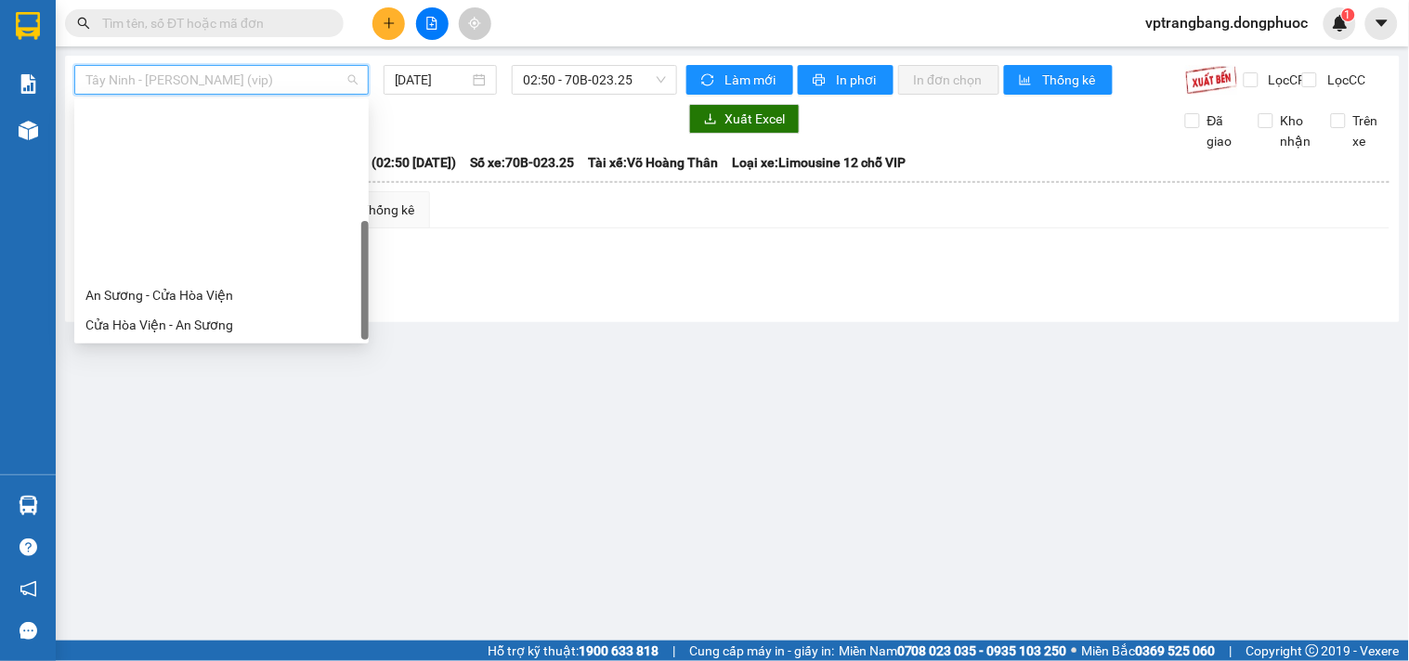
scroll to position [208, 0]
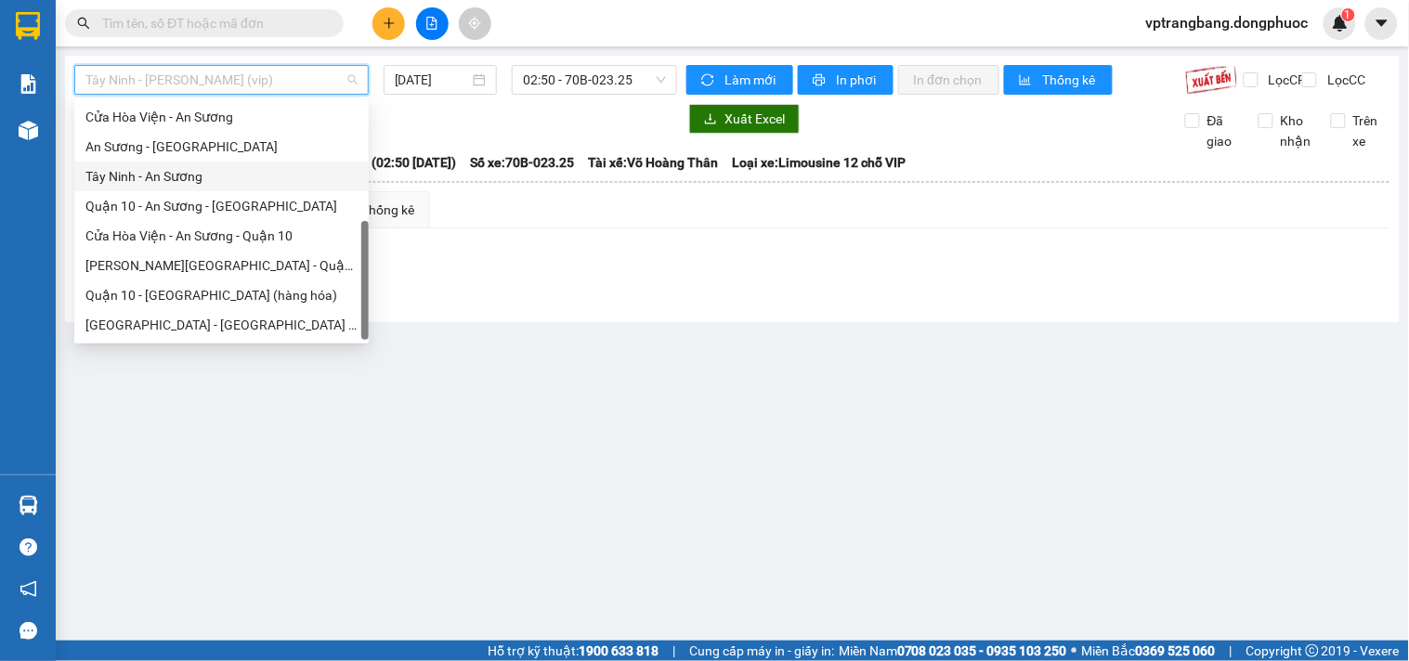
click at [163, 179] on div "Tây Ninh - An Sương" at bounding box center [221, 176] width 272 height 20
type input "[DATE]"
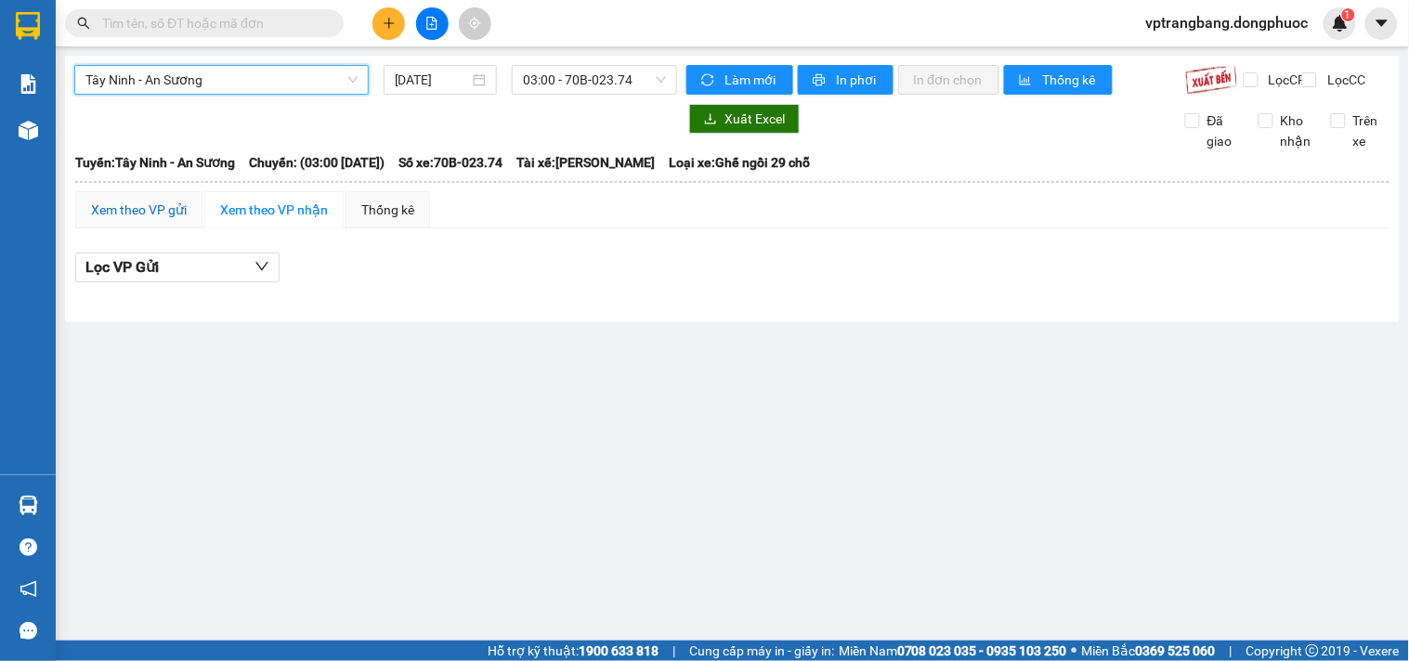
click at [145, 219] on div "Xem theo VP gửi" at bounding box center [139, 210] width 96 height 20
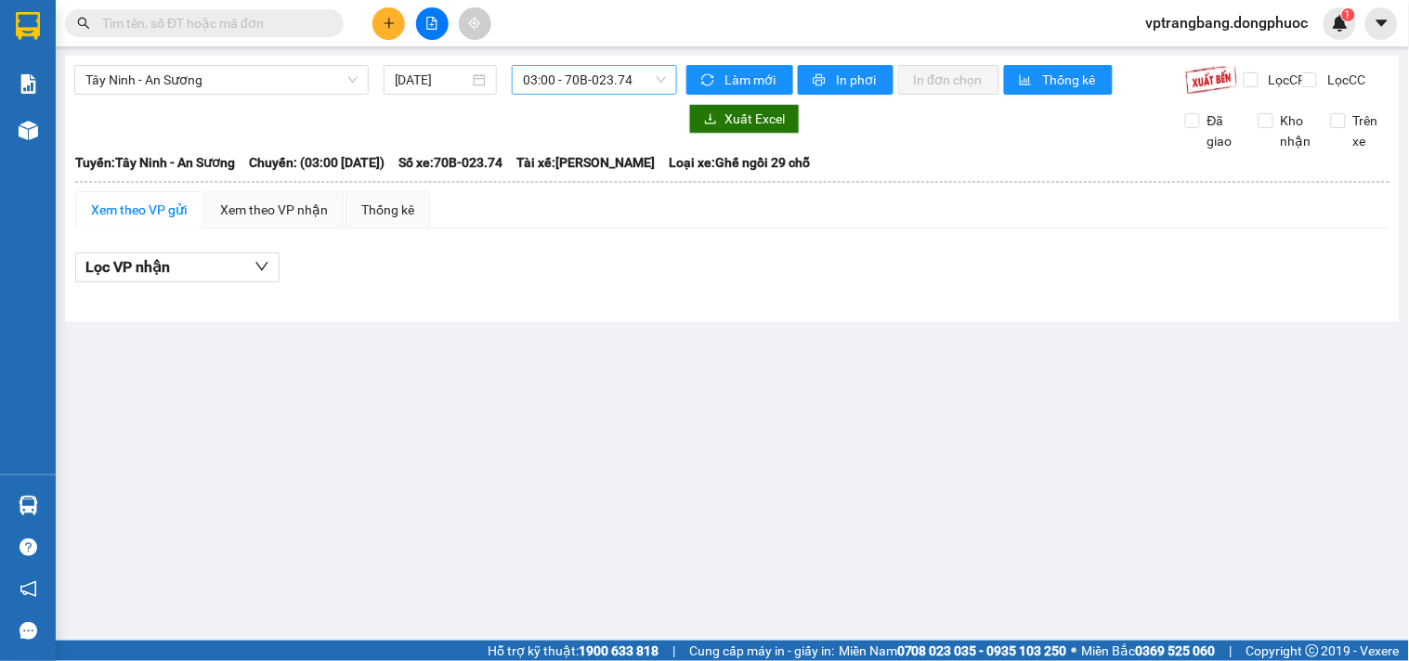
click at [581, 85] on span "03:00 - 70B-023.74" at bounding box center [594, 80] width 143 height 28
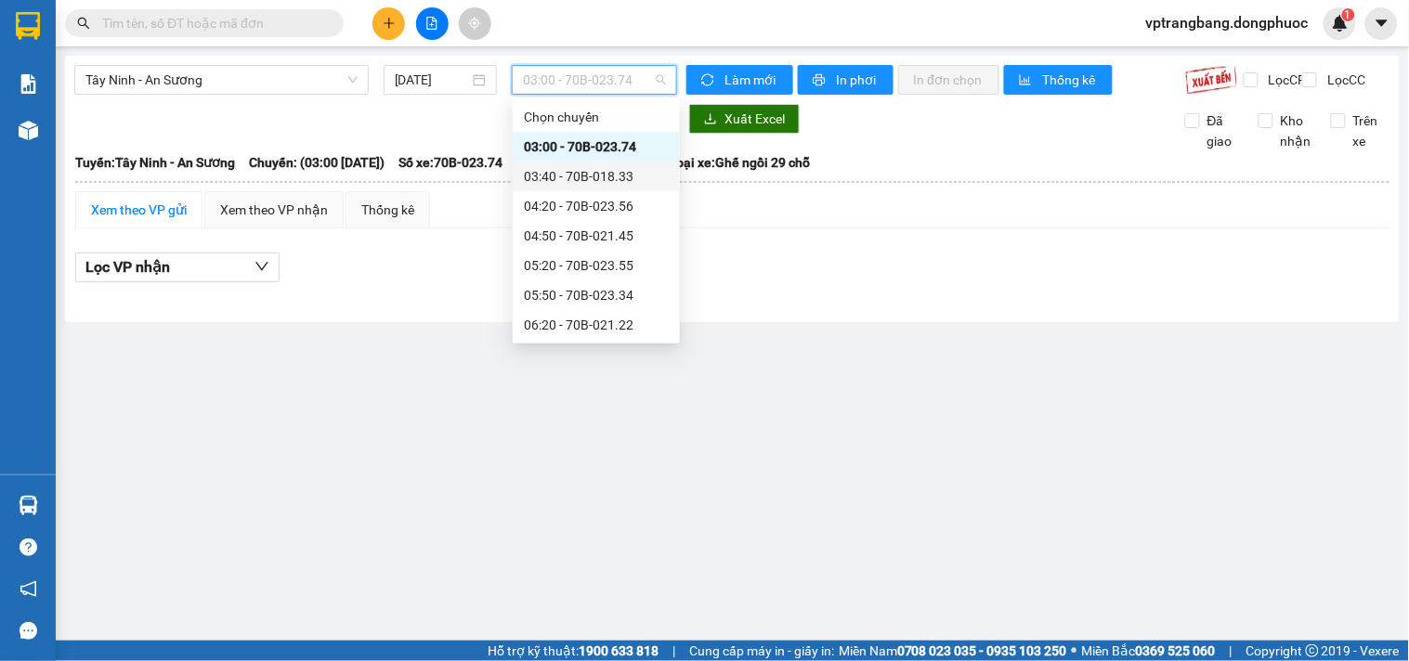
click at [583, 173] on div "03:40 - 70B-018.33" at bounding box center [596, 176] width 145 height 20
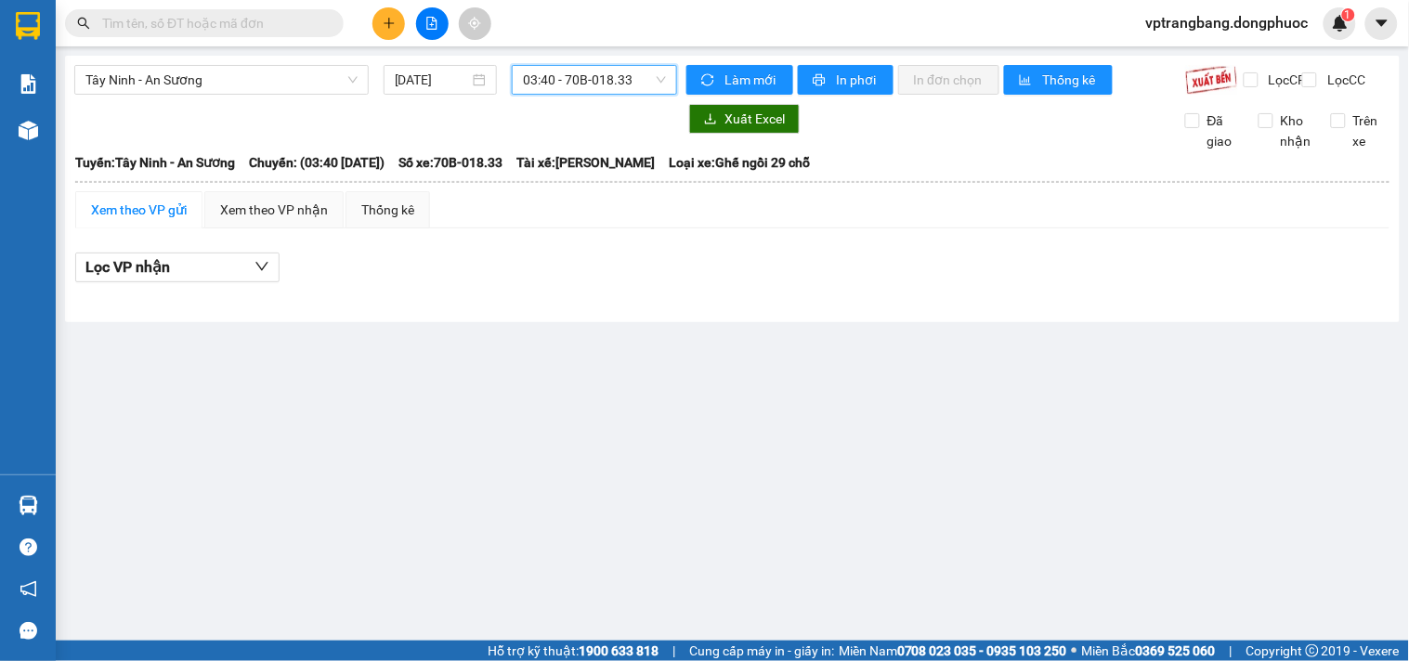
click at [558, 82] on span "03:40 - 70B-018.33" at bounding box center [594, 80] width 143 height 28
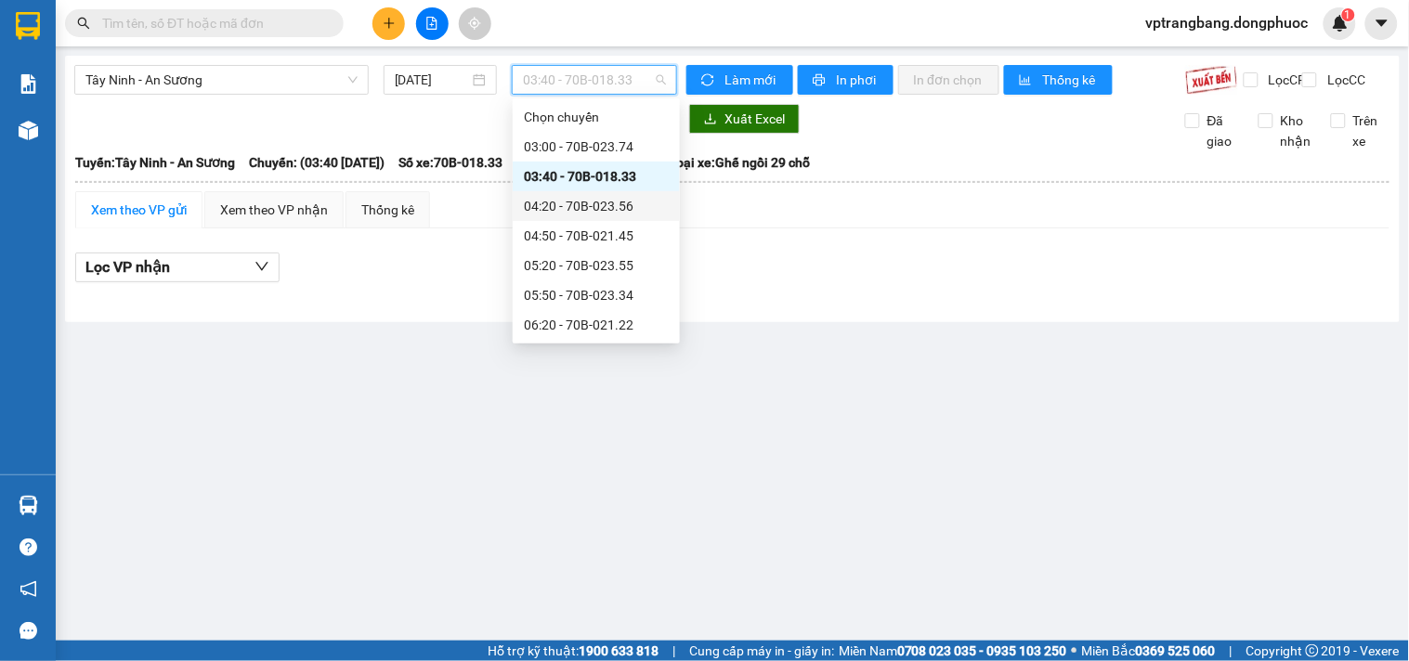
click at [578, 201] on div "04:20 - 70B-023.56" at bounding box center [596, 206] width 145 height 20
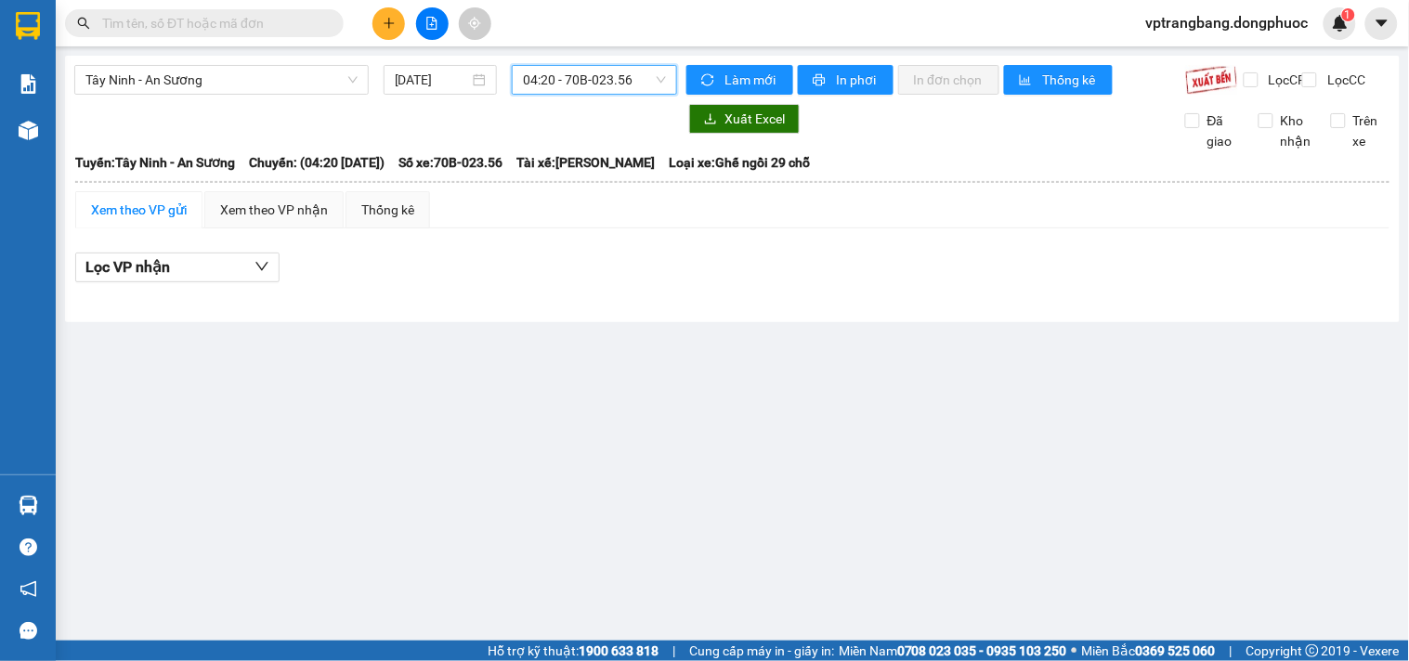
click at [539, 80] on span "04:20 - 70B-023.56" at bounding box center [594, 80] width 143 height 28
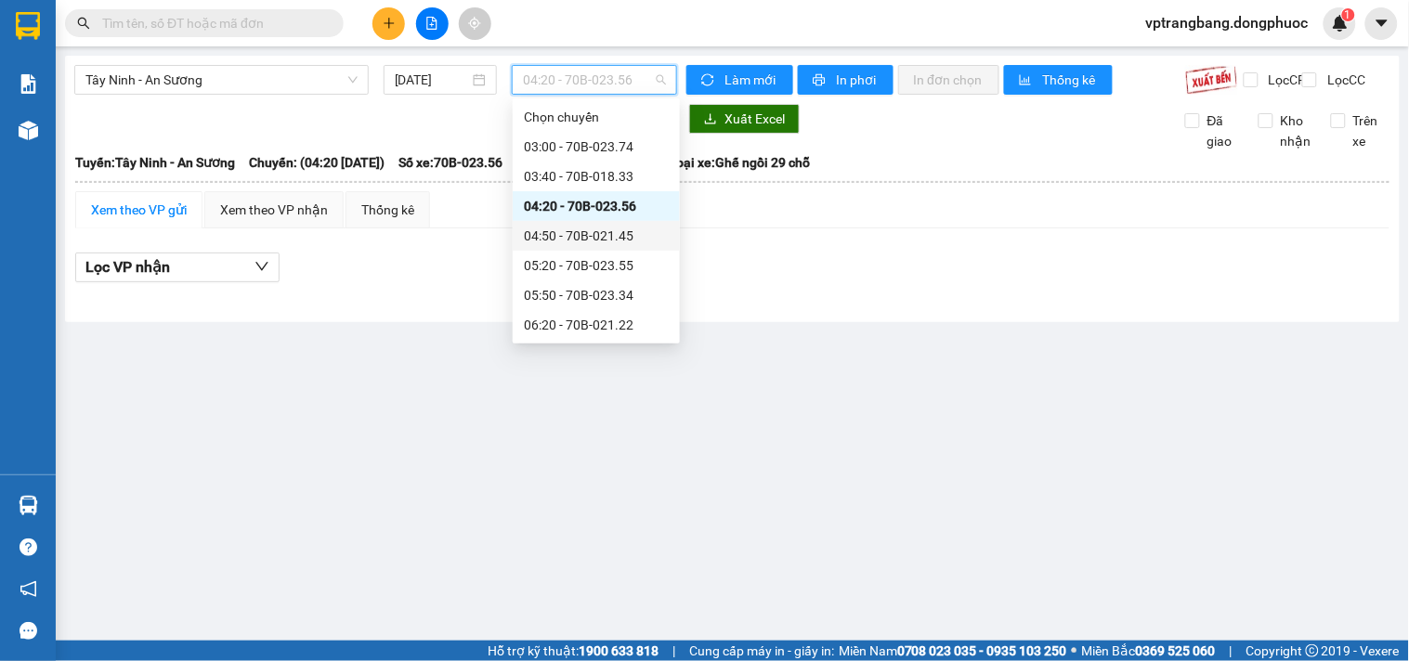
click at [554, 228] on div "04:50 - 70B-021.45" at bounding box center [596, 236] width 145 height 20
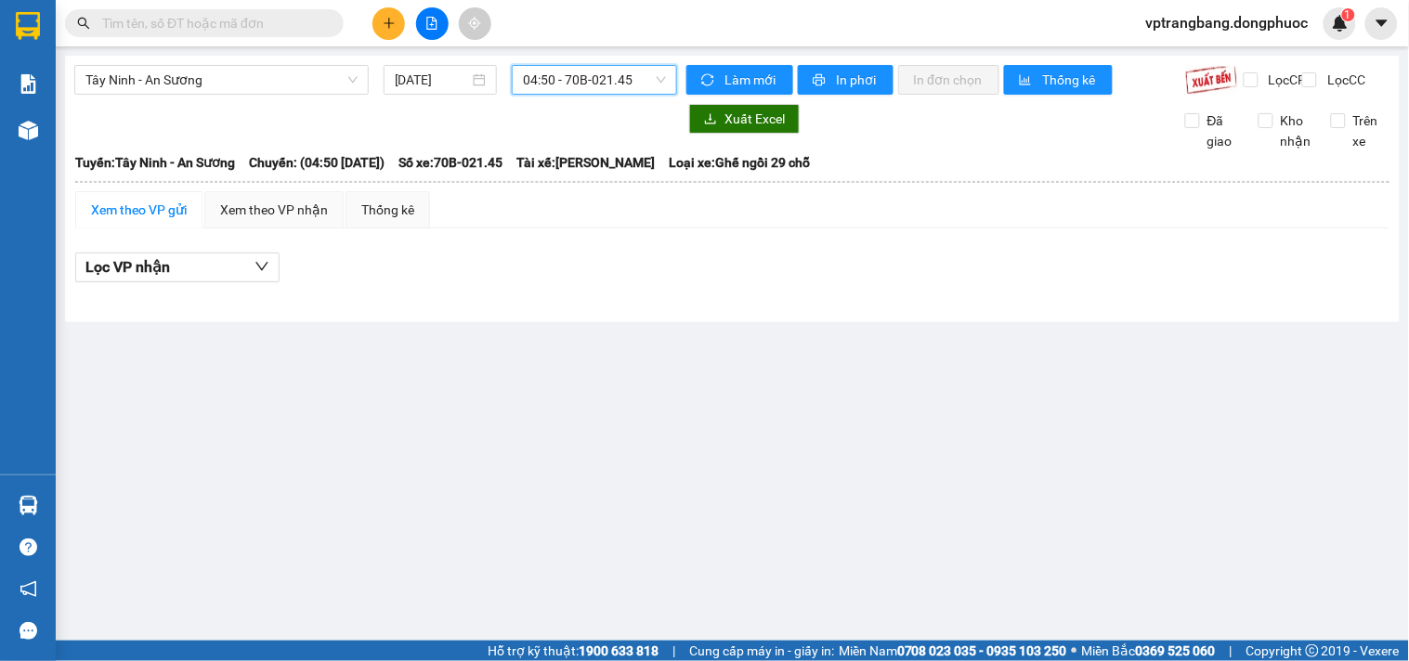
click at [574, 62] on div "Tây Ninh - An Sương [DATE] 04:50 04:50 - 70B-021.45 Làm mới In phơi In đơn chọn…" at bounding box center [732, 189] width 1335 height 267
click at [558, 88] on span "04:50 - 70B-021.45" at bounding box center [594, 80] width 143 height 28
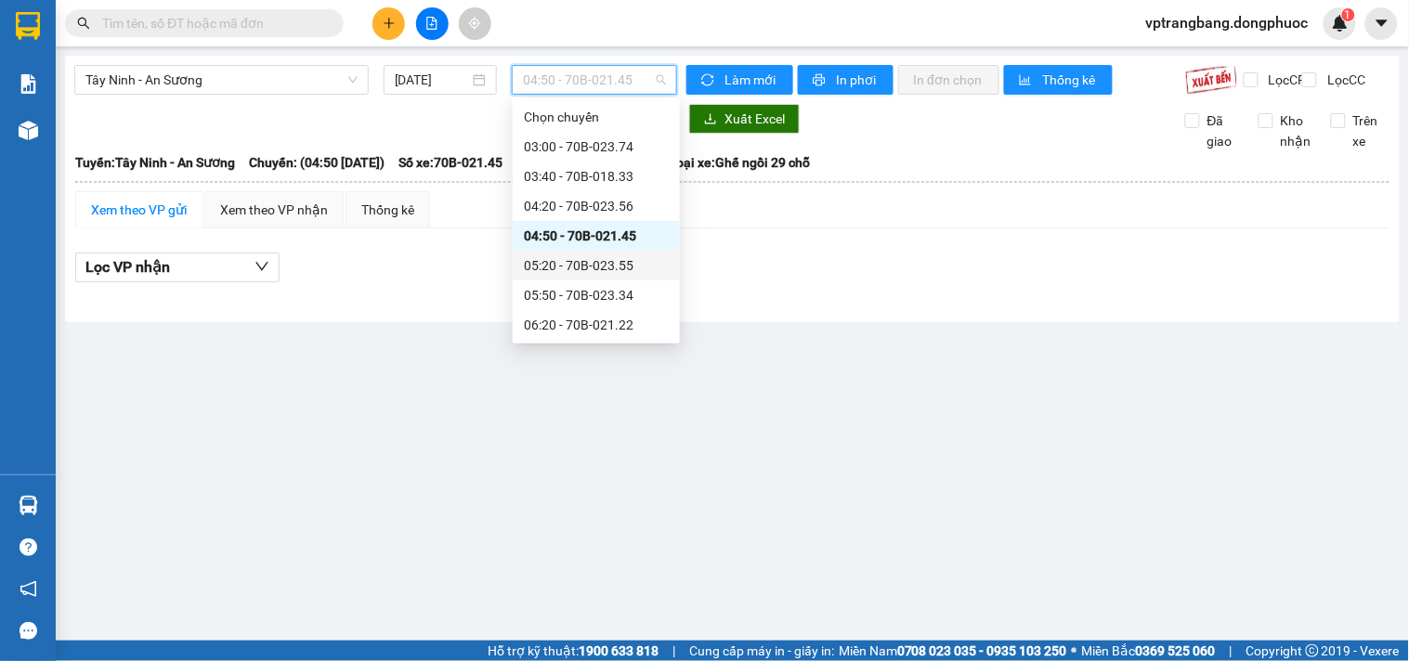
click at [589, 274] on div "05:20 - 70B-023.55" at bounding box center [596, 265] width 145 height 20
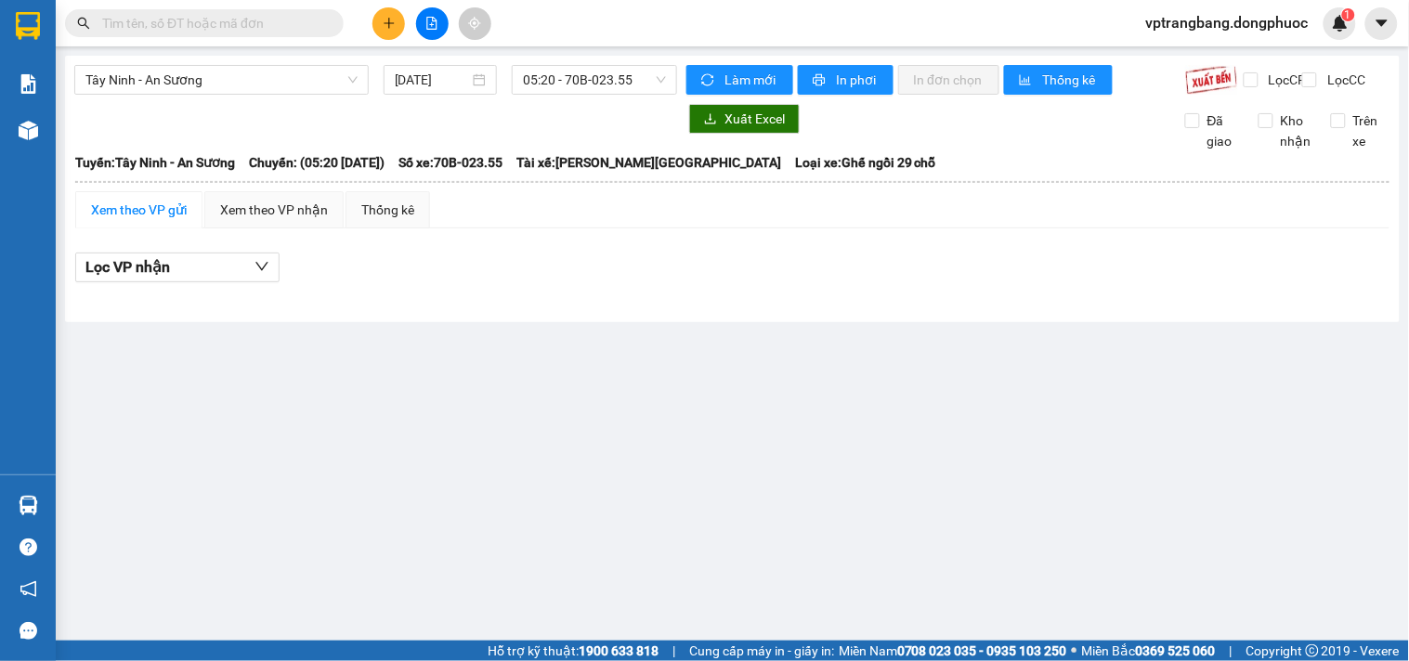
click at [641, 373] on main "Tây Ninh - An Sương [DATE] 05:20 - 70B-023.55 Làm mới In phơi In đơn chọn Thống…" at bounding box center [704, 320] width 1409 height 641
click at [283, 84] on span "Tây Ninh - An Sương" at bounding box center [221, 80] width 272 height 28
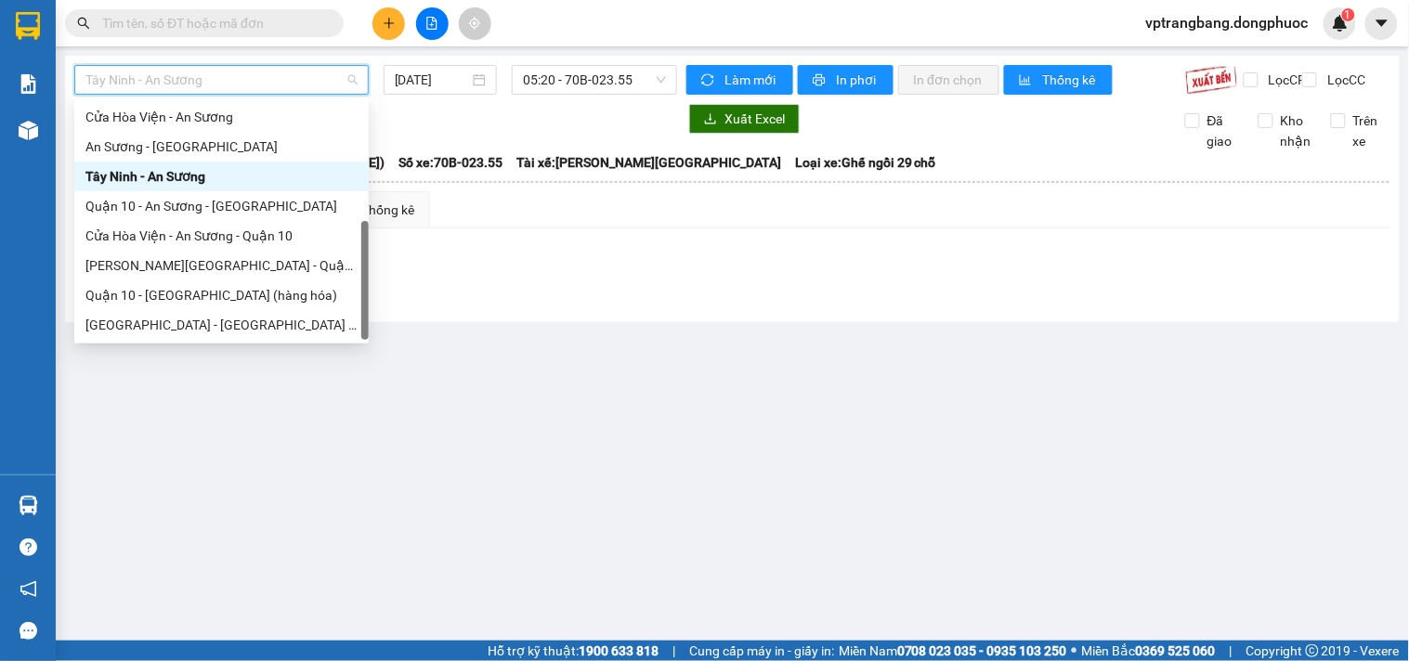
click at [587, 369] on main "Tây Ninh - An Sương [DATE] 05:20 - 70B-023.55 Làm mới In phơi In đơn chọn Thống…" at bounding box center [704, 320] width 1409 height 641
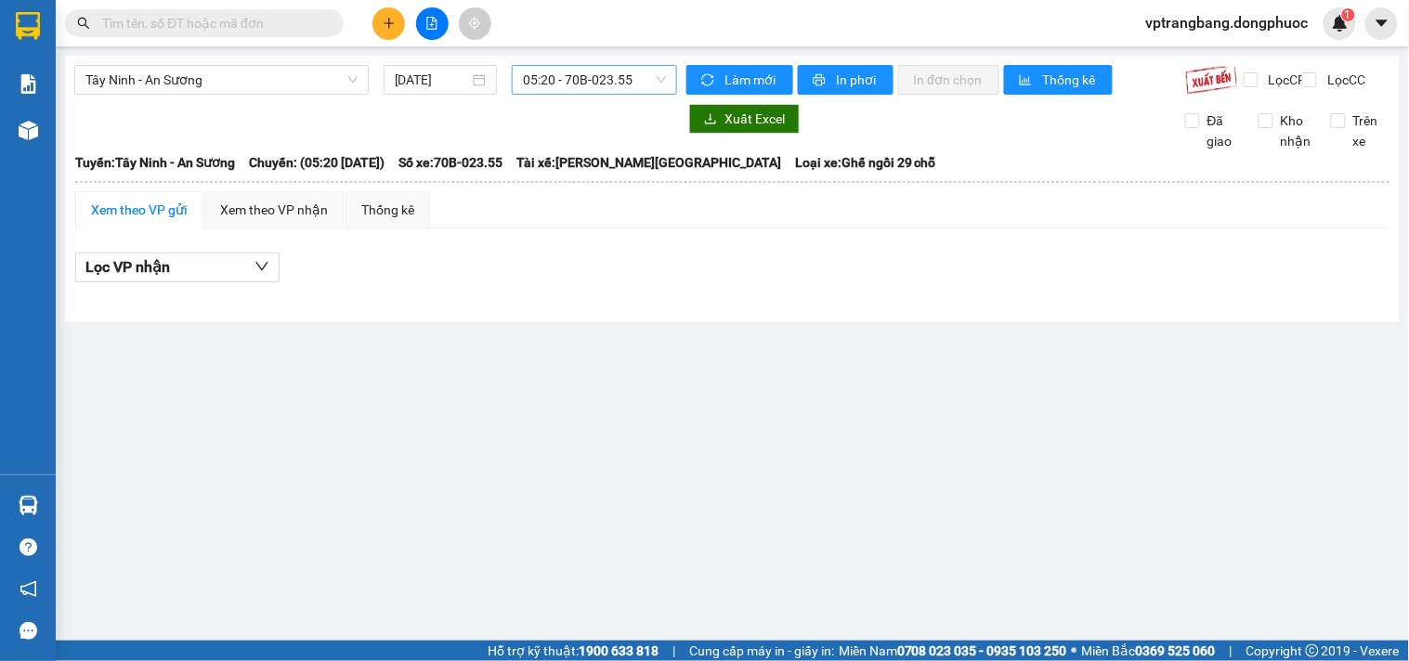
click at [553, 79] on span "05:20 - 70B-023.55" at bounding box center [594, 80] width 143 height 28
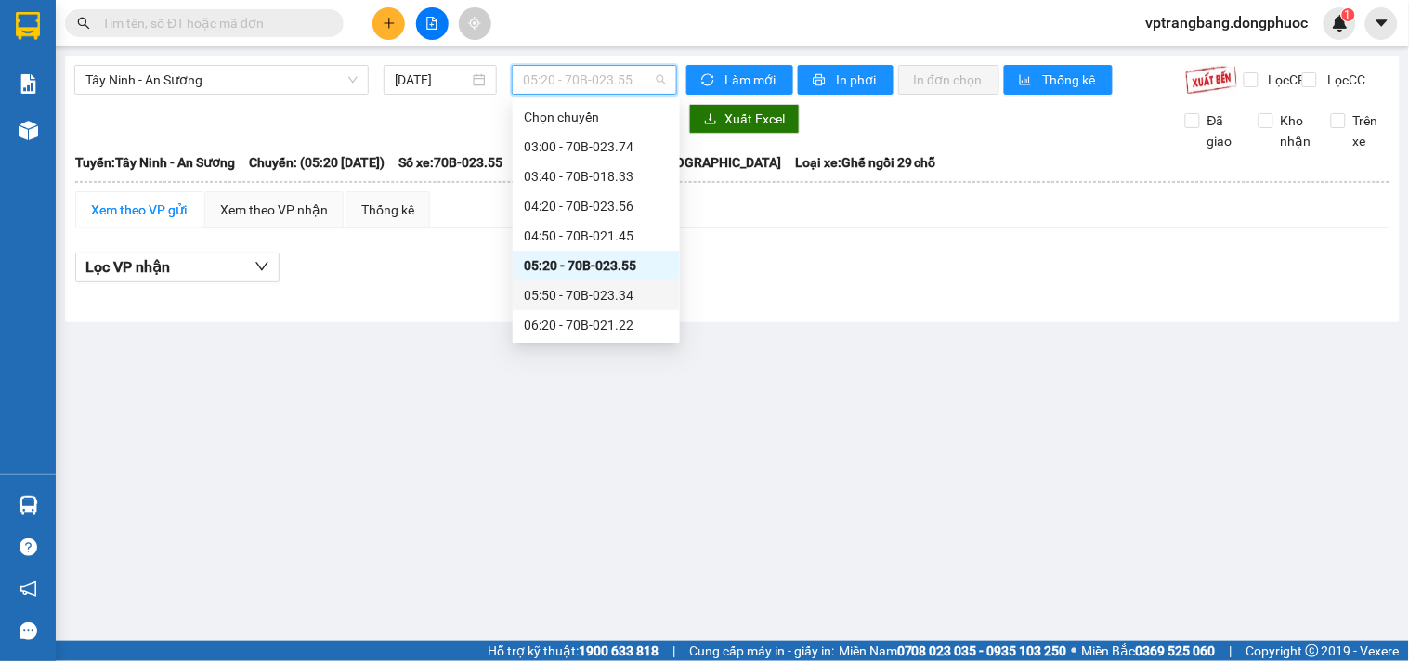
click at [574, 293] on div "05:50 - 70B-023.34" at bounding box center [596, 295] width 145 height 20
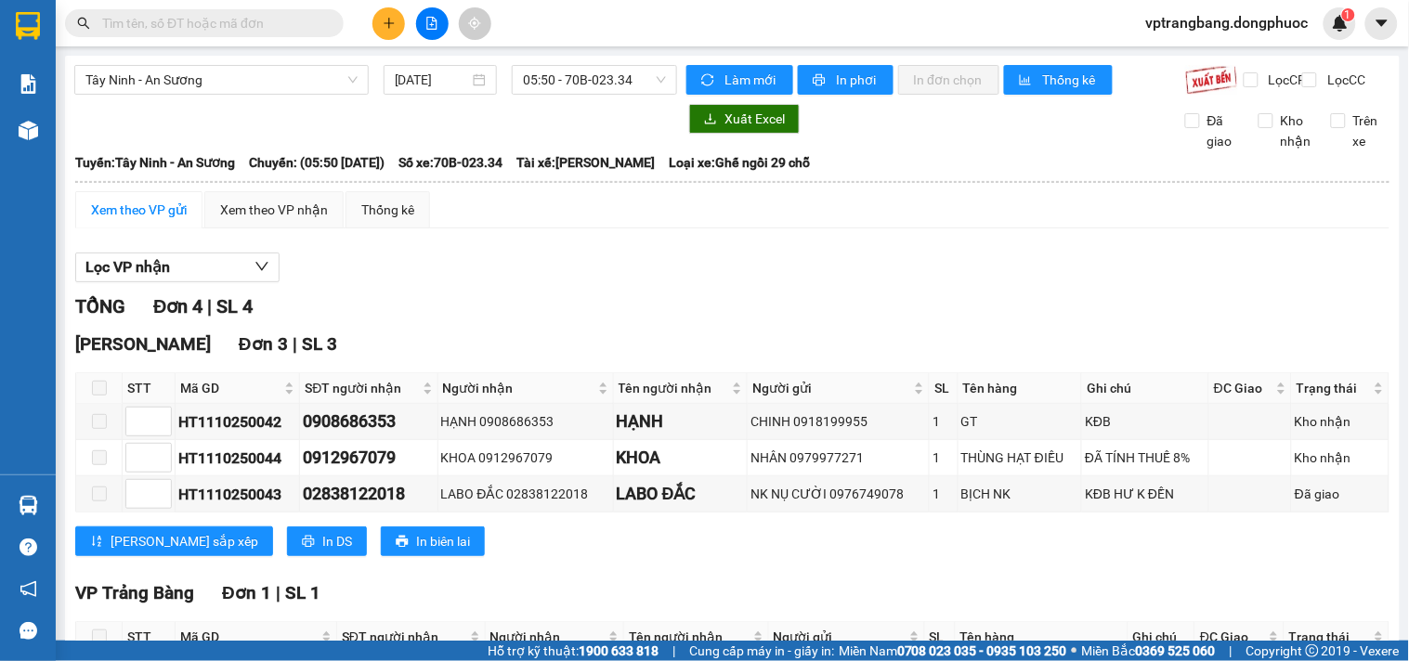
click at [508, 95] on div "Tây Ninh - An Sương [DATE] 05:50 - 70B-023.34" at bounding box center [375, 80] width 603 height 30
click at [523, 76] on span "05:50 - 70B-023.34" at bounding box center [594, 80] width 143 height 28
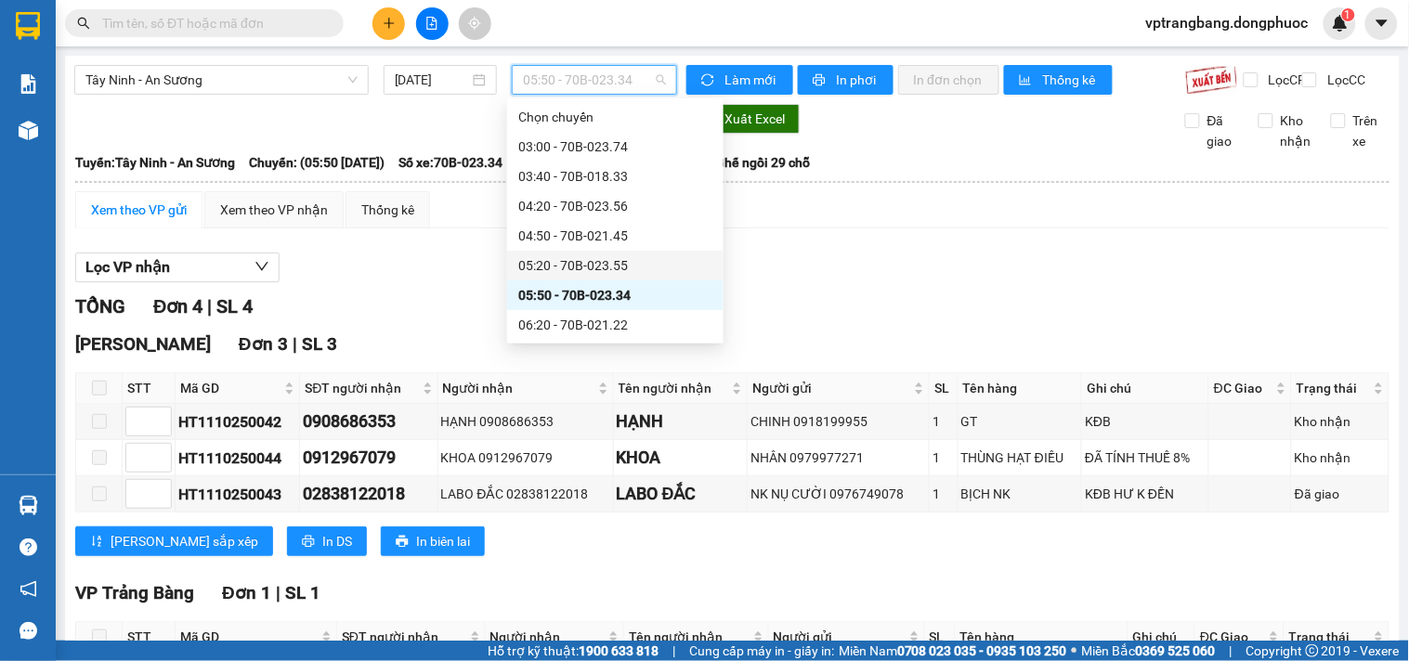
scroll to position [103, 0]
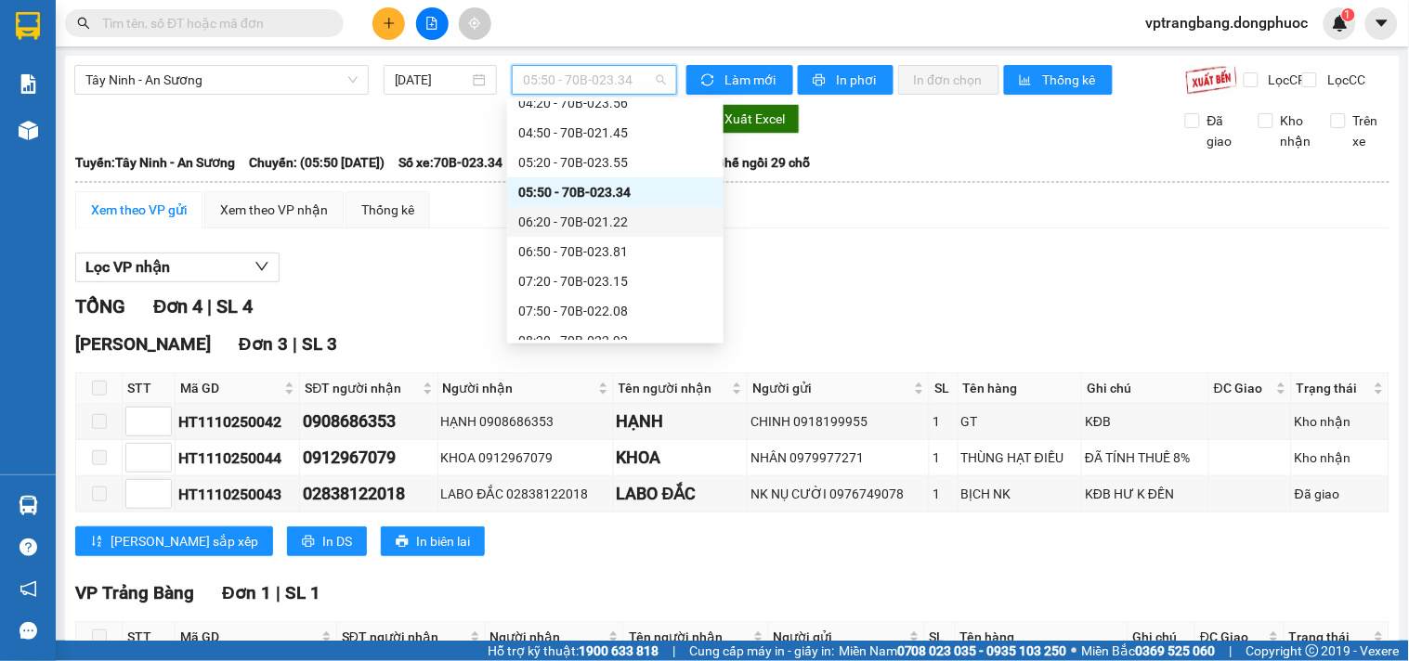
click at [579, 223] on div "06:20 - 70B-021.22" at bounding box center [615, 222] width 194 height 20
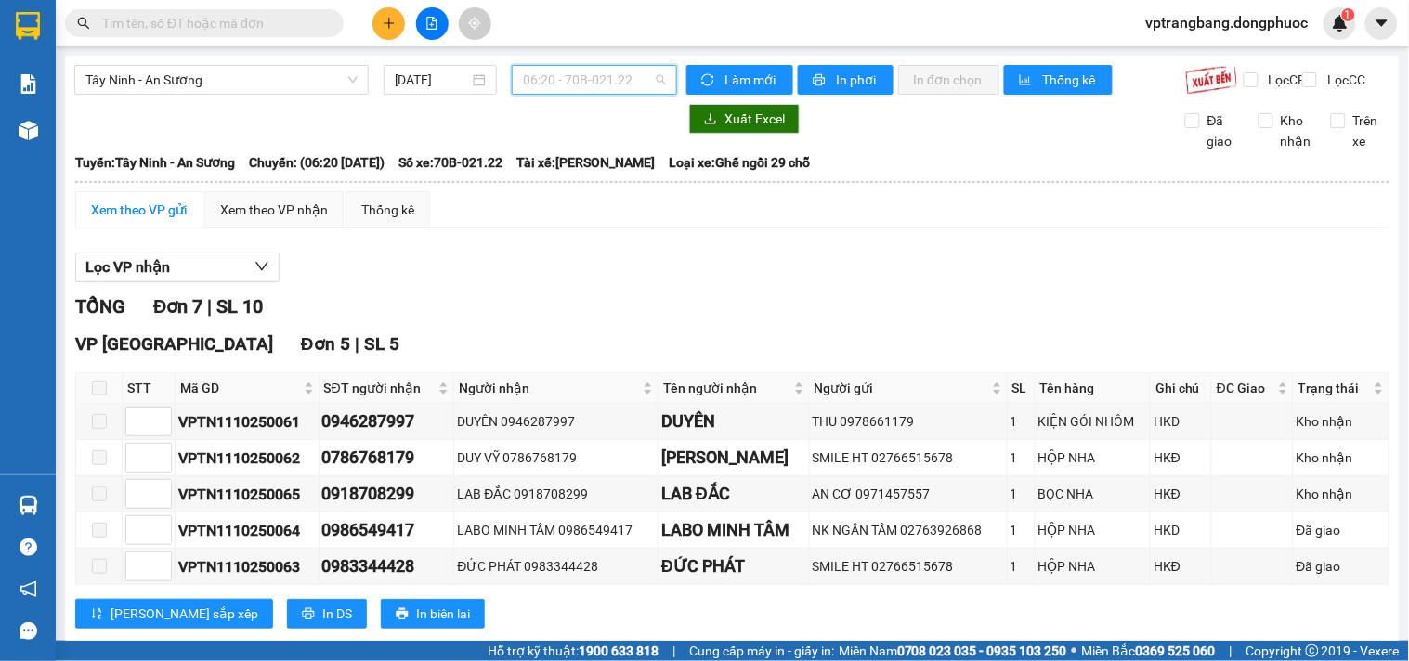
click at [543, 89] on span "06:20 - 70B-021.22" at bounding box center [594, 80] width 143 height 28
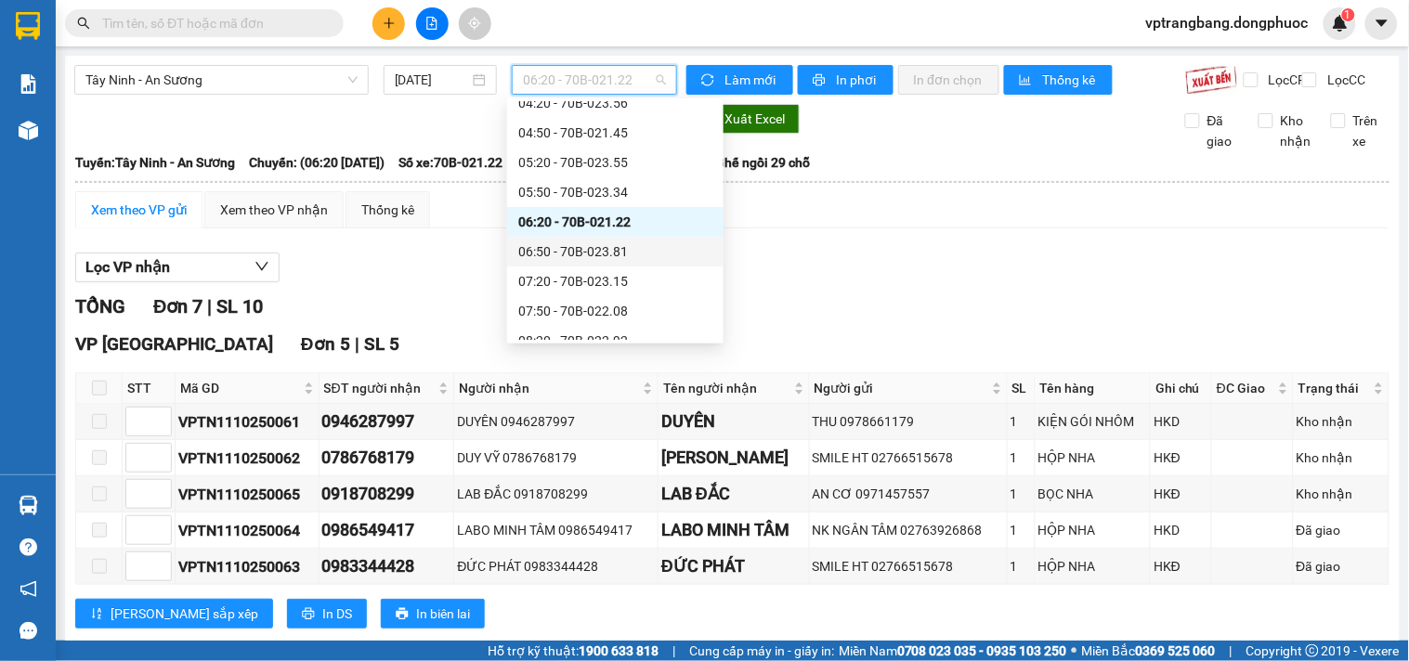
click at [598, 245] on div "06:50 - 70B-023.81" at bounding box center [615, 251] width 194 height 20
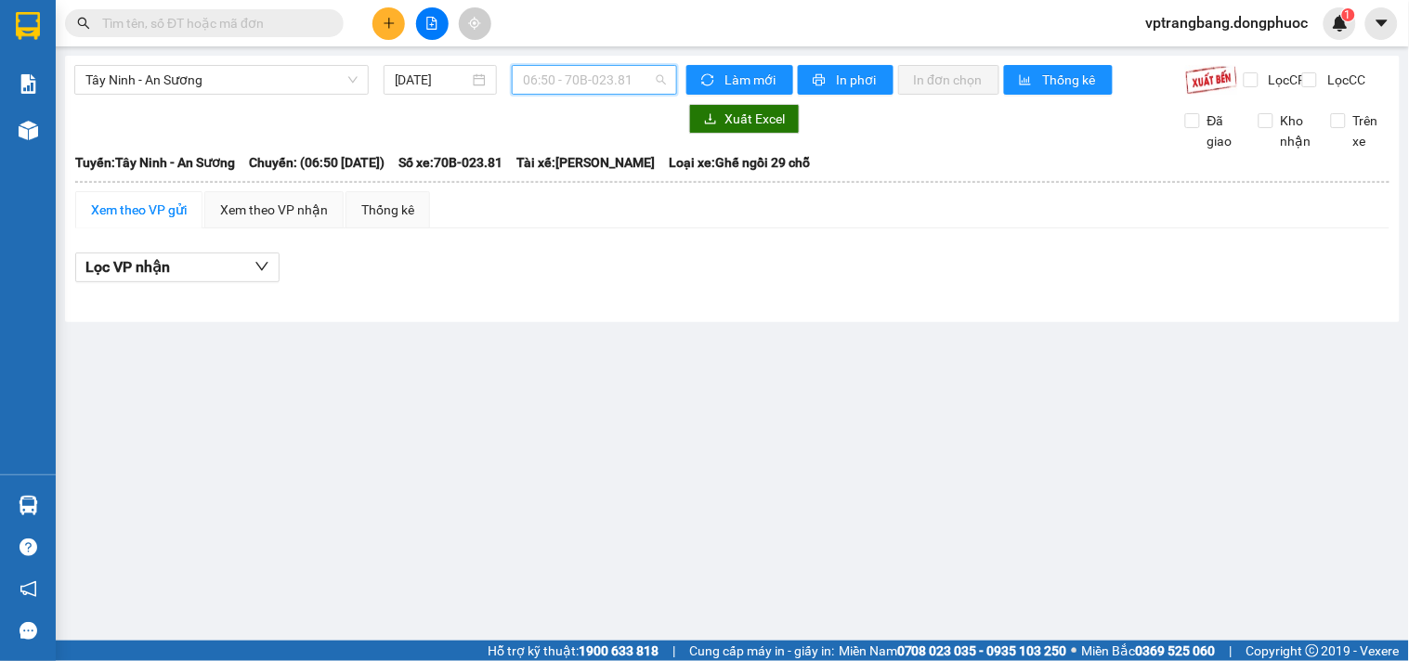
click at [579, 85] on span "06:50 - 70B-023.81" at bounding box center [594, 80] width 143 height 28
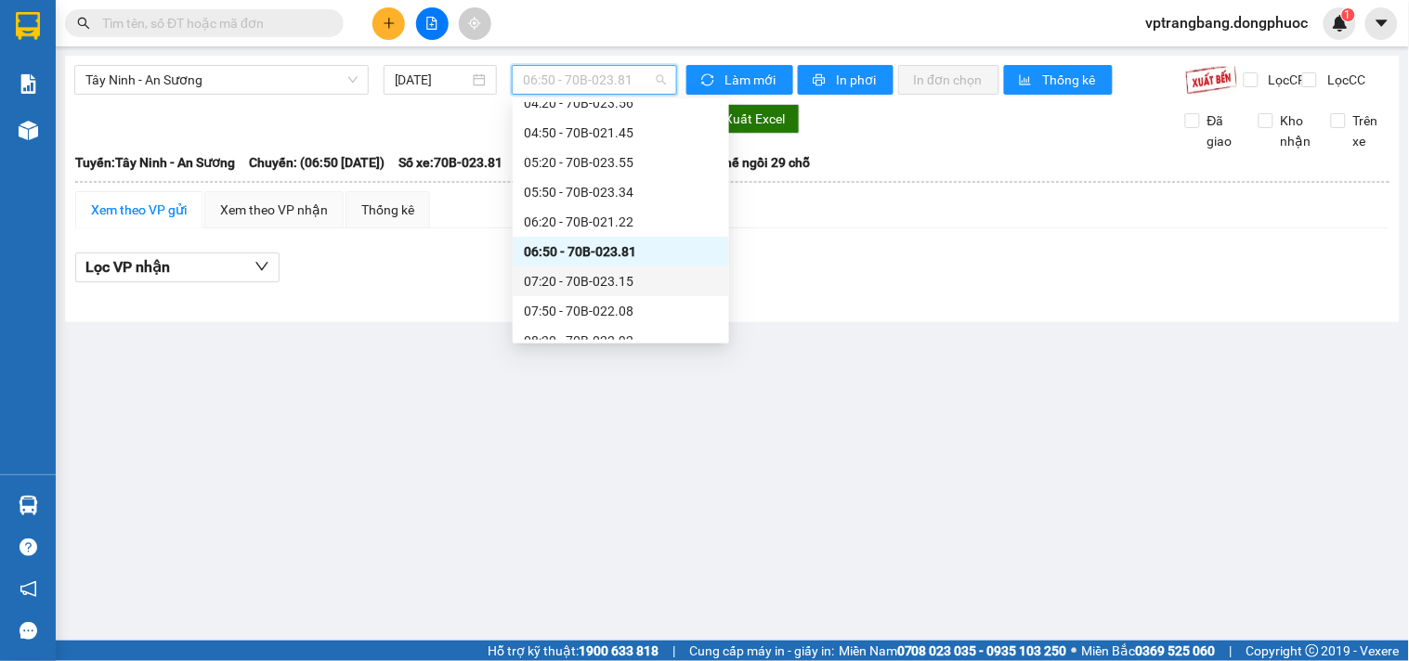
click at [590, 283] on div "07:20 - 70B-023.15" at bounding box center [621, 281] width 194 height 20
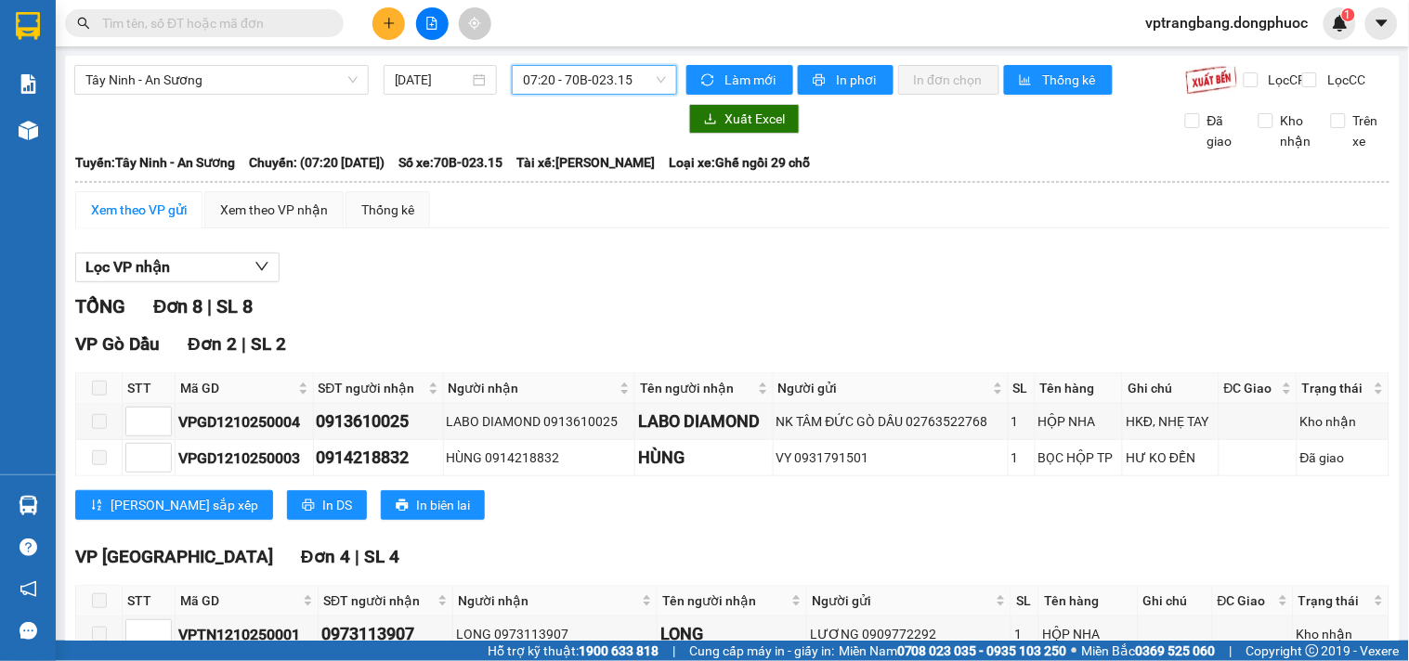
click at [567, 88] on span "07:20 - 70B-023.15" at bounding box center [594, 80] width 143 height 28
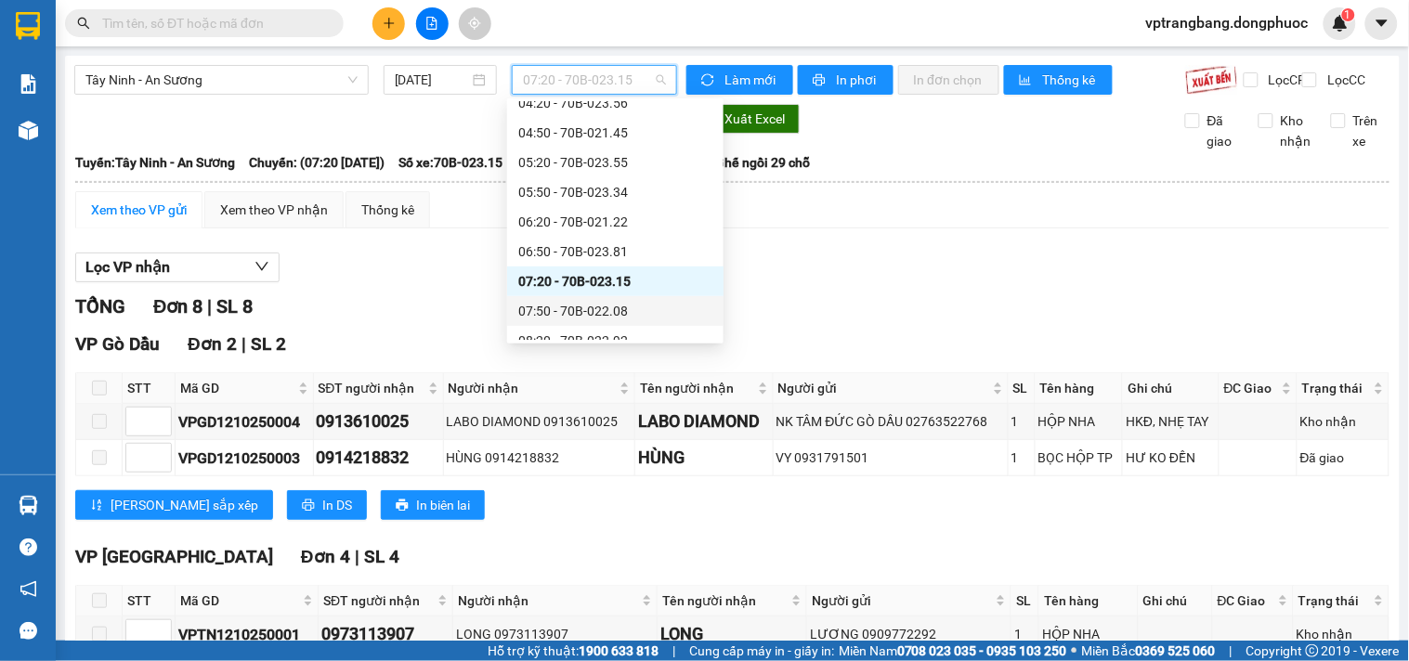
click at [588, 313] on div "07:50 - 70B-022.08" at bounding box center [615, 311] width 194 height 20
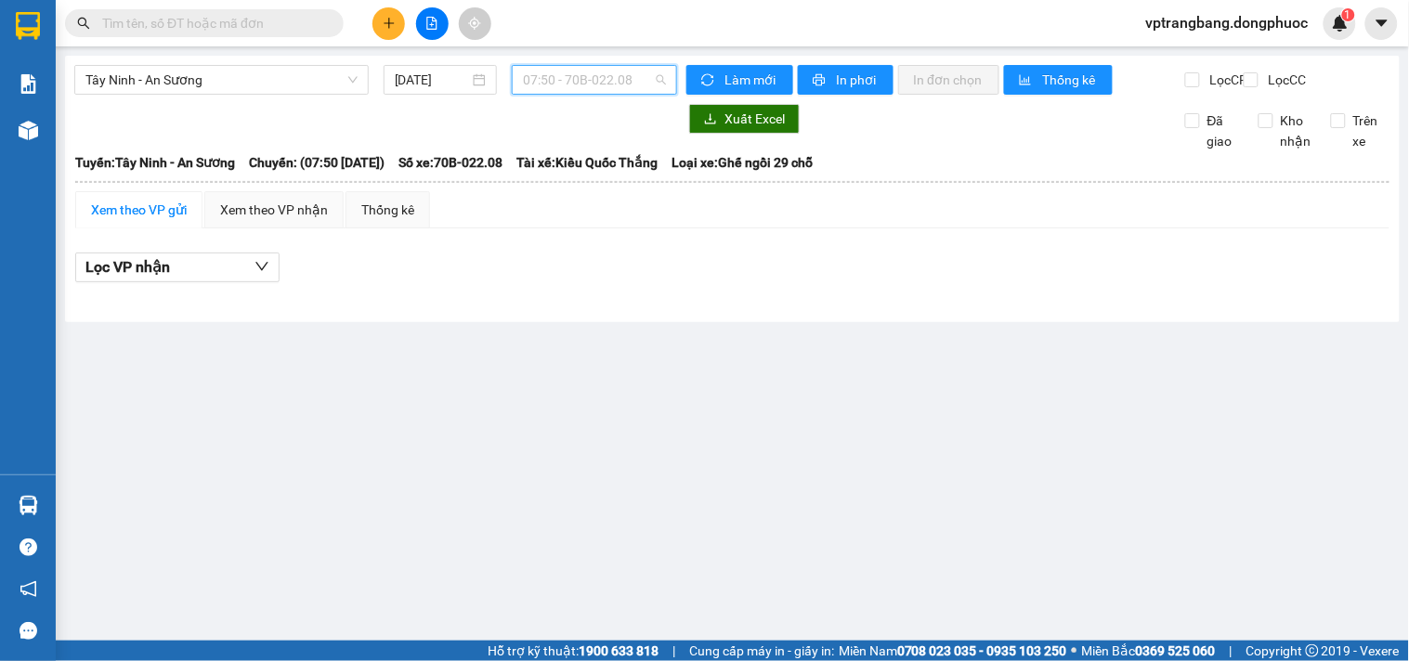
click at [576, 79] on span "07:50 - 70B-022.08" at bounding box center [594, 80] width 143 height 28
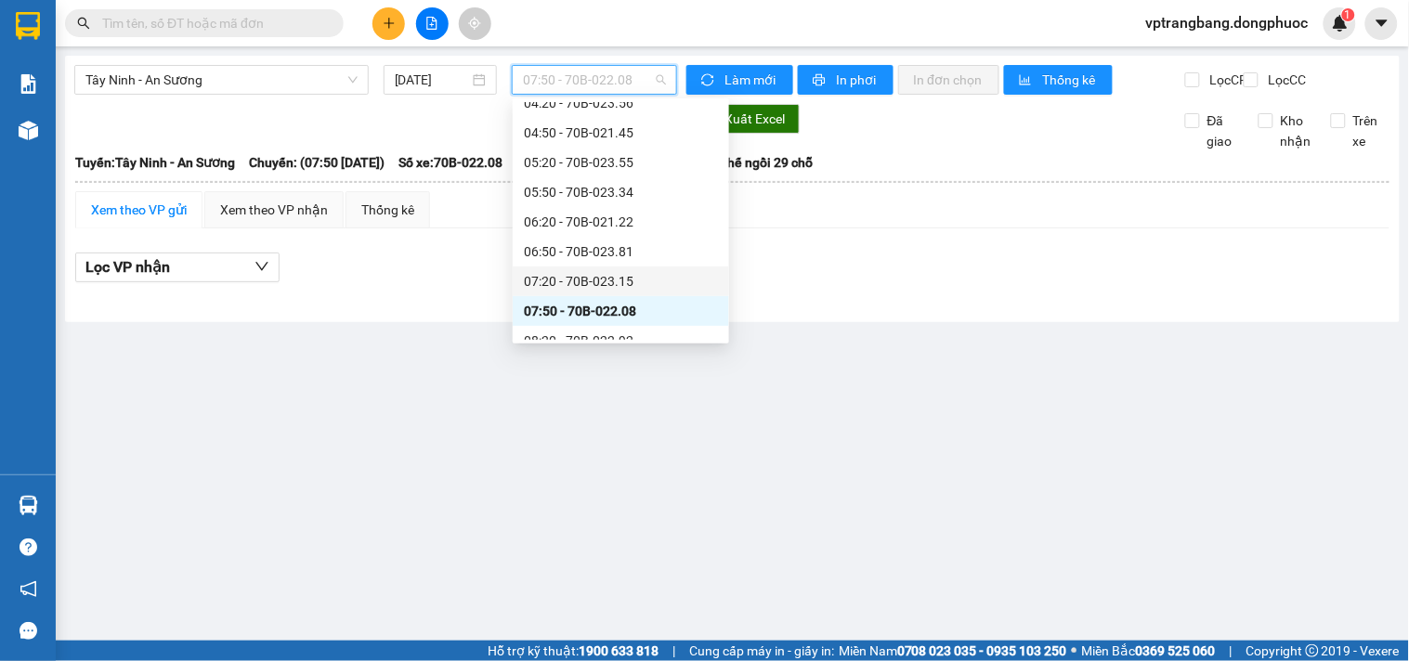
scroll to position [206, 0]
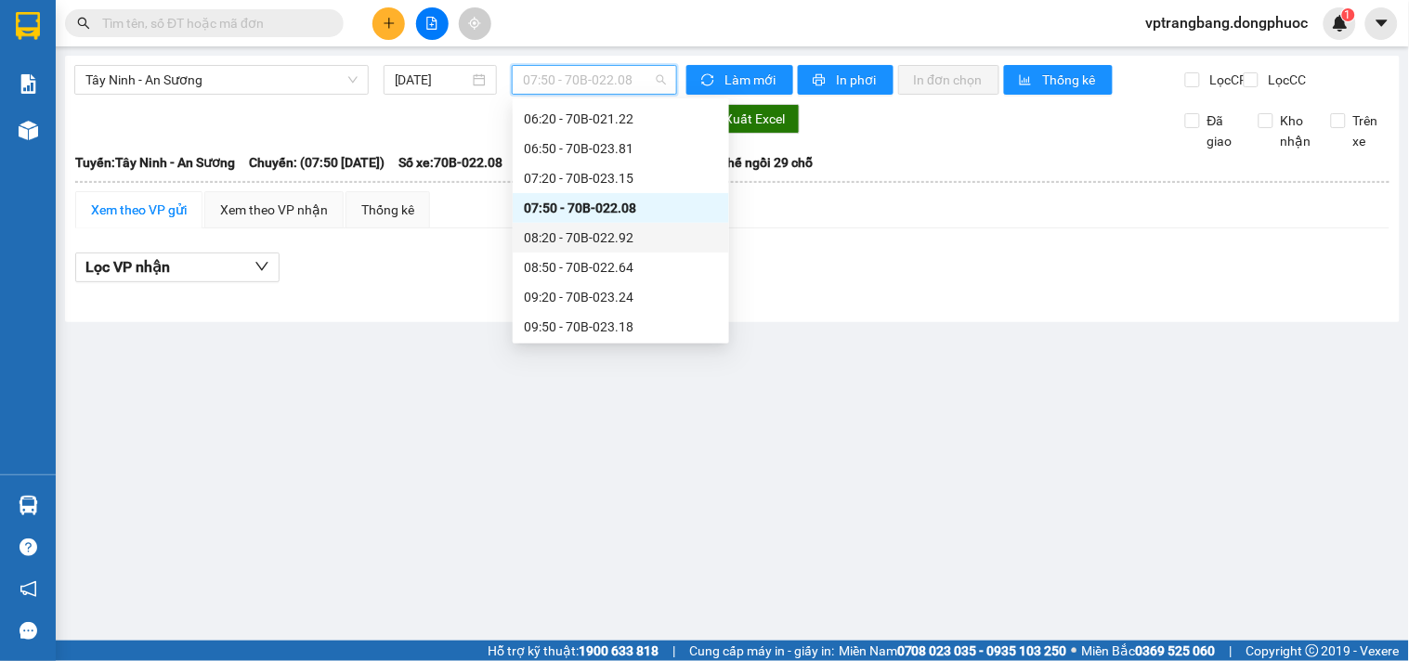
click at [589, 242] on div "08:20 - 70B-022.92" at bounding box center [621, 238] width 194 height 20
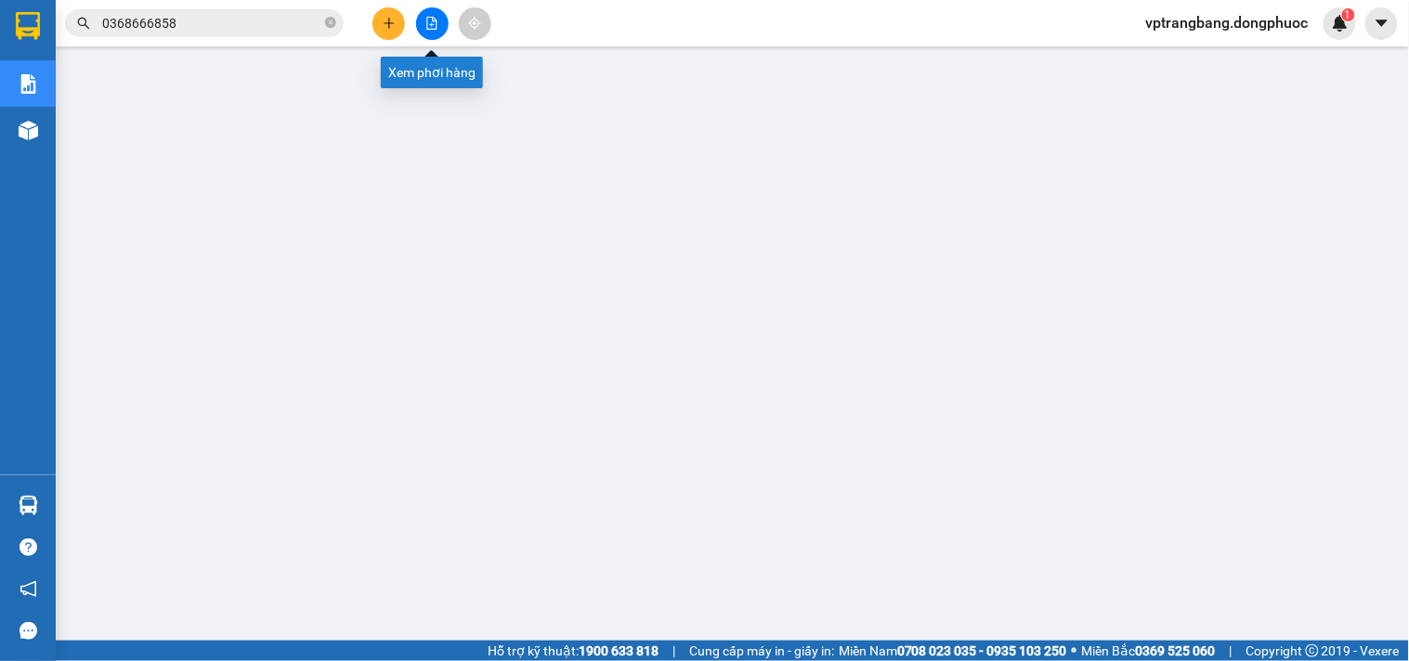
click at [430, 23] on icon "file-add" at bounding box center [431, 23] width 13 height 13
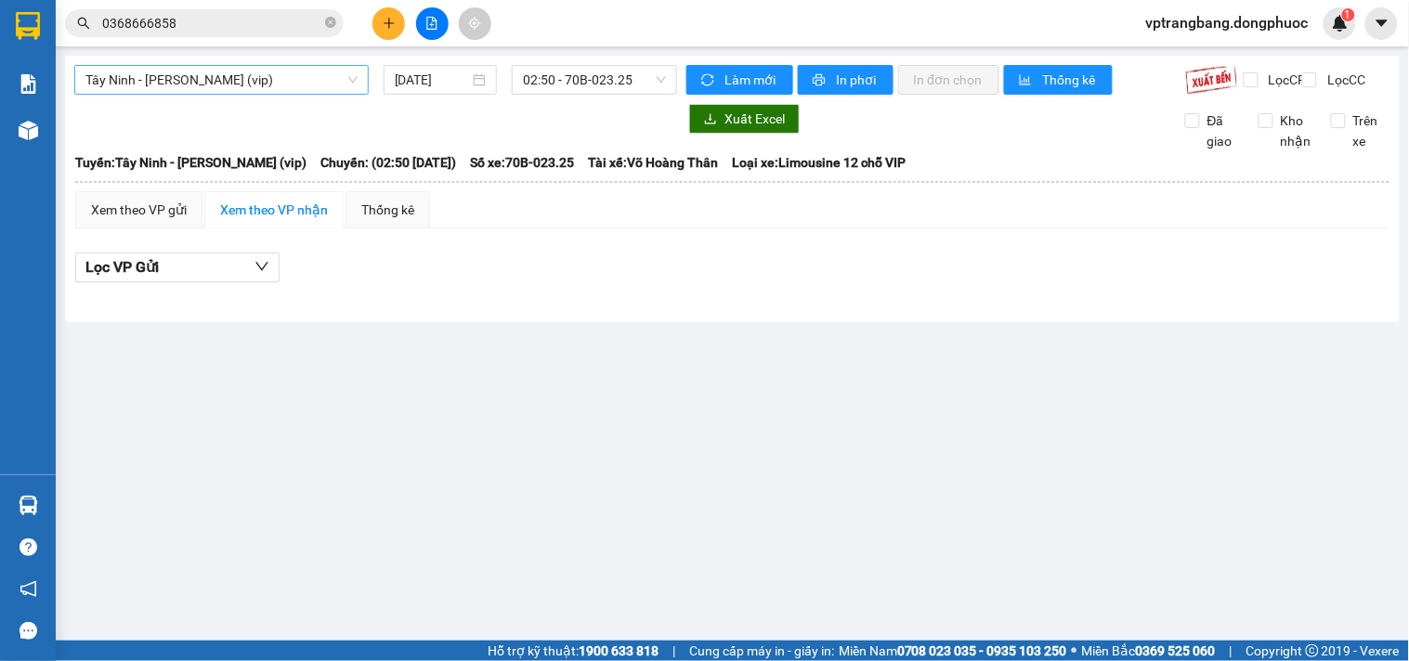
click at [180, 81] on span "Tây Ninh - [PERSON_NAME] (vip)" at bounding box center [221, 80] width 272 height 28
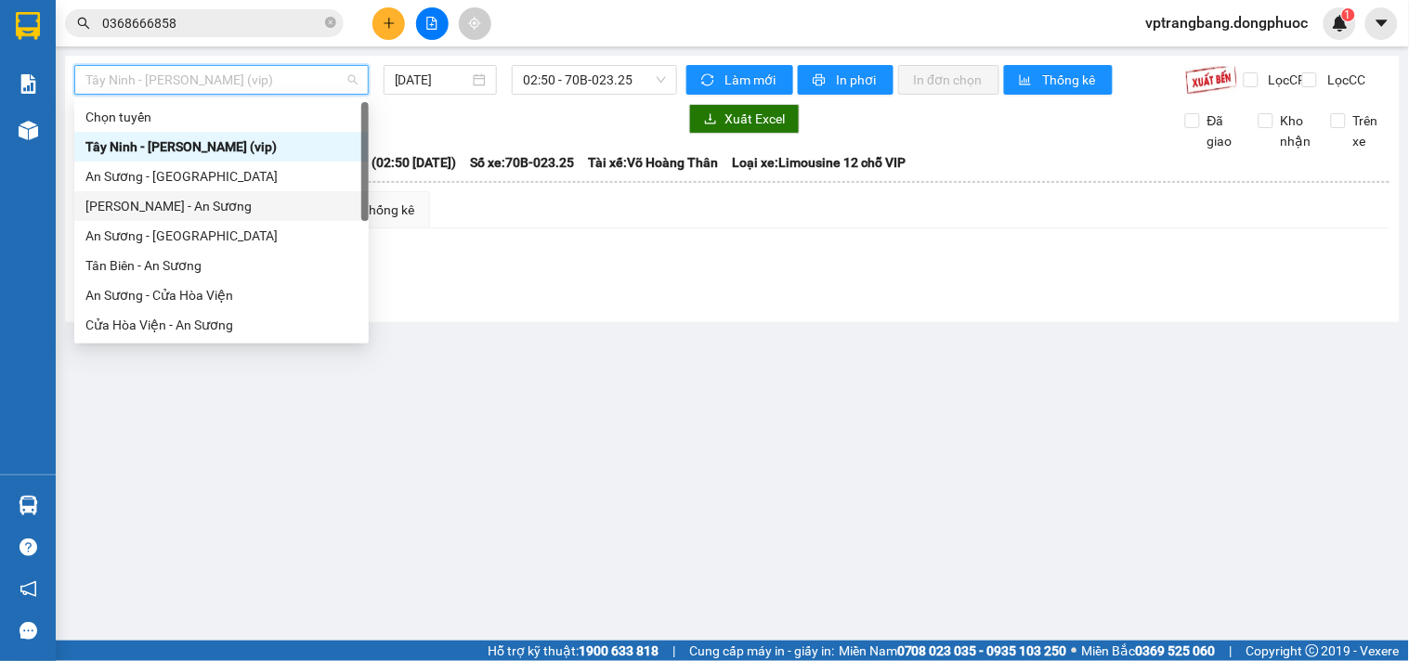
scroll to position [103, 0]
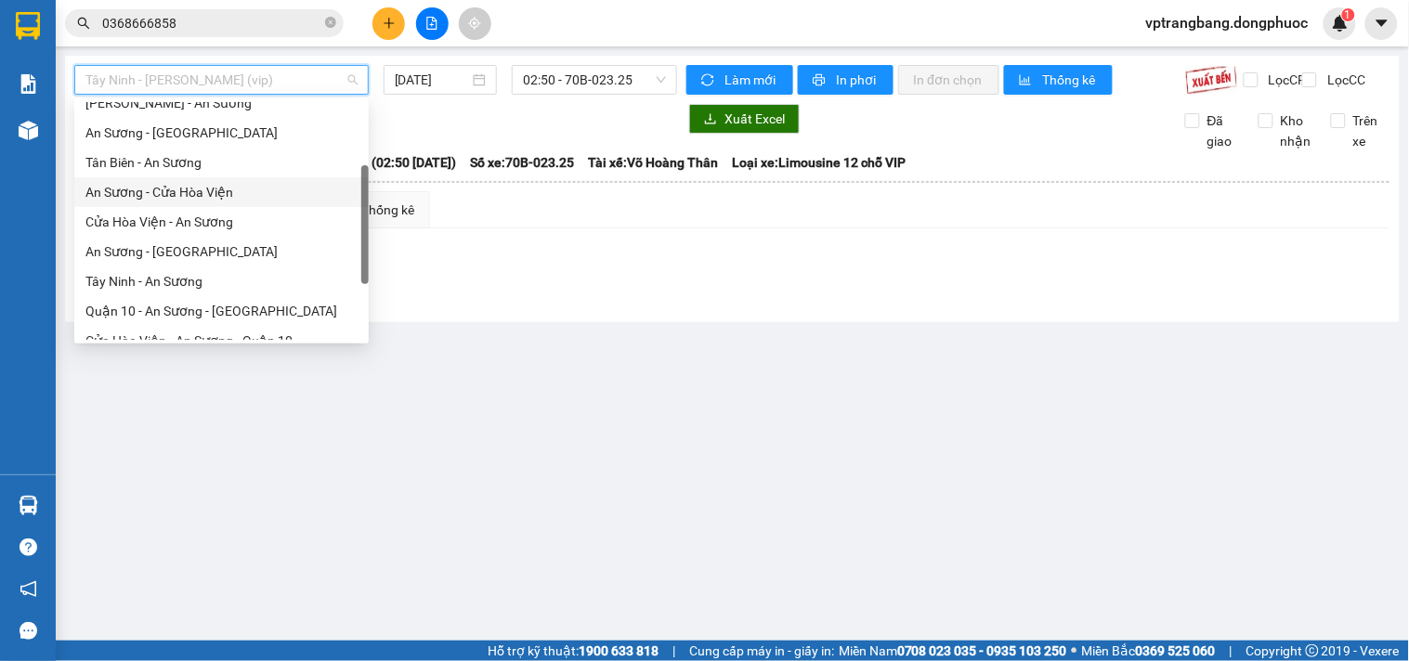
click at [197, 201] on div "An Sương - Cửa Hòa Viện" at bounding box center [221, 192] width 272 height 20
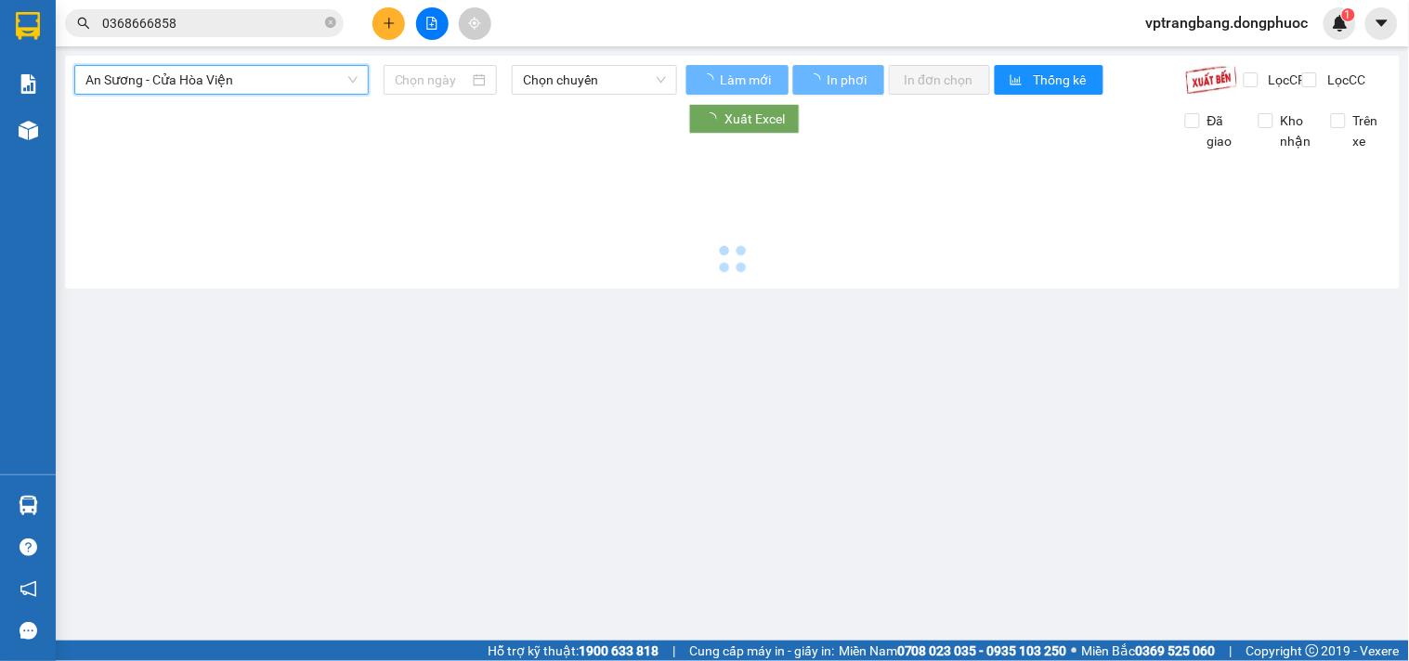
type input "[DATE]"
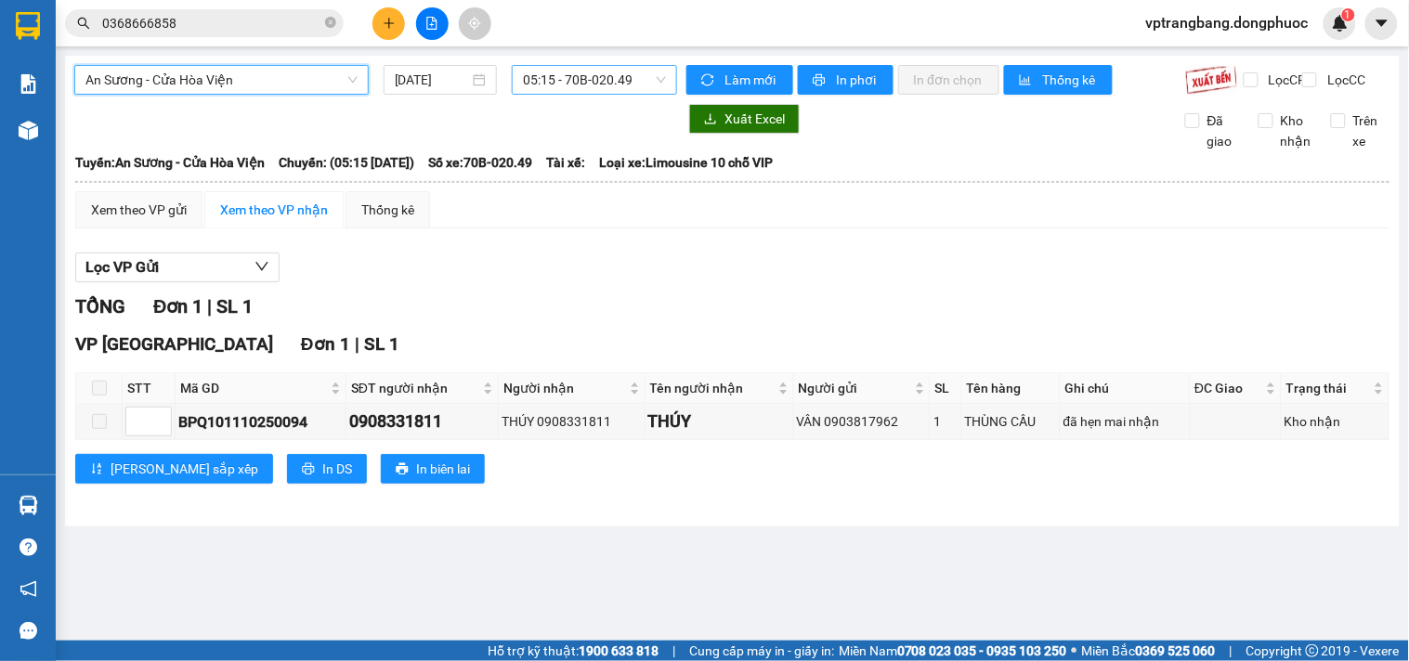
click at [553, 77] on span "05:15 - 70B-020.49" at bounding box center [594, 80] width 143 height 28
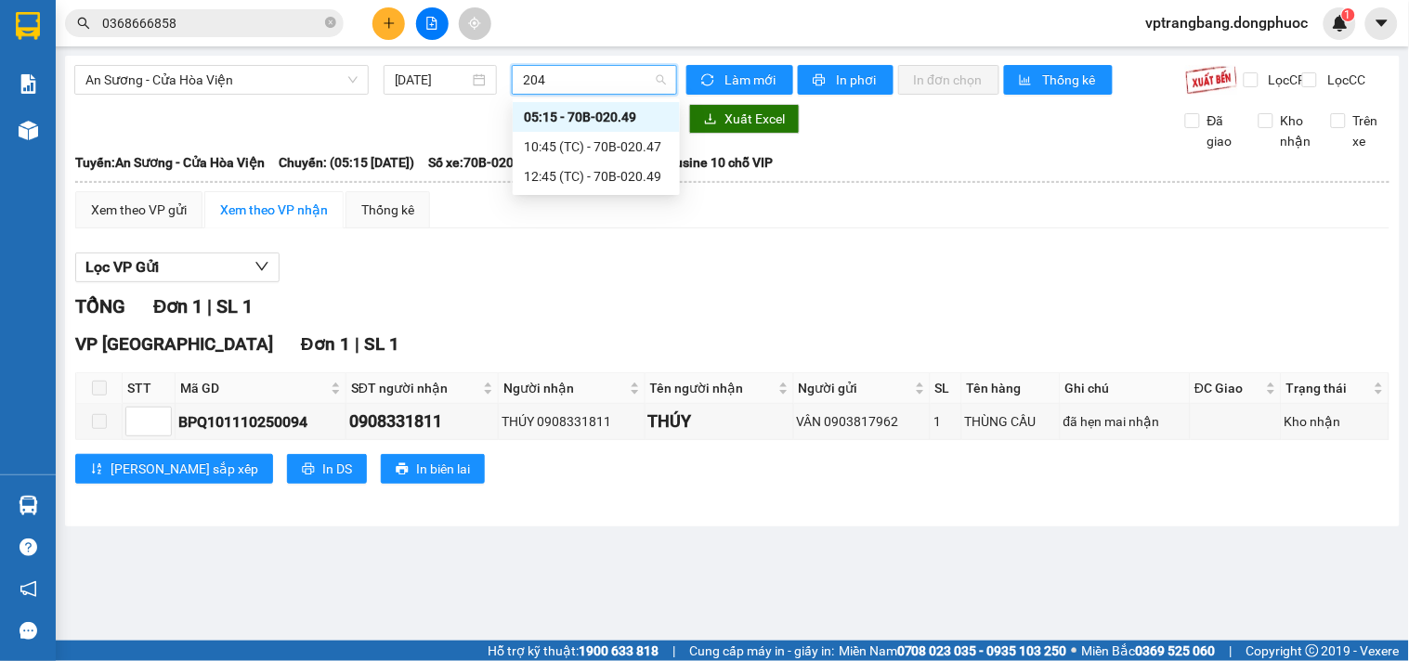
type input "2049"
click at [587, 143] on div "12:45 (TC) - 70B-020.49" at bounding box center [596, 147] width 145 height 20
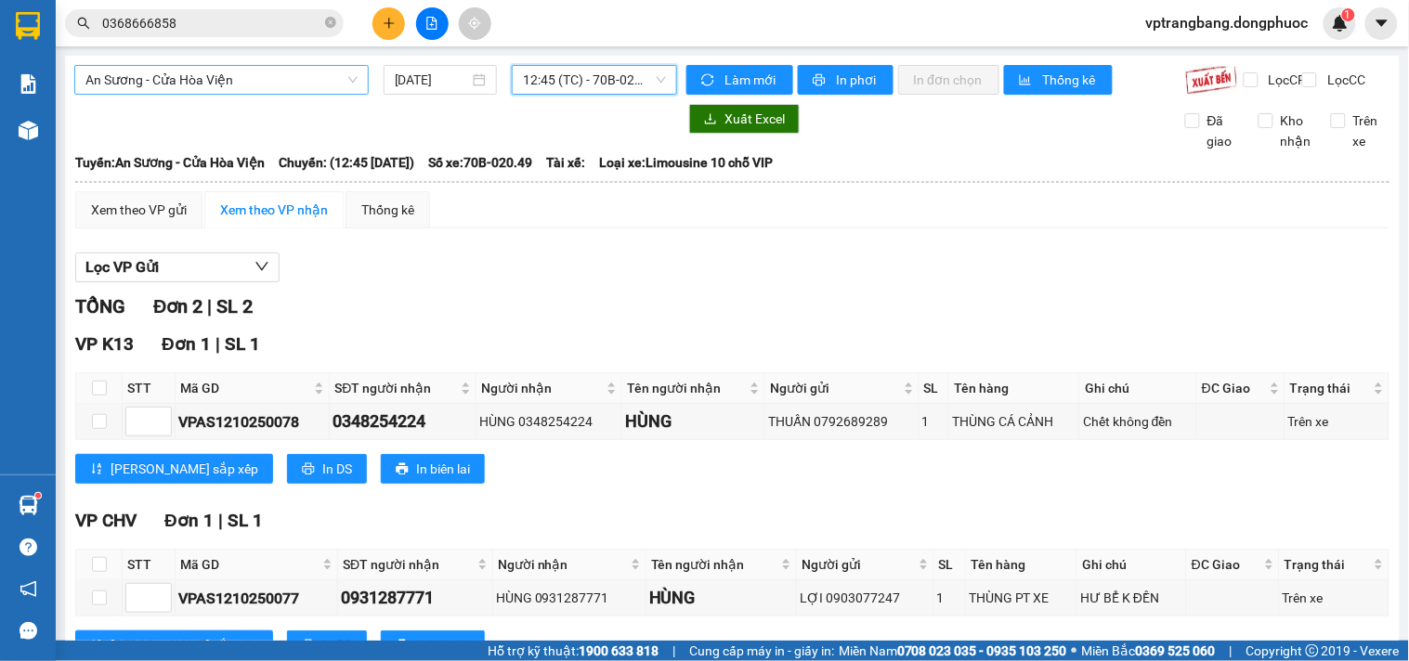
click at [232, 79] on span "An Sương - Cửa Hòa Viện" at bounding box center [221, 80] width 272 height 28
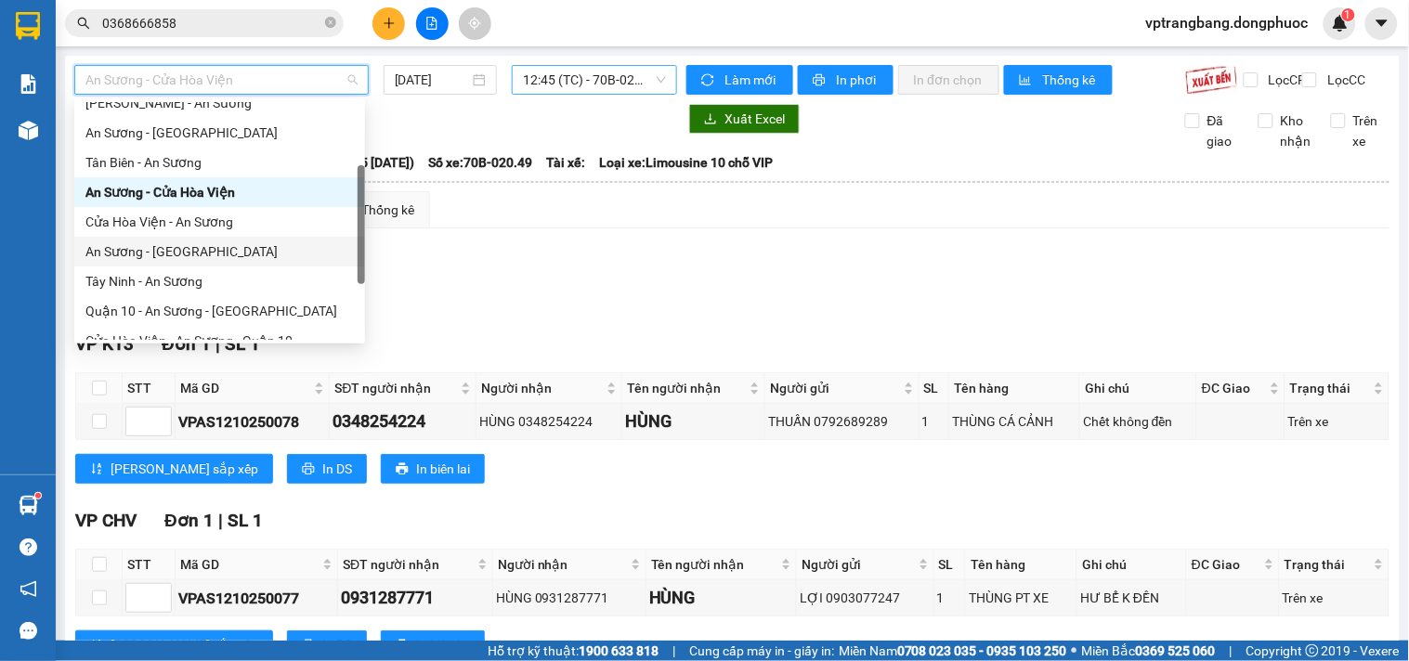
click at [172, 249] on div "An Sương - [GEOGRAPHIC_DATA]" at bounding box center [219, 251] width 268 height 20
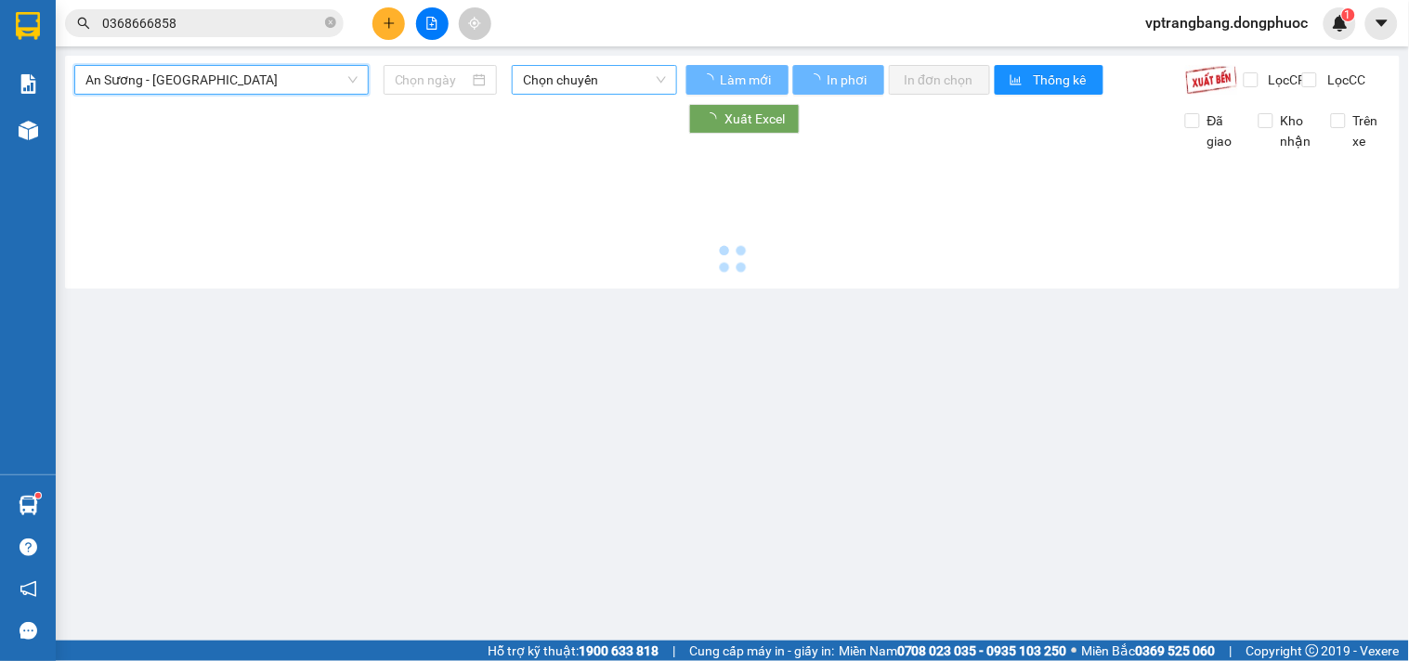
type input "[DATE]"
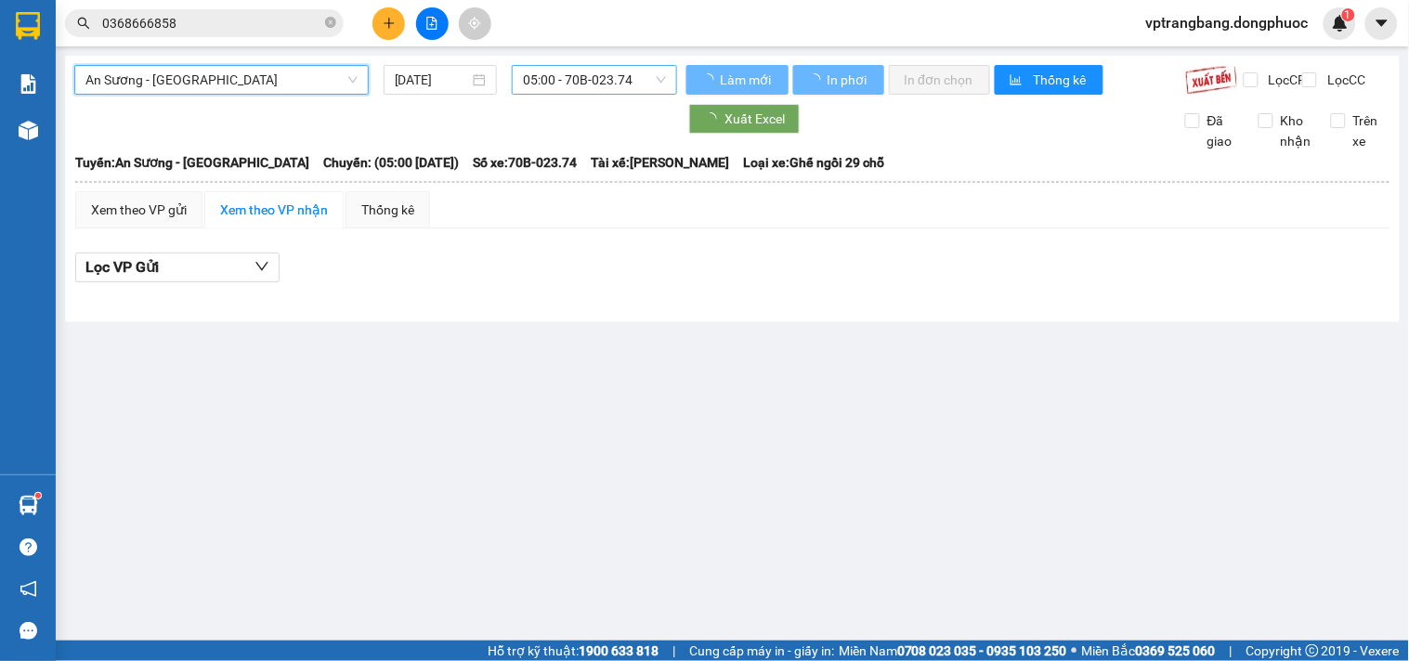
click at [232, 78] on span "An Sương - [GEOGRAPHIC_DATA]" at bounding box center [221, 80] width 272 height 28
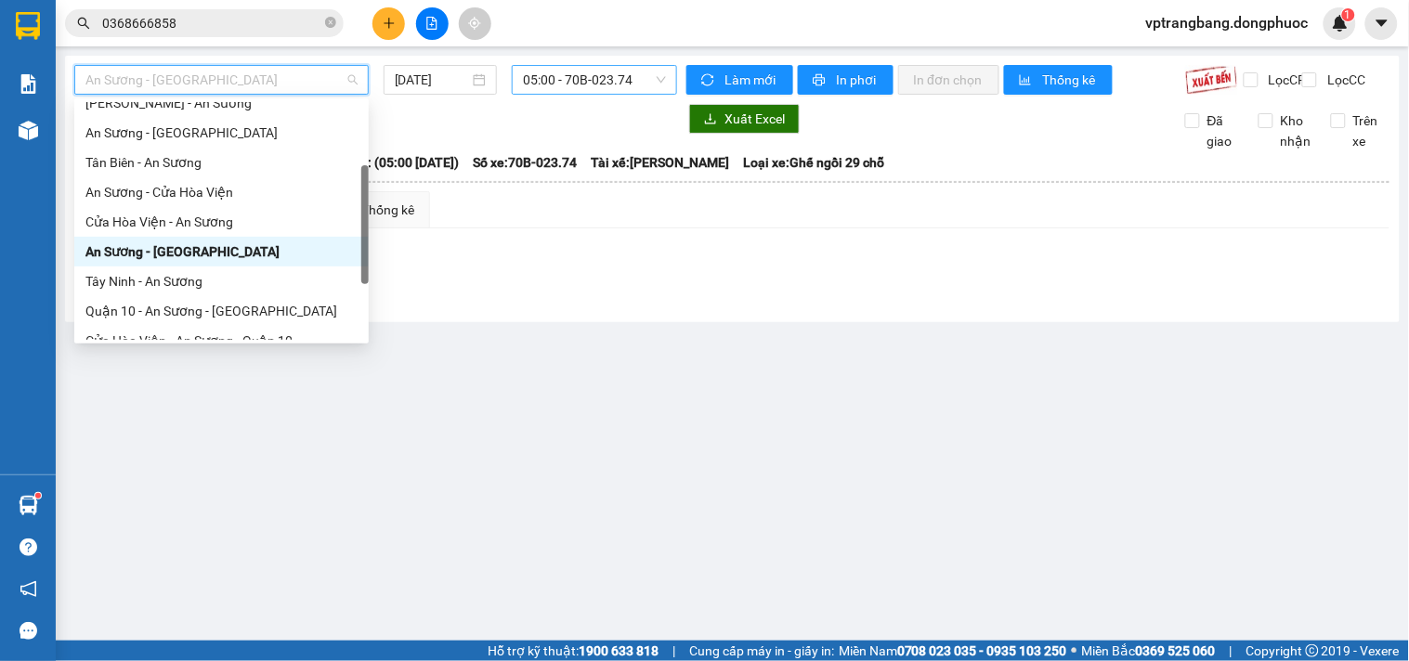
click at [425, 382] on main "An Sương - Tây Ninh 12/10/2025 05:00 - 70B-023.74 Làm mới In phơi In đơn chọn T…" at bounding box center [704, 320] width 1409 height 641
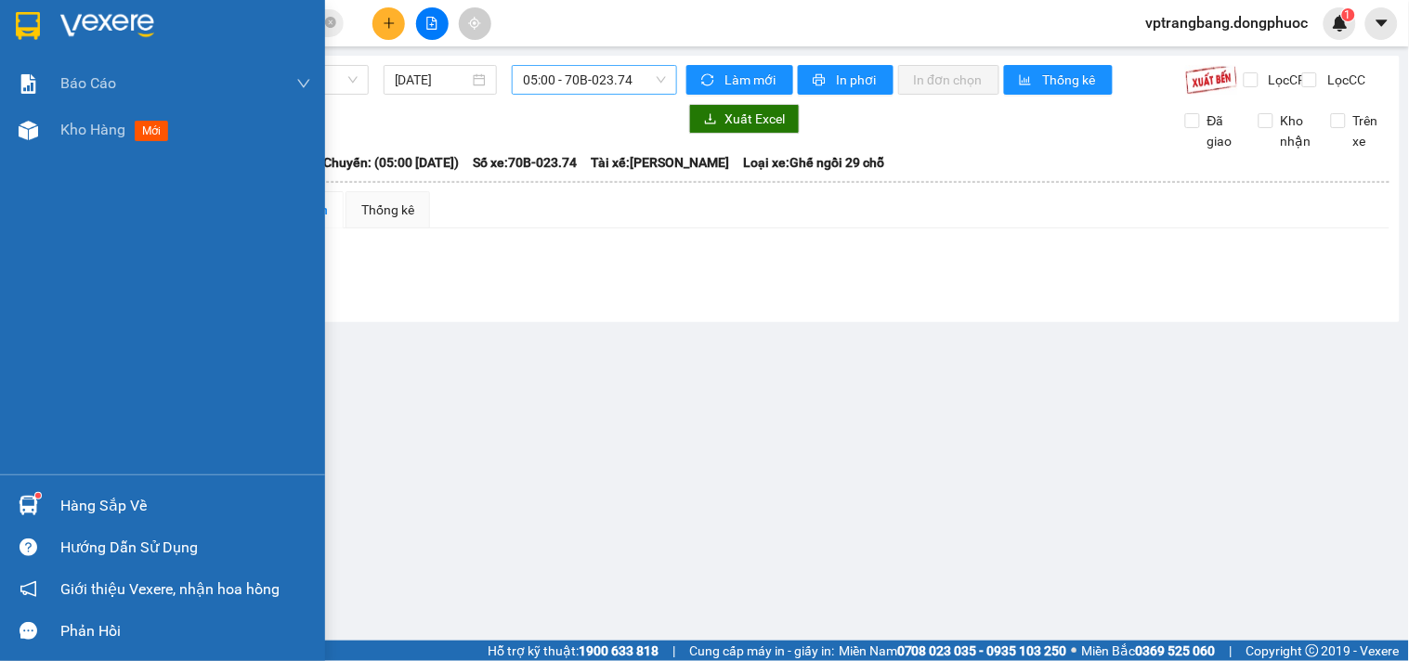
click at [89, 502] on div "Hàng sắp về" at bounding box center [185, 506] width 251 height 28
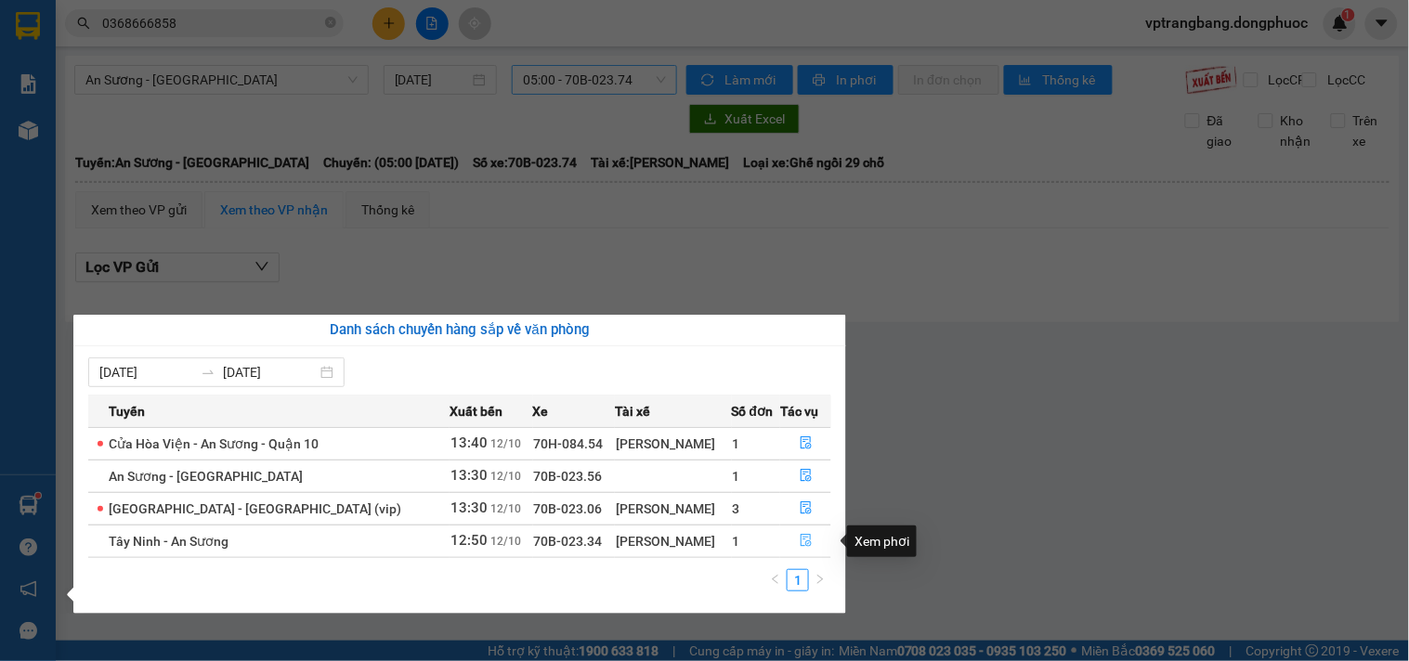
click at [801, 536] on icon "file-done" at bounding box center [806, 540] width 11 height 13
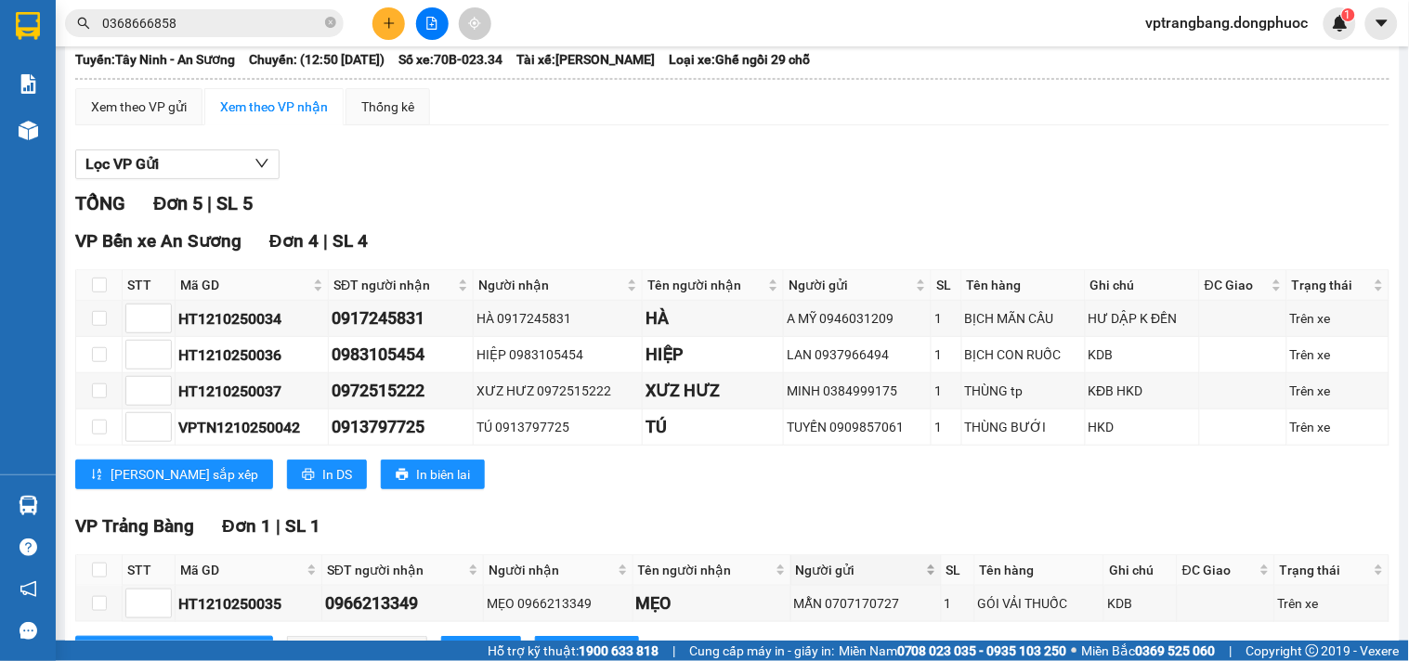
scroll to position [198, 0]
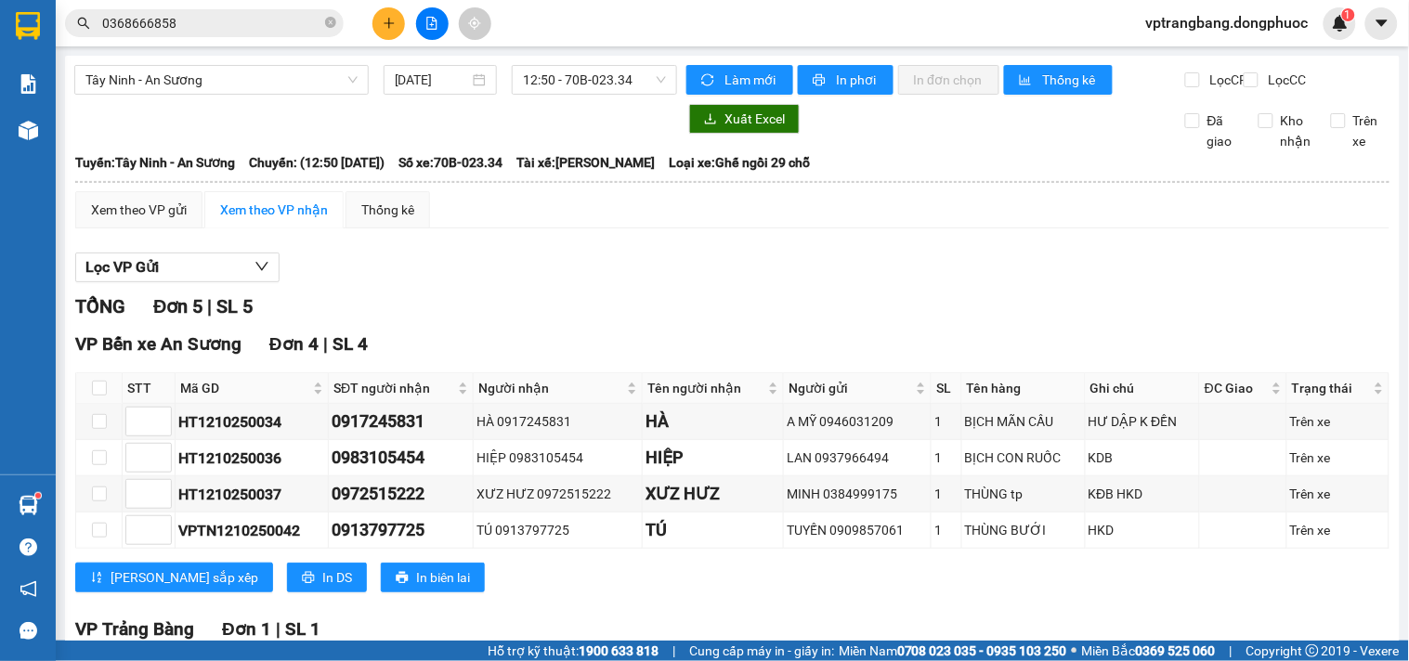
scroll to position [198, 0]
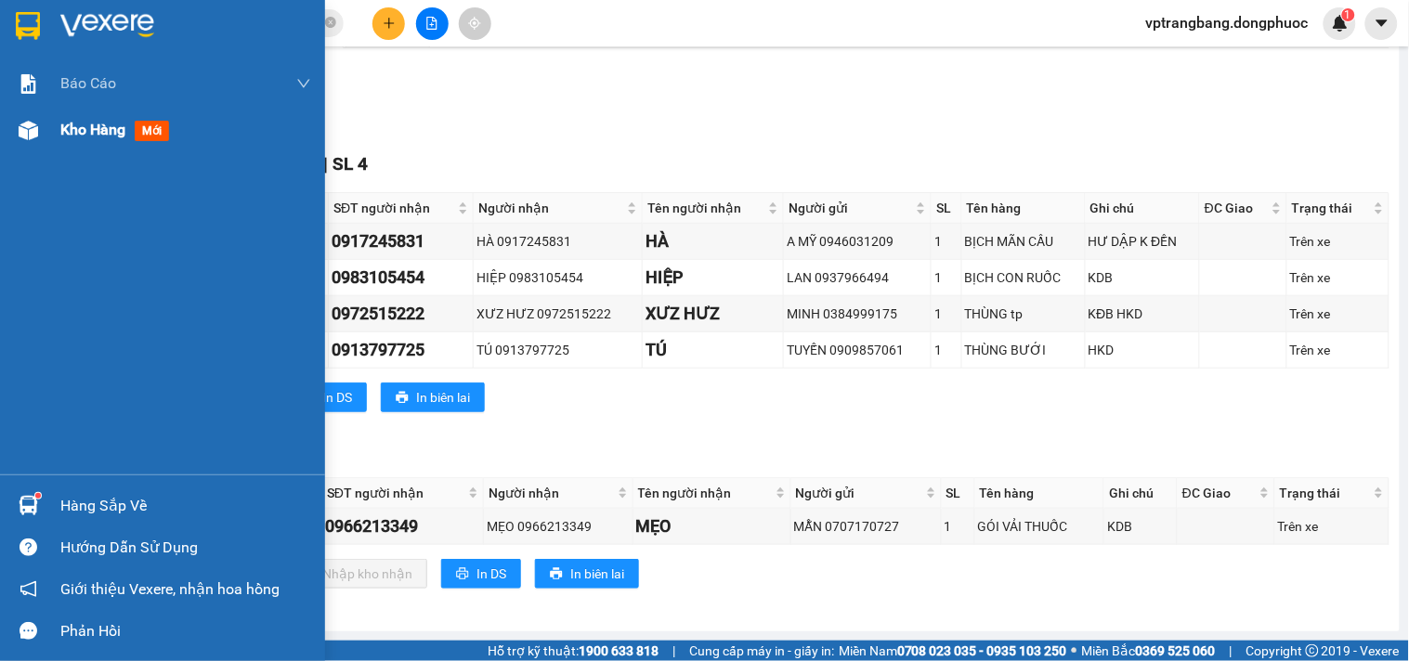
click at [63, 127] on span "Kho hàng" at bounding box center [92, 130] width 65 height 18
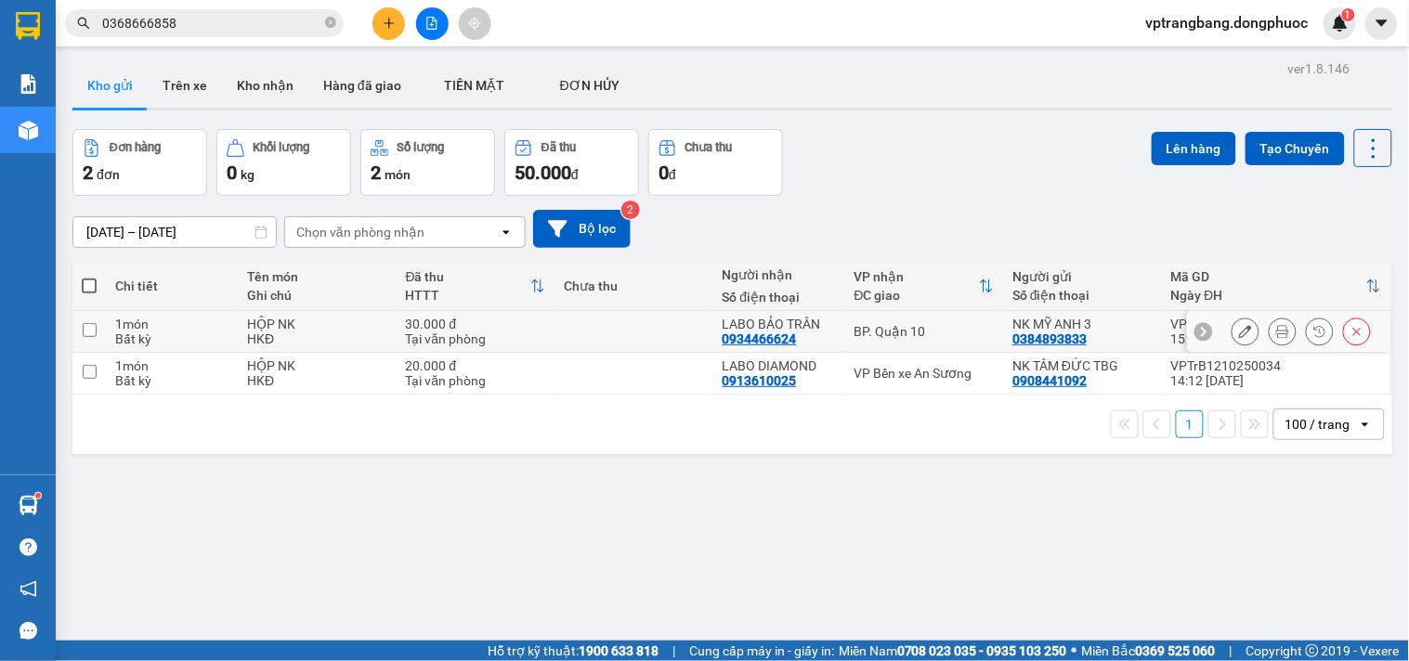
click at [879, 330] on div "BP. Quận 10" at bounding box center [924, 331] width 140 height 15
checkbox input "true"
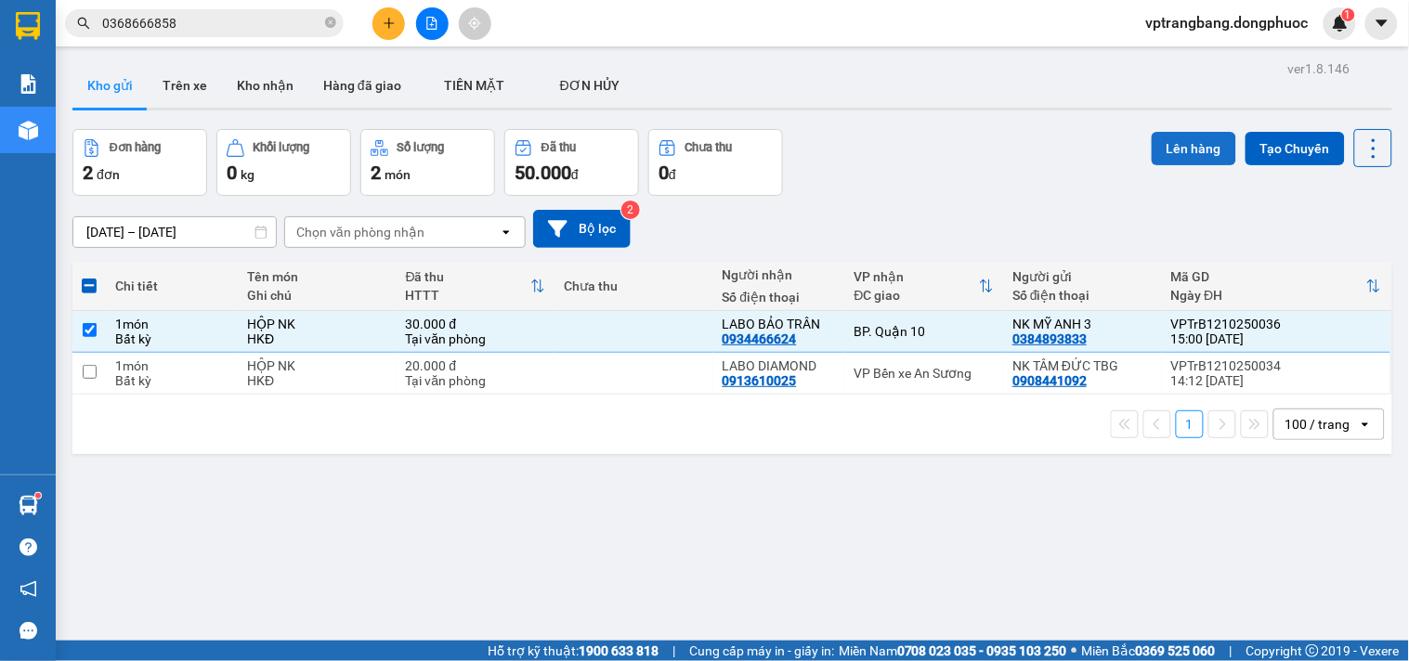
click at [1153, 145] on button "Lên hàng" at bounding box center [1194, 148] width 85 height 33
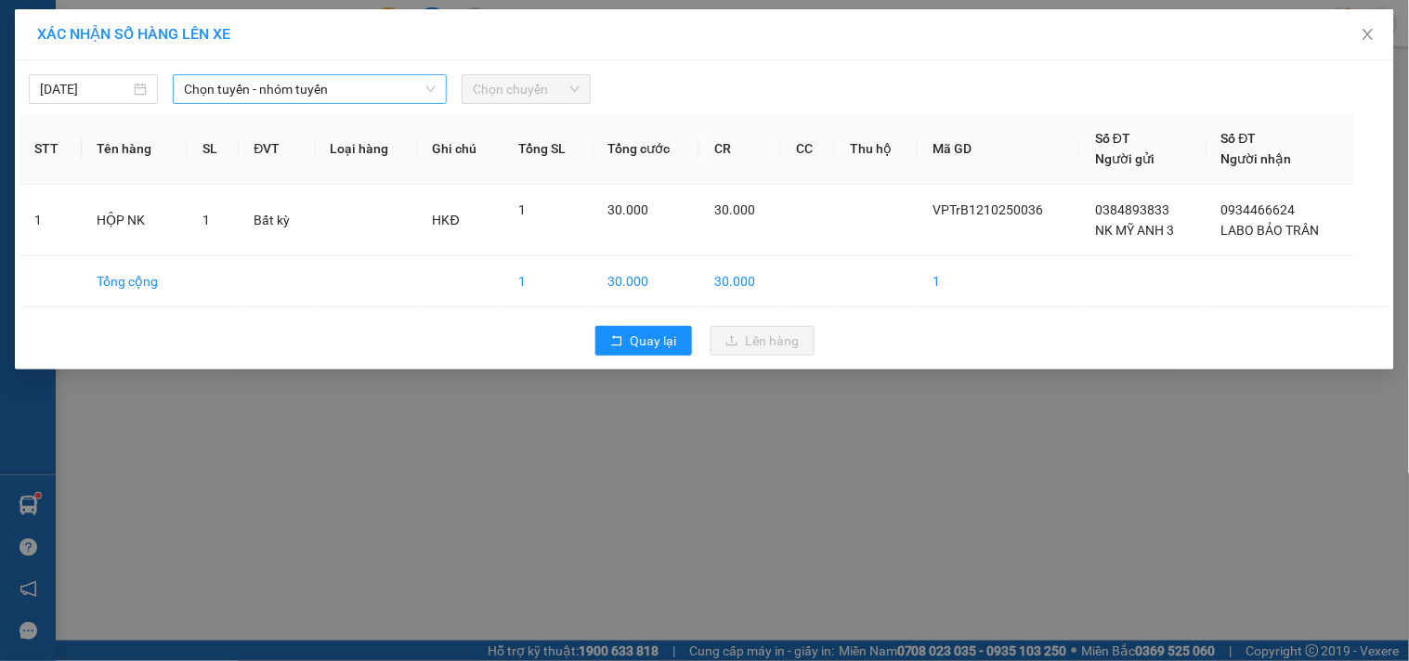
click at [277, 85] on span "Chọn tuyến - nhóm tuyến" at bounding box center [310, 89] width 252 height 28
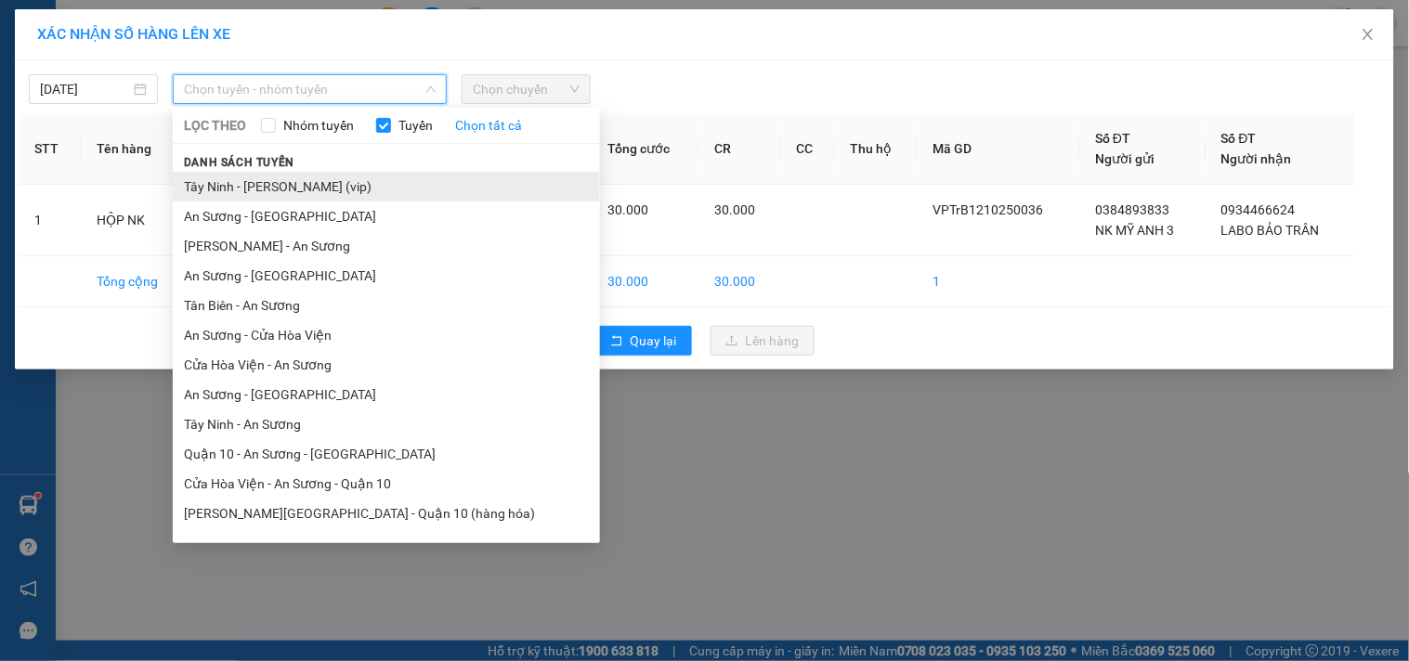
click at [297, 191] on li "Tây Ninh - [PERSON_NAME] (vip)" at bounding box center [386, 187] width 427 height 30
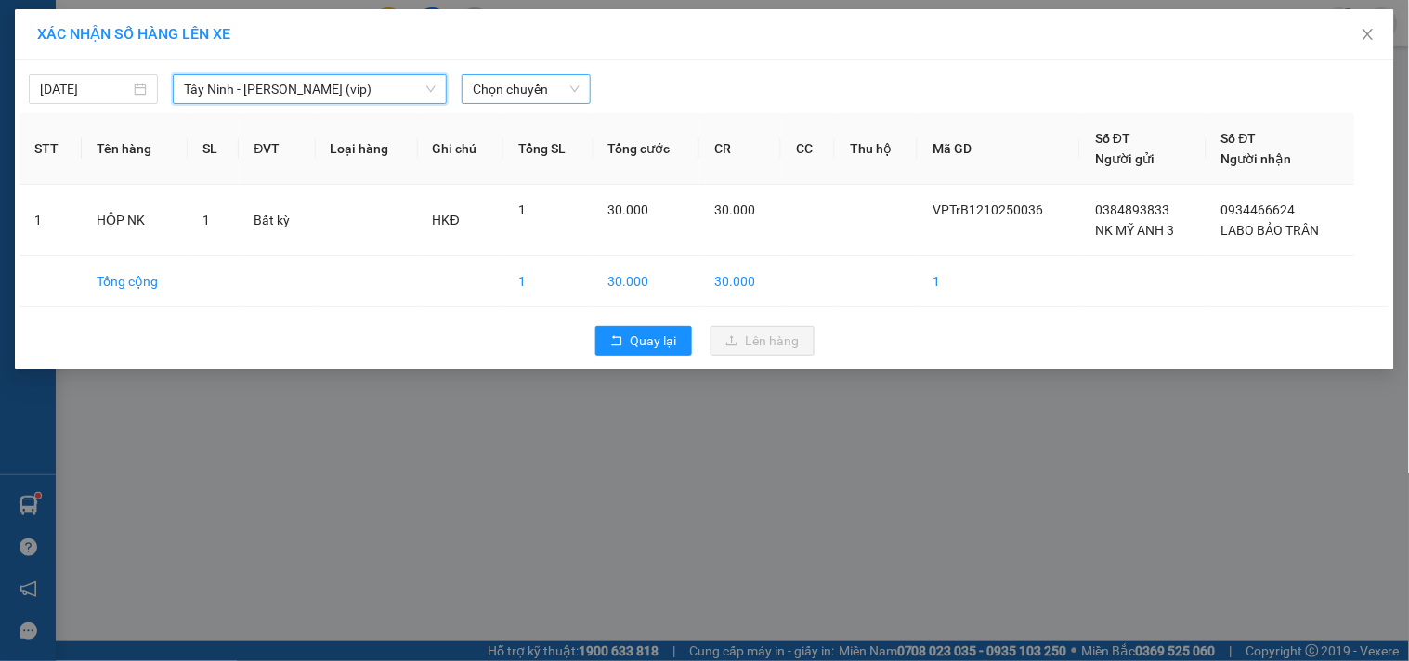
click at [505, 89] on span "Chọn chuyến" at bounding box center [526, 89] width 107 height 28
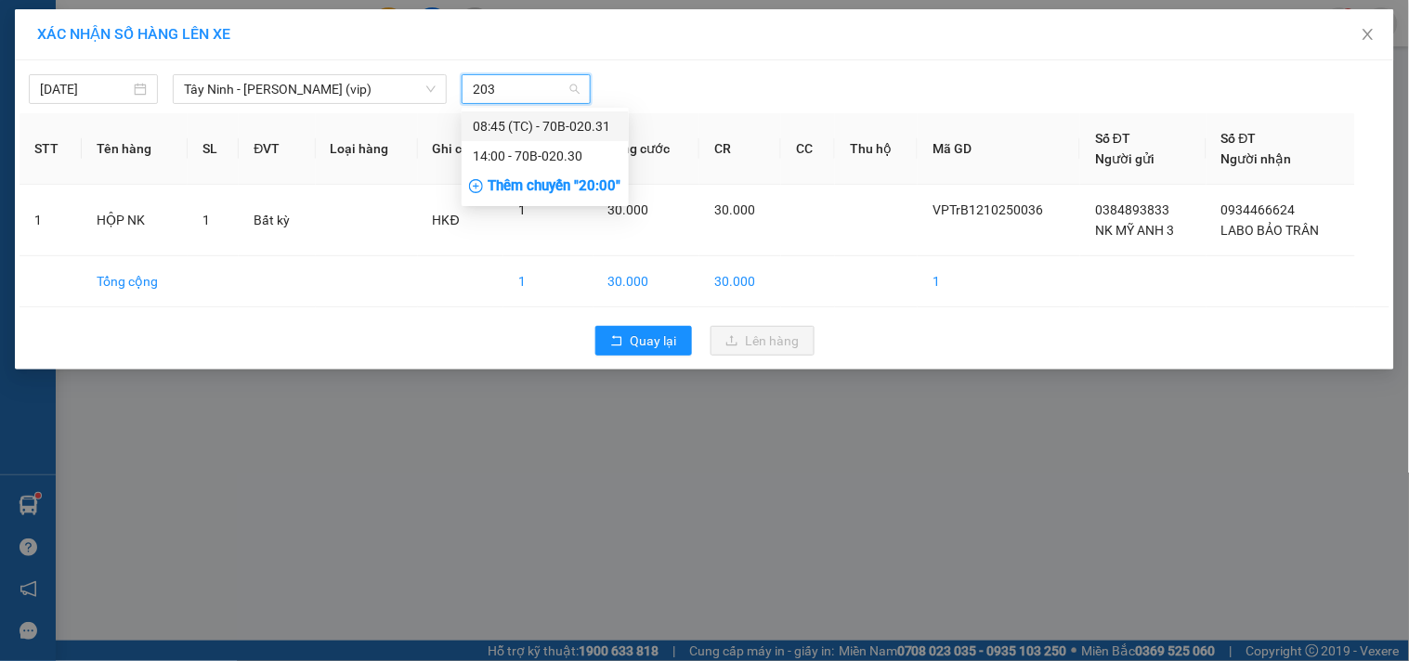
type input "2030"
click at [530, 130] on div "14:00 - 70B-020.30" at bounding box center [545, 126] width 145 height 20
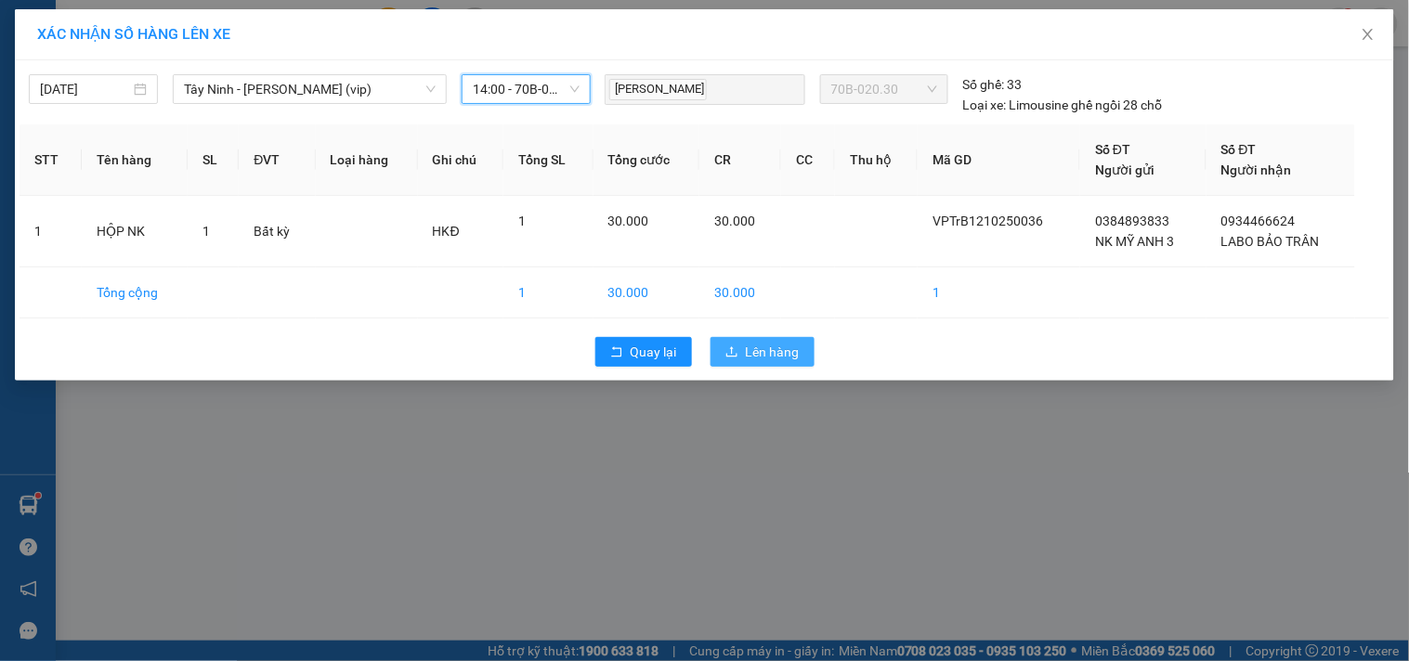
click at [759, 362] on span "Lên hàng" at bounding box center [773, 352] width 54 height 20
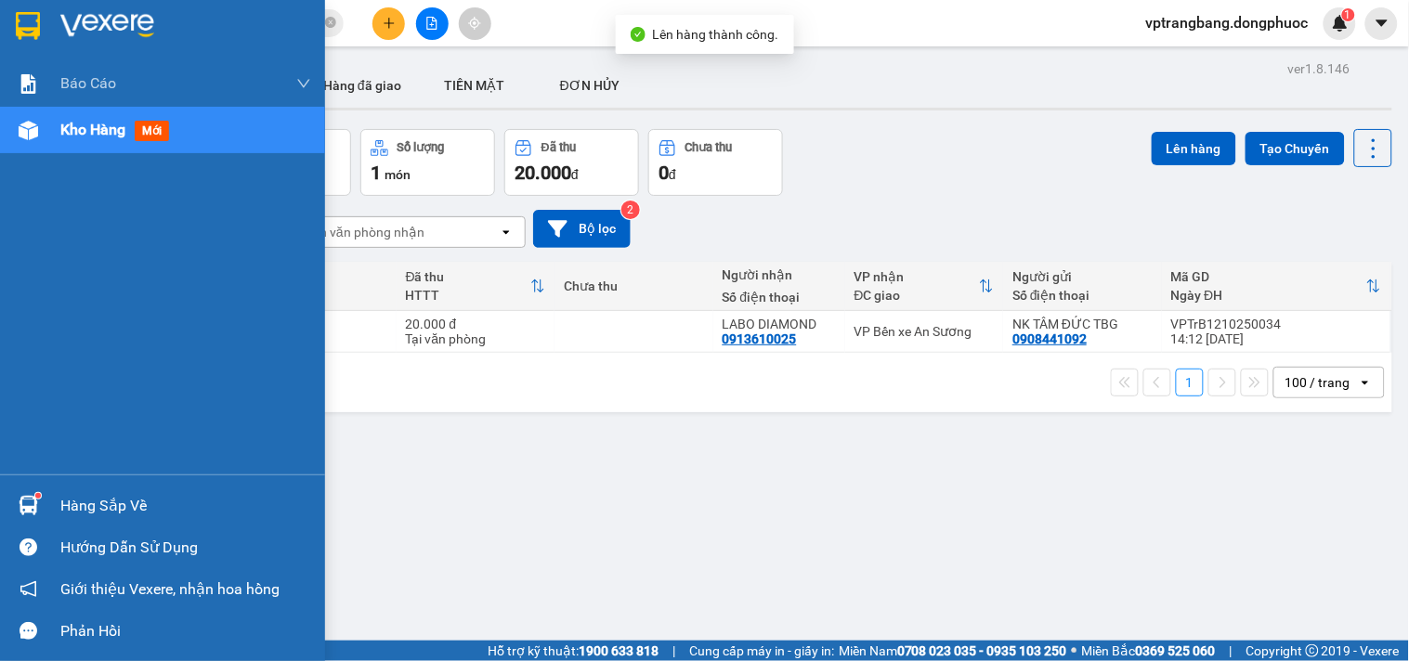
click at [86, 497] on div "Hàng sắp về" at bounding box center [185, 506] width 251 height 28
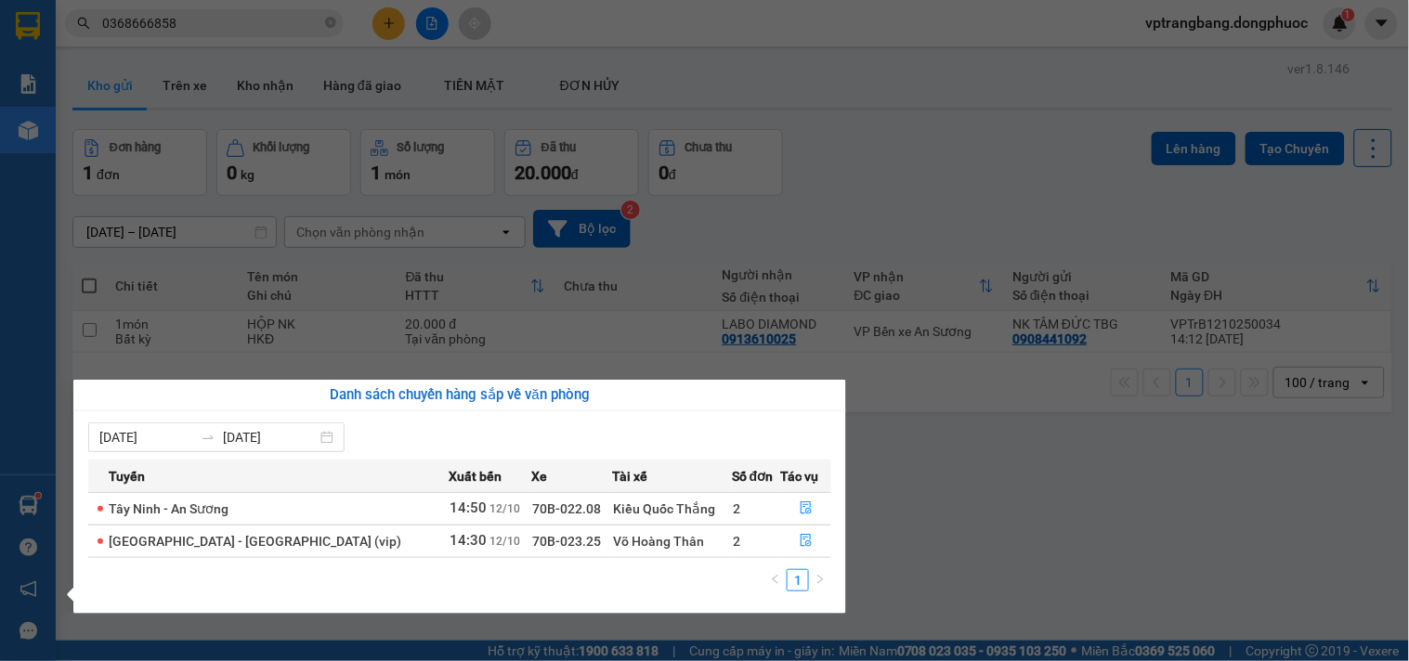
click at [939, 522] on section "Kết quả tìm kiếm ( 5 ) Bộ lọc Mã ĐH Trạng thái Món hàng Tổng cước Chưa cước Nhã…" at bounding box center [704, 330] width 1409 height 661
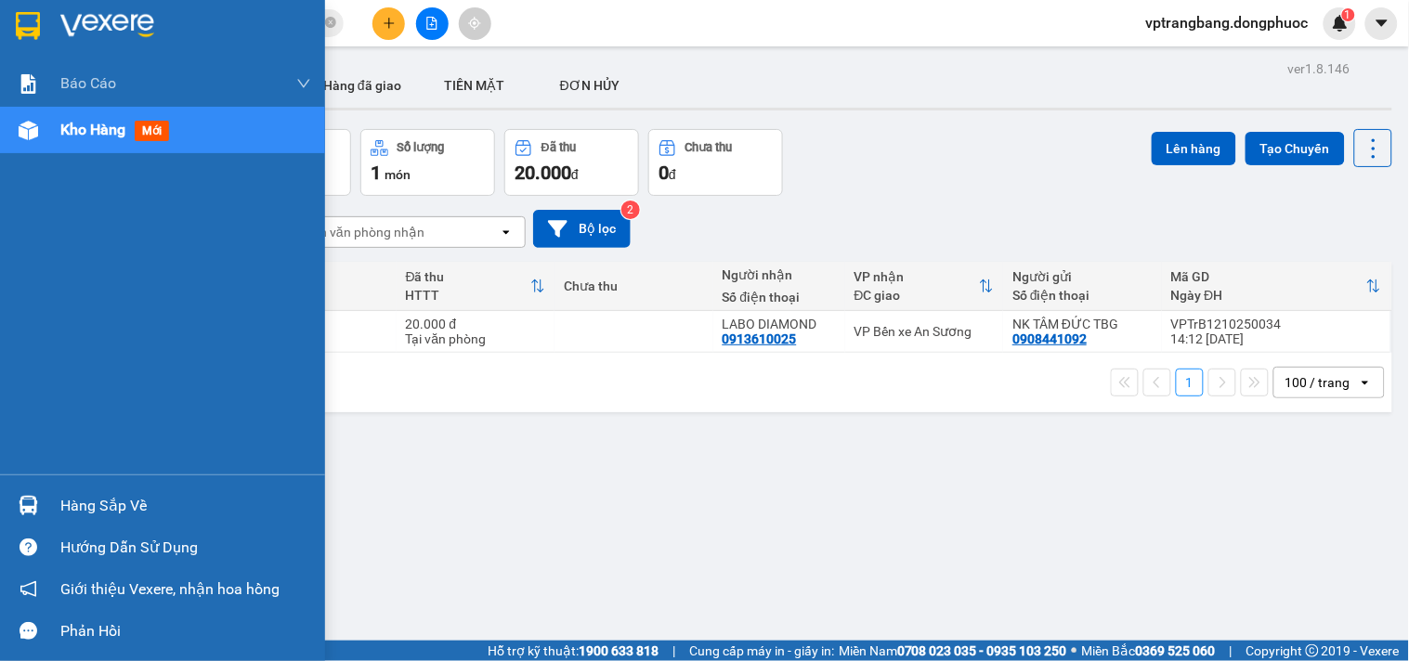
click at [72, 494] on div "Hàng sắp về" at bounding box center [185, 506] width 251 height 28
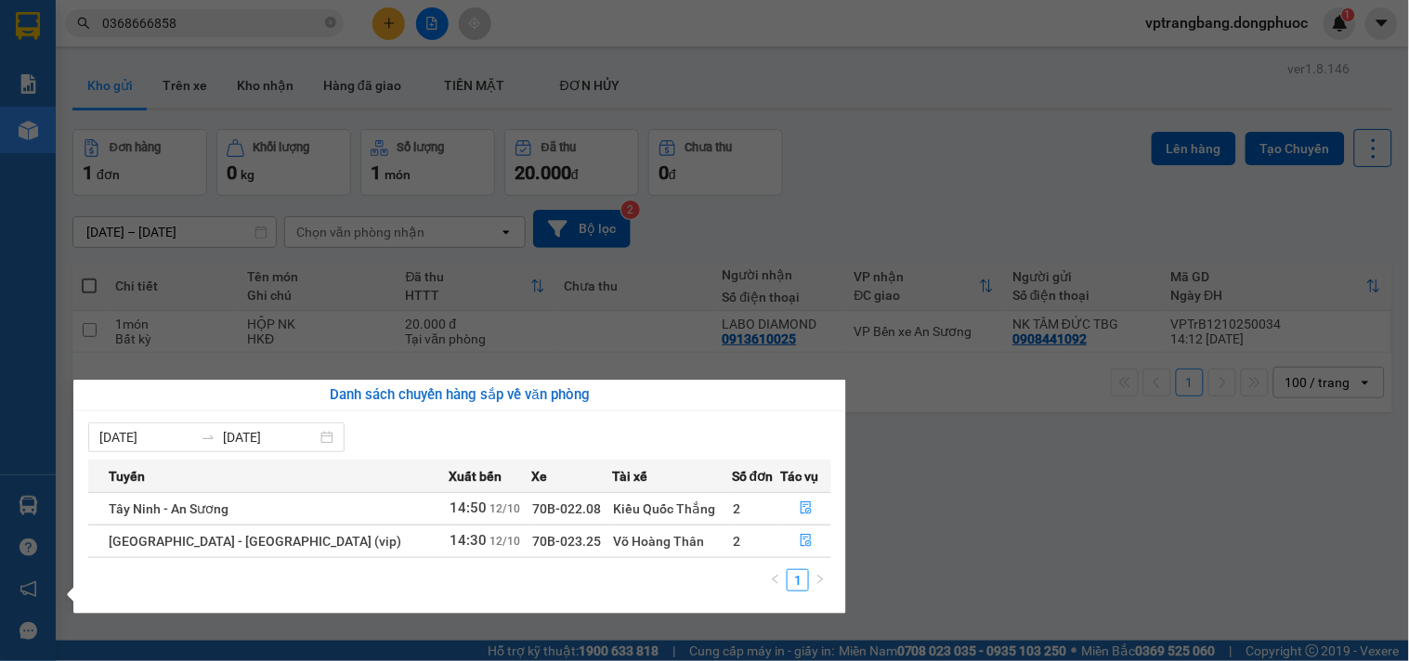
click at [910, 496] on section "Kết quả tìm kiếm ( 5 ) Bộ lọc Mã ĐH Trạng thái Món hàng Tổng cước Chưa cước Nhã…" at bounding box center [704, 330] width 1409 height 661
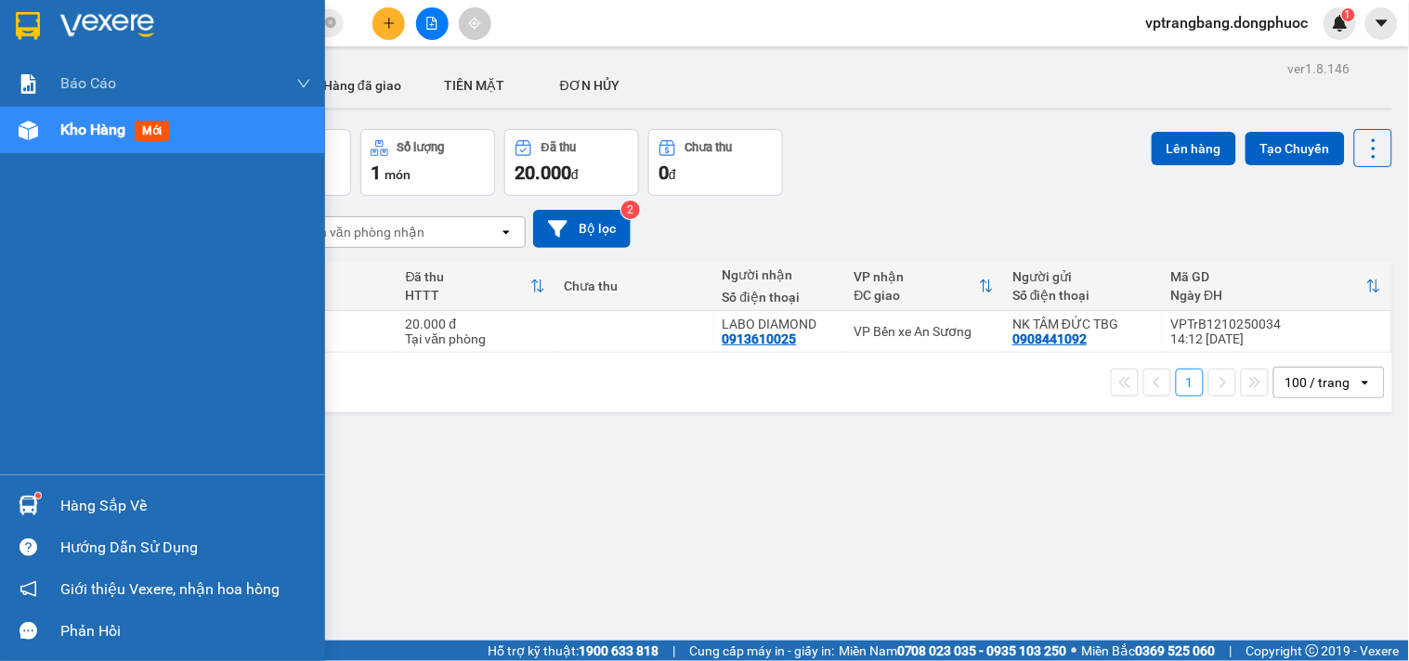
click at [85, 517] on div "Hàng sắp về" at bounding box center [185, 506] width 251 height 28
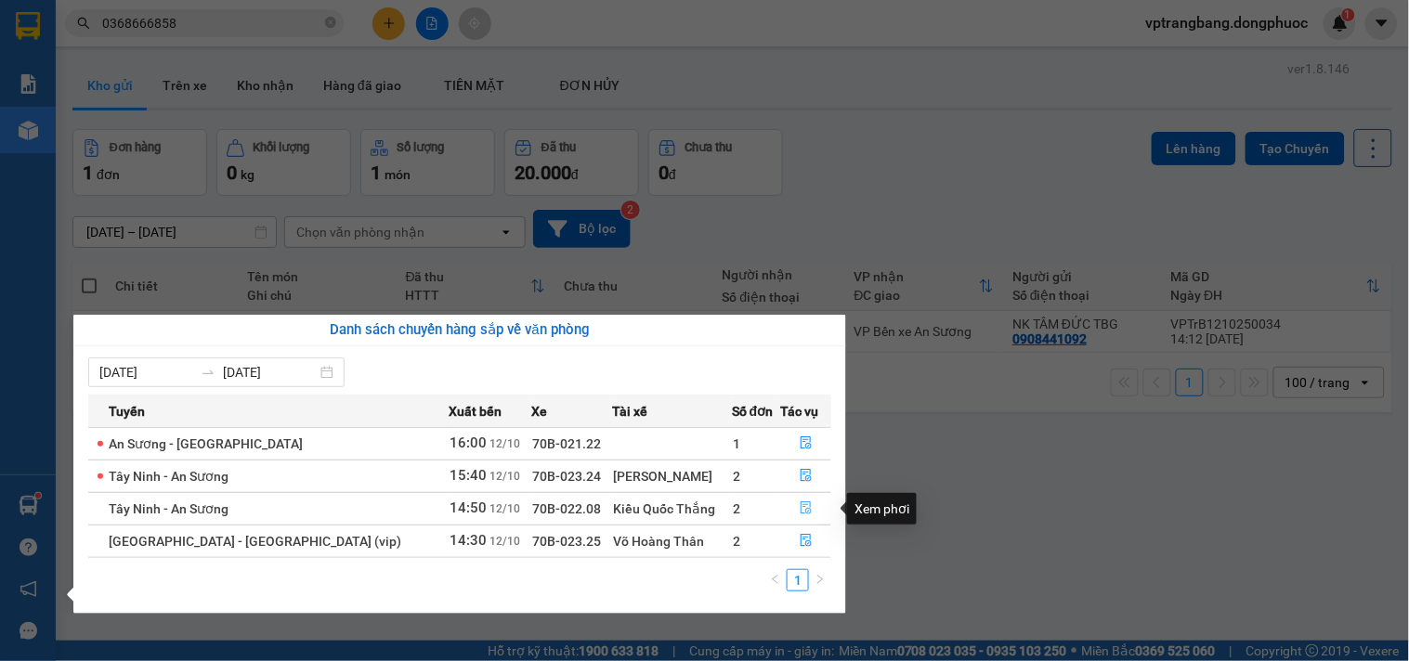
click at [801, 506] on icon "file-done" at bounding box center [806, 507] width 11 height 13
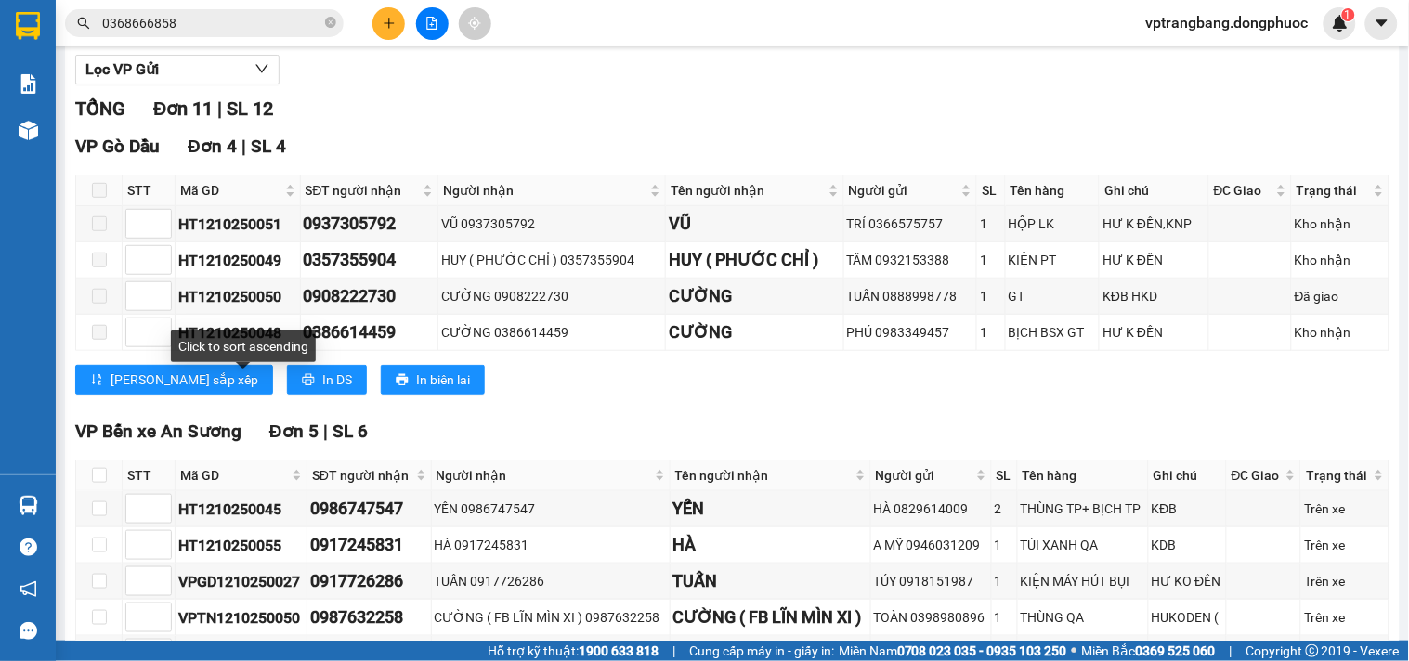
scroll to position [557, 0]
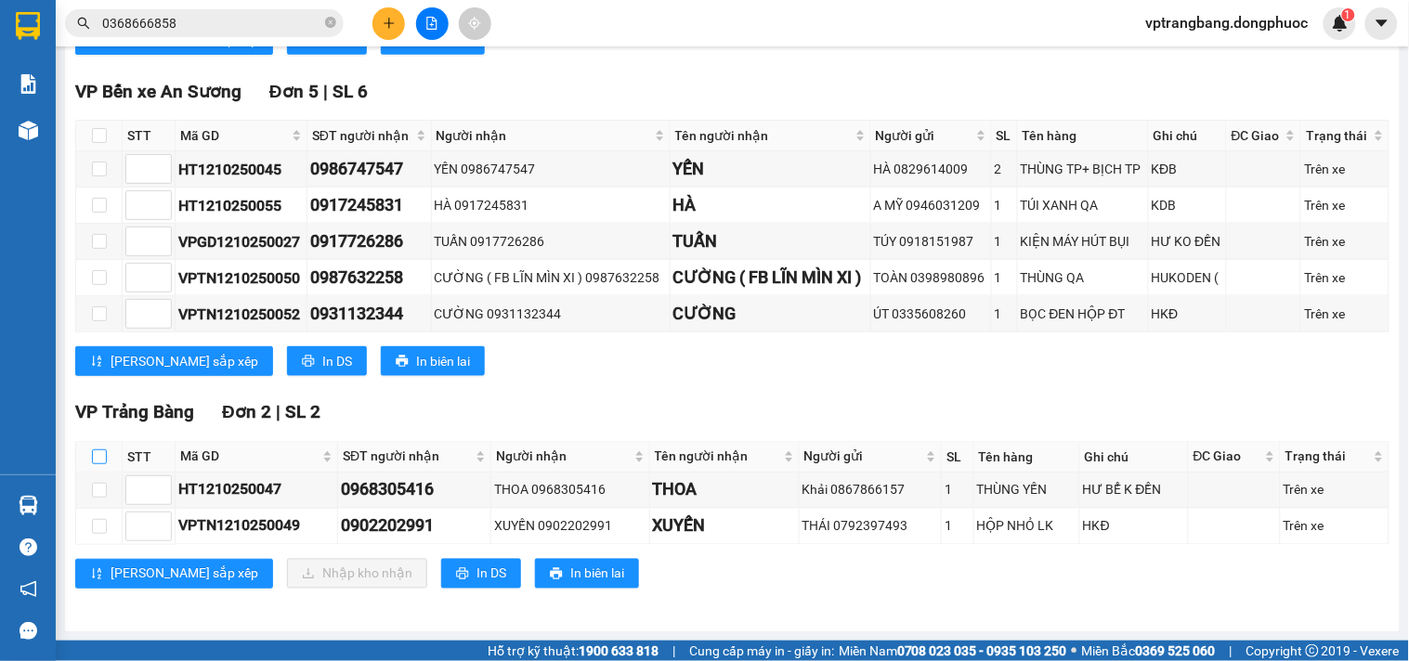
click at [100, 460] on input "checkbox" at bounding box center [99, 456] width 15 height 15
checkbox input "true"
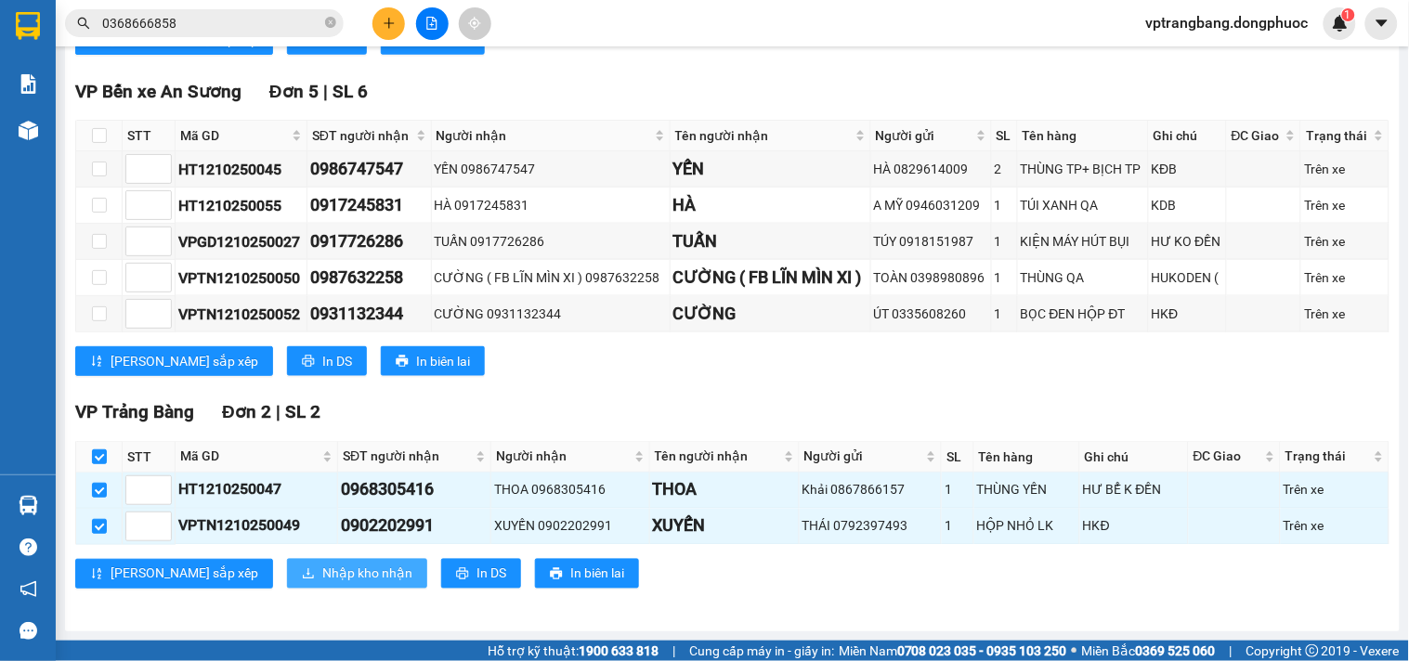
click at [322, 565] on span "Nhập kho nhận" at bounding box center [367, 574] width 90 height 20
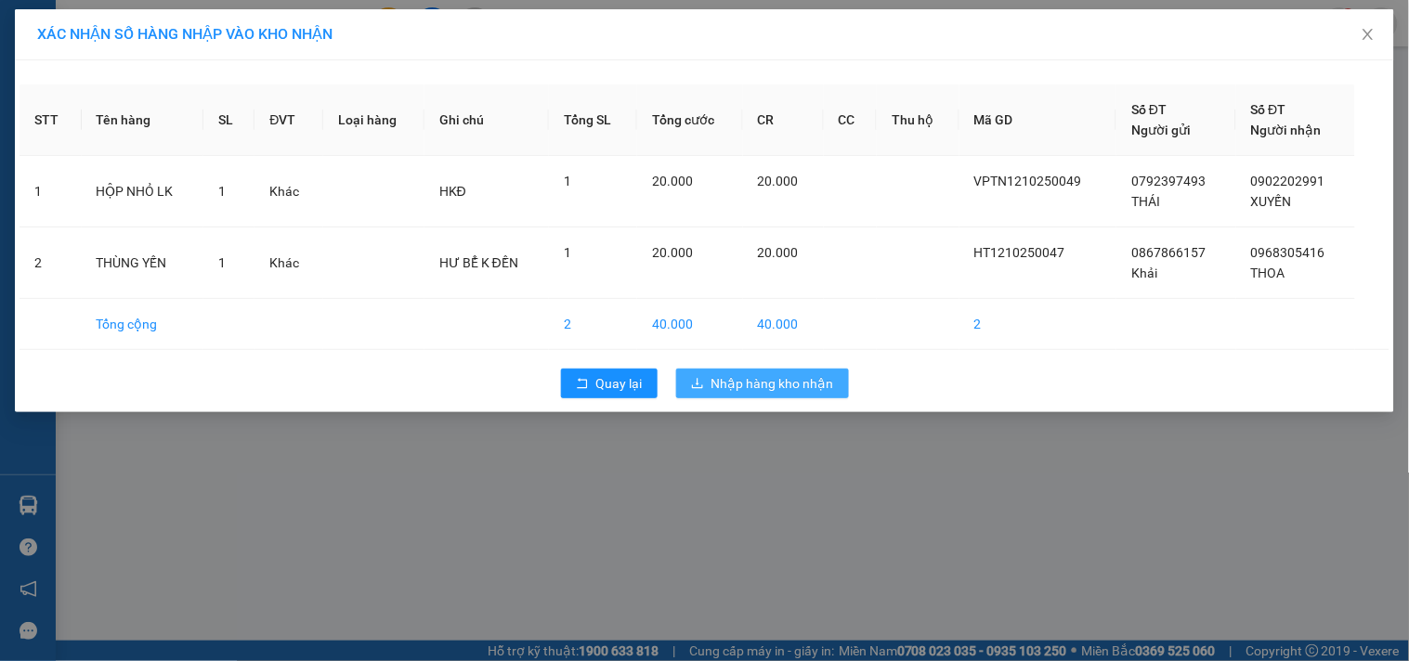
click at [752, 379] on span "Nhập hàng kho nhận" at bounding box center [772, 383] width 123 height 20
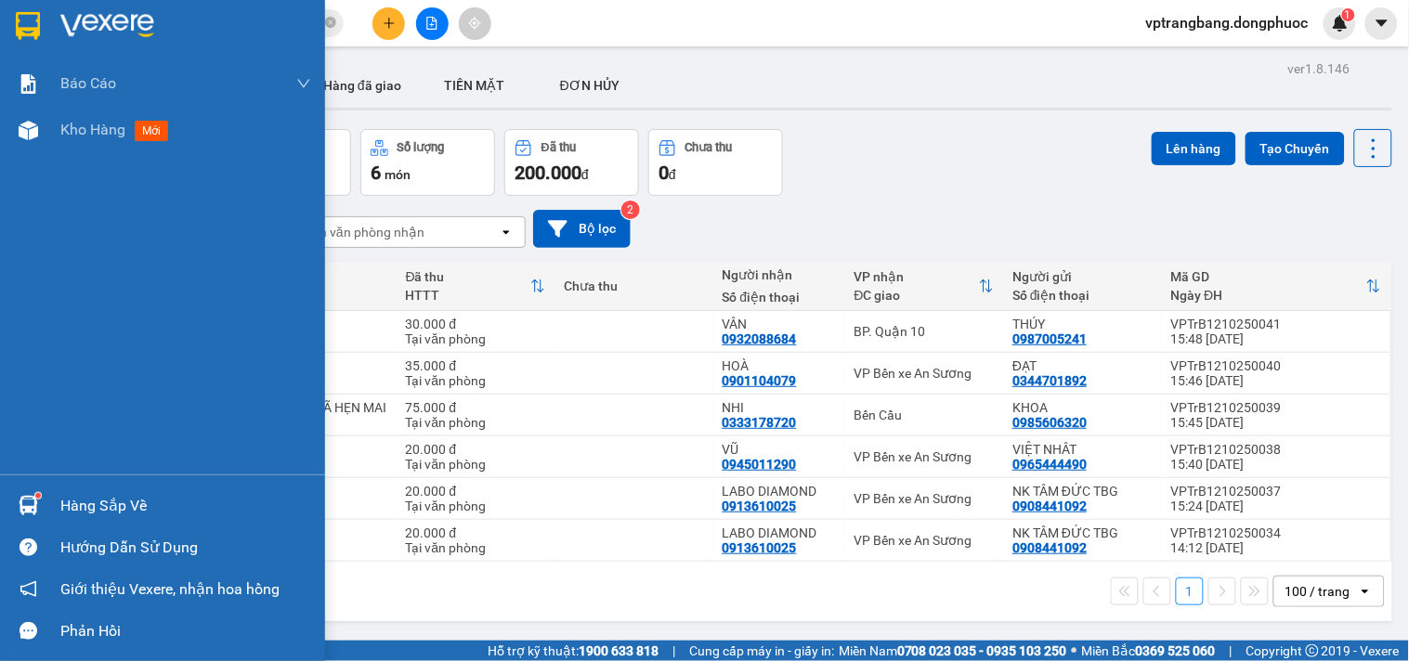
click at [82, 501] on div "Hàng sắp về" at bounding box center [185, 506] width 251 height 28
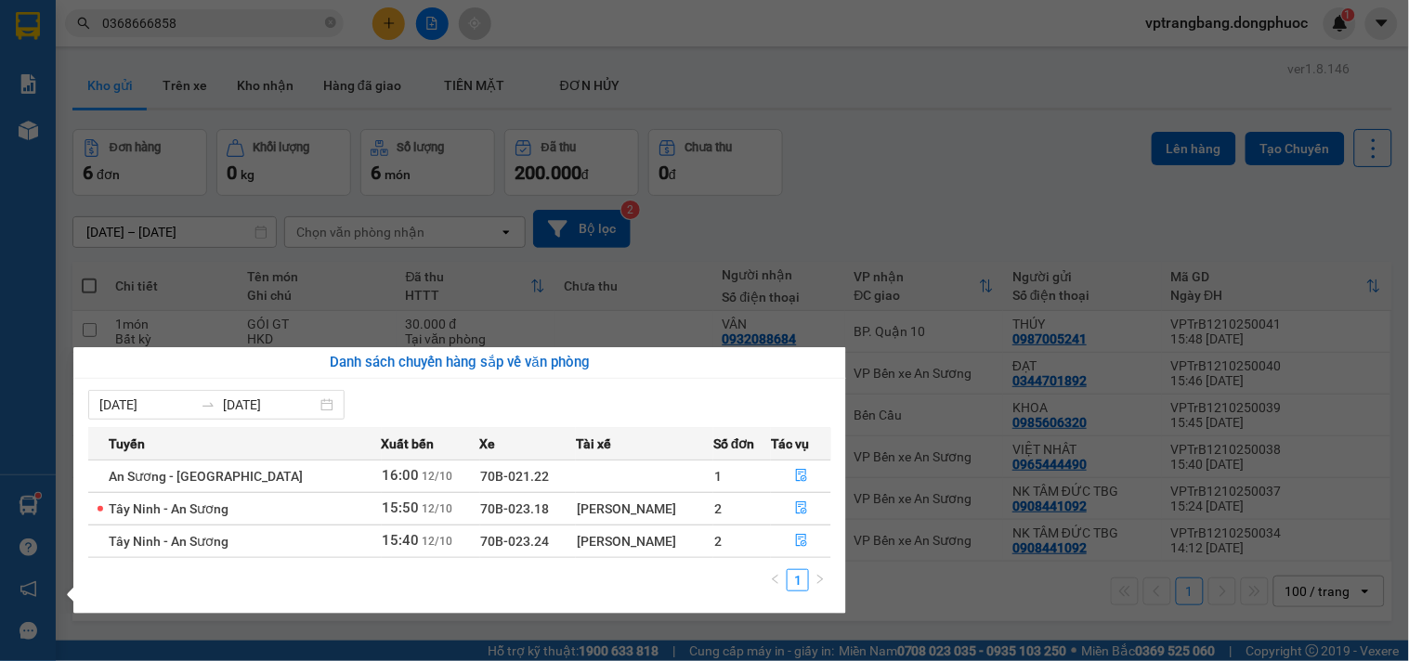
click at [880, 221] on section "Kết quả tìm kiếm ( 5 ) Bộ lọc Mã ĐH Trạng thái Món hàng Tổng cước Chưa cước Nhã…" at bounding box center [704, 330] width 1409 height 661
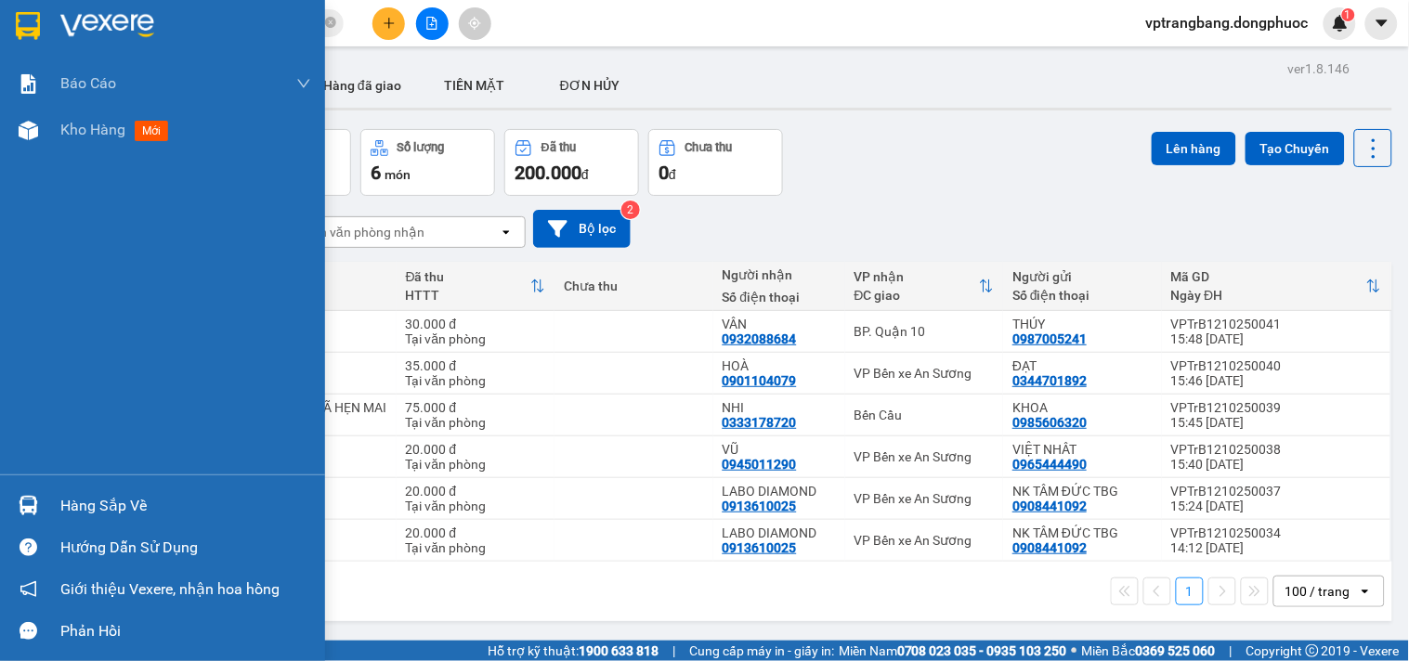
click at [37, 507] on img at bounding box center [29, 506] width 20 height 20
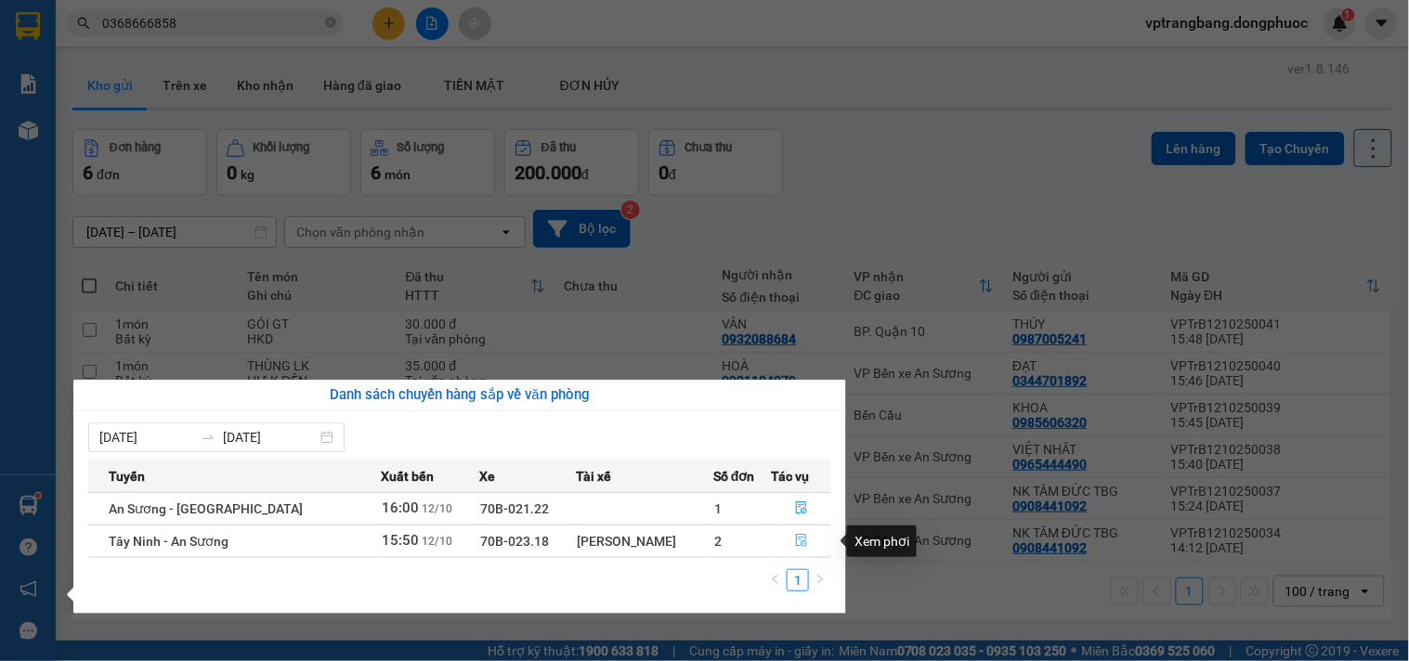
click at [804, 541] on button "button" at bounding box center [801, 542] width 59 height 30
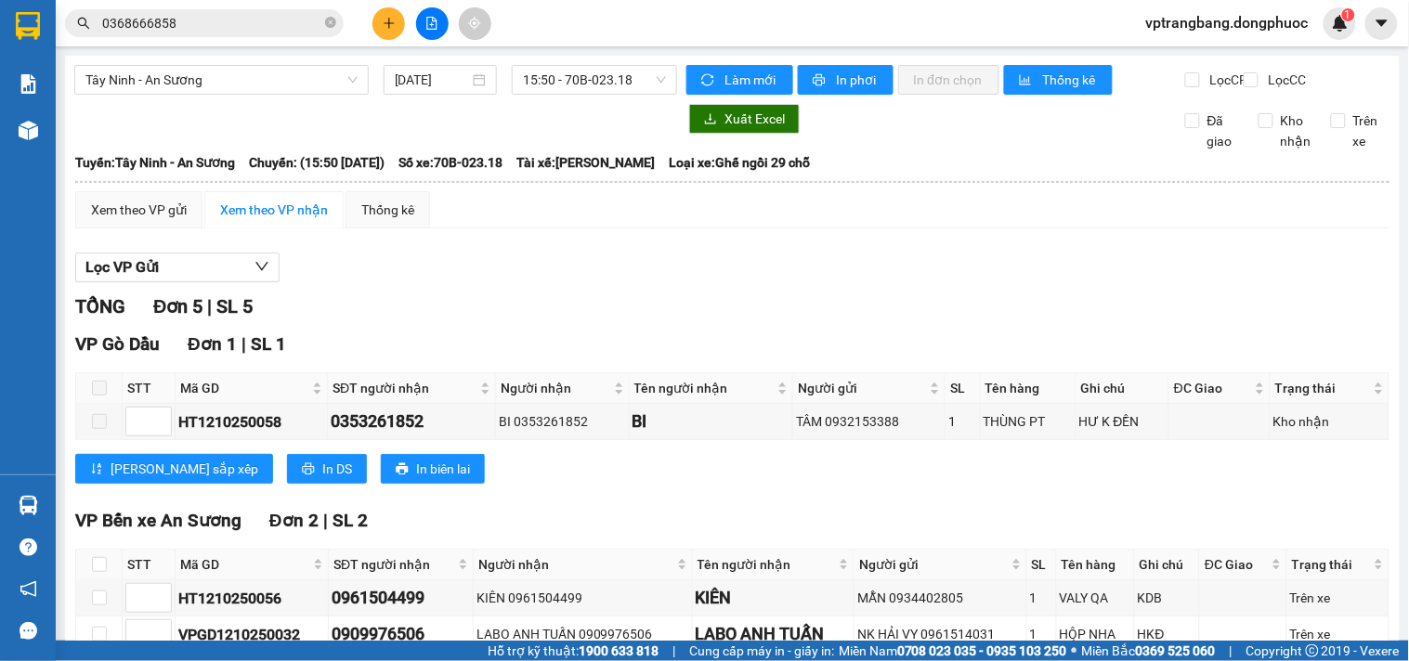
scroll to position [338, 0]
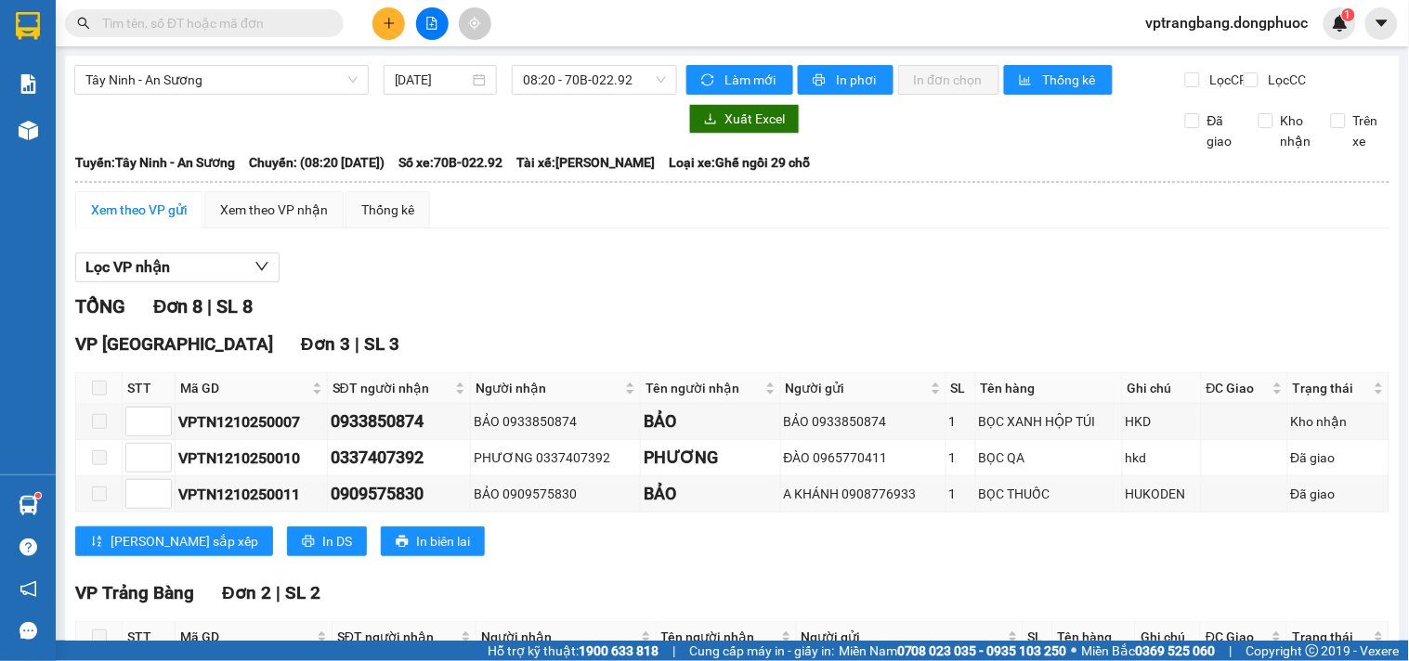
drag, startPoint x: 532, startPoint y: 293, endPoint x: 530, endPoint y: 242, distance: 50.2
click at [531, 283] on div "Lọc VP nhận" at bounding box center [732, 268] width 1314 height 31
click at [568, 72] on span "08:20 - 70B-022.92" at bounding box center [594, 80] width 143 height 28
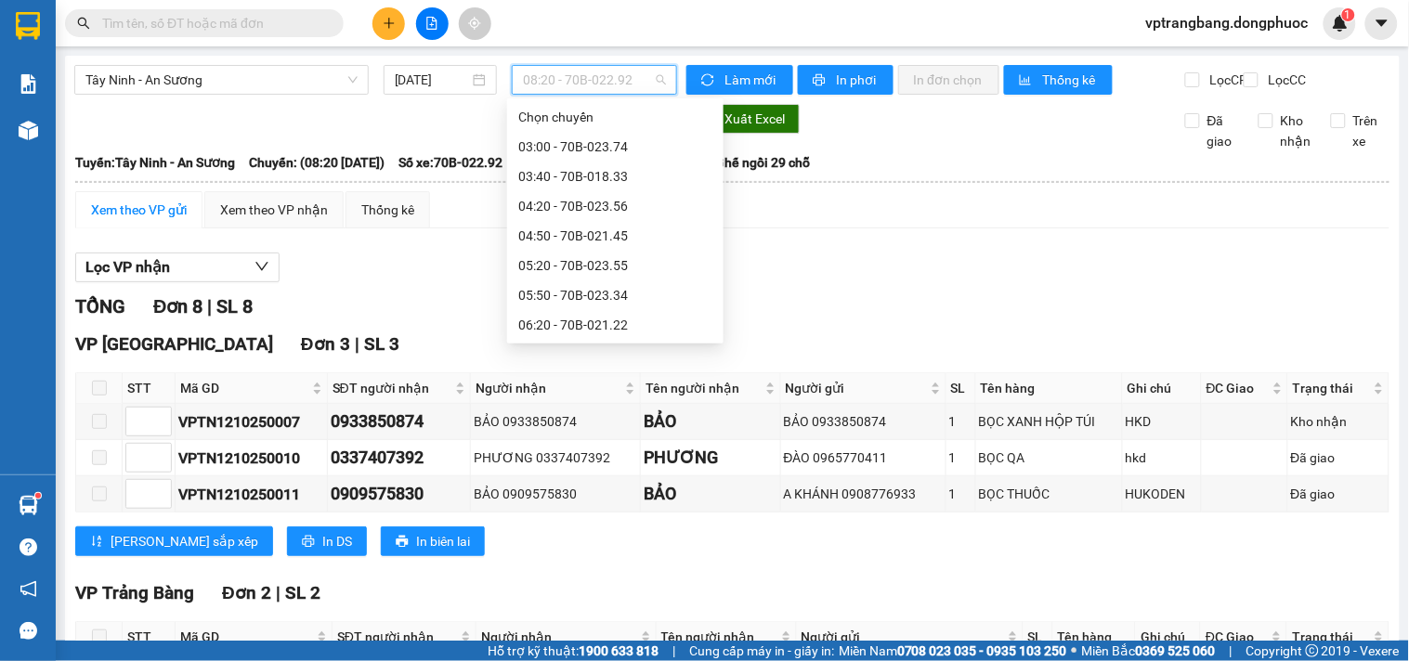
click at [572, 463] on div "08:50 - 70B-022.64" at bounding box center [615, 473] width 194 height 20
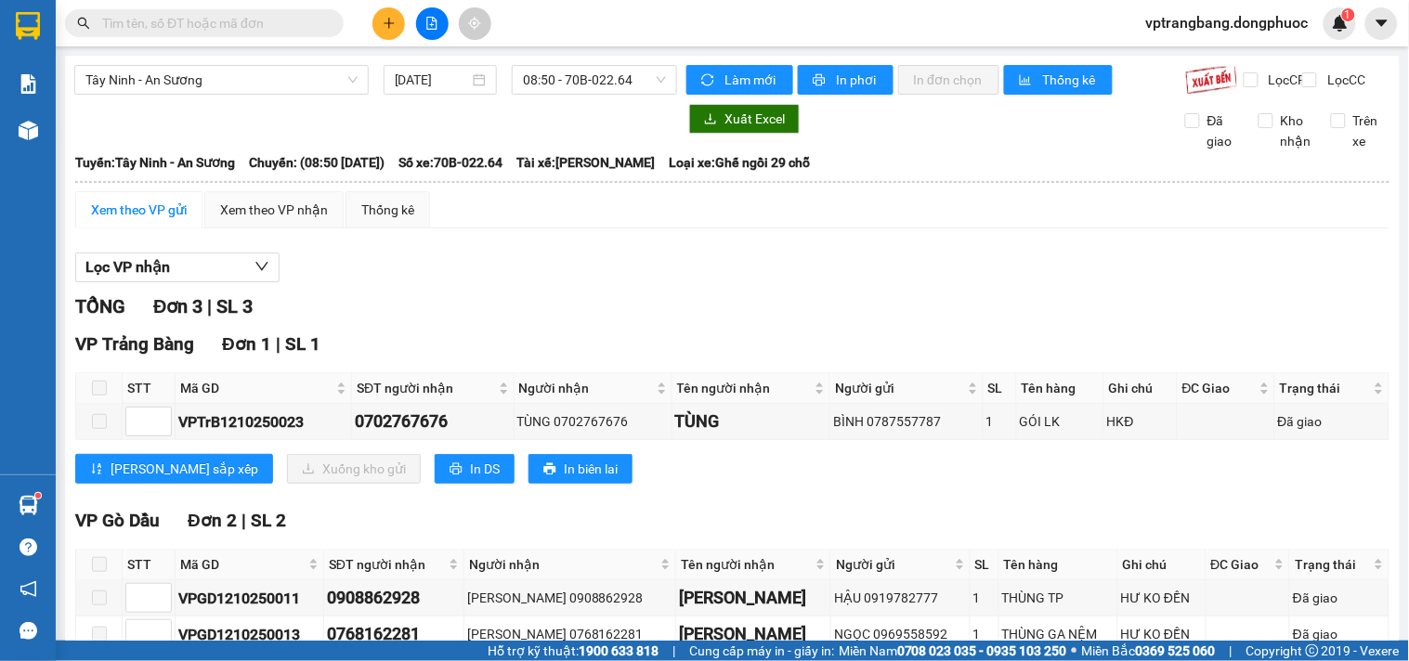
click at [552, 19] on div "Kết quả tìm kiếm ( 0 ) Bộ lọc No Data vptrangbang.dongphuoc 1" at bounding box center [704, 23] width 1409 height 46
click at [607, 77] on span "08:50 - 70B-022.64" at bounding box center [594, 80] width 143 height 28
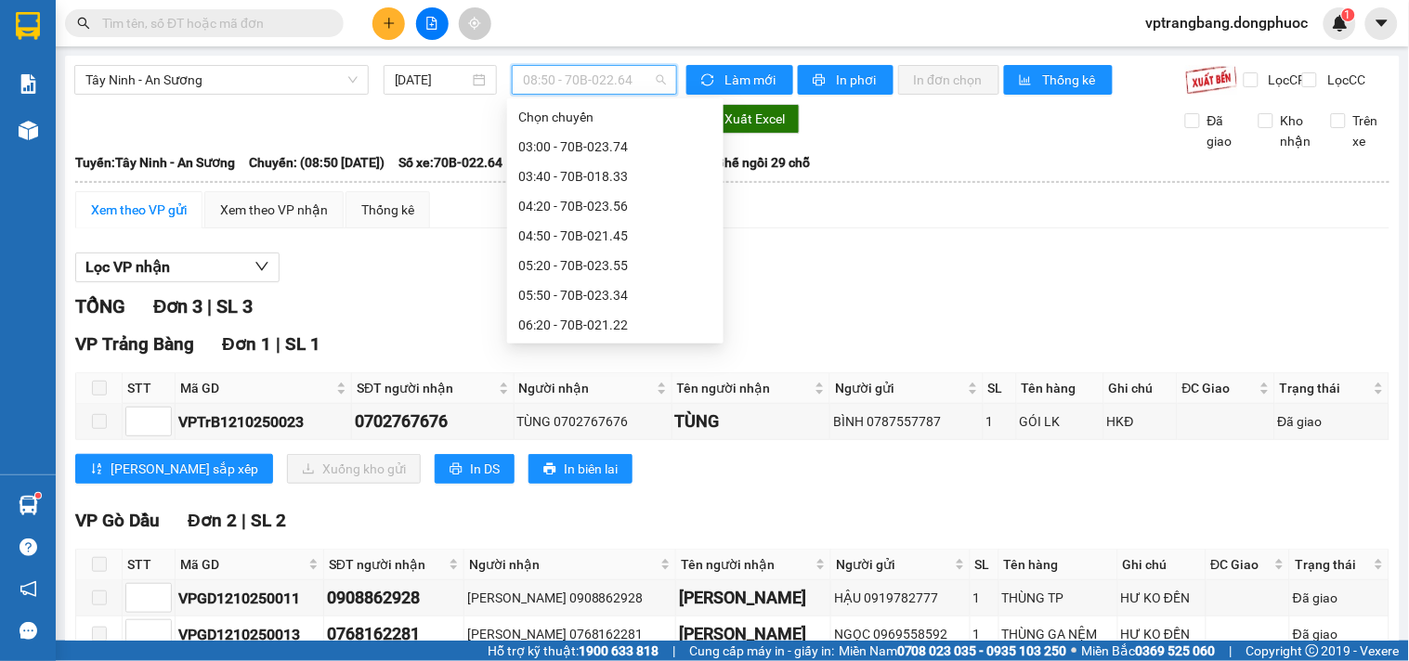
click at [579, 493] on div "09:20 - 70B-023.24" at bounding box center [615, 503] width 194 height 20
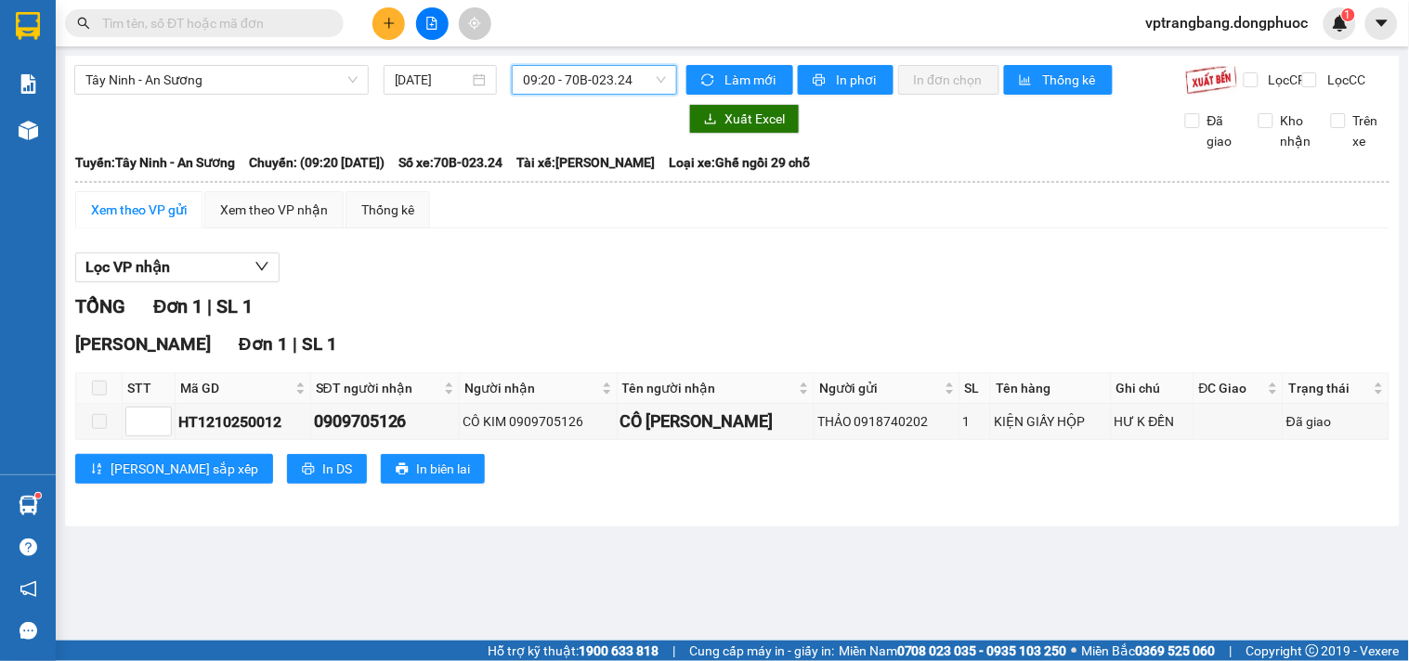
click at [541, 94] on div "09:20 - 70B-023.24" at bounding box center [594, 80] width 165 height 30
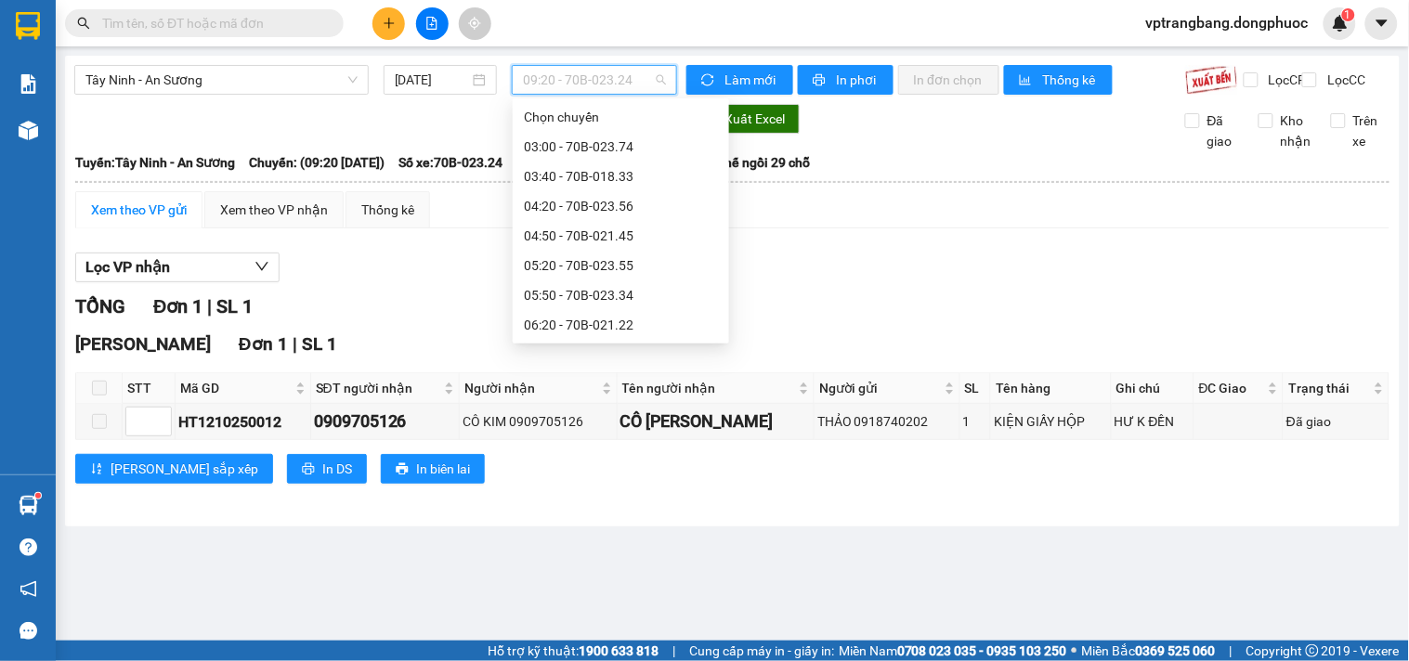
click at [570, 523] on div "09:50 - 70B-023.18" at bounding box center [621, 533] width 194 height 20
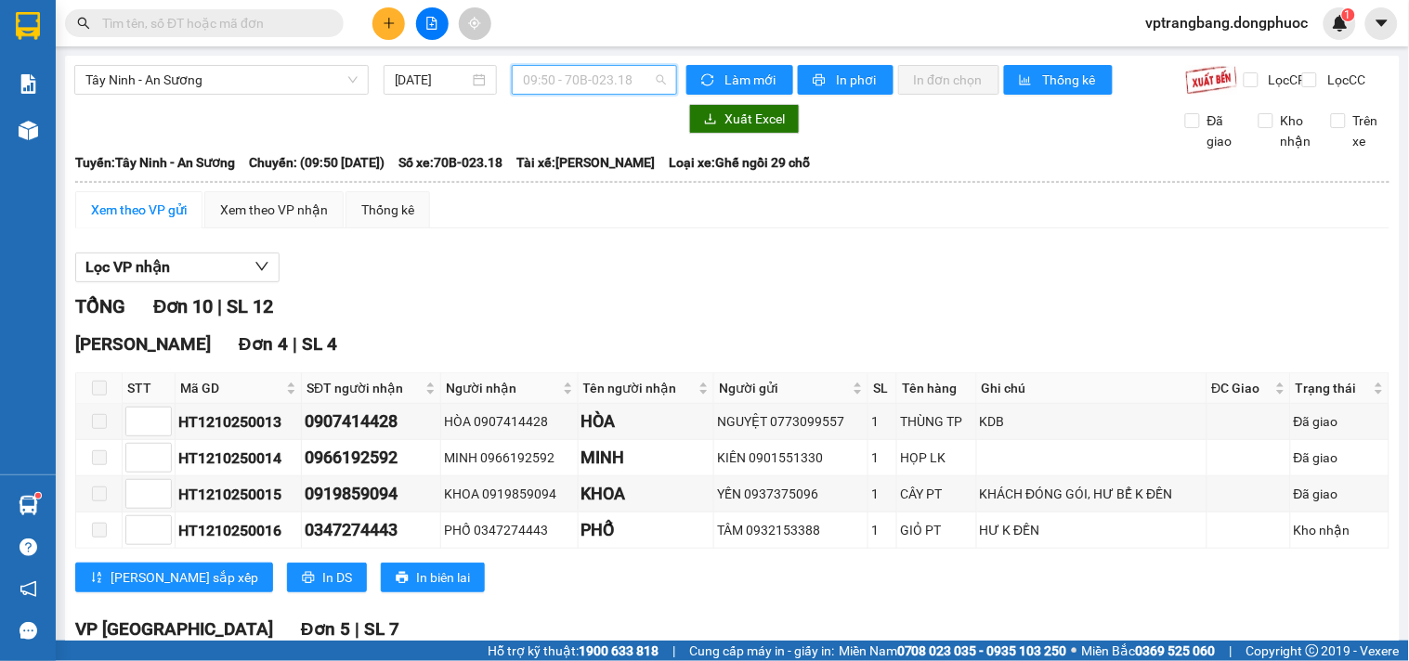
click at [589, 85] on span "09:50 - 70B-023.18" at bounding box center [594, 80] width 143 height 28
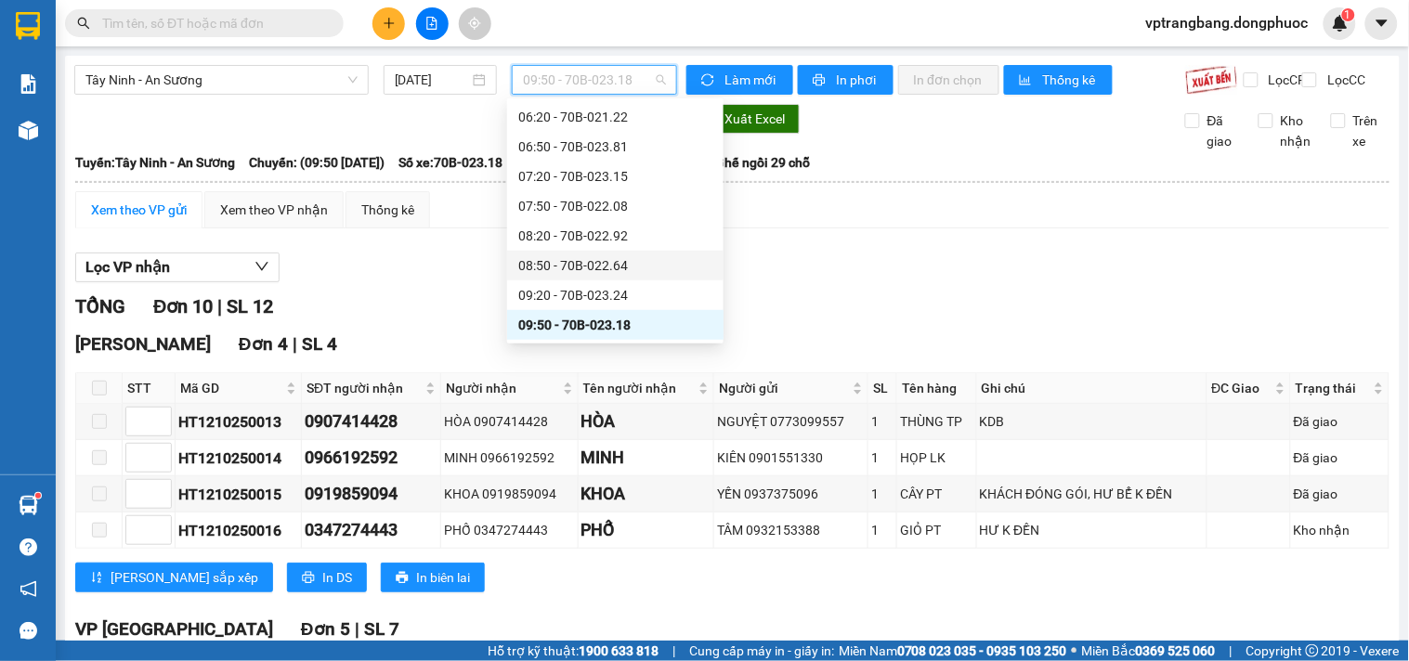
scroll to position [311, 0]
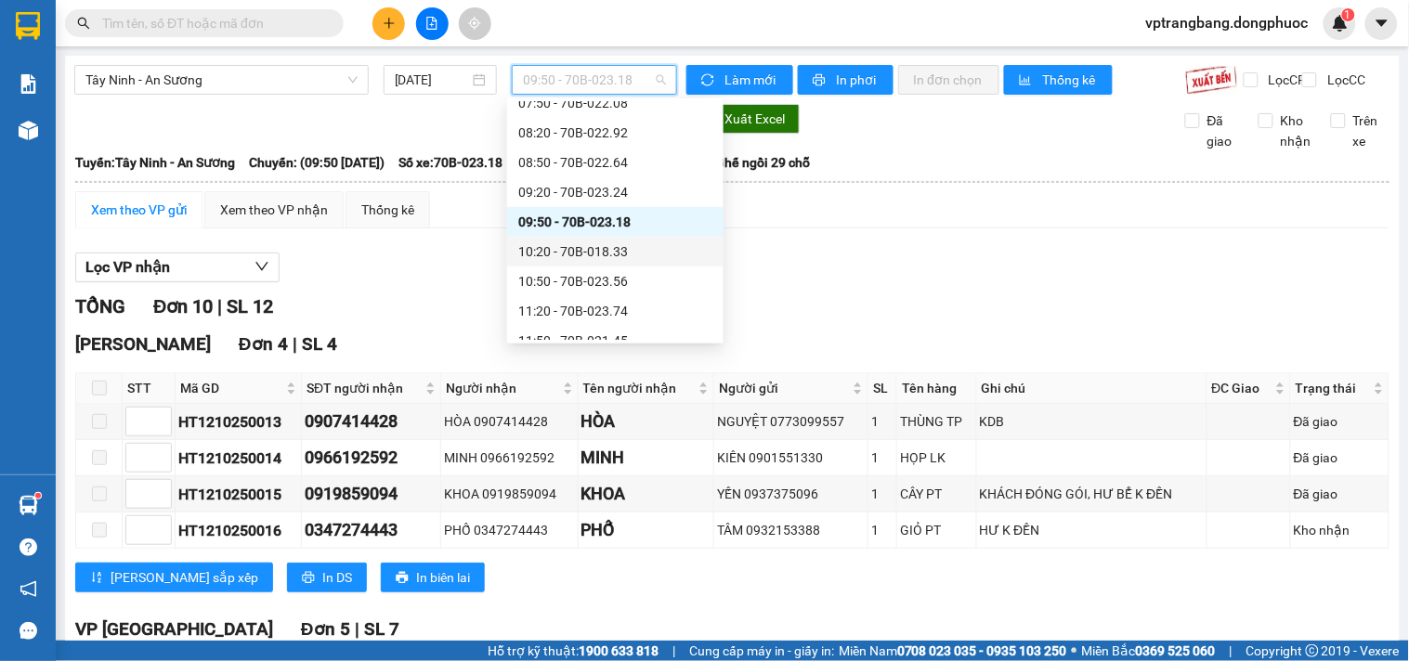
click at [598, 248] on div "10:20 - 70B-018.33" at bounding box center [615, 251] width 194 height 20
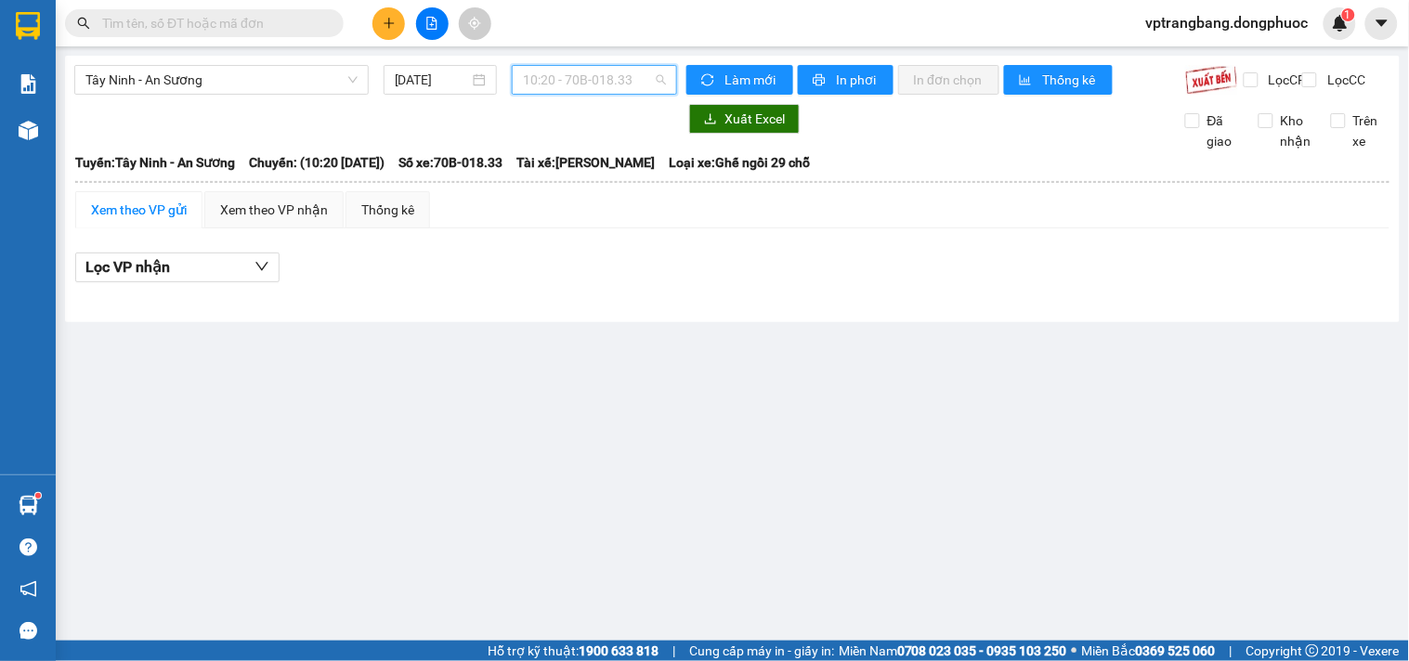
click at [589, 79] on span "10:20 - 70B-018.33" at bounding box center [594, 80] width 143 height 28
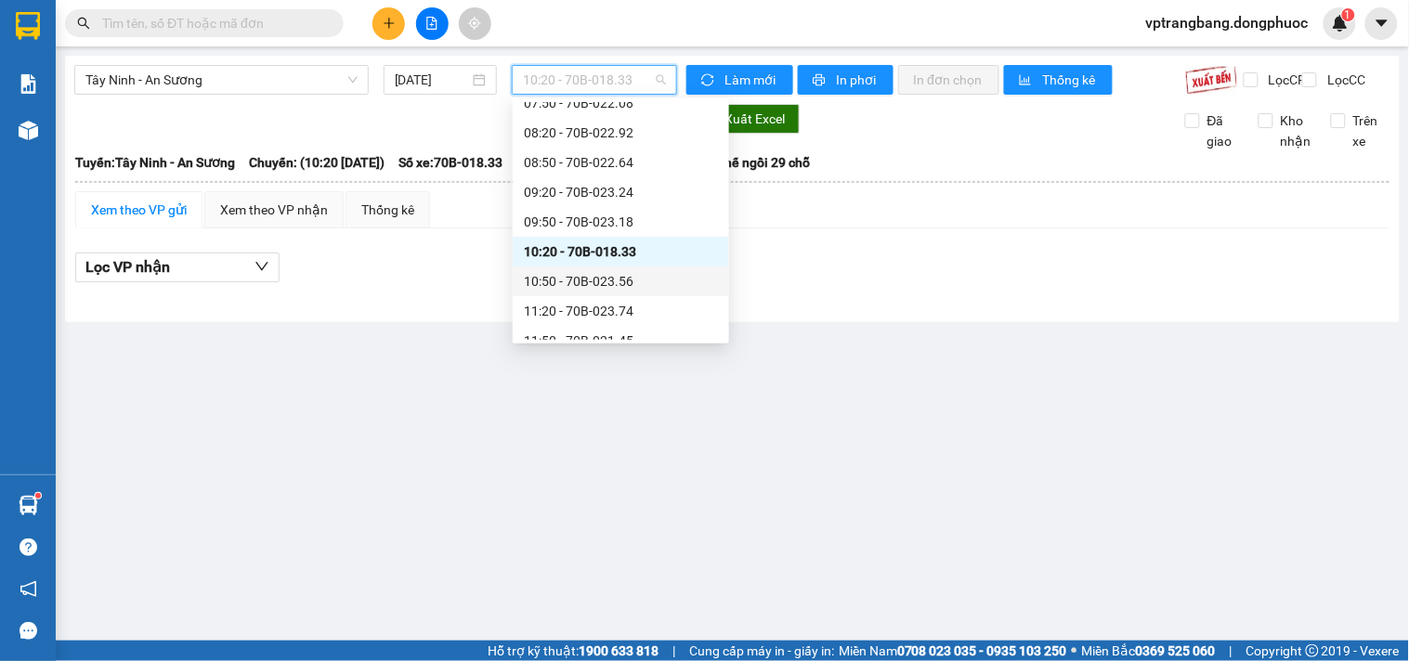
click at [567, 286] on div "10:50 - 70B-023.56" at bounding box center [621, 281] width 194 height 20
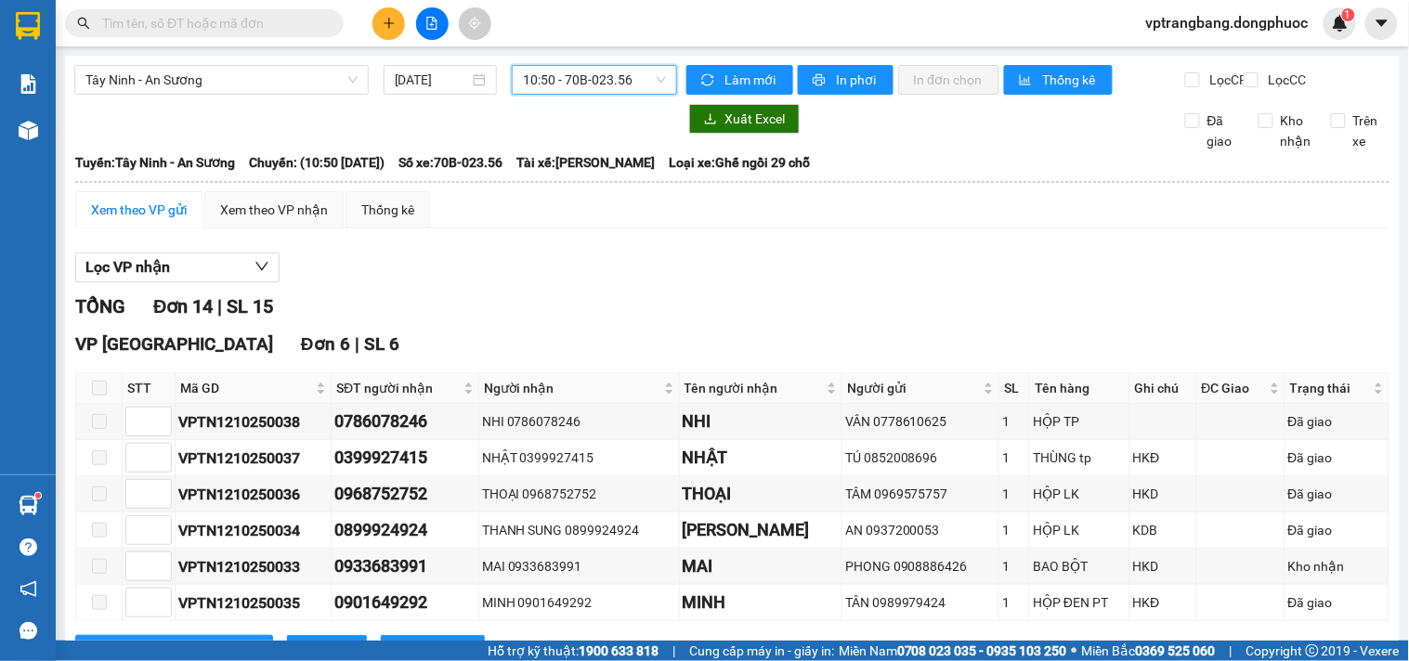
click at [499, 283] on div "Lọc VP nhận" at bounding box center [732, 268] width 1314 height 31
click at [523, 82] on span "10:50 - 70B-023.56" at bounding box center [594, 80] width 143 height 28
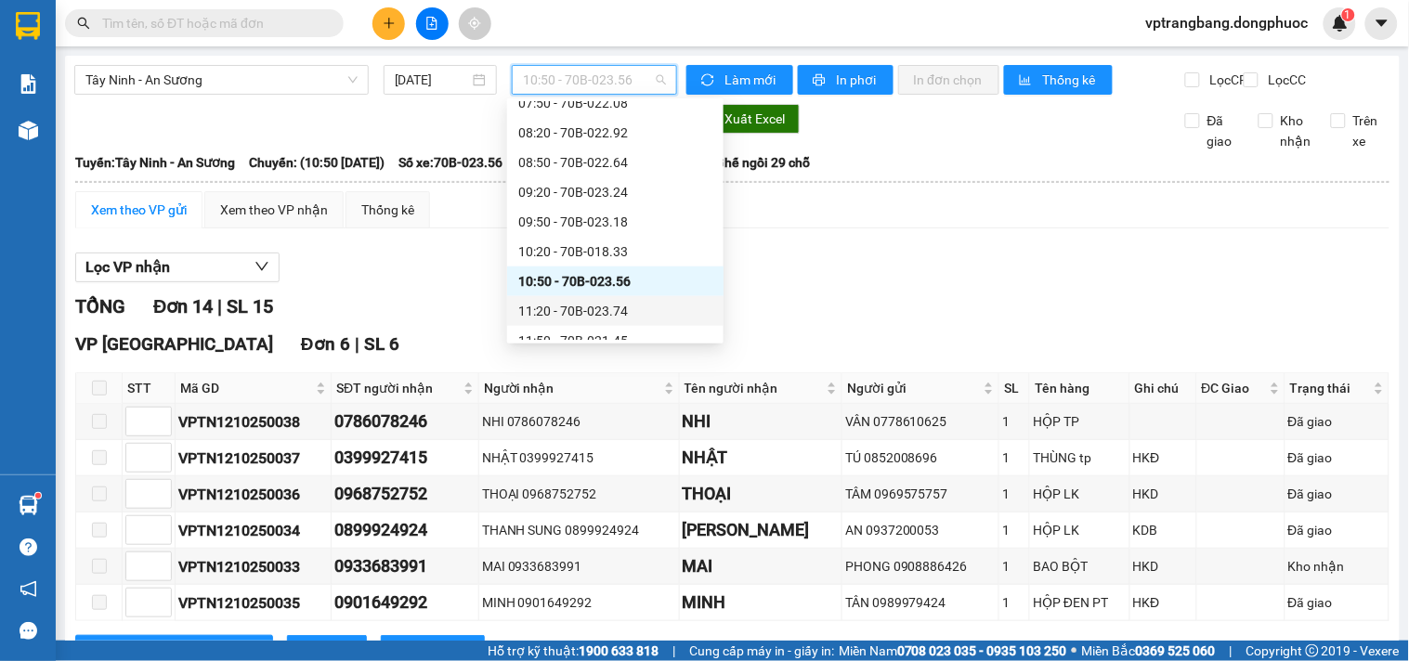
scroll to position [414, 0]
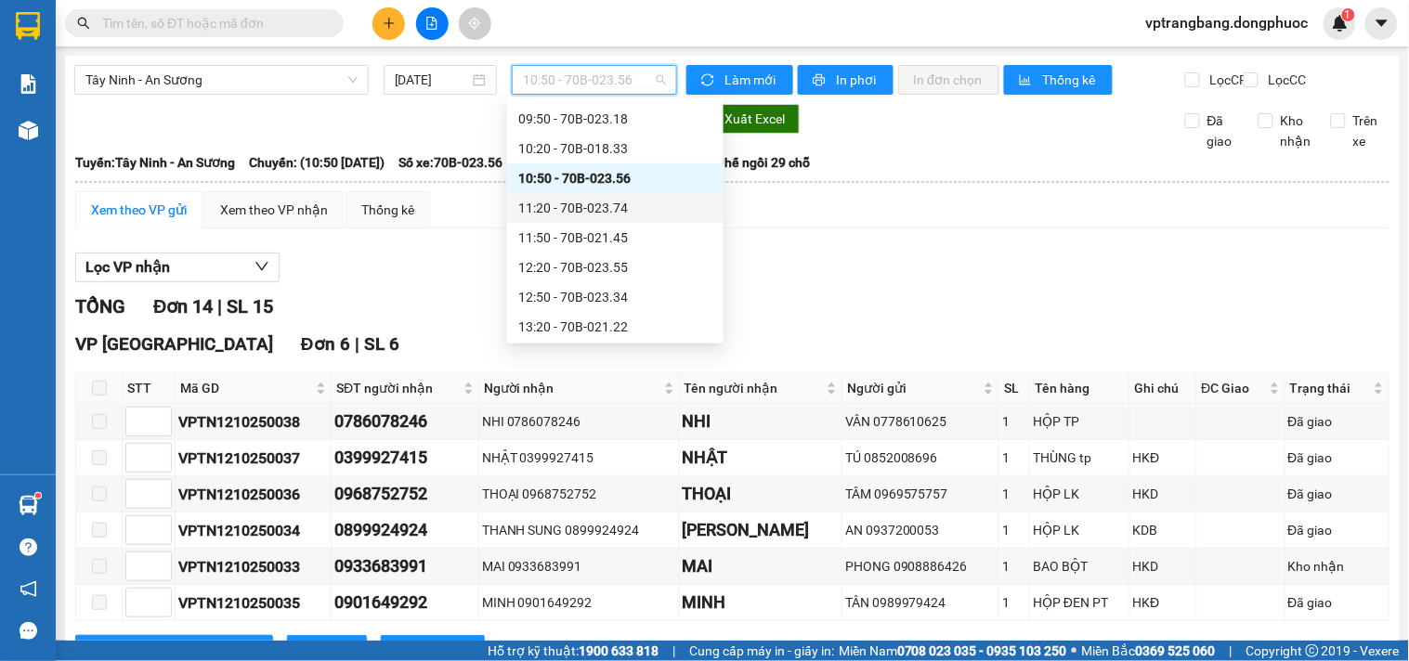
click at [582, 200] on div "11:20 - 70B-023.74" at bounding box center [615, 208] width 194 height 20
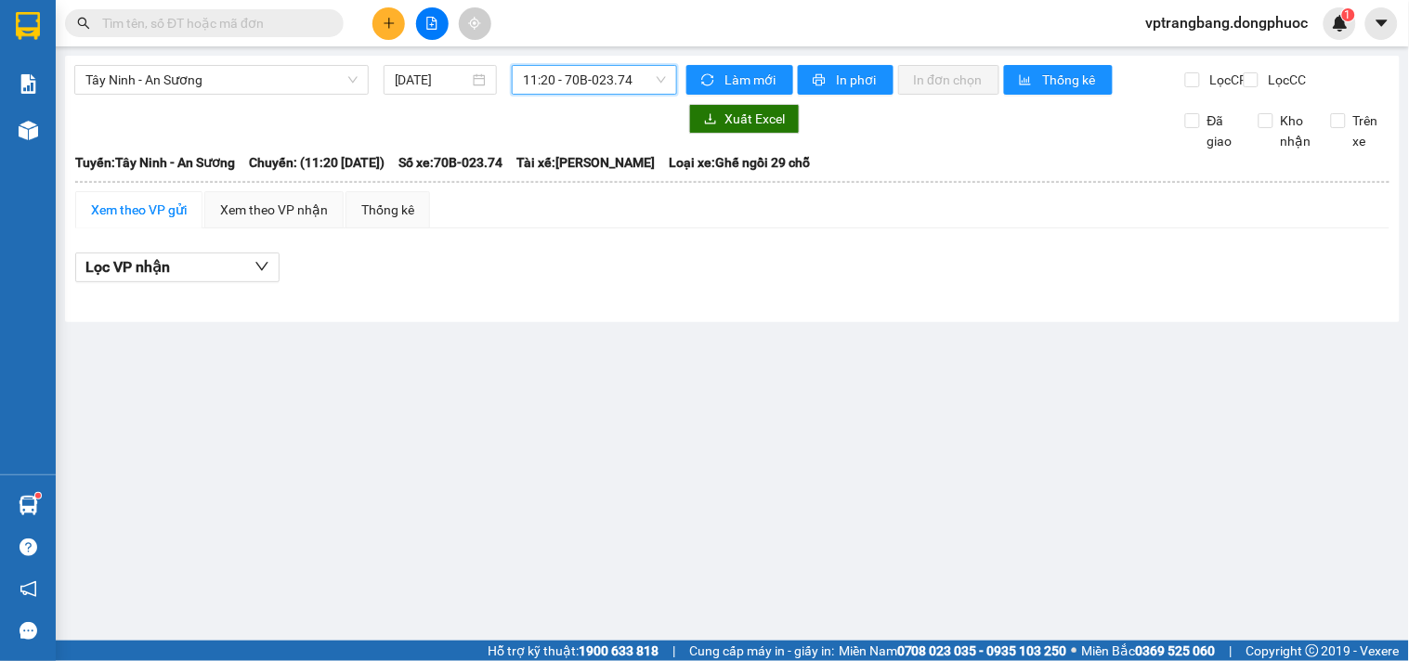
click at [572, 86] on span "11:20 - 70B-023.74" at bounding box center [594, 80] width 143 height 28
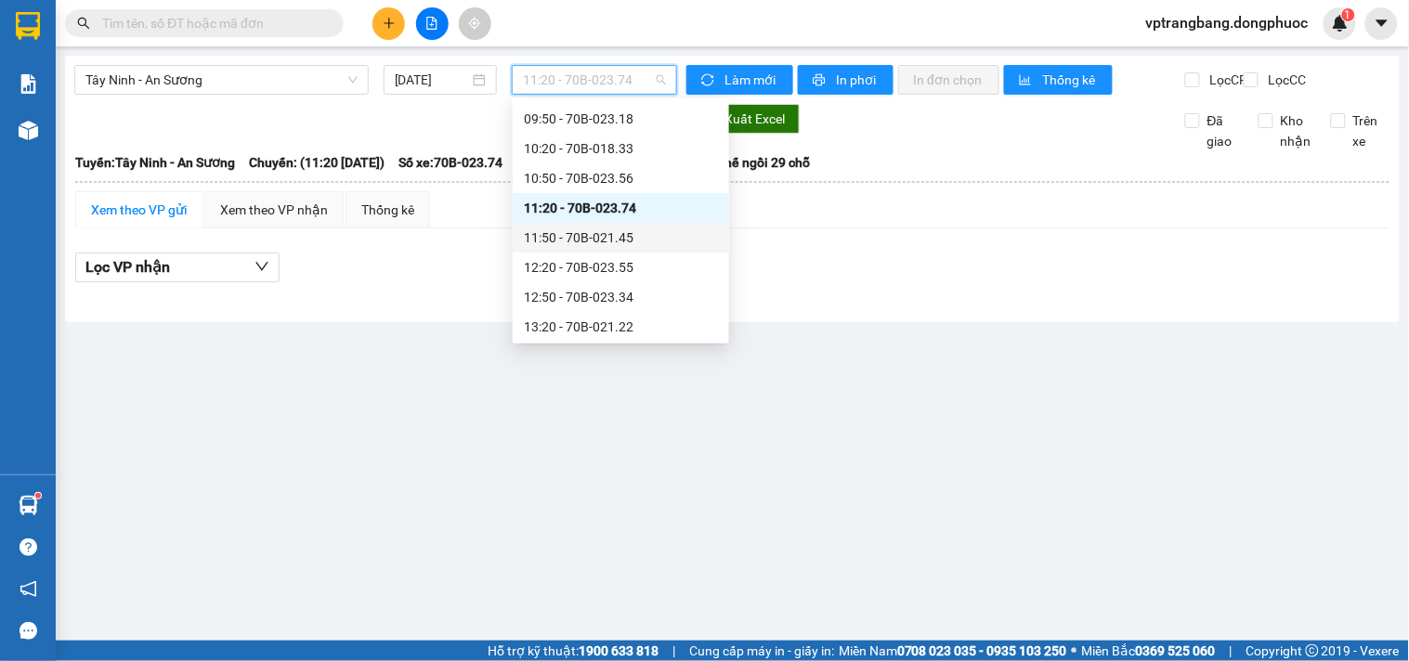
click at [590, 234] on div "11:50 - 70B-021.45" at bounding box center [621, 238] width 194 height 20
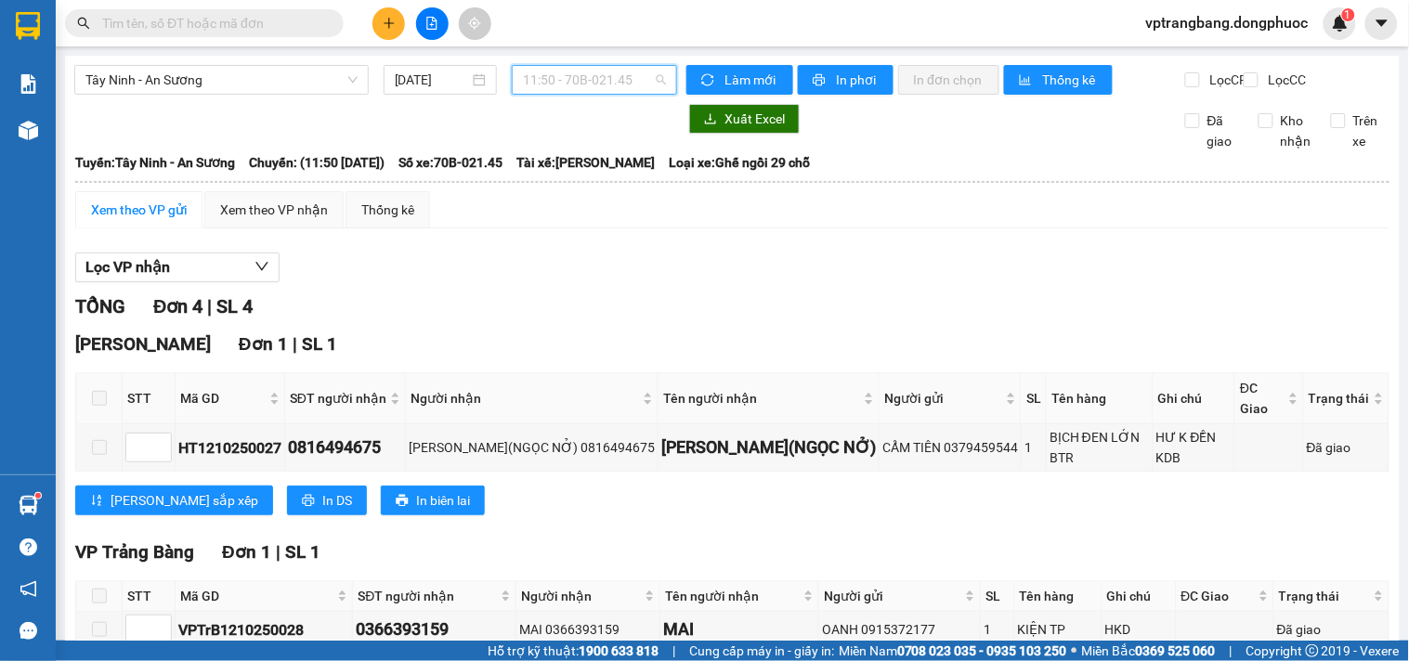
click at [557, 77] on span "11:50 - 70B-021.45" at bounding box center [594, 80] width 143 height 28
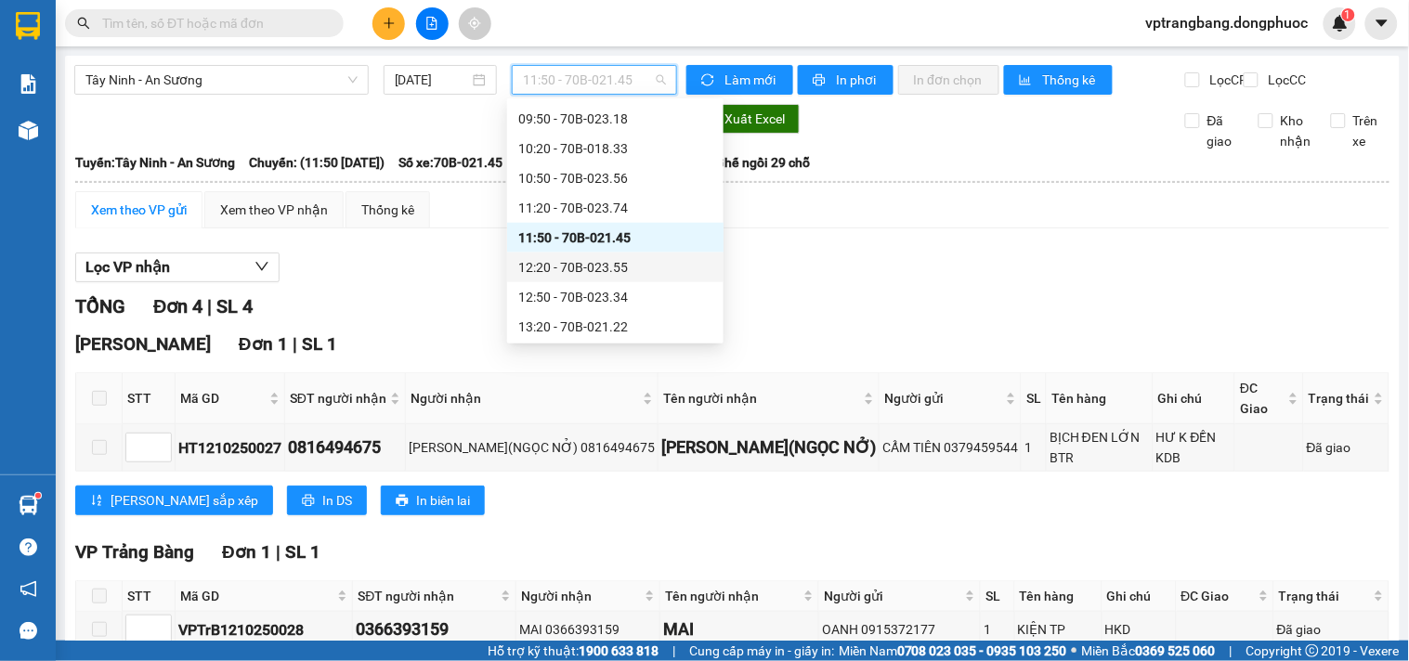
click at [573, 264] on div "12:20 - 70B-023.55" at bounding box center [615, 267] width 194 height 20
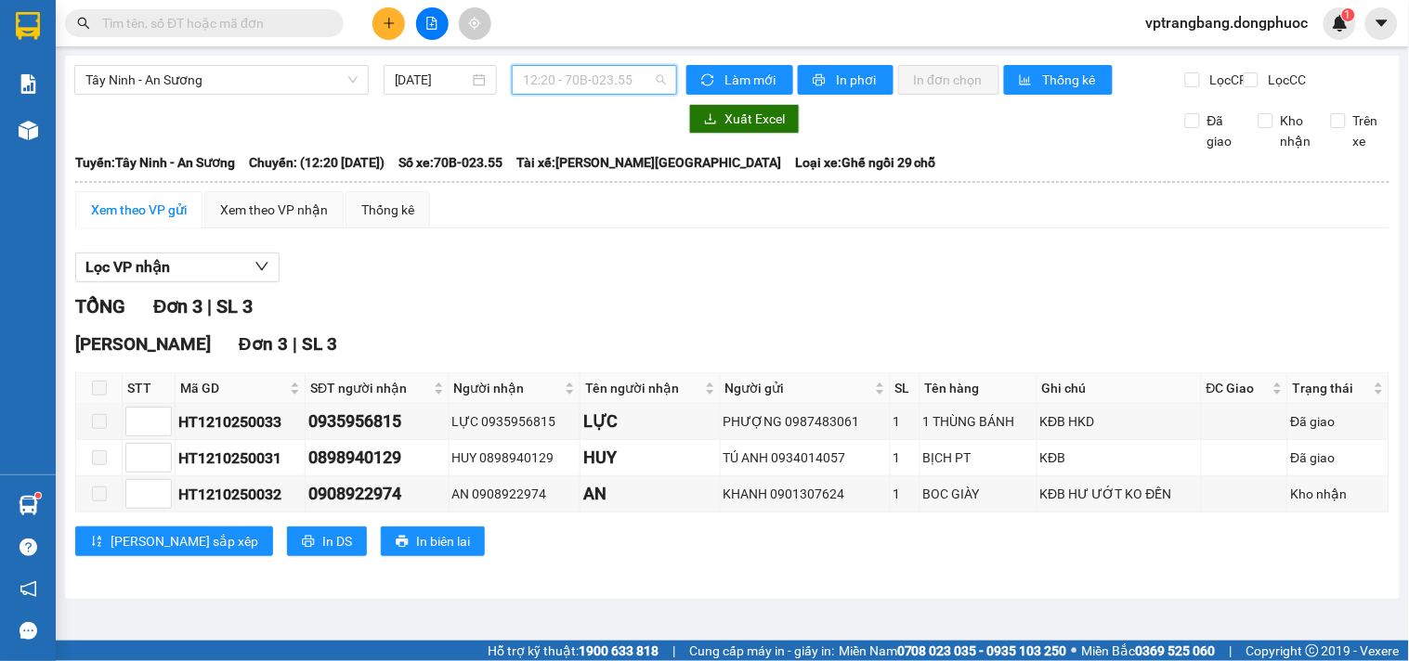
click at [582, 79] on span "12:20 - 70B-023.55" at bounding box center [594, 80] width 143 height 28
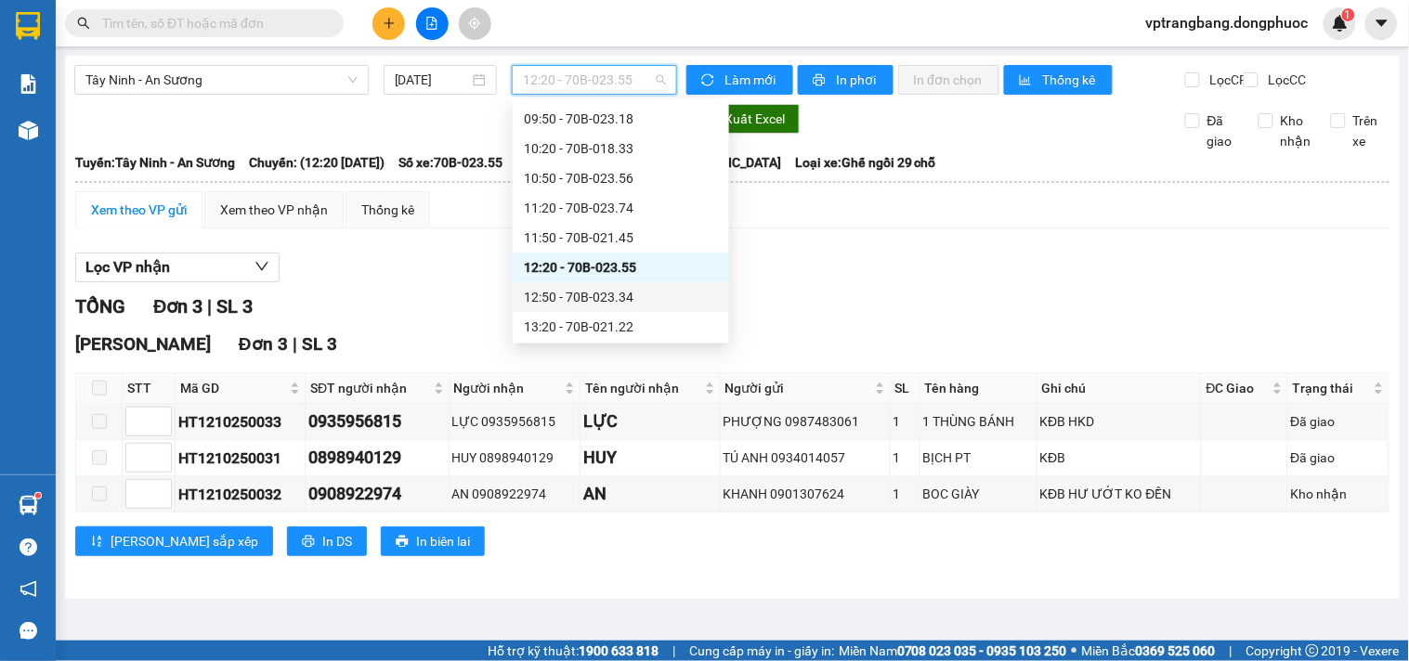
click at [585, 292] on div "12:50 - 70B-023.34" at bounding box center [621, 297] width 194 height 20
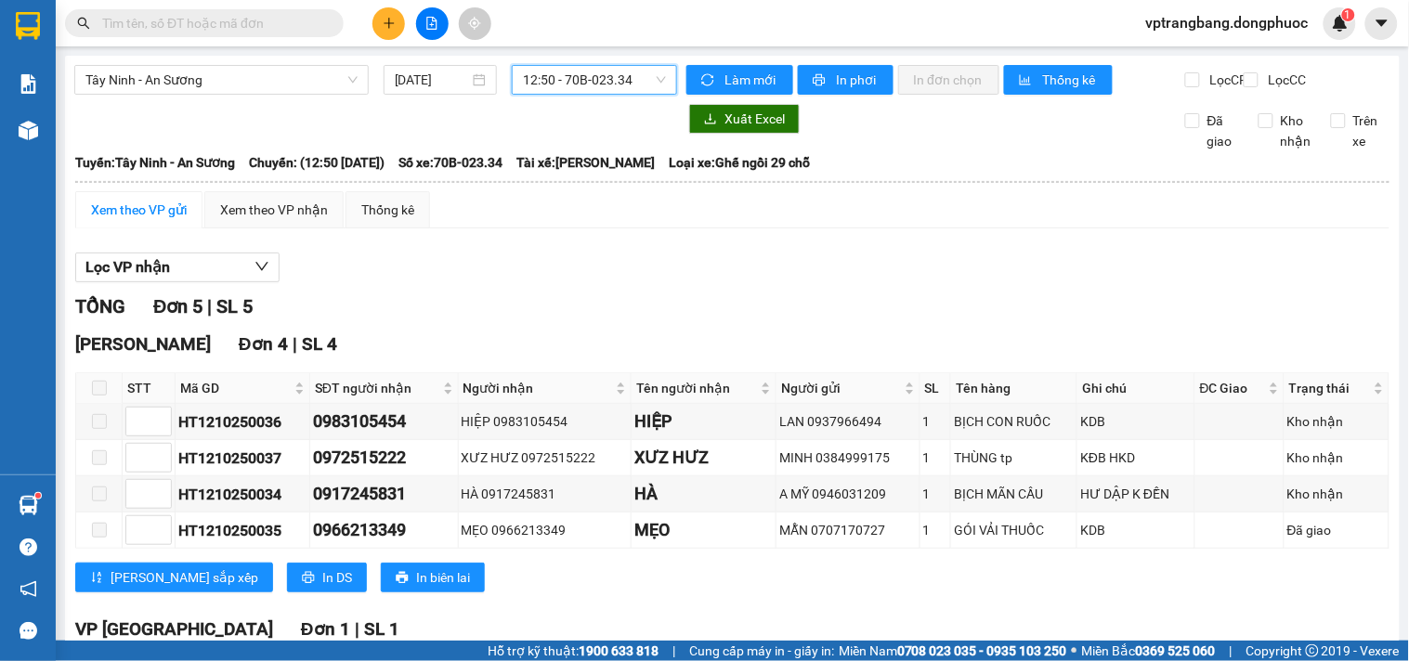
click at [540, 81] on span "12:50 - 70B-023.34" at bounding box center [594, 80] width 143 height 28
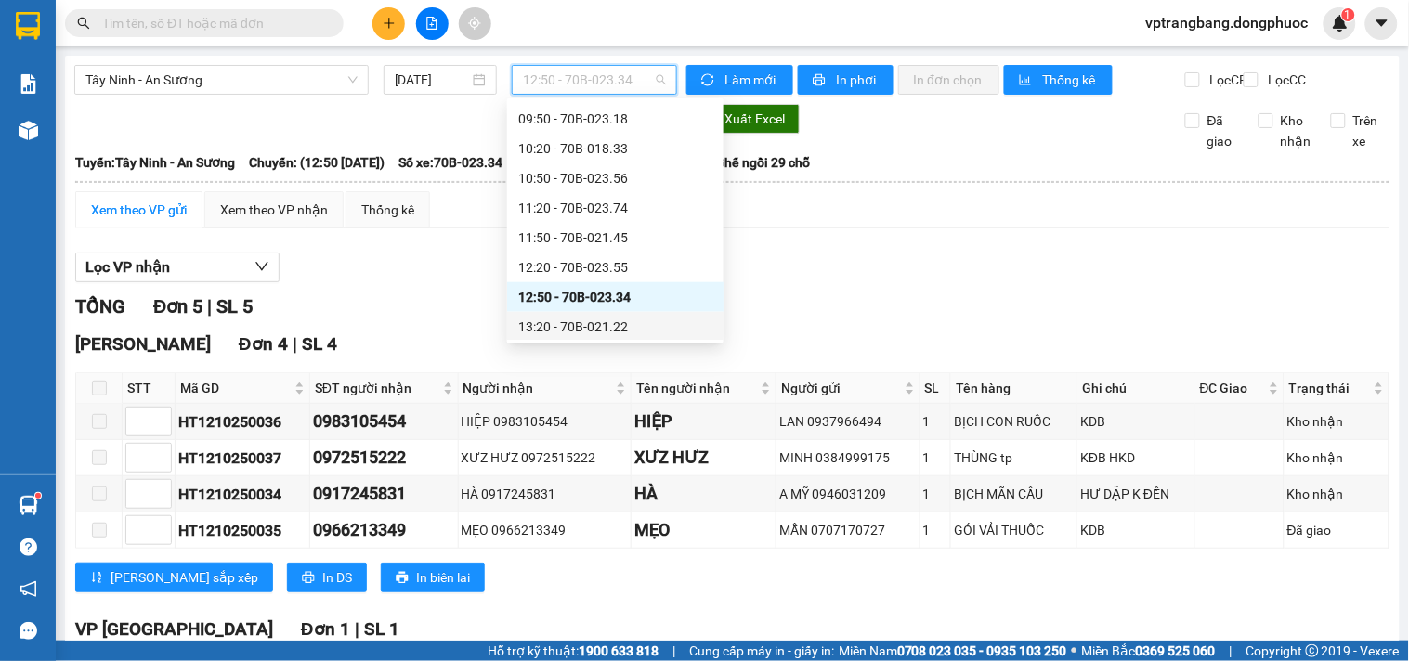
click at [598, 326] on div "13:20 - 70B-021.22" at bounding box center [615, 327] width 194 height 20
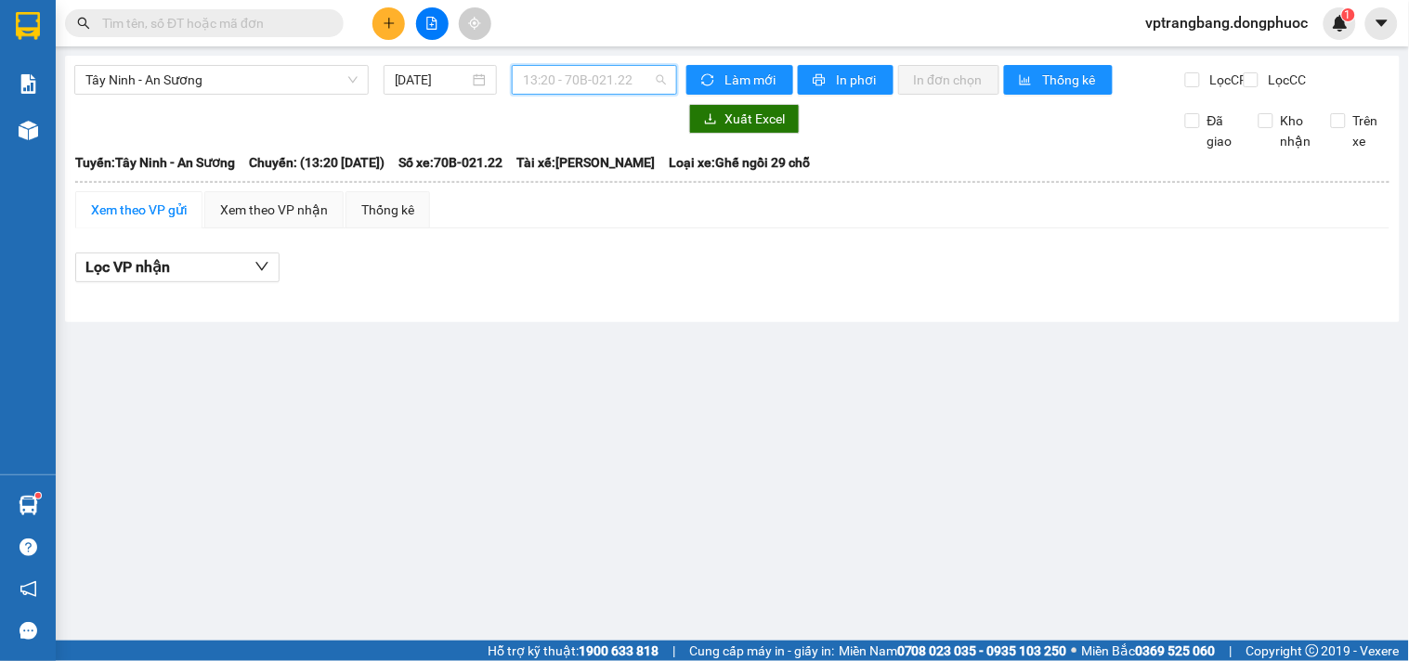
click at [564, 85] on span "13:20 - 70B-021.22" at bounding box center [594, 80] width 143 height 28
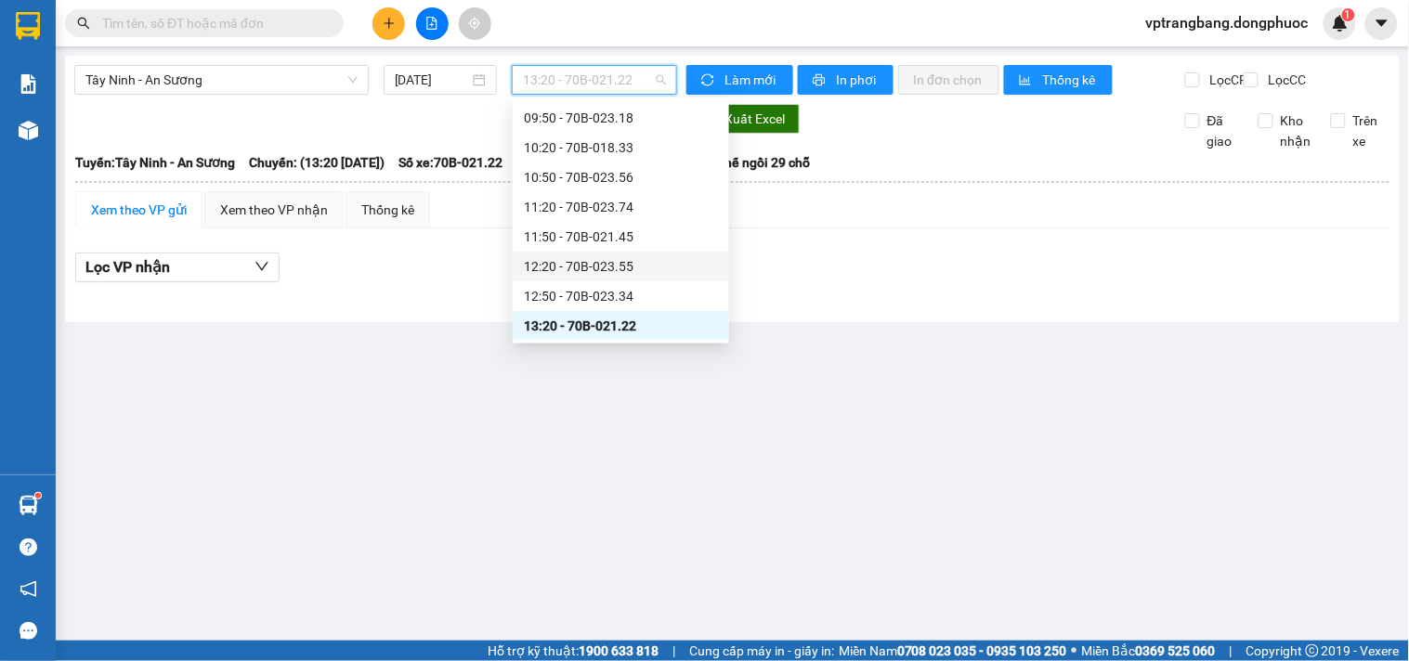
scroll to position [518, 0]
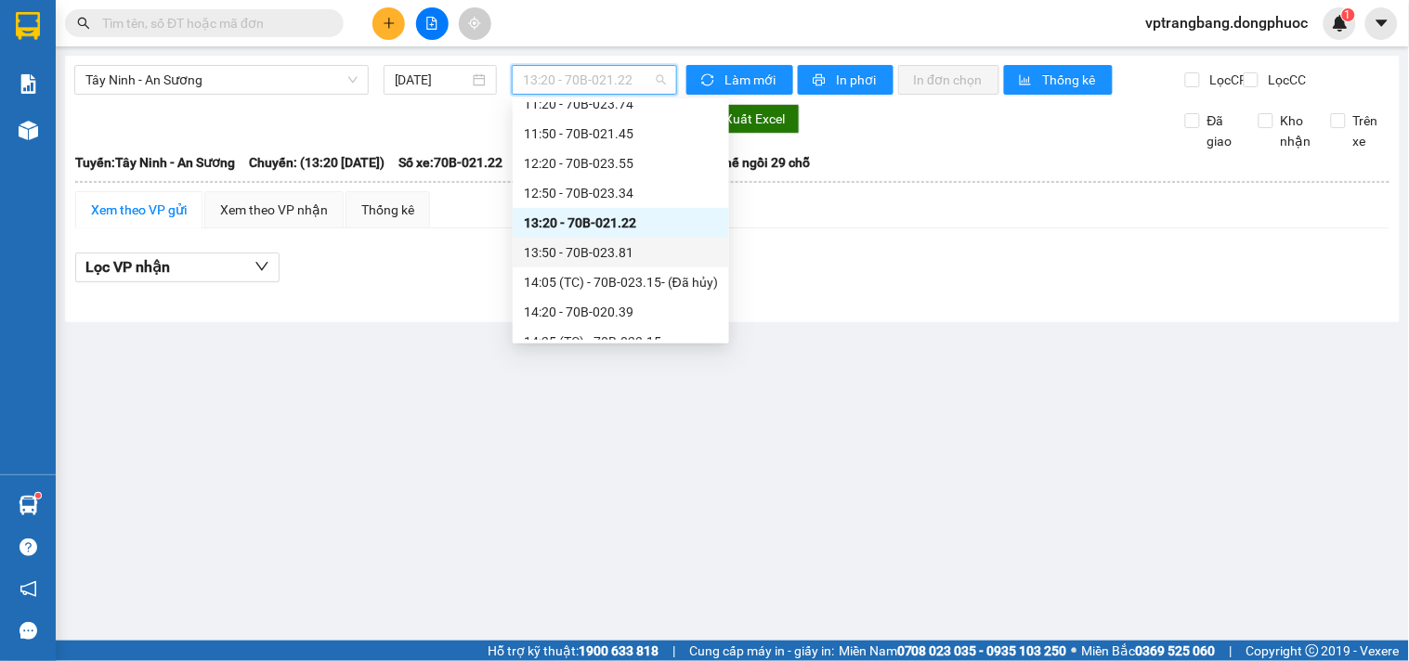
click at [586, 246] on div "13:50 - 70B-023.81" at bounding box center [621, 252] width 194 height 20
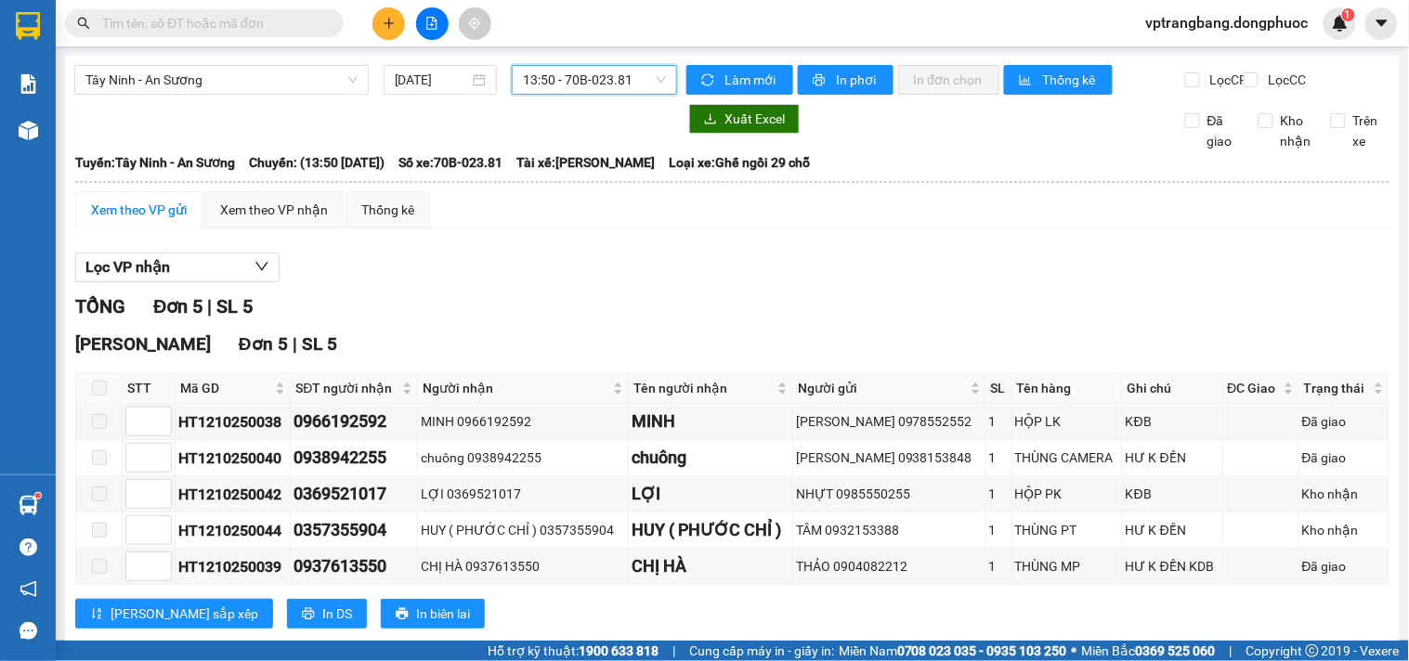
click at [582, 76] on span "13:50 - 70B-023.81" at bounding box center [594, 80] width 143 height 28
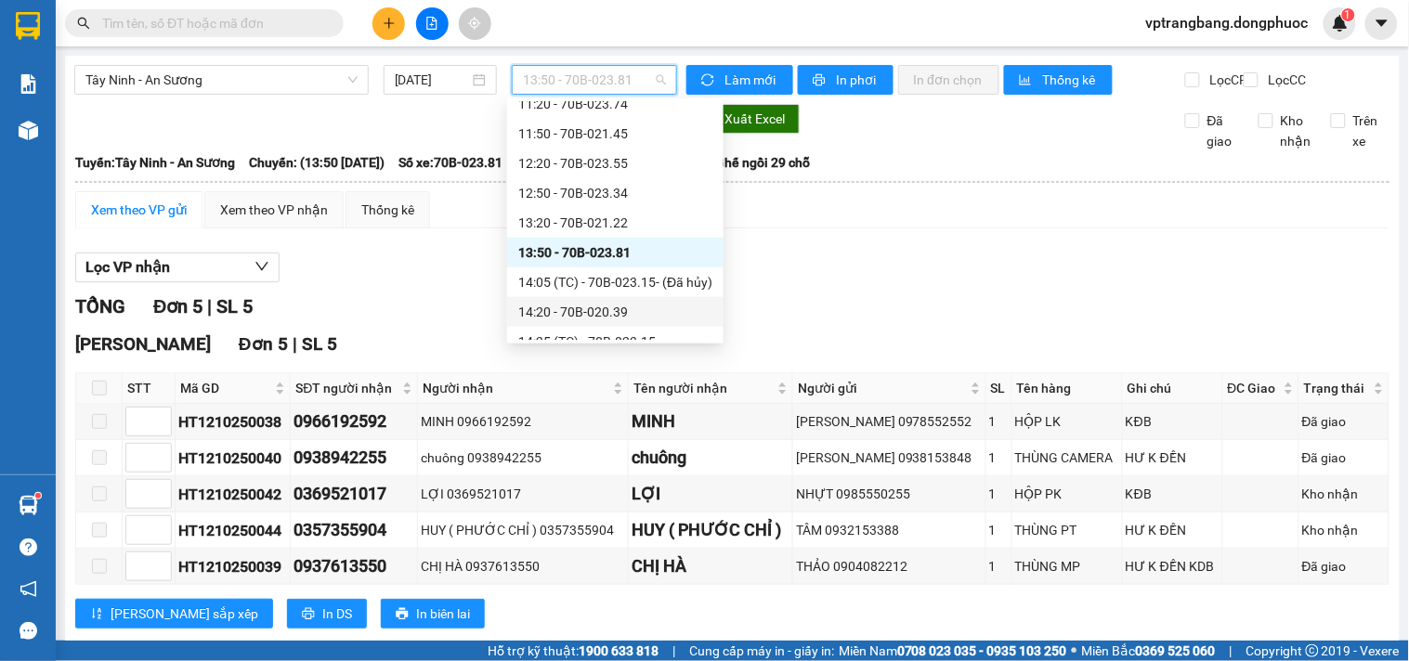
click at [605, 309] on div "14:20 - 70B-020.39" at bounding box center [615, 312] width 194 height 20
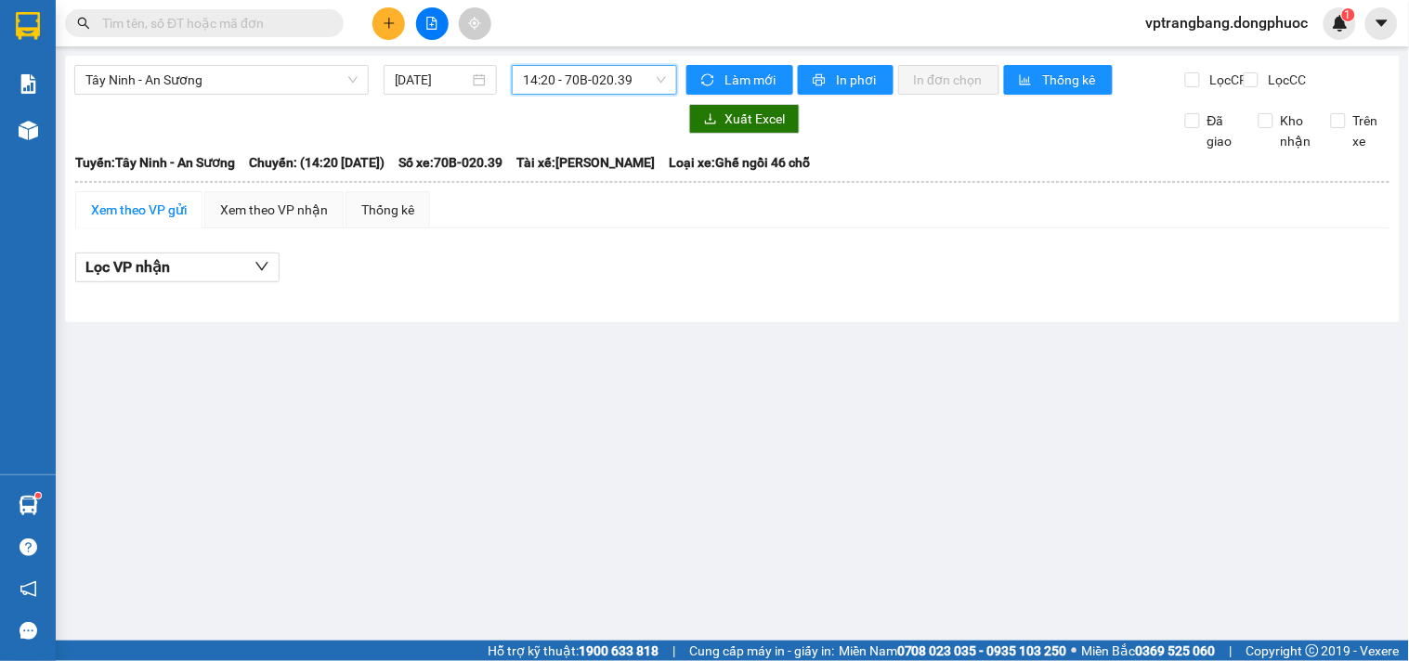
click at [585, 88] on span "14:20 - 70B-020.39" at bounding box center [594, 80] width 143 height 28
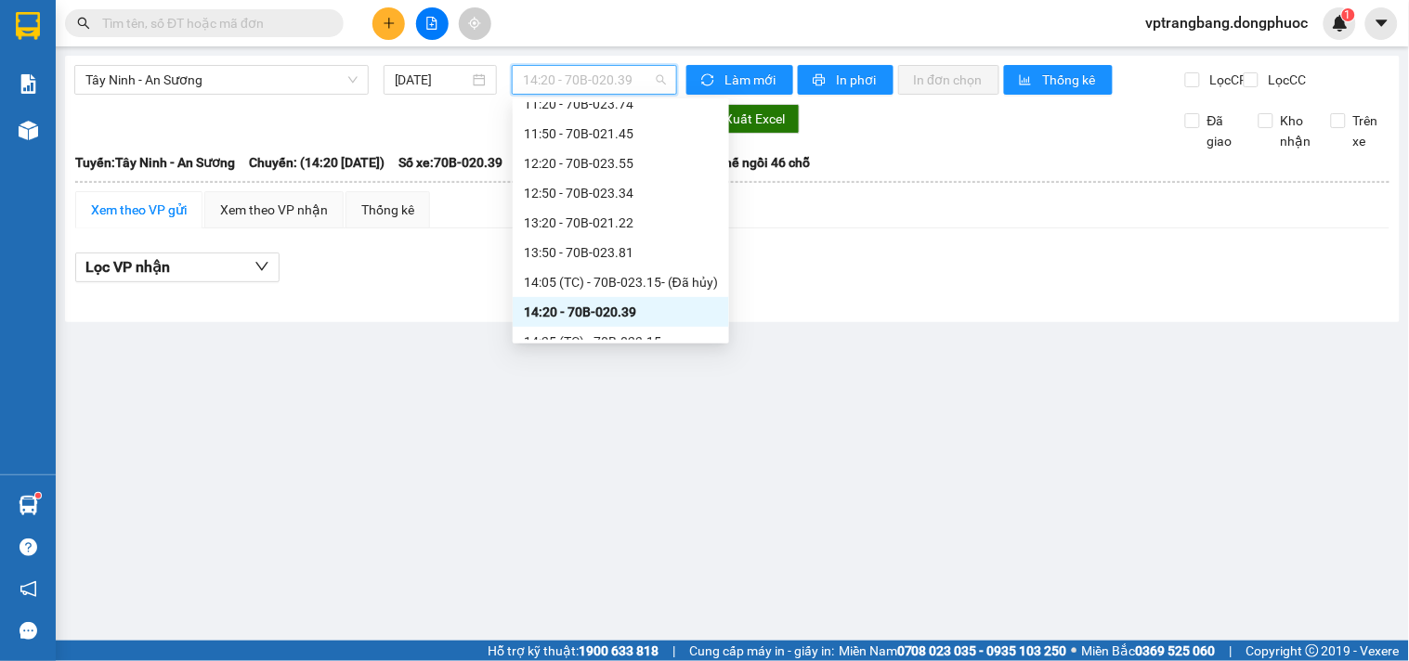
scroll to position [622, 0]
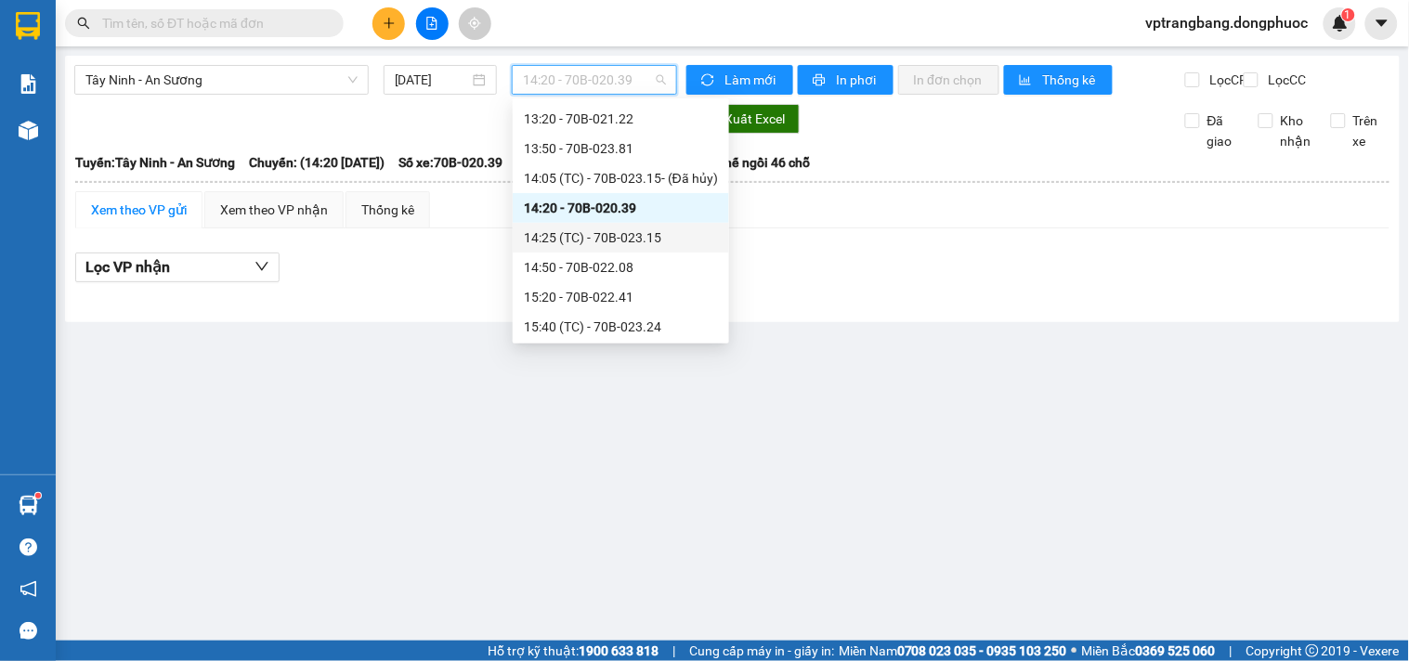
click at [624, 240] on div "14:25 (TC) - 70B-023.15" at bounding box center [621, 238] width 194 height 20
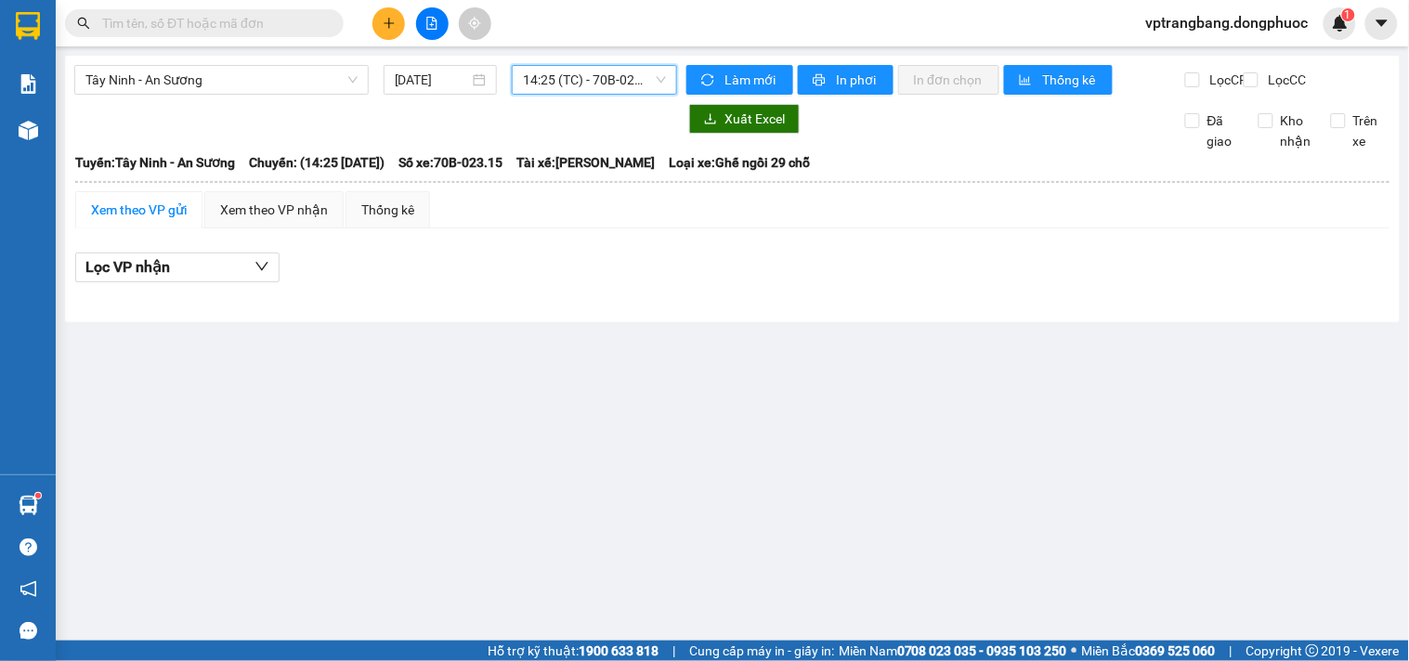
click at [573, 82] on span "14:25 (TC) - 70B-023.15" at bounding box center [594, 80] width 143 height 28
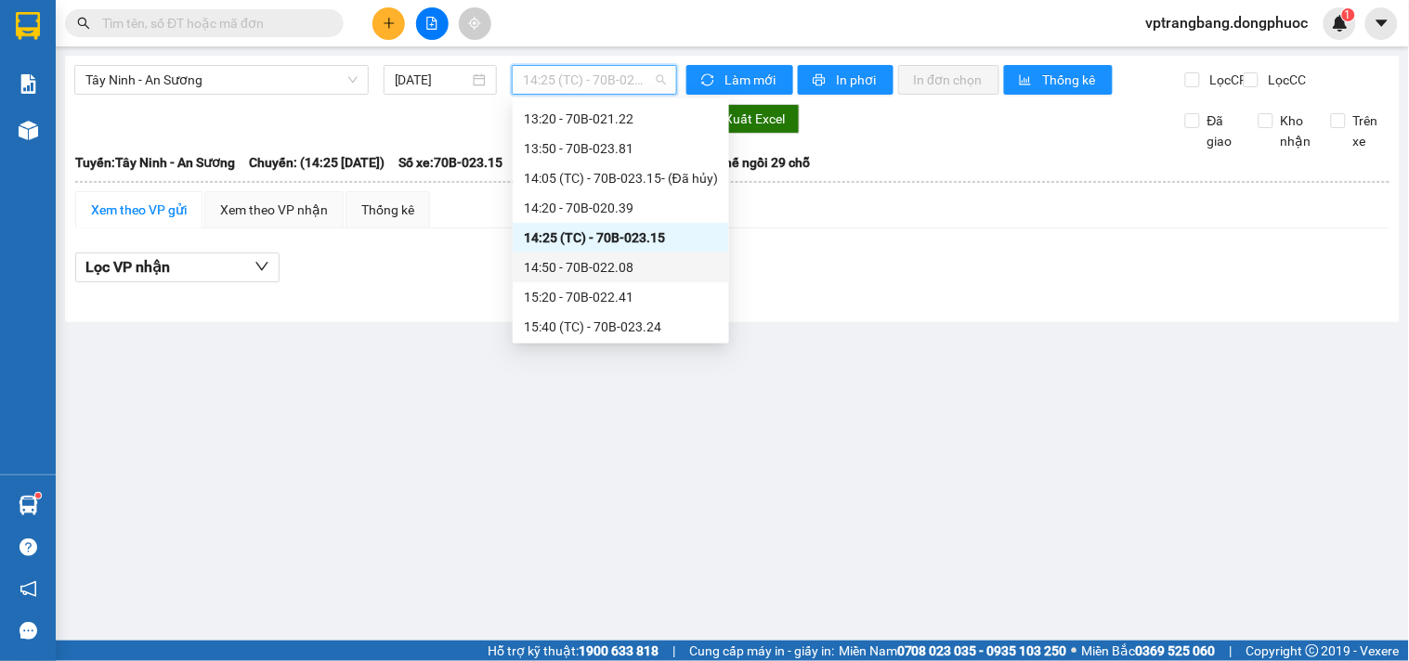
click at [598, 271] on div "14:50 - 70B-022.08" at bounding box center [621, 267] width 194 height 20
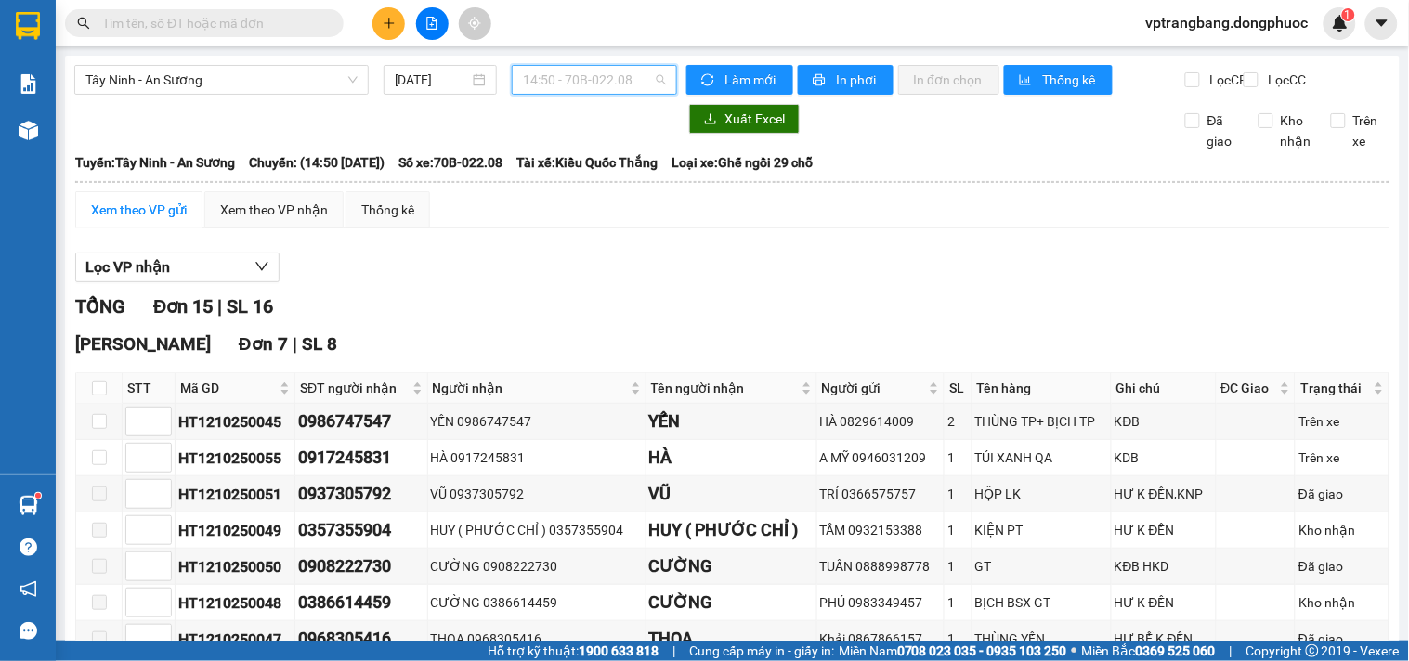
click at [560, 75] on span "14:50 - 70B-022.08" at bounding box center [594, 80] width 143 height 28
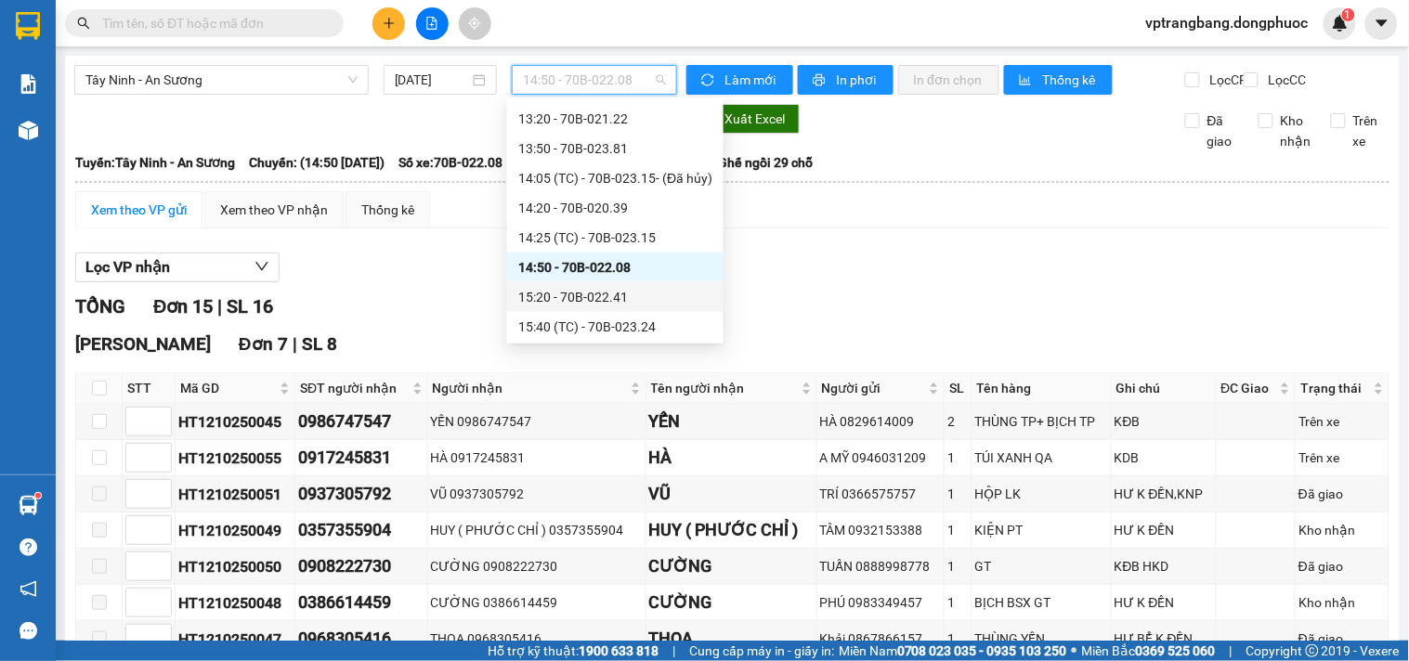
click at [601, 298] on div "15:20 - 70B-022.41" at bounding box center [615, 297] width 194 height 20
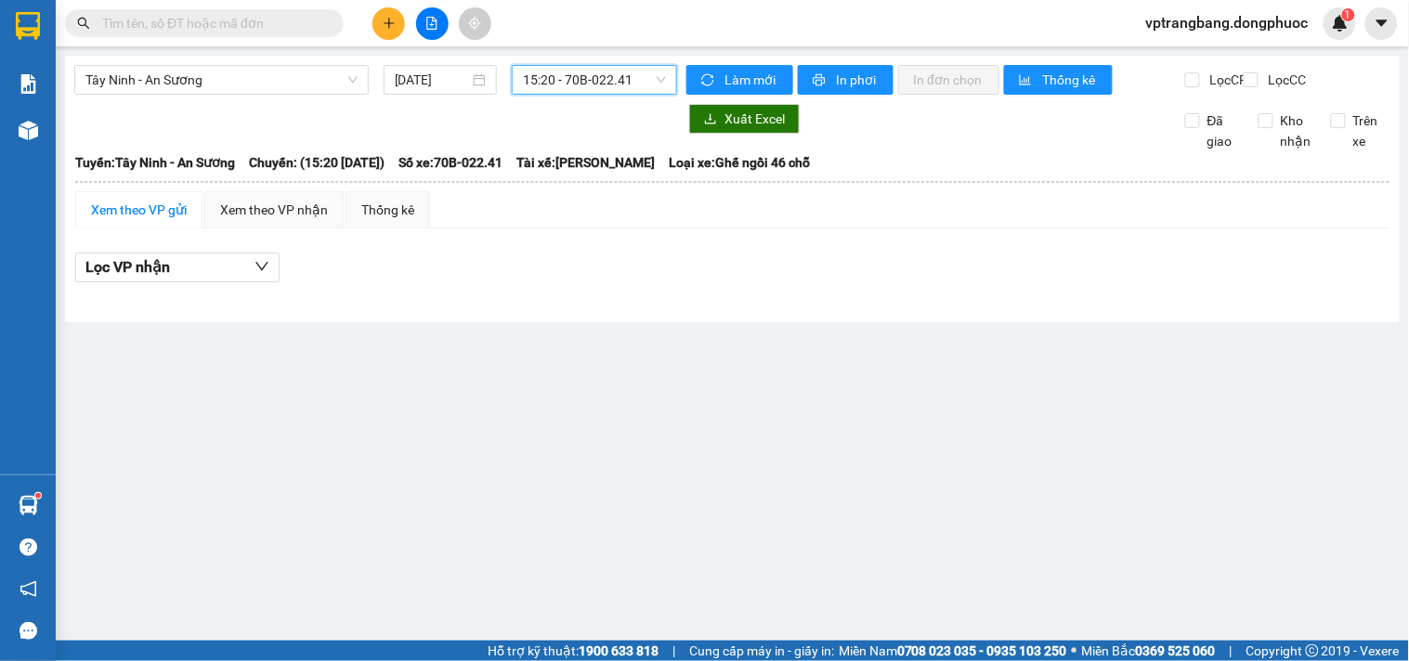
click at [569, 70] on span "15:20 - 70B-022.41" at bounding box center [594, 80] width 143 height 28
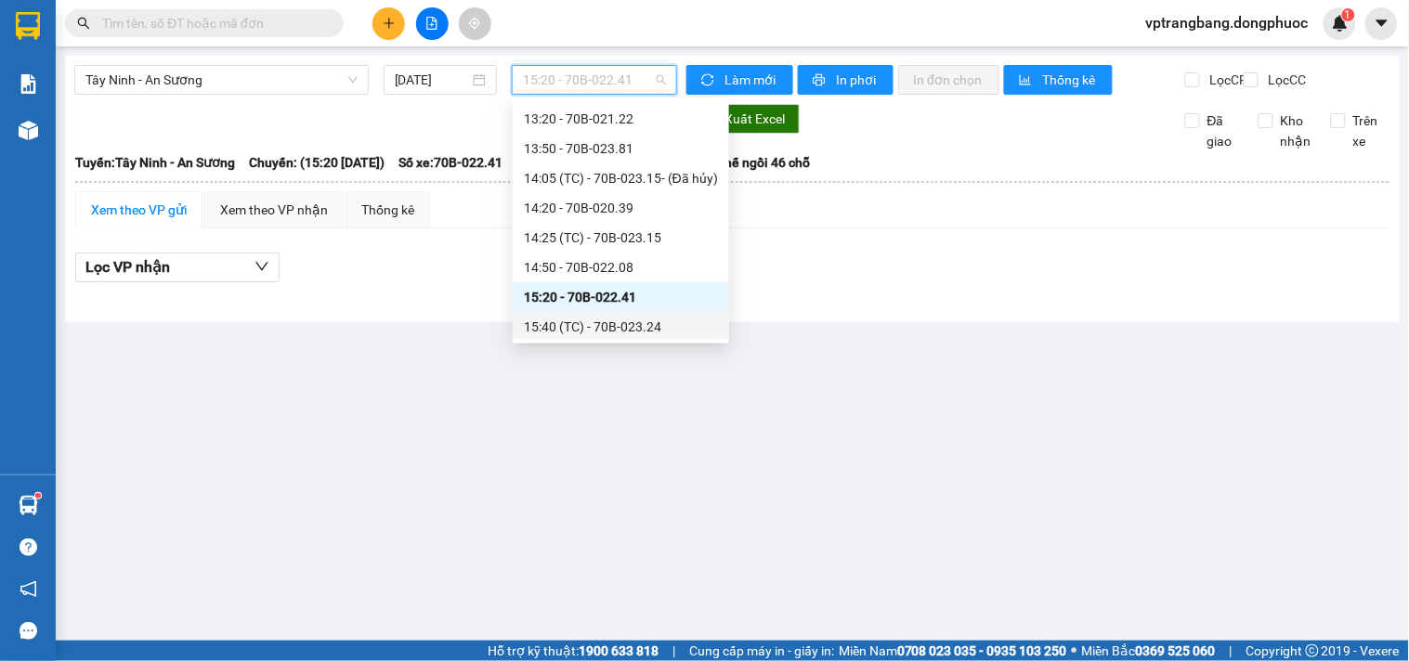
click at [594, 325] on div "15:40 (TC) - 70B-023.24" at bounding box center [621, 327] width 194 height 20
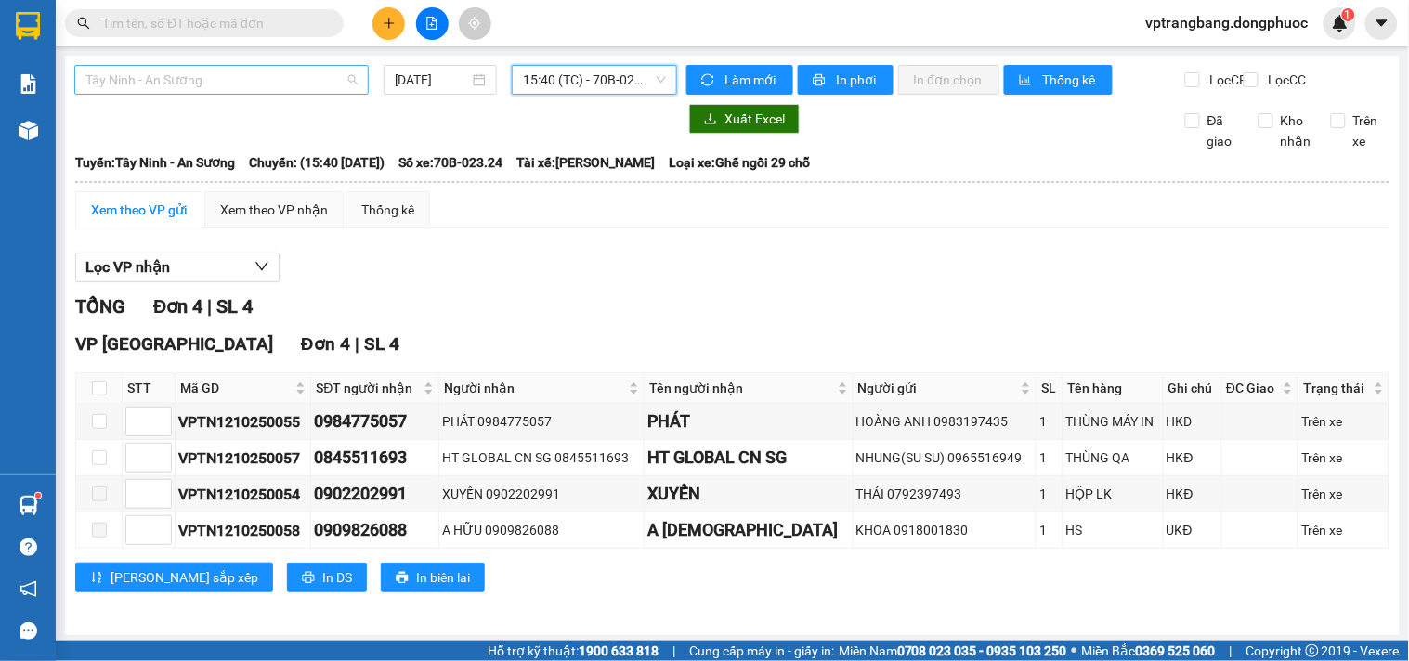
click at [177, 82] on span "Tây Ninh - An Sương" at bounding box center [221, 80] width 272 height 28
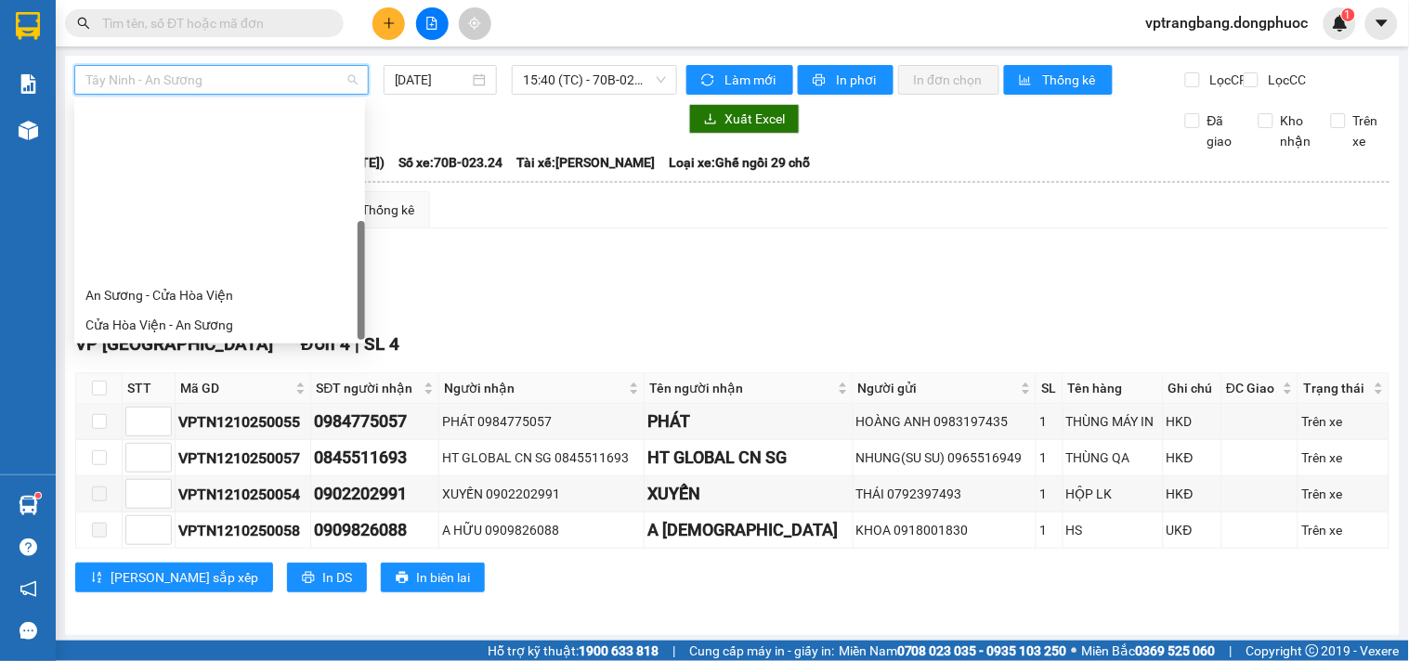
scroll to position [2, 0]
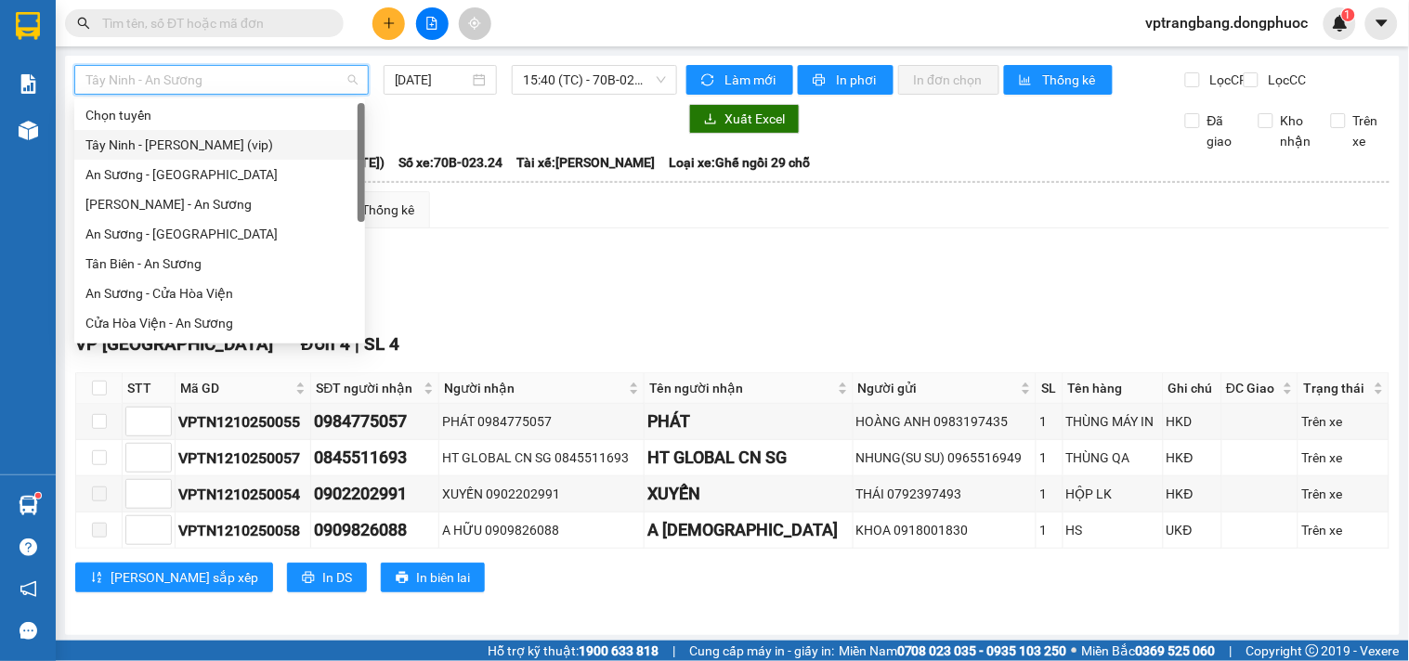
click at [180, 144] on div "Tây Ninh - [PERSON_NAME] (vip)" at bounding box center [219, 145] width 268 height 20
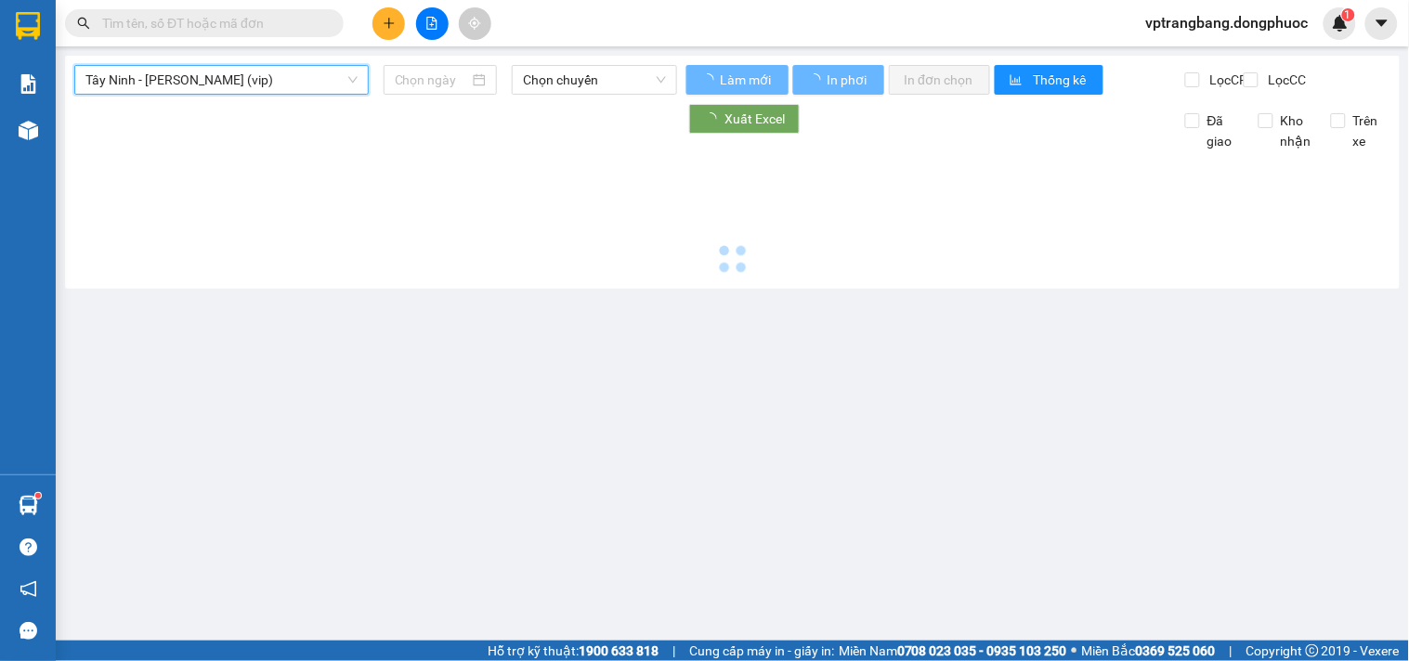
type input "[DATE]"
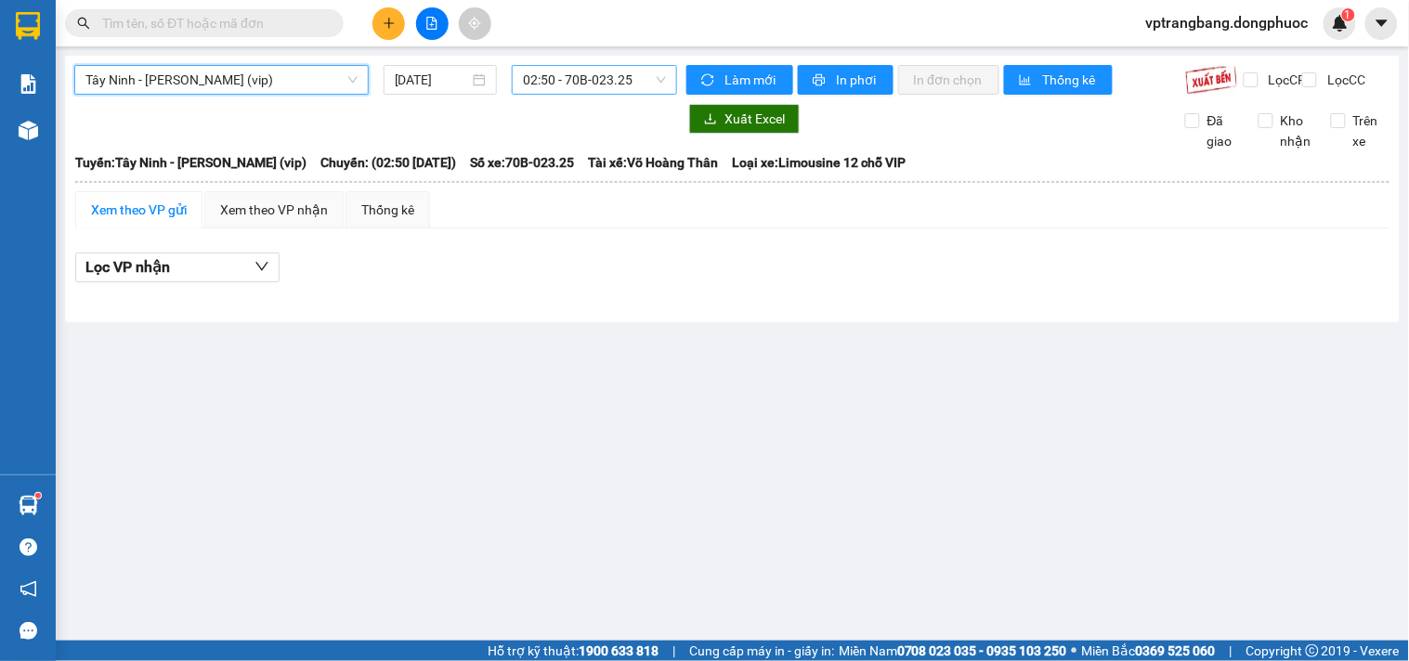
click at [565, 80] on span "02:50 - 70B-023.25" at bounding box center [594, 80] width 143 height 28
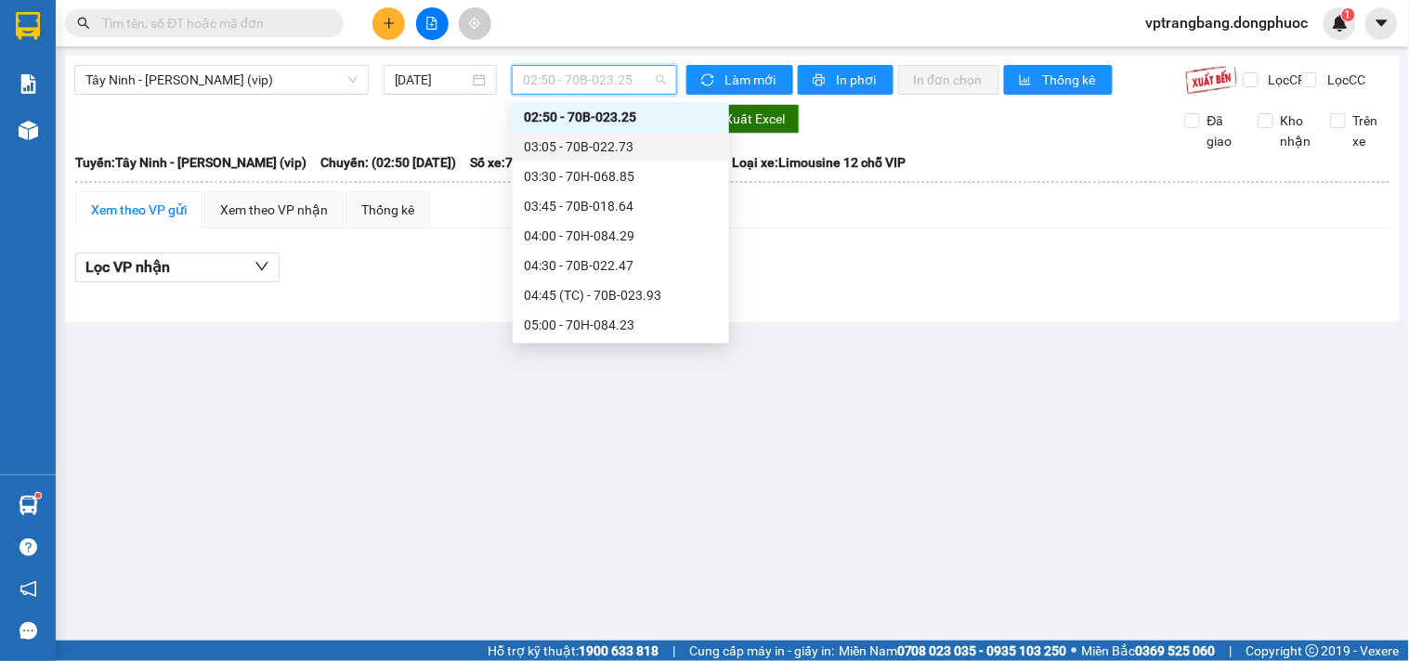
click at [581, 142] on div "03:05 - 70B-022.73" at bounding box center [621, 147] width 194 height 20
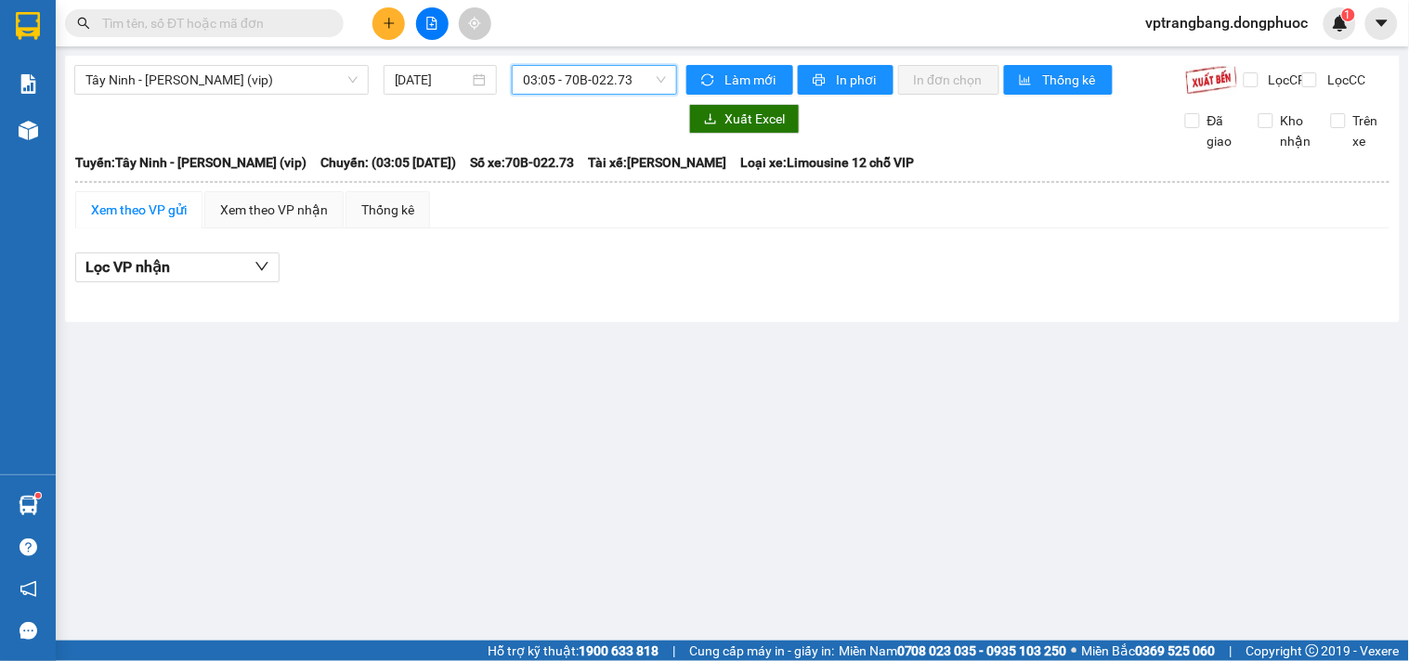
click at [552, 71] on span "03:05 - 70B-022.73" at bounding box center [594, 80] width 143 height 28
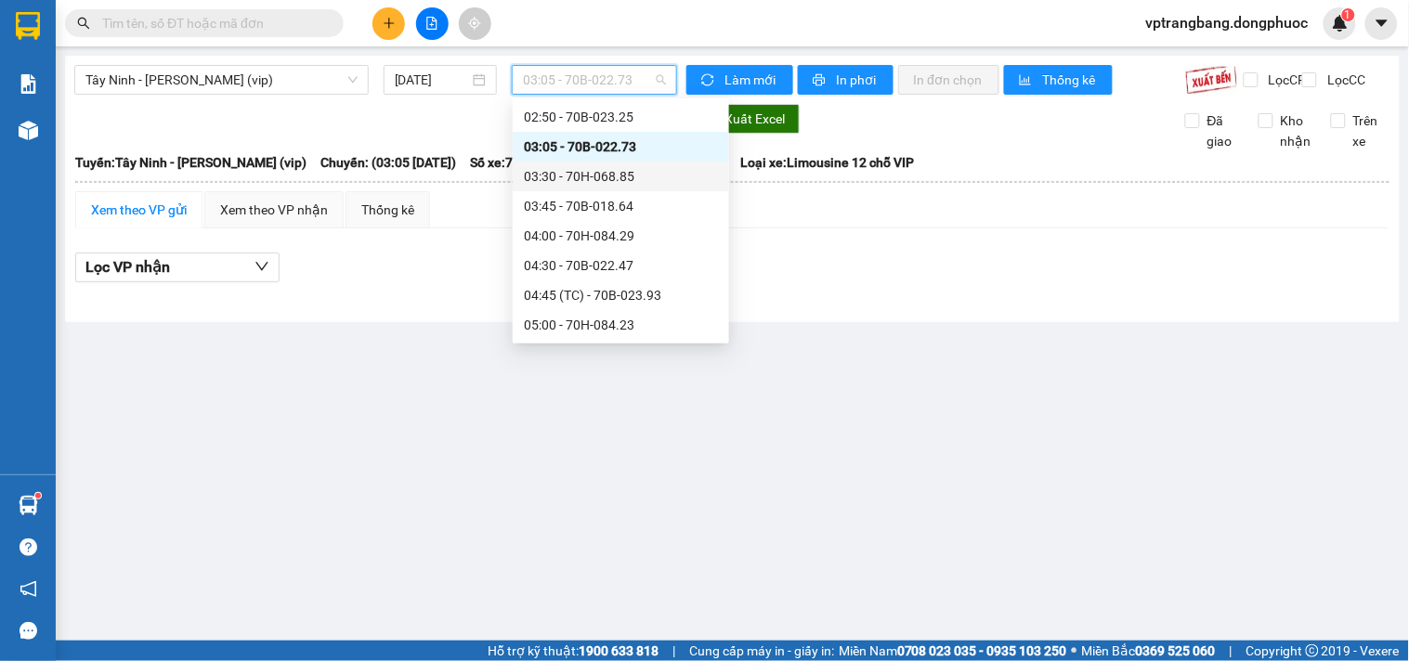
click at [572, 187] on div "03:30 - 70H-068.85" at bounding box center [621, 177] width 216 height 30
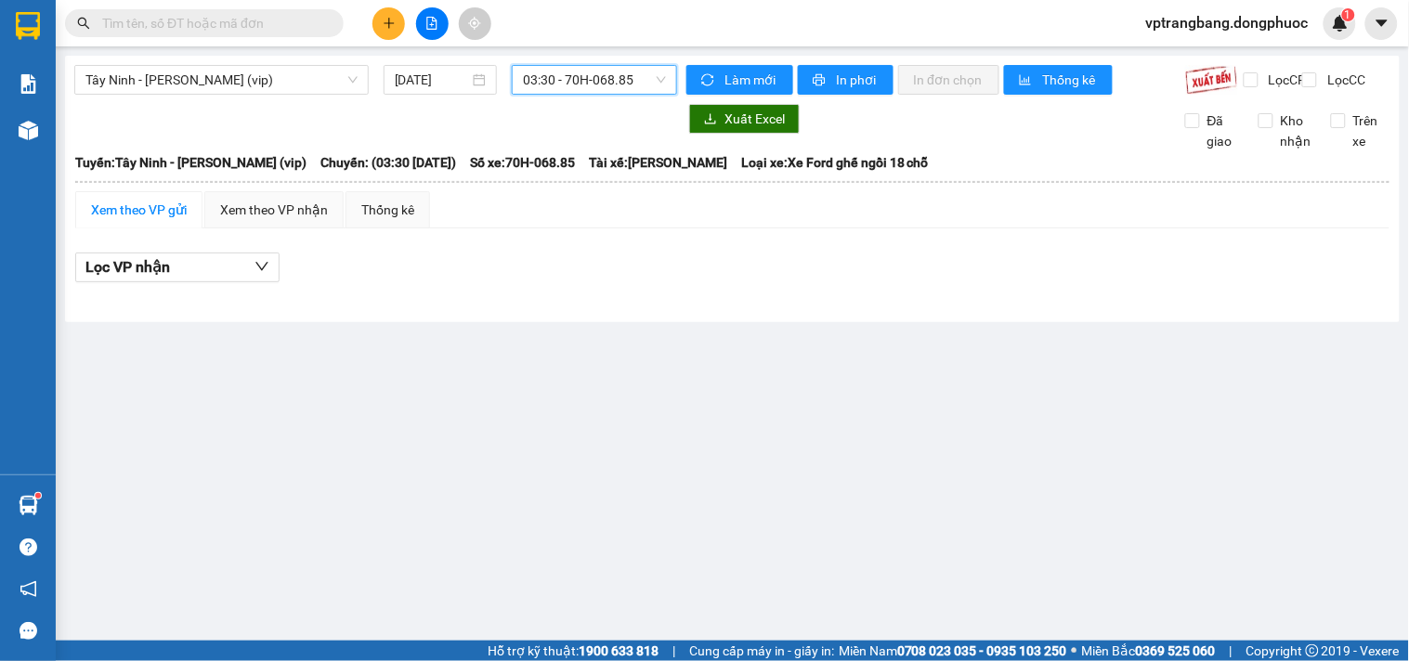
click at [560, 86] on span "03:30 - 70H-068.85" at bounding box center [594, 80] width 143 height 28
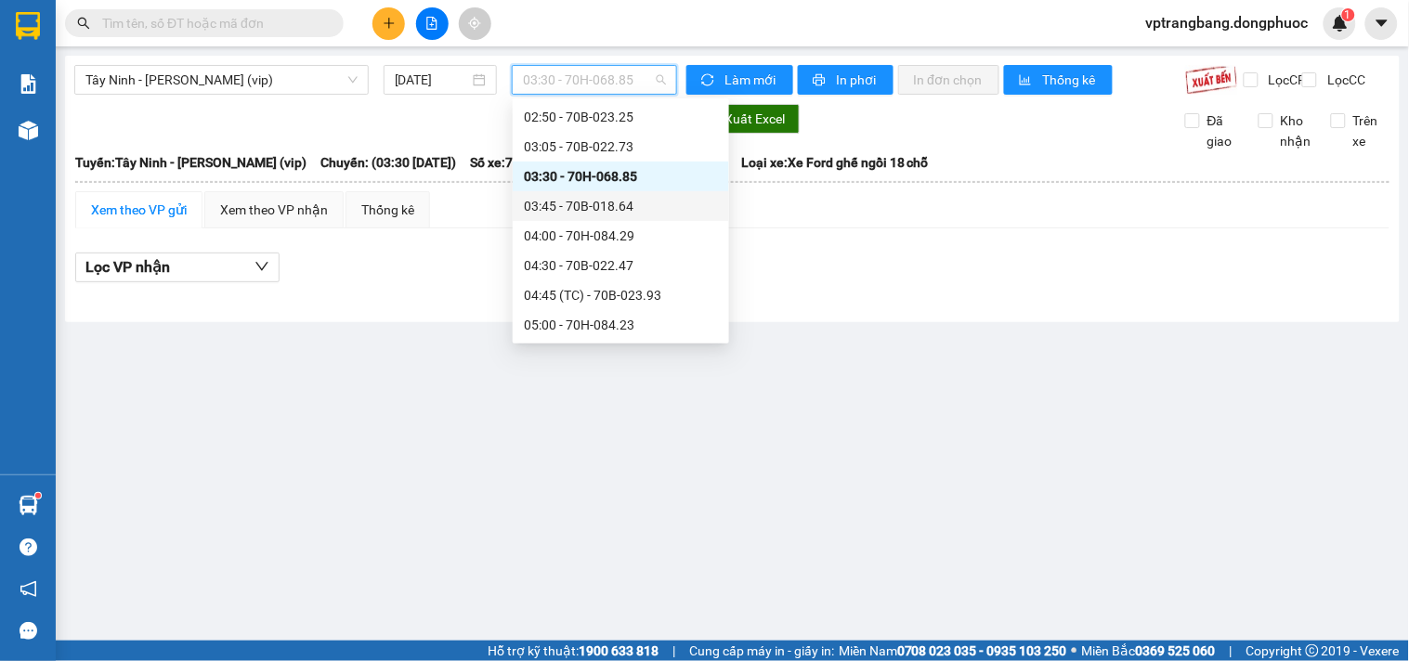
click at [591, 211] on div "03:45 - 70B-018.64" at bounding box center [621, 206] width 194 height 20
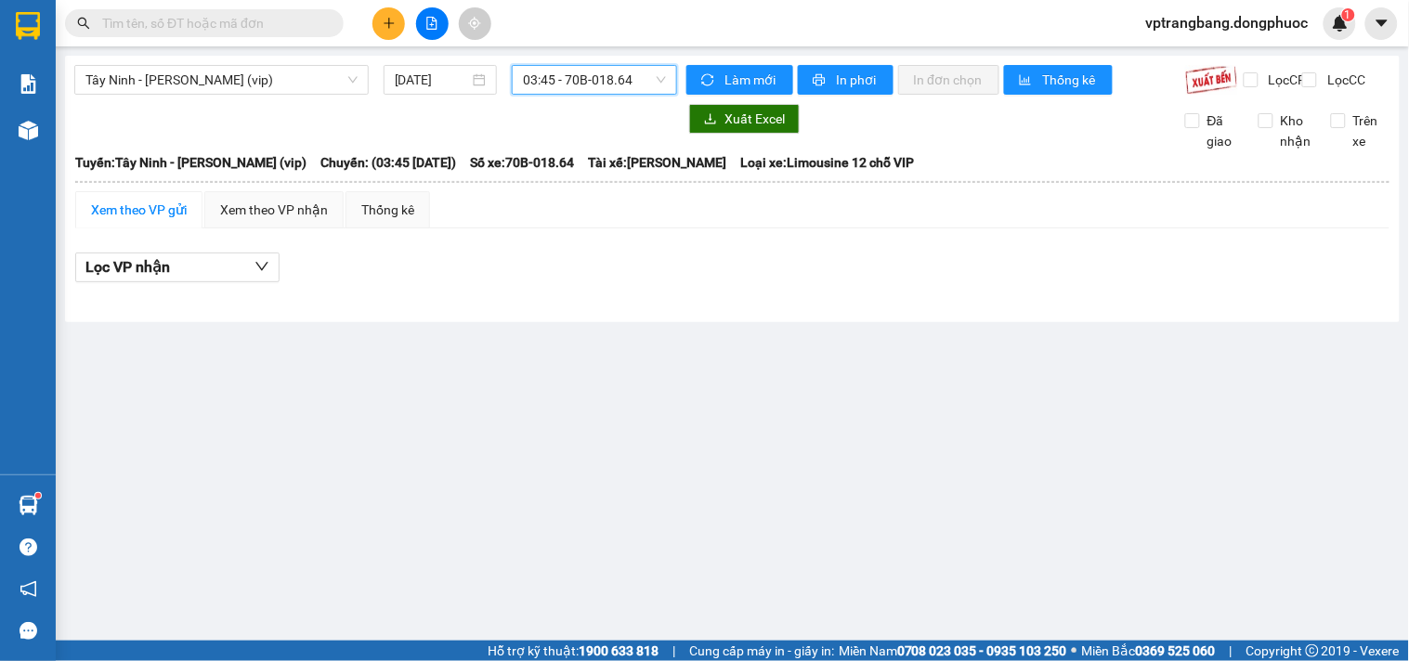
click at [542, 80] on span "03:45 - 70B-018.64" at bounding box center [594, 80] width 143 height 28
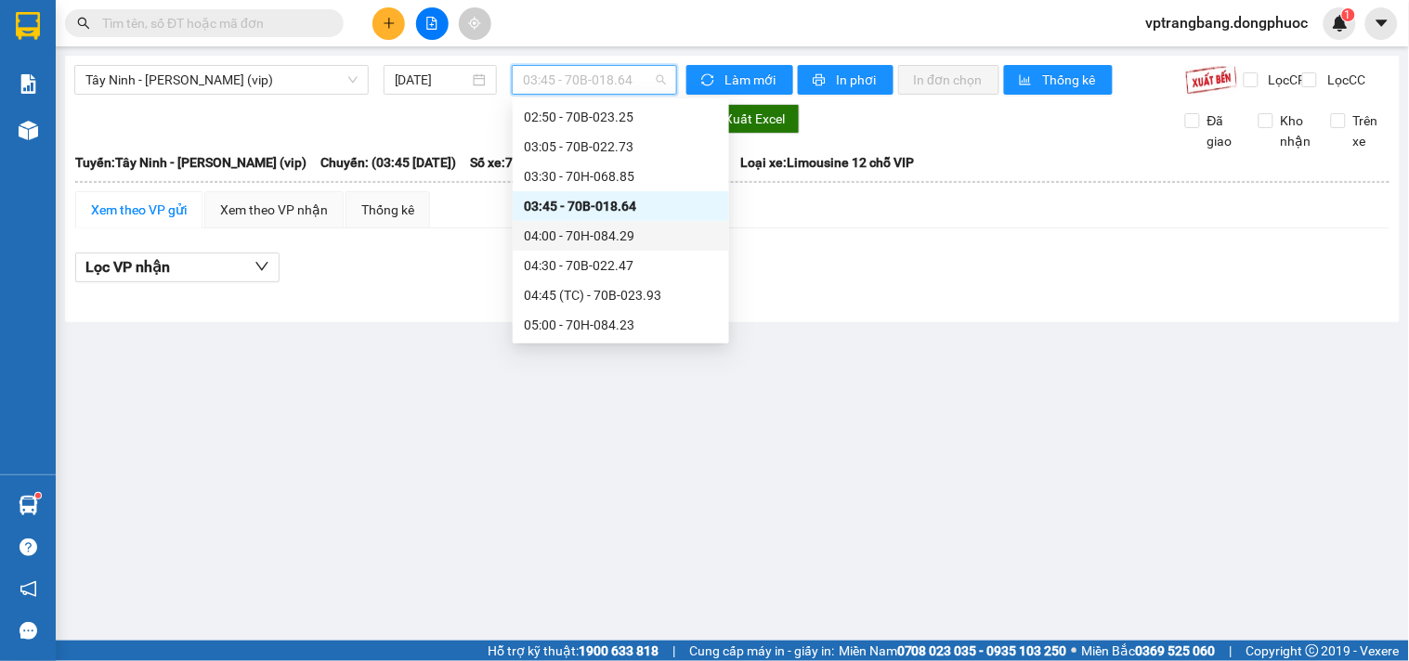
click at [571, 235] on div "04:00 - 70H-084.29" at bounding box center [621, 236] width 194 height 20
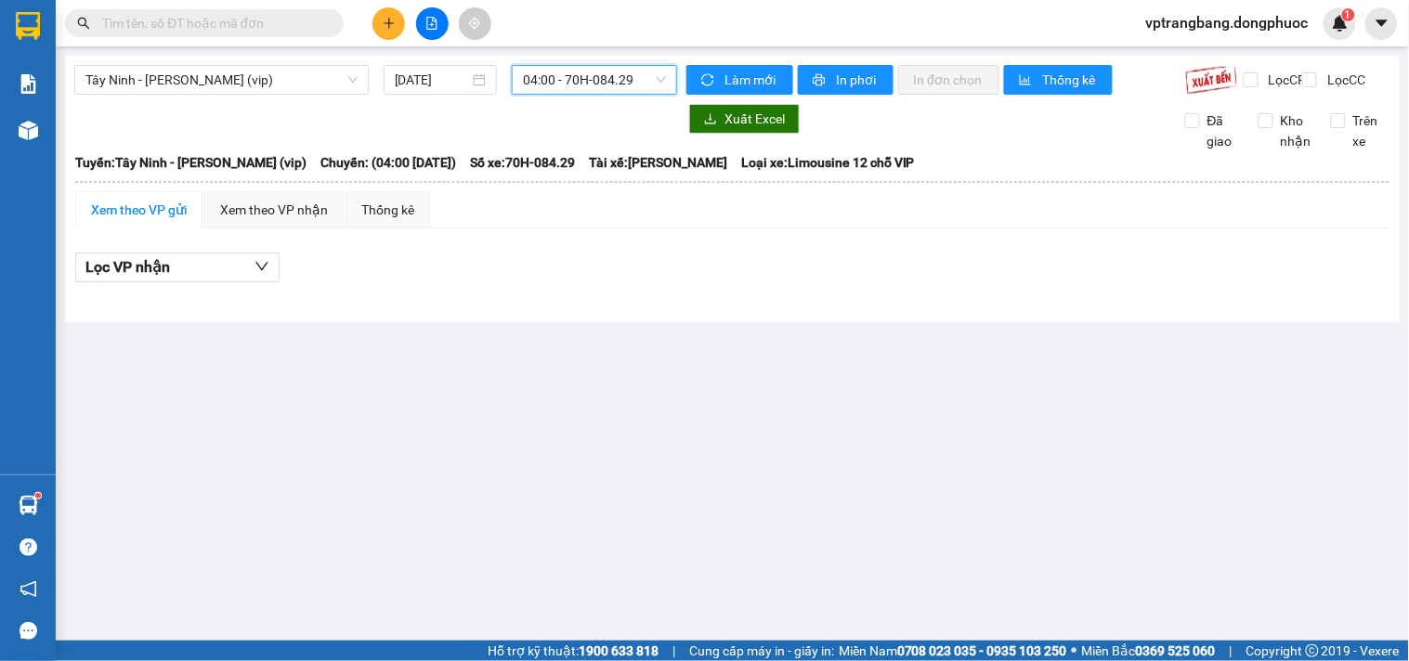
click at [562, 86] on span "04:00 - 70H-084.29" at bounding box center [594, 80] width 143 height 28
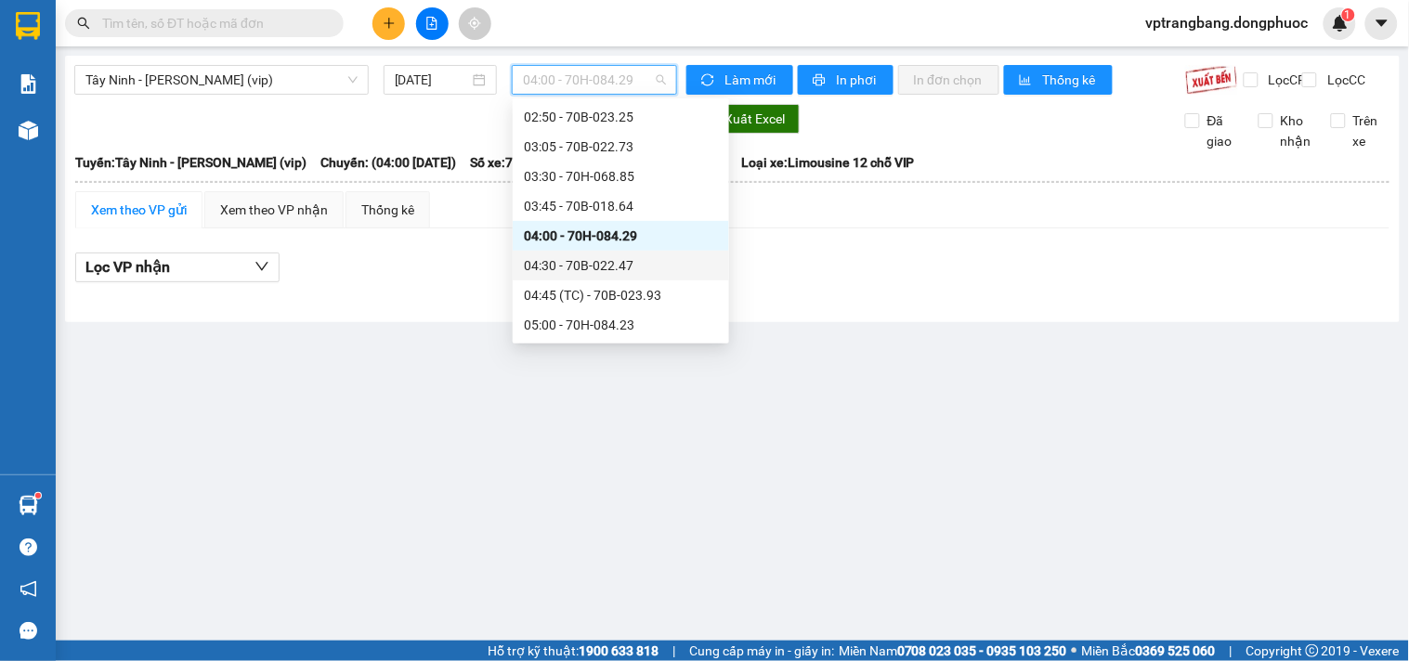
click at [573, 264] on div "04:30 - 70B-022.47" at bounding box center [621, 265] width 194 height 20
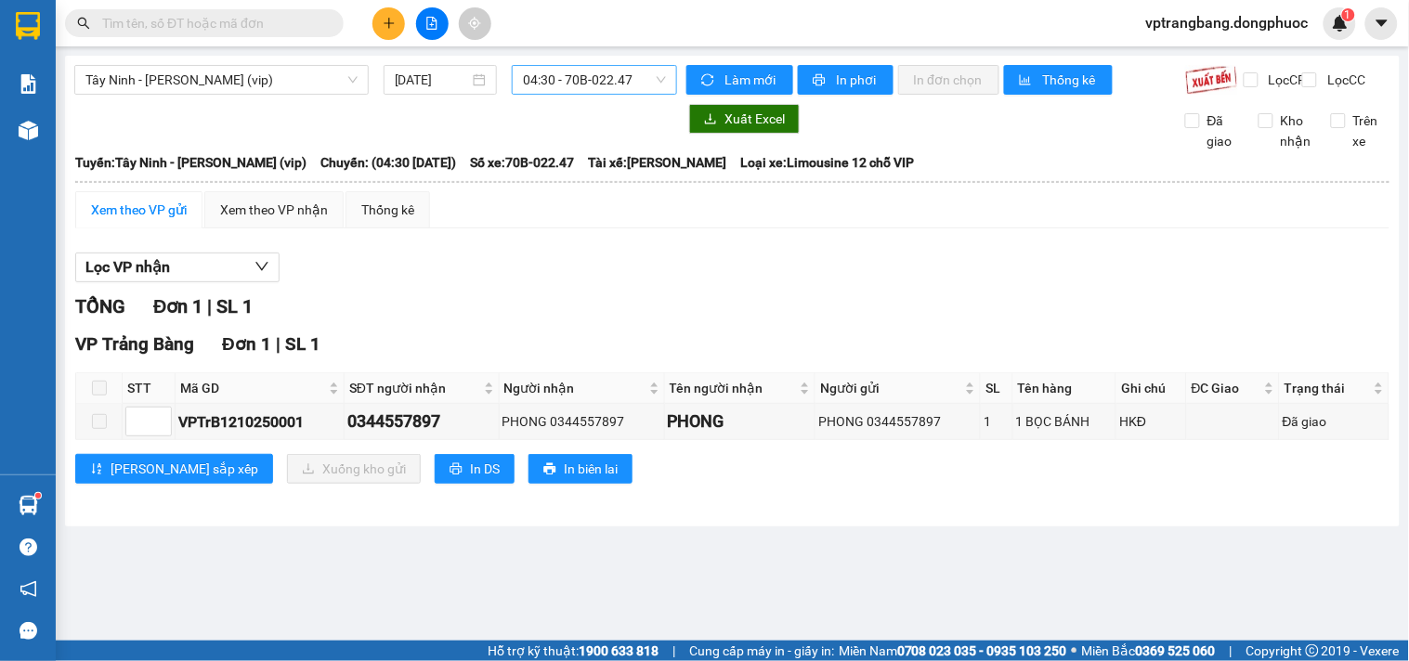
click at [548, 85] on span "04:30 - 70B-022.47" at bounding box center [594, 80] width 143 height 28
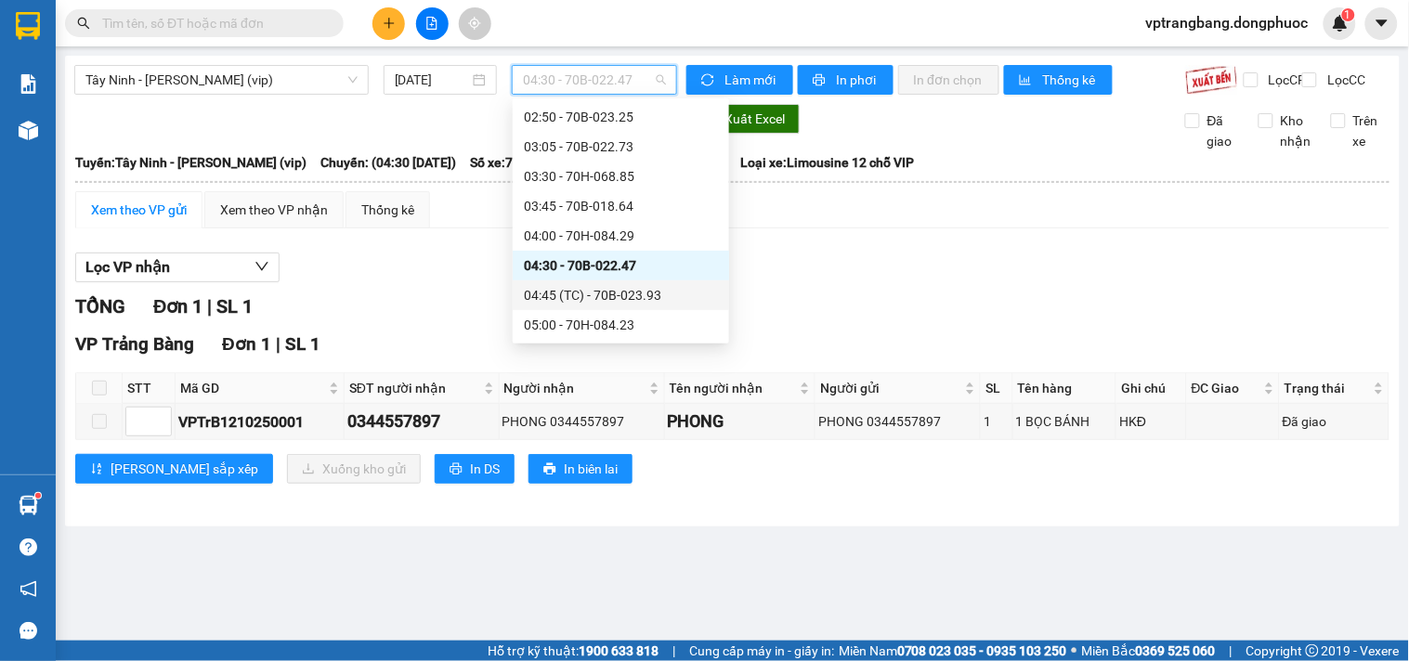
click at [582, 291] on div "04:45 (TC) - 70B-023.93" at bounding box center [621, 295] width 194 height 20
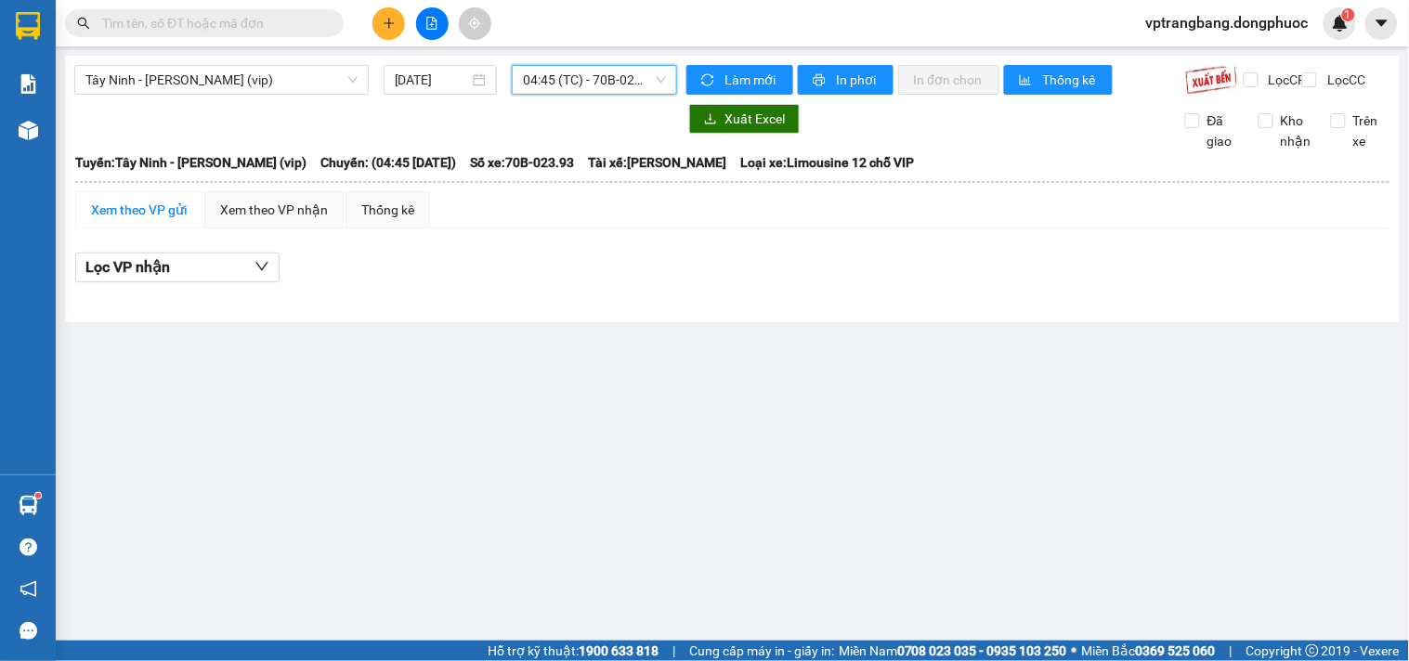
click at [580, 90] on span "04:45 (TC) - 70B-023.93" at bounding box center [594, 80] width 143 height 28
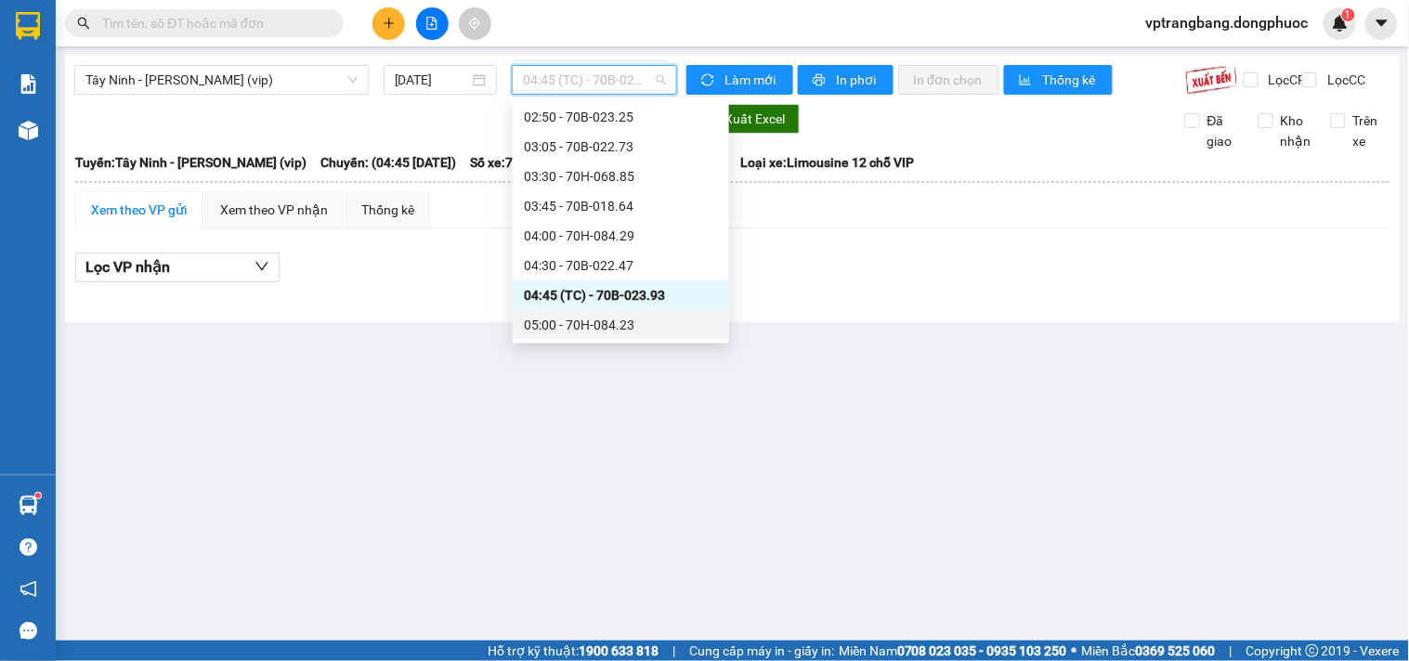
click at [594, 319] on div "05:00 - 70H-084.23" at bounding box center [621, 325] width 194 height 20
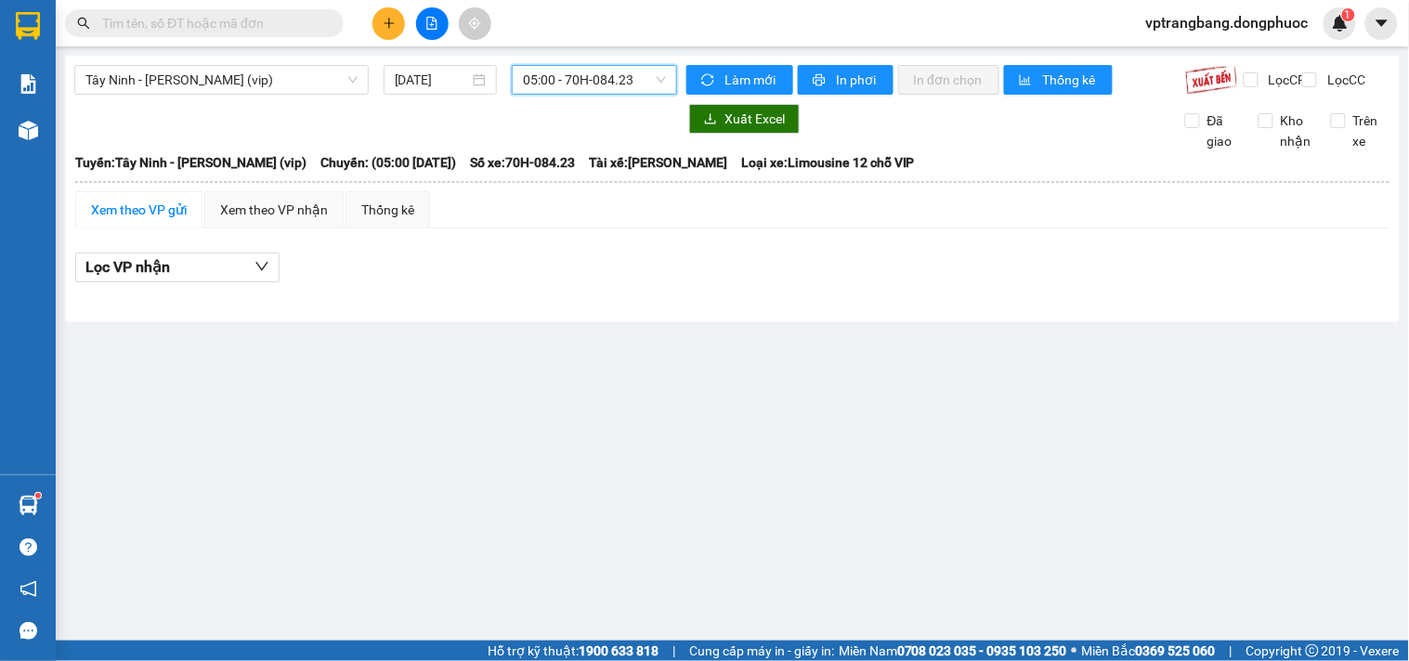
click at [567, 79] on span "05:00 - 70H-084.23" at bounding box center [594, 80] width 143 height 28
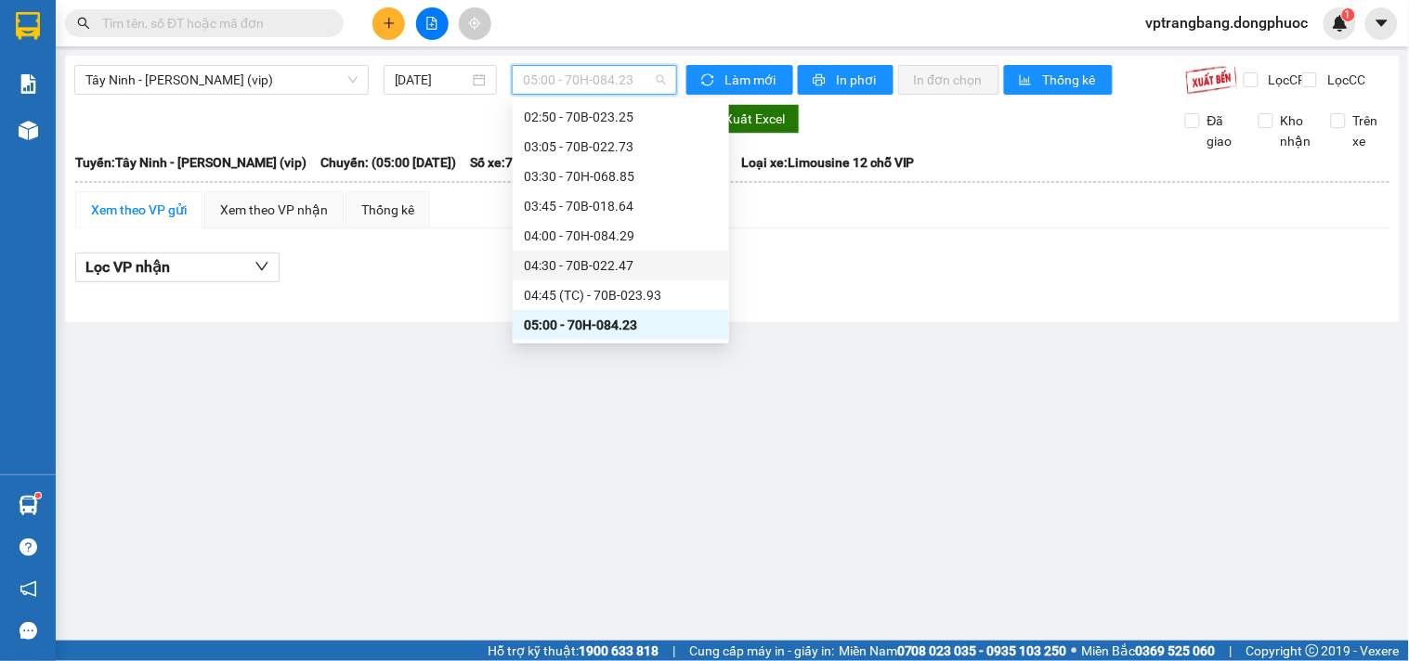
scroll to position [133, 0]
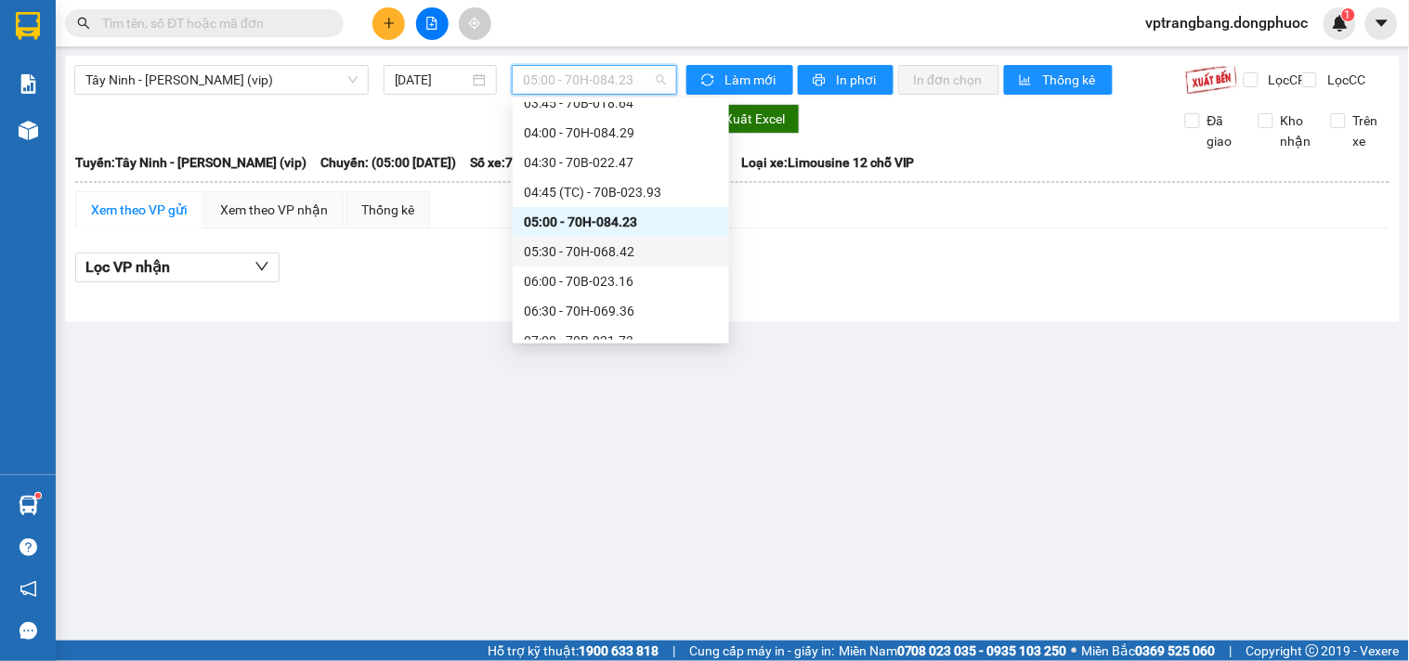
click at [594, 249] on div "05:30 - 70H-068.42" at bounding box center [621, 251] width 194 height 20
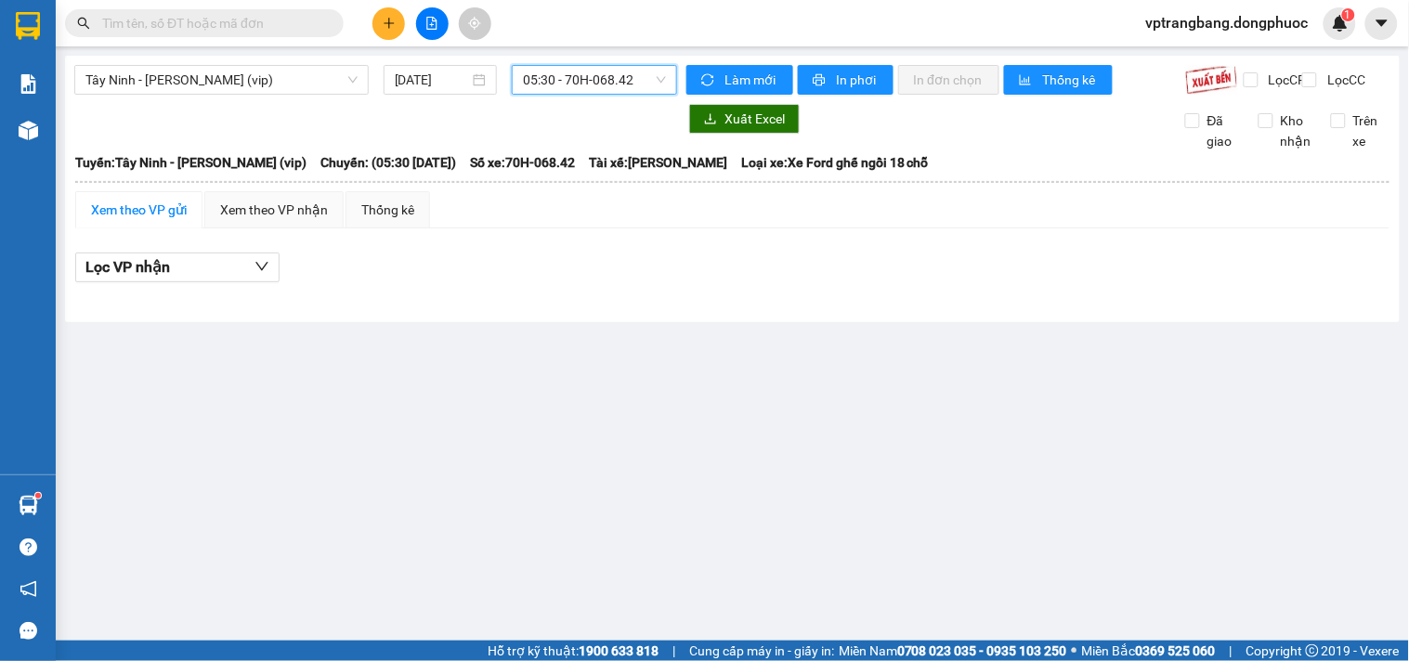
click at [589, 86] on span "05:30 - 70H-068.42" at bounding box center [594, 80] width 143 height 28
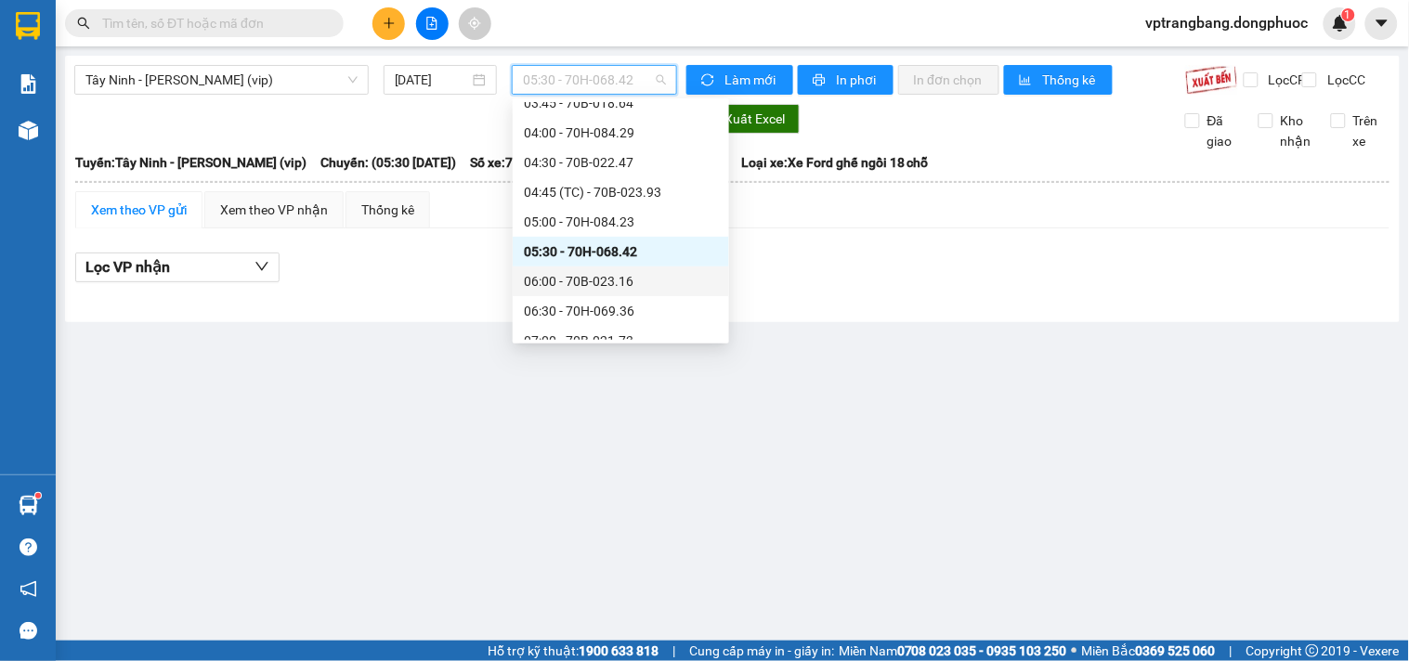
click at [580, 281] on div "06:00 - 70B-023.16" at bounding box center [621, 281] width 194 height 20
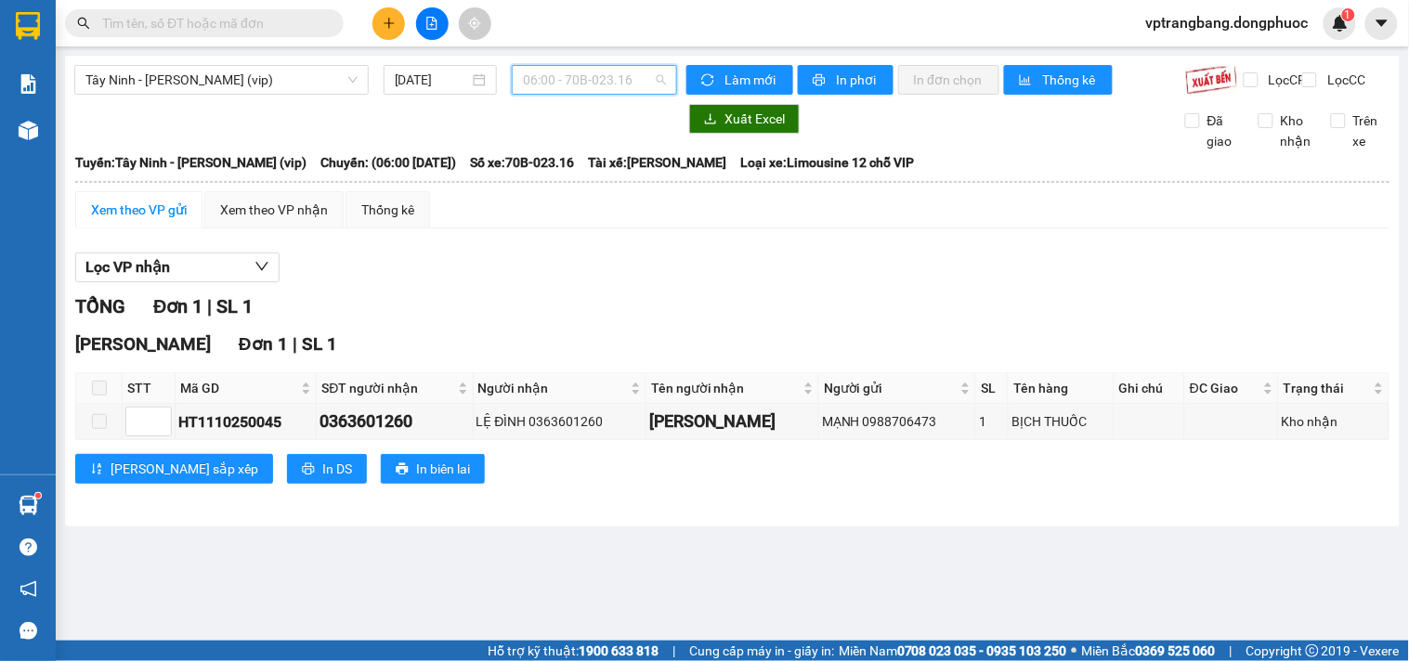
drag, startPoint x: 568, startPoint y: 79, endPoint x: 586, endPoint y: 142, distance: 65.6
click at [567, 79] on span "06:00 - 70B-023.16" at bounding box center [594, 80] width 143 height 28
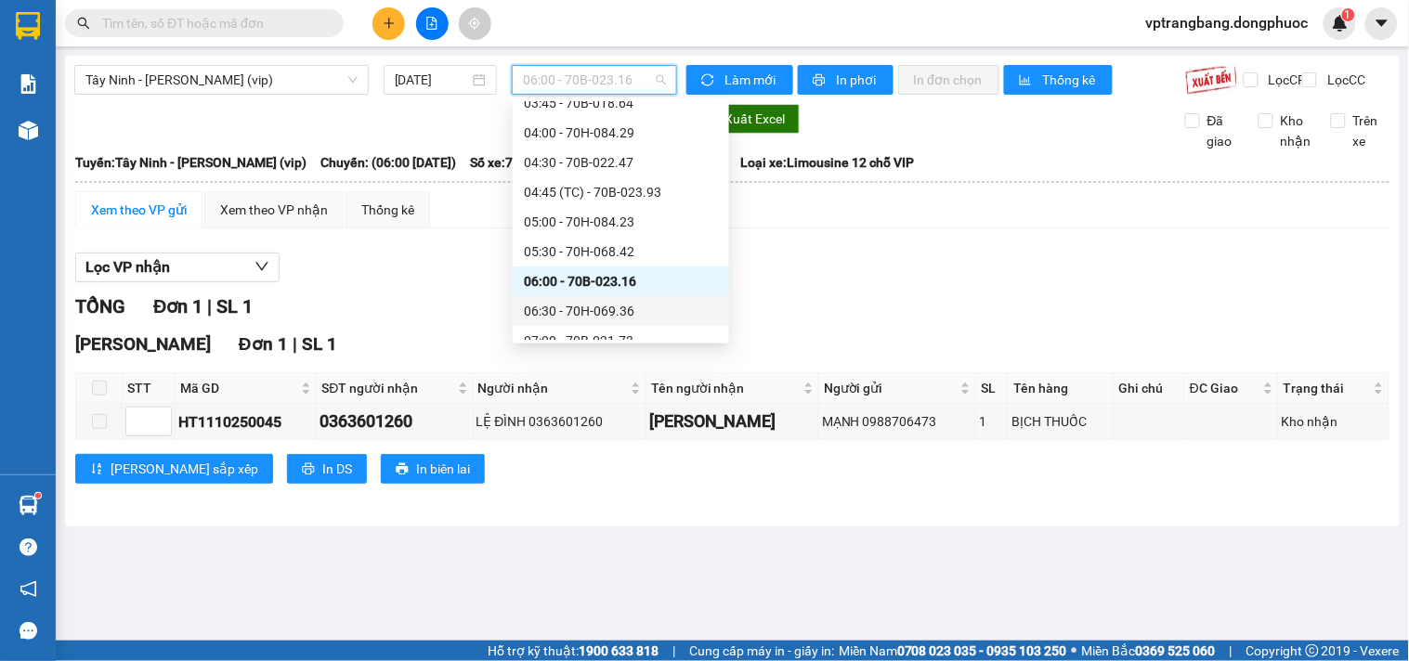
click at [570, 311] on div "06:30 - 70H-069.36" at bounding box center [621, 311] width 194 height 20
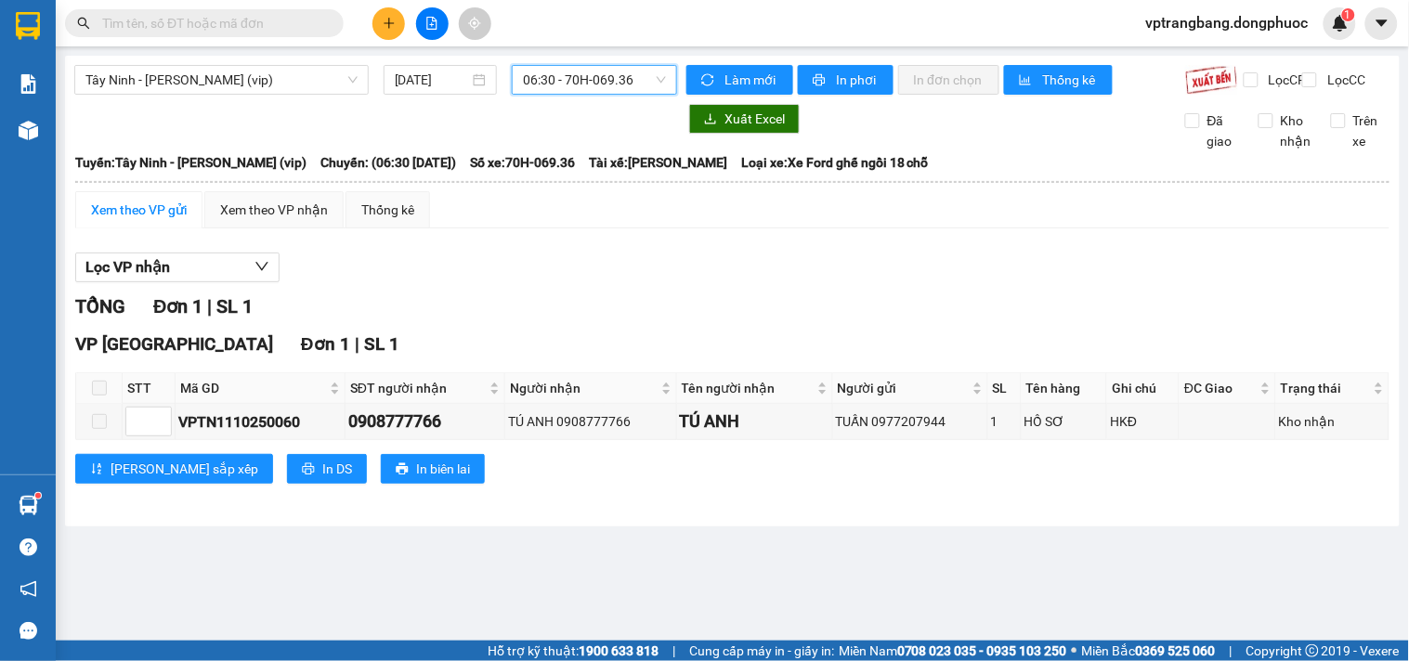
click at [577, 81] on span "06:30 - 70H-069.36" at bounding box center [594, 80] width 143 height 28
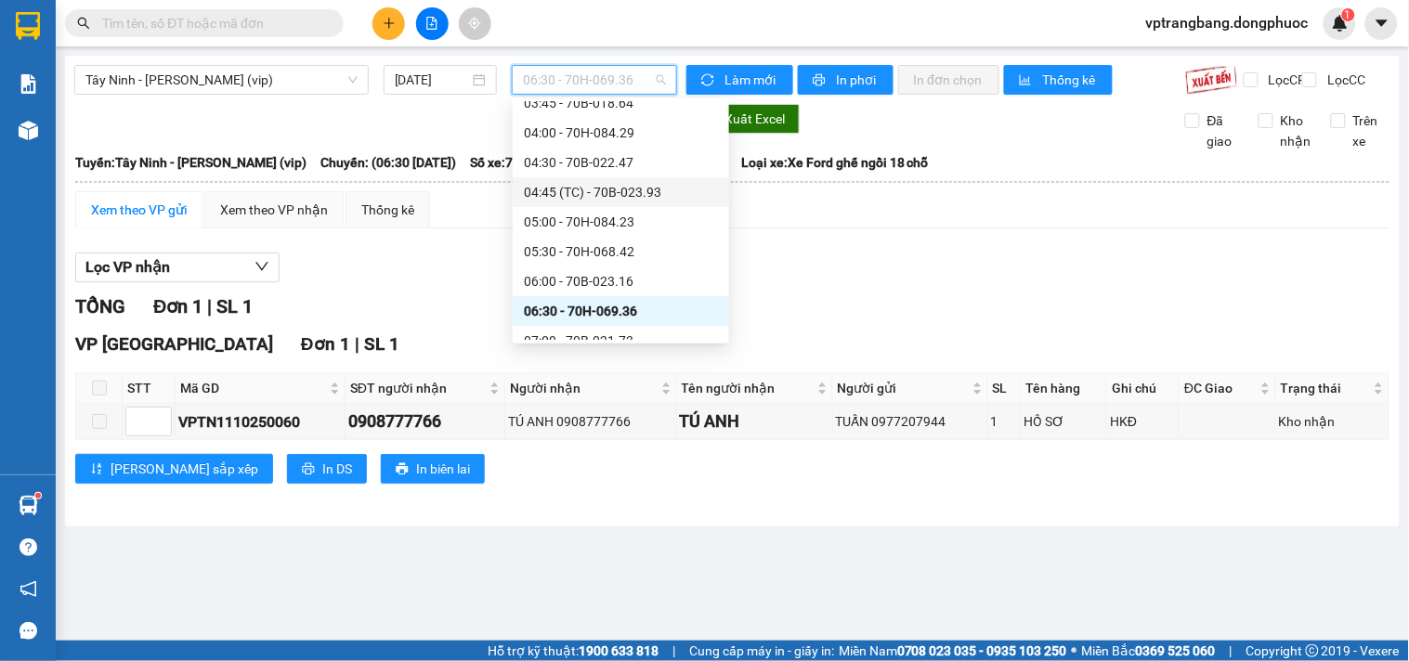
scroll to position [236, 0]
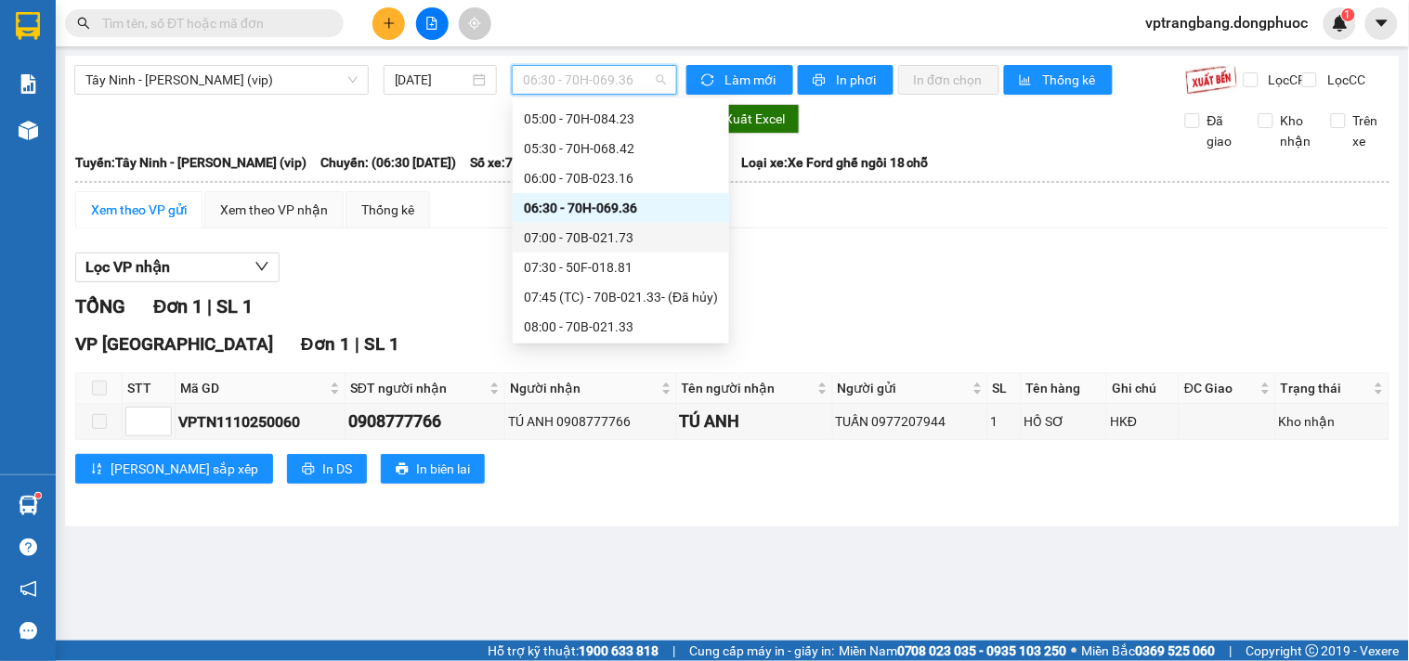
click at [590, 238] on div "07:00 - 70B-021.73" at bounding box center [621, 238] width 194 height 20
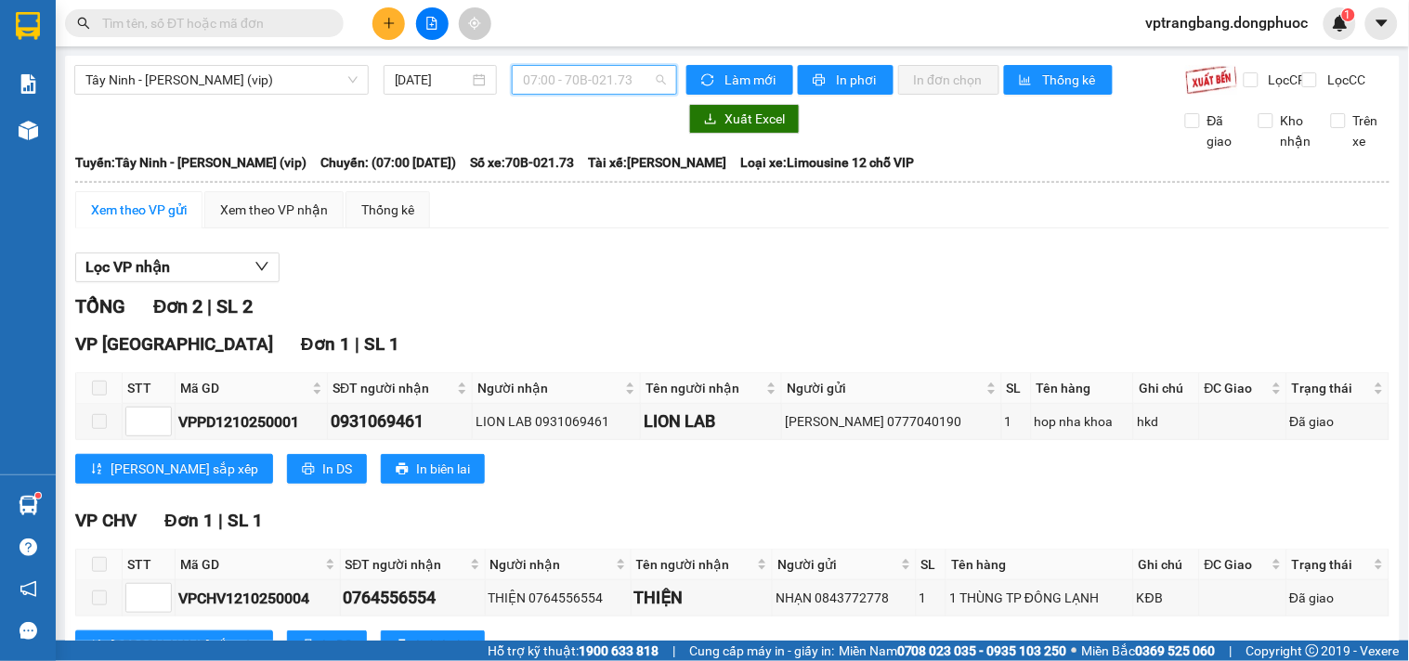
click at [585, 81] on span "07:00 - 70B-021.73" at bounding box center [594, 80] width 143 height 28
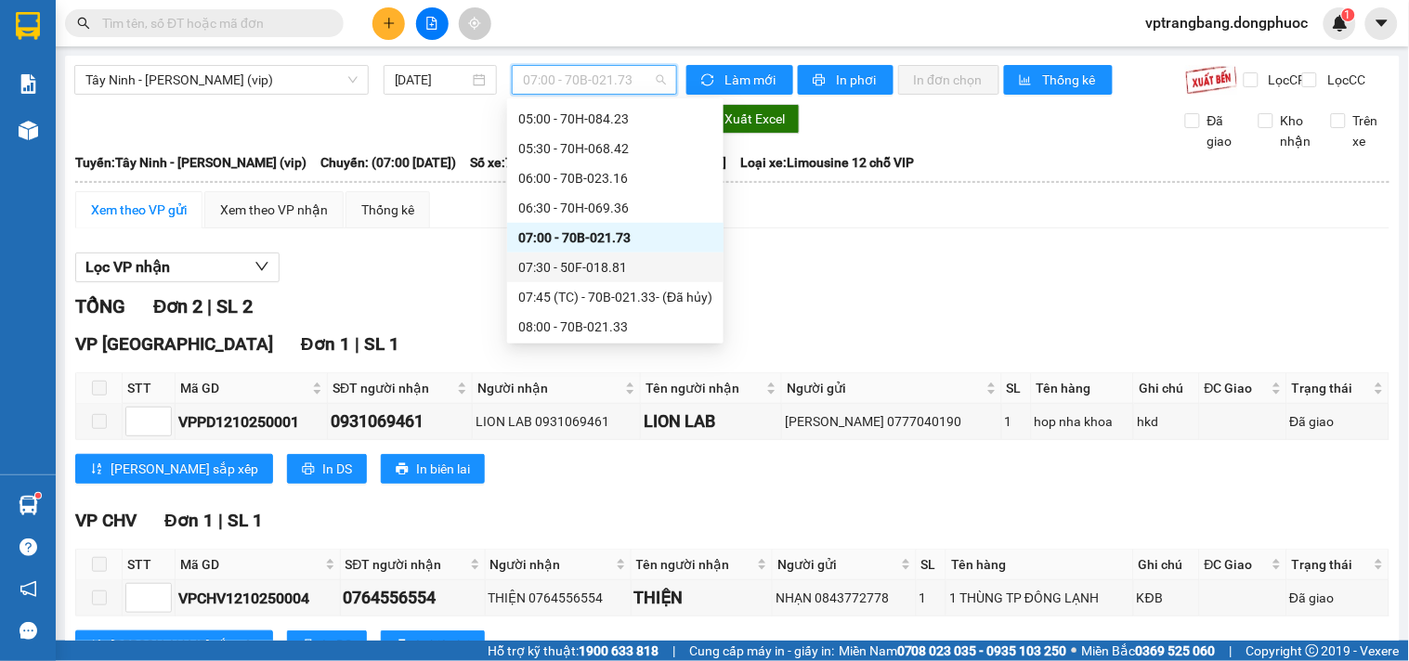
click at [576, 265] on div "07:30 - 50F-018.81" at bounding box center [615, 267] width 194 height 20
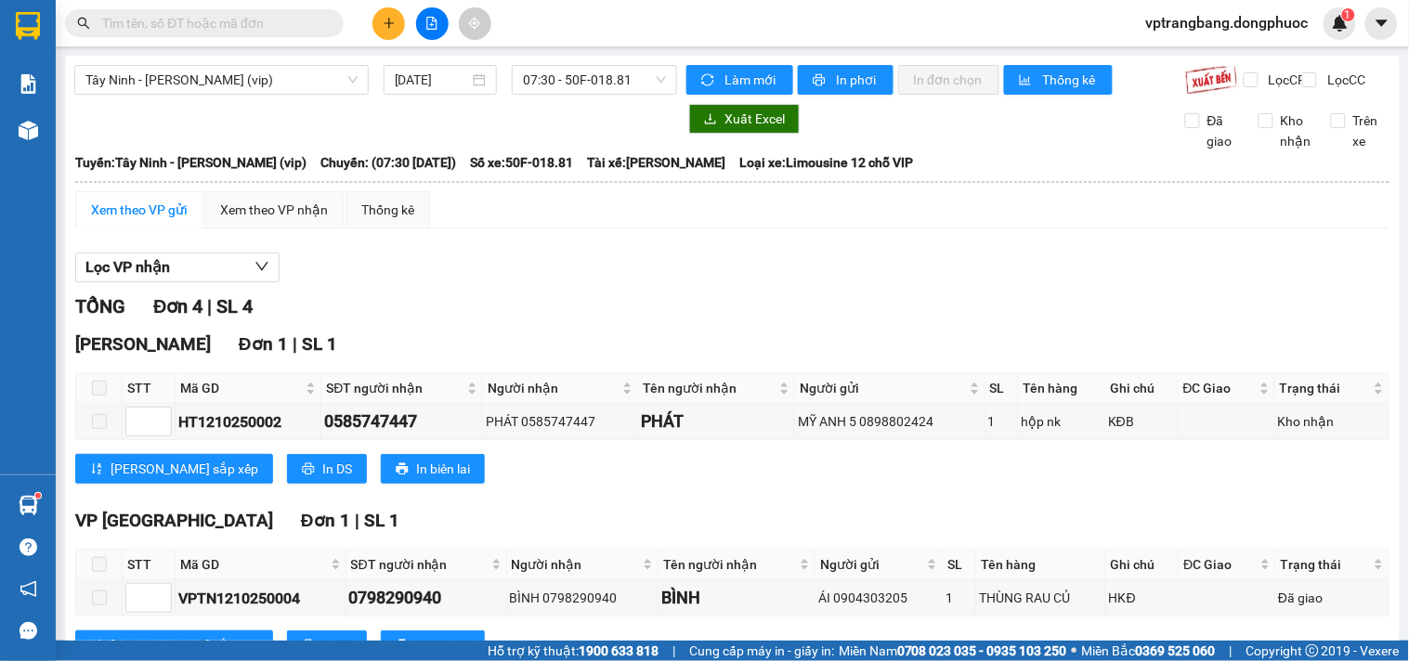
click at [516, 270] on div "Lọc VP nhận" at bounding box center [732, 268] width 1314 height 31
drag, startPoint x: 467, startPoint y: 310, endPoint x: 514, endPoint y: 274, distance: 58.9
click at [467, 310] on div "TỔNG Đơn 4 | SL 4" at bounding box center [732, 307] width 1314 height 29
click at [576, 79] on span "07:30 - 50F-018.81" at bounding box center [594, 80] width 143 height 28
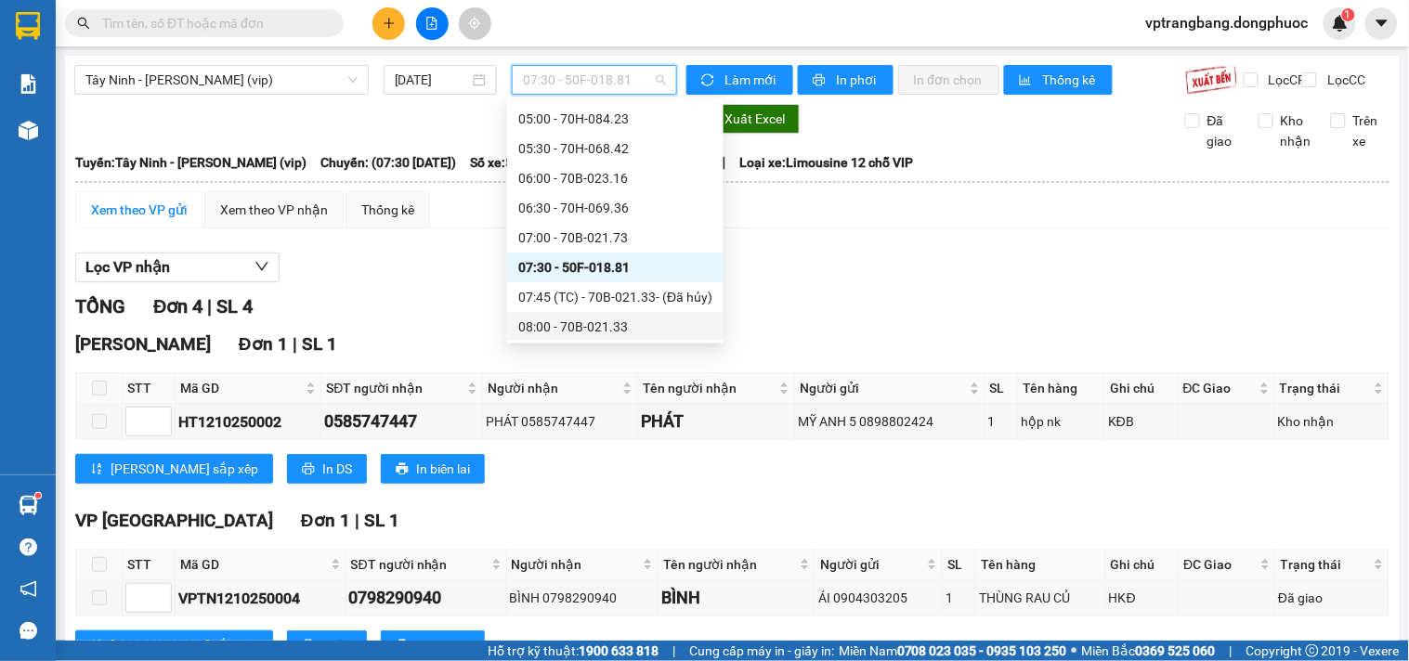
click at [578, 326] on div "08:00 - 70B-021.33" at bounding box center [615, 327] width 194 height 20
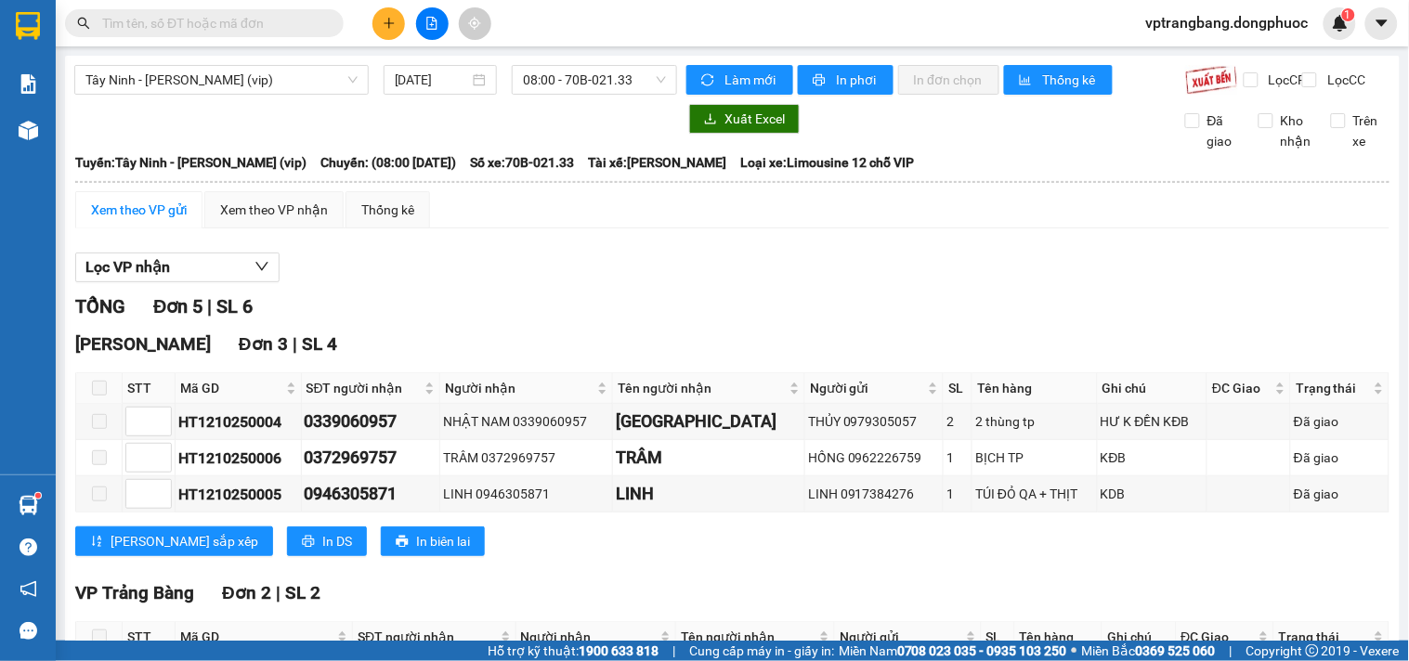
click at [444, 301] on div "Lọc VP nhận TỔNG Đơn 5 | [GEOGRAPHIC_DATA] 3 | SL 4 STT Mã GD SĐT người nhận Ng…" at bounding box center [732, 517] width 1314 height 549
click at [564, 84] on span "08:00 - 70B-021.33" at bounding box center [594, 80] width 143 height 28
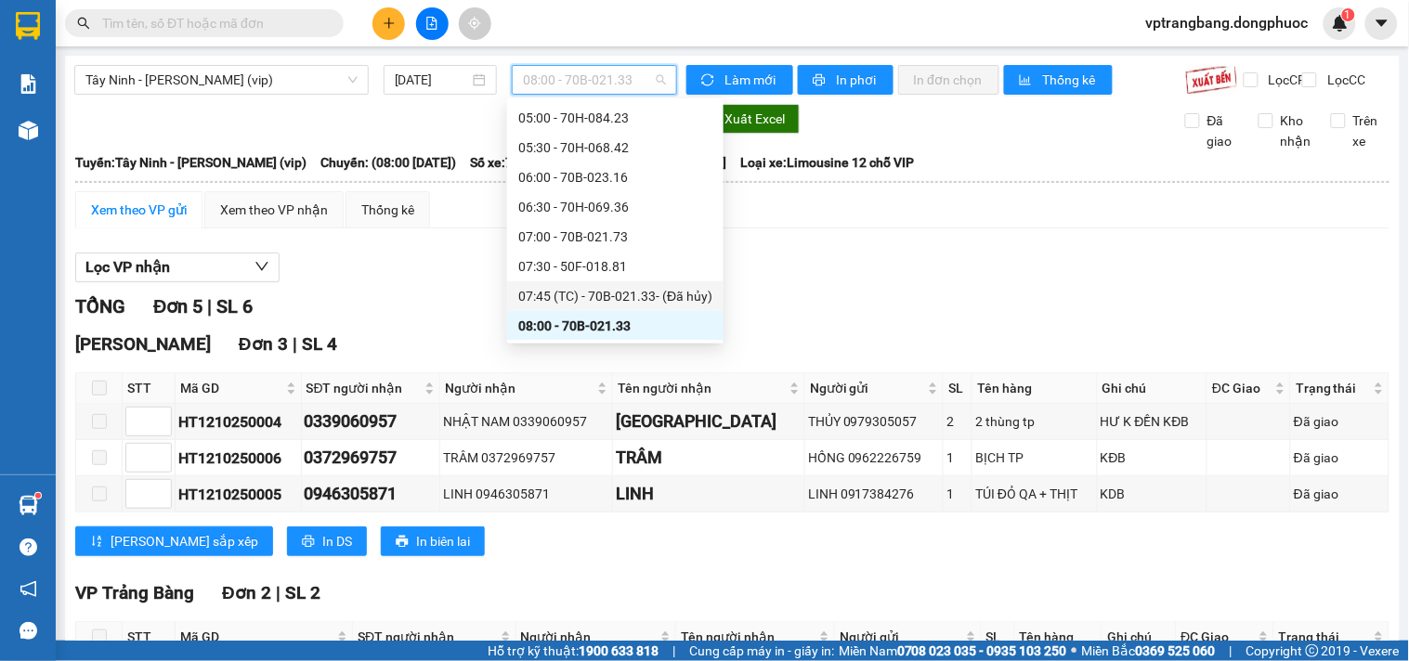
scroll to position [340, 0]
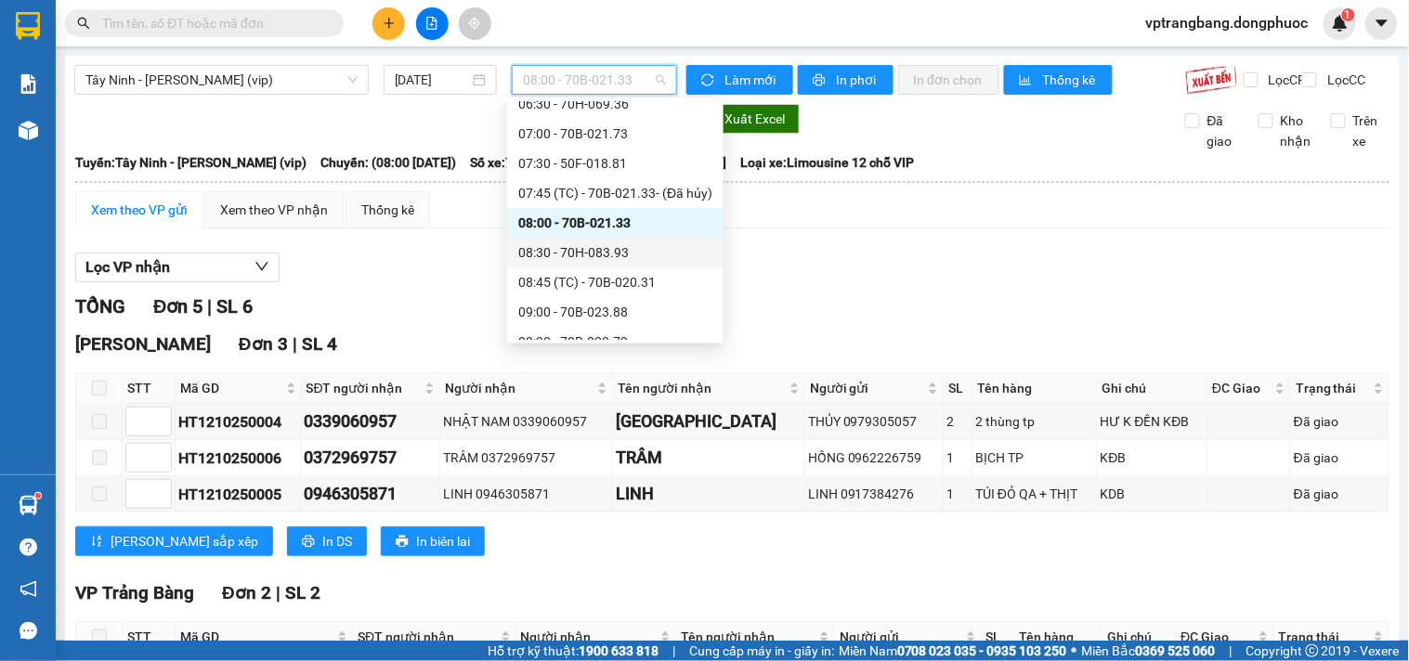
click at [596, 251] on div "08:30 - 70H-083.93" at bounding box center [615, 252] width 194 height 20
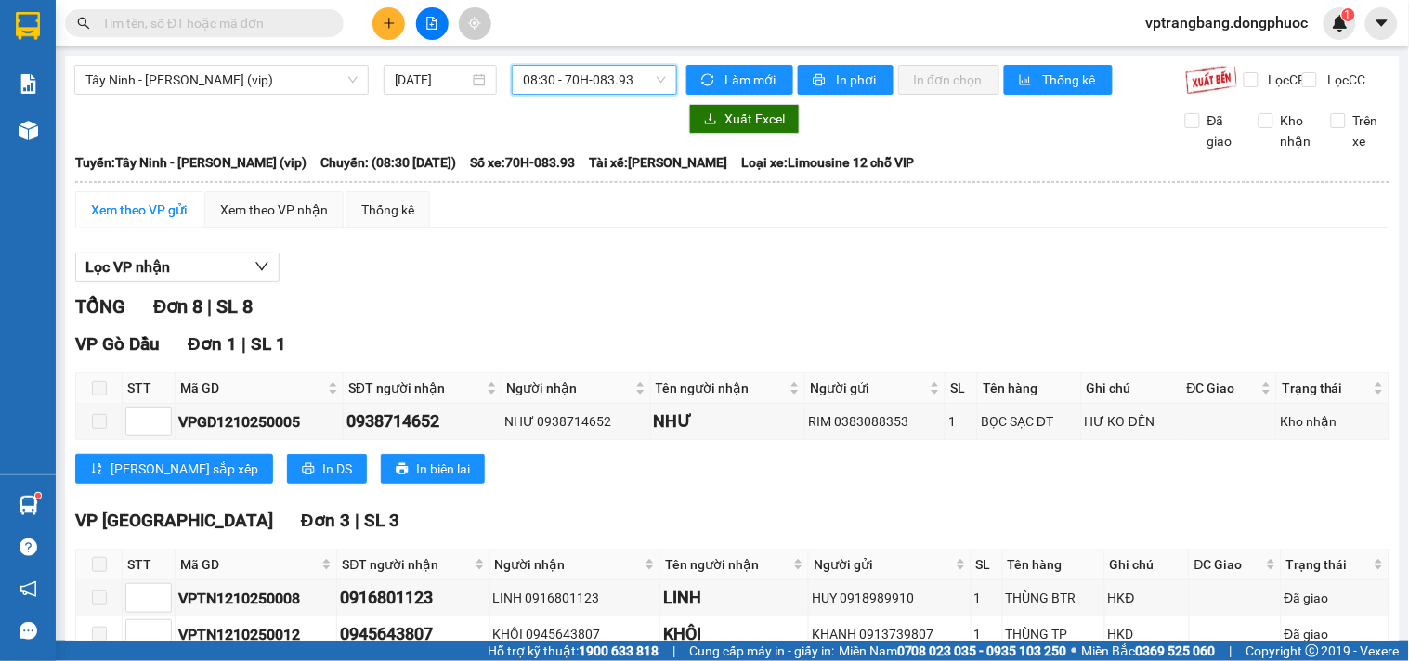
click at [540, 89] on span "08:30 - 70H-083.93" at bounding box center [594, 80] width 143 height 28
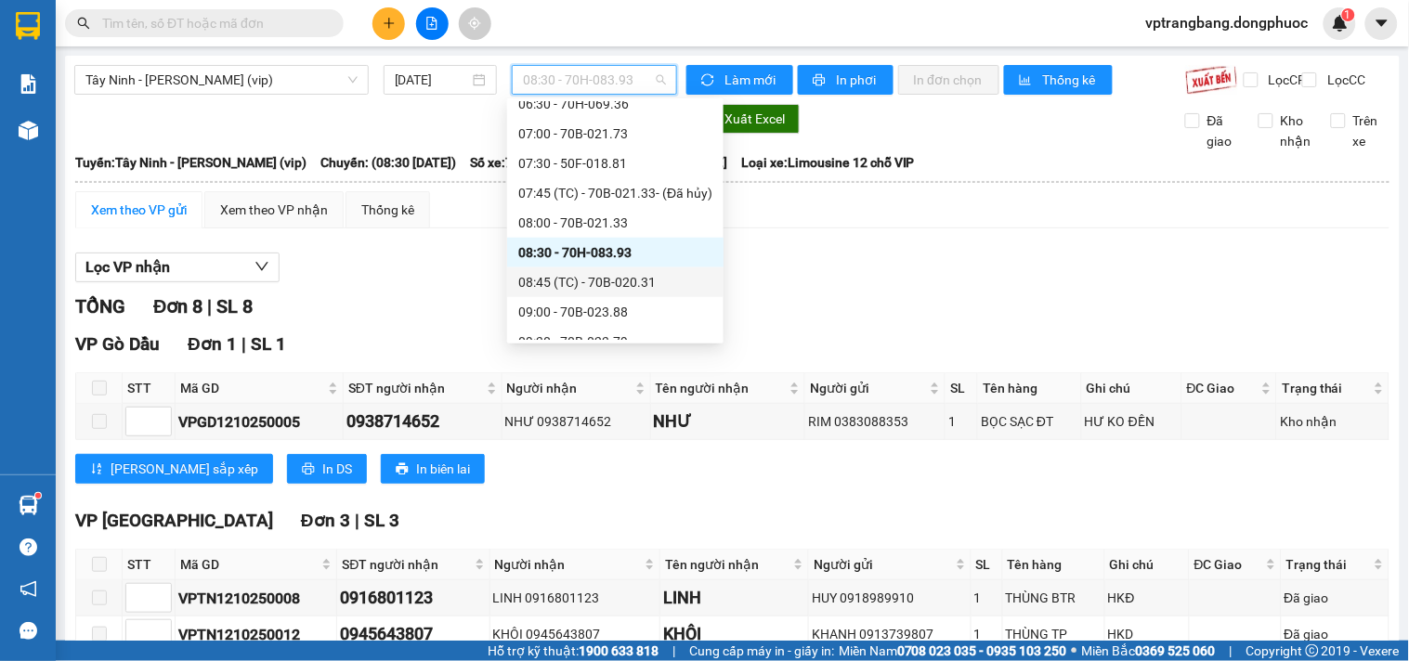
click at [593, 283] on div "08:45 (TC) - 70B-020.31" at bounding box center [615, 282] width 194 height 20
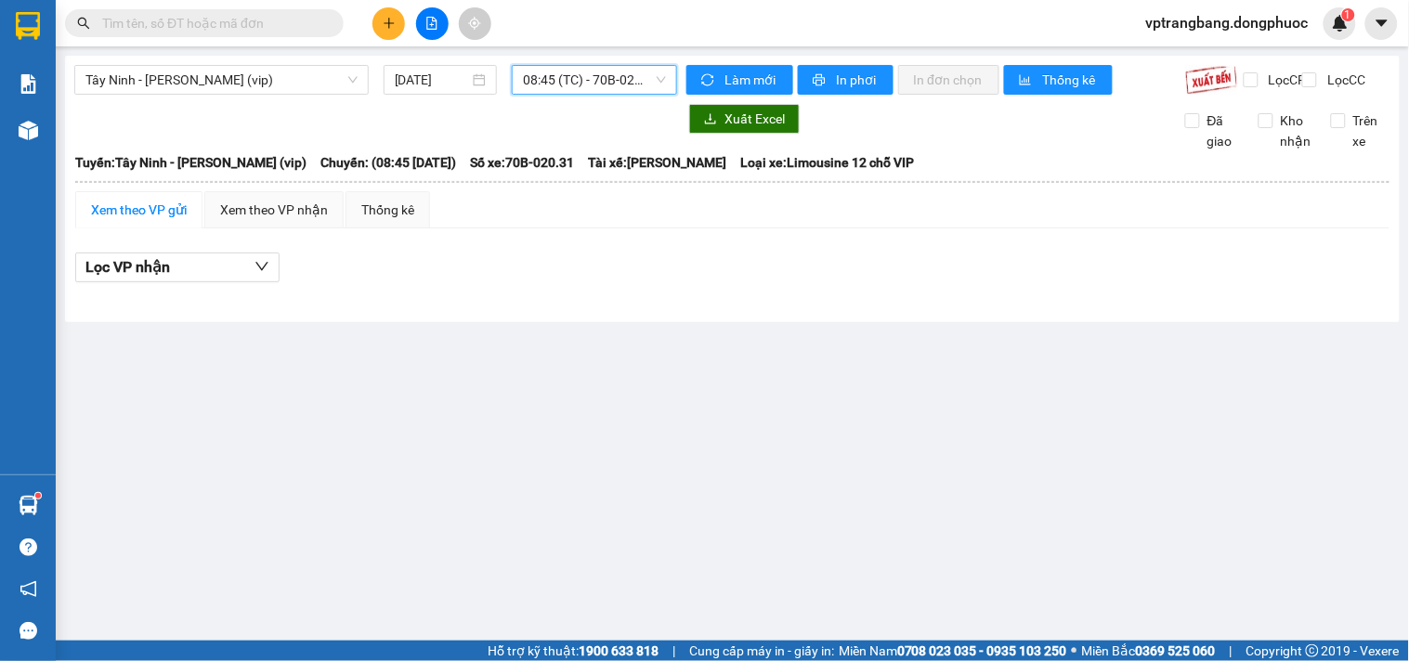
click at [580, 85] on span "08:45 (TC) - 70B-020.31" at bounding box center [594, 80] width 143 height 28
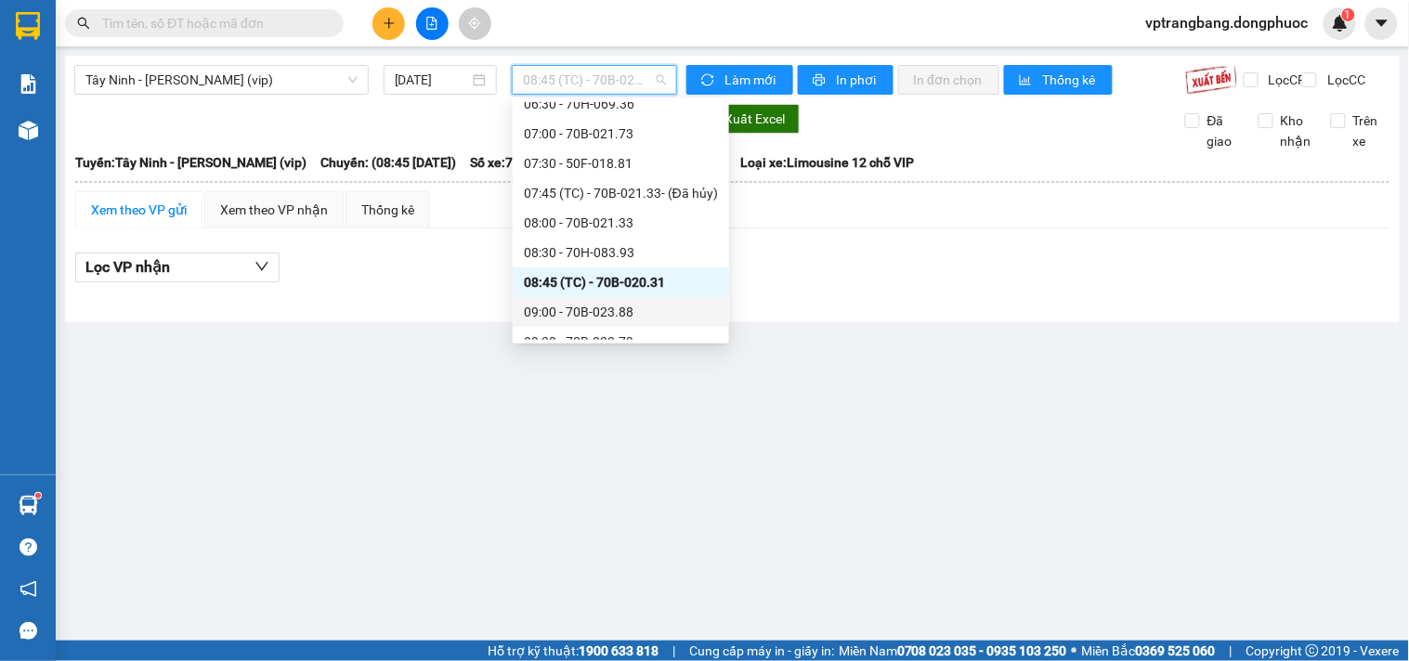
click at [567, 316] on div "09:00 - 70B-023.88" at bounding box center [621, 312] width 194 height 20
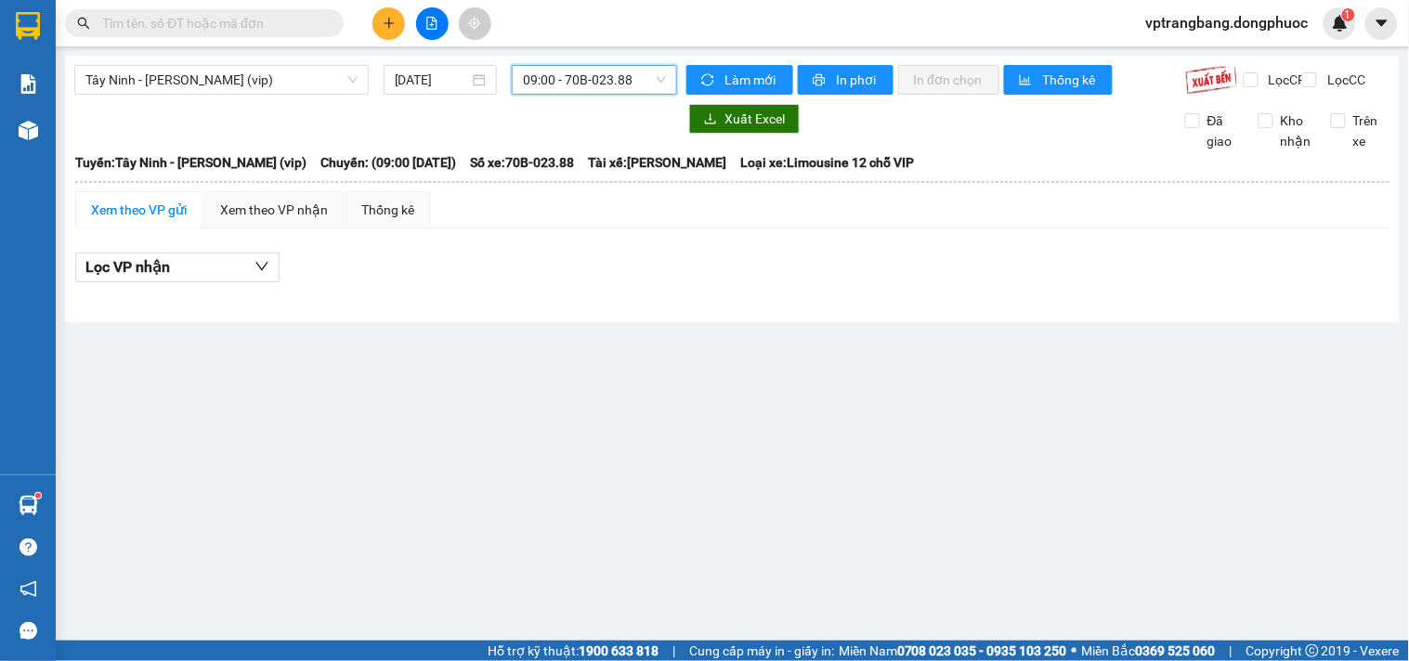
click at [550, 77] on span "09:00 - 70B-023.88" at bounding box center [594, 80] width 143 height 28
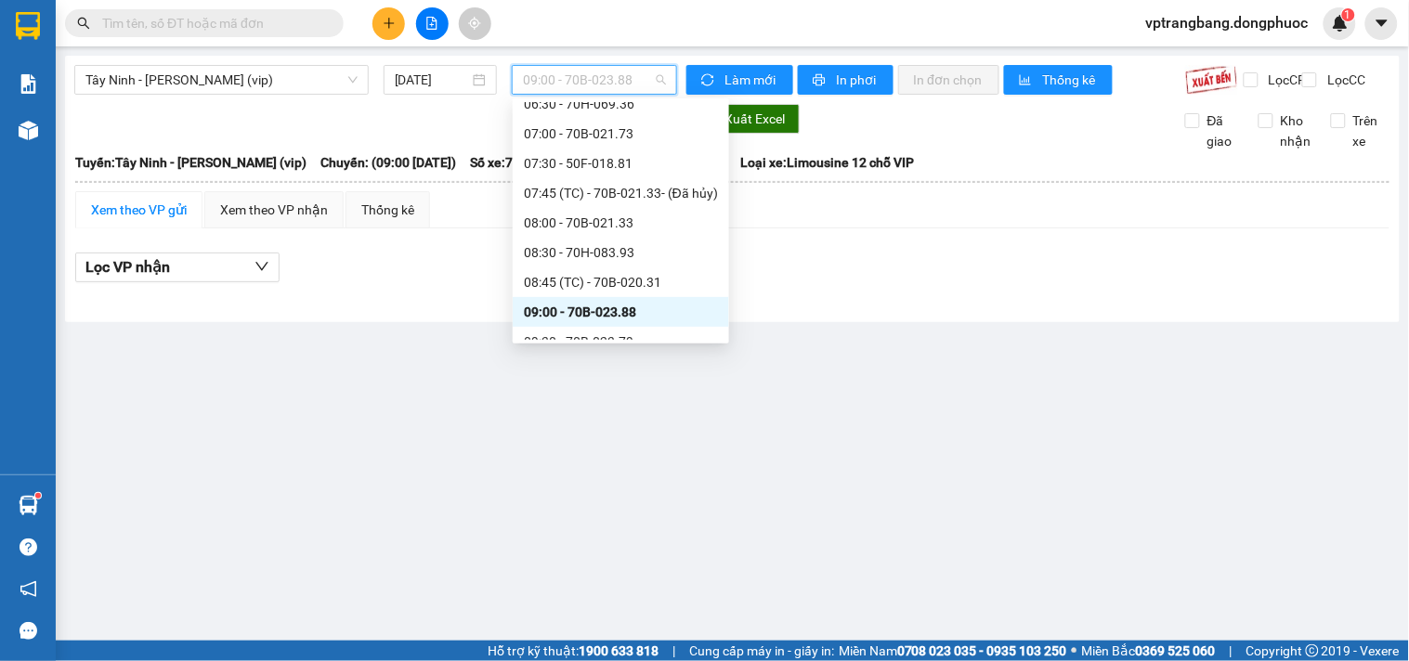
scroll to position [443, 0]
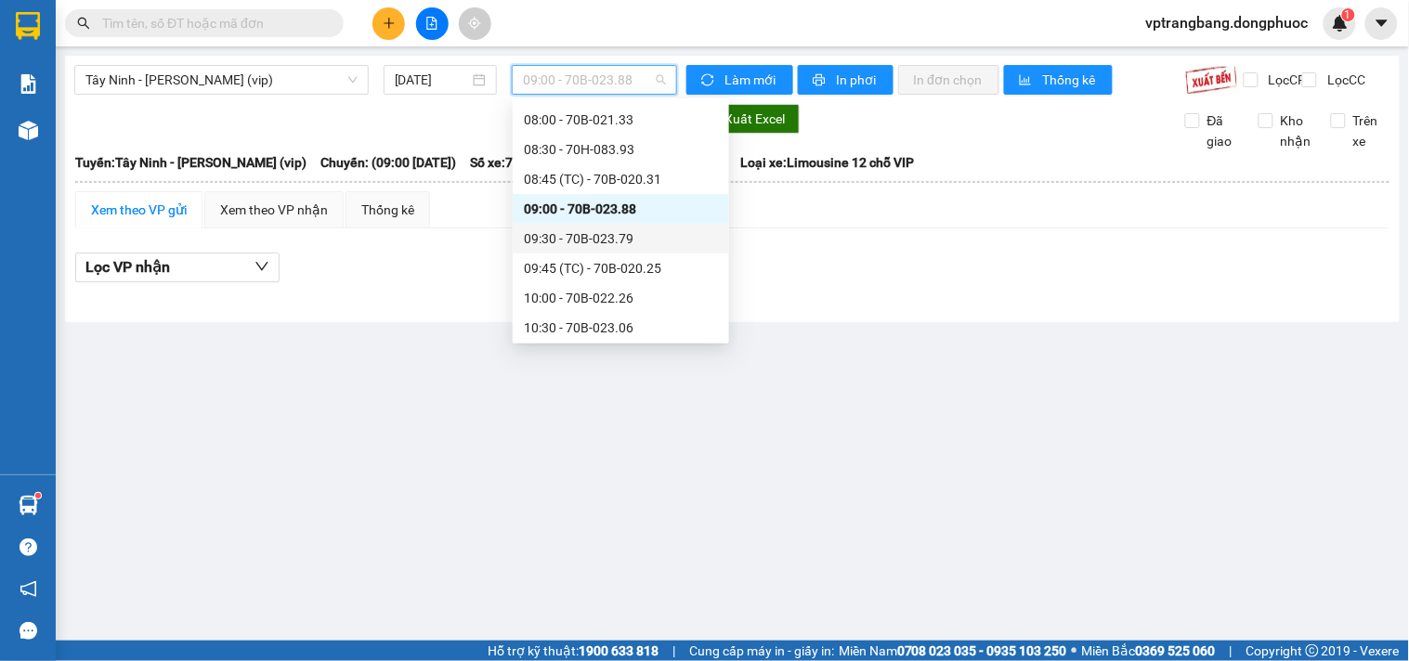
click at [588, 233] on div "09:30 - 70B-023.79" at bounding box center [621, 238] width 194 height 20
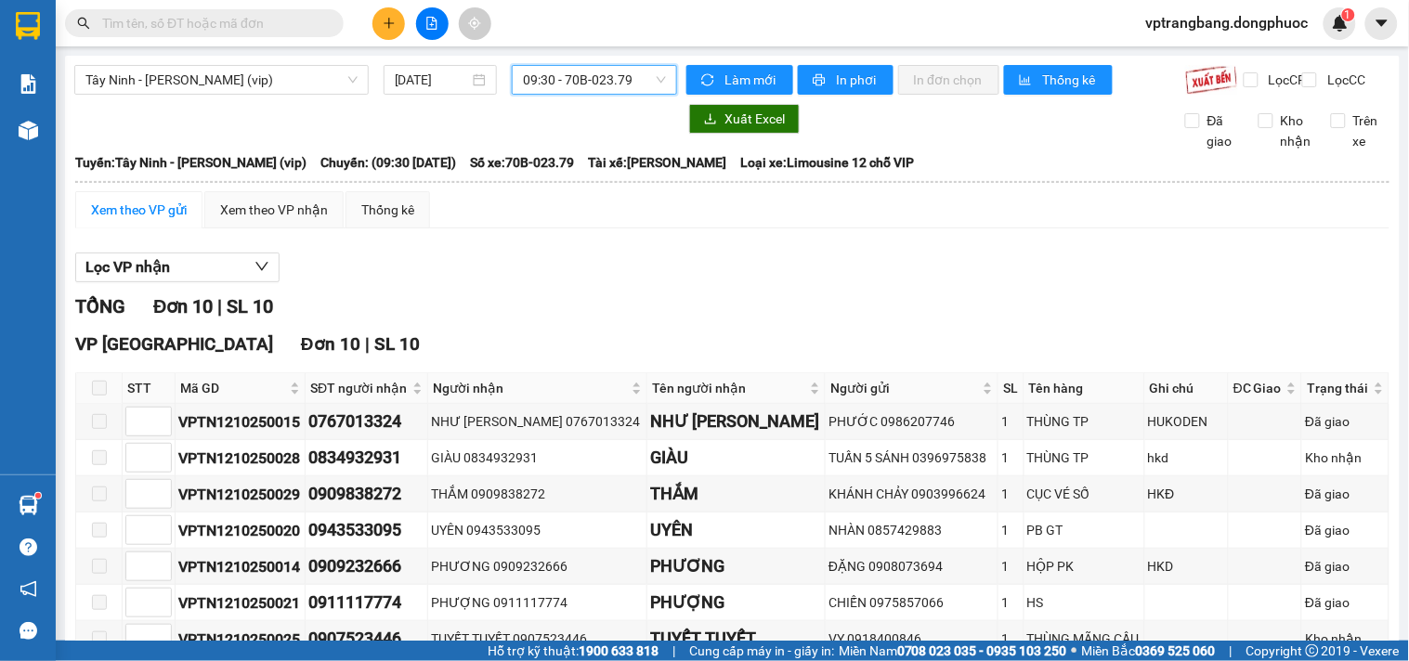
click at [567, 72] on span "09:30 - 70B-023.79" at bounding box center [594, 80] width 143 height 28
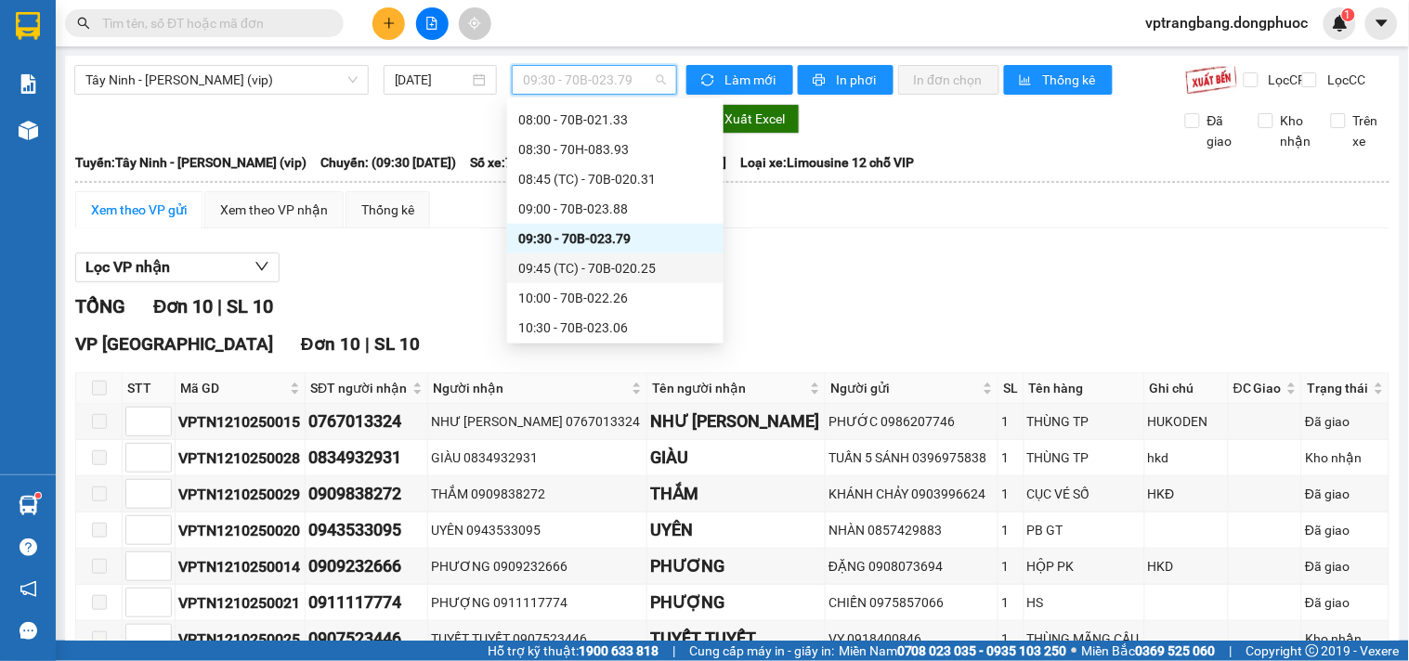
click at [596, 261] on div "09:45 (TC) - 70B-020.25" at bounding box center [615, 268] width 194 height 20
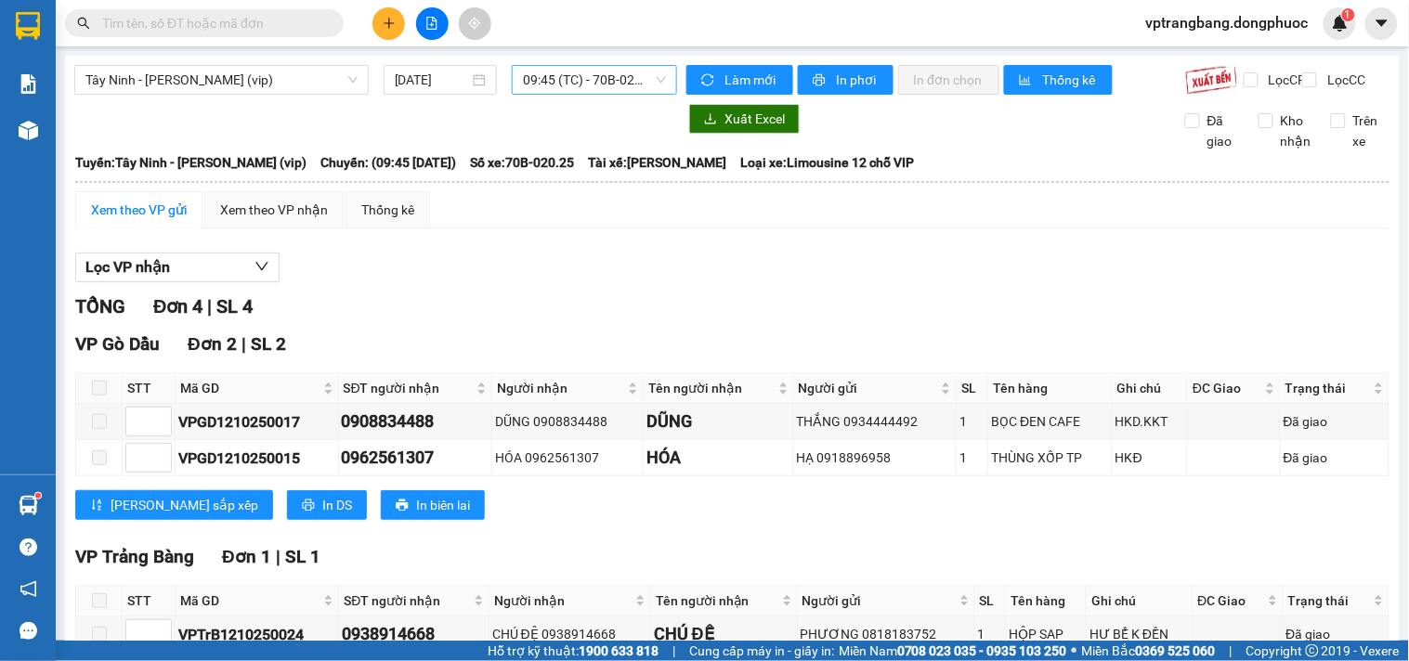
click at [564, 88] on span "09:45 (TC) - 70B-020.25" at bounding box center [594, 80] width 143 height 28
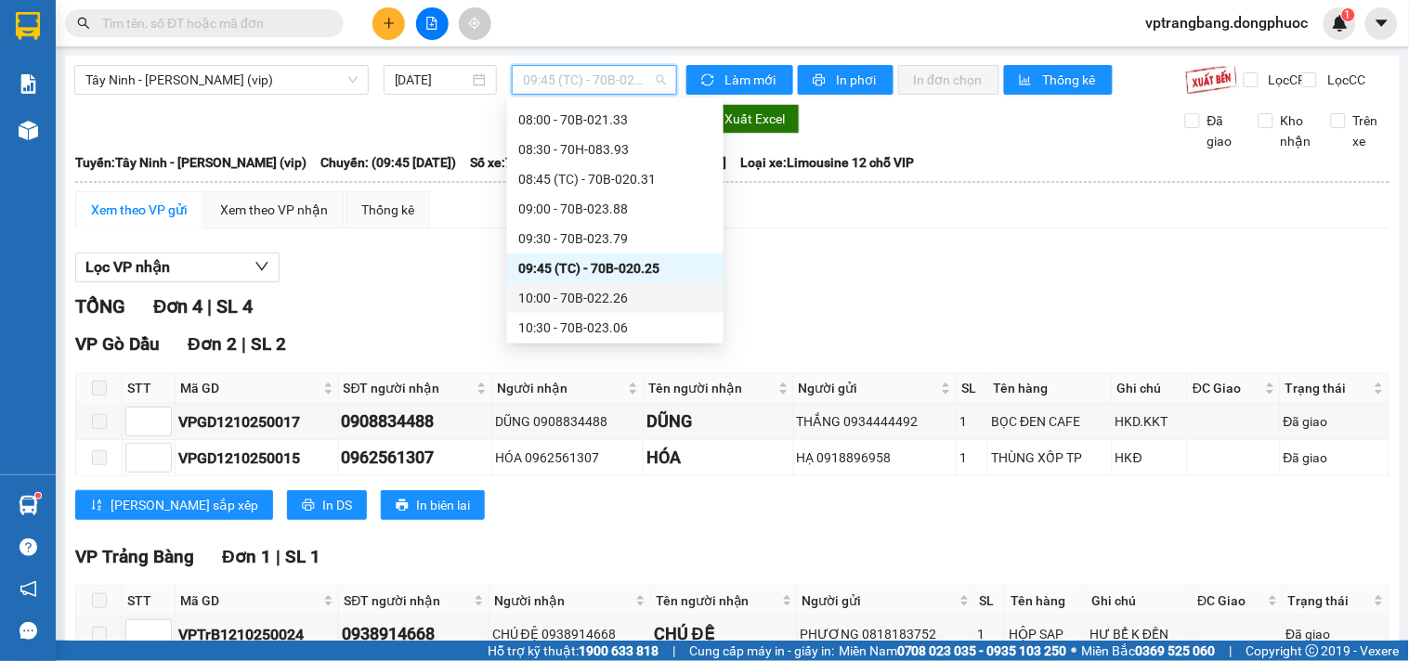
click at [586, 298] on div "10:00 - 70B-022.26" at bounding box center [615, 298] width 194 height 20
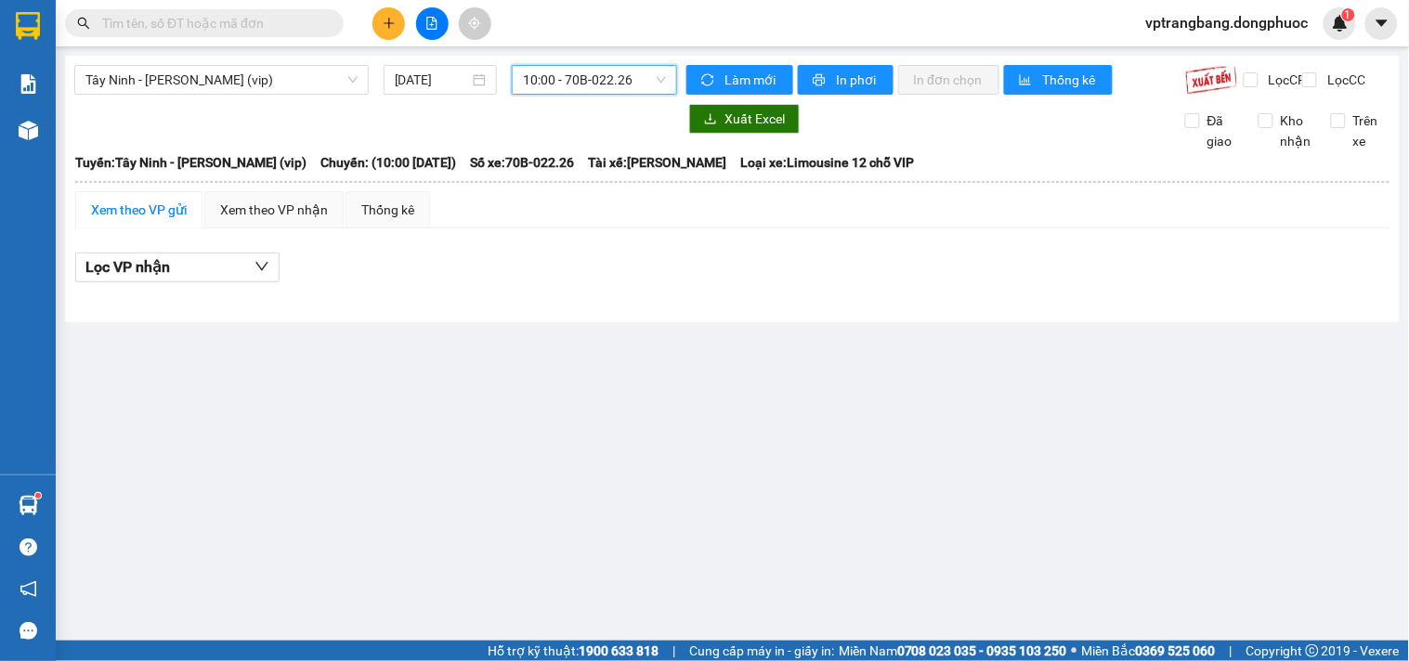
click at [600, 74] on span "10:00 - 70B-022.26" at bounding box center [594, 80] width 143 height 28
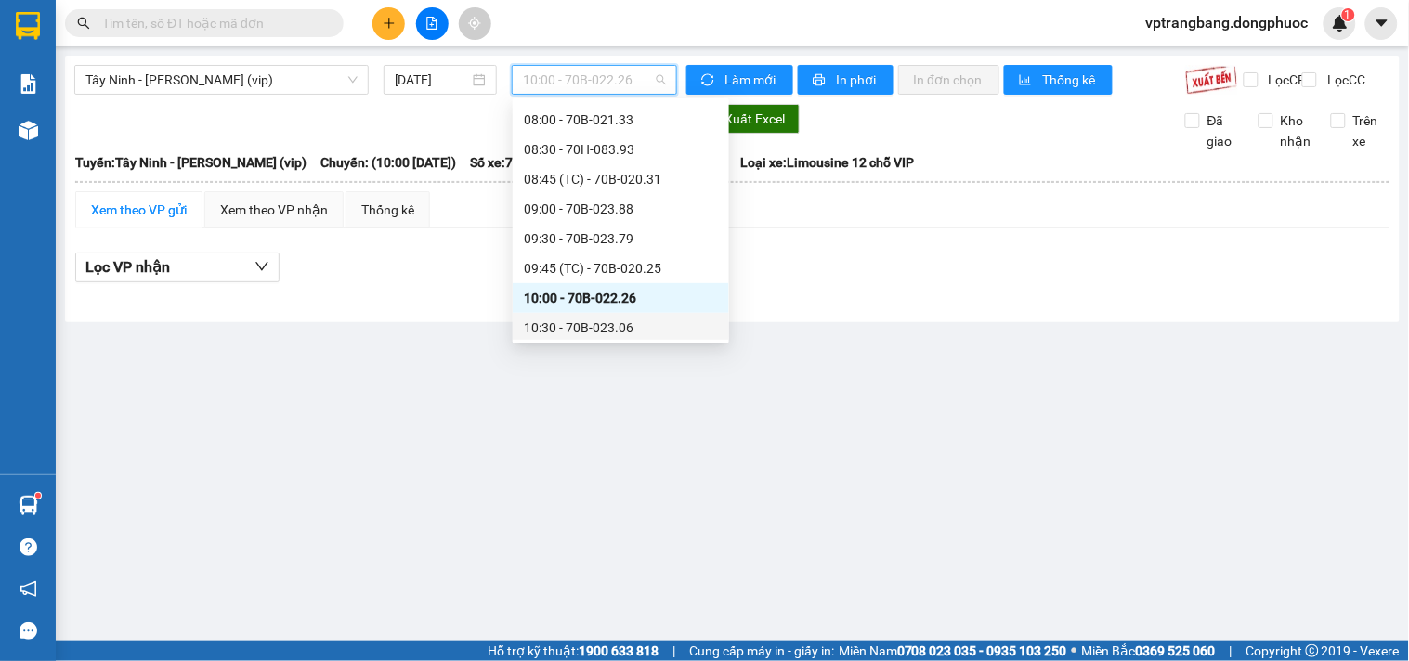
click at [578, 327] on div "10:30 - 70B-023.06" at bounding box center [621, 328] width 194 height 20
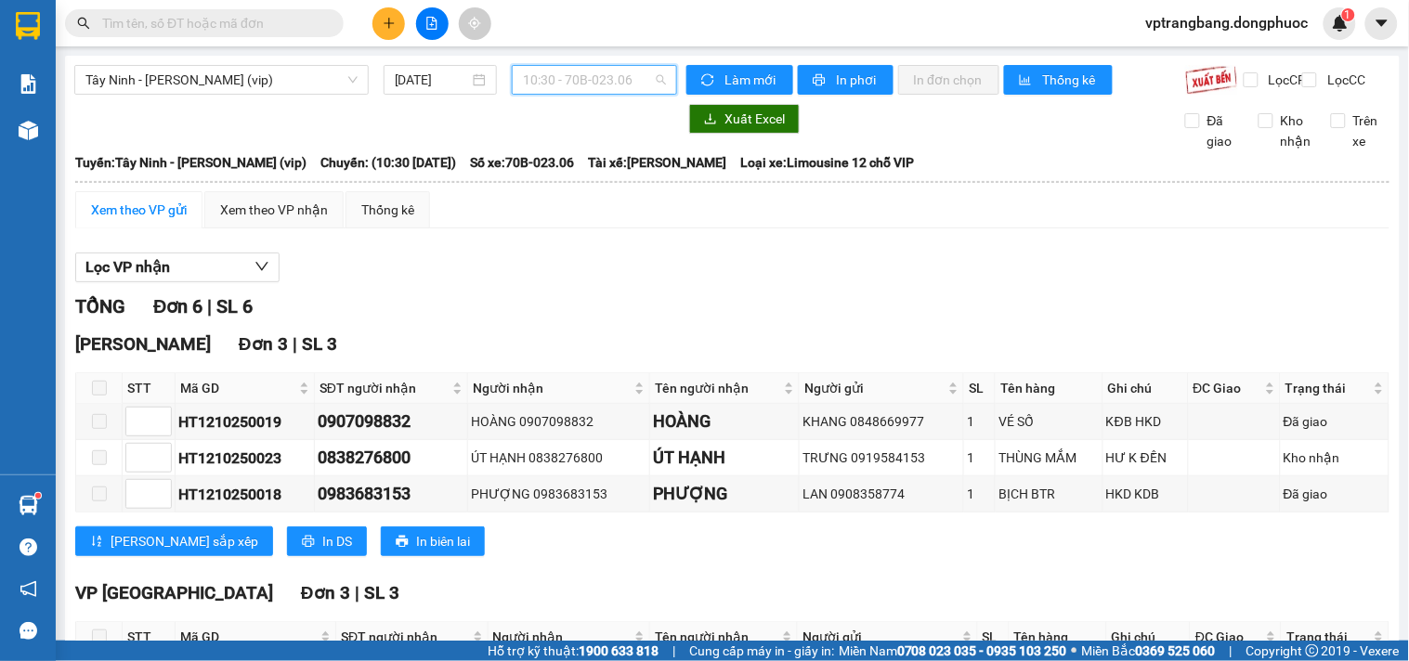
click at [572, 85] on span "10:30 - 70B-023.06" at bounding box center [594, 80] width 143 height 28
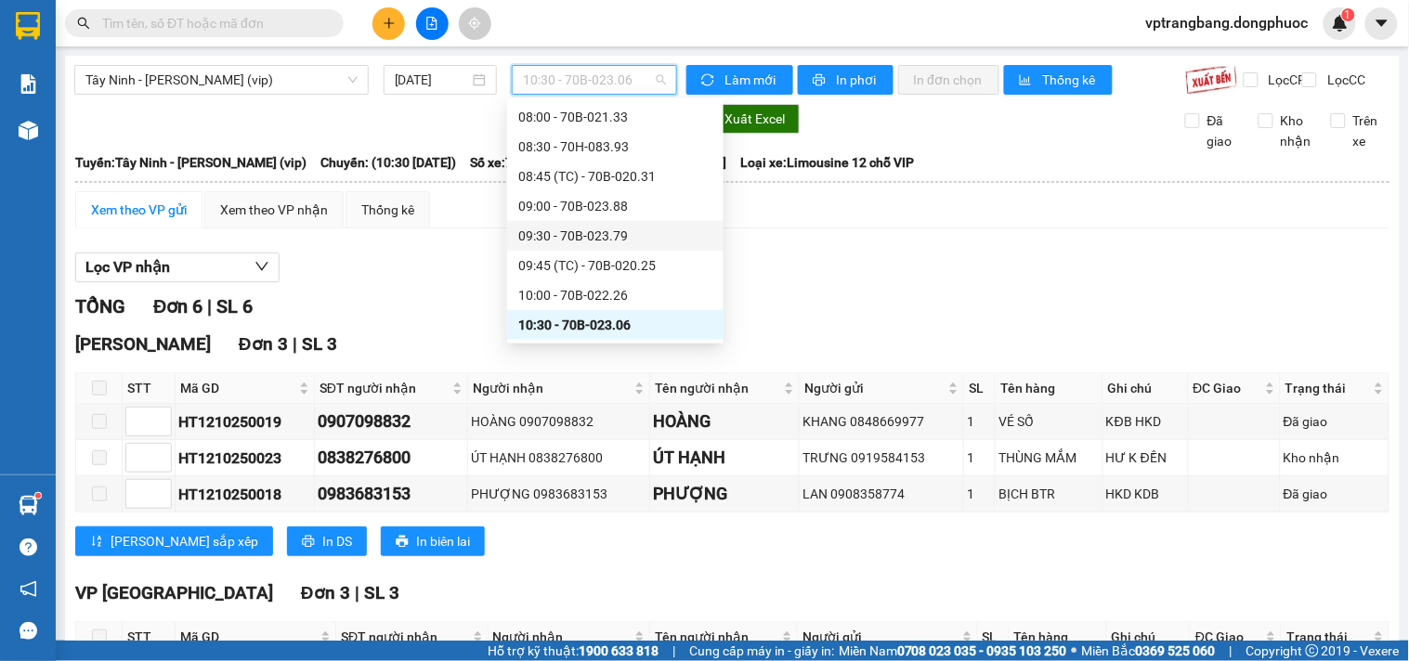
scroll to position [549, 0]
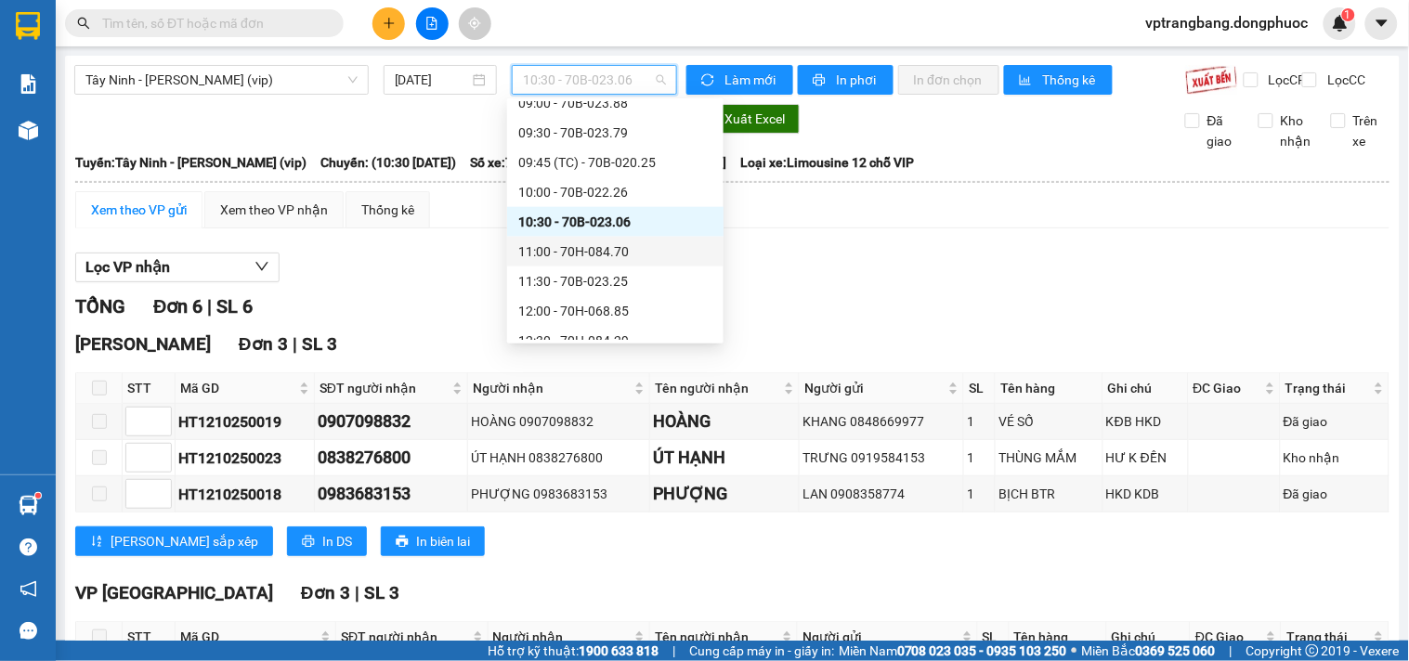
click at [583, 249] on div "11:00 - 70H-084.70" at bounding box center [615, 251] width 194 height 20
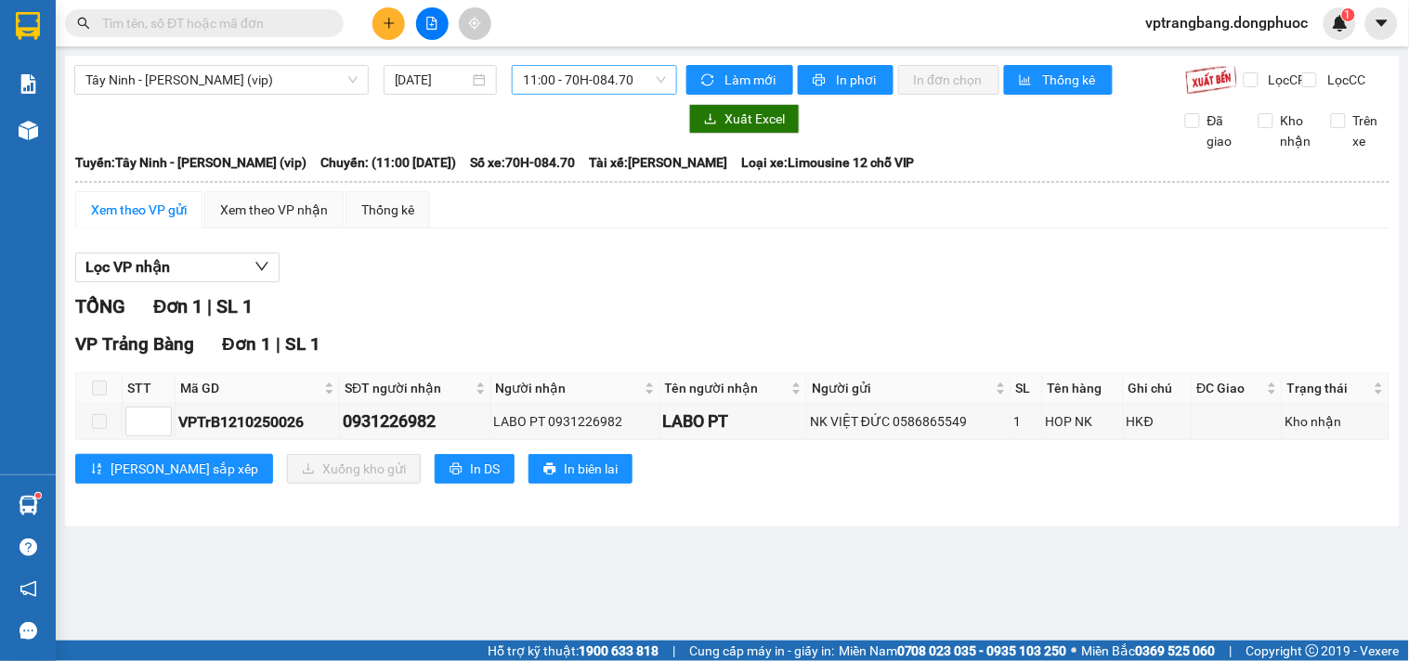
drag, startPoint x: 542, startPoint y: 71, endPoint x: 552, endPoint y: 65, distance: 10.8
click at [542, 72] on span "11:00 - 70H-084.70" at bounding box center [594, 80] width 143 height 28
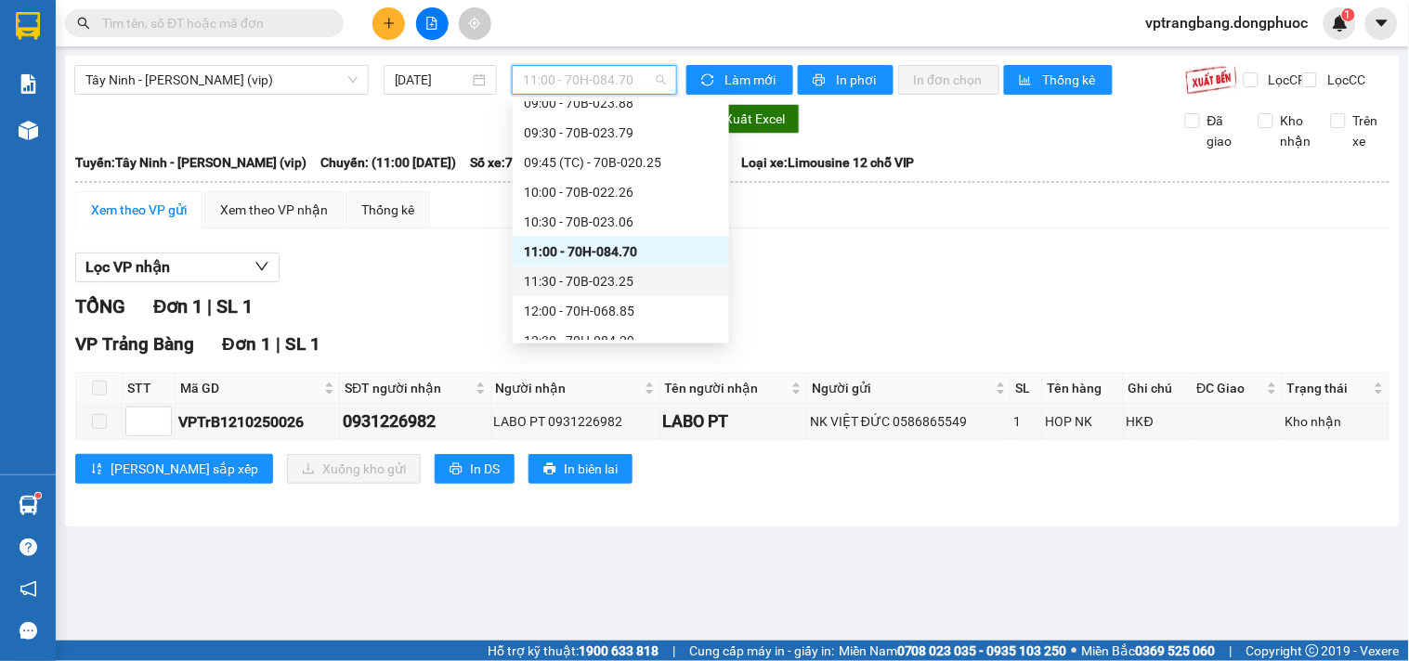
click at [613, 283] on div "11:30 - 70B-023.25" at bounding box center [621, 281] width 194 height 20
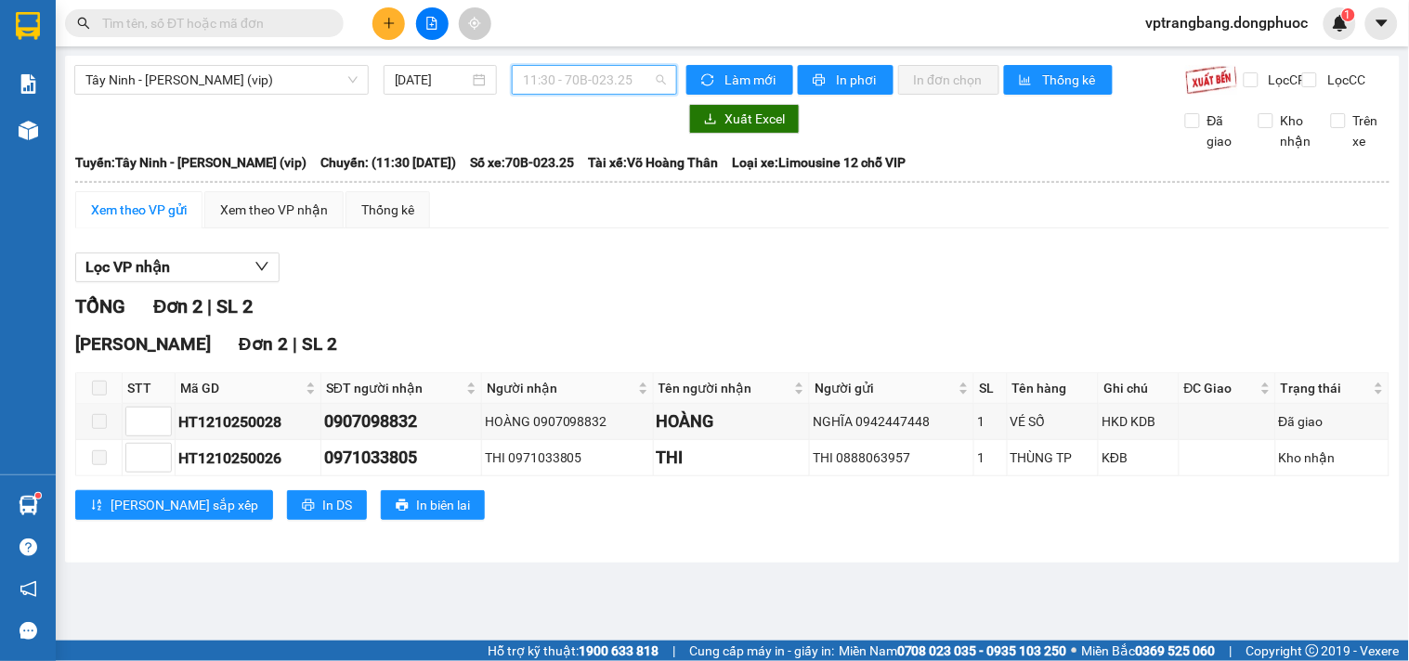
click at [611, 85] on span "11:30 - 70B-023.25" at bounding box center [594, 80] width 143 height 28
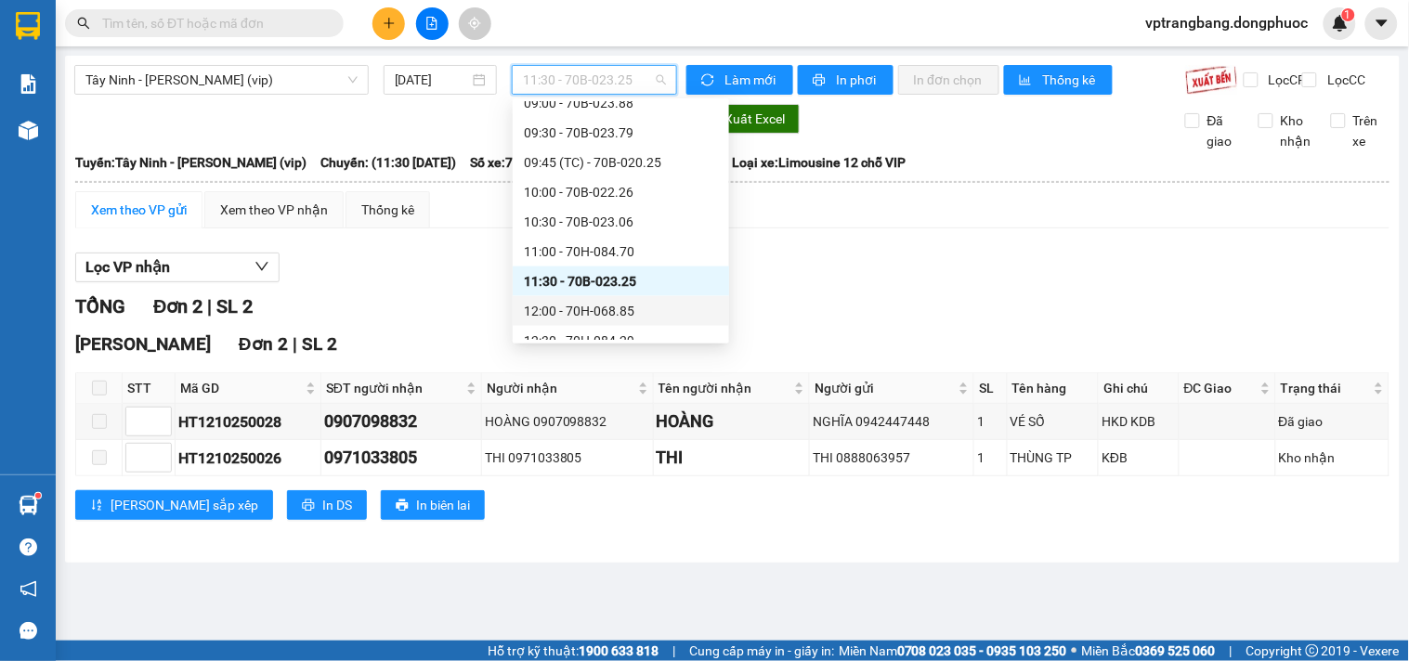
click at [602, 308] on div "12:00 - 70H-068.85" at bounding box center [621, 311] width 194 height 20
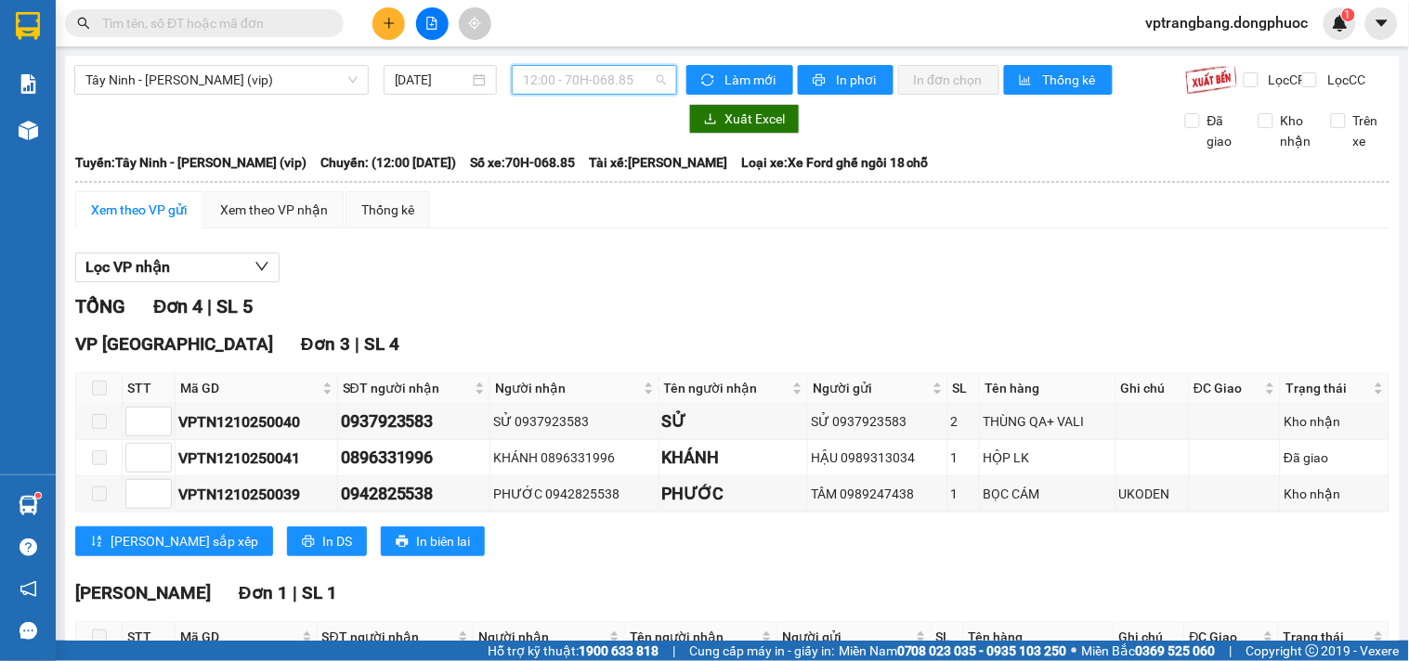
click at [549, 84] on span "12:00 - 70H-068.85" at bounding box center [594, 80] width 143 height 28
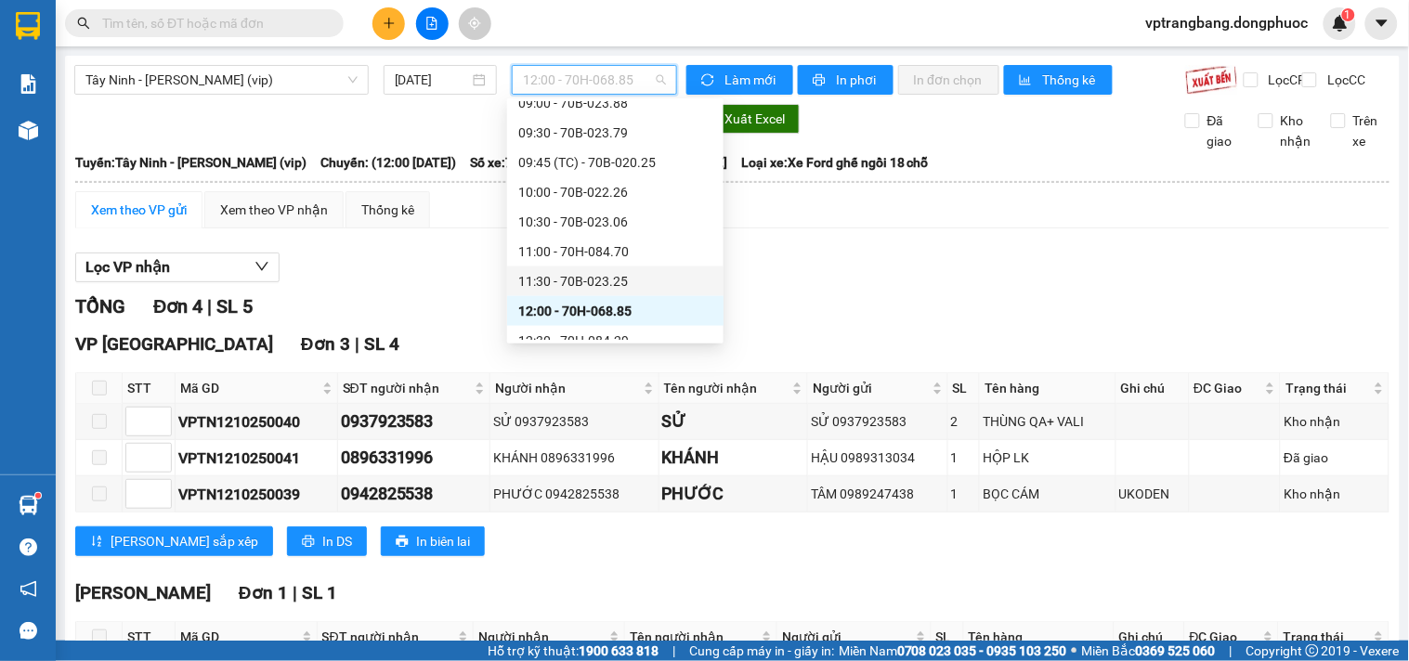
scroll to position [652, 0]
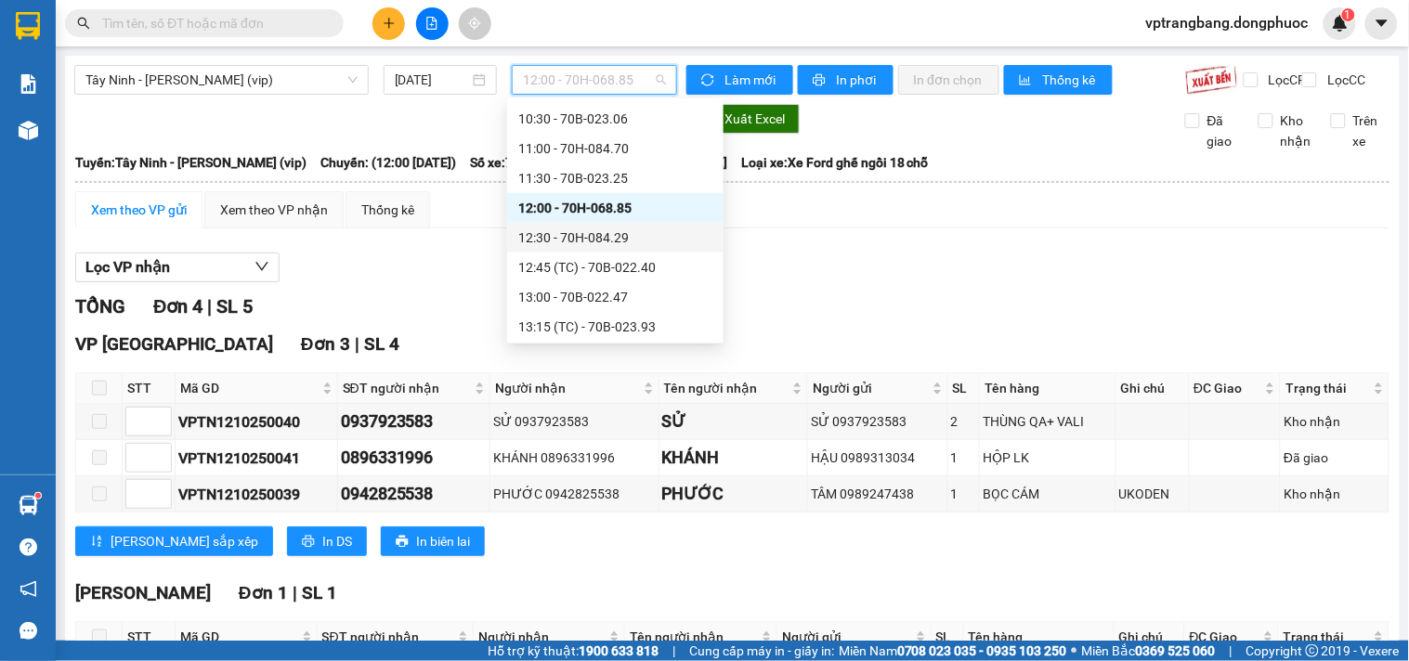
click at [602, 247] on div "12:30 - 70H-084.29" at bounding box center [615, 238] width 216 height 30
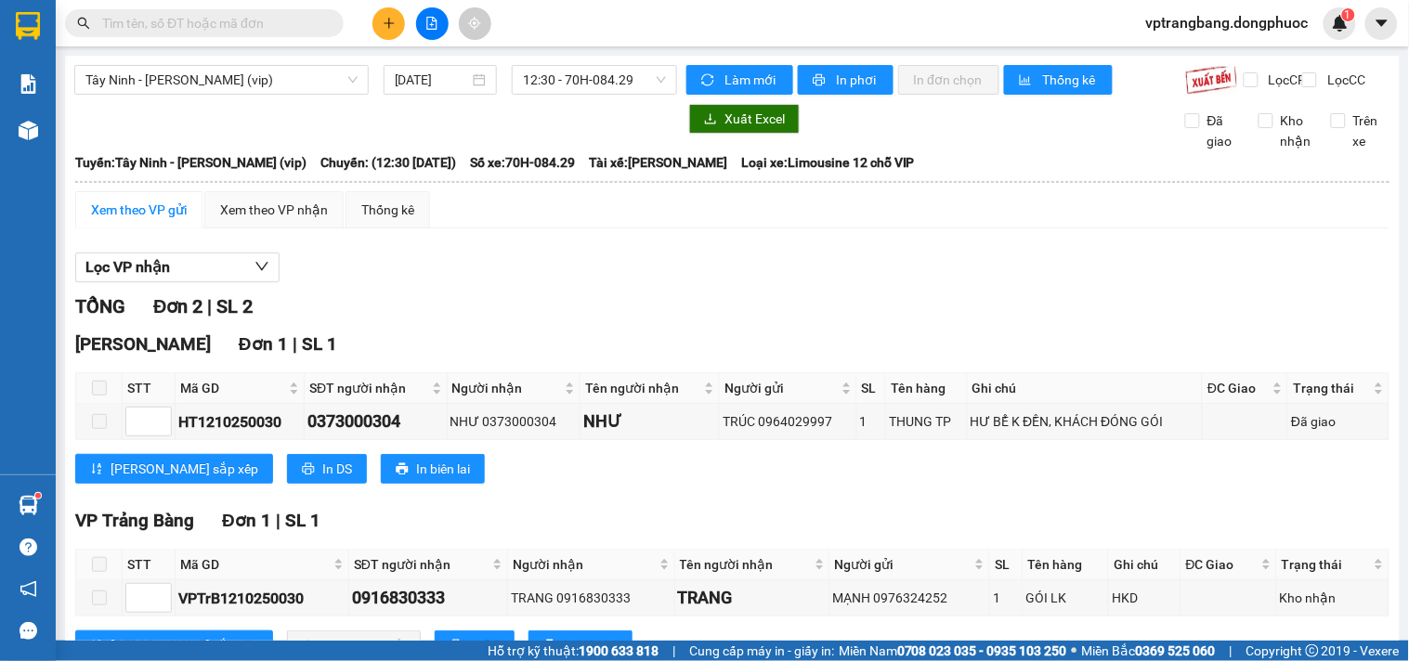
click at [483, 273] on div "Lọc VP nhận" at bounding box center [732, 268] width 1314 height 31
click at [611, 75] on span "12:30 - 70H-084.29" at bounding box center [594, 80] width 143 height 28
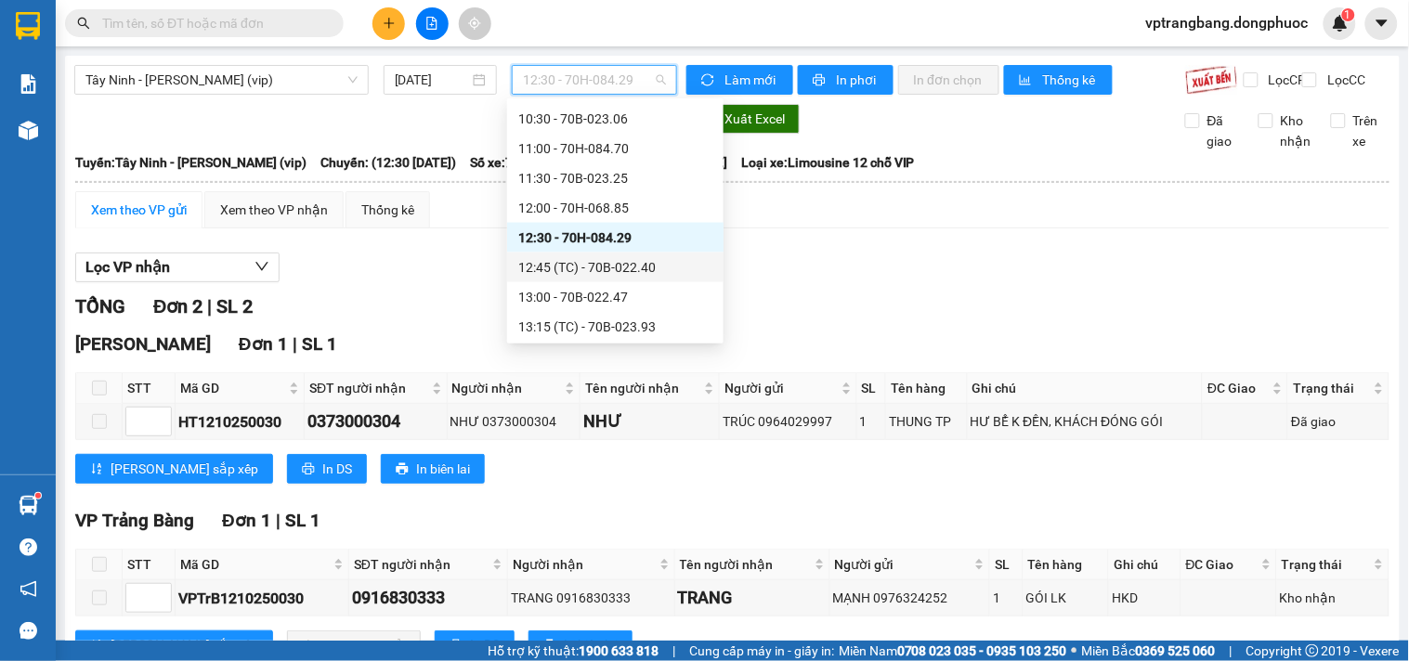
click at [590, 264] on div "12:45 (TC) - 70B-022.40" at bounding box center [615, 267] width 194 height 20
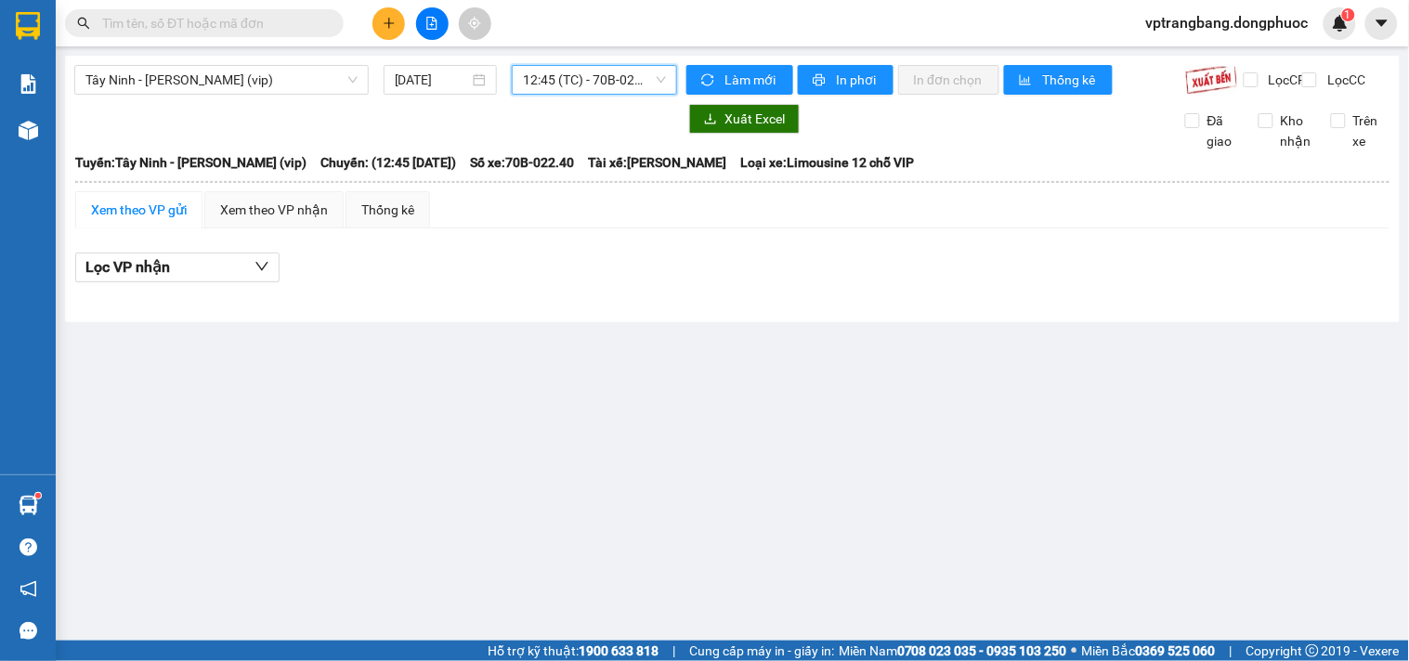
click at [533, 85] on span "12:45 (TC) - 70B-022.40" at bounding box center [594, 80] width 143 height 28
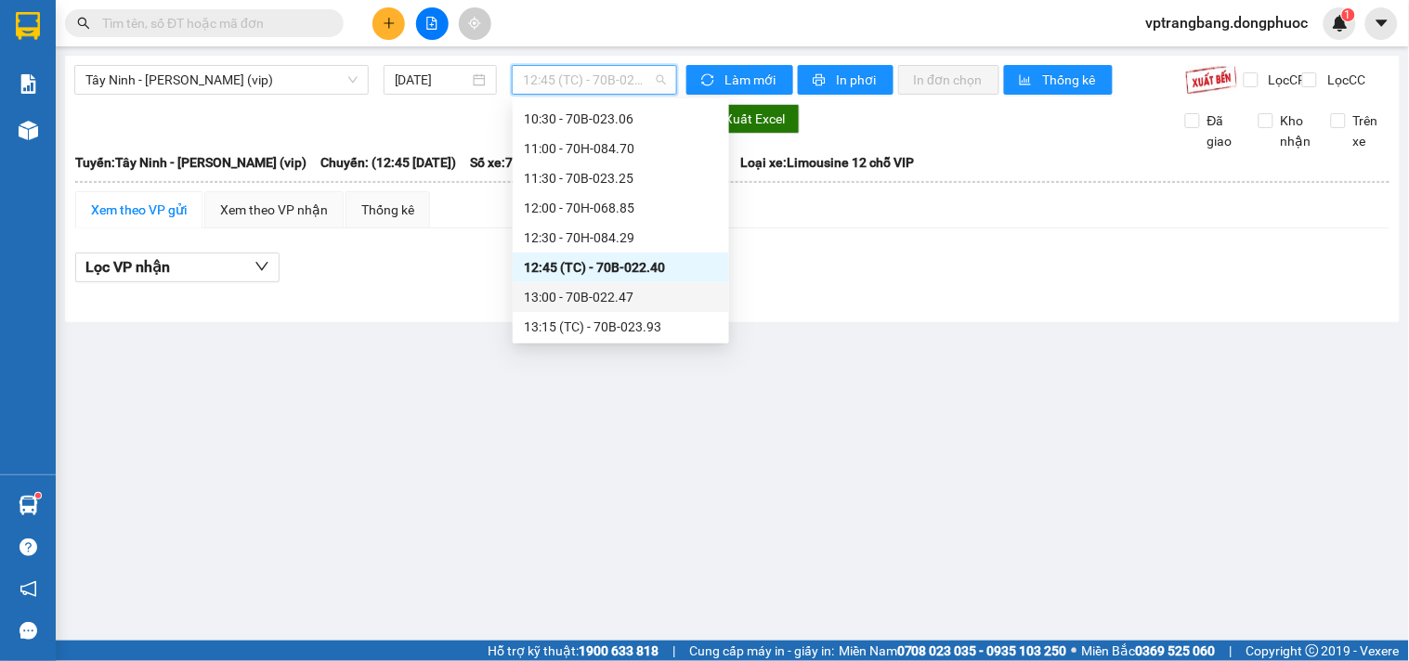
click at [593, 294] on div "13:00 - 70B-022.47" at bounding box center [621, 297] width 194 height 20
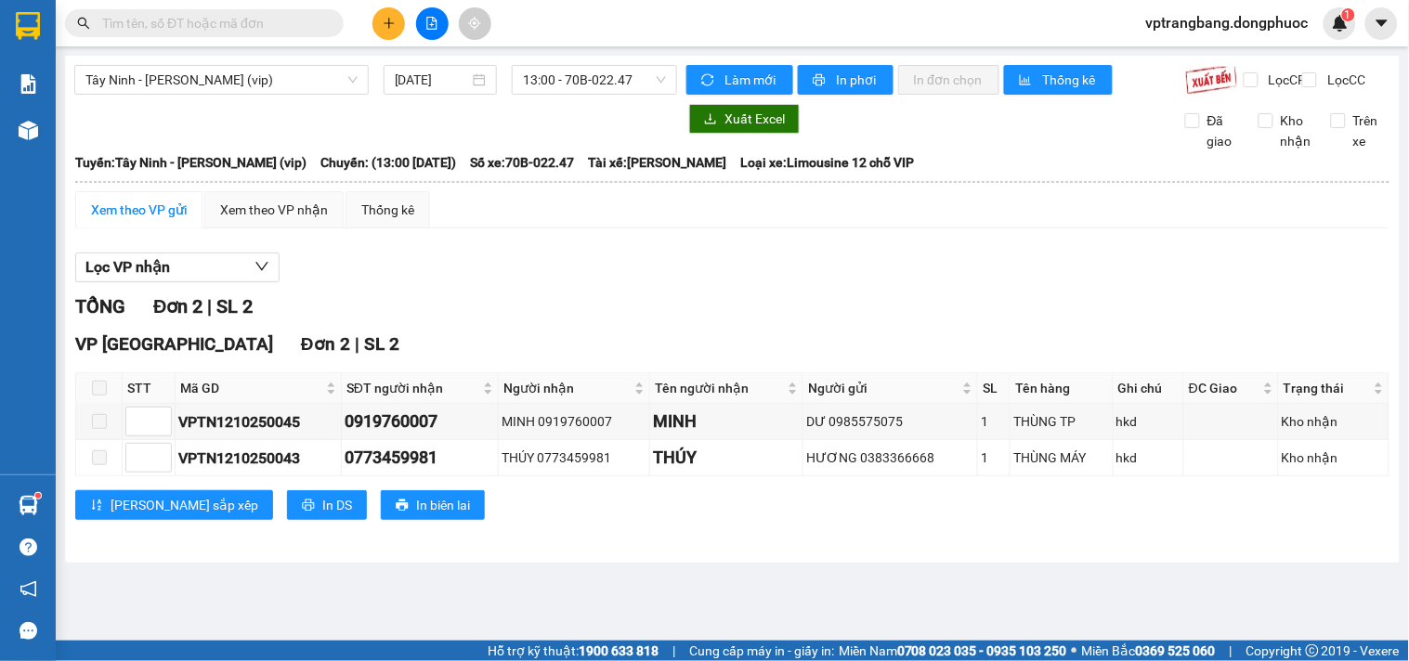
click at [583, 95] on div "Tây Ninh - [PERSON_NAME] (vip) [DATE] 13:00 - 70B-022.47" at bounding box center [375, 80] width 603 height 30
click at [583, 84] on span "13:00 - 70B-022.47" at bounding box center [594, 80] width 143 height 28
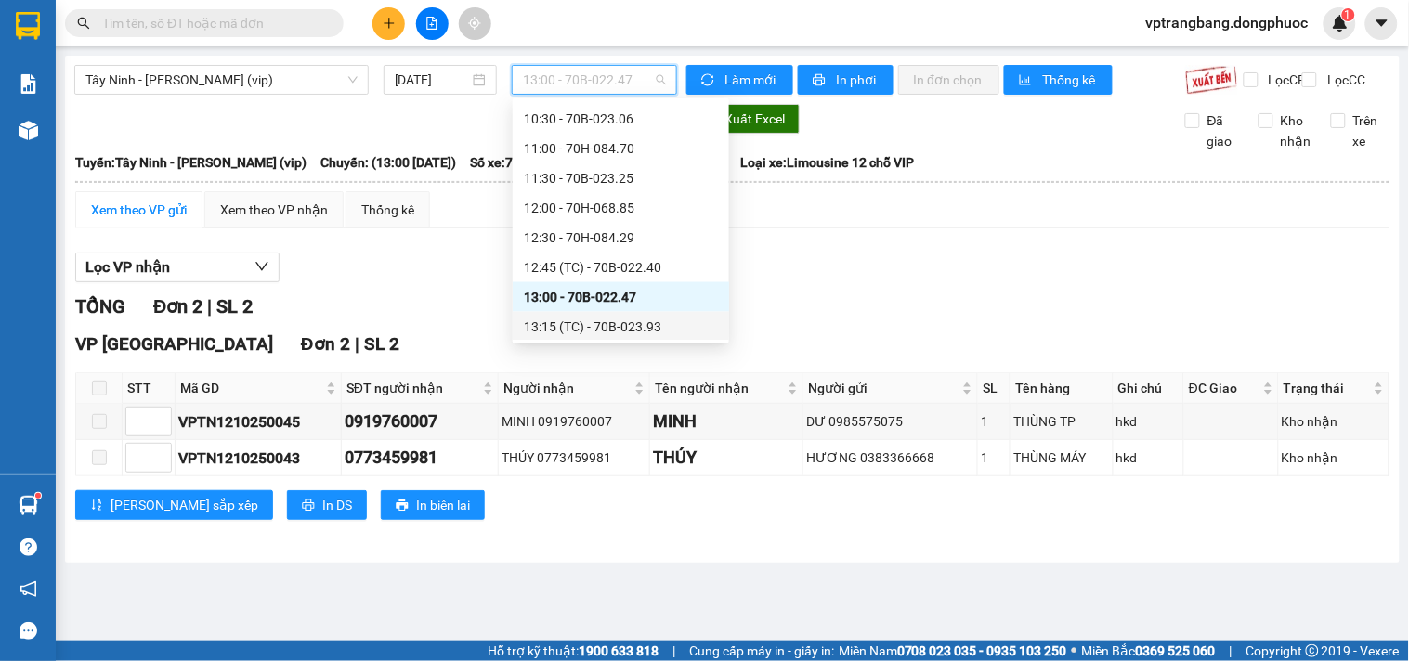
click at [611, 322] on div "13:15 (TC) - 70B-023.93" at bounding box center [621, 327] width 194 height 20
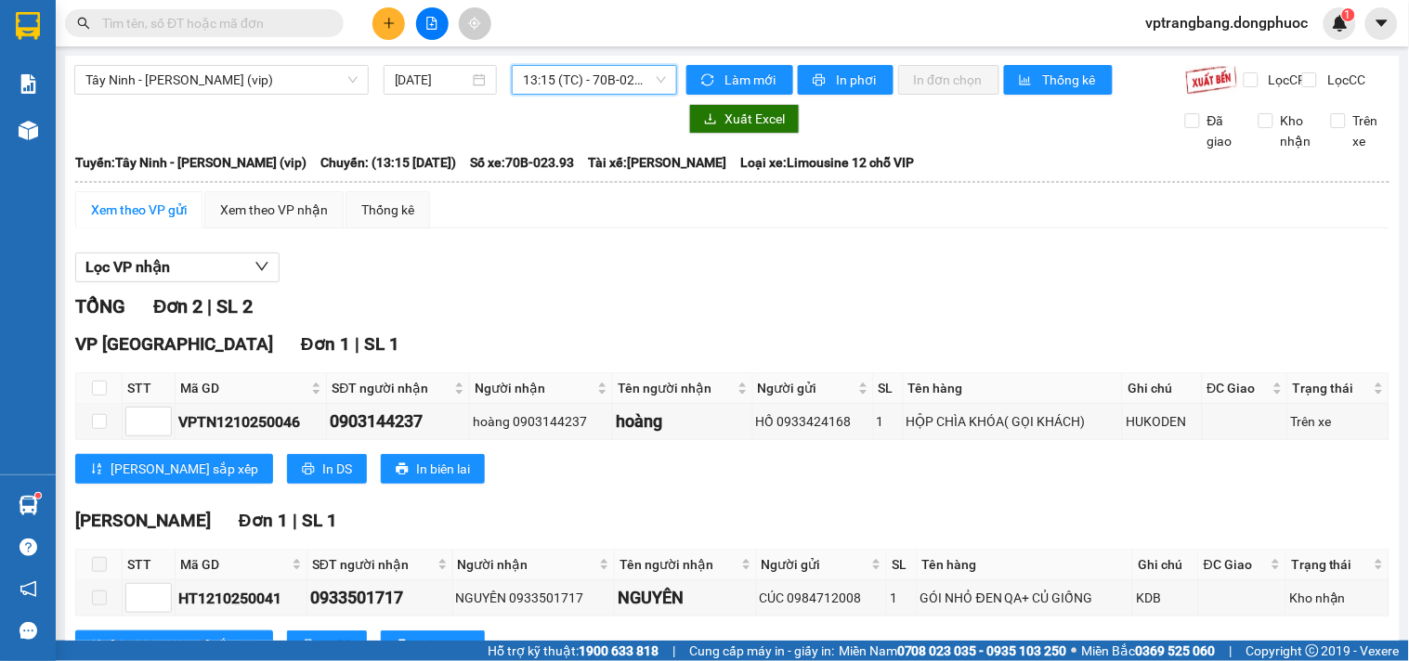
click at [578, 80] on span "13:15 (TC) - 70B-023.93" at bounding box center [594, 80] width 143 height 28
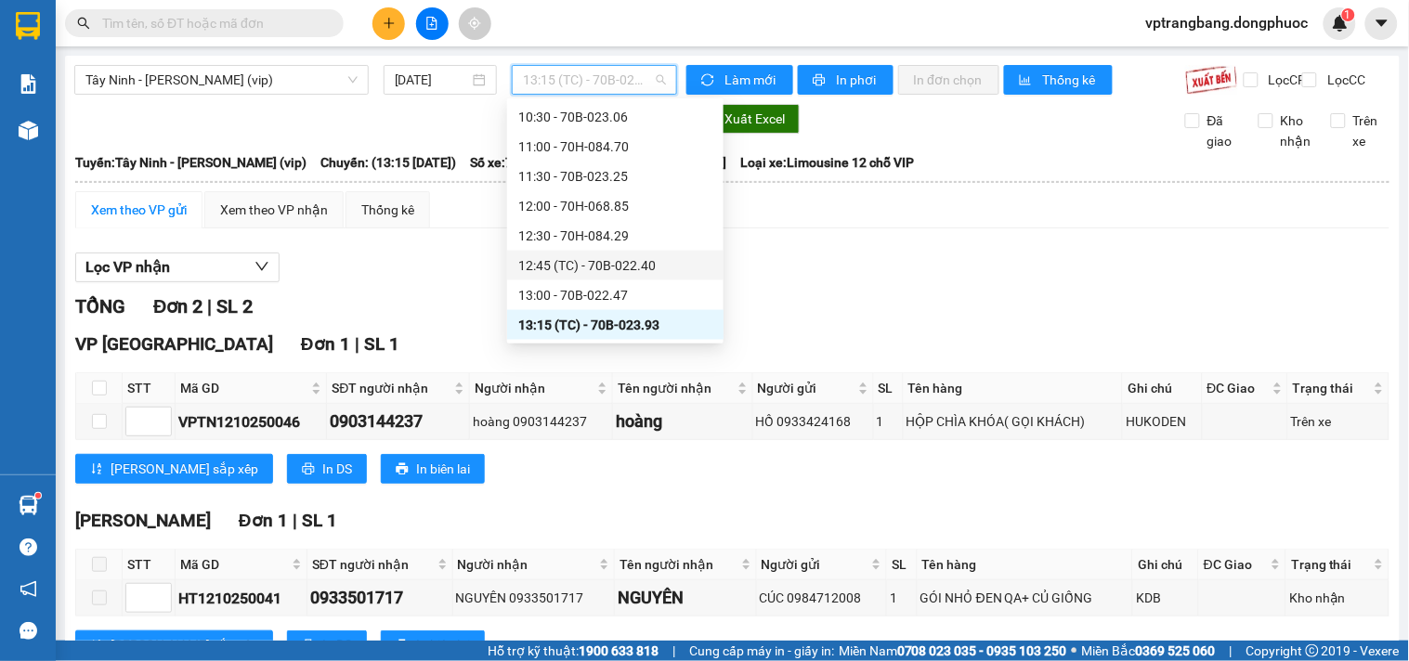
scroll to position [757, 0]
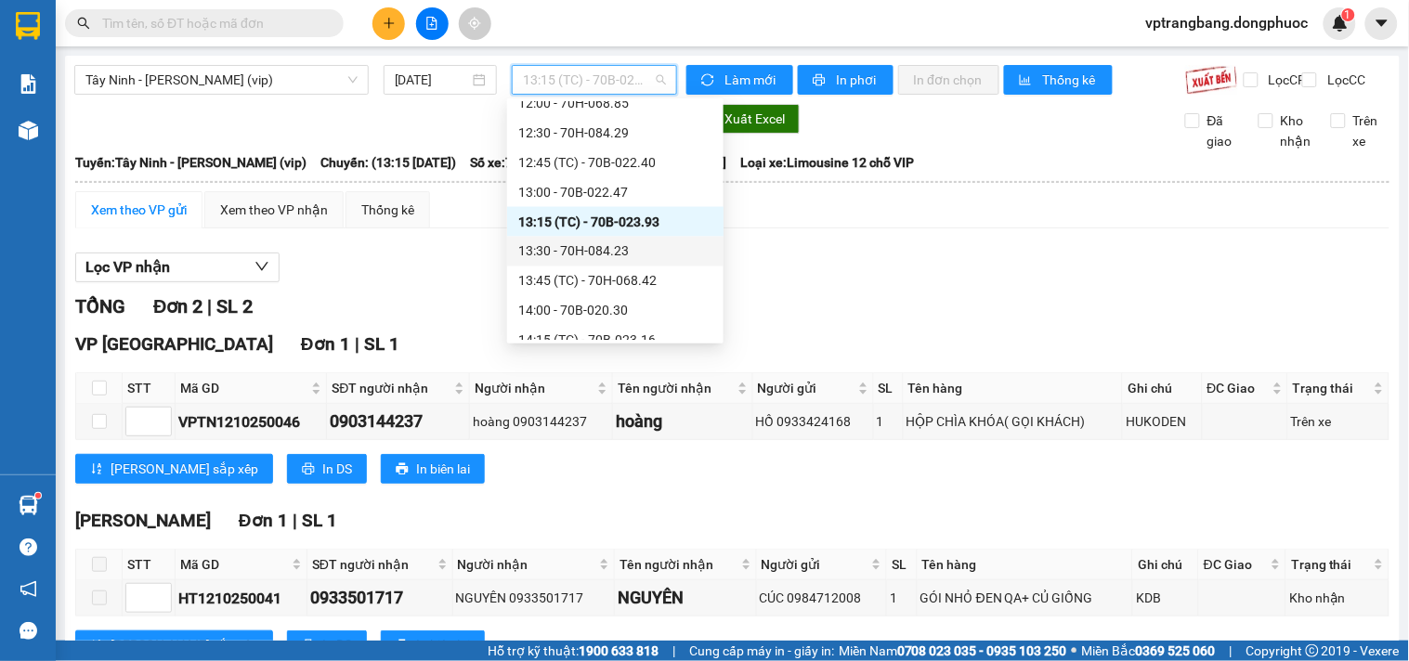
click at [587, 253] on div "13:30 - 70H-084.23" at bounding box center [615, 251] width 194 height 20
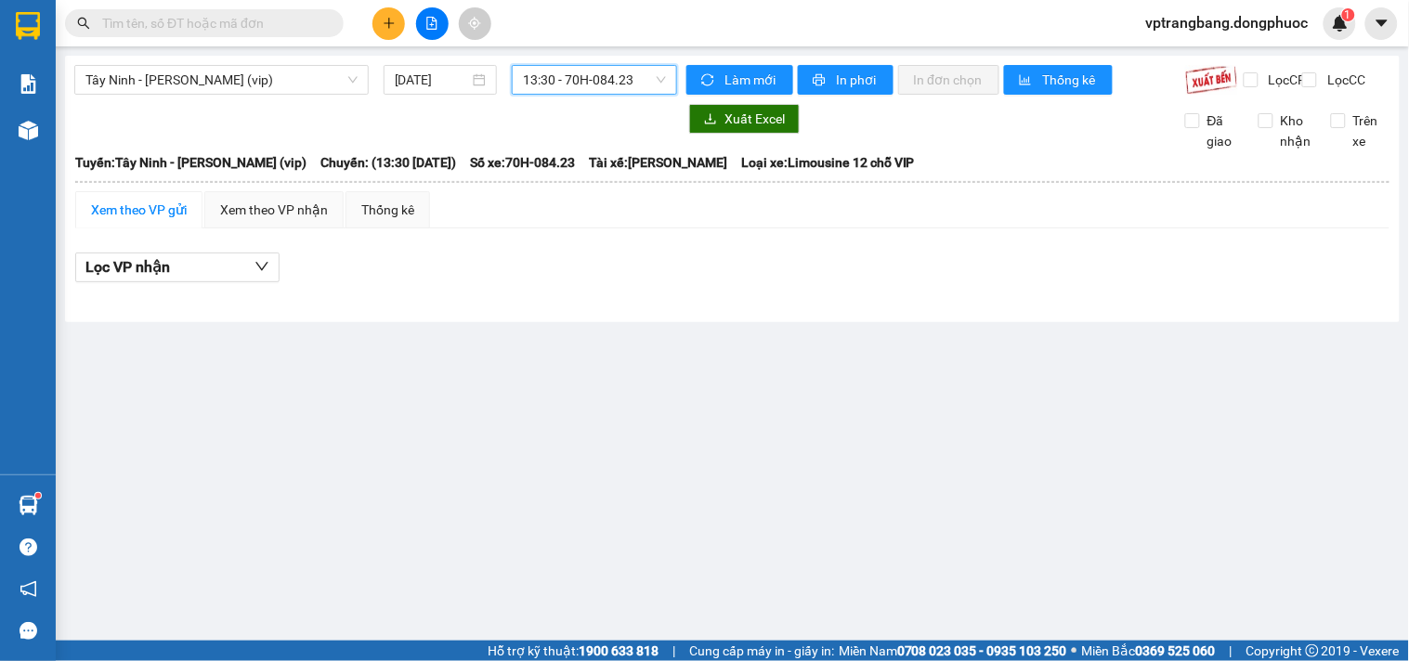
click at [559, 69] on span "13:30 - 70H-084.23" at bounding box center [594, 80] width 143 height 28
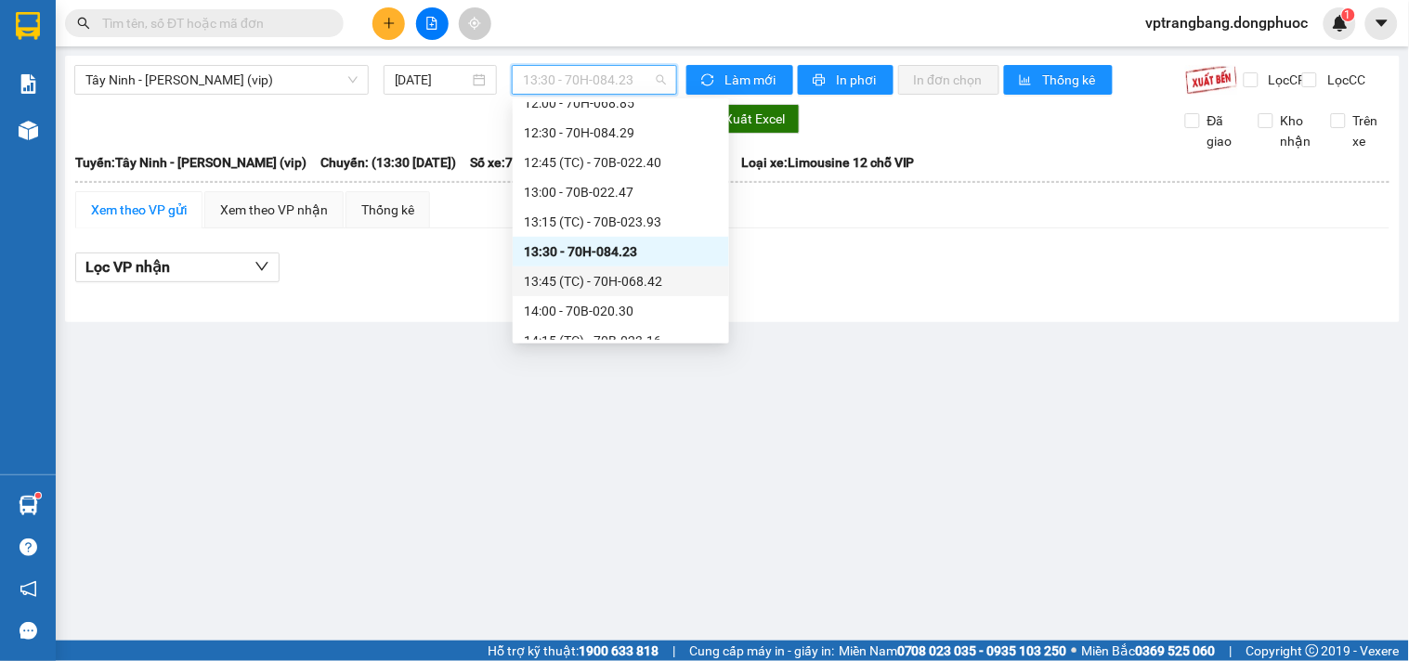
click at [620, 284] on div "13:45 (TC) - 70H-068.42" at bounding box center [621, 281] width 194 height 20
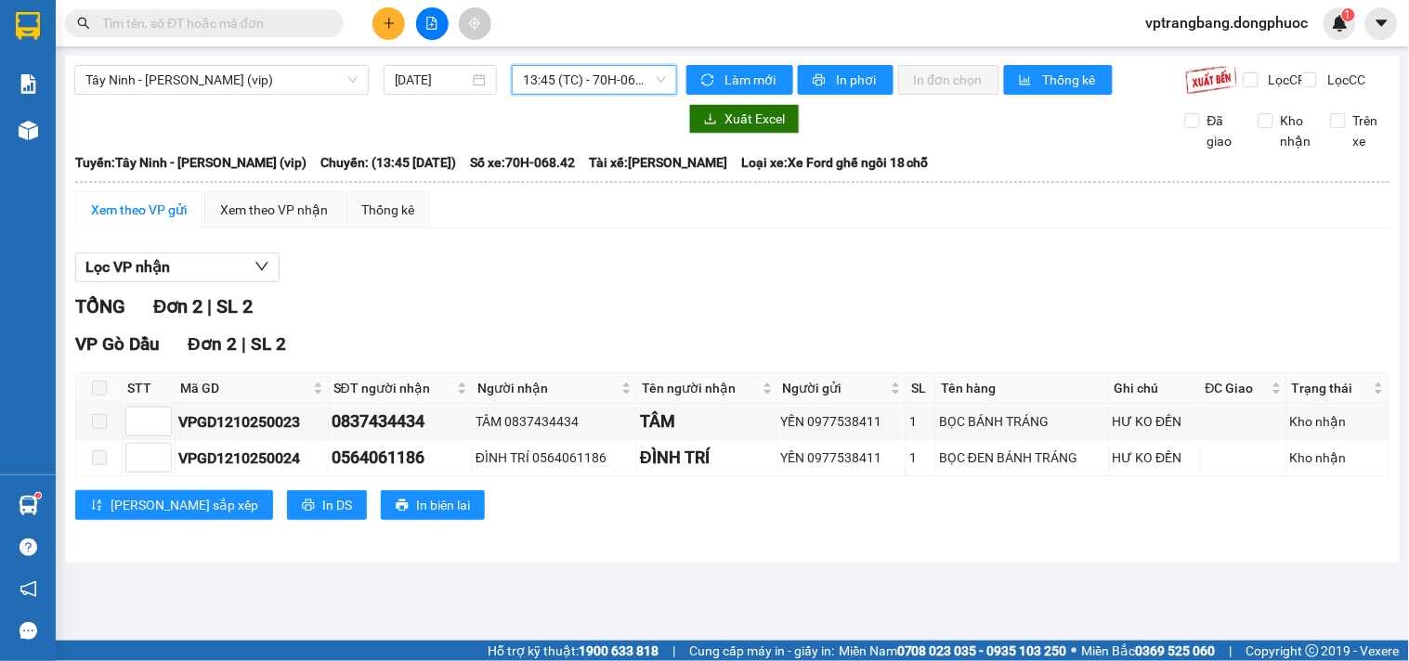
click at [552, 77] on span "13:45 (TC) - 70H-068.42" at bounding box center [594, 80] width 143 height 28
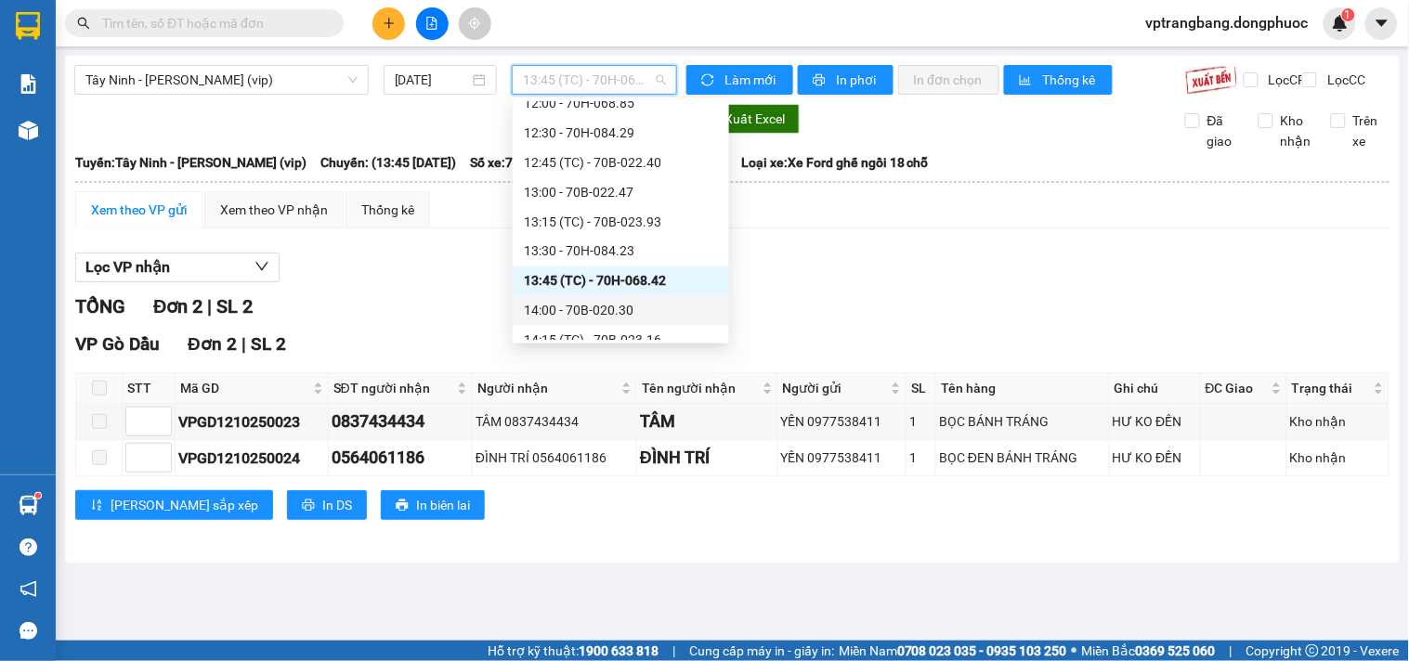
click at [589, 307] on div "14:00 - 70B-020.30" at bounding box center [621, 311] width 194 height 20
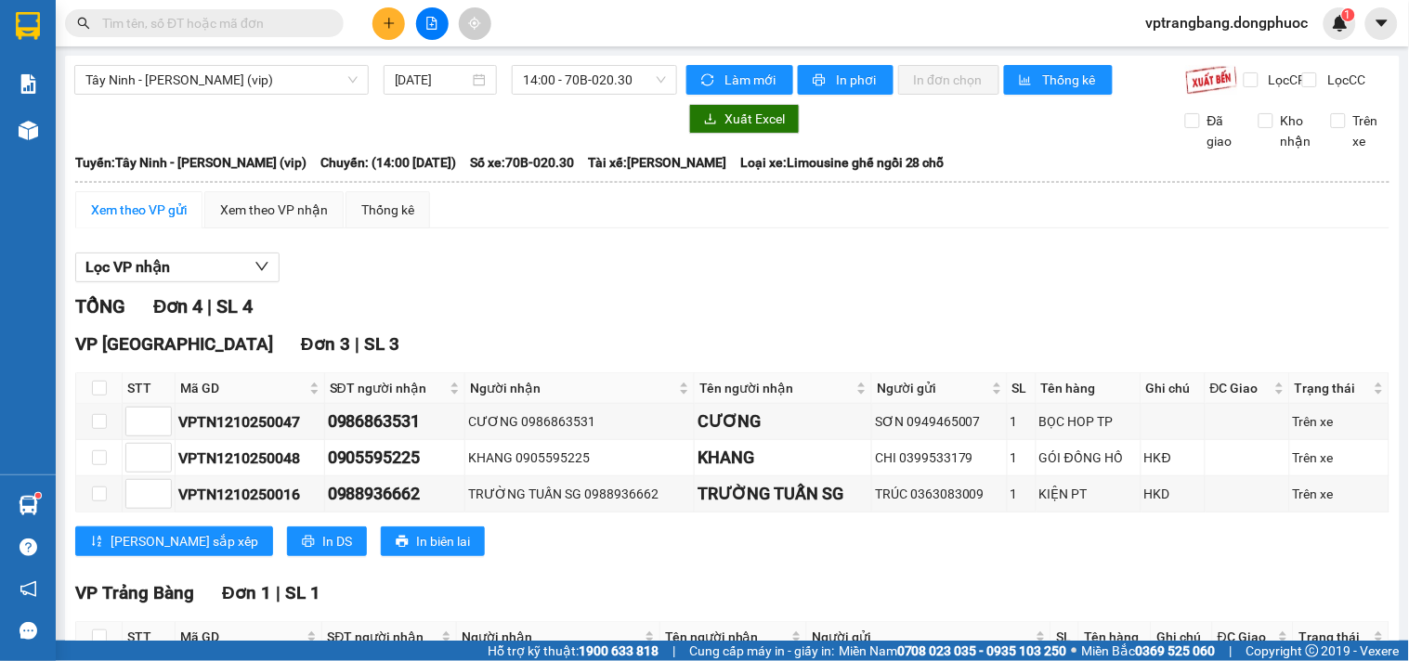
click at [467, 321] on div "TỔNG Đơn 4 | SL 4" at bounding box center [732, 307] width 1314 height 29
